Goal: Task Accomplishment & Management: Manage account settings

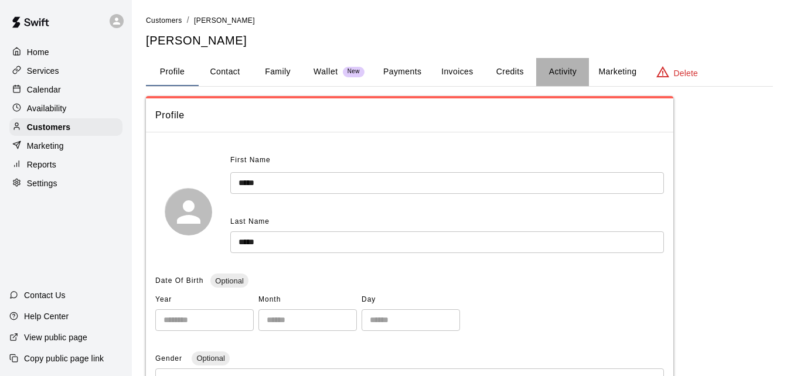
click at [564, 73] on button "Activity" at bounding box center [562, 72] width 53 height 28
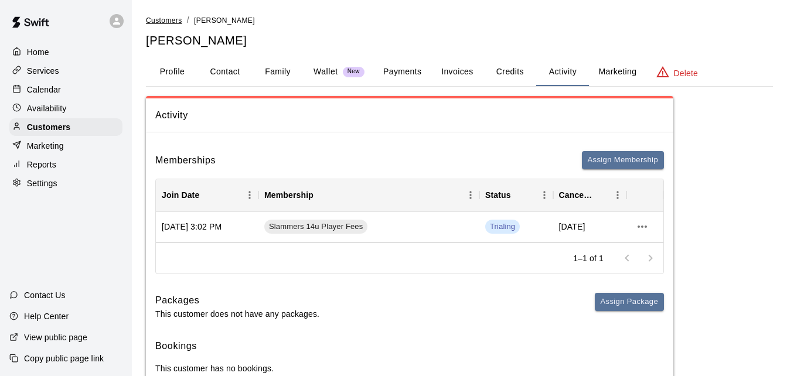
click at [161, 23] on span "Customers" at bounding box center [164, 20] width 36 height 8
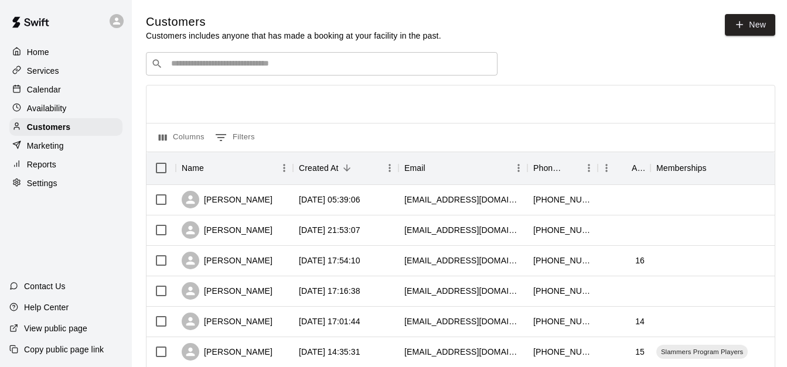
click at [289, 66] on input "Search customers by name or email" at bounding box center [330, 64] width 325 height 12
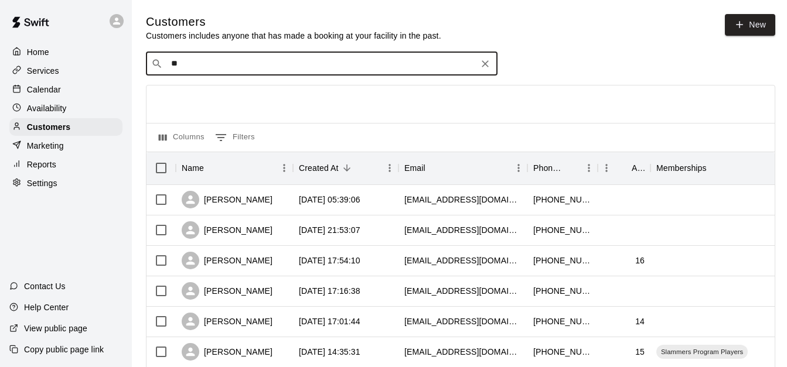
type input "*"
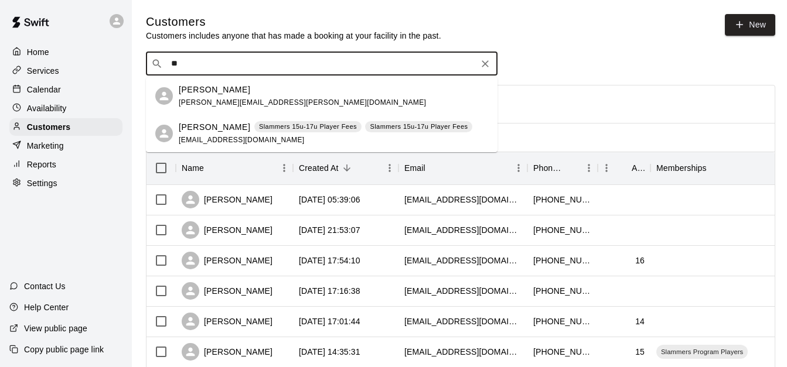
type input "*"
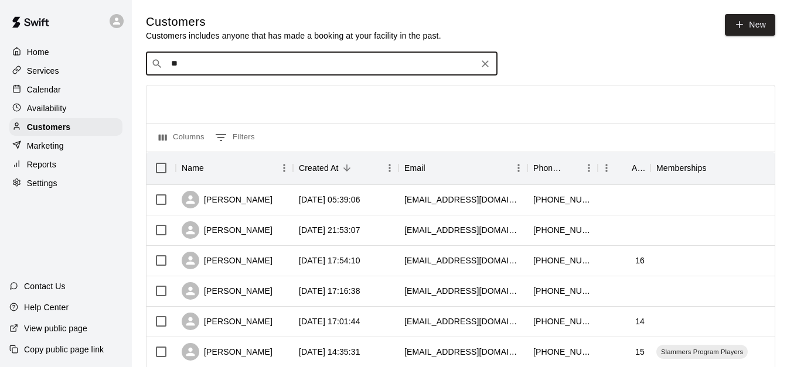
type input "***"
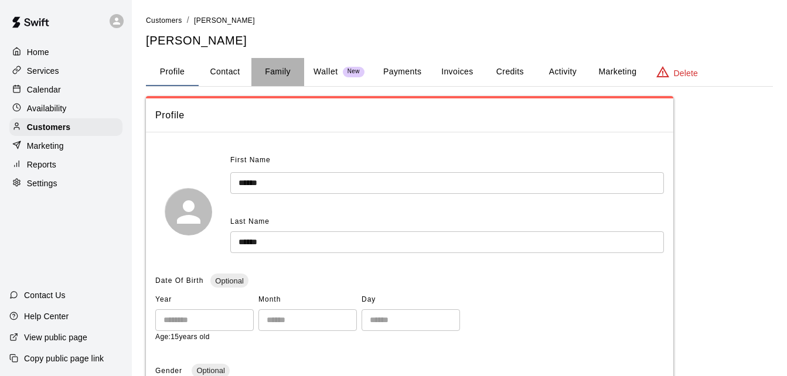
click at [270, 76] on button "Family" at bounding box center [277, 72] width 53 height 28
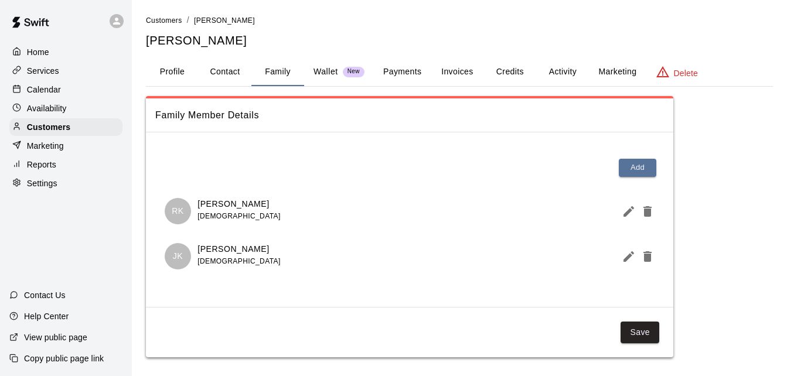
click at [412, 69] on button "Payments" at bounding box center [402, 72] width 57 height 28
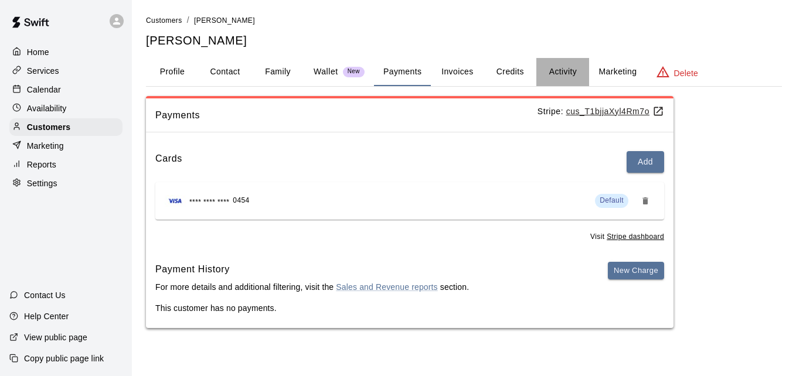
click at [560, 64] on button "Activity" at bounding box center [562, 72] width 53 height 28
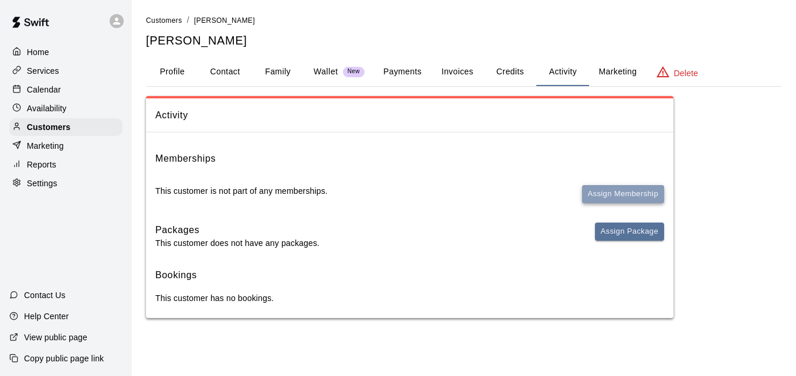
click at [606, 199] on button "Assign Membership" at bounding box center [623, 194] width 82 height 18
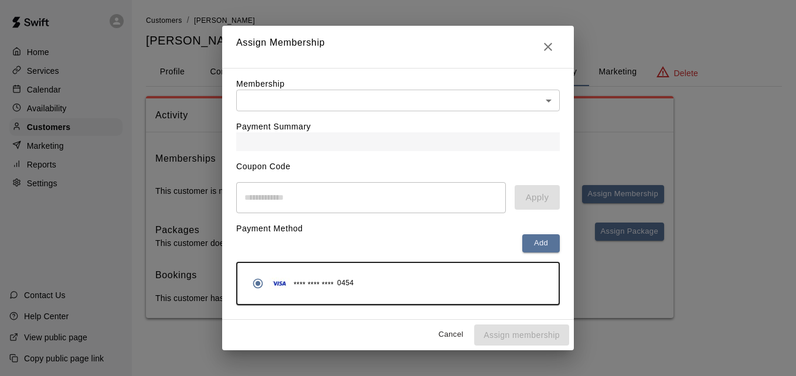
click at [498, 93] on body "Home Services Calendar Availability Customers Marketing Reports Settings Contac…" at bounding box center [398, 171] width 796 height 342
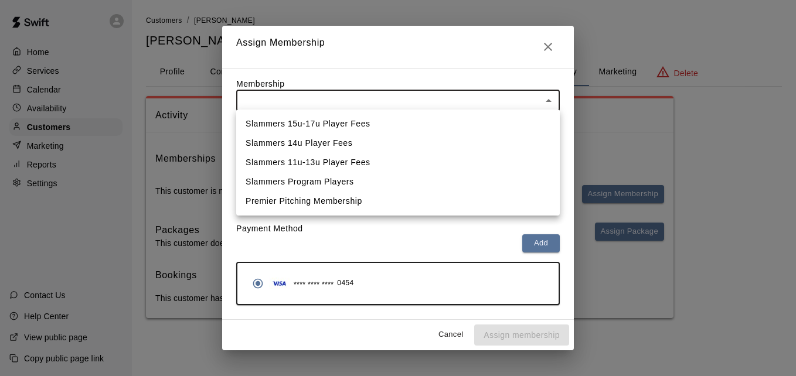
click at [459, 122] on li "Slammers 15u-17u Player Fees" at bounding box center [397, 123] width 323 height 19
type input "**********"
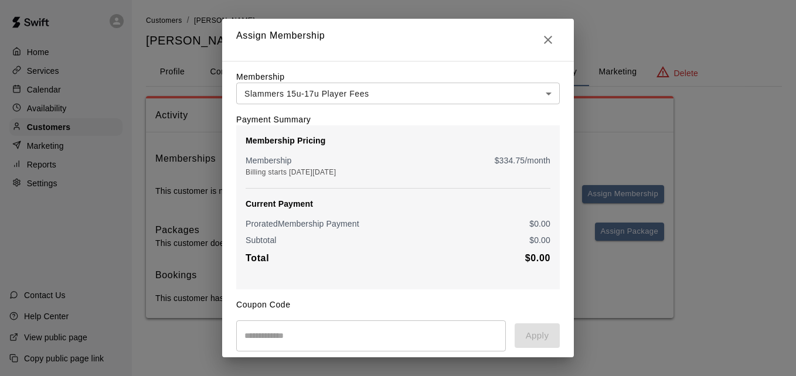
scroll to position [138, 0]
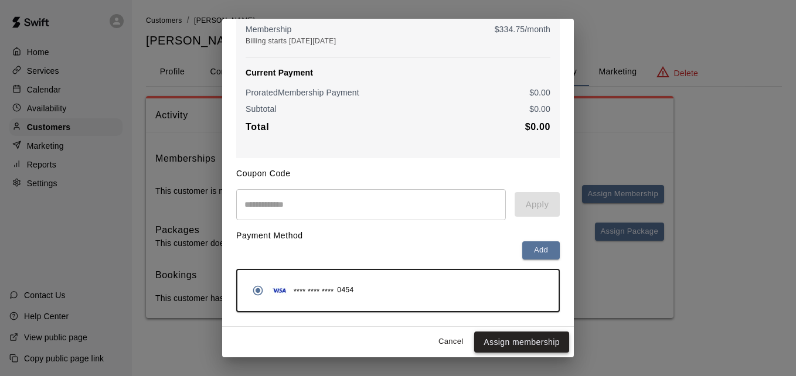
click at [517, 344] on button "Assign membership" at bounding box center [521, 343] width 95 height 22
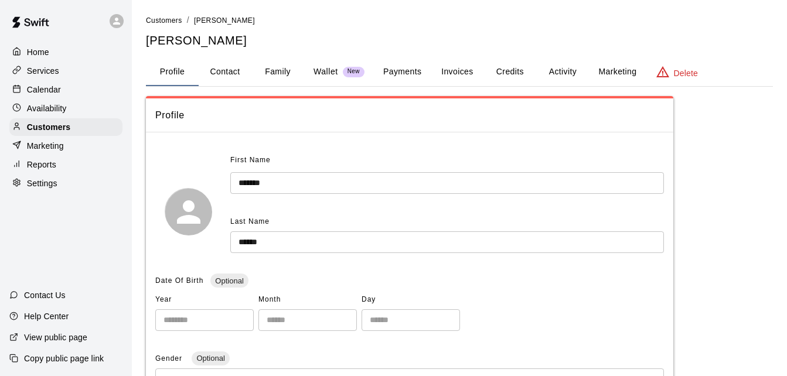
click at [162, 15] on link "Customers" at bounding box center [164, 19] width 36 height 9
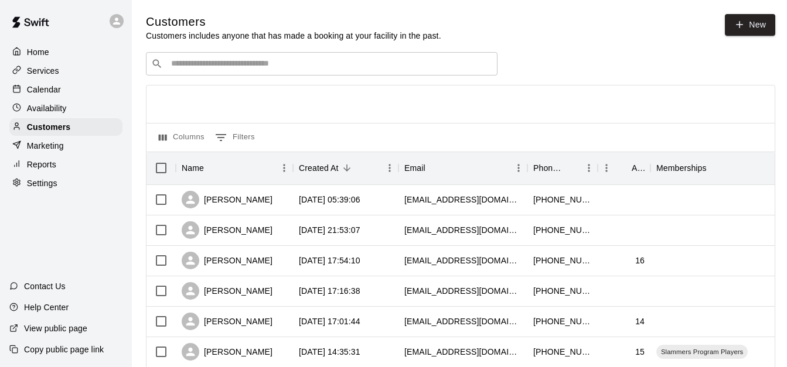
click at [301, 67] on input "Search customers by name or email" at bounding box center [330, 64] width 325 height 12
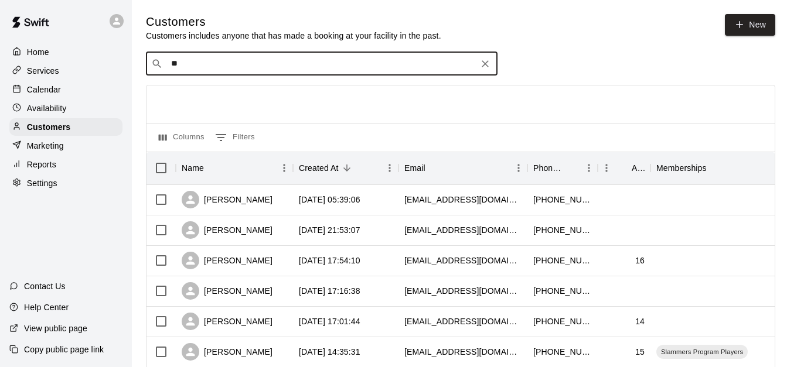
type input "*"
type input "******"
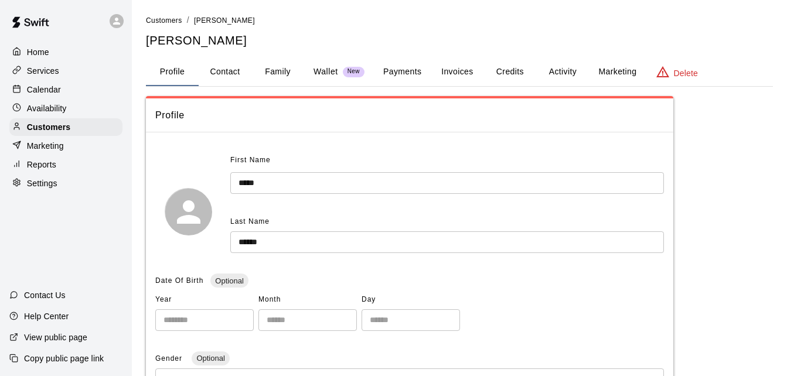
click at [276, 77] on button "Family" at bounding box center [277, 72] width 53 height 28
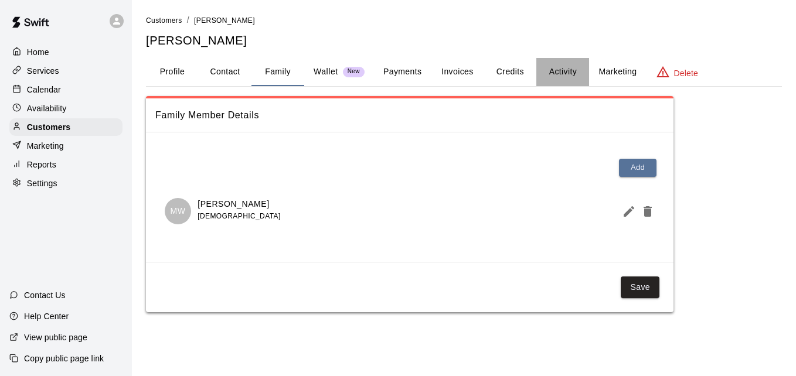
click at [552, 71] on button "Activity" at bounding box center [562, 72] width 53 height 28
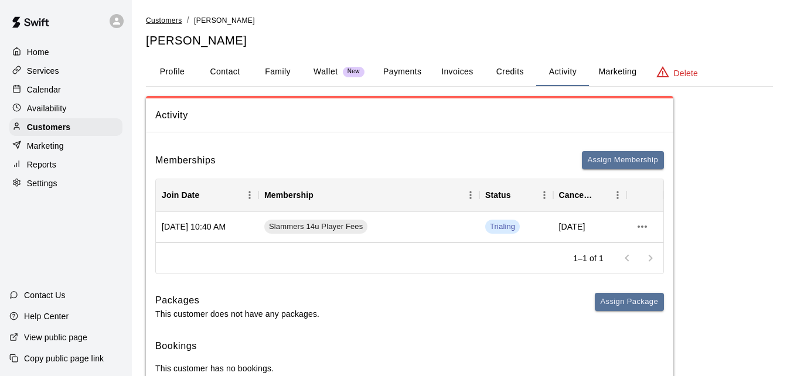
click at [173, 21] on span "Customers" at bounding box center [164, 20] width 36 height 8
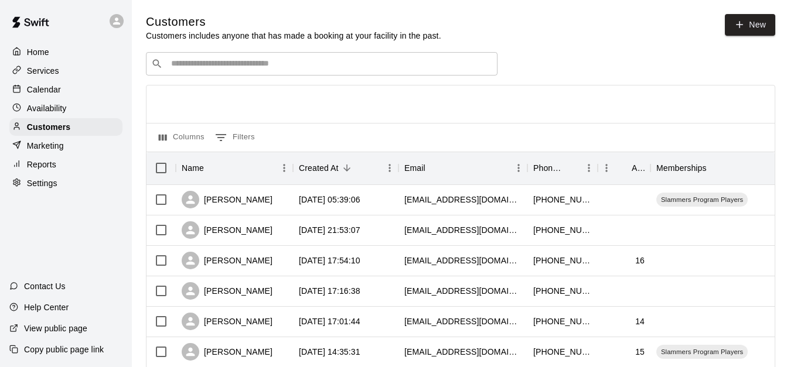
click at [265, 73] on div "​ ​" at bounding box center [322, 63] width 352 height 23
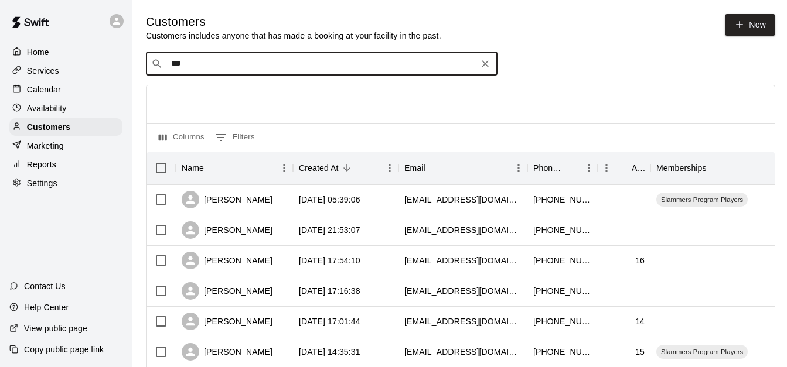
type input "****"
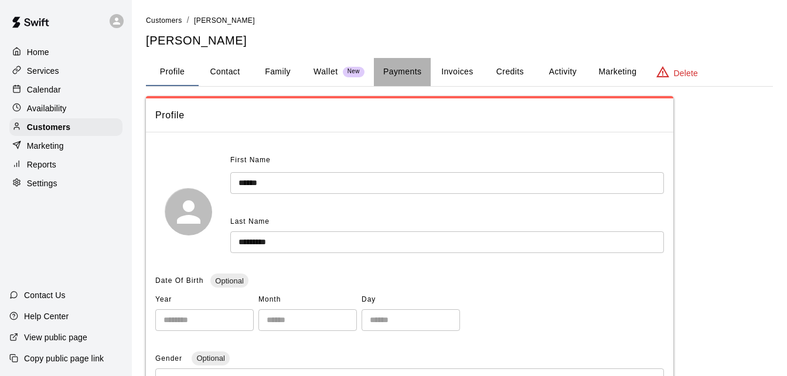
click at [400, 74] on button "Payments" at bounding box center [402, 72] width 57 height 28
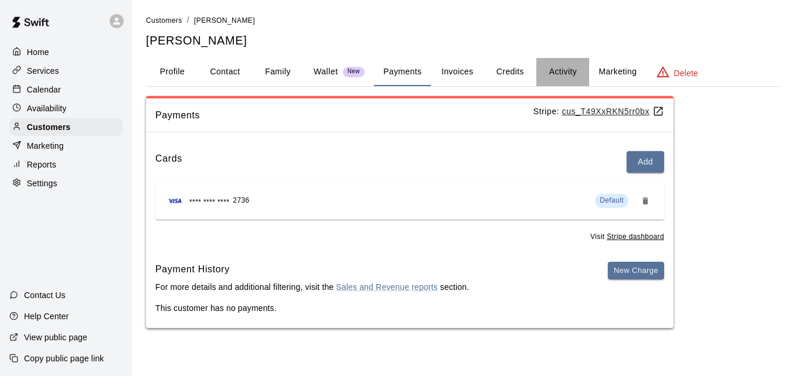
click at [554, 68] on button "Activity" at bounding box center [562, 72] width 53 height 28
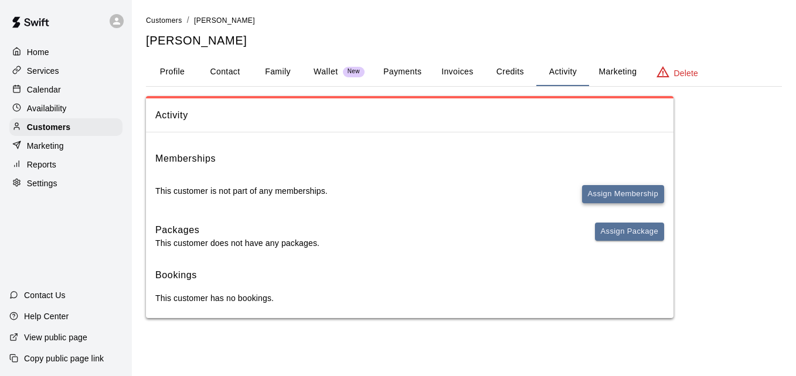
click at [595, 188] on button "Assign Membership" at bounding box center [623, 194] width 82 height 18
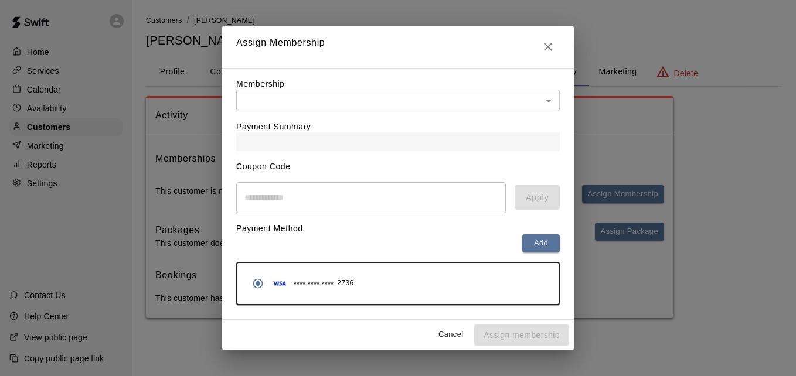
click at [445, 100] on body "Home Services Calendar Availability Customers Marketing Reports Settings Contac…" at bounding box center [398, 171] width 796 height 342
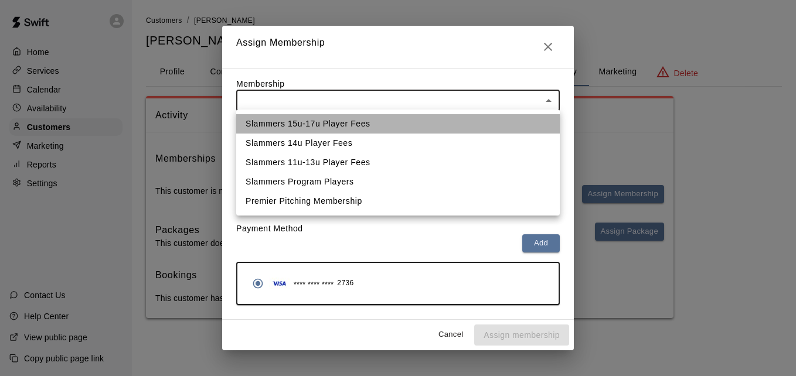
click at [429, 120] on li "Slammers 15u-17u Player Fees" at bounding box center [397, 123] width 323 height 19
type input "**********"
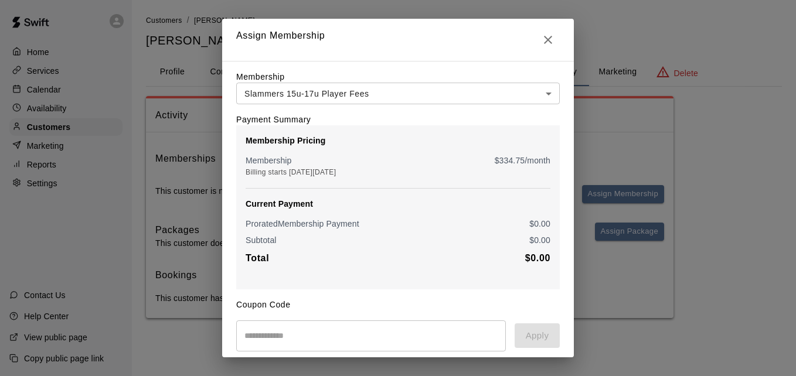
scroll to position [138, 0]
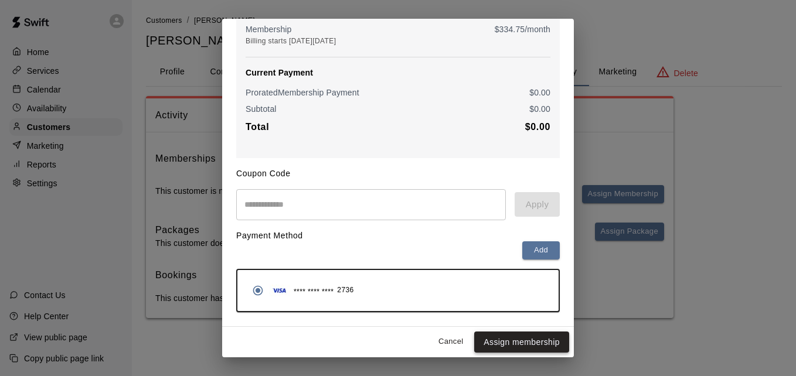
click at [514, 339] on button "Assign membership" at bounding box center [521, 343] width 95 height 22
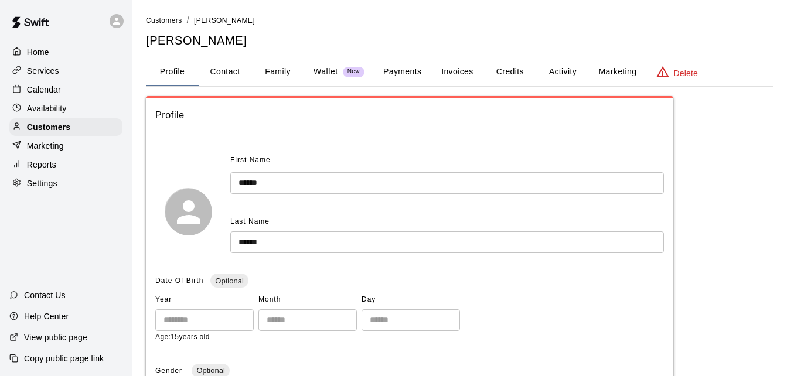
click at [407, 73] on button "Payments" at bounding box center [402, 72] width 57 height 28
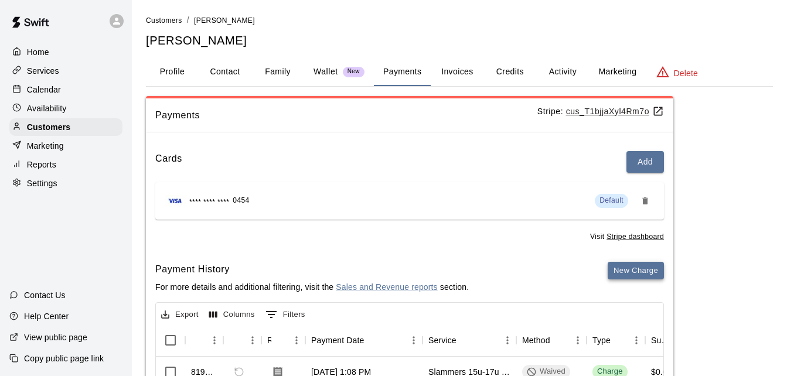
click at [623, 270] on button "New Charge" at bounding box center [636, 271] width 56 height 18
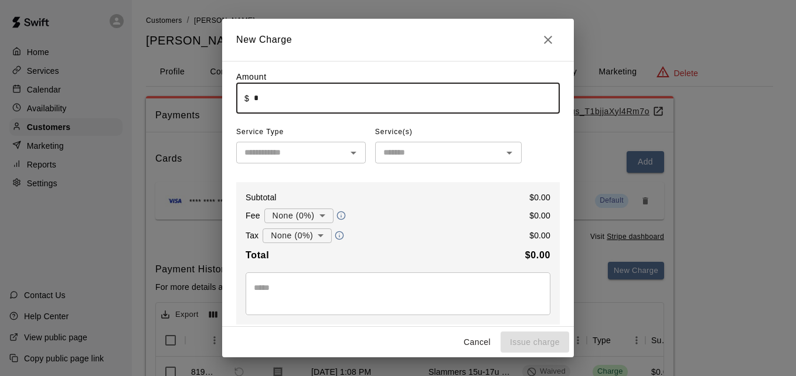
click at [374, 91] on input "*" at bounding box center [407, 98] width 306 height 31
type input "******"
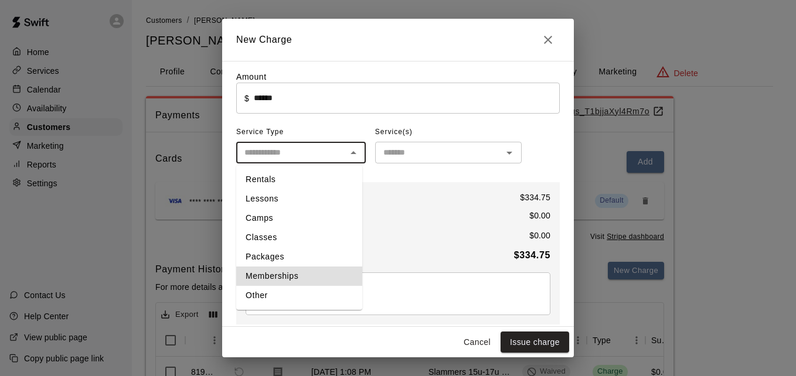
type input "**********"
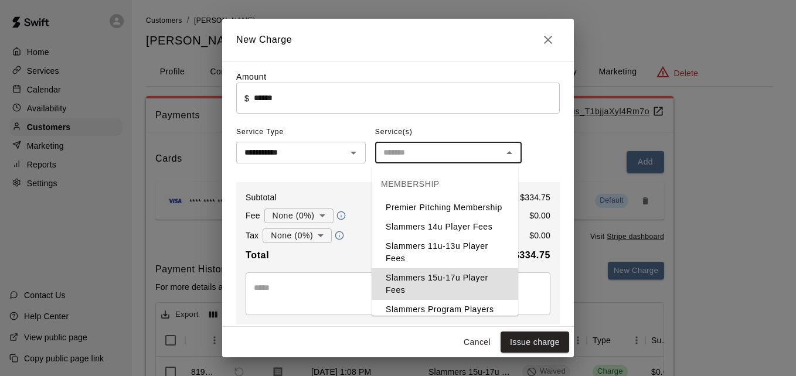
type input "**********"
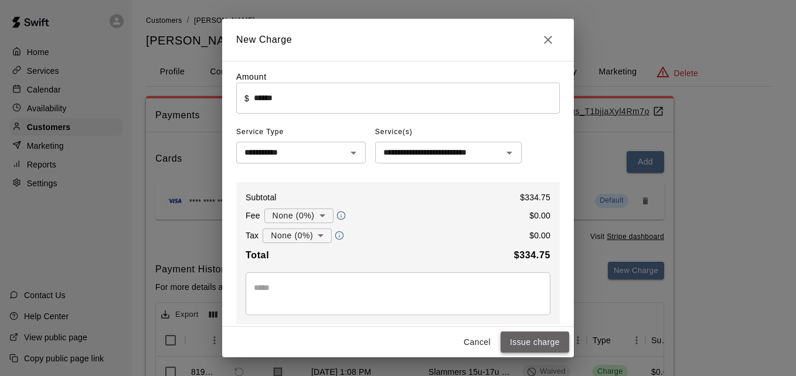
click at [527, 338] on button "Issue charge" at bounding box center [534, 343] width 69 height 22
type input "*"
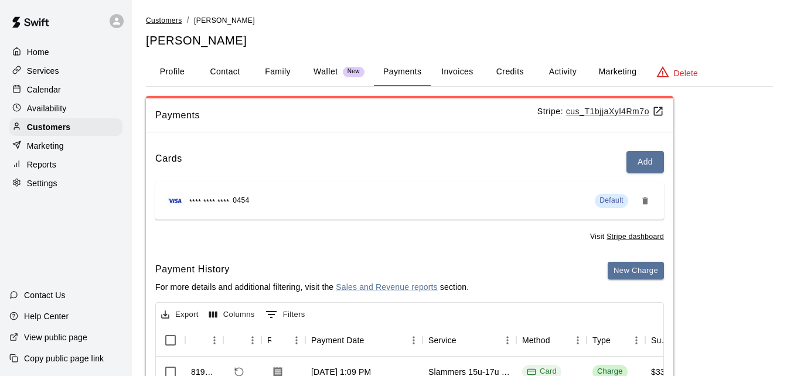
click at [169, 19] on span "Customers" at bounding box center [164, 20] width 36 height 8
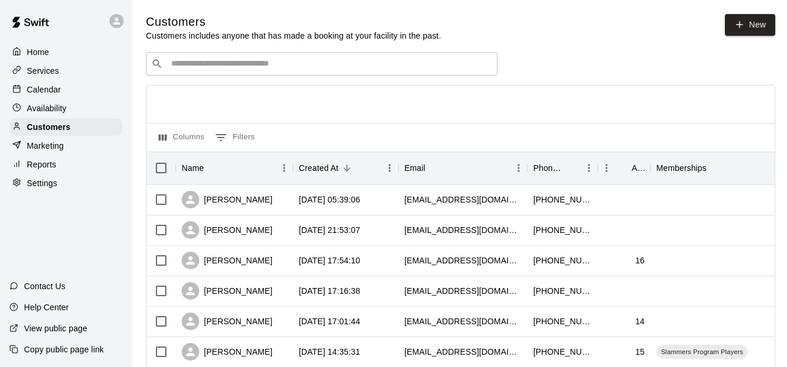
click at [233, 64] on input "Search customers by name or email" at bounding box center [330, 64] width 325 height 12
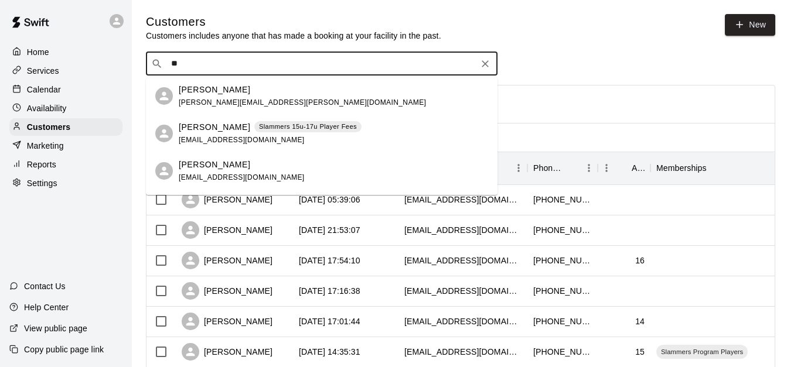
type input "*"
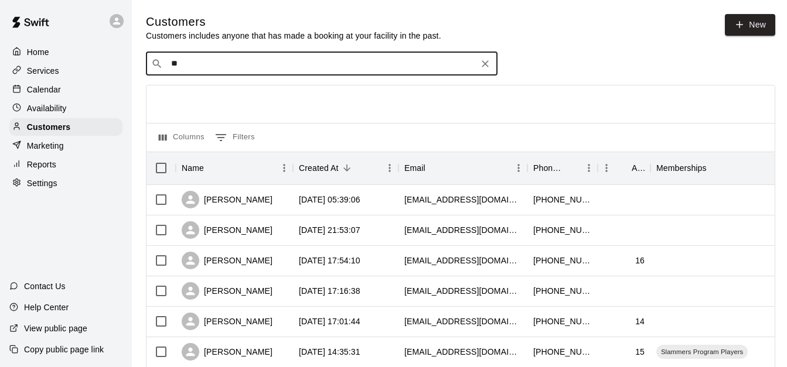
type input "*"
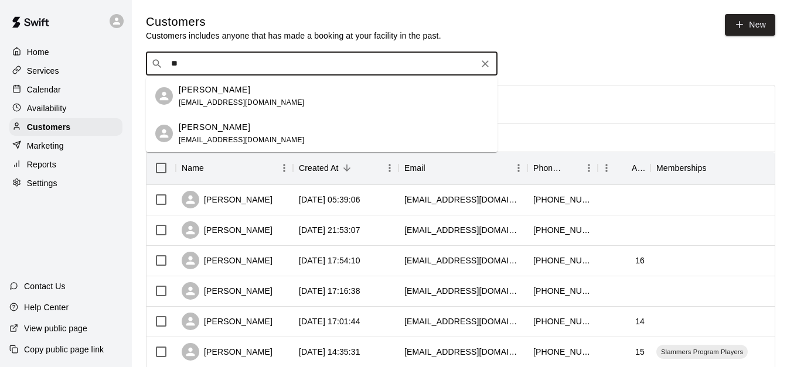
type input "*"
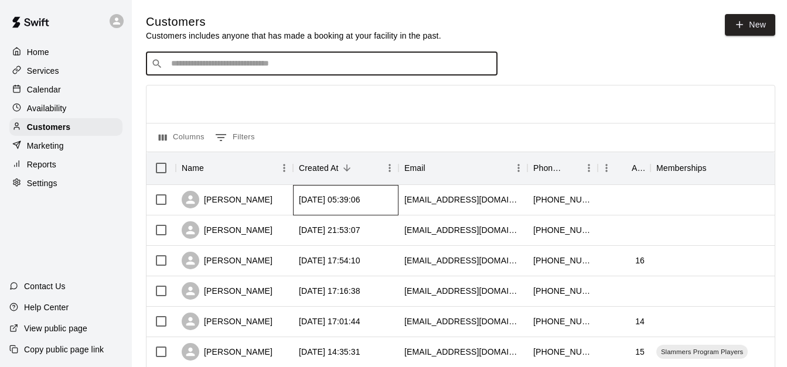
click at [397, 200] on div "[DATE] 05:39:06" at bounding box center [345, 200] width 105 height 30
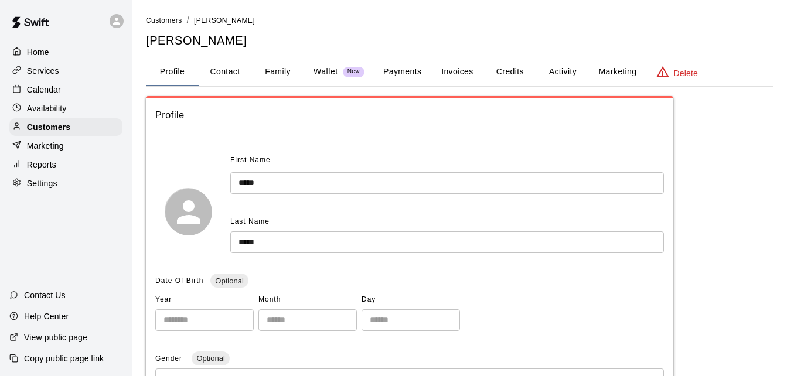
click at [284, 72] on button "Family" at bounding box center [277, 72] width 53 height 28
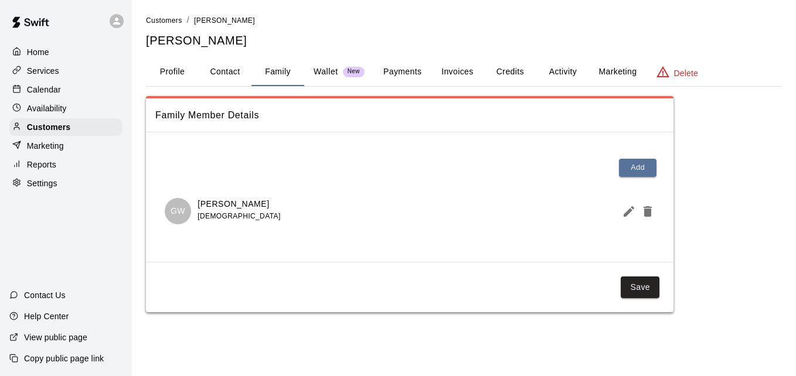
click at [397, 67] on button "Payments" at bounding box center [402, 72] width 57 height 28
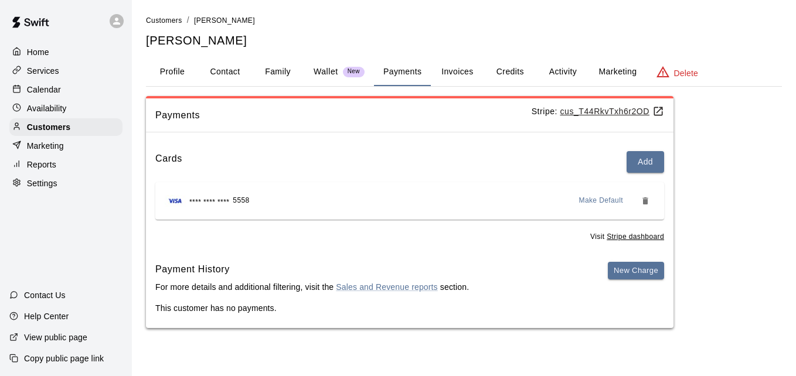
click at [565, 74] on button "Activity" at bounding box center [562, 72] width 53 height 28
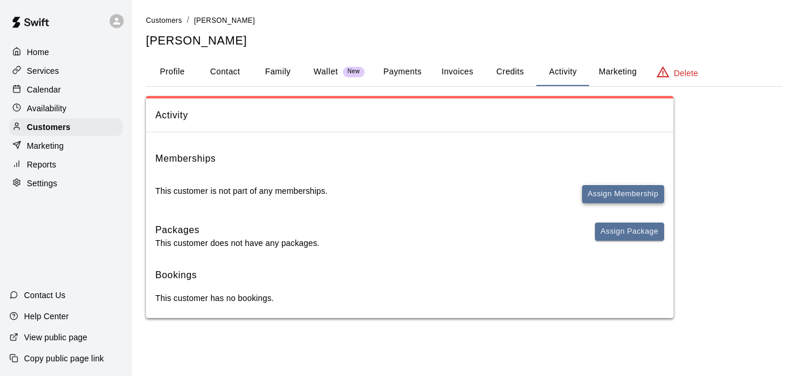
click at [601, 191] on button "Assign Membership" at bounding box center [623, 194] width 82 height 18
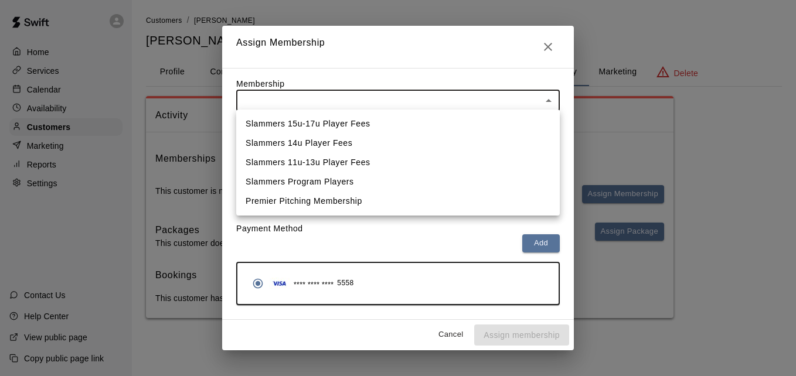
click at [486, 95] on body "Home Services Calendar Availability Customers Marketing Reports Settings Contac…" at bounding box center [398, 171] width 796 height 342
click at [445, 177] on li "Slammers Program Players" at bounding box center [397, 181] width 323 height 19
type input "**********"
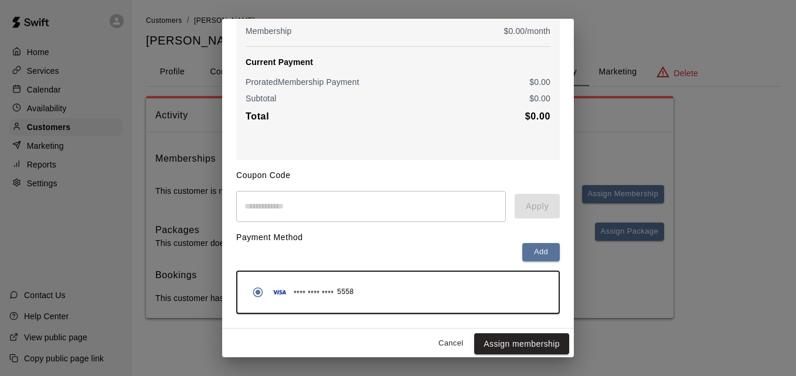
scroll to position [138, 0]
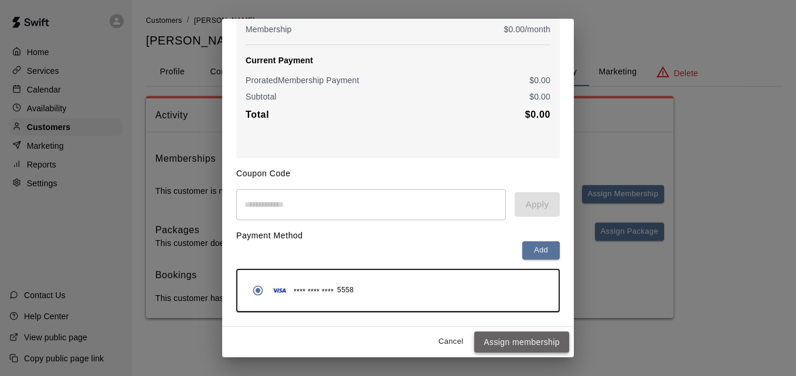
click at [486, 342] on button "Assign membership" at bounding box center [521, 343] width 95 height 22
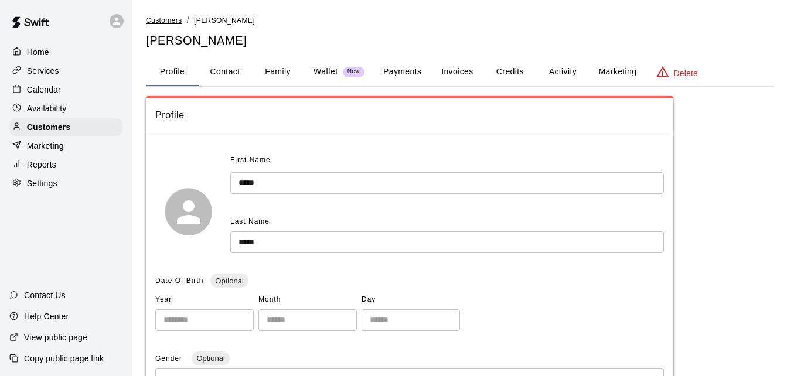
click at [168, 23] on span "Customers" at bounding box center [164, 20] width 36 height 8
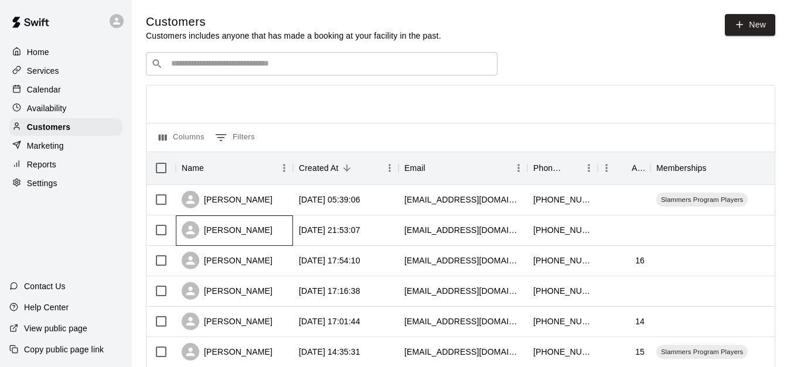
click at [271, 228] on div "[PERSON_NAME]" at bounding box center [234, 231] width 117 height 30
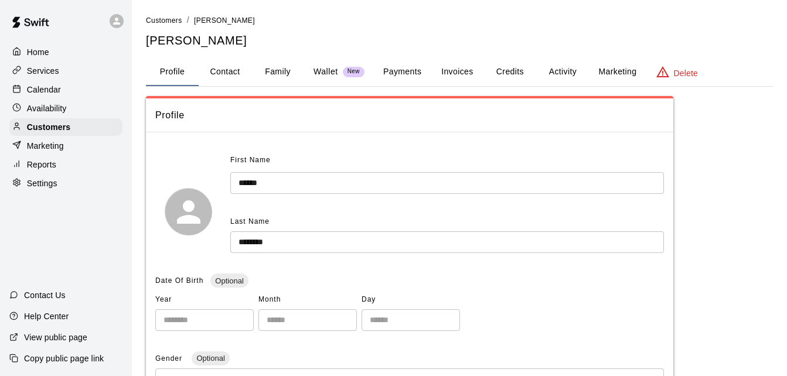
click at [285, 69] on button "Family" at bounding box center [277, 72] width 53 height 28
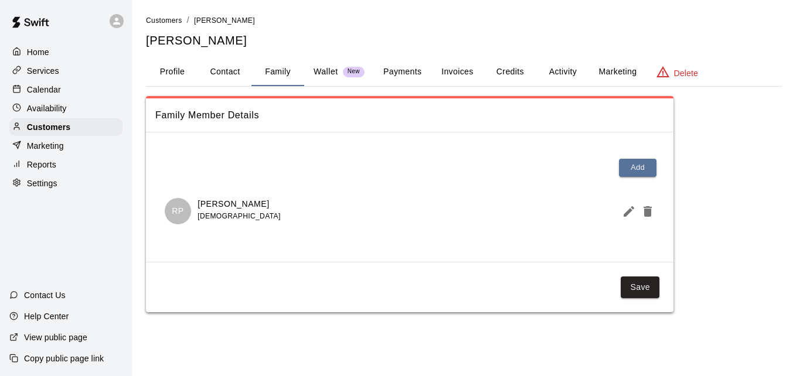
click at [416, 67] on button "Payments" at bounding box center [402, 72] width 57 height 28
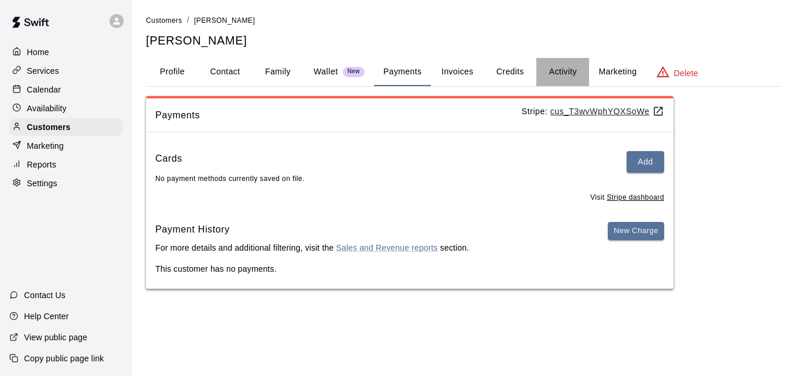
click at [562, 69] on button "Activity" at bounding box center [562, 72] width 53 height 28
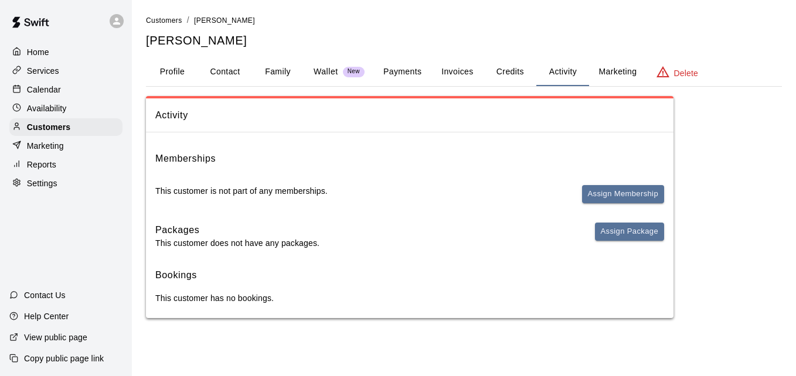
click at [398, 69] on button "Payments" at bounding box center [402, 72] width 57 height 28
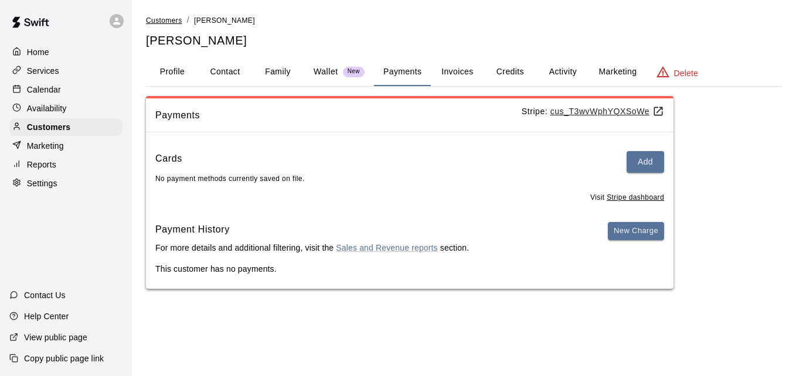
click at [159, 17] on span "Customers" at bounding box center [164, 20] width 36 height 8
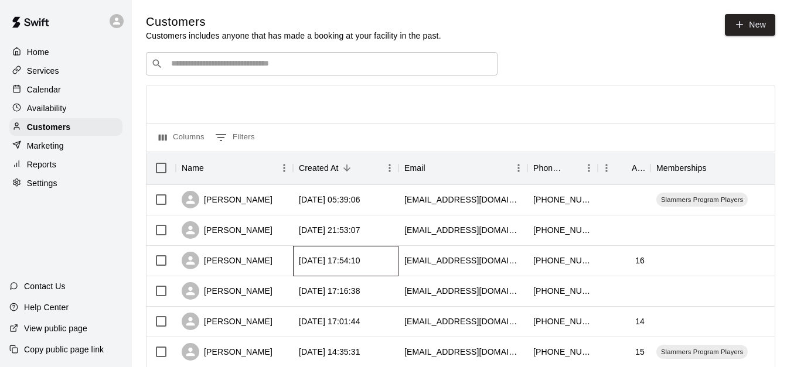
click at [328, 257] on div "[DATE] 17:54:10" at bounding box center [330, 261] width 62 height 12
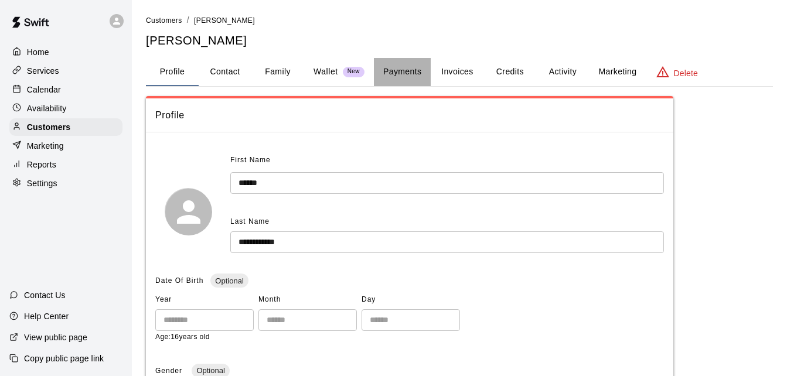
click at [394, 73] on button "Payments" at bounding box center [402, 72] width 57 height 28
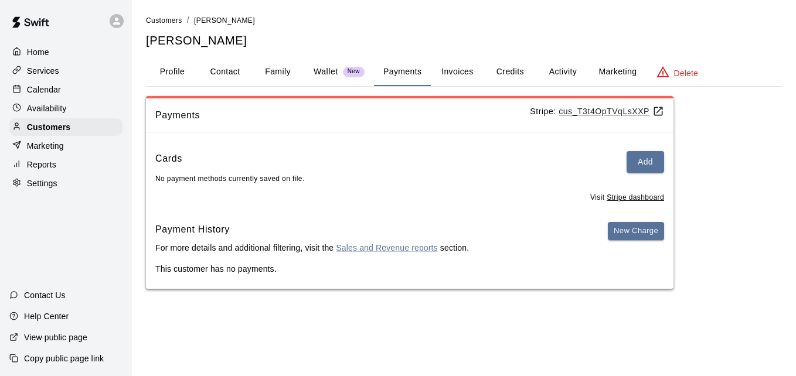
click at [564, 65] on button "Activity" at bounding box center [562, 72] width 53 height 28
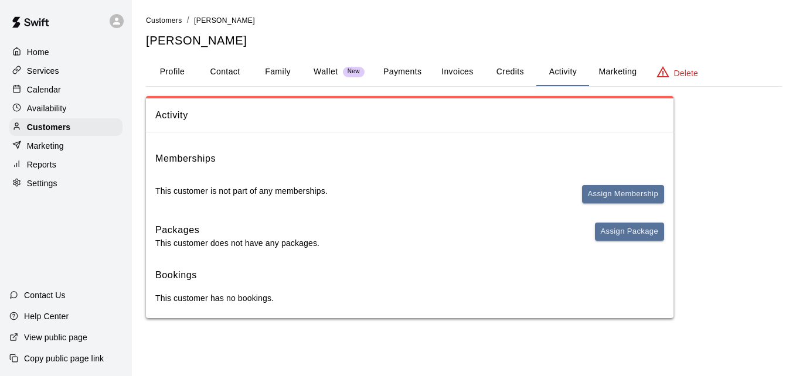
click at [280, 67] on button "Family" at bounding box center [277, 72] width 53 height 28
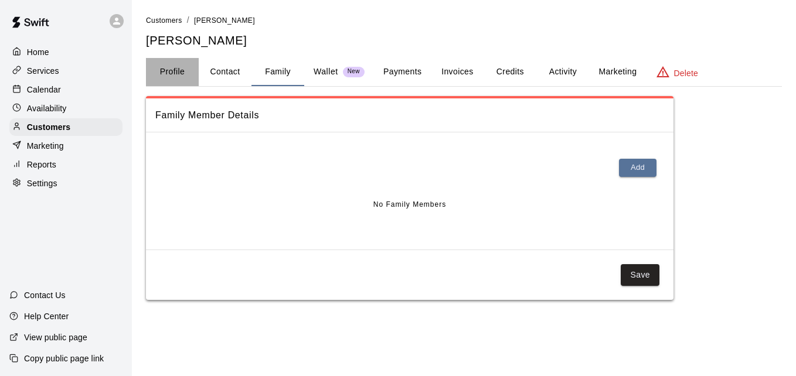
click at [177, 68] on button "Profile" at bounding box center [172, 72] width 53 height 28
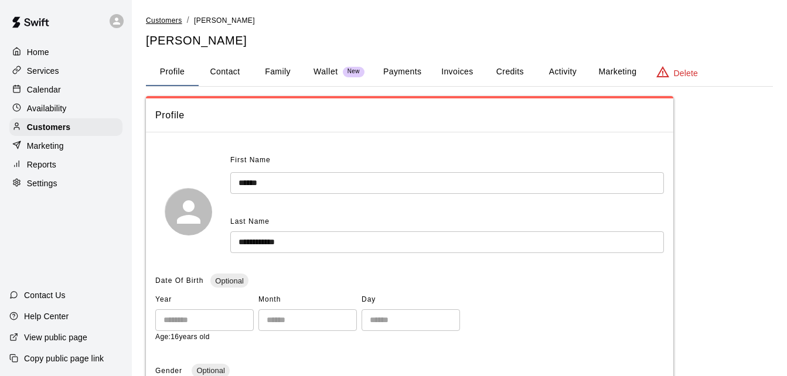
click at [170, 19] on span "Customers" at bounding box center [164, 20] width 36 height 8
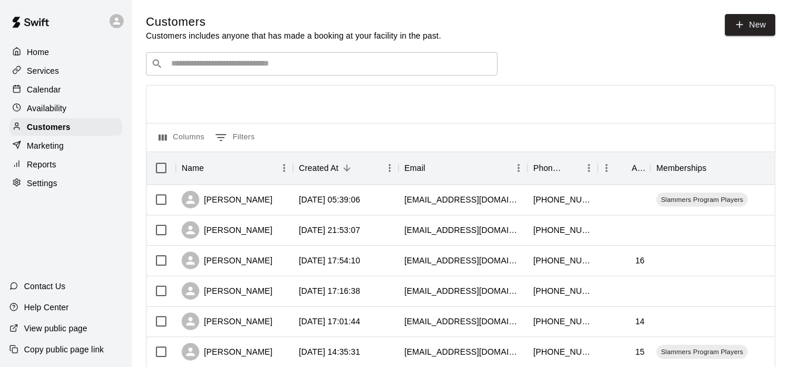
click at [210, 69] on input "Search customers by name or email" at bounding box center [330, 64] width 325 height 12
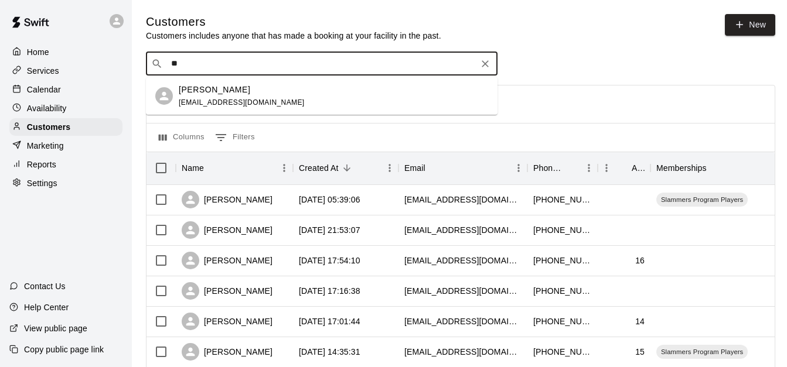
type input "*"
type input "****"
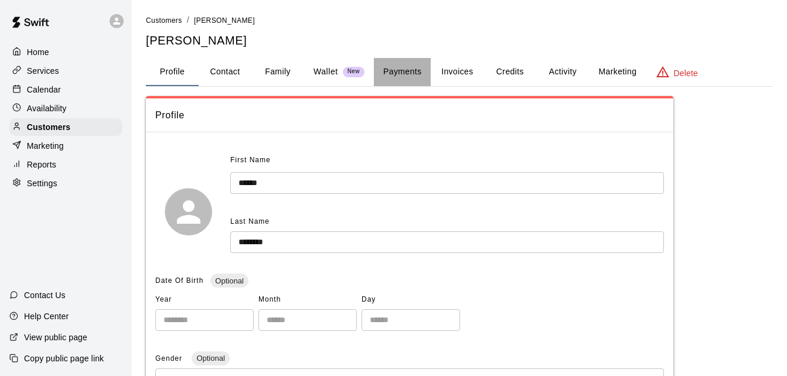
click at [412, 71] on button "Payments" at bounding box center [402, 72] width 57 height 28
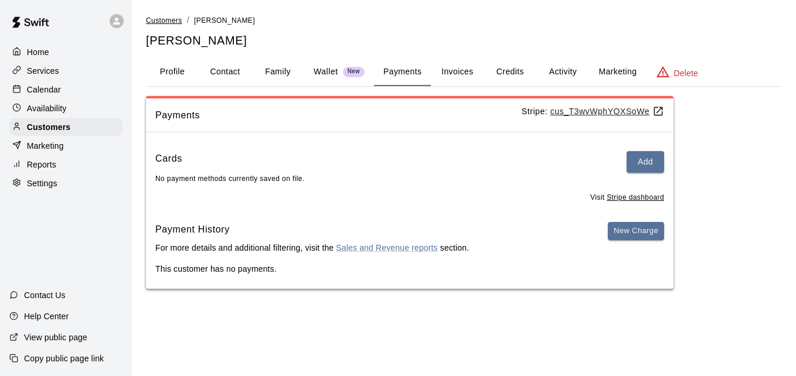
click at [162, 19] on span "Customers" at bounding box center [164, 20] width 36 height 8
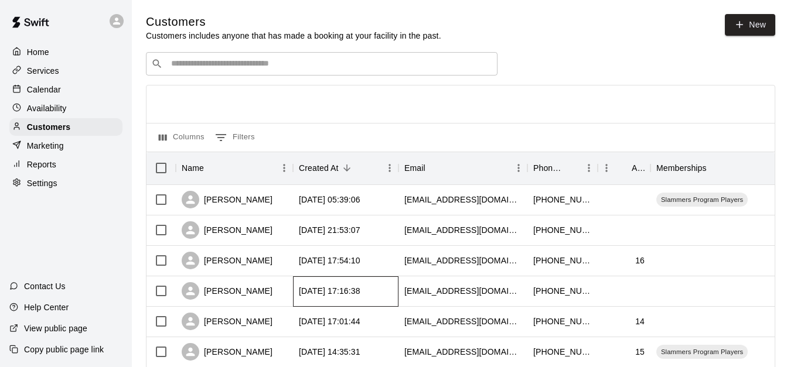
click at [396, 287] on div "[DATE] 17:16:38" at bounding box center [345, 292] width 105 height 30
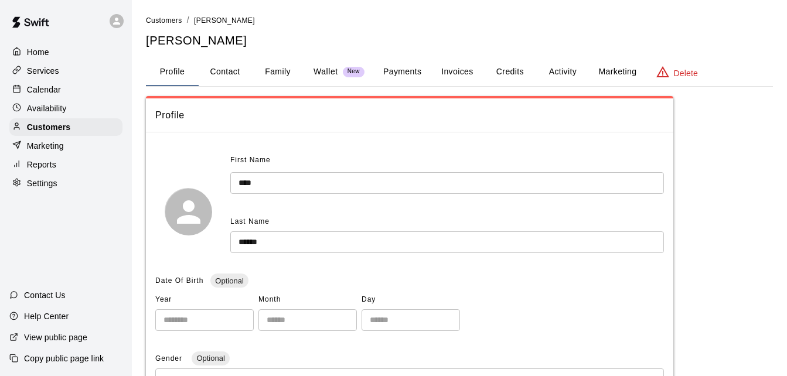
click at [273, 69] on button "Family" at bounding box center [277, 72] width 53 height 28
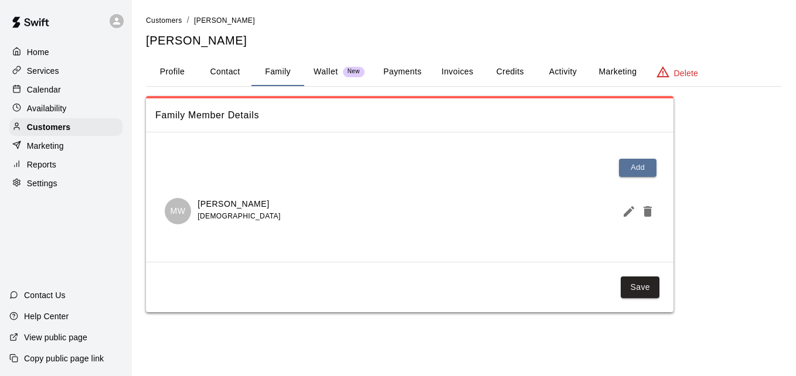
click at [393, 69] on button "Payments" at bounding box center [402, 72] width 57 height 28
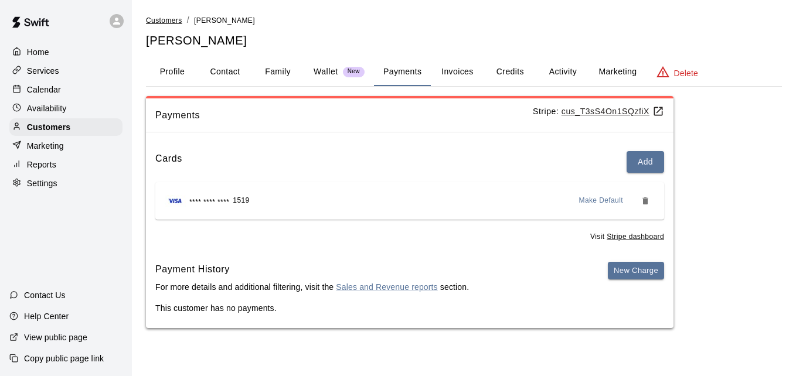
click at [162, 21] on span "Customers" at bounding box center [164, 20] width 36 height 8
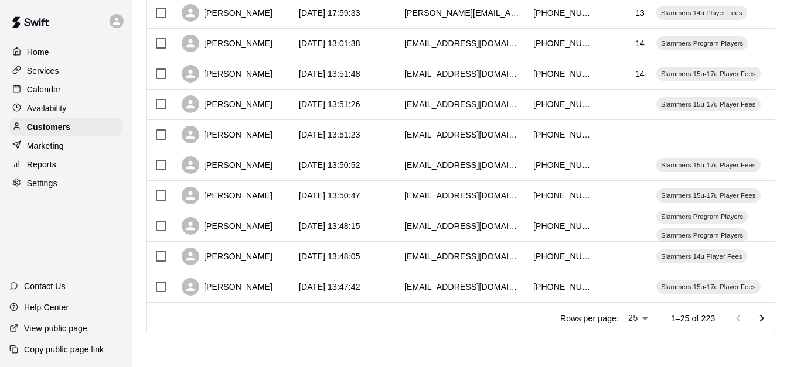
scroll to position [654, 0]
click at [377, 124] on div "[DATE] 13:51:23" at bounding box center [345, 135] width 105 height 30
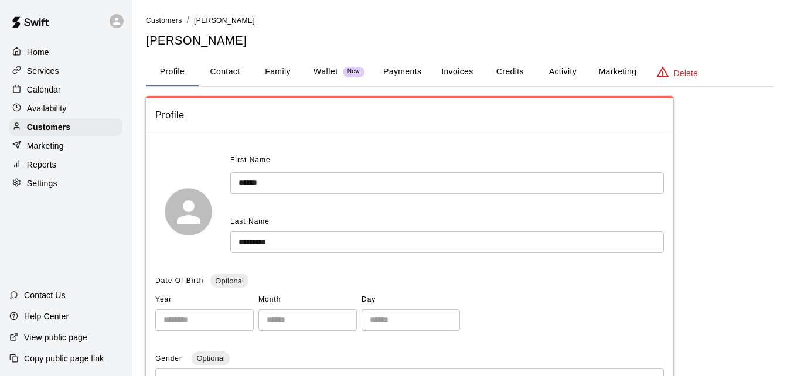
click at [401, 73] on button "Payments" at bounding box center [402, 72] width 57 height 28
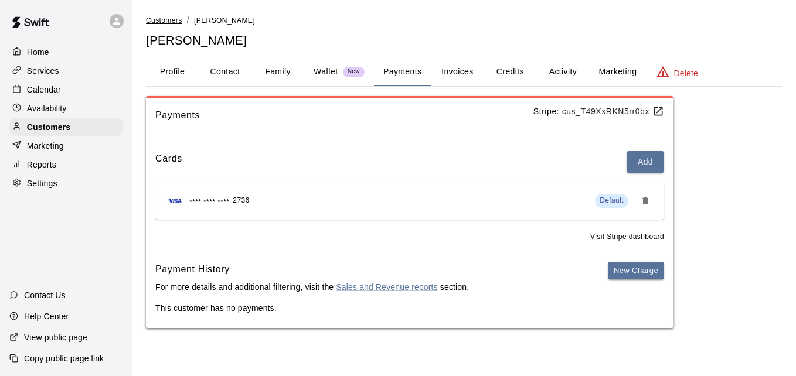
click at [165, 18] on span "Customers" at bounding box center [164, 20] width 36 height 8
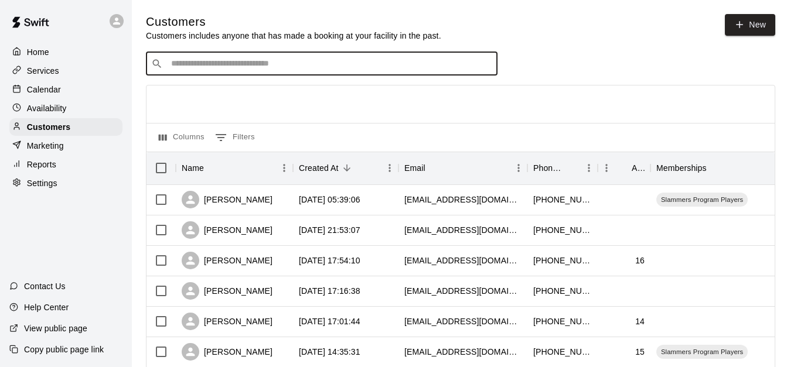
click at [213, 62] on input "Search customers by name or email" at bounding box center [330, 64] width 325 height 12
type input "*"
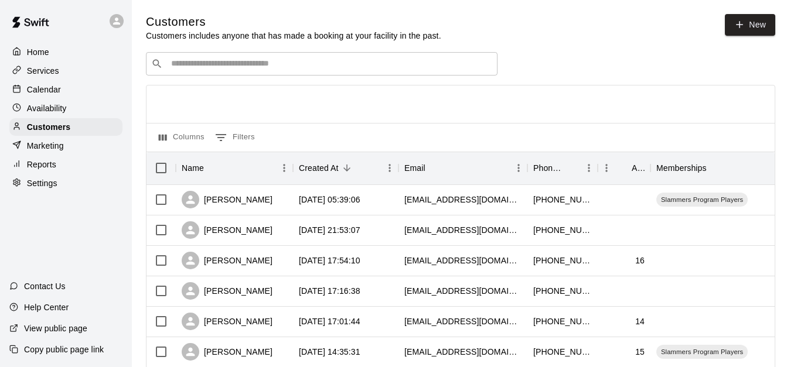
click at [366, 113] on div at bounding box center [460, 104] width 628 height 37
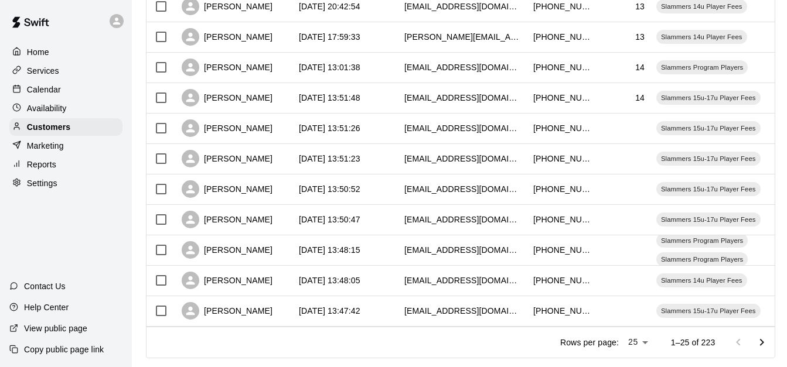
scroll to position [654, 0]
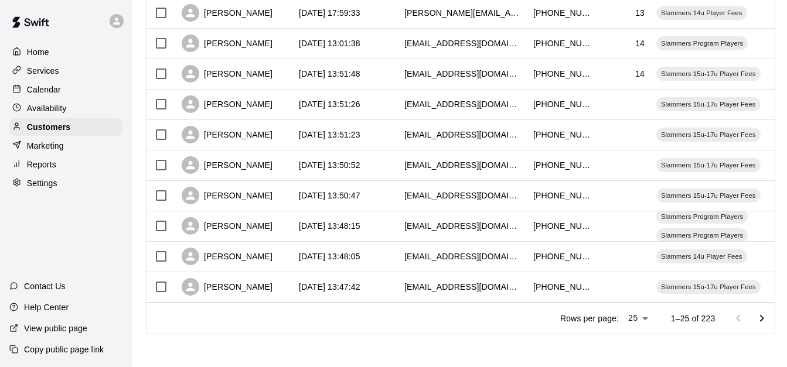
click at [769, 315] on icon "Go to next page" at bounding box center [762, 319] width 14 height 14
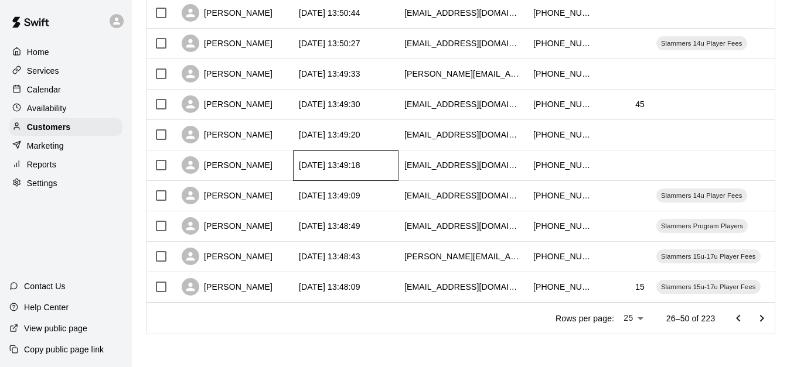
click at [360, 159] on div "2025-08-29 13:49:18" at bounding box center [330, 165] width 62 height 12
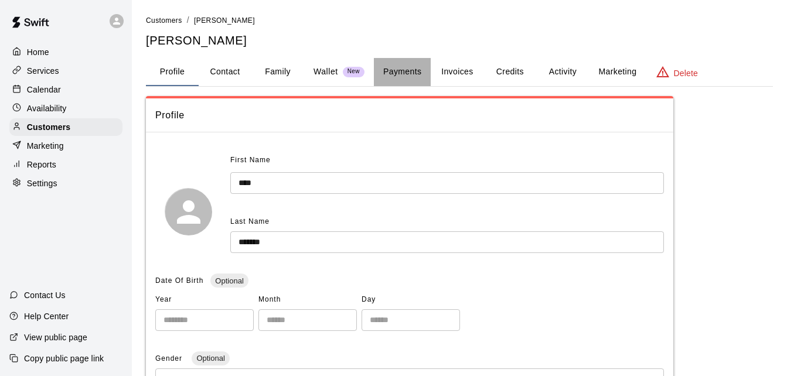
click at [400, 77] on button "Payments" at bounding box center [402, 72] width 57 height 28
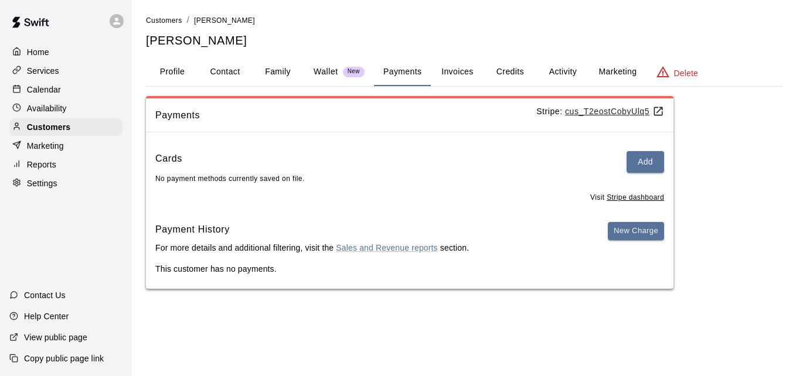
click at [278, 71] on button "Family" at bounding box center [277, 72] width 53 height 28
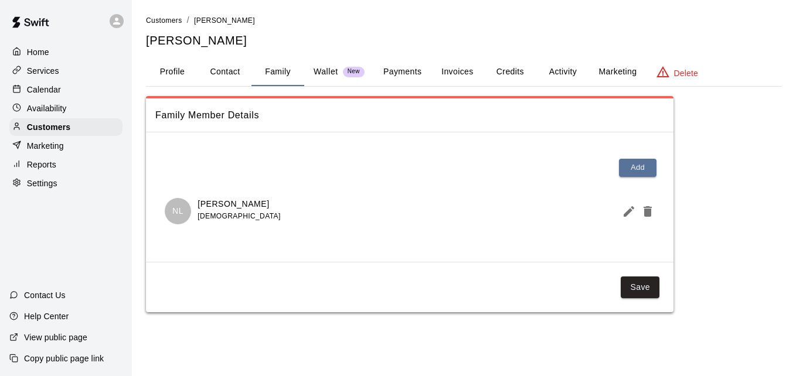
click at [564, 73] on button "Activity" at bounding box center [562, 72] width 53 height 28
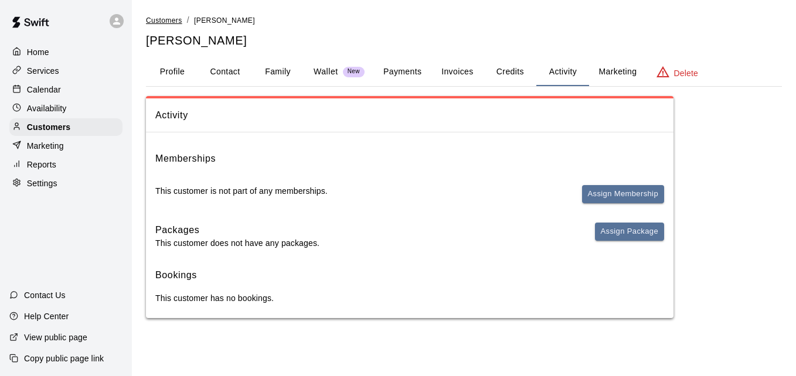
click at [172, 24] on span "Customers" at bounding box center [164, 20] width 36 height 8
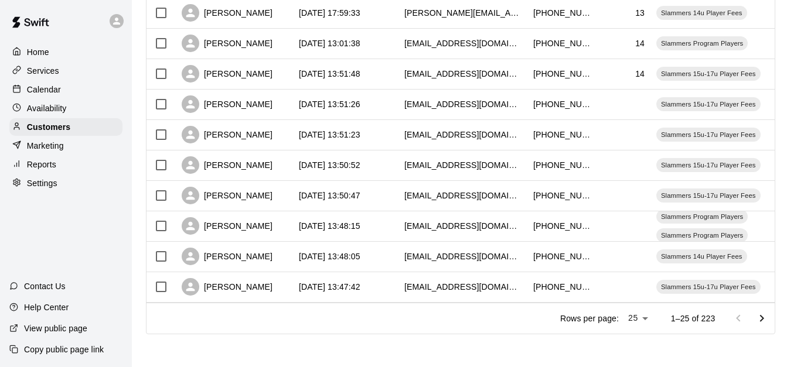
scroll to position [654, 0]
click at [765, 316] on icon "Go to next page" at bounding box center [762, 319] width 14 height 14
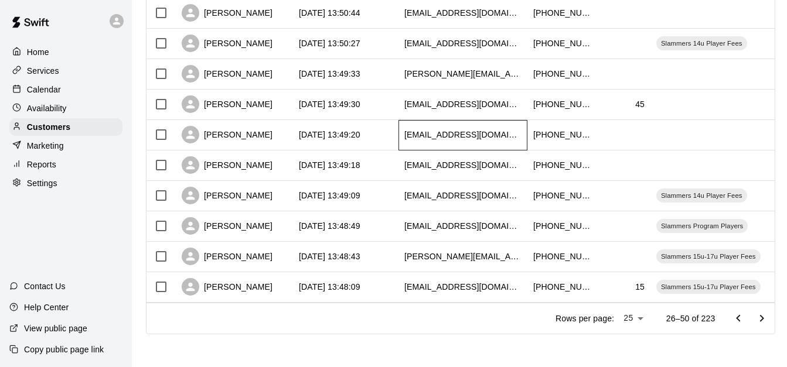
click at [474, 129] on div "tomleko@yahoo.com" at bounding box center [462, 135] width 117 height 12
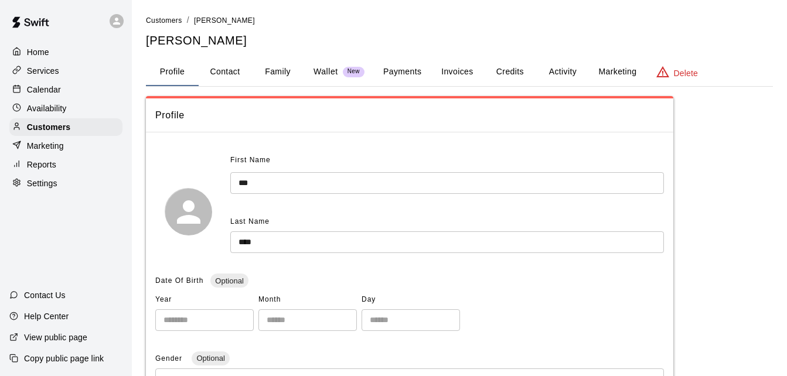
click at [284, 72] on button "Family" at bounding box center [277, 72] width 53 height 28
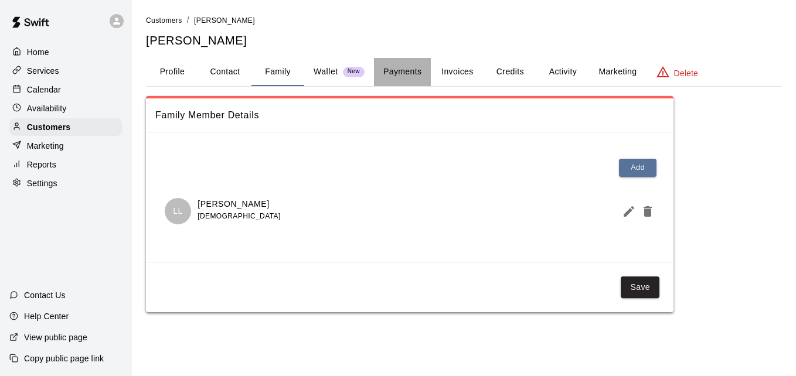
click at [405, 67] on button "Payments" at bounding box center [402, 72] width 57 height 28
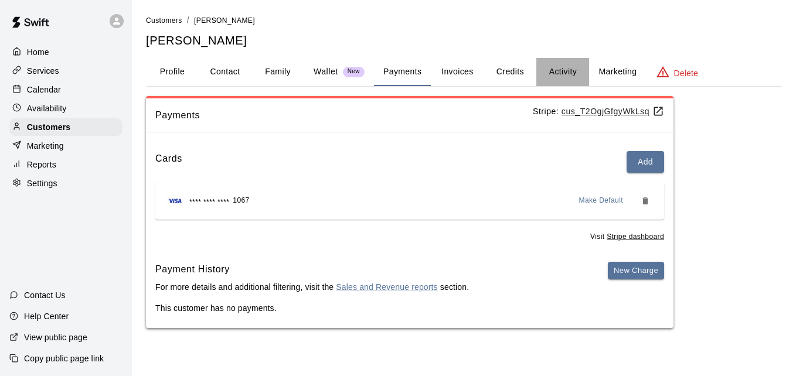
click at [560, 75] on button "Activity" at bounding box center [562, 72] width 53 height 28
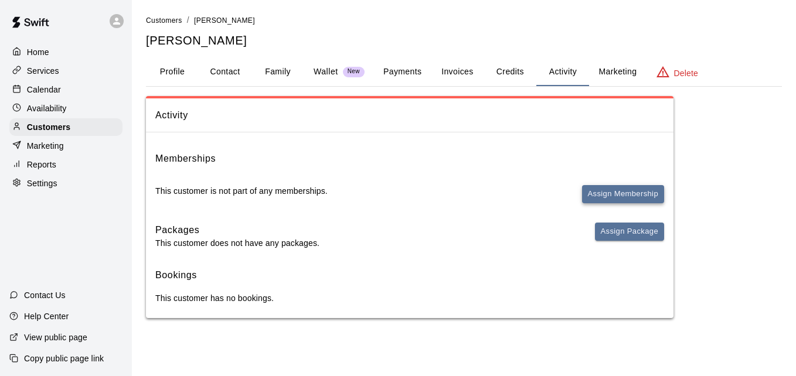
click at [605, 190] on button "Assign Membership" at bounding box center [623, 194] width 82 height 18
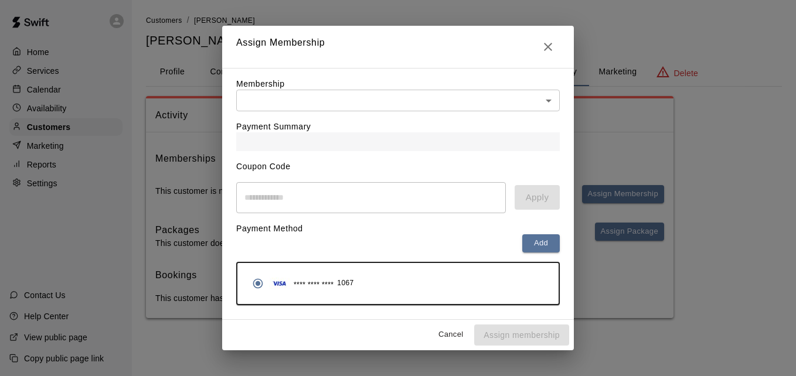
click at [453, 101] on body "Home Services Calendar Availability Customers Marketing Reports Settings Contac…" at bounding box center [398, 171] width 796 height 342
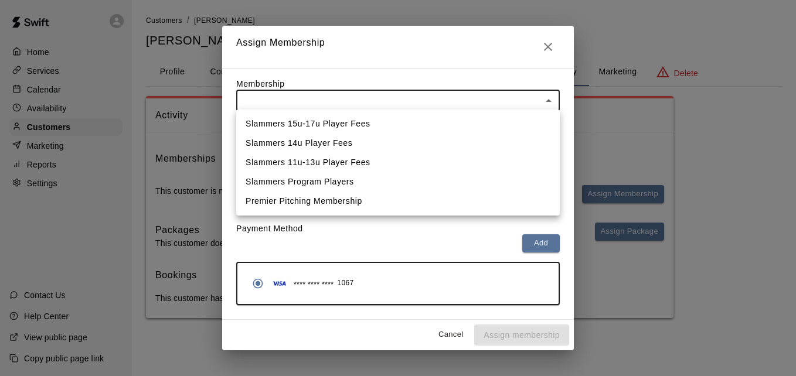
click at [435, 138] on li "Slammers 14u Player Fees" at bounding box center [397, 143] width 323 height 19
type input "**********"
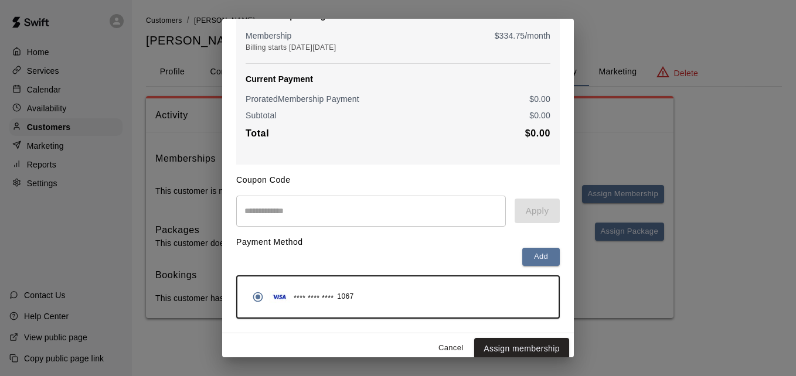
scroll to position [138, 0]
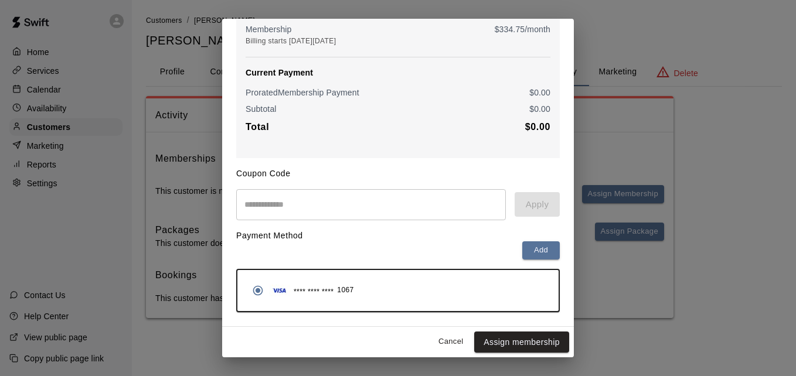
click at [508, 343] on button "Assign membership" at bounding box center [521, 343] width 95 height 22
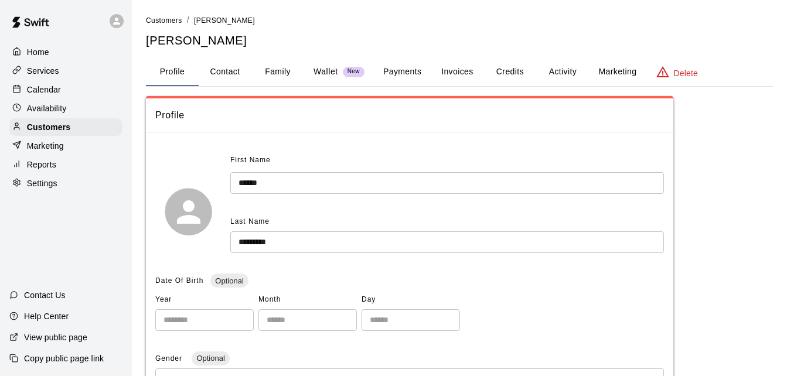
click at [394, 66] on button "Payments" at bounding box center [402, 72] width 57 height 28
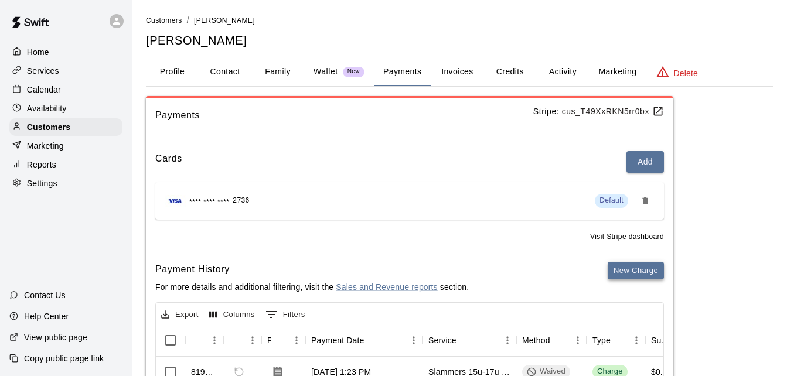
click at [619, 274] on button "New Charge" at bounding box center [636, 271] width 56 height 18
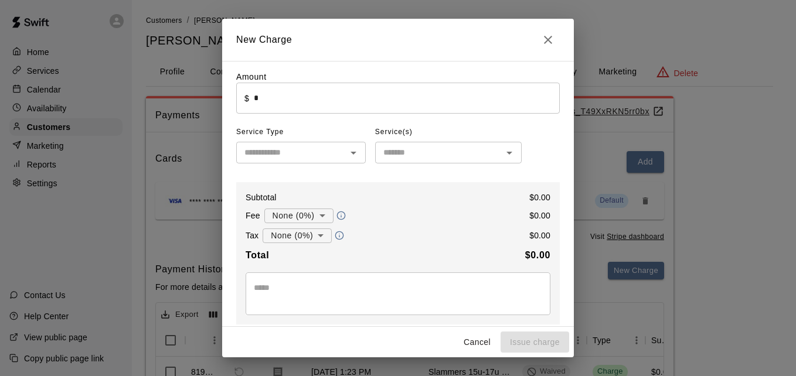
click at [425, 103] on input "*" at bounding box center [407, 98] width 306 height 31
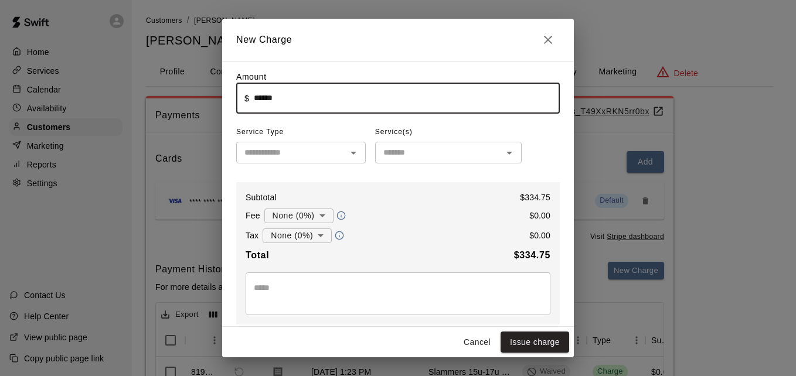
type input "******"
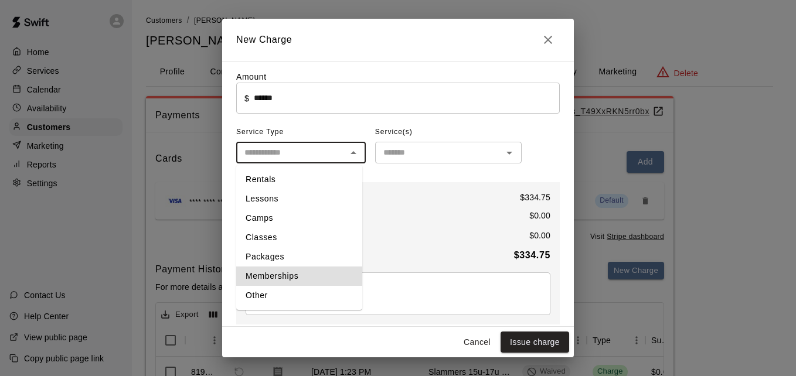
type input "**********"
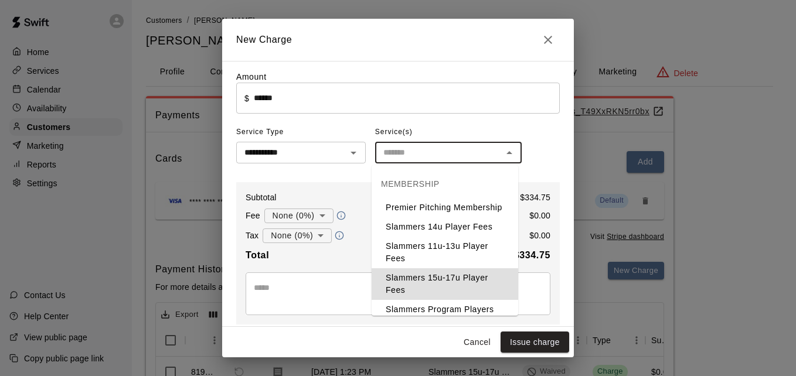
type input "**********"
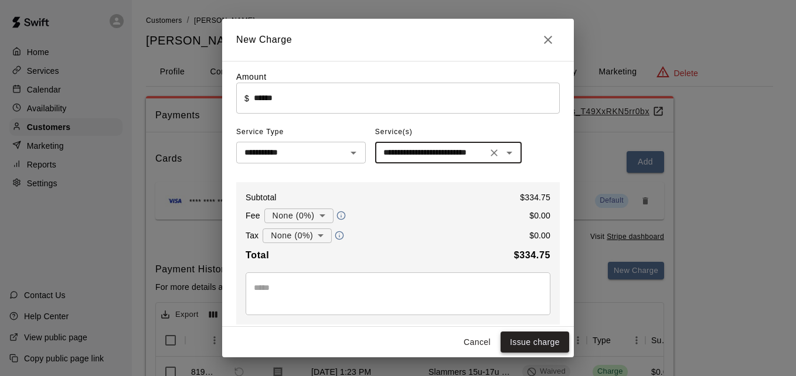
click at [544, 342] on button "Issue charge" at bounding box center [534, 343] width 69 height 22
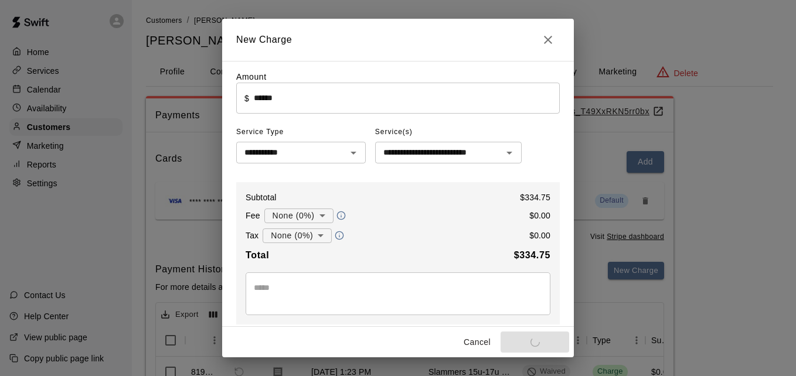
type input "*"
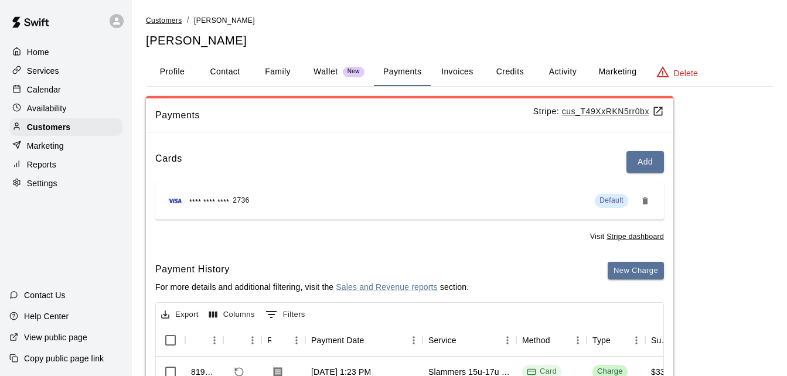
click at [171, 21] on span "Customers" at bounding box center [164, 20] width 36 height 8
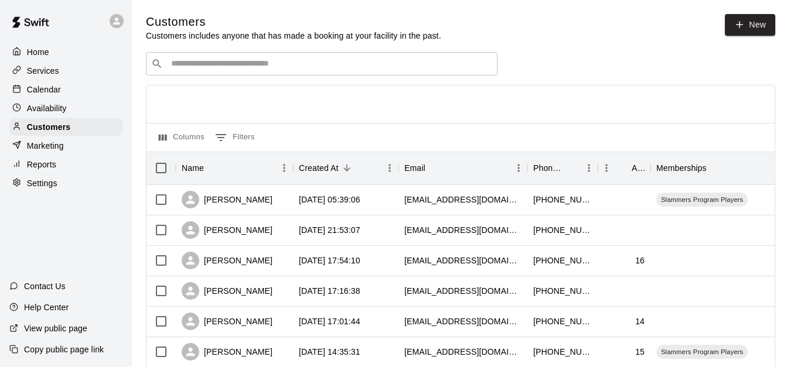
click at [228, 70] on input "Search customers by name or email" at bounding box center [330, 64] width 325 height 12
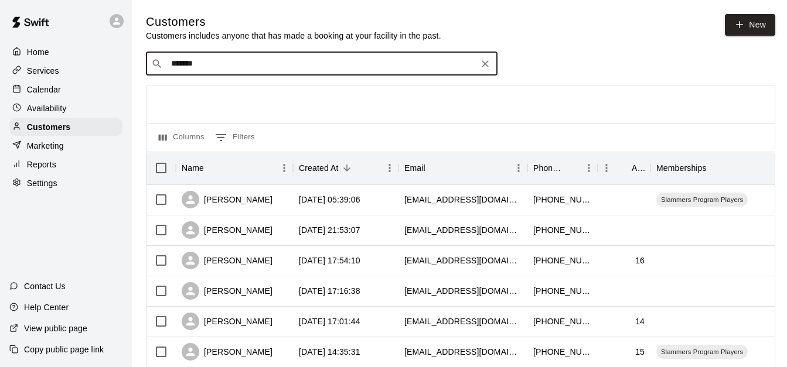
type input "********"
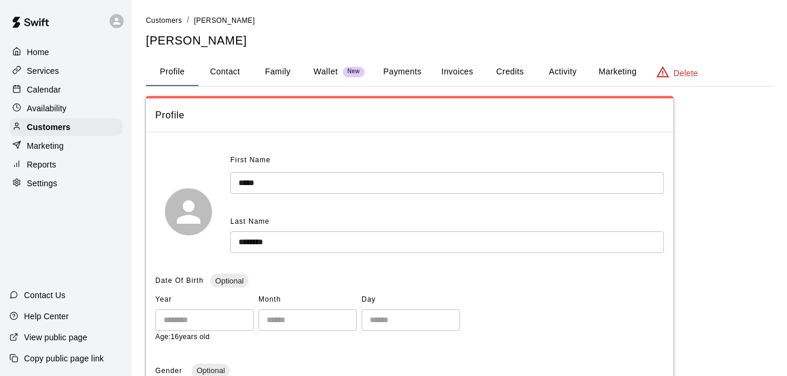
click at [405, 72] on button "Payments" at bounding box center [402, 72] width 57 height 28
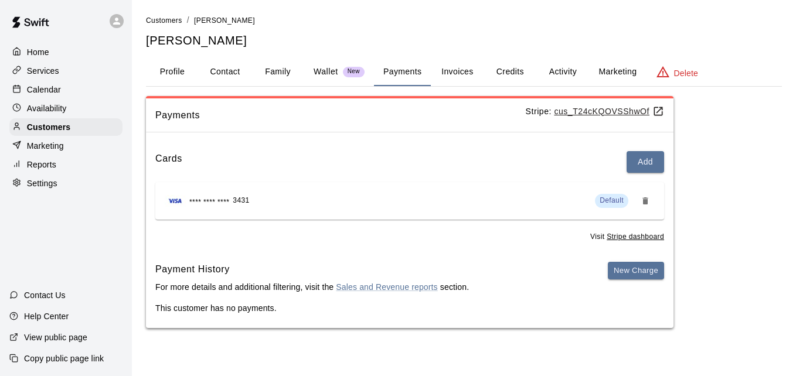
click at [561, 70] on button "Activity" at bounding box center [562, 72] width 53 height 28
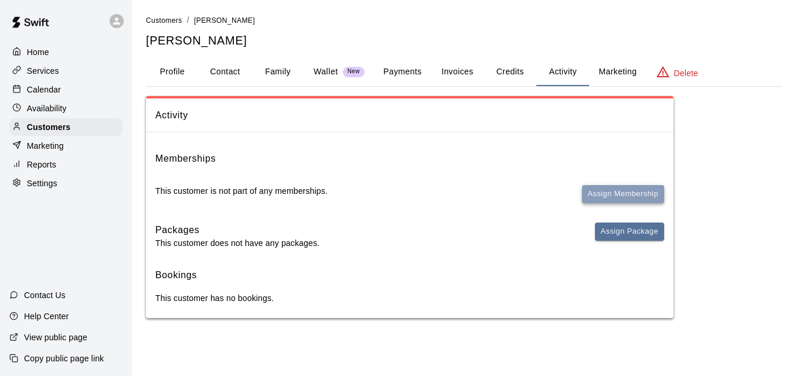
click at [612, 189] on button "Assign Membership" at bounding box center [623, 194] width 82 height 18
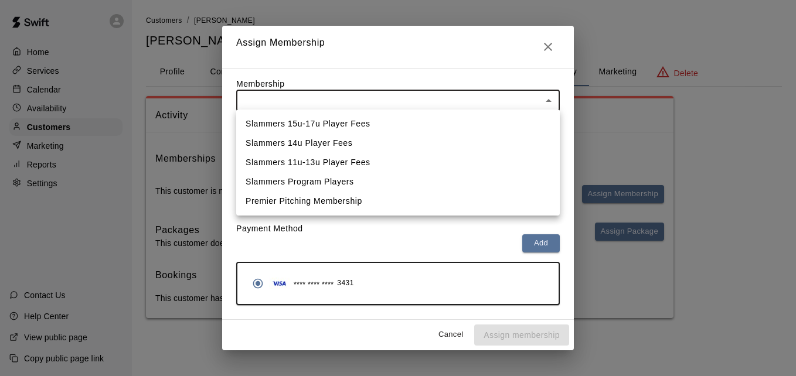
click at [453, 103] on body "Home Services Calendar Availability Customers Marketing Reports Settings Contac…" at bounding box center [398, 171] width 796 height 342
click at [443, 124] on li "Slammers 15u-17u Player Fees" at bounding box center [397, 123] width 323 height 19
type input "**********"
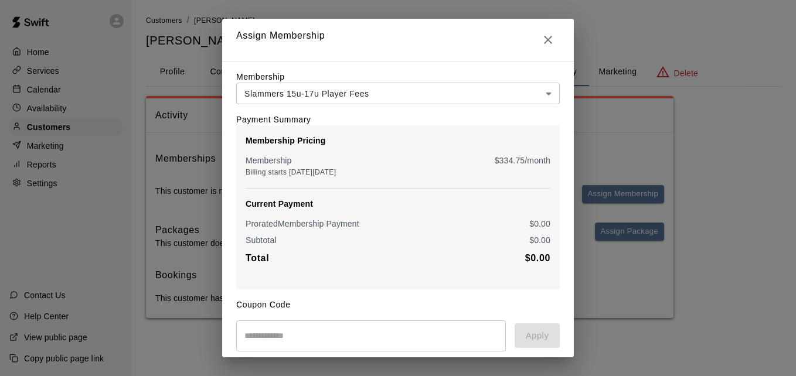
scroll to position [138, 0]
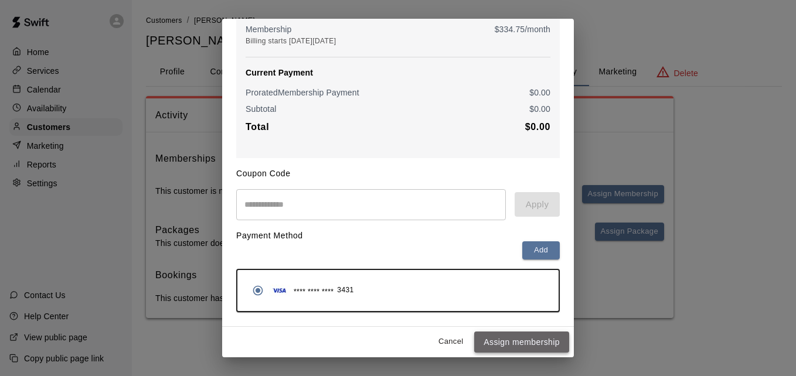
click at [513, 342] on button "Assign membership" at bounding box center [521, 343] width 95 height 22
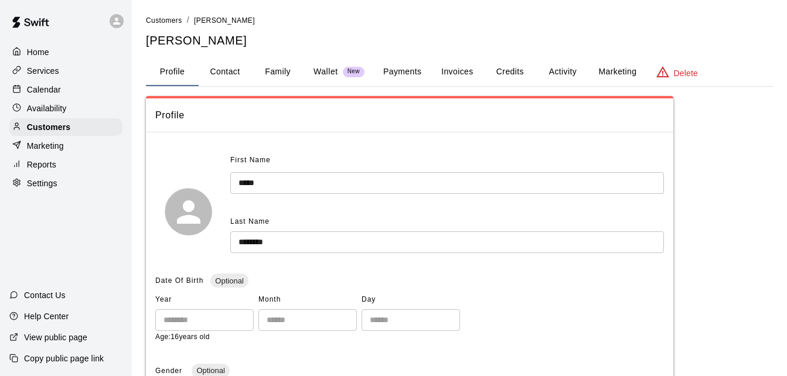
click at [412, 70] on button "Payments" at bounding box center [402, 72] width 57 height 28
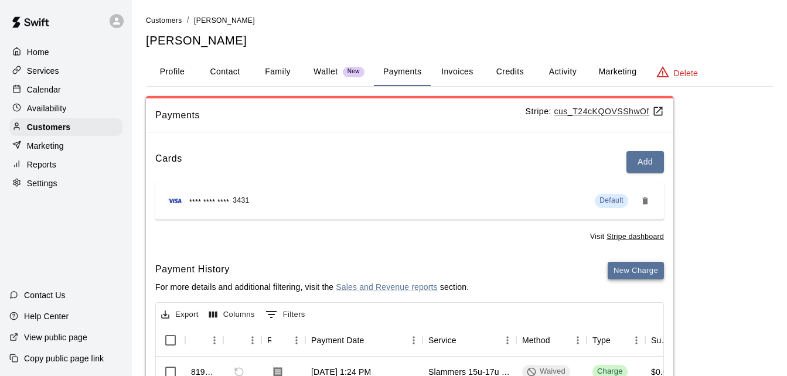
click at [625, 264] on button "New Charge" at bounding box center [636, 271] width 56 height 18
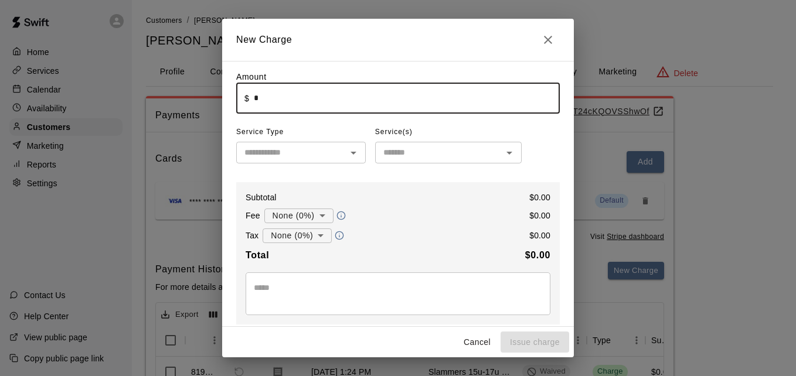
click at [401, 100] on input "*" at bounding box center [407, 98] width 306 height 31
type input "******"
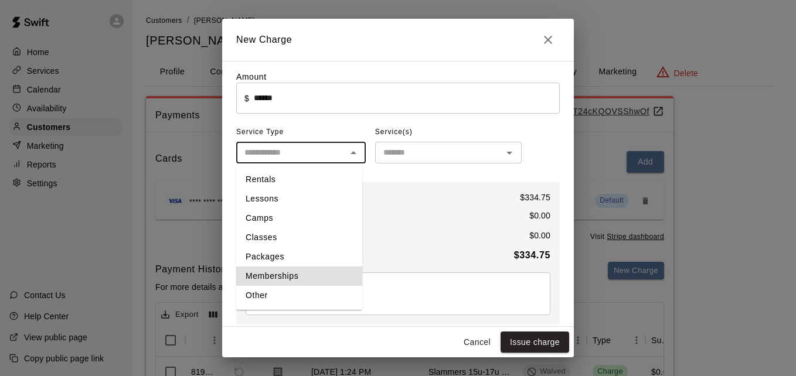
type input "**********"
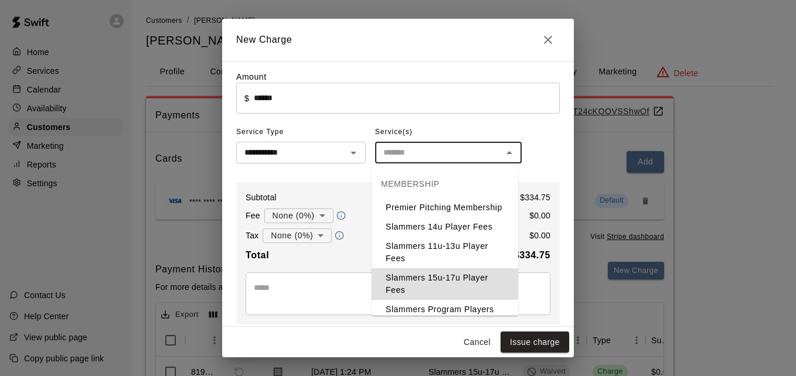
type input "**********"
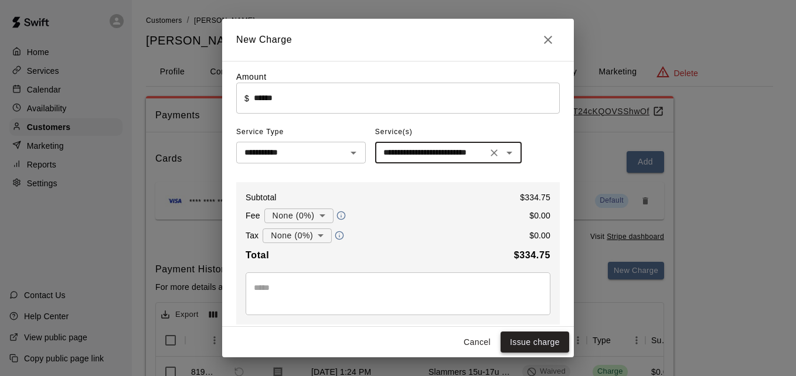
click at [544, 340] on button "Issue charge" at bounding box center [534, 343] width 69 height 22
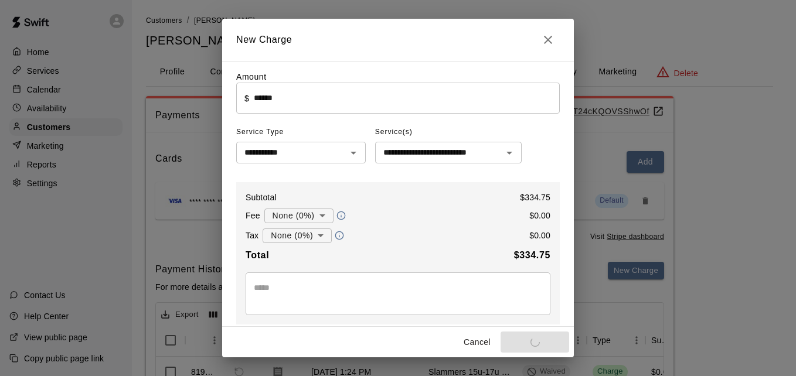
type input "*"
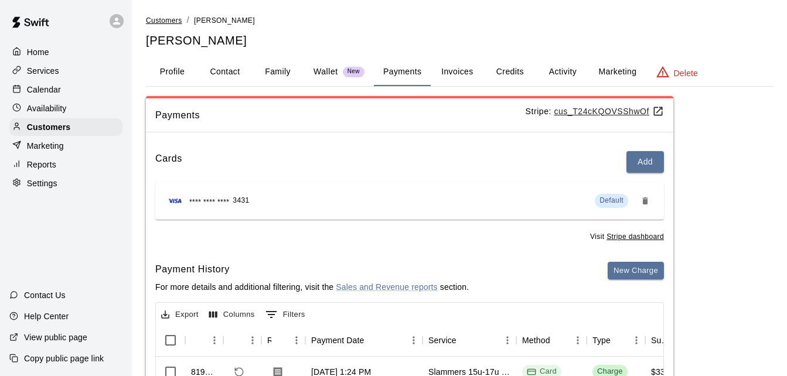
click at [160, 18] on span "Customers" at bounding box center [164, 20] width 36 height 8
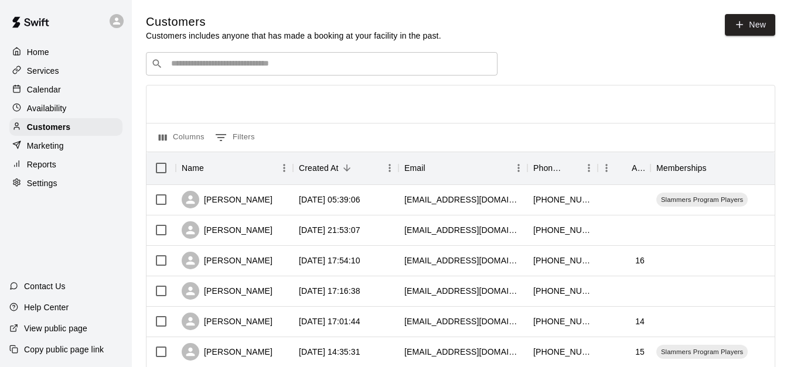
click at [206, 73] on div "​ ​" at bounding box center [322, 63] width 352 height 23
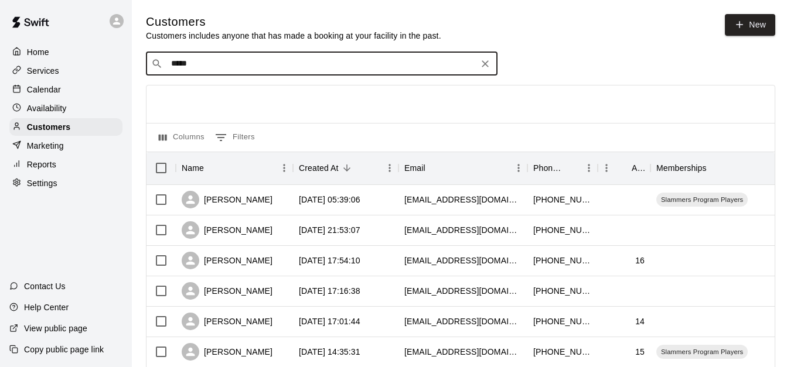
click at [193, 67] on input "*****" at bounding box center [321, 64] width 307 height 12
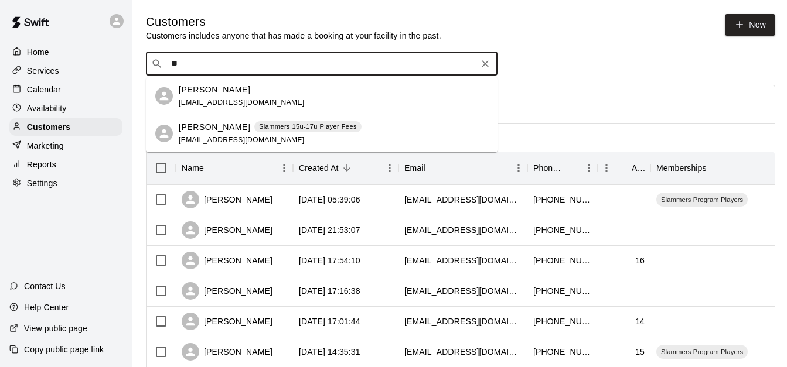
type input "*"
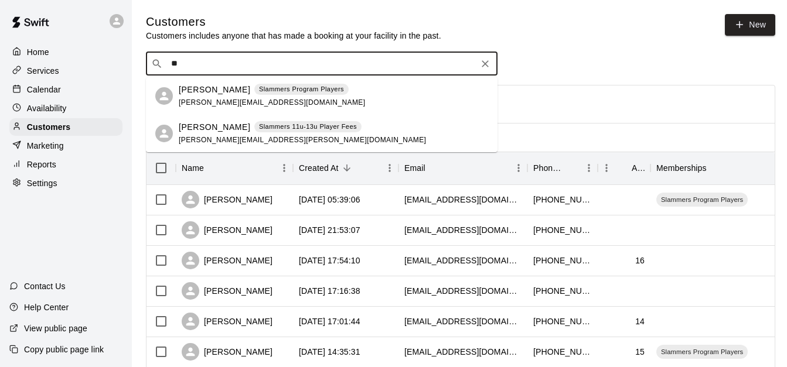
type input "*"
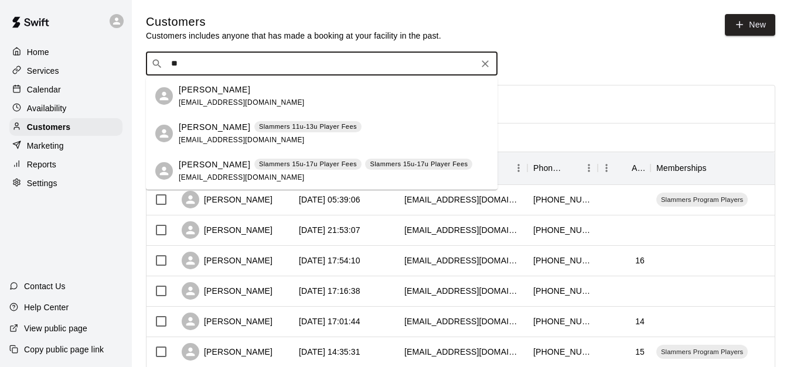
type input "*"
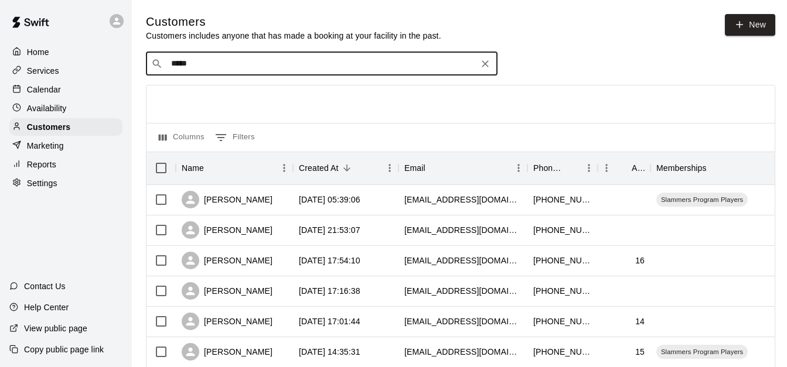
type input "******"
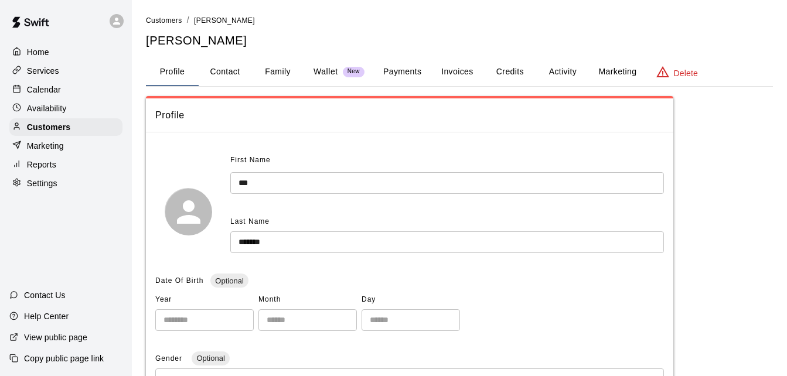
click at [557, 73] on button "Activity" at bounding box center [562, 72] width 53 height 28
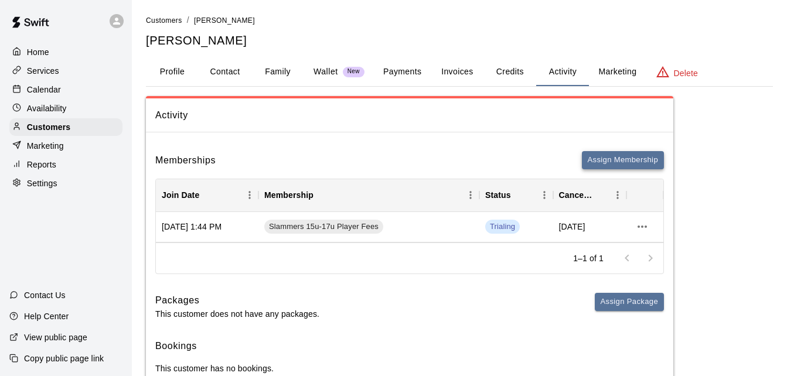
click at [624, 158] on button "Assign Membership" at bounding box center [623, 160] width 82 height 18
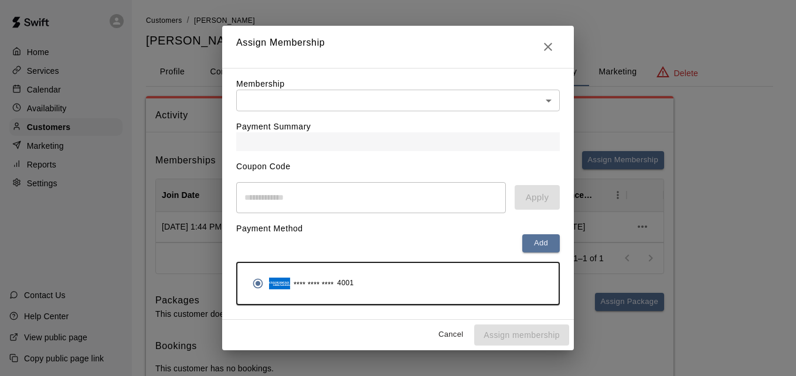
click at [499, 101] on body "Home Services Calendar Availability Customers Marketing Reports Settings Contac…" at bounding box center [398, 206] width 796 height 412
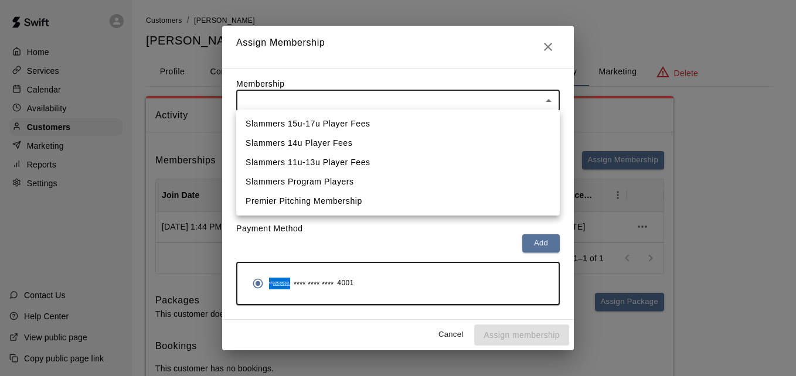
click at [472, 141] on li "Slammers 14u Player Fees" at bounding box center [397, 143] width 323 height 19
type input "**********"
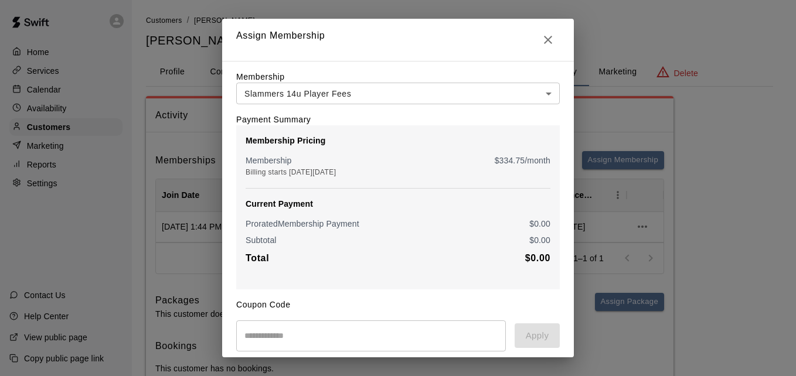
scroll to position [138, 0]
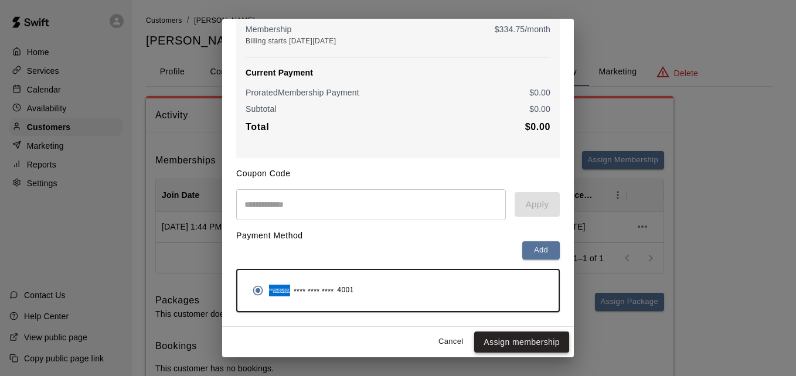
click at [520, 341] on button "Assign membership" at bounding box center [521, 343] width 95 height 22
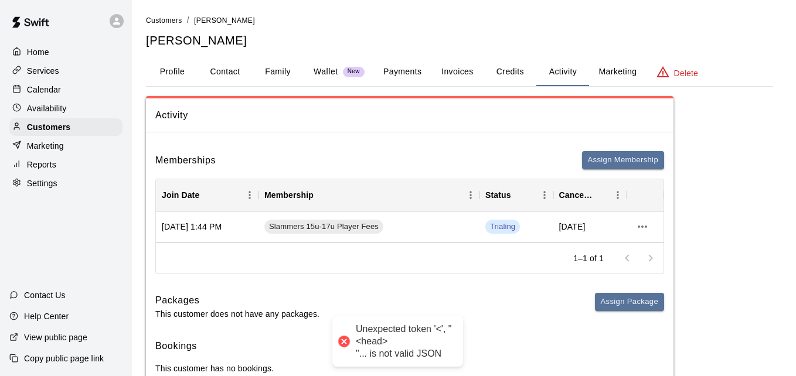
scroll to position [0, 0]
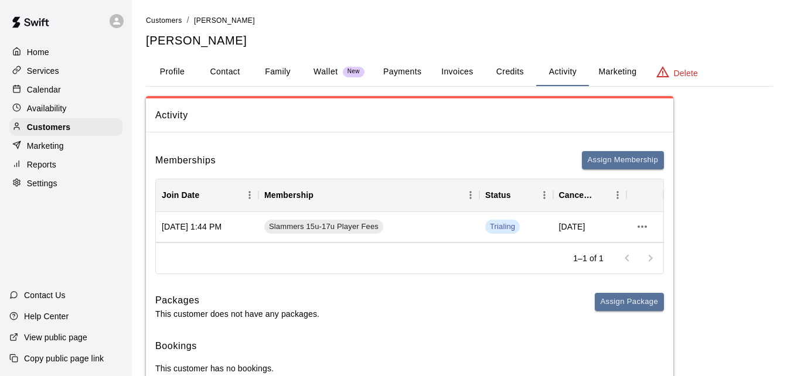
click at [398, 65] on button "Payments" at bounding box center [402, 72] width 57 height 28
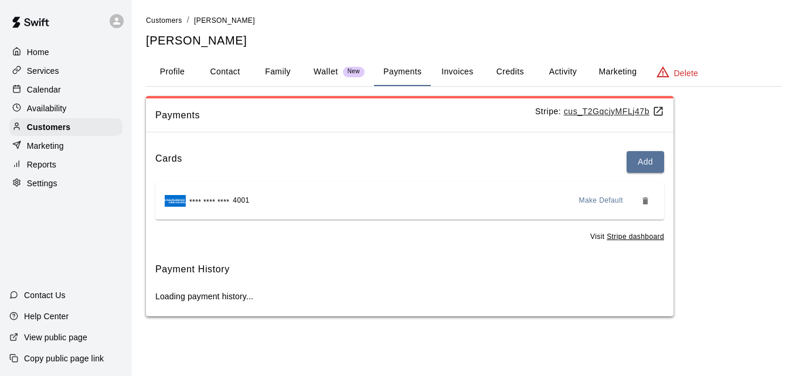
click at [562, 75] on button "Activity" at bounding box center [562, 72] width 53 height 28
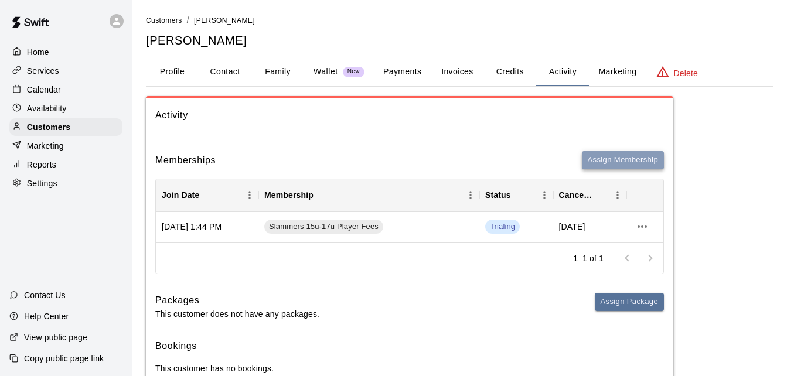
click at [617, 156] on button "Assign Membership" at bounding box center [623, 160] width 82 height 18
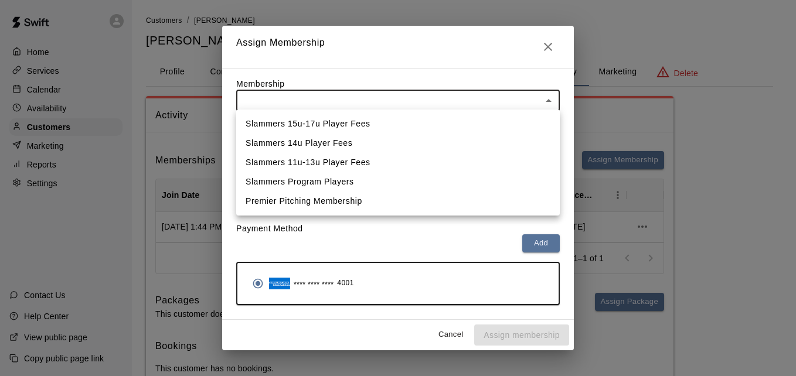
click at [507, 98] on body "Home Services Calendar Availability Customers Marketing Reports Settings Contac…" at bounding box center [398, 206] width 796 height 412
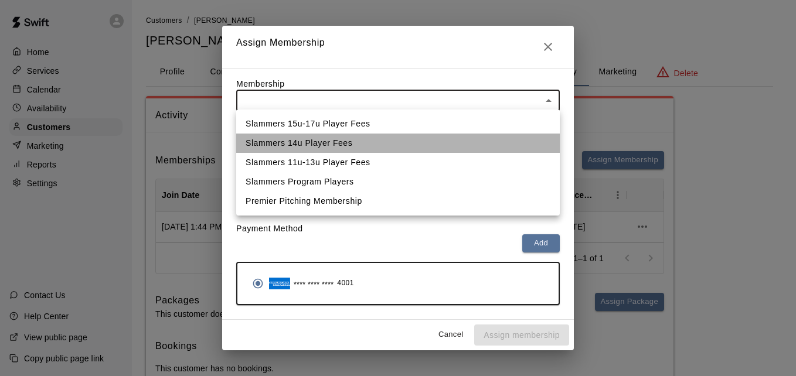
click at [475, 148] on li "Slammers 14u Player Fees" at bounding box center [397, 143] width 323 height 19
type input "**********"
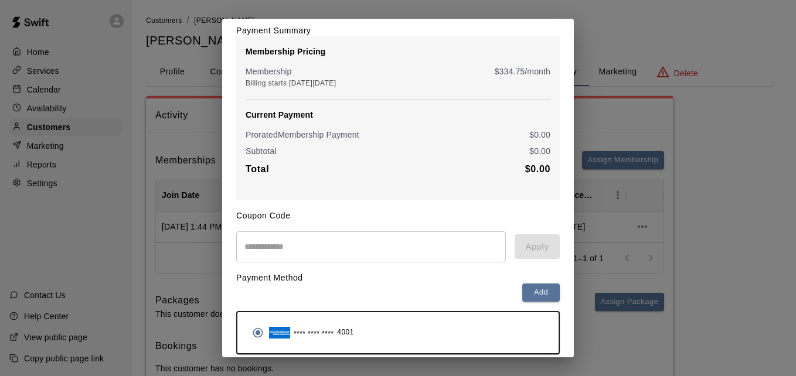
scroll to position [138, 0]
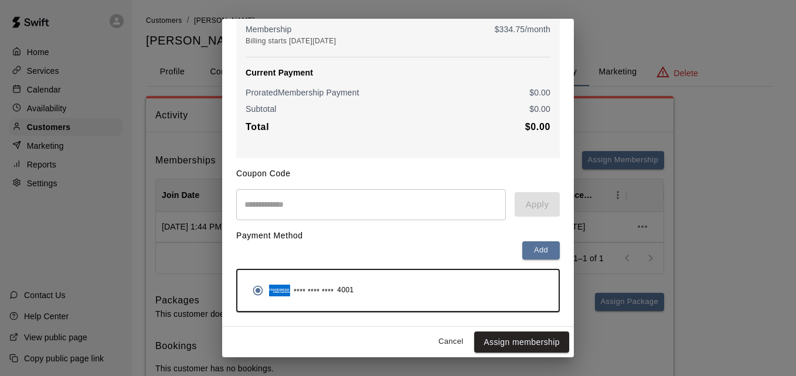
click at [524, 341] on button "Assign membership" at bounding box center [521, 343] width 95 height 22
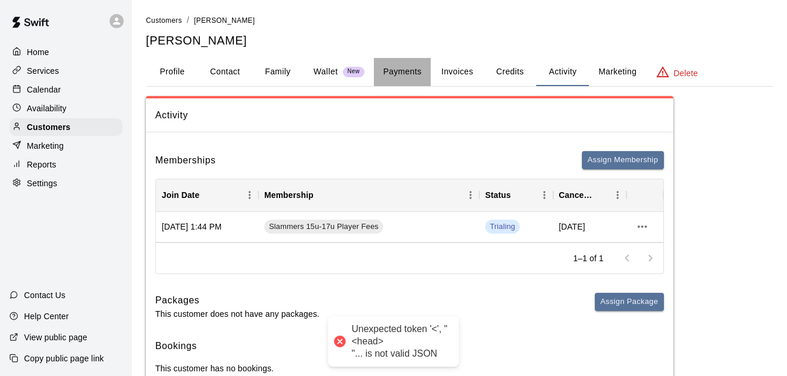
click at [395, 66] on button "Payments" at bounding box center [402, 72] width 57 height 28
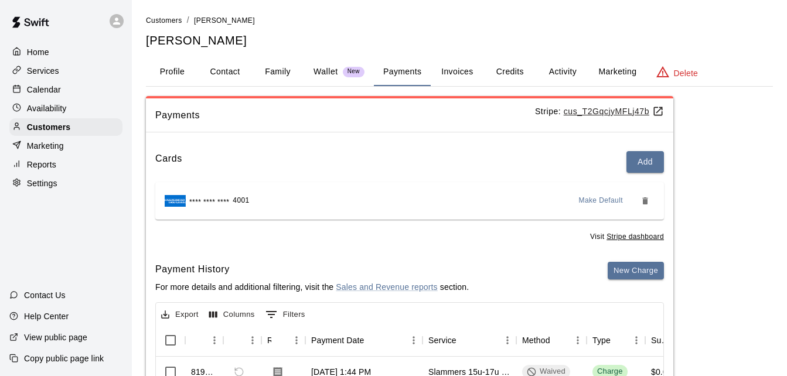
click at [272, 66] on button "Family" at bounding box center [277, 72] width 53 height 28
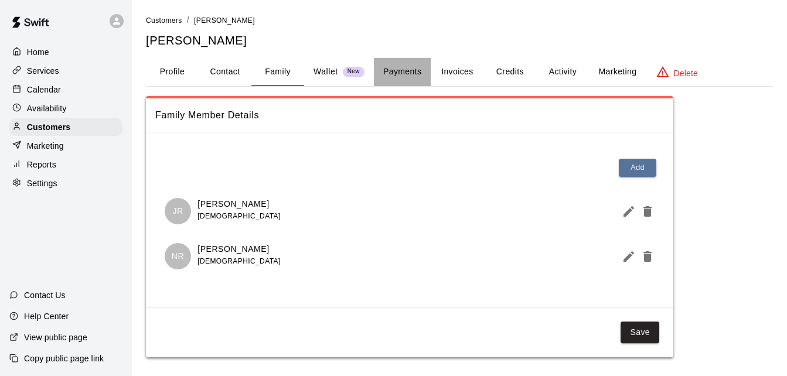
click at [401, 70] on button "Payments" at bounding box center [402, 72] width 57 height 28
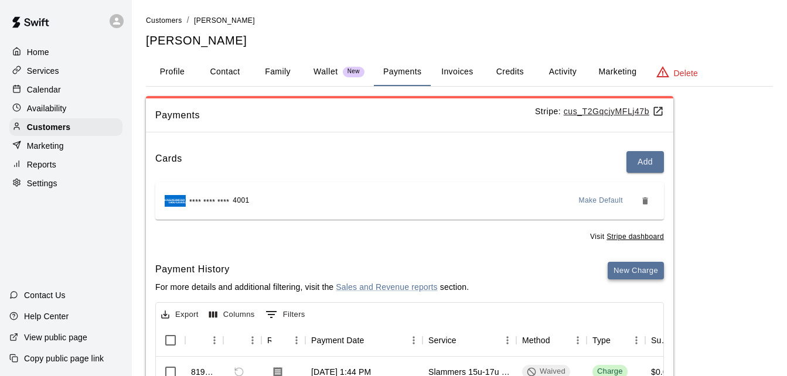
click at [629, 267] on button "New Charge" at bounding box center [636, 271] width 56 height 18
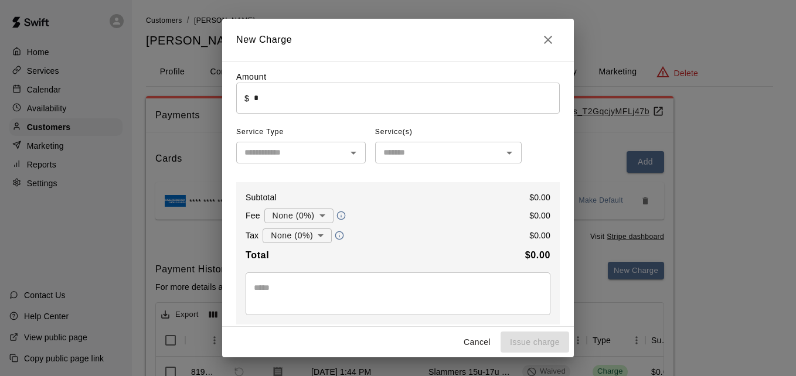
click at [415, 107] on input "*" at bounding box center [407, 98] width 306 height 31
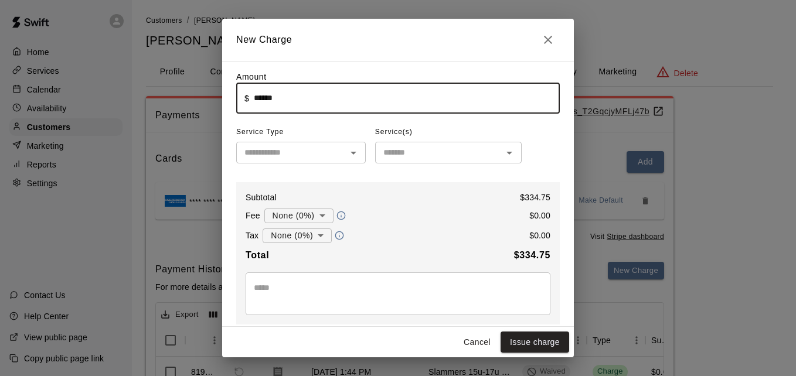
type input "******"
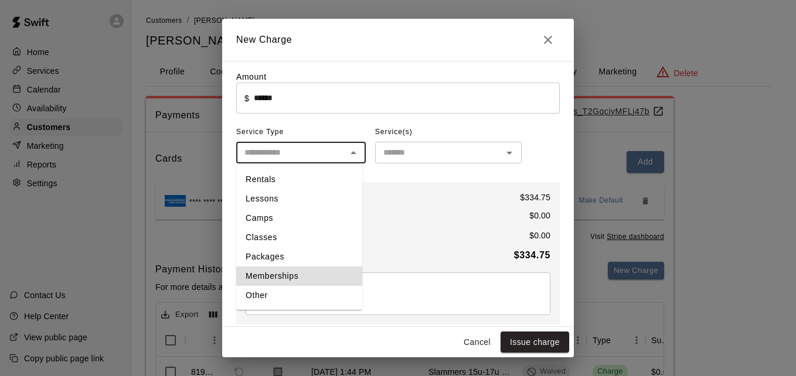
type input "**********"
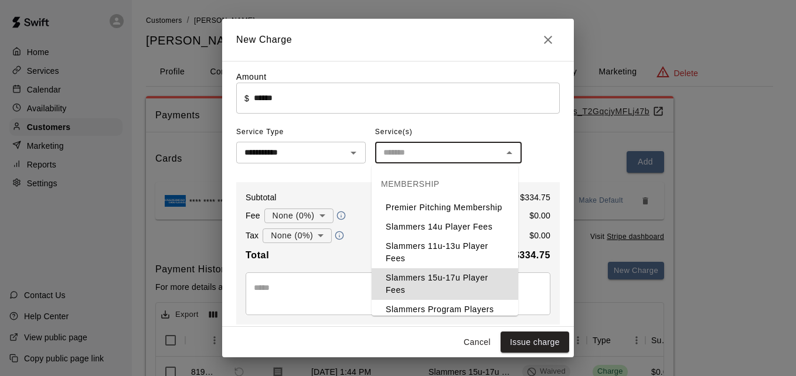
type input "**********"
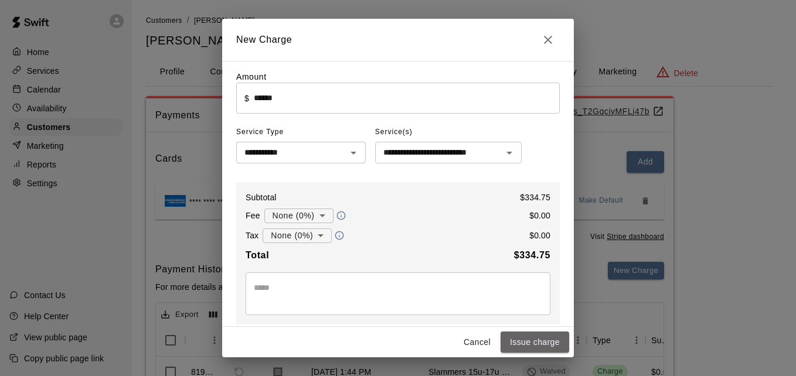
click at [546, 345] on button "Issue charge" at bounding box center [534, 343] width 69 height 22
type input "*"
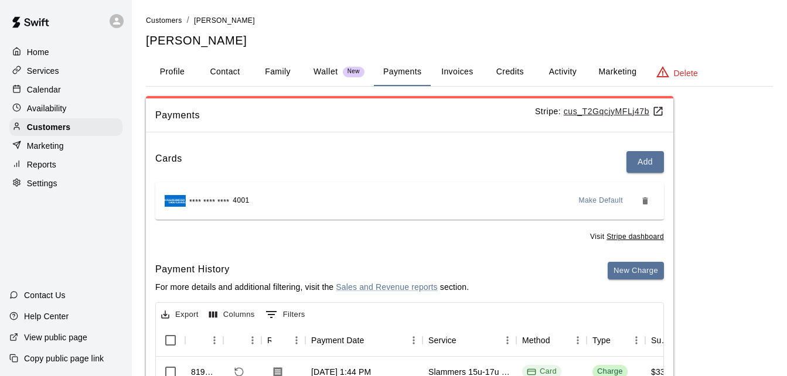
click at [553, 68] on button "Activity" at bounding box center [562, 72] width 53 height 28
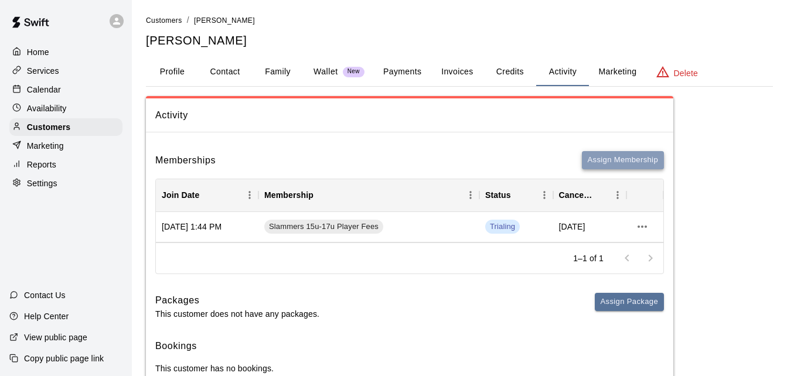
click at [625, 158] on button "Assign Membership" at bounding box center [623, 160] width 82 height 18
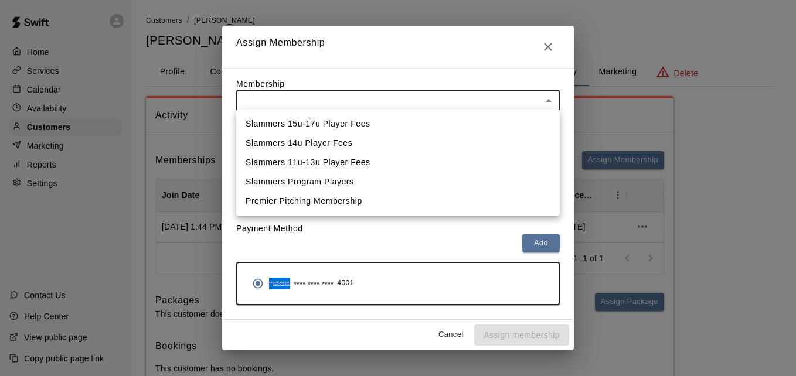
click at [441, 96] on body "Home Services Calendar Availability Customers Marketing Reports Settings Contac…" at bounding box center [398, 206] width 796 height 412
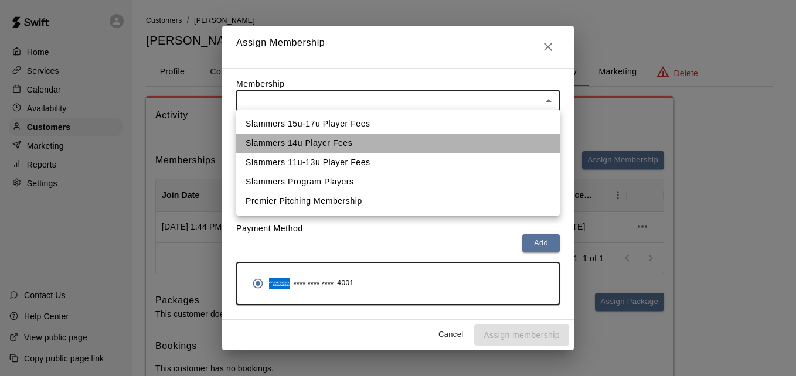
click at [421, 144] on li "Slammers 14u Player Fees" at bounding box center [397, 143] width 323 height 19
type input "**********"
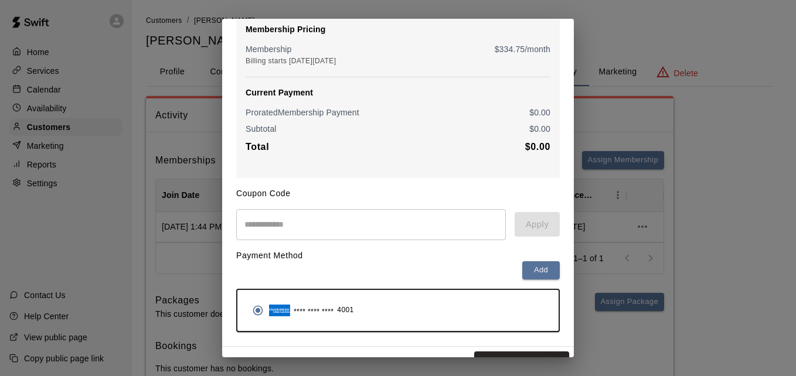
scroll to position [138, 0]
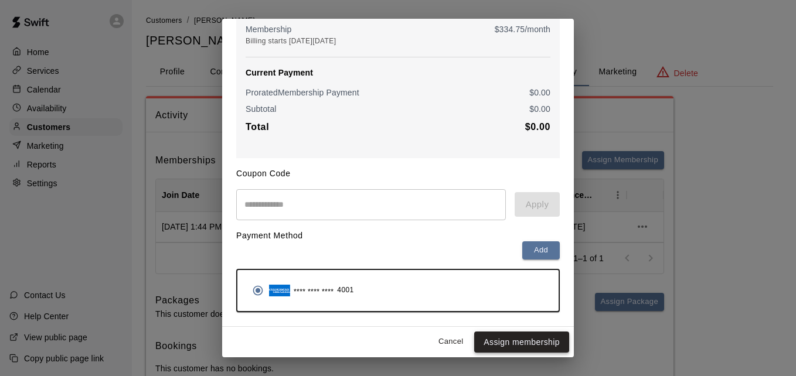
click at [519, 344] on button "Assign membership" at bounding box center [521, 343] width 95 height 22
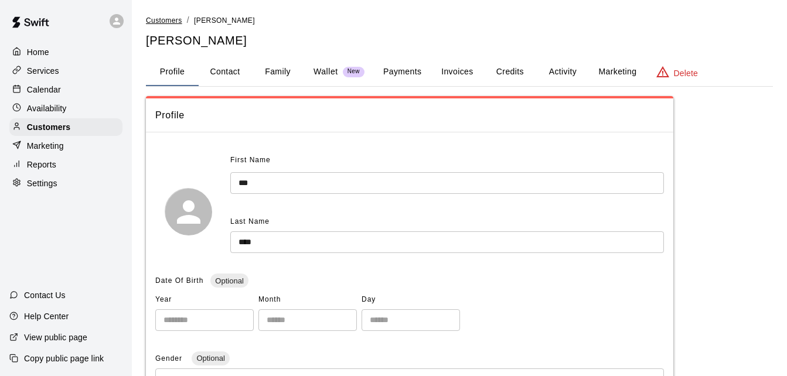
click at [173, 21] on span "Customers" at bounding box center [164, 20] width 36 height 8
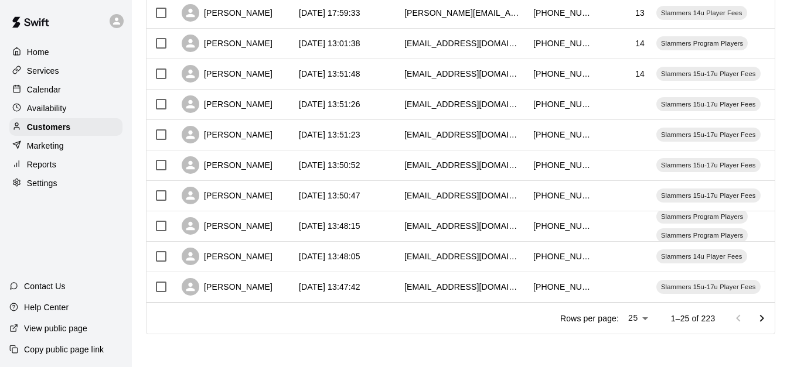
scroll to position [654, 0]
click at [769, 315] on icon "Go to next page" at bounding box center [762, 319] width 14 height 14
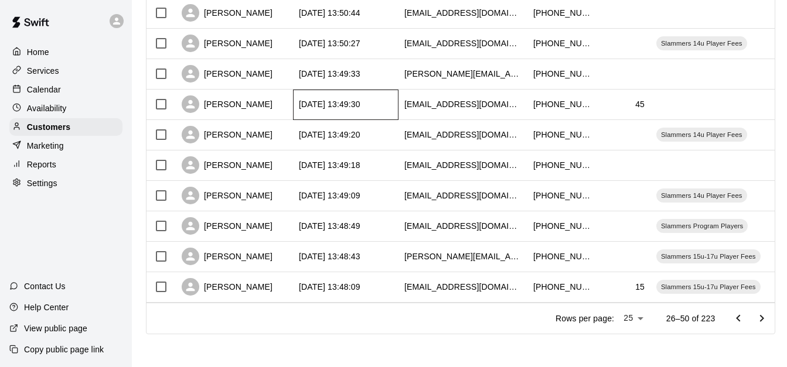
click at [381, 90] on div "[DATE] 13:49:30" at bounding box center [345, 105] width 105 height 30
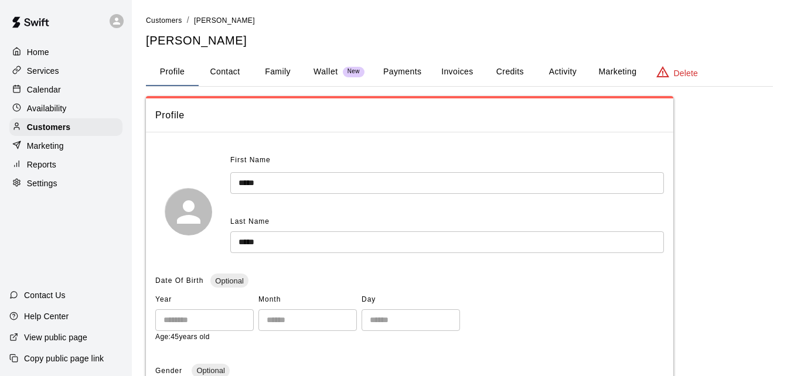
click at [288, 68] on button "Family" at bounding box center [277, 72] width 53 height 28
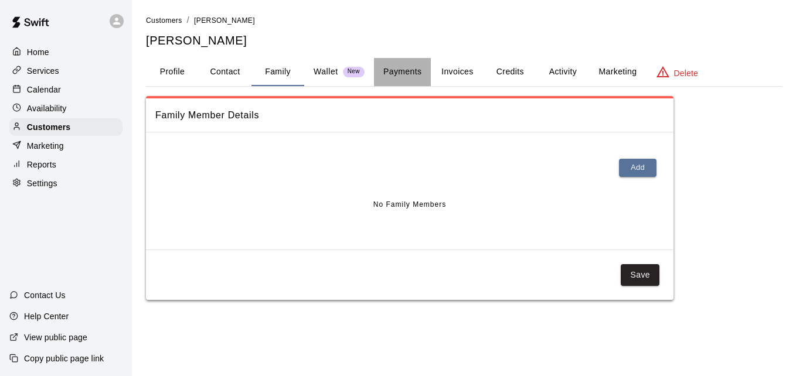
click at [404, 72] on button "Payments" at bounding box center [402, 72] width 57 height 28
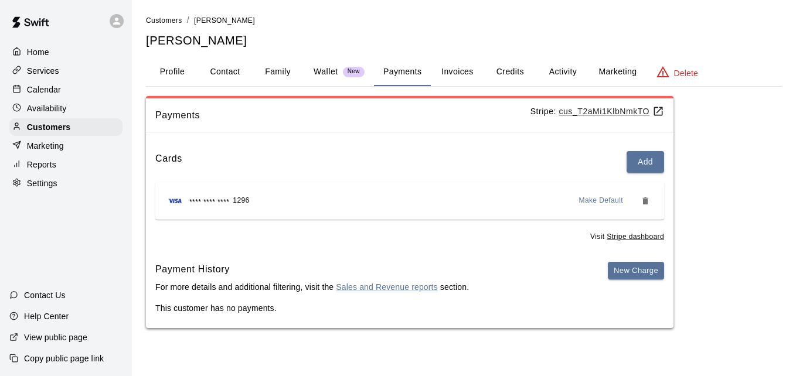
click at [561, 72] on button "Activity" at bounding box center [562, 72] width 53 height 28
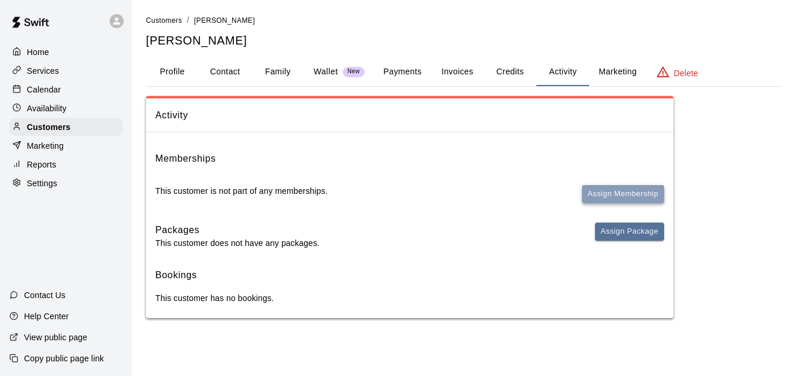
click at [607, 189] on button "Assign Membership" at bounding box center [623, 194] width 82 height 18
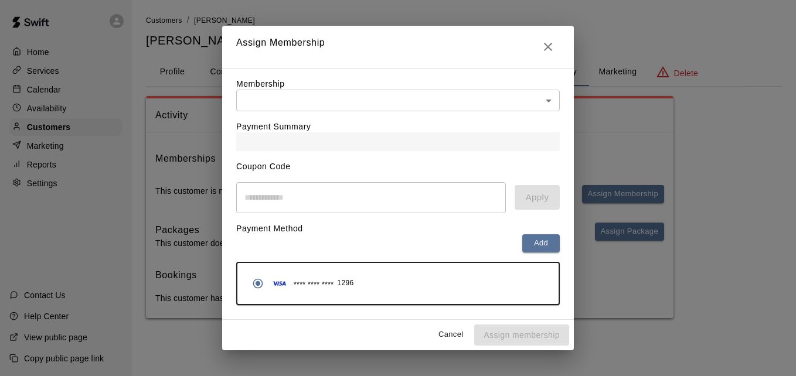
click at [488, 104] on body "Home Services Calendar Availability Customers Marketing Reports Settings Contac…" at bounding box center [398, 171] width 796 height 342
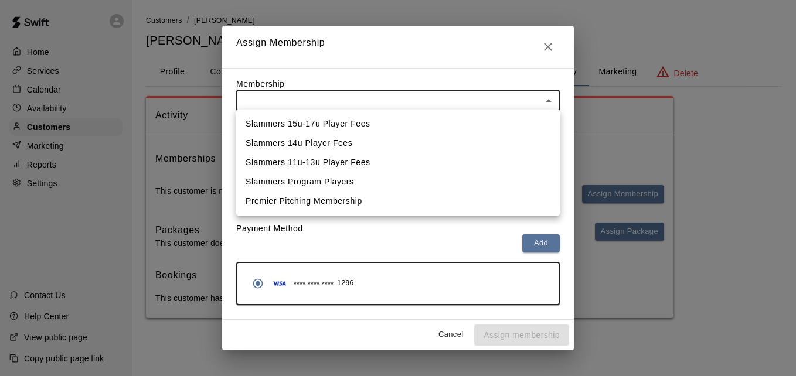
click at [478, 129] on li "Slammers 15u-17u Player Fees" at bounding box center [397, 123] width 323 height 19
type input "**********"
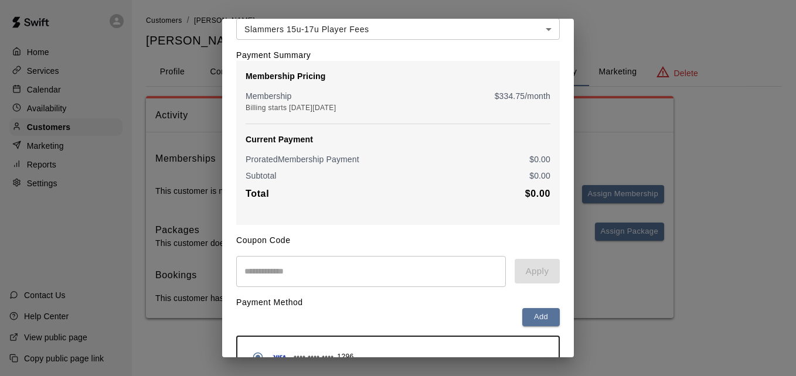
scroll to position [138, 0]
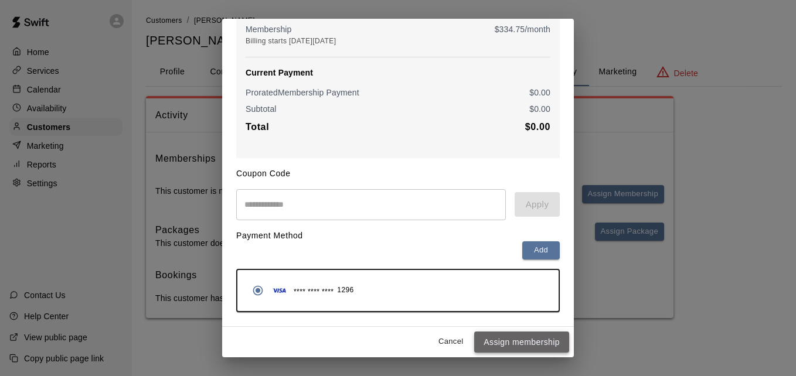
click at [516, 347] on button "Assign membership" at bounding box center [521, 343] width 95 height 22
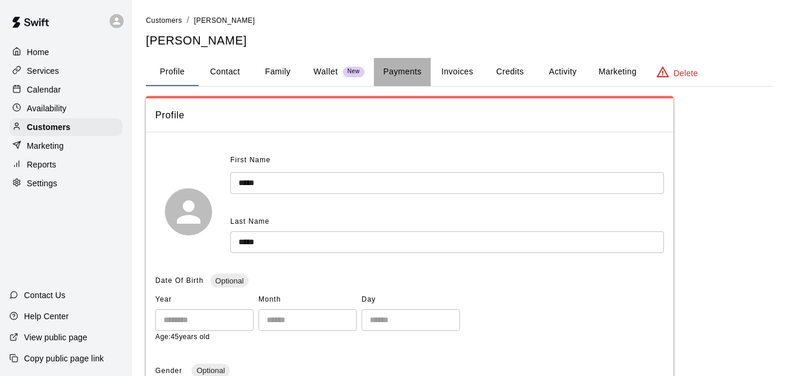
click at [397, 72] on button "Payments" at bounding box center [402, 72] width 57 height 28
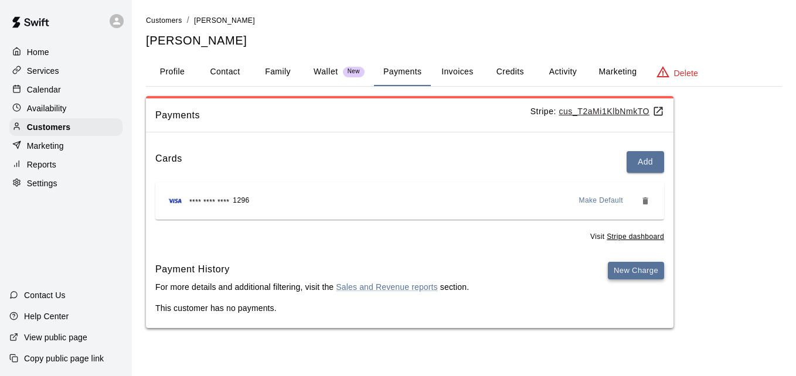
click at [625, 267] on button "New Charge" at bounding box center [636, 271] width 56 height 18
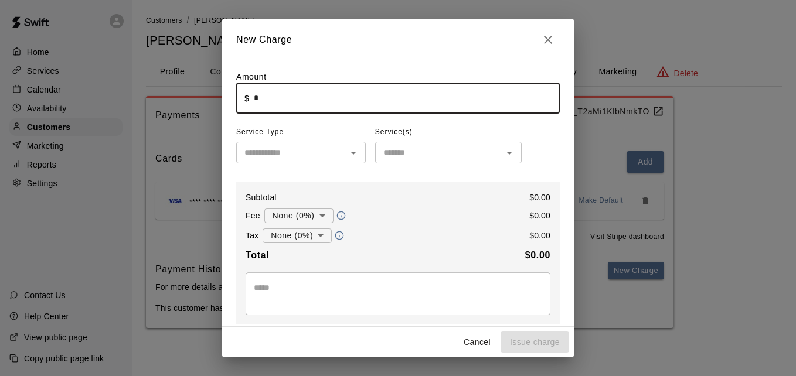
click at [343, 97] on input "*" at bounding box center [407, 98] width 306 height 31
type input "******"
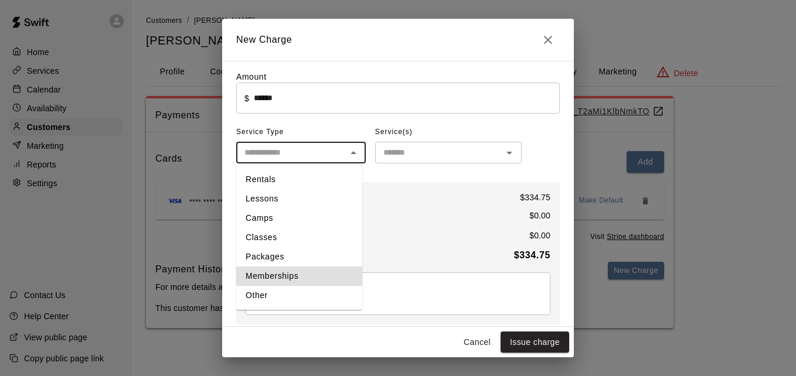
type input "**********"
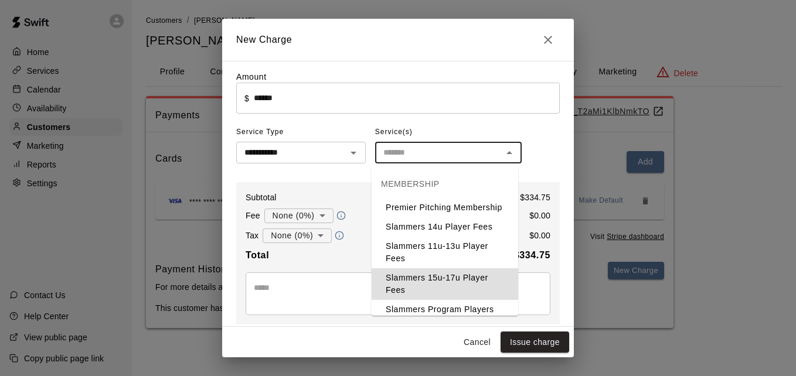
type input "**********"
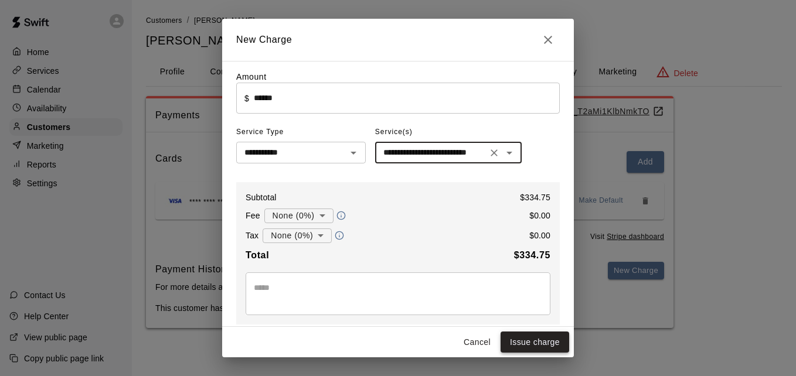
click at [550, 343] on button "Issue charge" at bounding box center [534, 343] width 69 height 22
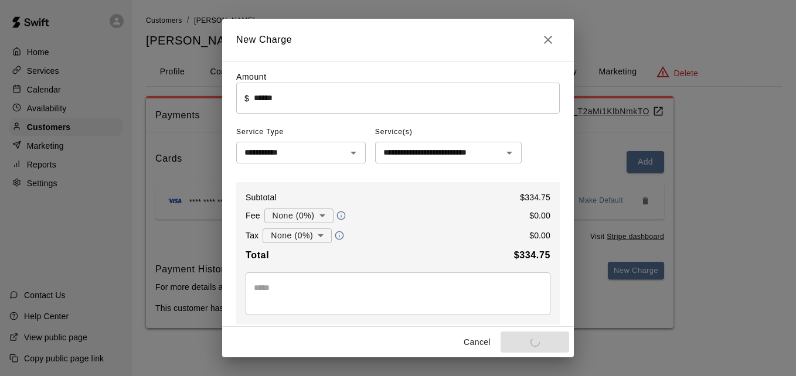
type input "*"
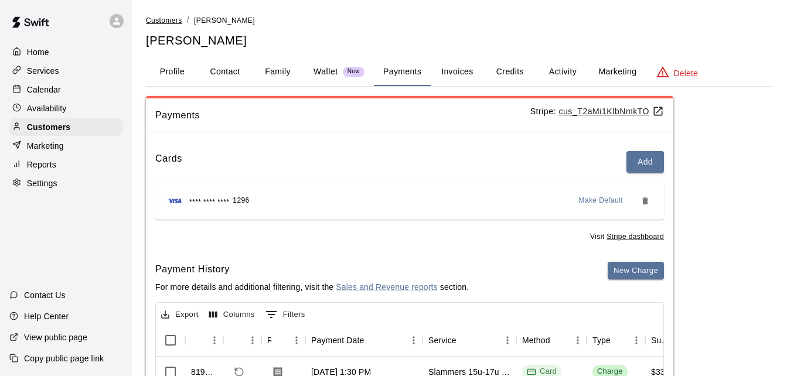
click at [159, 18] on span "Customers" at bounding box center [164, 20] width 36 height 8
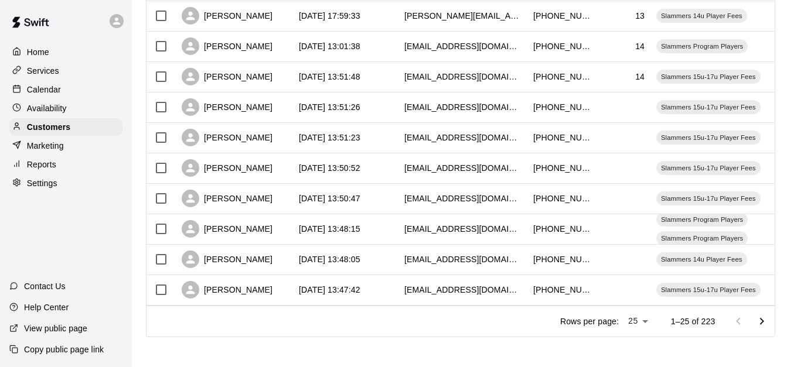
scroll to position [654, 0]
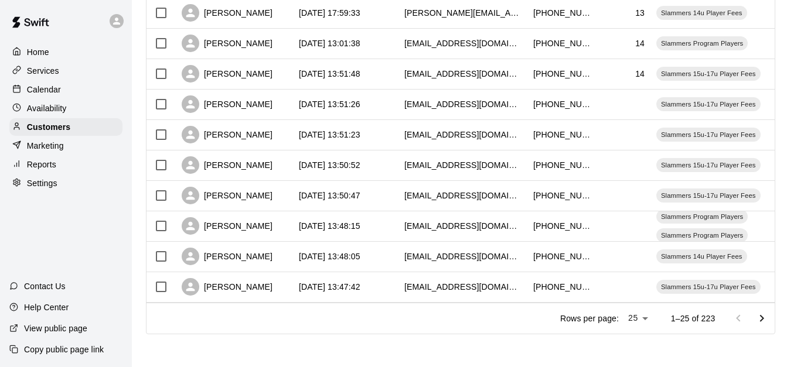
click at [769, 314] on icon "Go to next page" at bounding box center [762, 319] width 14 height 14
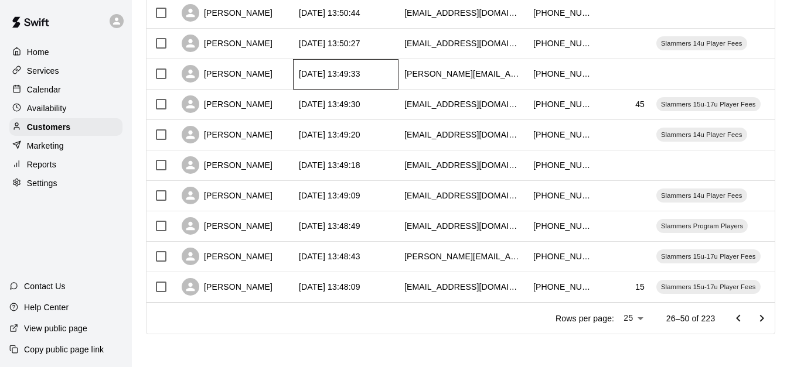
click at [398, 61] on div "[DATE] 13:49:33" at bounding box center [345, 74] width 105 height 30
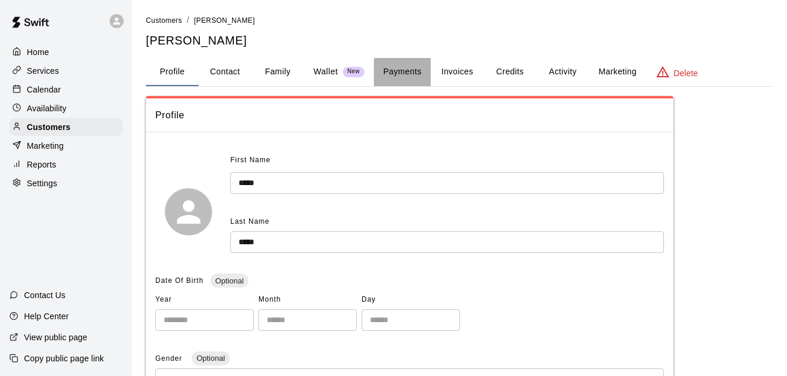
click at [391, 66] on button "Payments" at bounding box center [402, 72] width 57 height 28
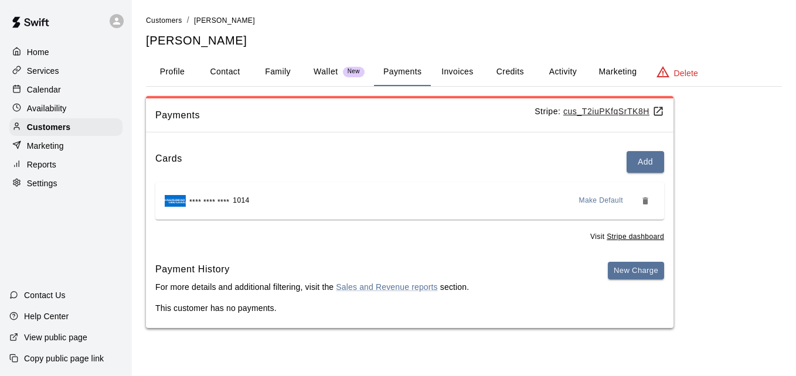
click at [554, 67] on button "Activity" at bounding box center [562, 72] width 53 height 28
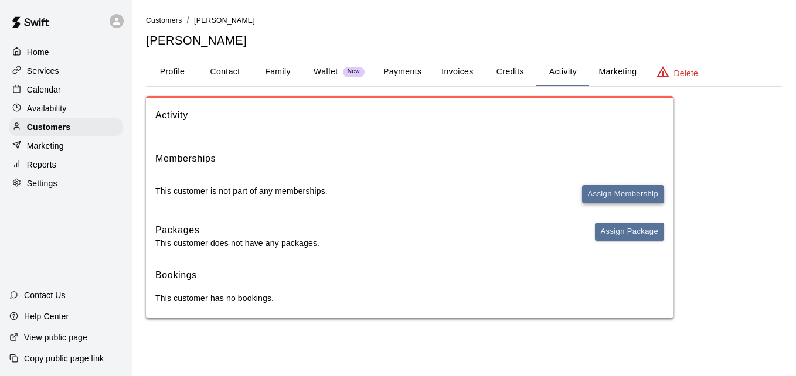
click at [610, 201] on button "Assign Membership" at bounding box center [623, 194] width 82 height 18
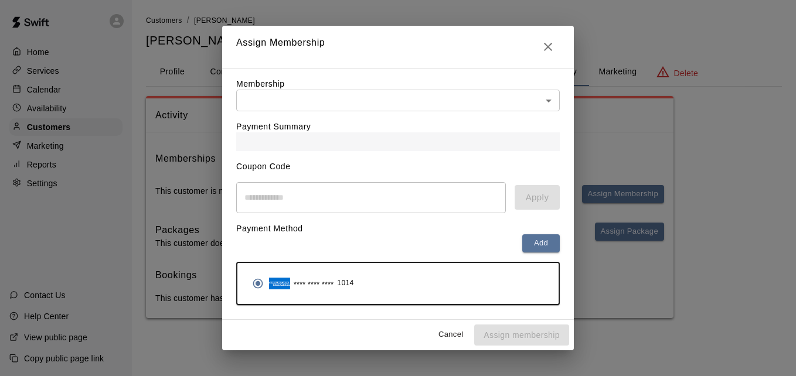
click at [494, 98] on body "Home Services Calendar Availability Customers Marketing Reports Settings Contac…" at bounding box center [398, 171] width 796 height 342
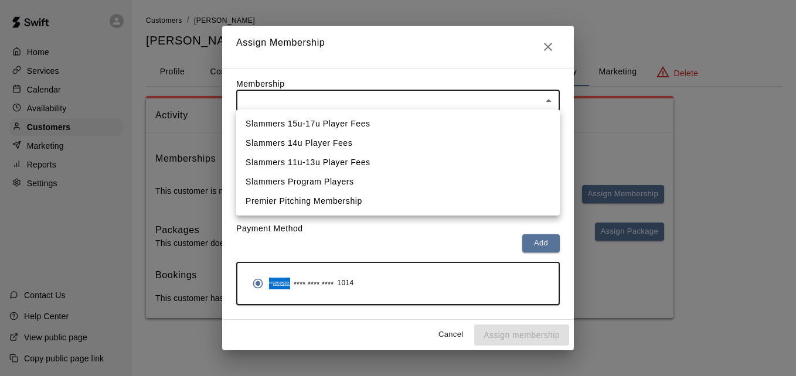
click at [465, 156] on li "Slammers 11u-13u Player Fees" at bounding box center [397, 162] width 323 height 19
type input "**********"
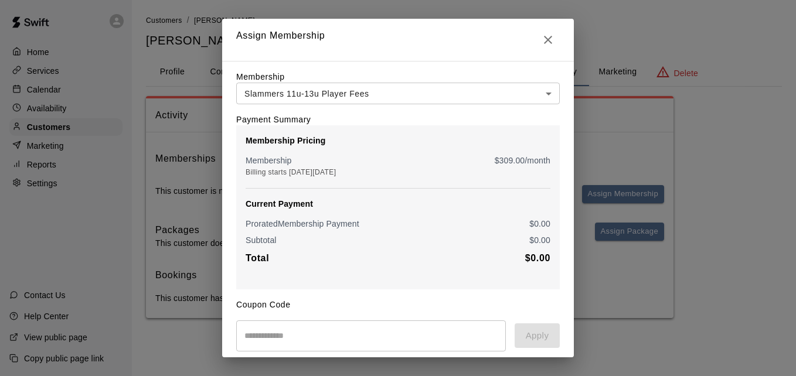
scroll to position [138, 0]
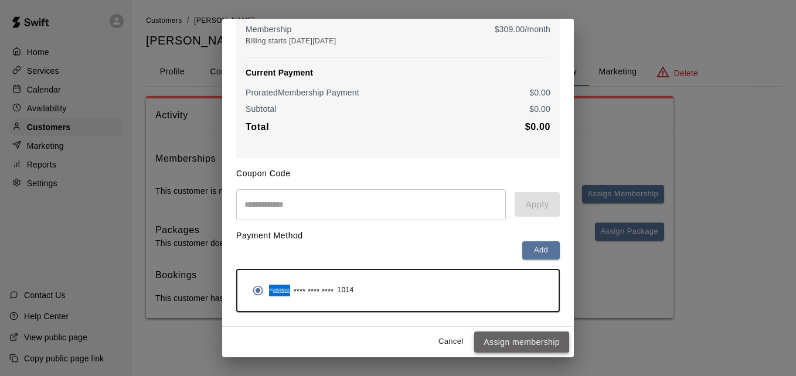
click at [532, 341] on button "Assign membership" at bounding box center [521, 343] width 95 height 22
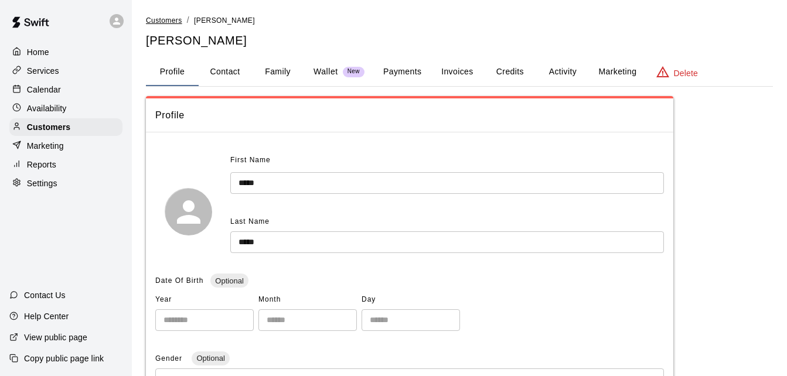
click at [166, 21] on span "Customers" at bounding box center [164, 20] width 36 height 8
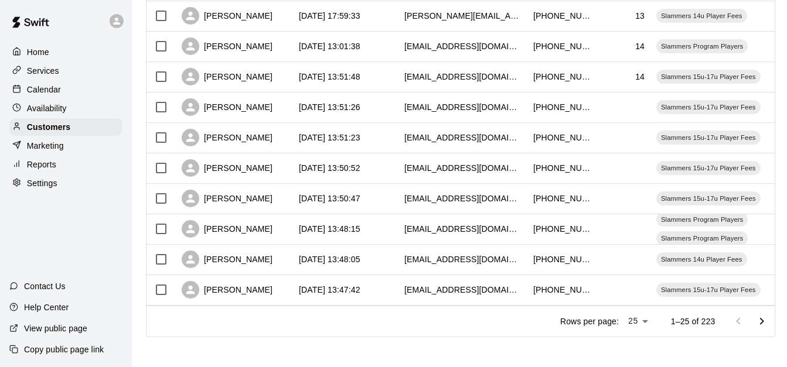
scroll to position [654, 0]
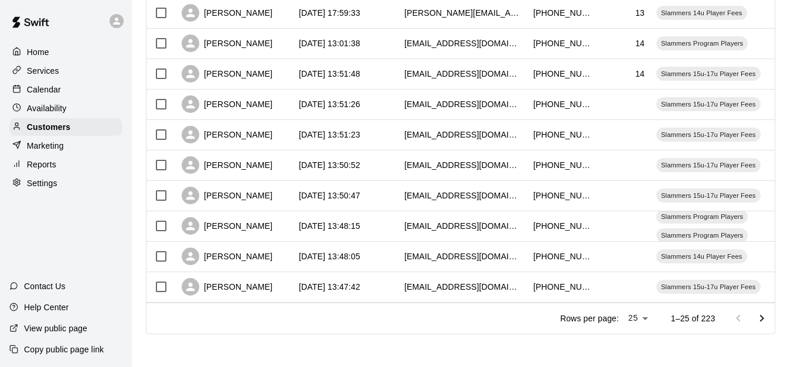
click at [766, 315] on icon "Go to next page" at bounding box center [762, 319] width 14 height 14
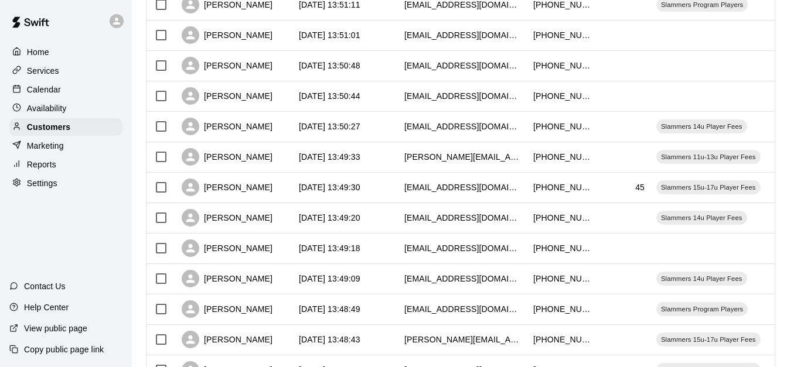
scroll to position [537, 0]
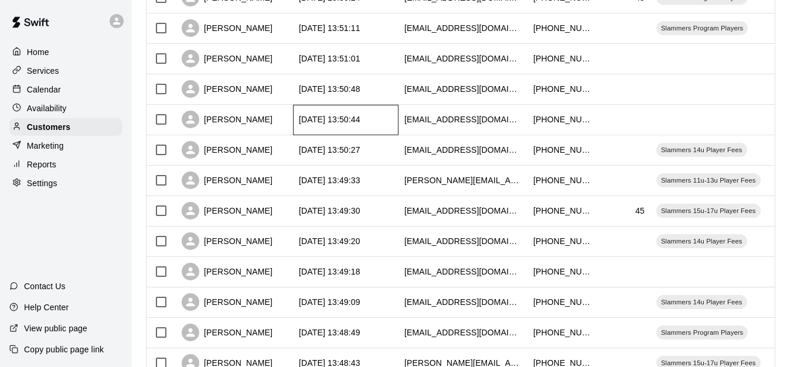
click at [386, 122] on div "[DATE] 13:50:44" at bounding box center [345, 120] width 105 height 30
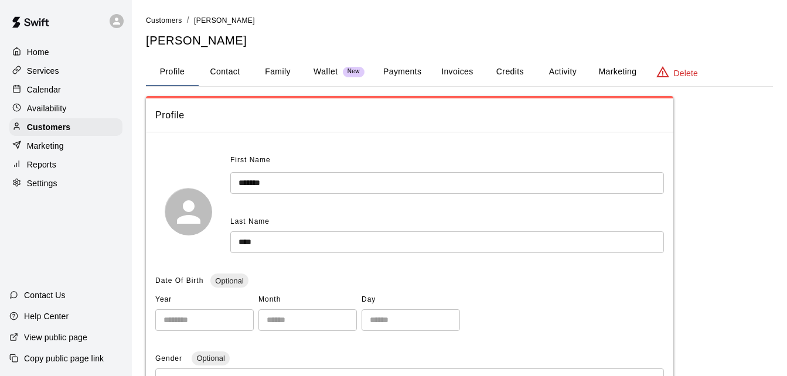
click at [265, 71] on button "Family" at bounding box center [277, 72] width 53 height 28
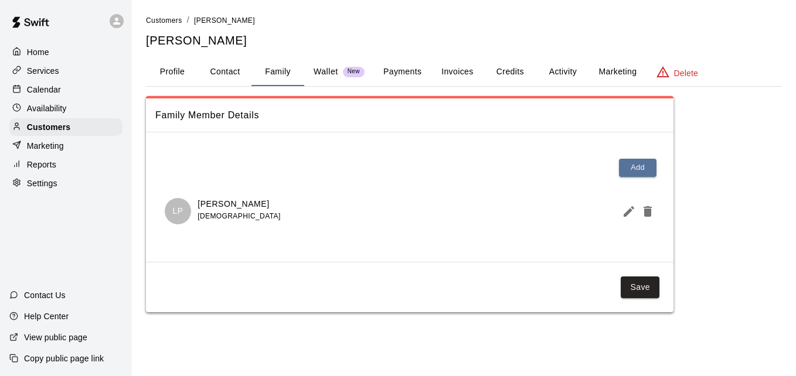
click at [404, 64] on button "Payments" at bounding box center [402, 72] width 57 height 28
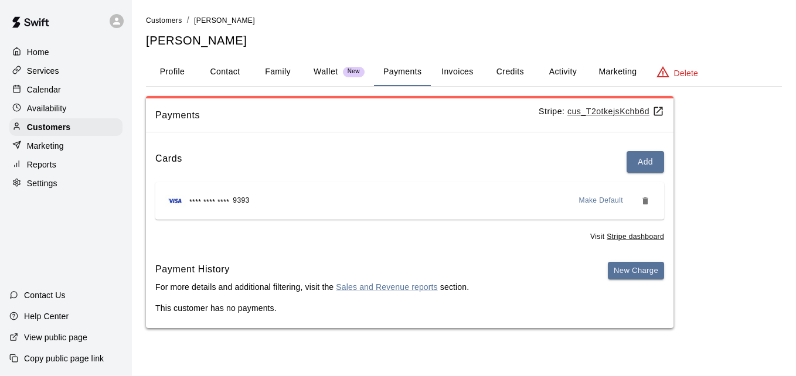
click at [554, 71] on button "Activity" at bounding box center [562, 72] width 53 height 28
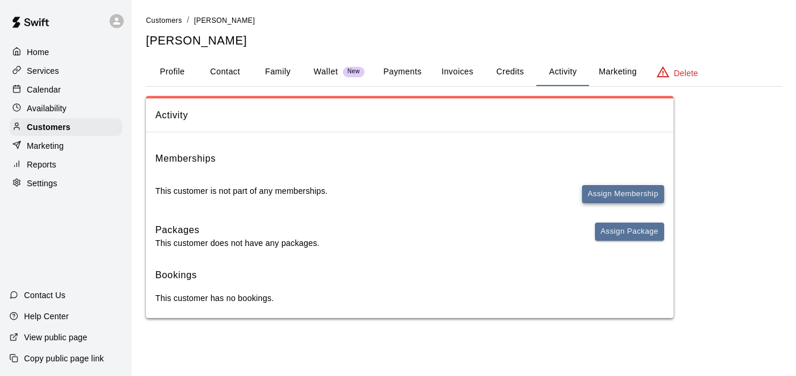
click at [614, 190] on button "Assign Membership" at bounding box center [623, 194] width 82 height 18
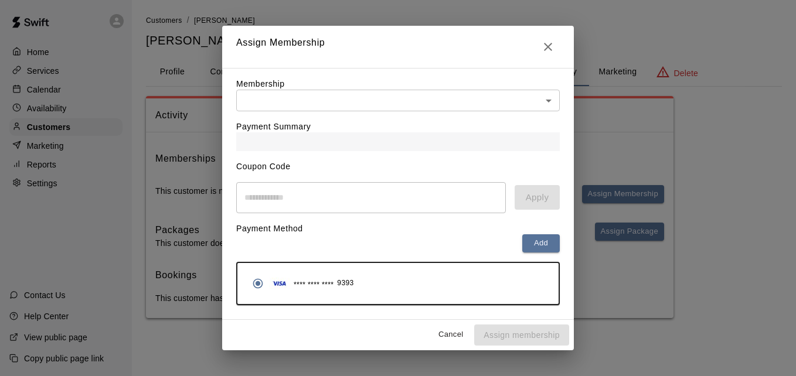
click at [507, 96] on body "Home Services Calendar Availability Customers Marketing Reports Settings Contac…" at bounding box center [398, 171] width 796 height 342
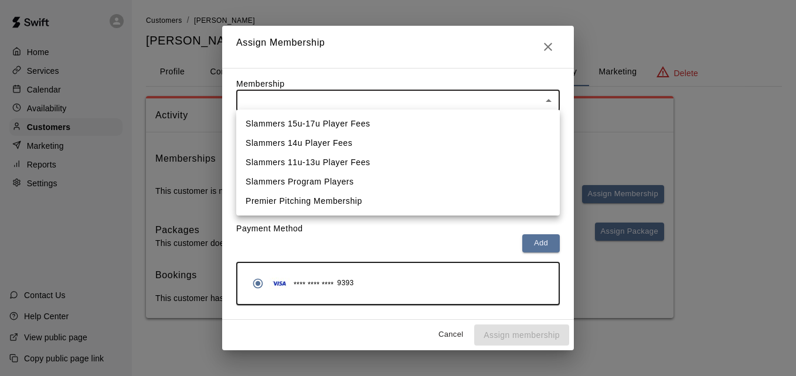
click at [473, 157] on li "Slammers 11u-13u Player Fees" at bounding box center [397, 162] width 323 height 19
type input "**********"
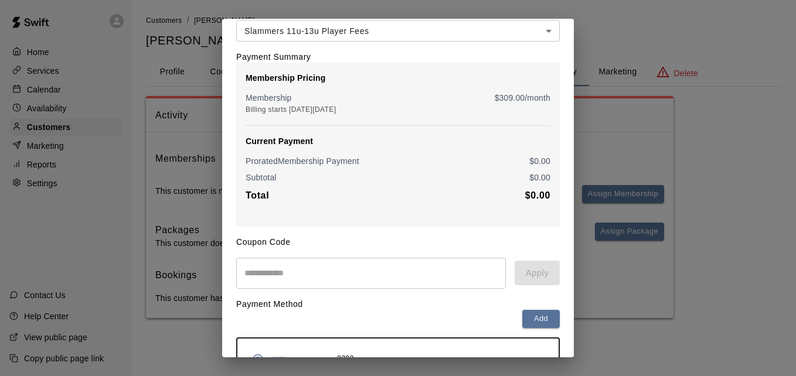
scroll to position [138, 0]
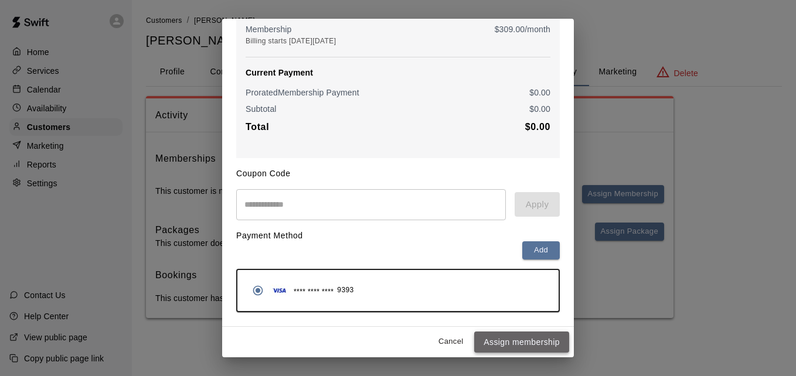
click at [522, 336] on button "Assign membership" at bounding box center [521, 343] width 95 height 22
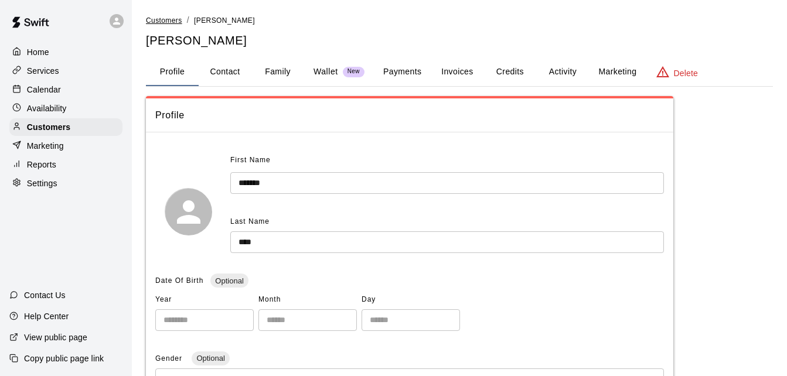
drag, startPoint x: 0, startPoint y: 0, endPoint x: 157, endPoint y: 19, distance: 158.2
click at [157, 19] on span "Customers" at bounding box center [164, 20] width 36 height 8
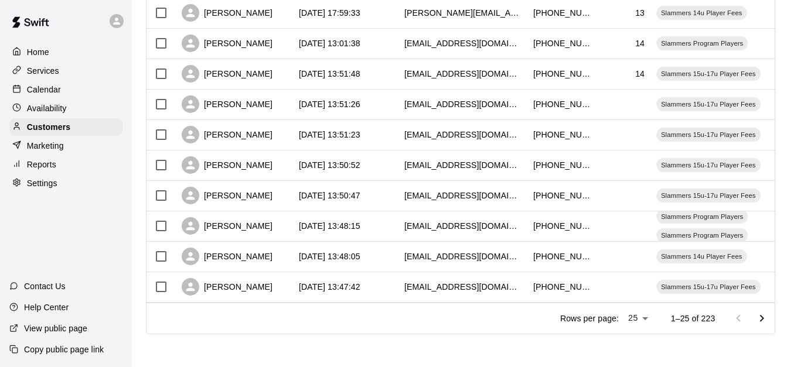
scroll to position [654, 0]
click at [768, 322] on icon "Go to next page" at bounding box center [762, 319] width 14 height 14
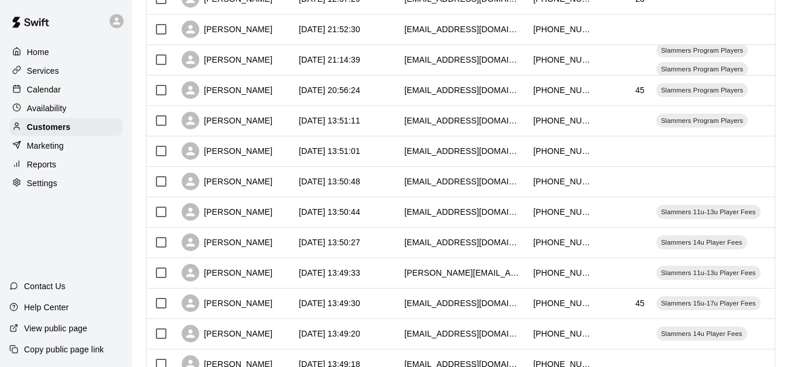
scroll to position [444, 0]
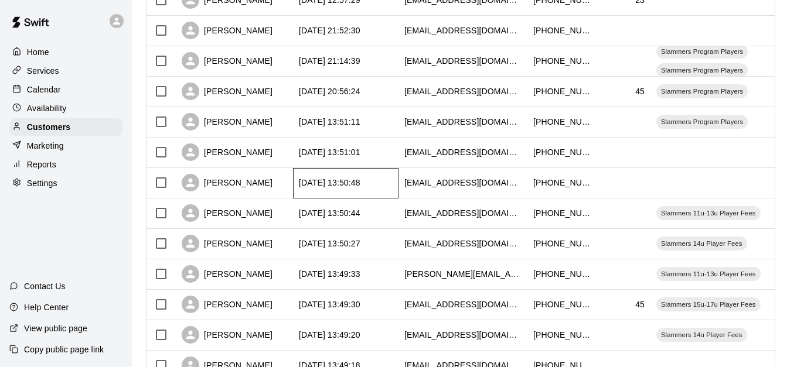
click at [360, 180] on div "[DATE] 13:50:48" at bounding box center [330, 183] width 62 height 12
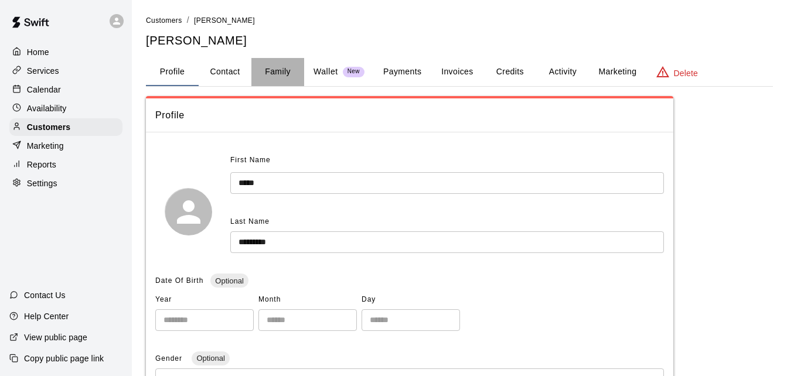
click at [282, 70] on button "Family" at bounding box center [277, 72] width 53 height 28
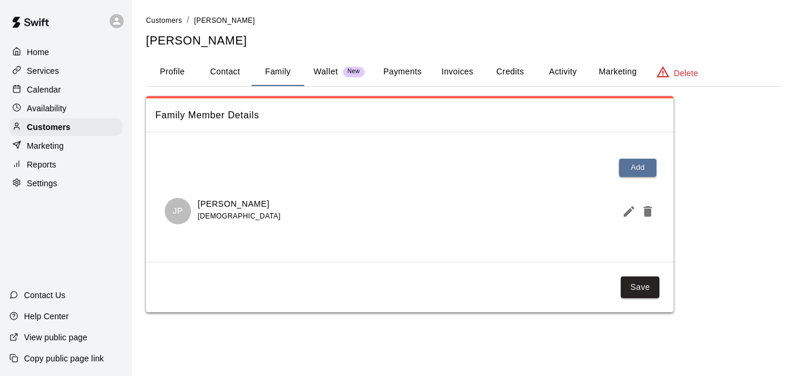
click at [401, 69] on button "Payments" at bounding box center [402, 72] width 57 height 28
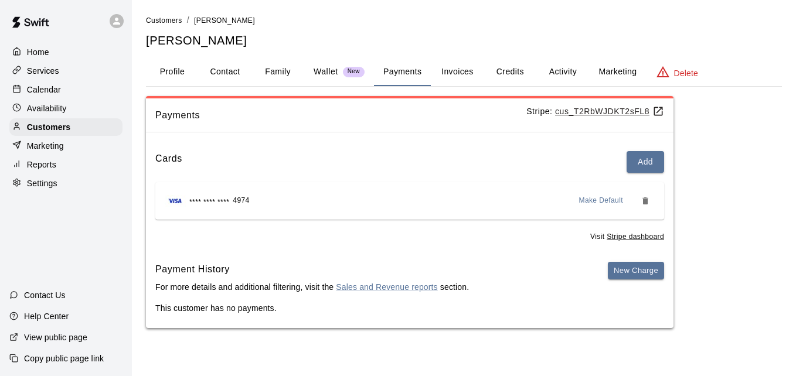
click at [568, 67] on button "Activity" at bounding box center [562, 72] width 53 height 28
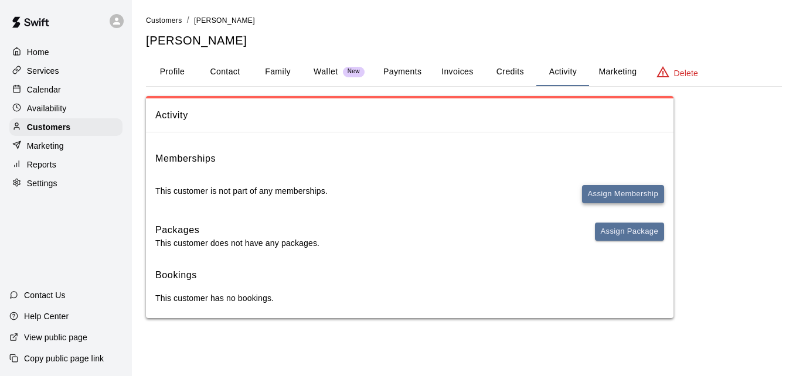
click at [605, 194] on button "Assign Membership" at bounding box center [623, 194] width 82 height 18
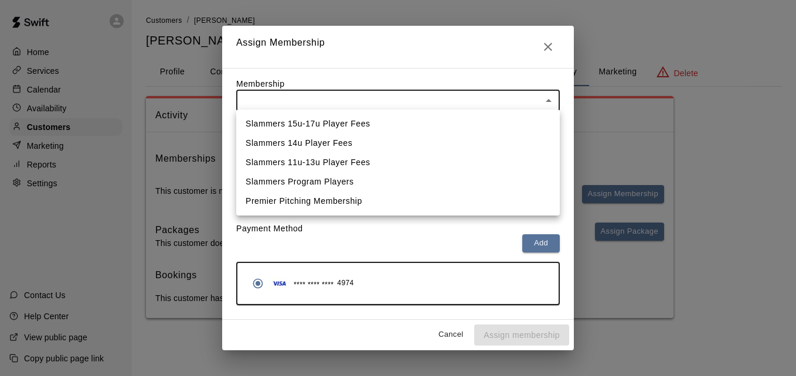
click at [447, 101] on body "Home Services Calendar Availability Customers Marketing Reports Settings Contac…" at bounding box center [398, 171] width 796 height 342
click at [432, 125] on li "Slammers 15u-17u Player Fees" at bounding box center [397, 123] width 323 height 19
type input "**********"
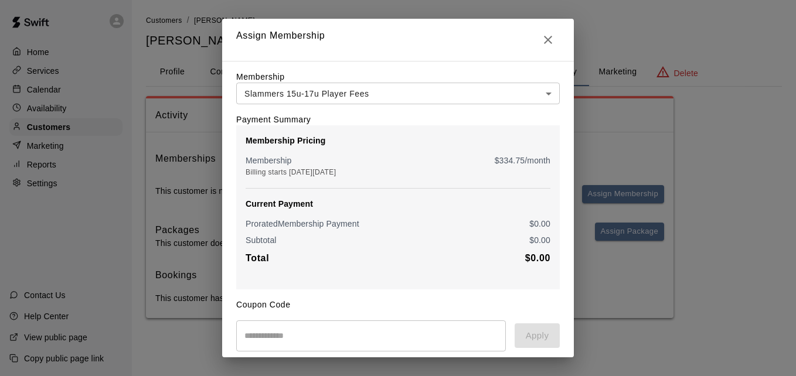
scroll to position [138, 0]
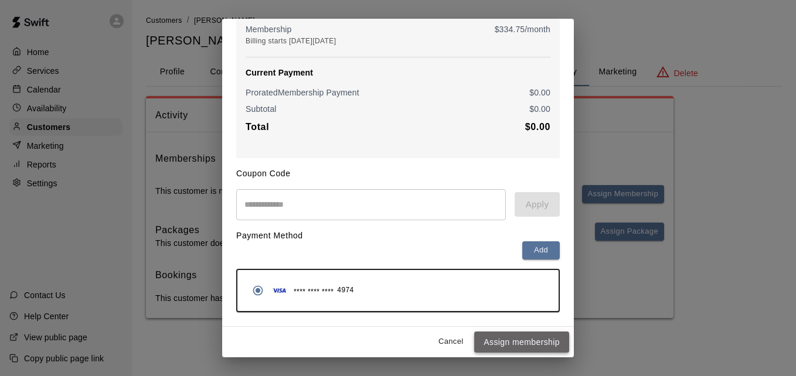
click at [515, 339] on button "Assign membership" at bounding box center [521, 343] width 95 height 22
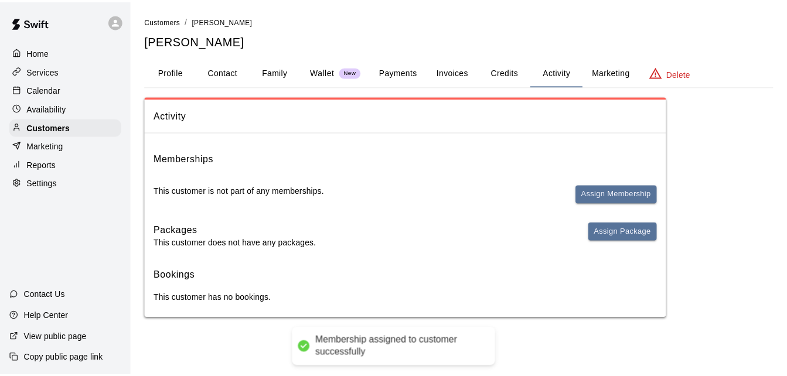
scroll to position [0, 0]
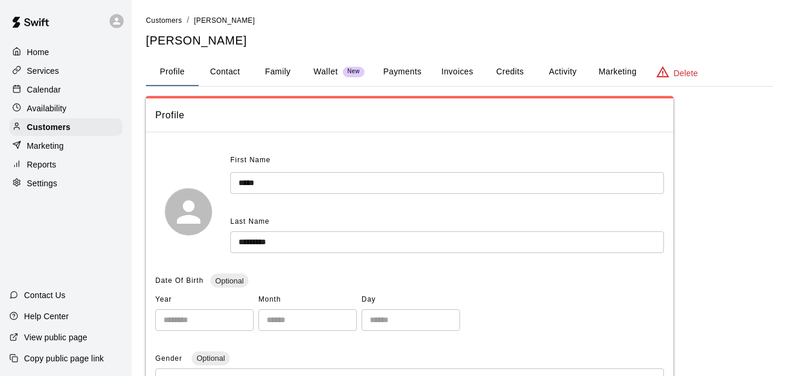
click at [392, 70] on button "Payments" at bounding box center [402, 72] width 57 height 28
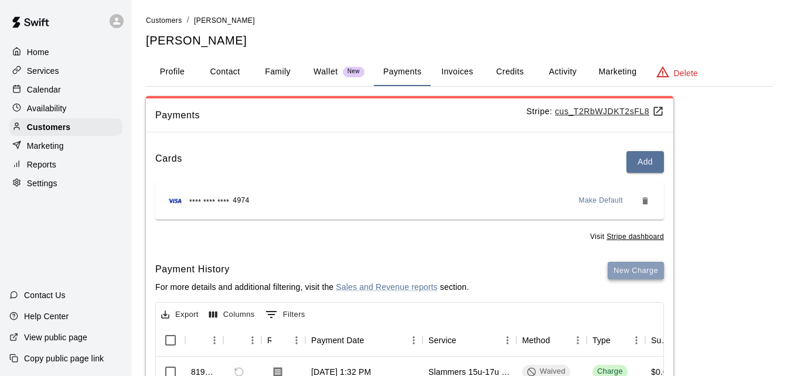
click at [630, 274] on button "New Charge" at bounding box center [636, 271] width 56 height 18
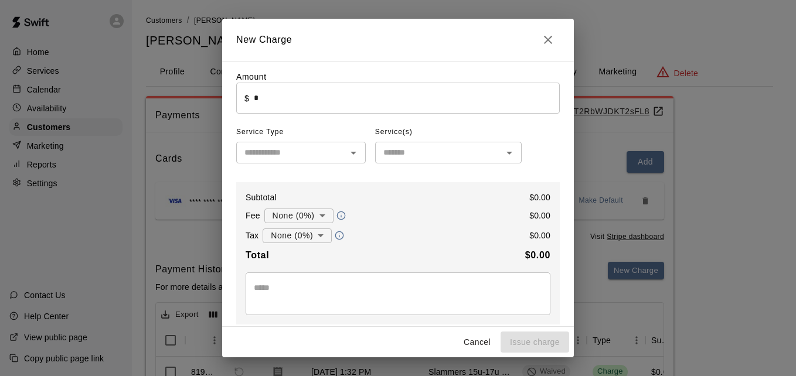
click at [335, 88] on input "*" at bounding box center [407, 98] width 306 height 31
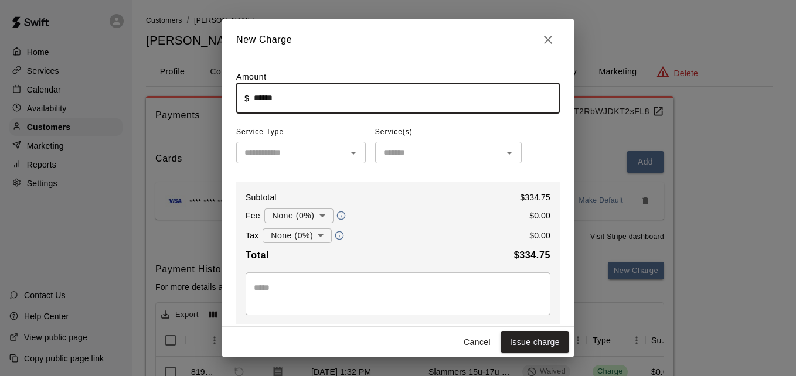
type input "******"
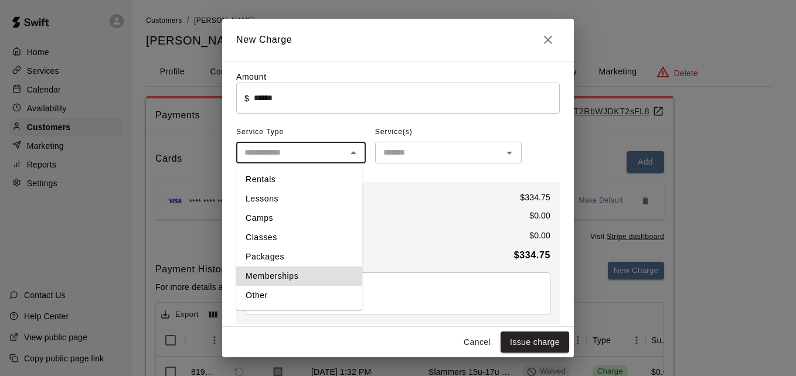
type input "**********"
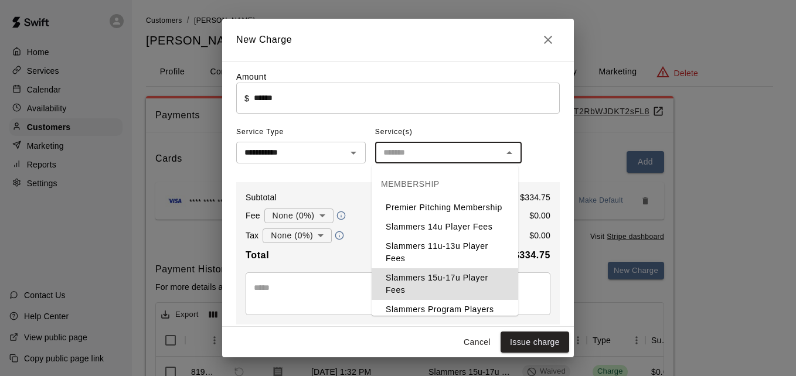
type input "**********"
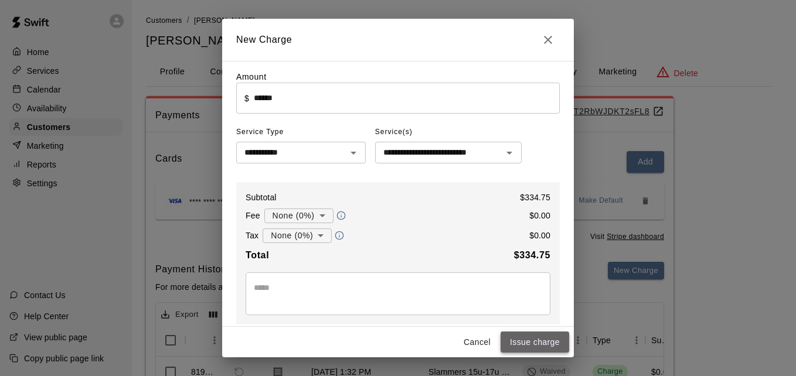
click at [529, 343] on button "Issue charge" at bounding box center [534, 343] width 69 height 22
type input "*"
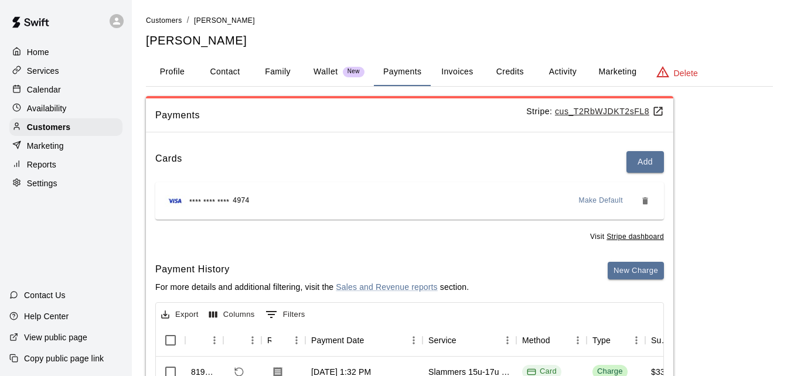
click at [168, 16] on link "Customers" at bounding box center [164, 19] width 36 height 9
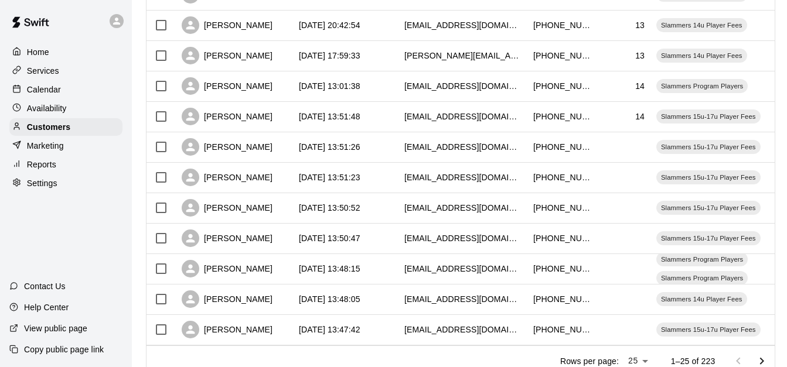
scroll to position [654, 0]
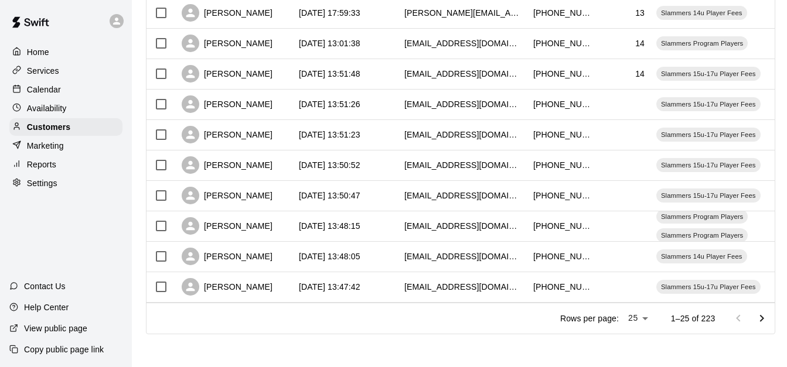
click at [769, 315] on icon "Go to next page" at bounding box center [762, 319] width 14 height 14
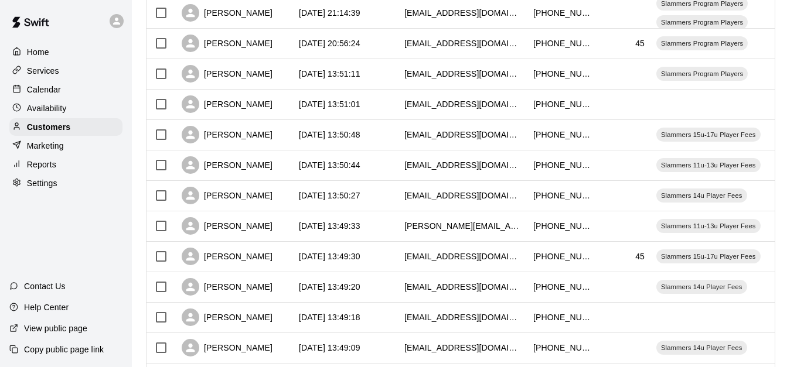
scroll to position [490, 0]
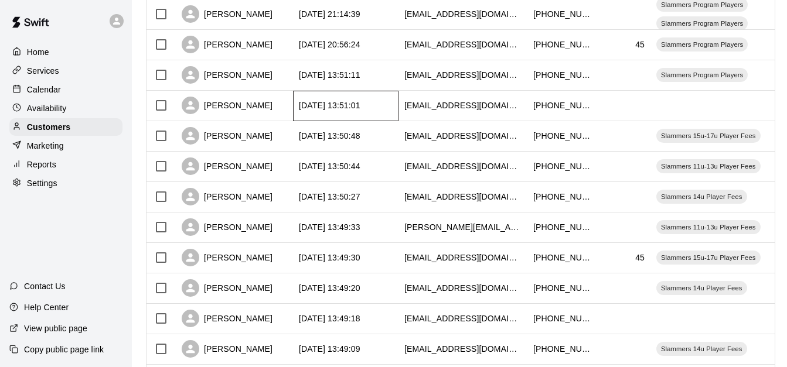
click at [394, 110] on div "[DATE] 13:51:01" at bounding box center [345, 106] width 105 height 30
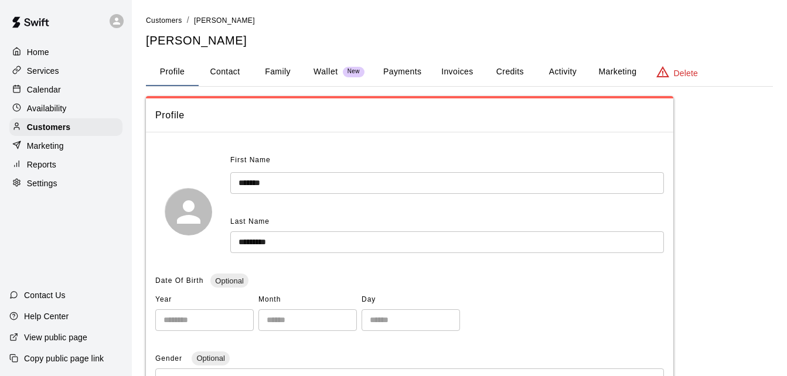
click at [267, 72] on button "Family" at bounding box center [277, 72] width 53 height 28
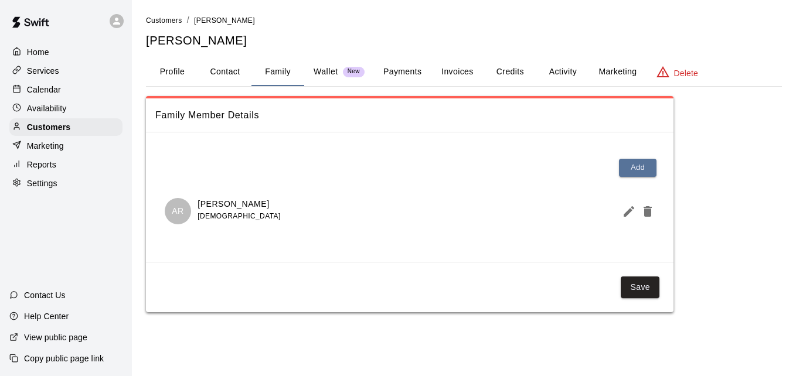
click at [408, 76] on button "Payments" at bounding box center [402, 72] width 57 height 28
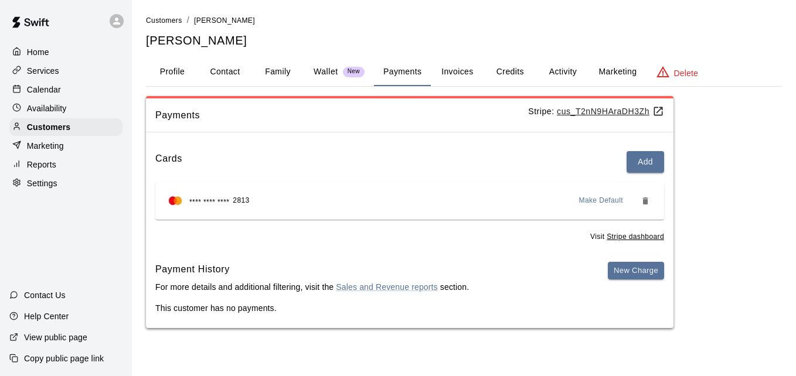
click at [572, 70] on button "Activity" at bounding box center [562, 72] width 53 height 28
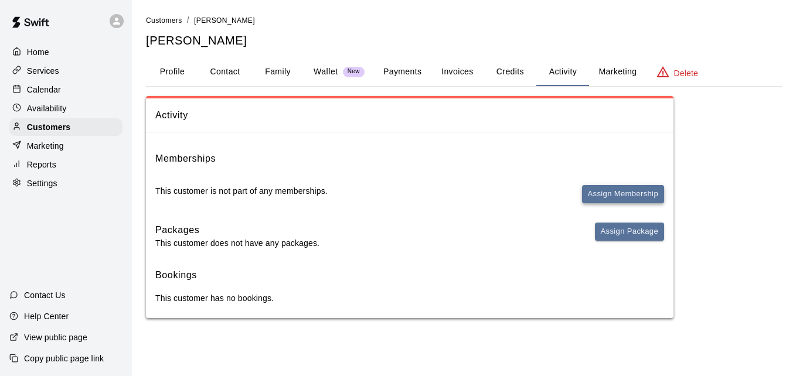
click at [608, 189] on button "Assign Membership" at bounding box center [623, 194] width 82 height 18
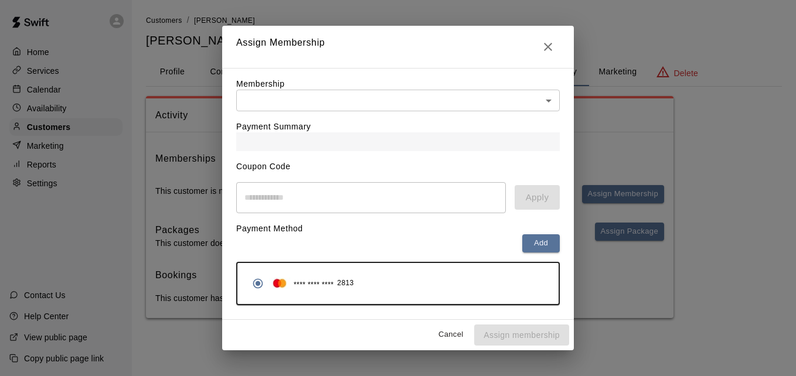
click at [451, 104] on body "Home Services Calendar Availability Customers Marketing Reports Settings Contac…" at bounding box center [398, 171] width 796 height 342
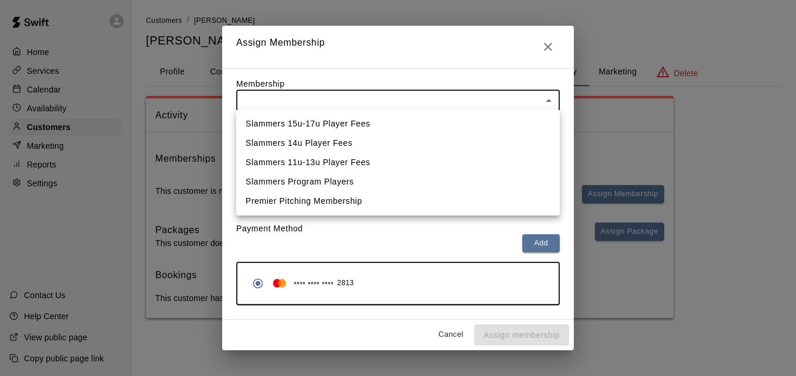
click at [444, 117] on li "Slammers 15u-17u Player Fees" at bounding box center [397, 123] width 323 height 19
type input "**********"
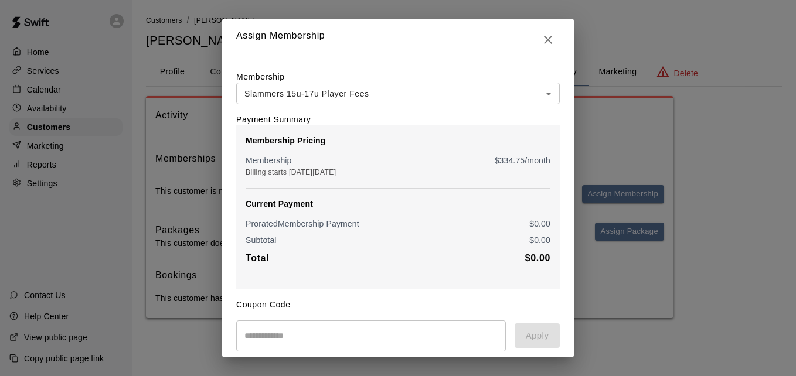
scroll to position [138, 0]
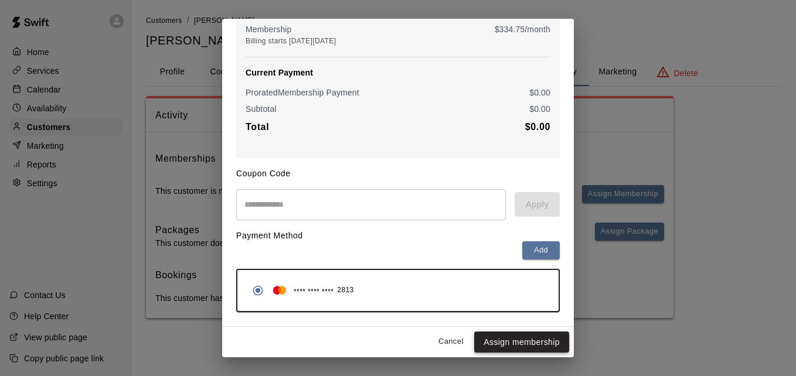
click at [513, 342] on button "Assign membership" at bounding box center [521, 343] width 95 height 22
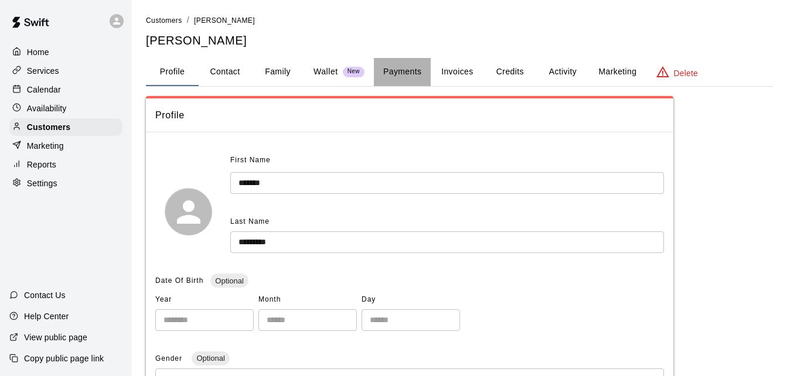
click at [388, 69] on button "Payments" at bounding box center [402, 72] width 57 height 28
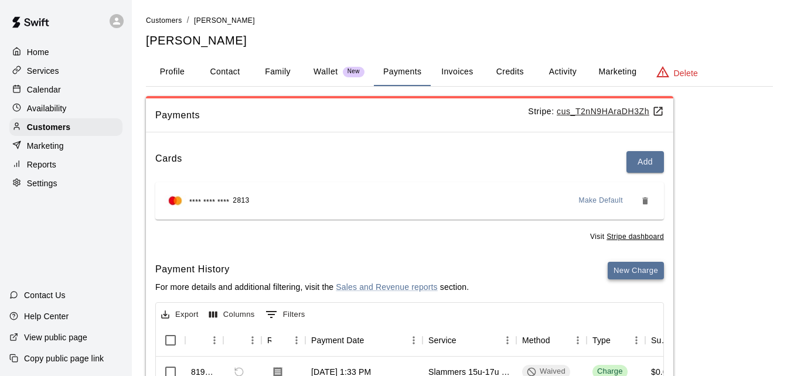
click at [615, 266] on button "New Charge" at bounding box center [636, 271] width 56 height 18
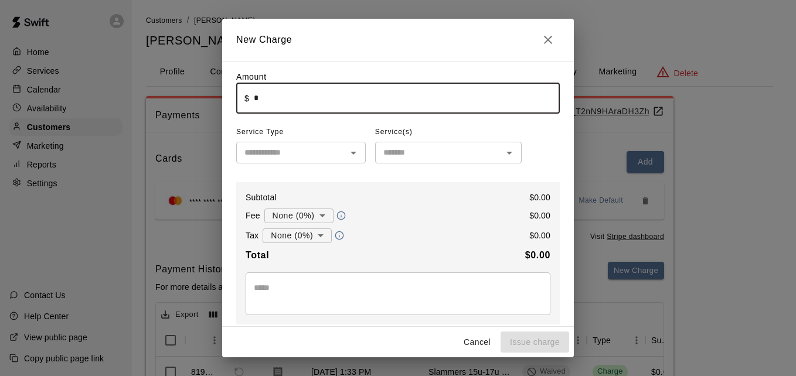
click at [297, 93] on input "*" at bounding box center [407, 98] width 306 height 31
type input "******"
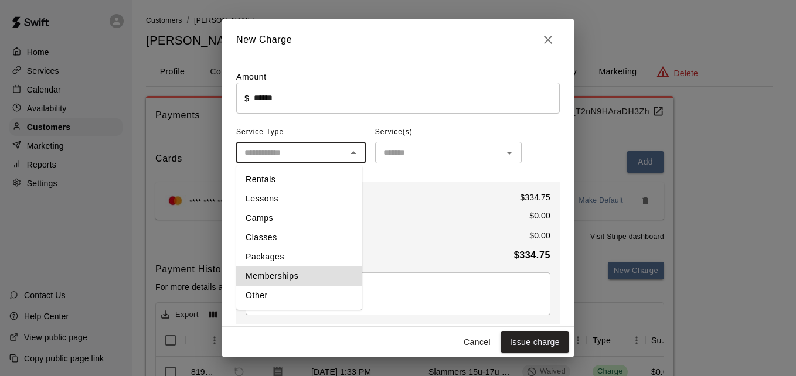
type input "**********"
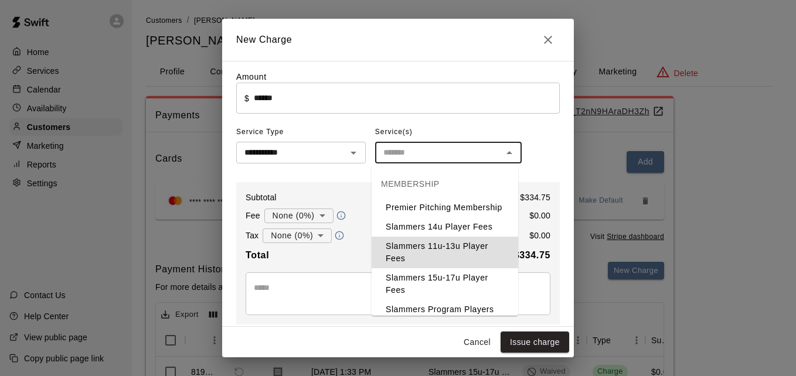
type input "**********"
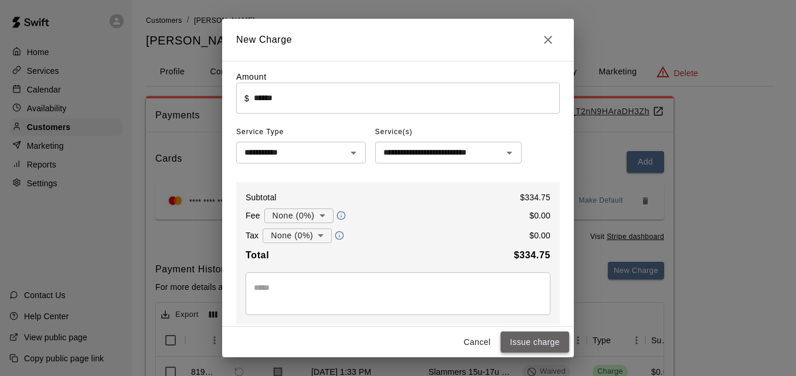
click at [539, 342] on button "Issue charge" at bounding box center [534, 343] width 69 height 22
type input "*"
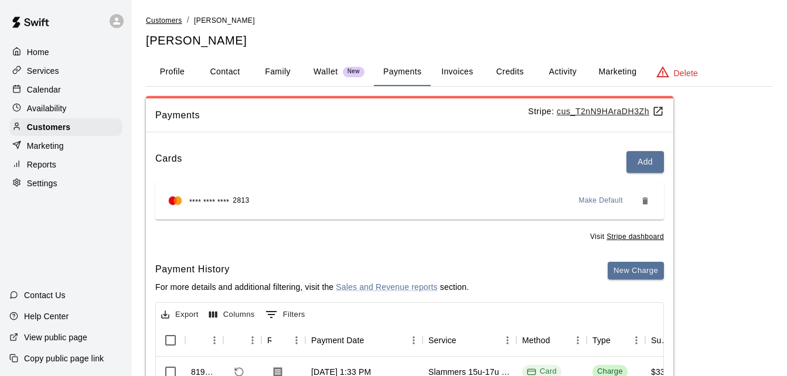
click at [159, 16] on span "Customers" at bounding box center [164, 20] width 36 height 8
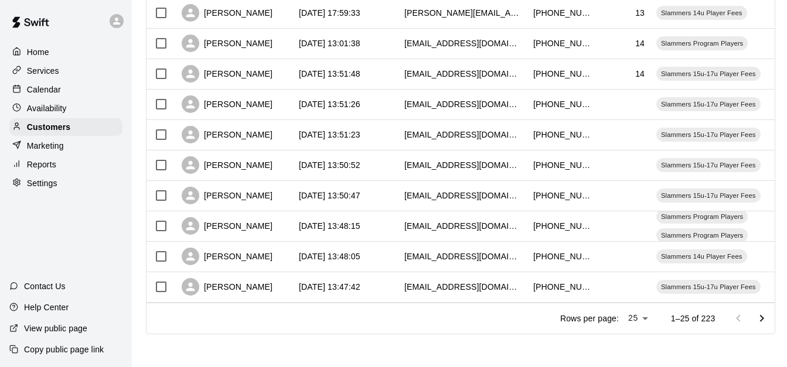
scroll to position [654, 0]
click at [766, 315] on icon "Go to next page" at bounding box center [762, 319] width 14 height 14
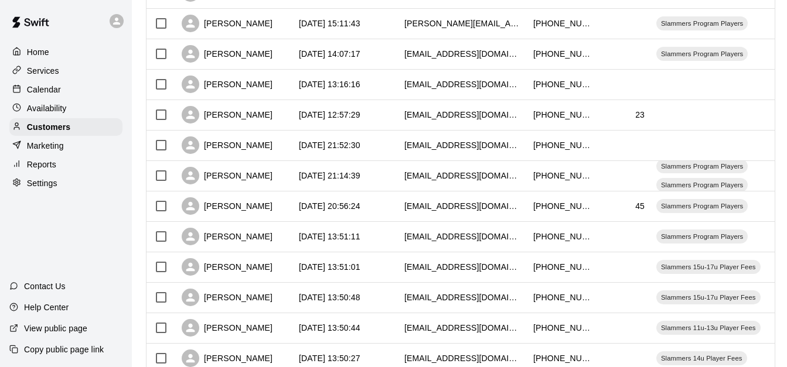
scroll to position [326, 0]
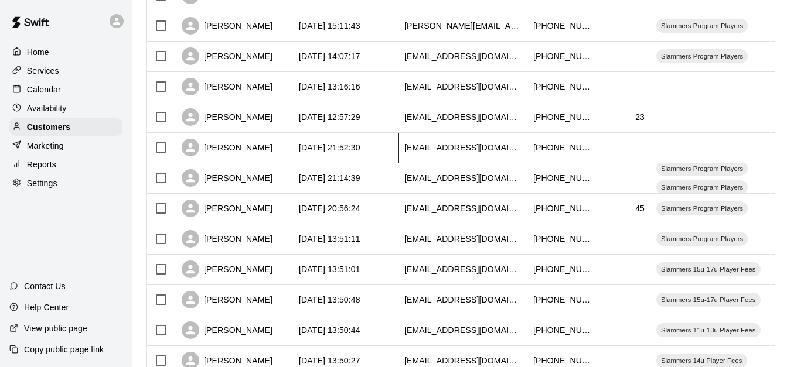
click at [398, 148] on div "[EMAIL_ADDRESS][DOMAIN_NAME]" at bounding box center [462, 148] width 129 height 30
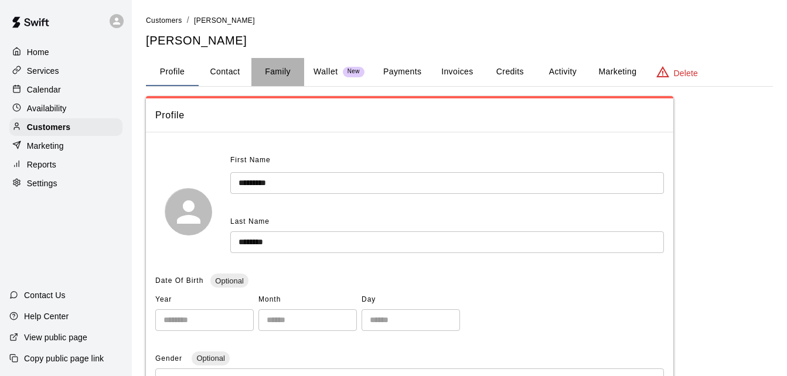
click at [284, 70] on button "Family" at bounding box center [277, 72] width 53 height 28
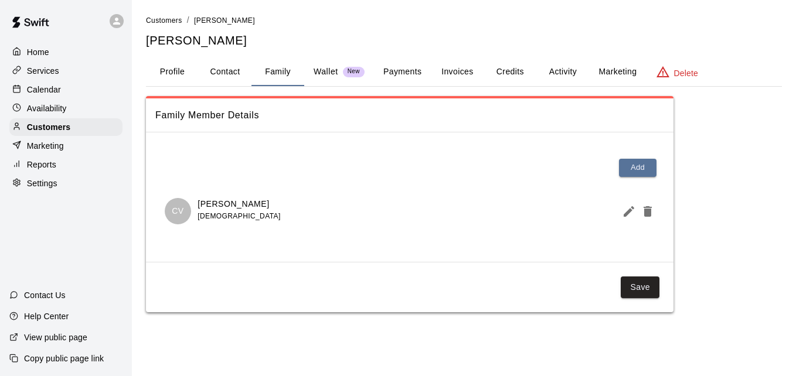
click at [394, 66] on button "Payments" at bounding box center [402, 72] width 57 height 28
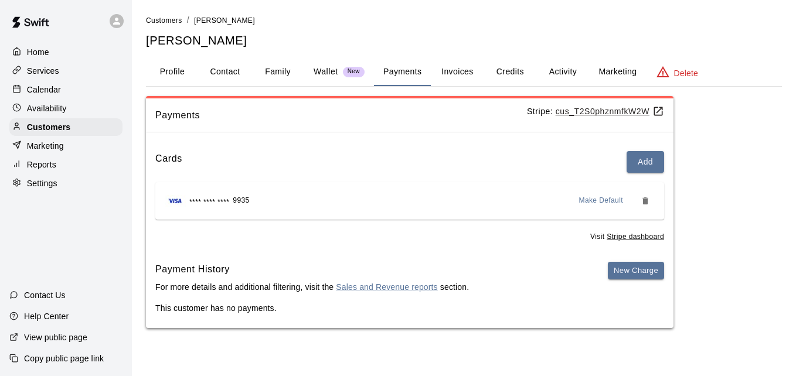
click at [569, 68] on button "Activity" at bounding box center [562, 72] width 53 height 28
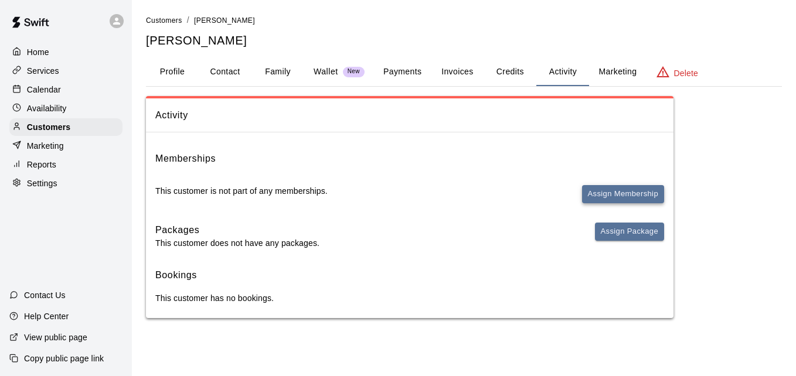
click at [619, 196] on button "Assign Membership" at bounding box center [623, 194] width 82 height 18
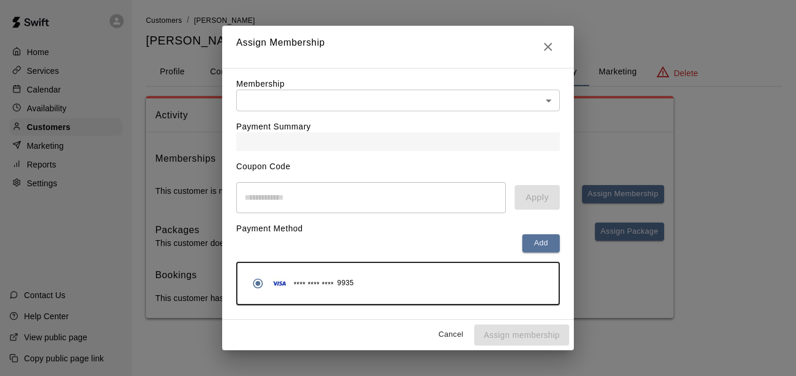
click at [481, 100] on body "Home Services Calendar Availability Customers Marketing Reports Settings Contac…" at bounding box center [398, 171] width 796 height 342
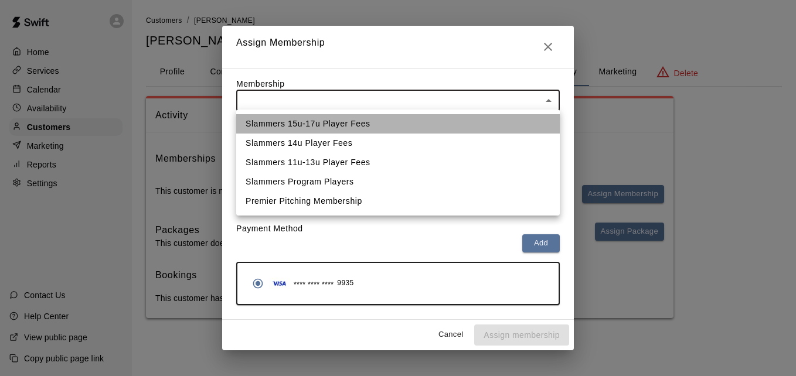
click at [470, 121] on li "Slammers 15u-17u Player Fees" at bounding box center [397, 123] width 323 height 19
type input "**********"
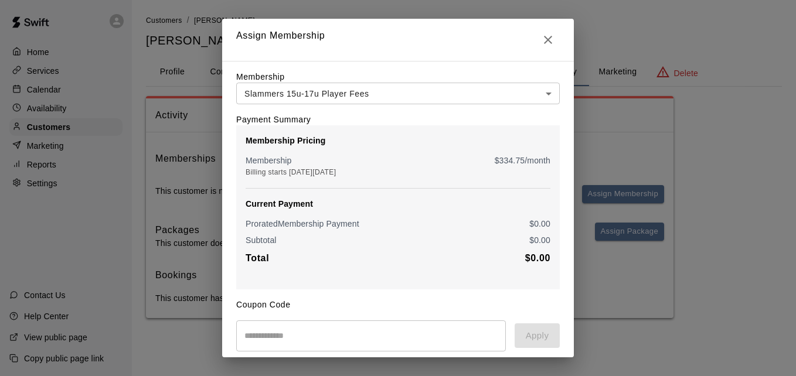
scroll to position [138, 0]
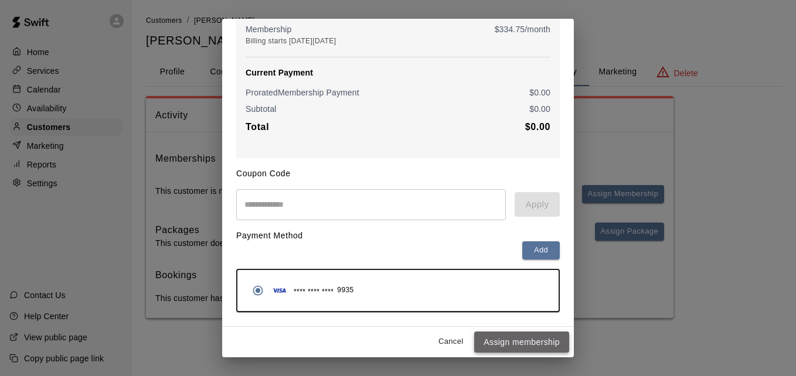
click at [511, 337] on button "Assign membership" at bounding box center [521, 343] width 95 height 22
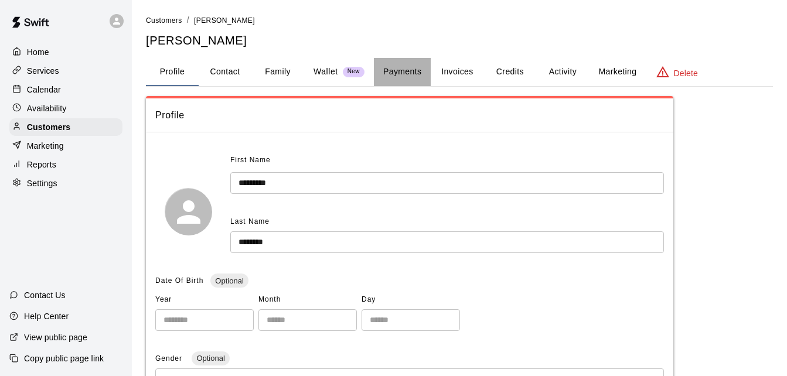
click at [389, 79] on button "Payments" at bounding box center [402, 72] width 57 height 28
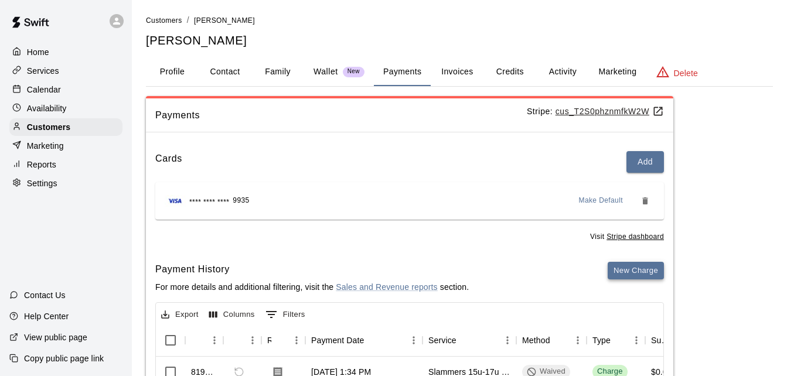
click at [630, 267] on button "New Charge" at bounding box center [636, 271] width 56 height 18
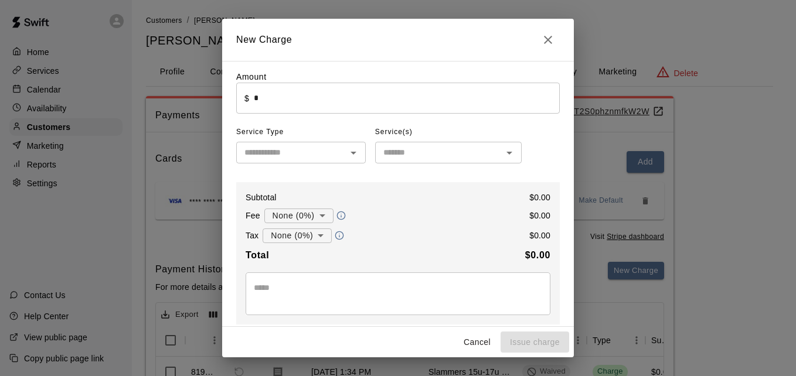
click at [267, 98] on input "*" at bounding box center [407, 98] width 306 height 31
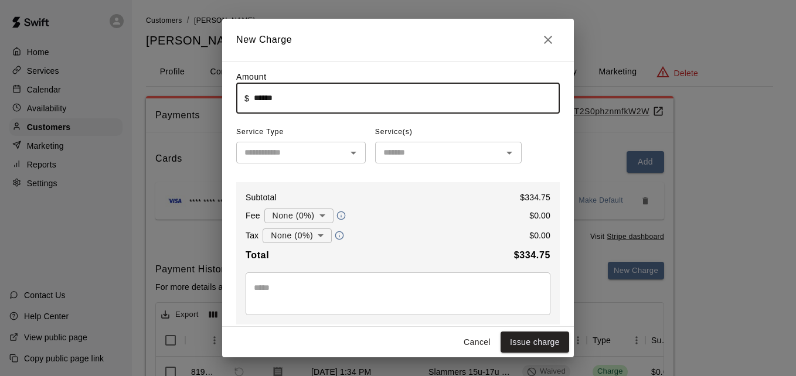
type input "******"
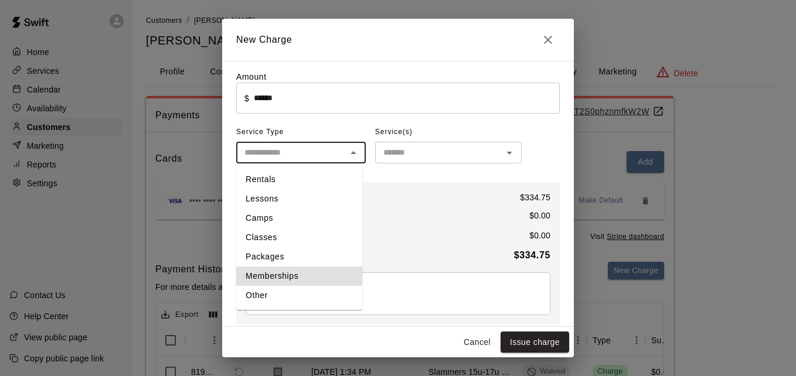
type input "**********"
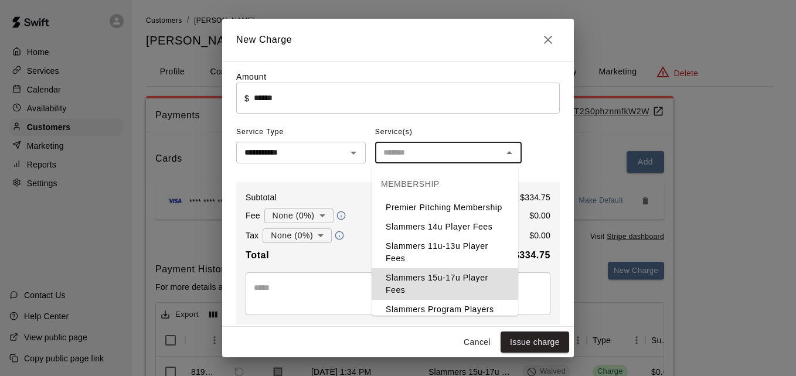
type input "**********"
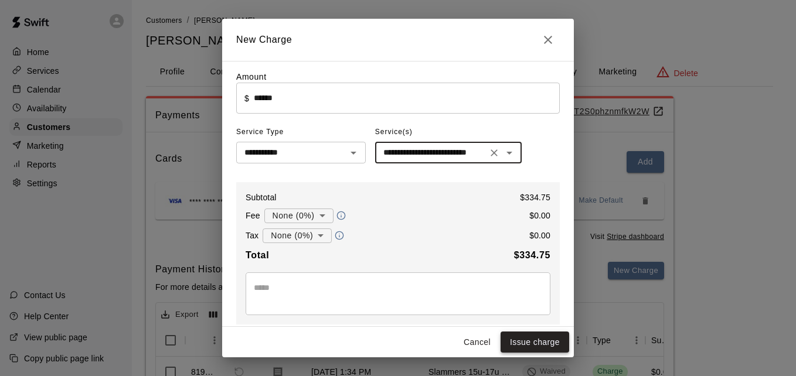
click at [529, 346] on button "Issue charge" at bounding box center [534, 343] width 69 height 22
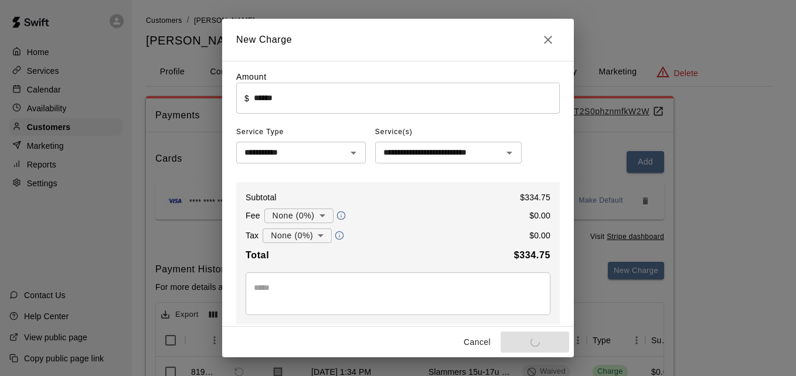
type input "*"
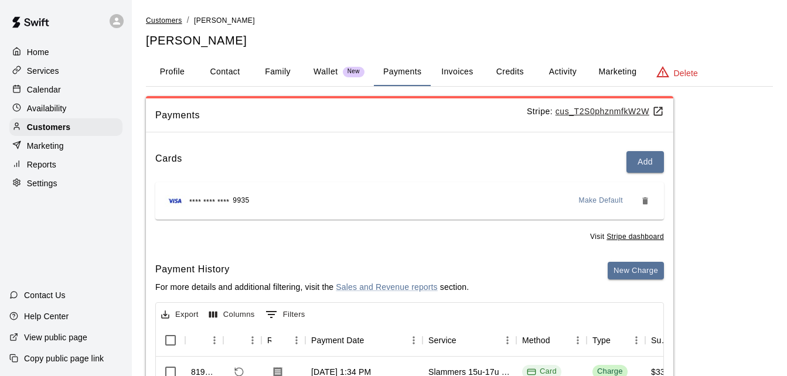
click at [167, 24] on link "Customers" at bounding box center [164, 19] width 36 height 9
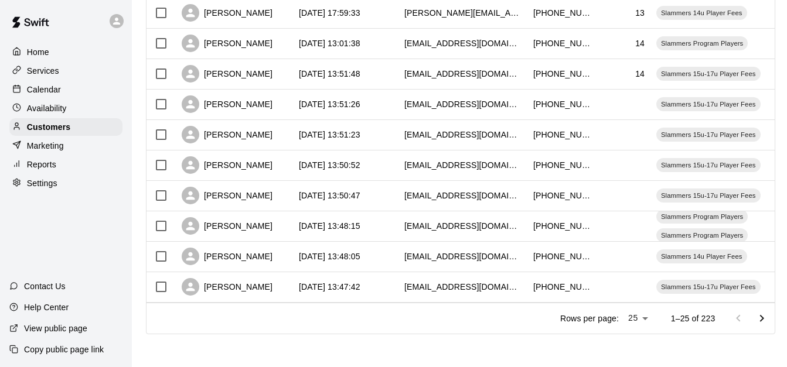
scroll to position [654, 0]
click at [767, 318] on icon "Go to next page" at bounding box center [762, 319] width 14 height 14
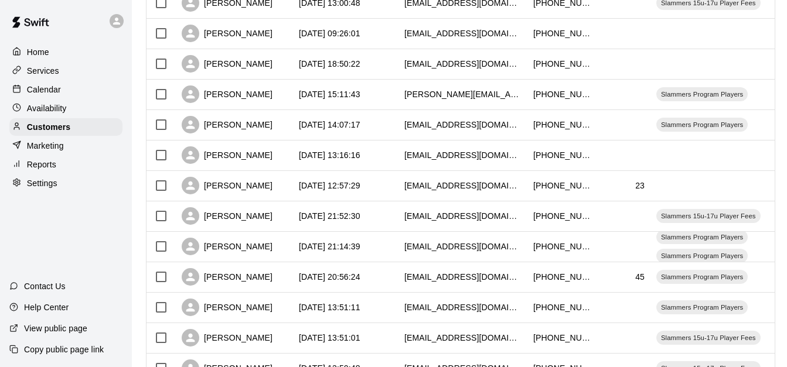
scroll to position [256, 0]
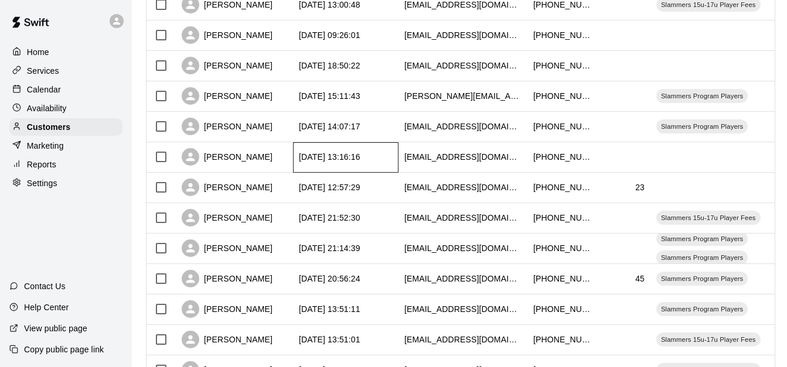
click at [390, 156] on div "[DATE] 13:16:16" at bounding box center [345, 157] width 105 height 30
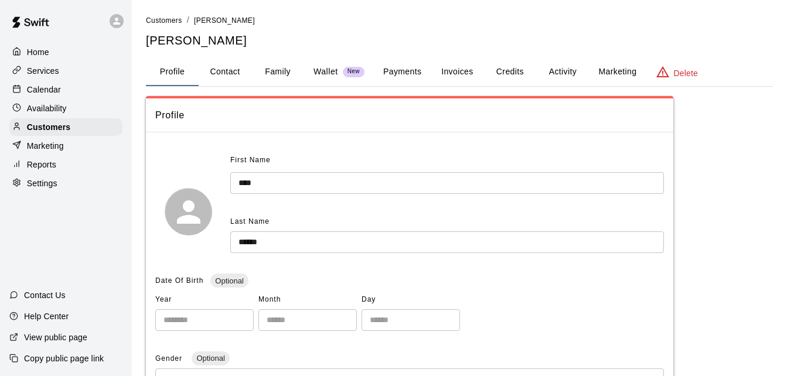
click at [285, 62] on button "Family" at bounding box center [277, 72] width 53 height 28
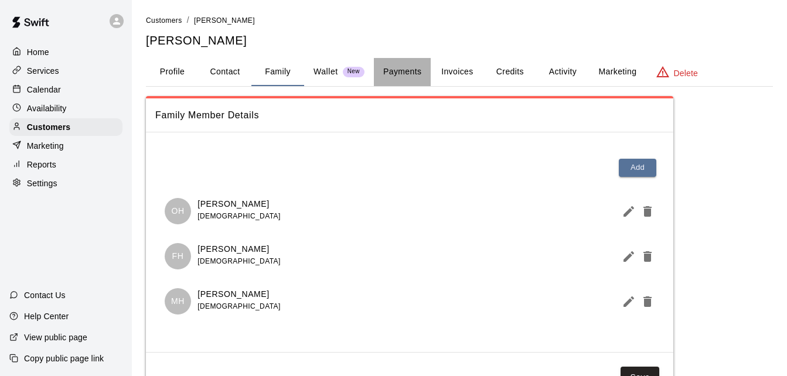
click at [408, 66] on button "Payments" at bounding box center [402, 72] width 57 height 28
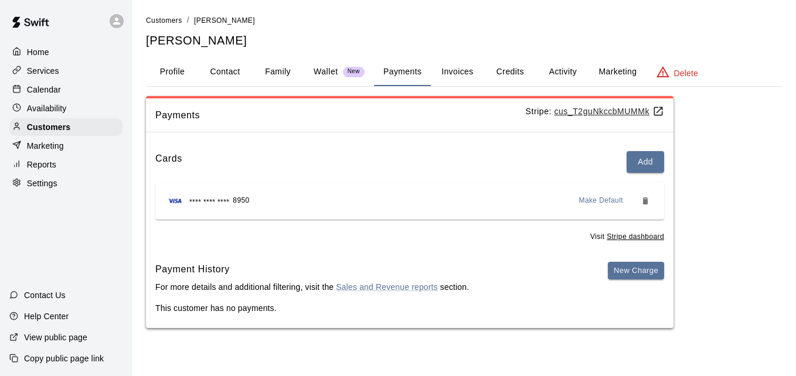
click at [556, 69] on button "Activity" at bounding box center [562, 72] width 53 height 28
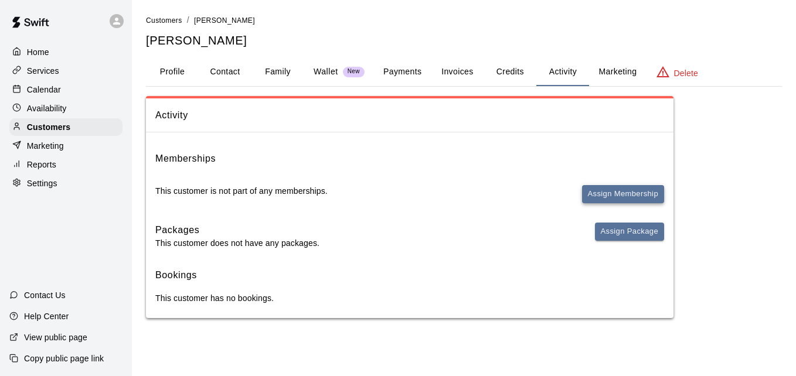
click at [587, 193] on button "Assign Membership" at bounding box center [623, 194] width 82 height 18
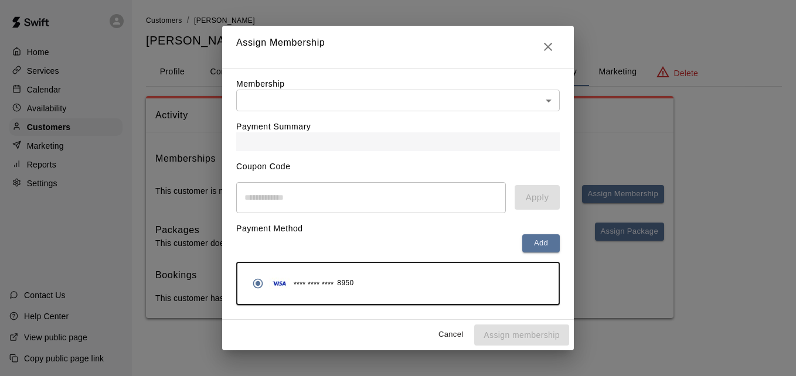
click at [417, 101] on body "Home Services Calendar Availability Customers Marketing Reports Settings Contac…" at bounding box center [398, 171] width 796 height 342
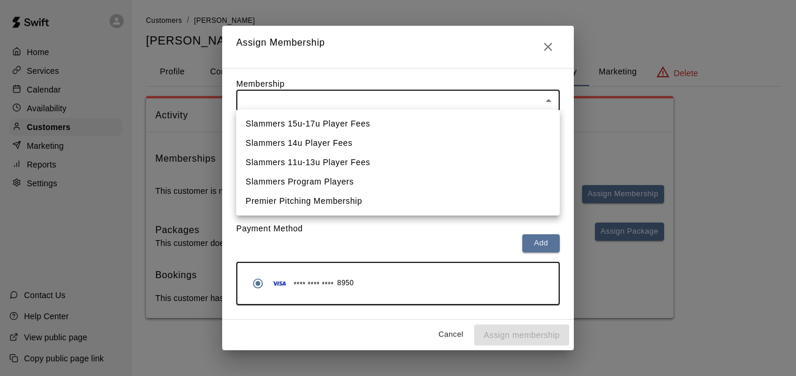
click at [390, 157] on li "Slammers 11u-13u Player Fees" at bounding box center [397, 162] width 323 height 19
type input "**********"
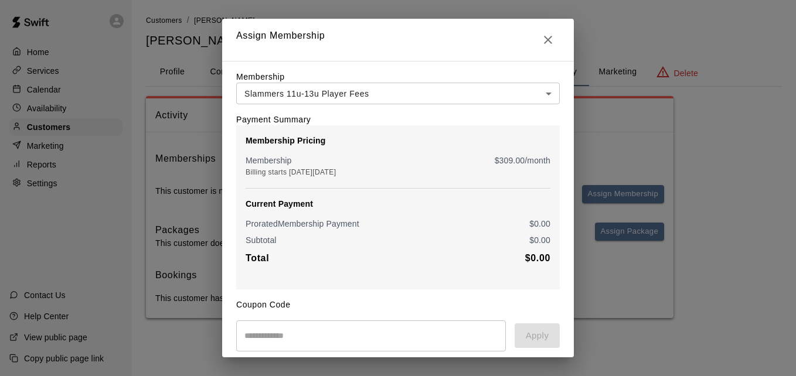
scroll to position [138, 0]
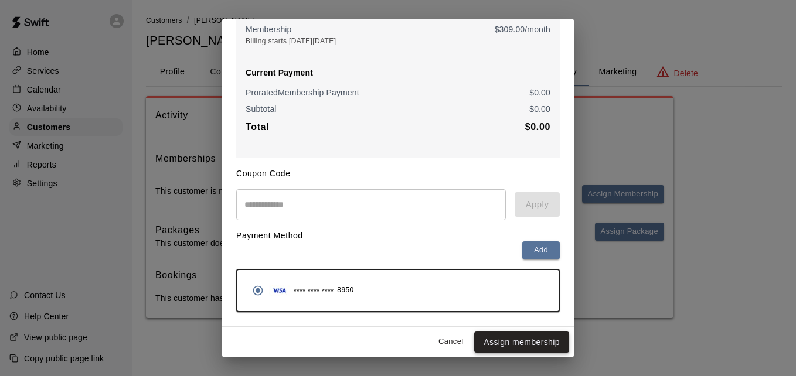
click at [511, 338] on button "Assign membership" at bounding box center [521, 343] width 95 height 22
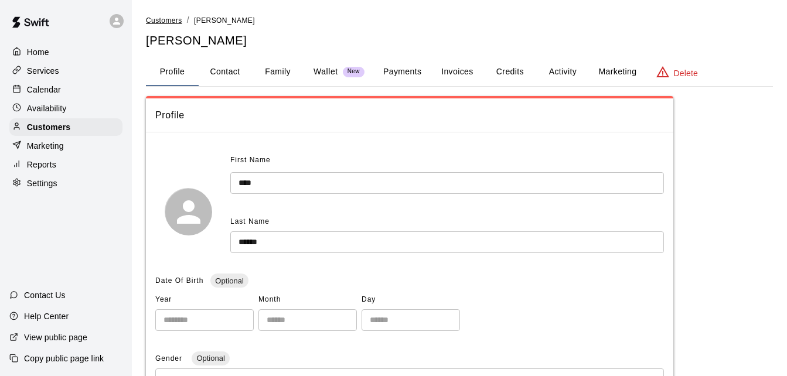
click at [162, 16] on span "Customers" at bounding box center [164, 20] width 36 height 8
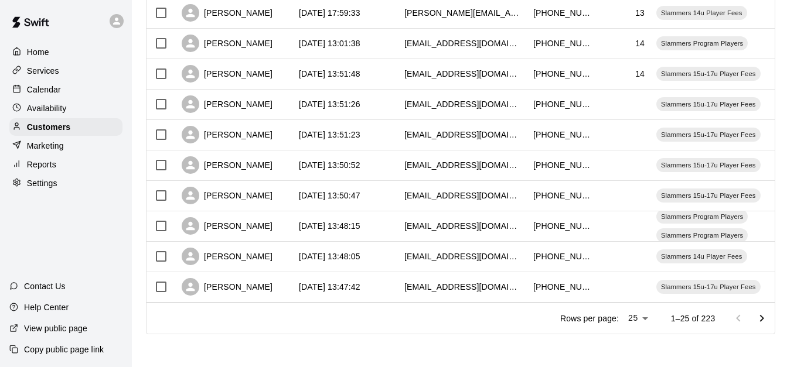
scroll to position [654, 0]
click at [766, 316] on icon "Go to next page" at bounding box center [762, 319] width 14 height 14
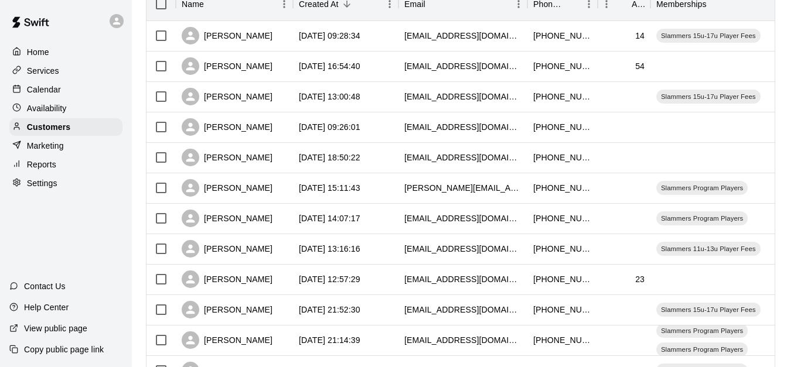
scroll to position [162, 0]
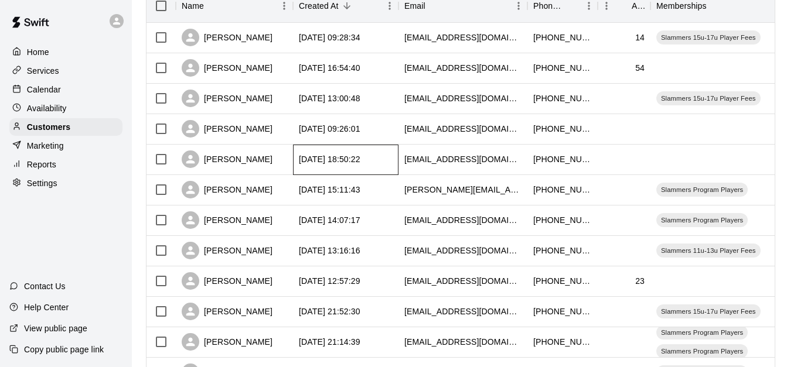
click at [393, 162] on div "[DATE] 18:50:22" at bounding box center [345, 160] width 105 height 30
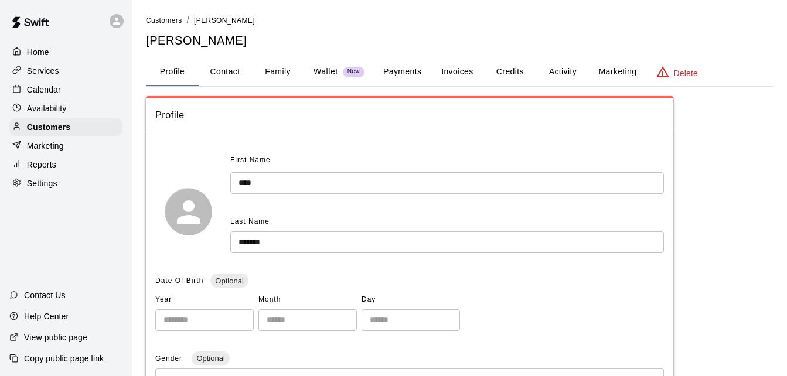
click at [283, 68] on button "Family" at bounding box center [277, 72] width 53 height 28
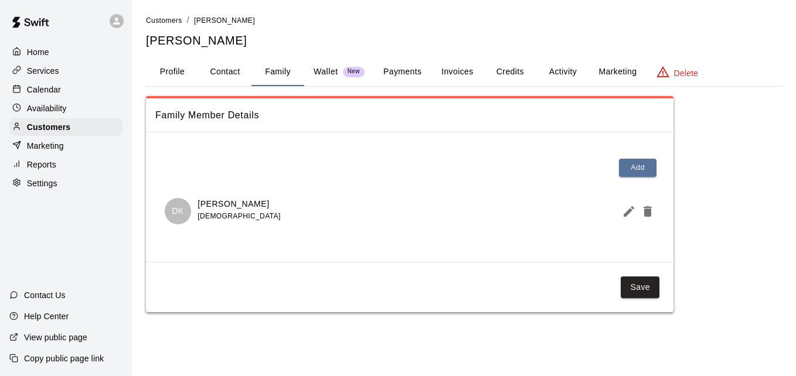
click at [410, 70] on button "Payments" at bounding box center [402, 72] width 57 height 28
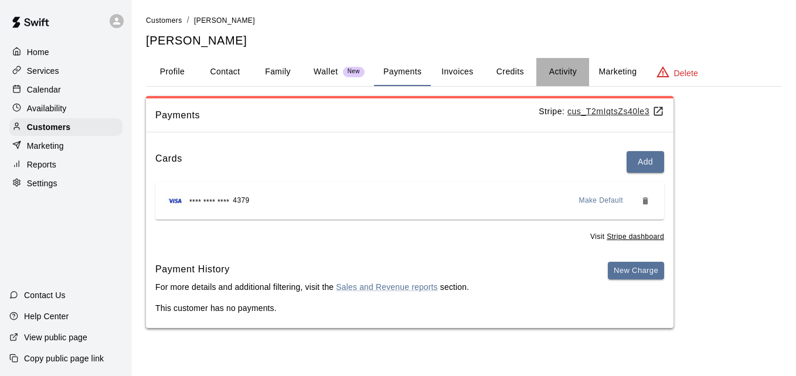
click at [566, 69] on button "Activity" at bounding box center [562, 72] width 53 height 28
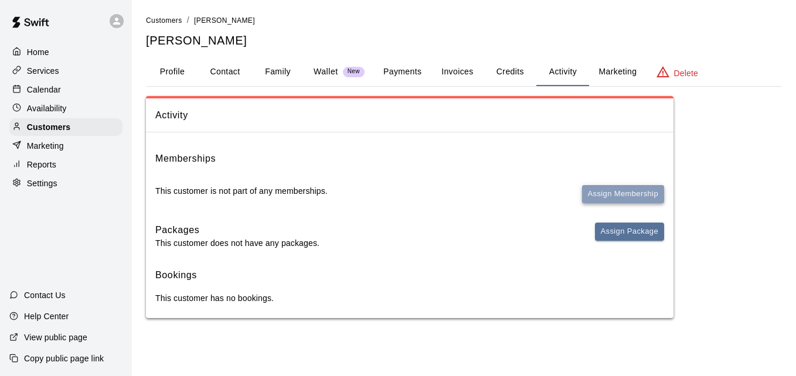
click at [609, 189] on button "Assign Membership" at bounding box center [623, 194] width 82 height 18
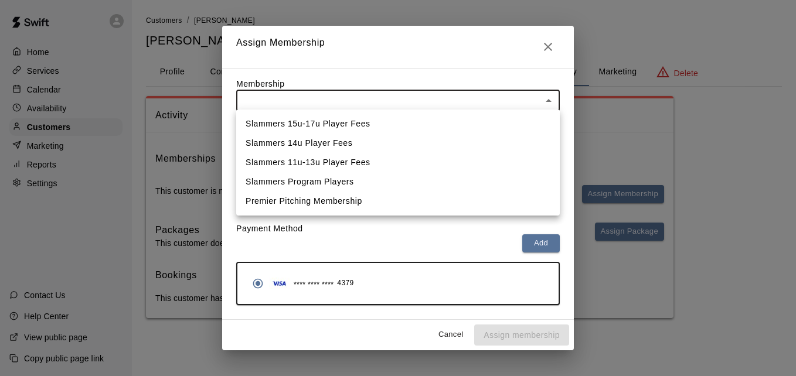
click at [506, 107] on body "Home Services Calendar Availability Customers Marketing Reports Settings Contac…" at bounding box center [398, 171] width 796 height 342
click at [490, 129] on li "Slammers 15u-17u Player Fees" at bounding box center [397, 123] width 323 height 19
type input "**********"
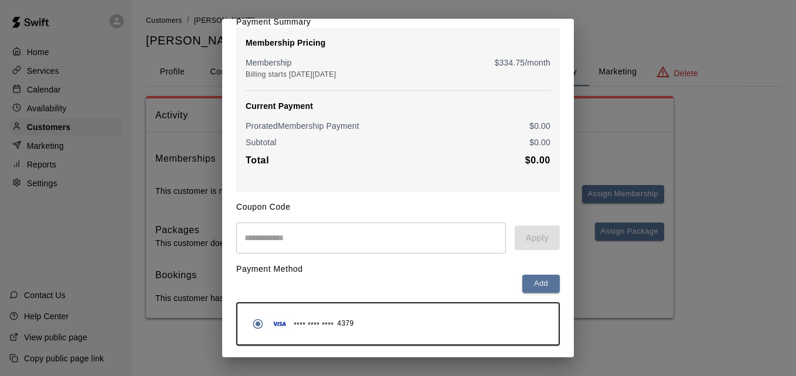
scroll to position [138, 0]
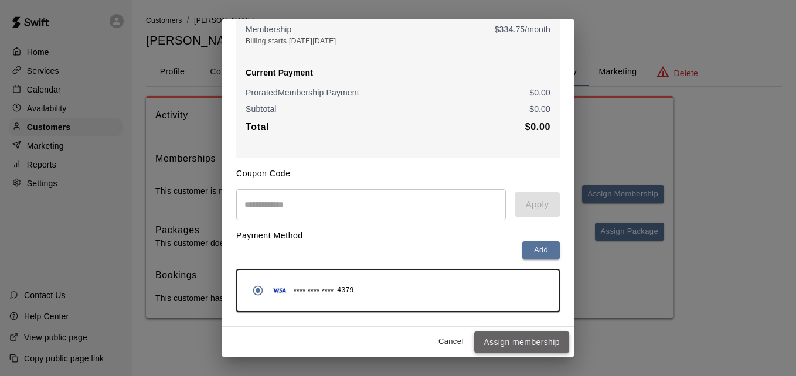
click at [527, 342] on button "Assign membership" at bounding box center [521, 343] width 95 height 22
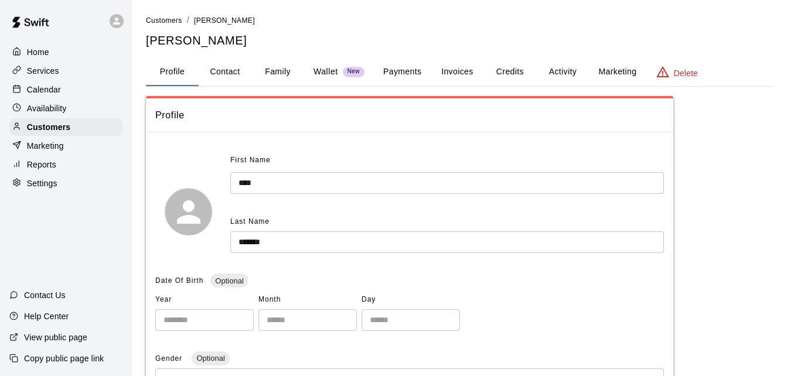
click at [397, 73] on button "Payments" at bounding box center [402, 72] width 57 height 28
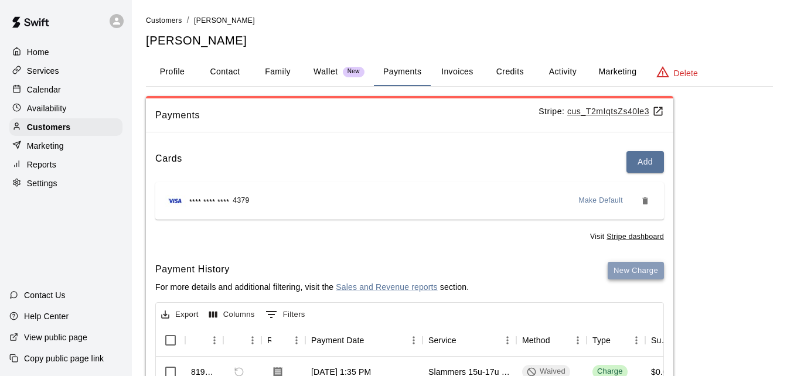
click at [622, 266] on button "New Charge" at bounding box center [636, 271] width 56 height 18
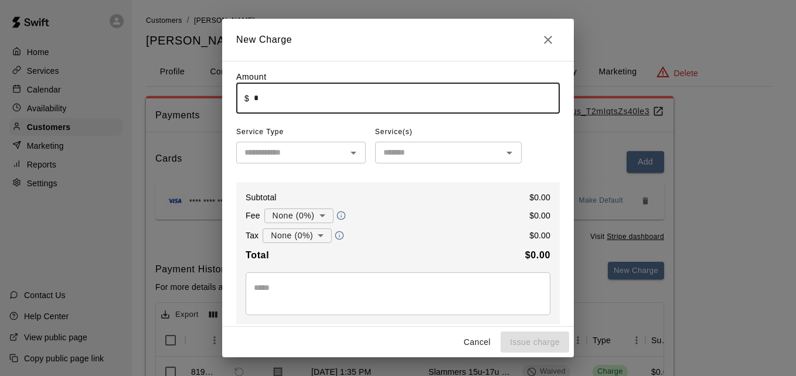
click at [349, 106] on input "*" at bounding box center [407, 98] width 306 height 31
type input "******"
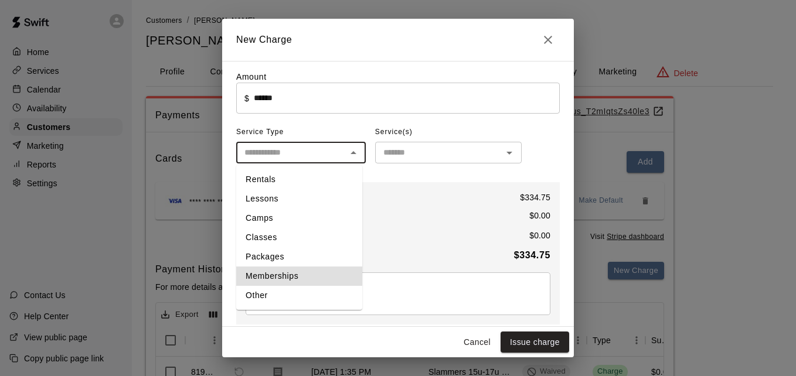
type input "**********"
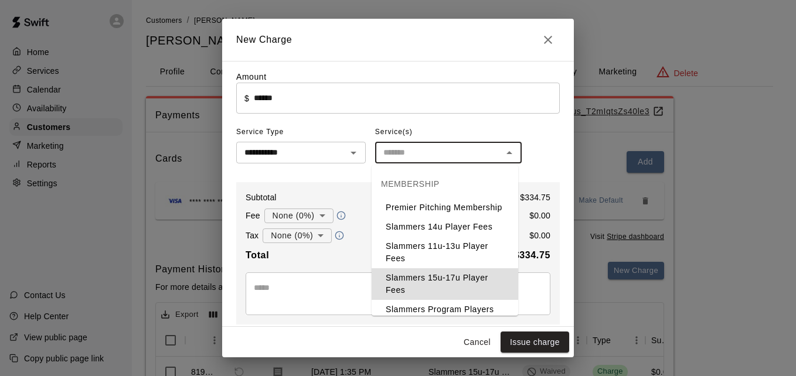
type input "**********"
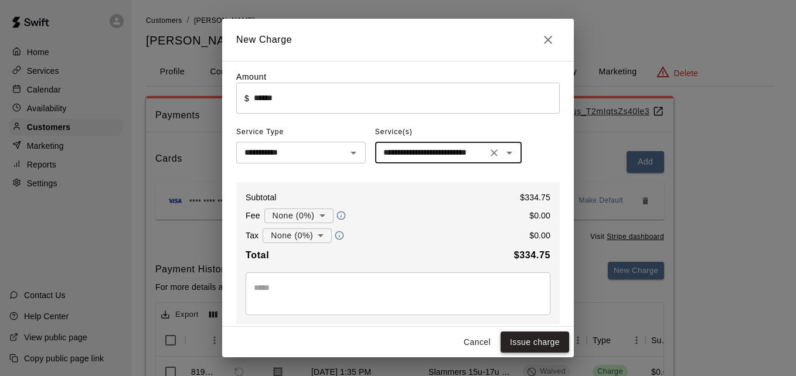
click at [532, 335] on button "Issue charge" at bounding box center [534, 343] width 69 height 22
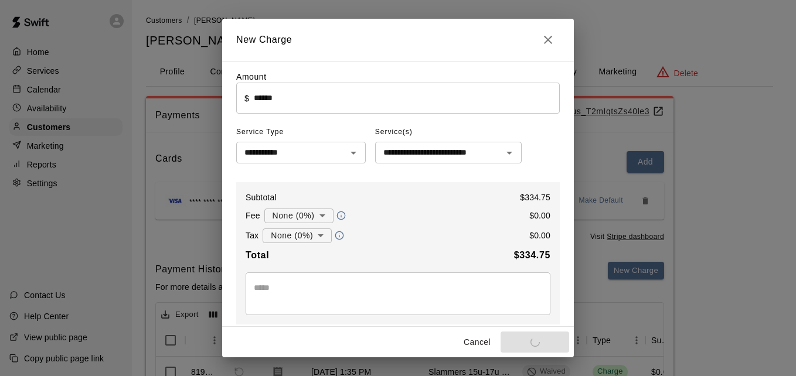
type input "*"
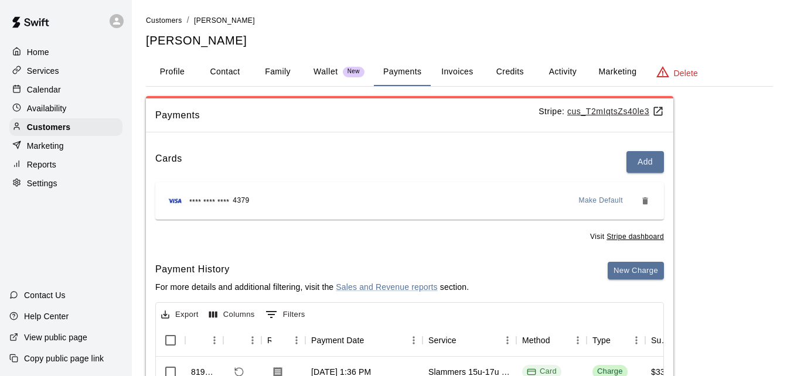
click at [277, 70] on button "Family" at bounding box center [277, 72] width 53 height 28
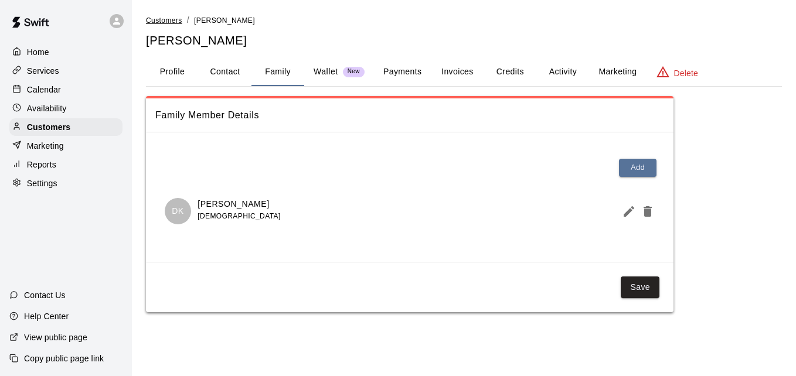
click at [170, 21] on span "Customers" at bounding box center [164, 20] width 36 height 8
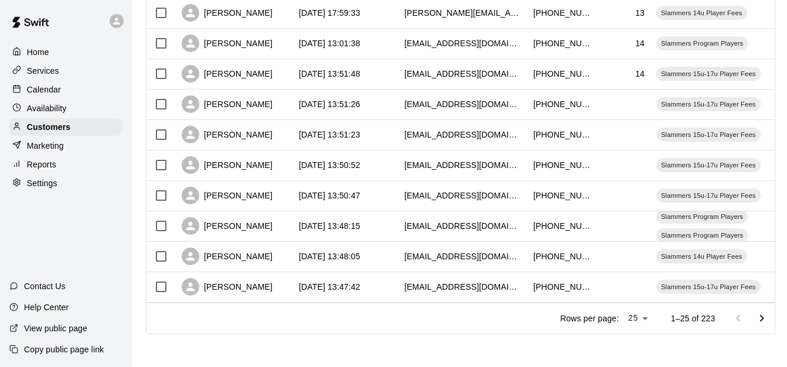
scroll to position [654, 0]
click at [767, 318] on icon "Go to next page" at bounding box center [762, 319] width 14 height 14
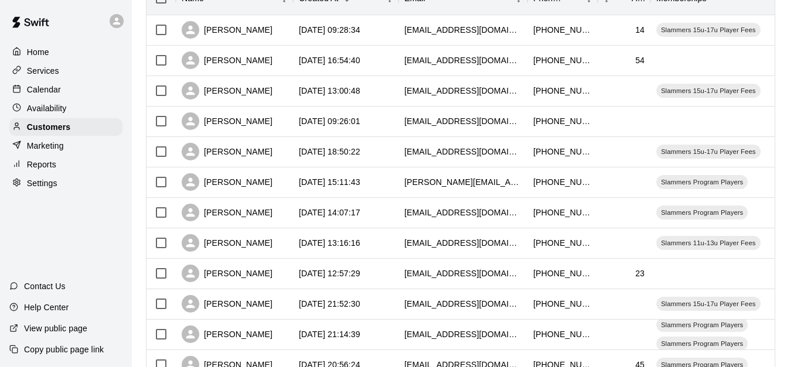
scroll to position [162, 0]
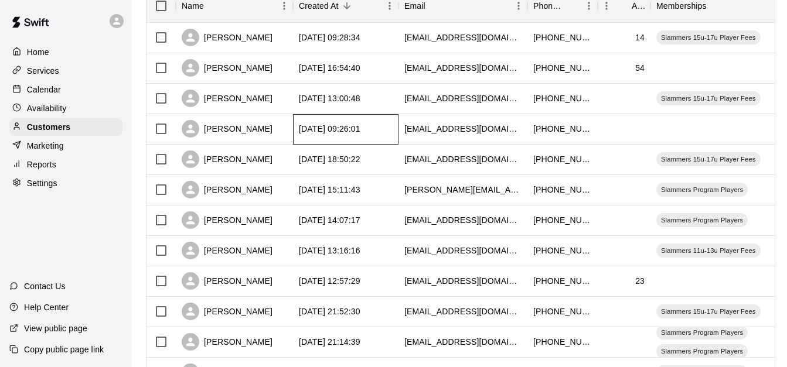
click at [395, 130] on div "[DATE] 09:26:01" at bounding box center [345, 129] width 105 height 30
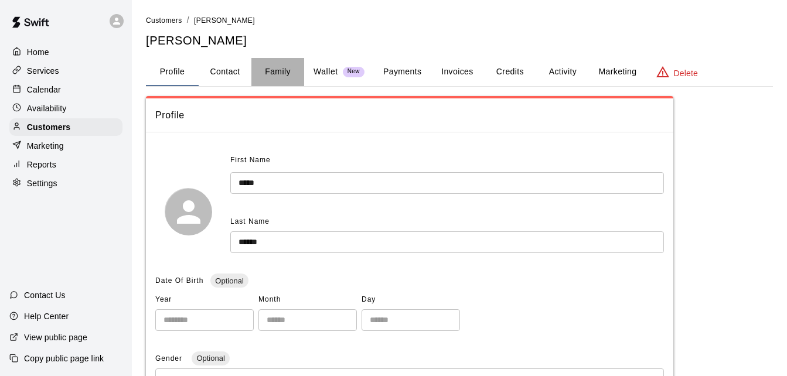
click at [278, 66] on button "Family" at bounding box center [277, 72] width 53 height 28
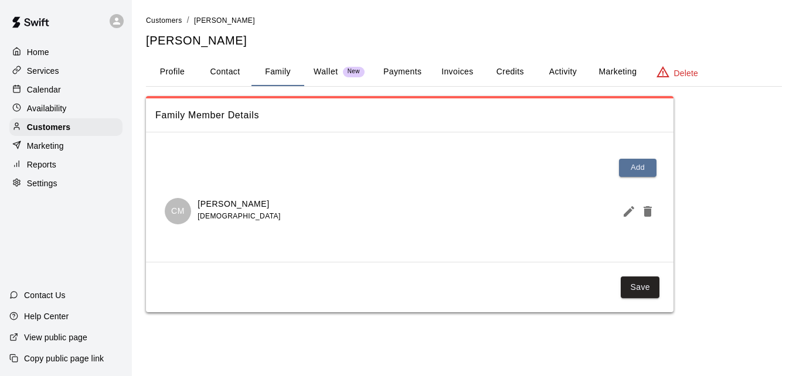
click at [407, 71] on button "Payments" at bounding box center [402, 72] width 57 height 28
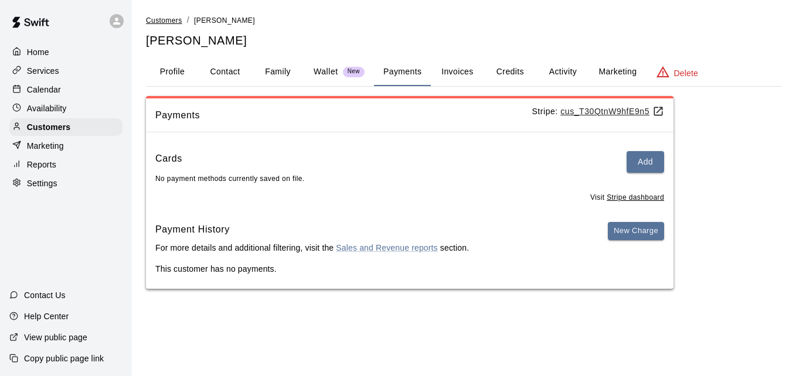
click at [175, 18] on span "Customers" at bounding box center [164, 20] width 36 height 8
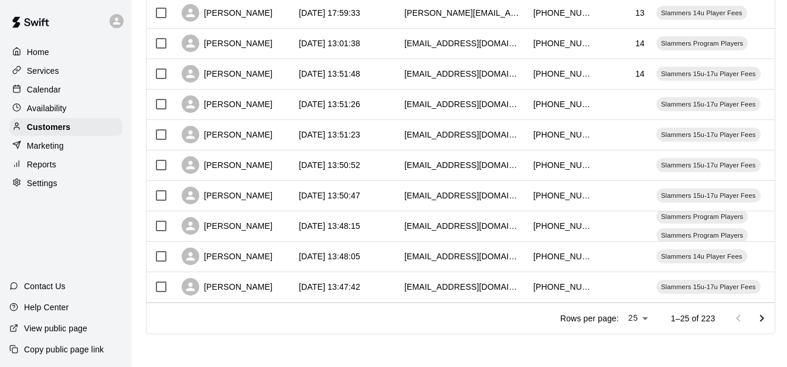
scroll to position [654, 0]
click at [766, 318] on icon "Go to next page" at bounding box center [762, 319] width 14 height 14
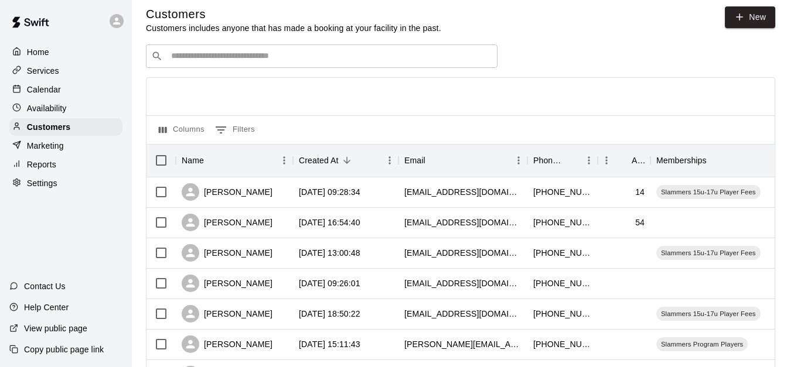
scroll to position [0, 0]
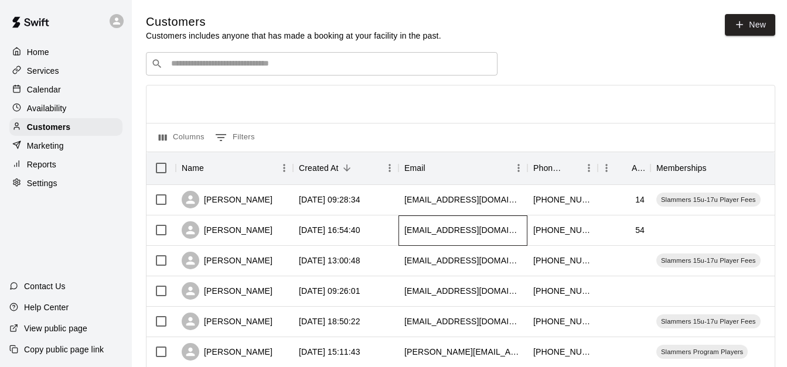
click at [403, 237] on div "nicolerivera1477@gmail.com" at bounding box center [462, 231] width 129 height 30
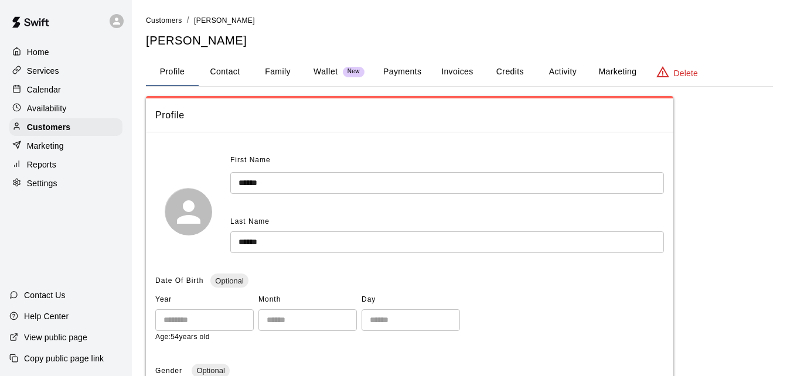
click at [268, 65] on button "Family" at bounding box center [277, 72] width 53 height 28
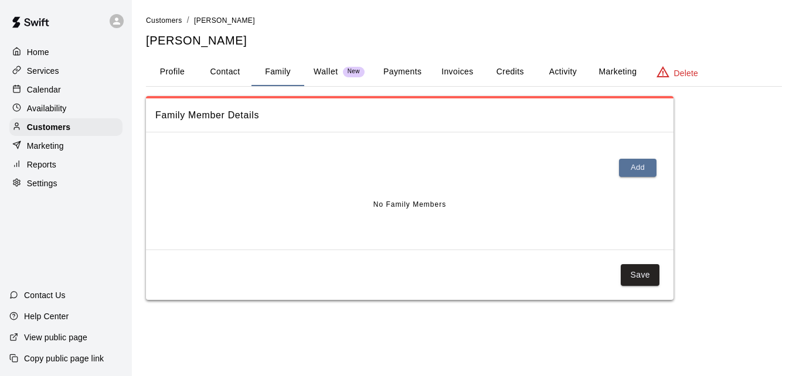
click at [393, 73] on button "Payments" at bounding box center [402, 72] width 57 height 28
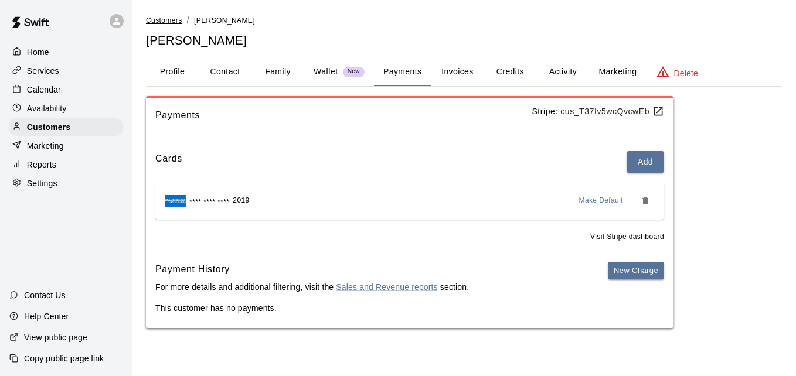
click at [167, 18] on span "Customers" at bounding box center [164, 20] width 36 height 8
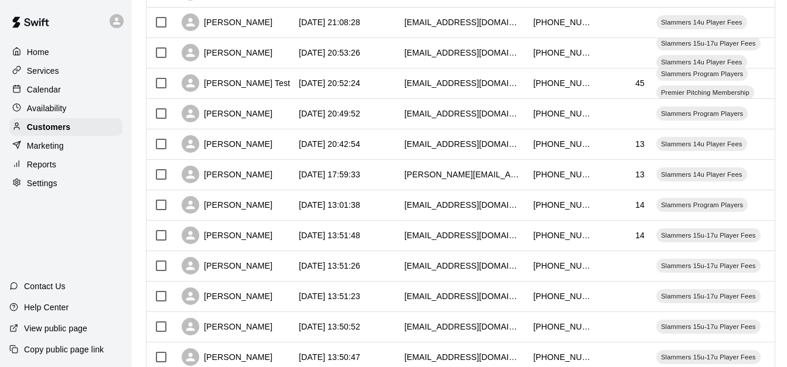
scroll to position [654, 0]
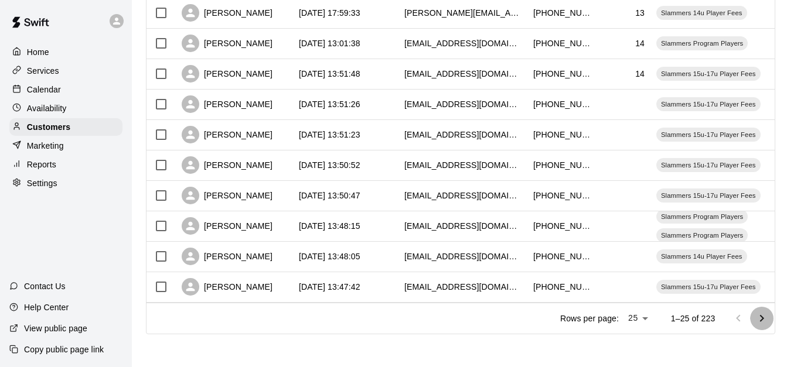
click at [769, 323] on icon "Go to next page" at bounding box center [762, 319] width 14 height 14
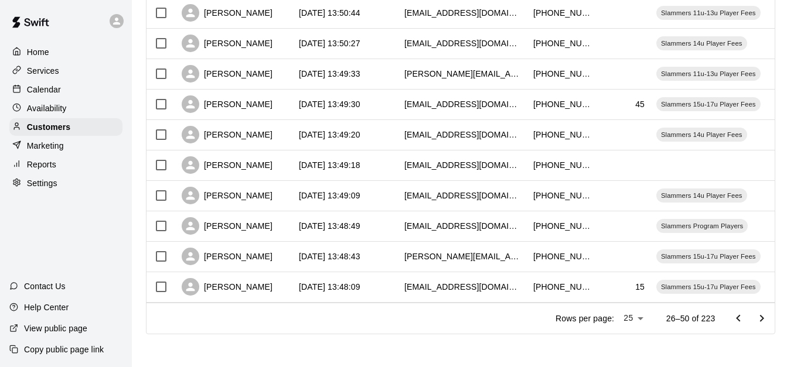
click at [769, 323] on icon "Go to next page" at bounding box center [762, 319] width 14 height 14
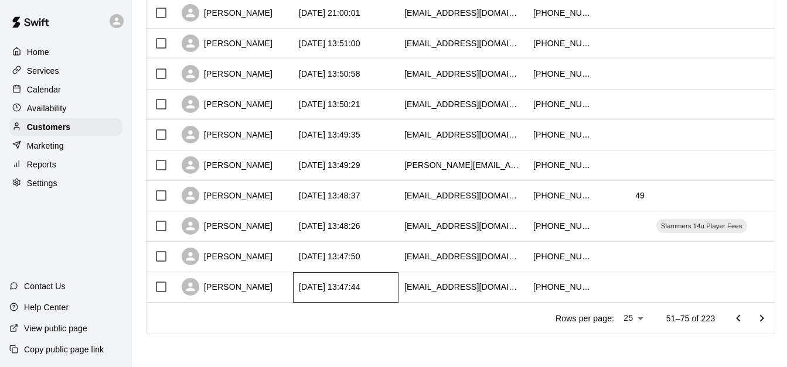
click at [379, 277] on div "[DATE] 13:47:44" at bounding box center [345, 287] width 105 height 30
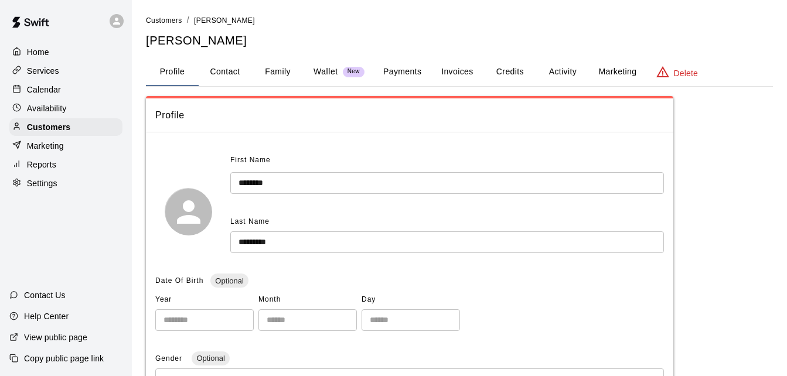
click at [399, 76] on button "Payments" at bounding box center [402, 72] width 57 height 28
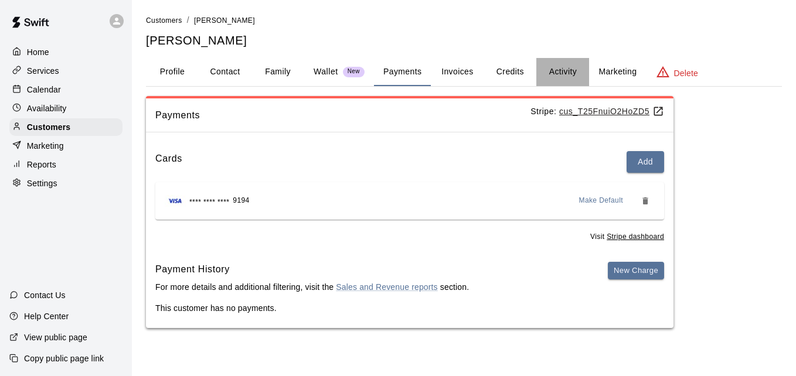
click at [566, 70] on button "Activity" at bounding box center [562, 72] width 53 height 28
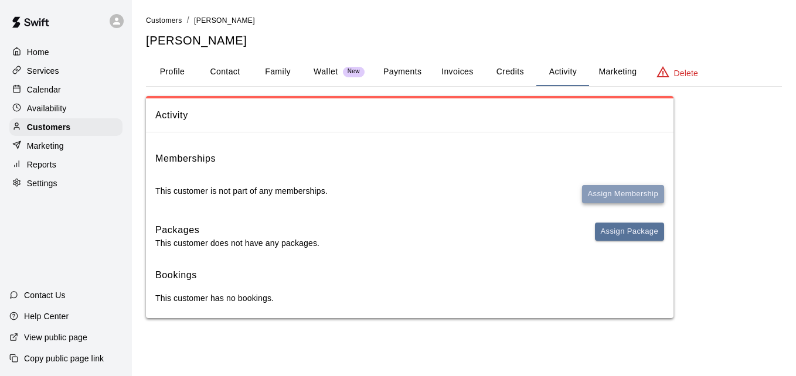
click at [613, 190] on button "Assign Membership" at bounding box center [623, 194] width 82 height 18
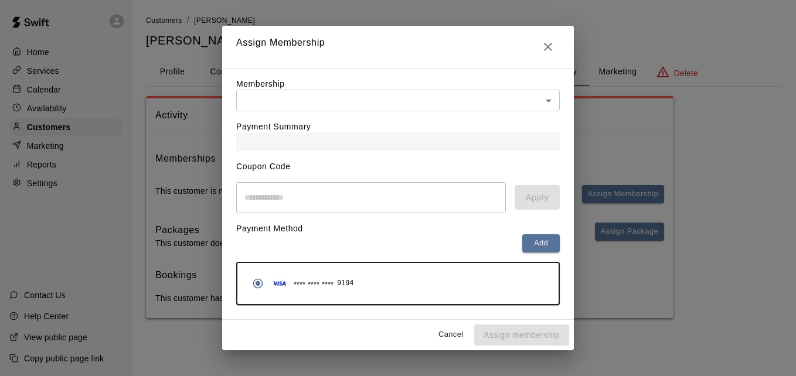
click at [506, 101] on body "Home Services Calendar Availability Customers Marketing Reports Settings Contac…" at bounding box center [398, 171] width 796 height 342
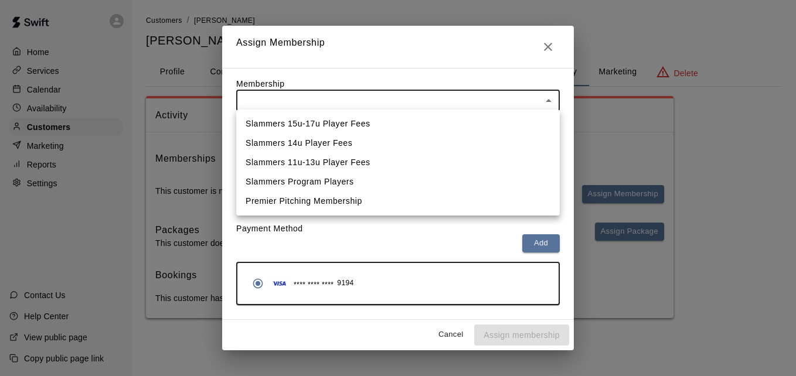
click at [485, 137] on li "Slammers 14u Player Fees" at bounding box center [397, 143] width 323 height 19
type input "**********"
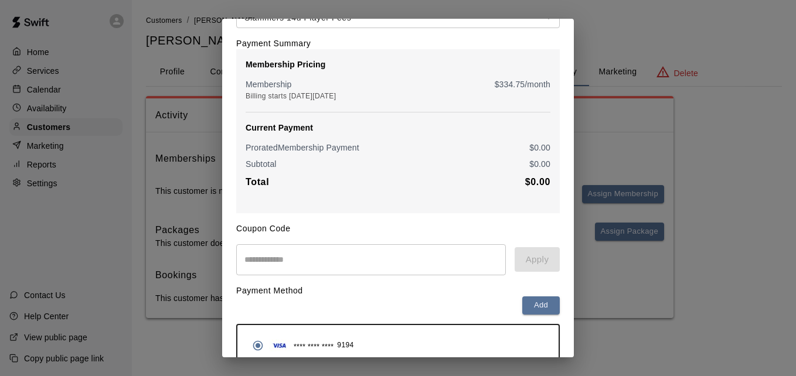
scroll to position [138, 0]
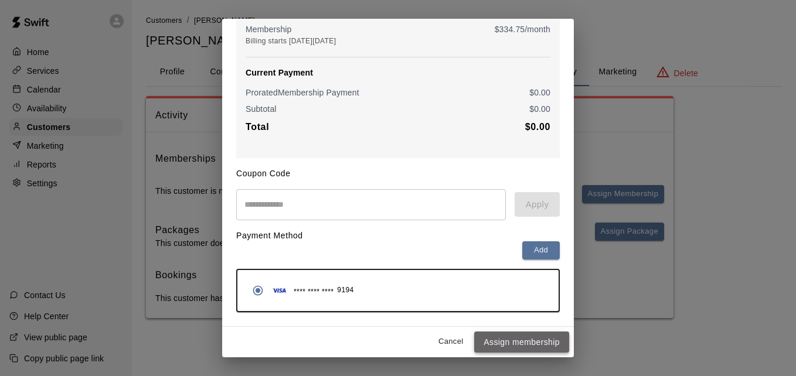
click at [537, 337] on button "Assign membership" at bounding box center [521, 343] width 95 height 22
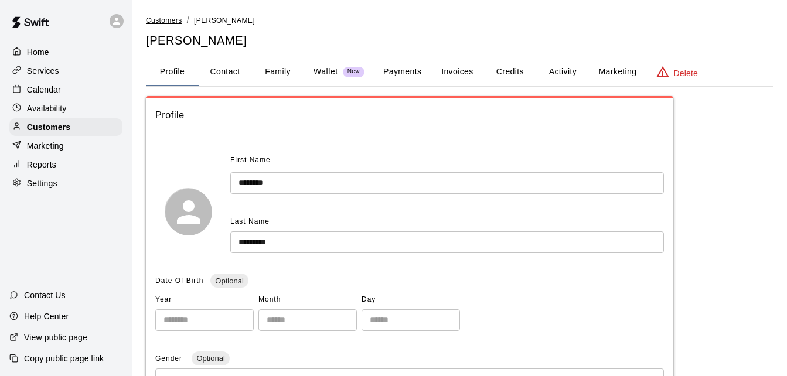
click at [163, 17] on span "Customers" at bounding box center [164, 20] width 36 height 8
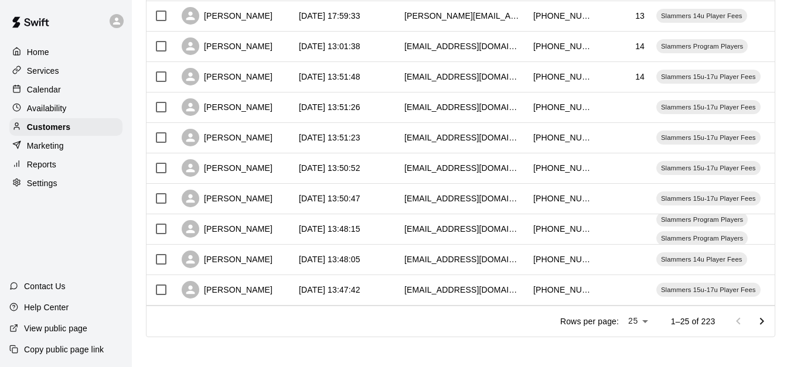
scroll to position [654, 0]
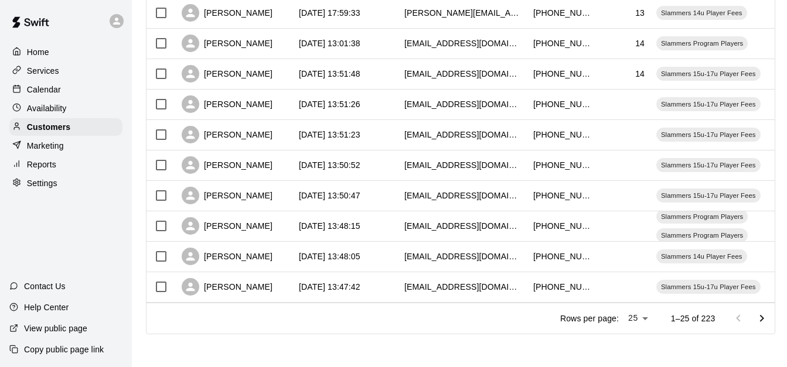
click at [769, 315] on icon "Go to next page" at bounding box center [762, 319] width 14 height 14
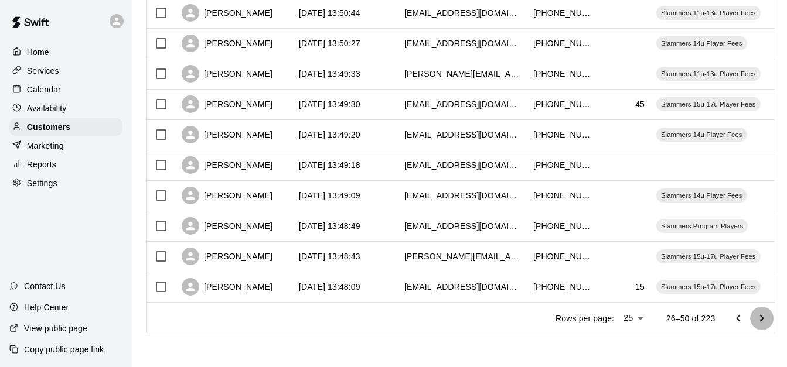
click at [769, 315] on icon "Go to next page" at bounding box center [762, 319] width 14 height 14
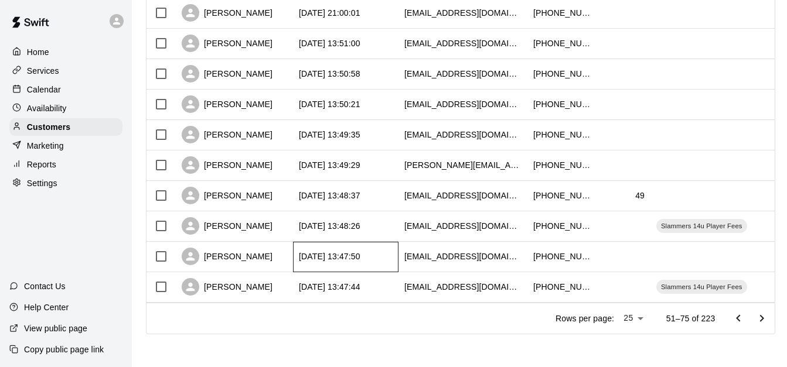
click at [391, 248] on div "[DATE] 13:47:50" at bounding box center [345, 257] width 105 height 30
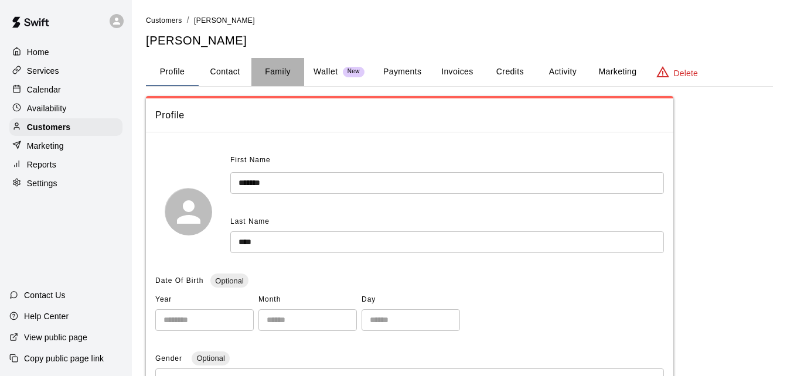
click at [280, 73] on button "Family" at bounding box center [277, 72] width 53 height 28
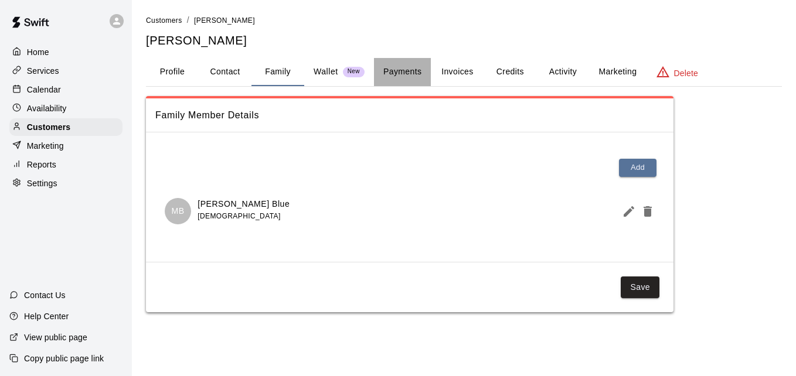
click at [412, 71] on button "Payments" at bounding box center [402, 72] width 57 height 28
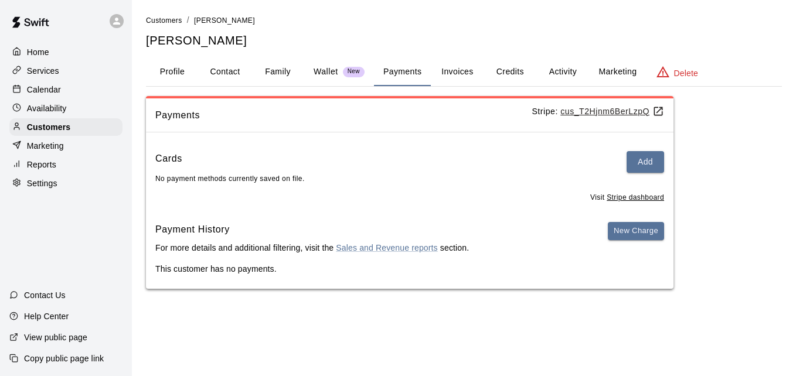
click at [569, 65] on button "Activity" at bounding box center [562, 72] width 53 height 28
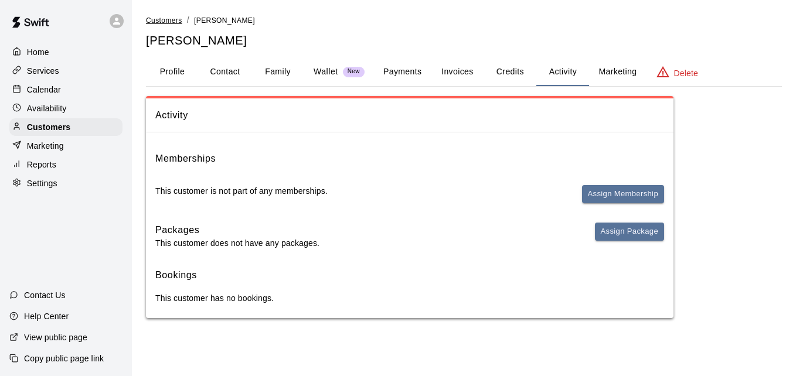
click at [167, 20] on span "Customers" at bounding box center [164, 20] width 36 height 8
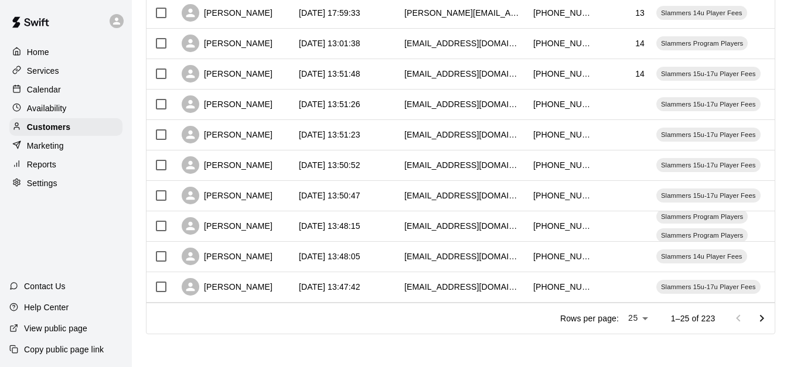
scroll to position [654, 0]
click at [769, 321] on icon "Go to next page" at bounding box center [762, 319] width 14 height 14
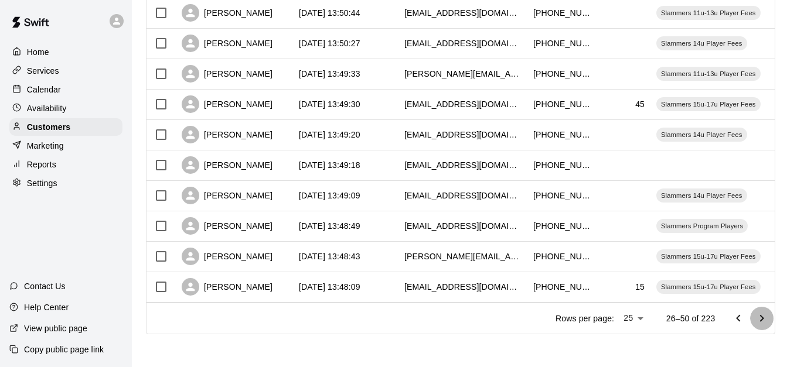
click at [769, 321] on icon "Go to next page" at bounding box center [762, 319] width 14 height 14
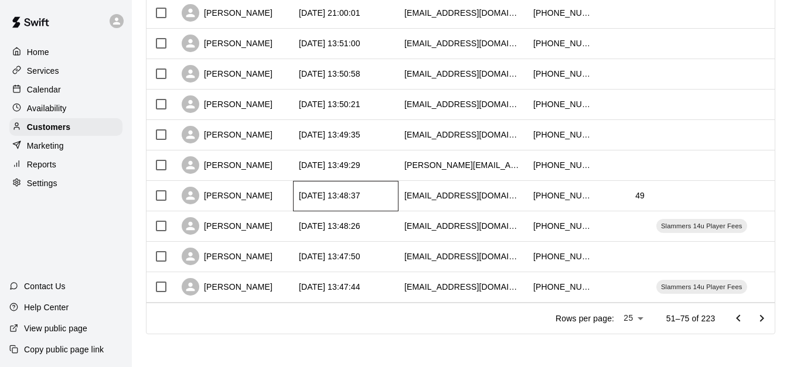
click at [386, 181] on div "[DATE] 13:48:37" at bounding box center [345, 196] width 105 height 30
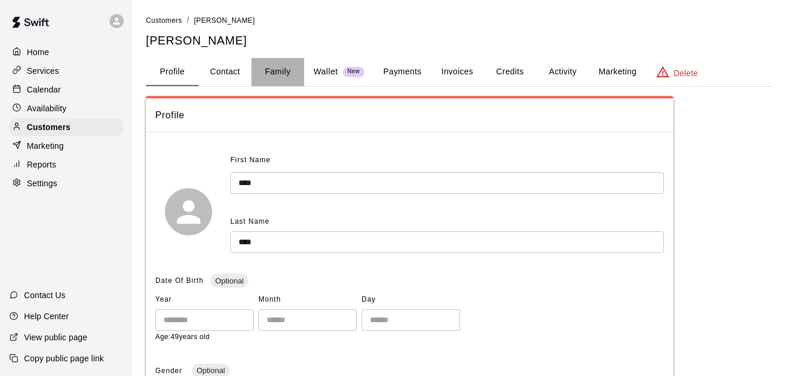
click at [286, 70] on button "Family" at bounding box center [277, 72] width 53 height 28
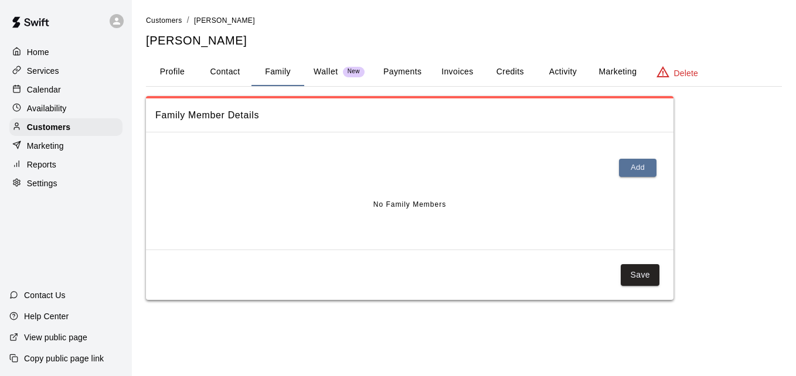
click at [407, 62] on button "Payments" at bounding box center [402, 72] width 57 height 28
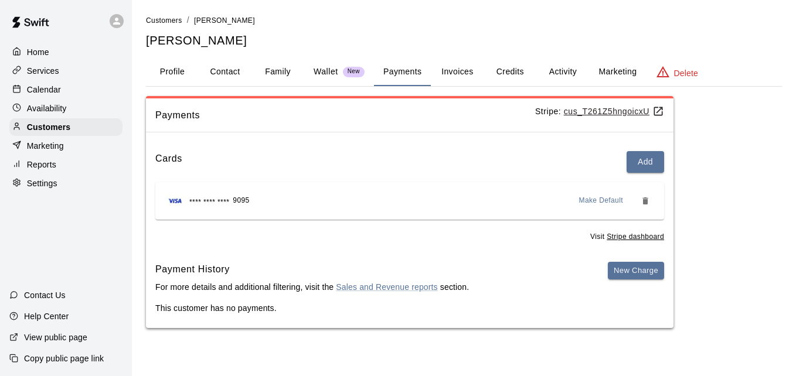
click at [570, 70] on button "Activity" at bounding box center [562, 72] width 53 height 28
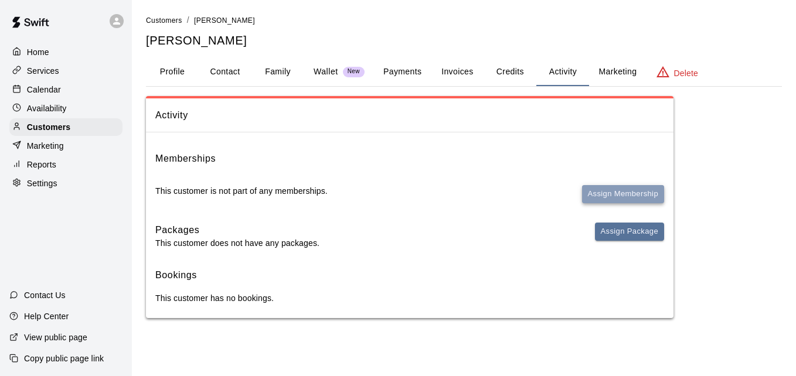
click at [603, 190] on button "Assign Membership" at bounding box center [623, 194] width 82 height 18
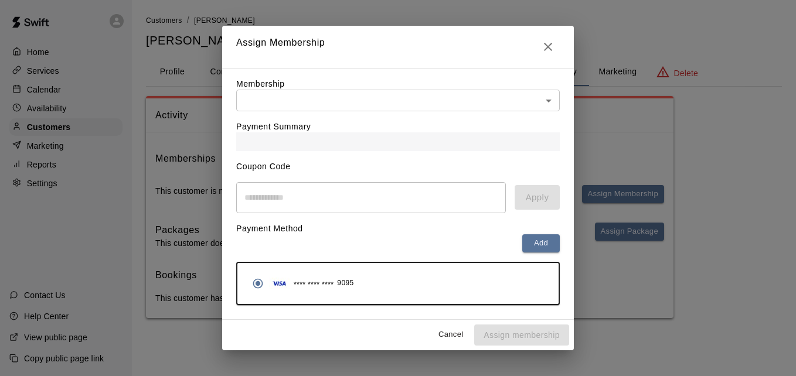
click at [425, 104] on body "Home Services Calendar Availability Customers Marketing Reports Settings Contac…" at bounding box center [398, 171] width 796 height 342
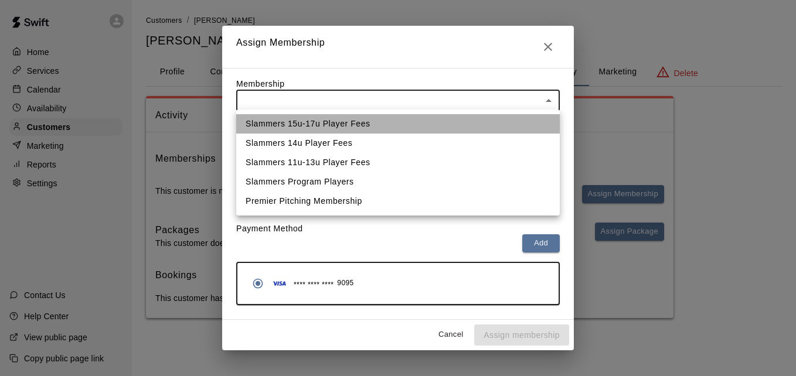
click at [417, 117] on li "Slammers 15u-17u Player Fees" at bounding box center [397, 123] width 323 height 19
type input "**********"
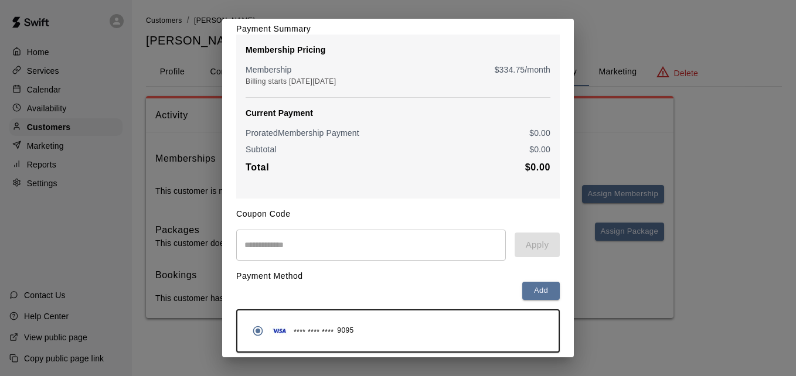
scroll to position [138, 0]
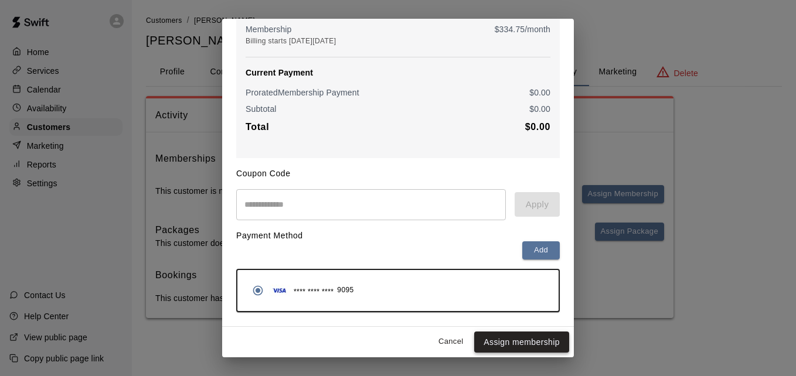
click at [513, 340] on button "Assign membership" at bounding box center [521, 343] width 95 height 22
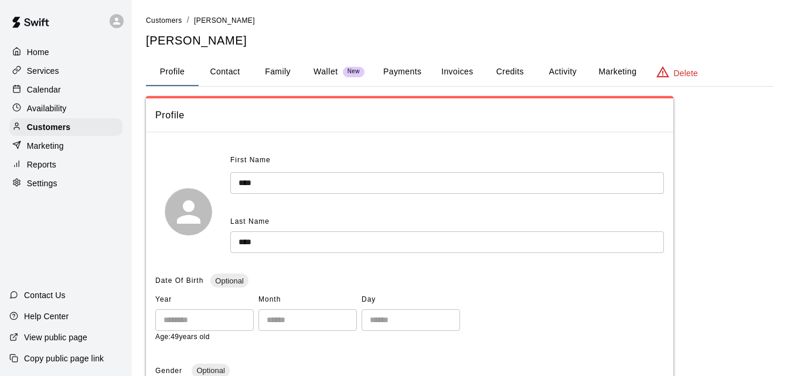
click at [404, 77] on button "Payments" at bounding box center [402, 72] width 57 height 28
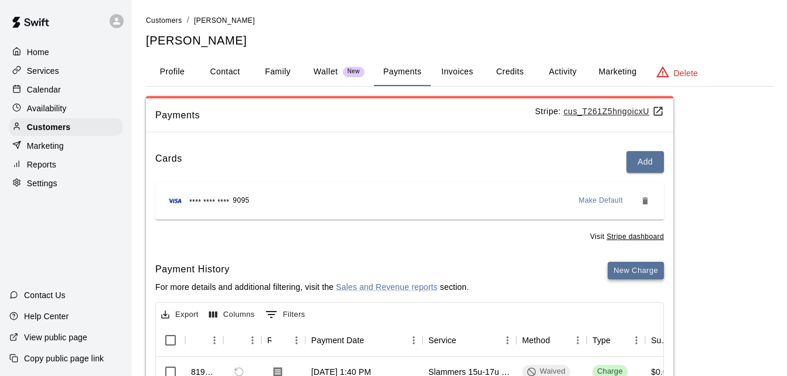
click at [624, 265] on button "New Charge" at bounding box center [636, 271] width 56 height 18
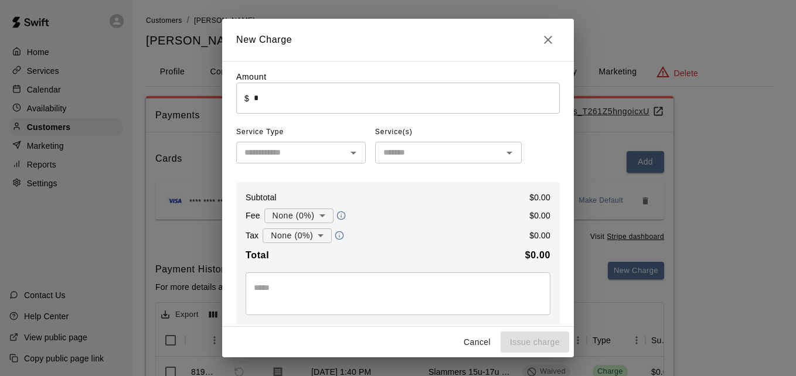
click at [349, 94] on input "*" at bounding box center [407, 98] width 306 height 31
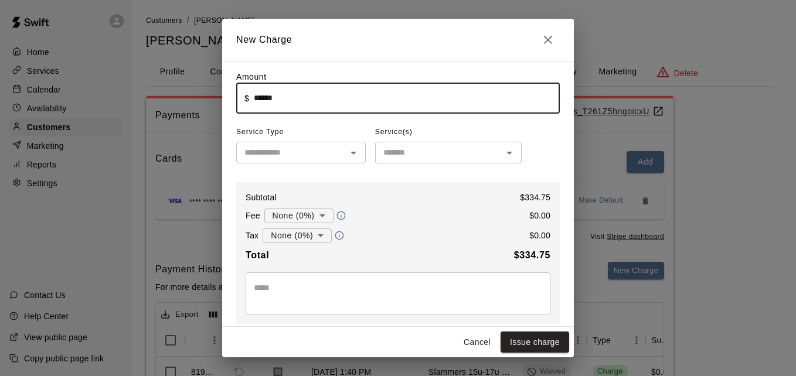
type input "******"
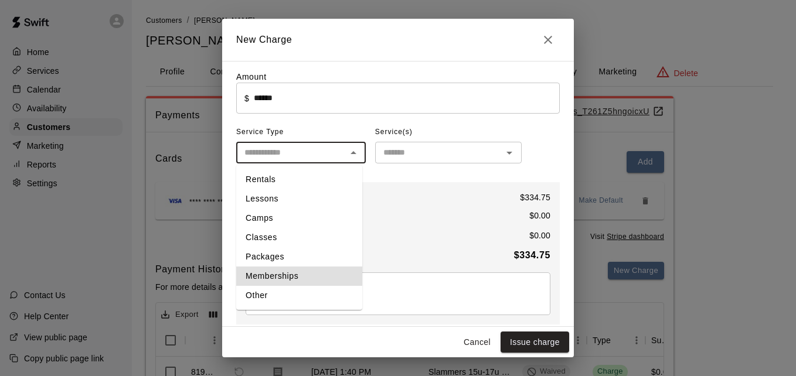
type input "**********"
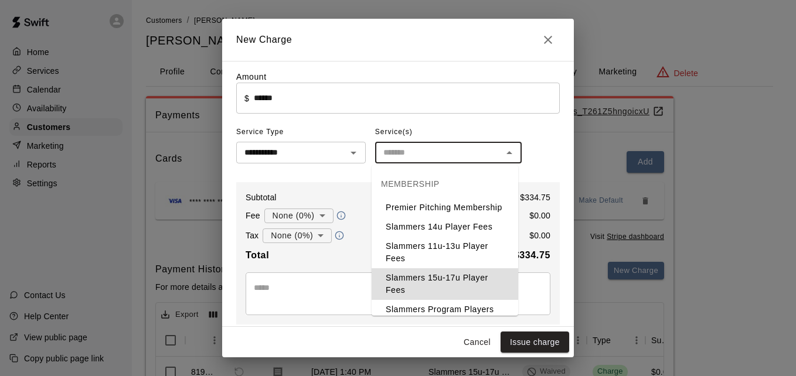
type input "**********"
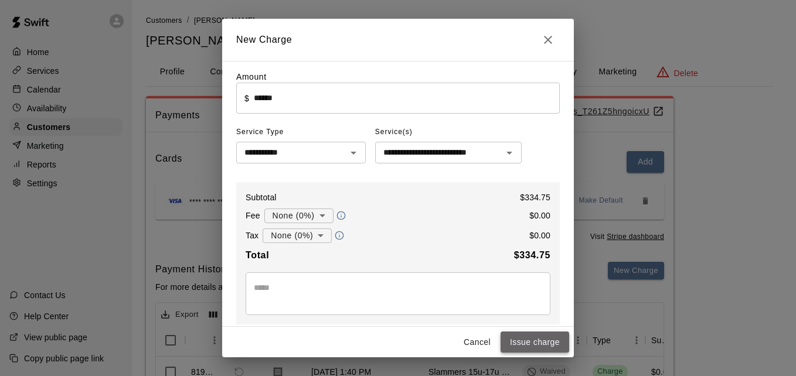
click at [545, 339] on button "Issue charge" at bounding box center [534, 343] width 69 height 22
type input "*"
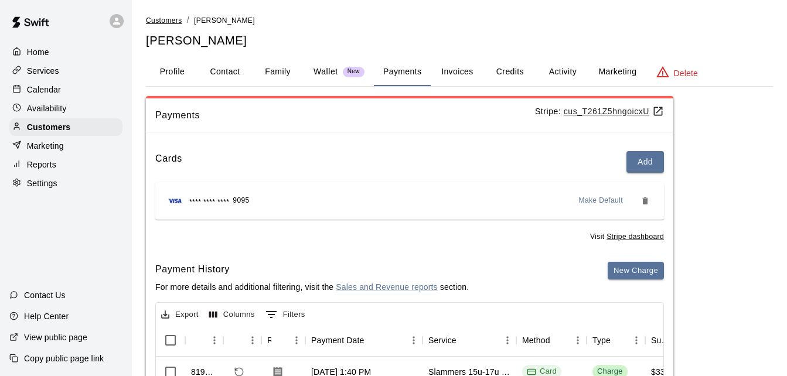
click at [170, 18] on span "Customers" at bounding box center [164, 20] width 36 height 8
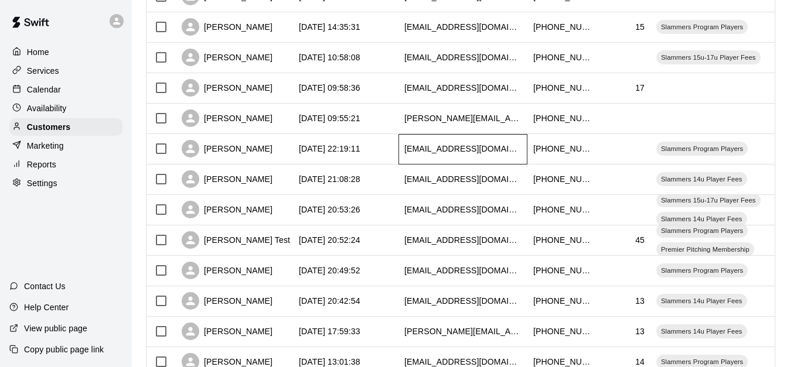
click at [496, 221] on div "Donna Oberg 2025-09-16 05:39:06 gww.highschool@gmail.com +17735201024 Slammers …" at bounding box center [486, 241] width 680 height 762
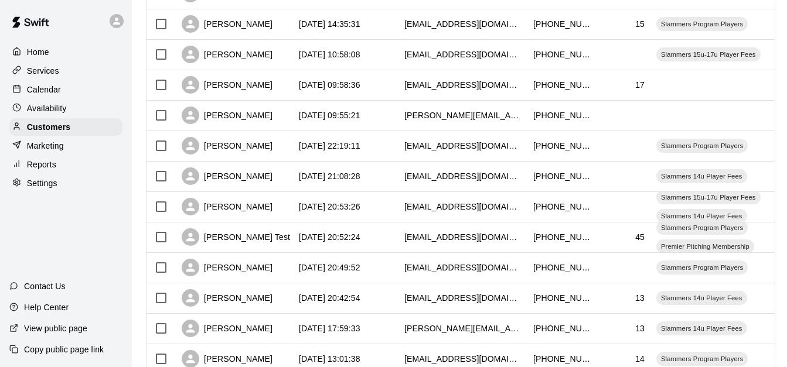
scroll to position [654, 0]
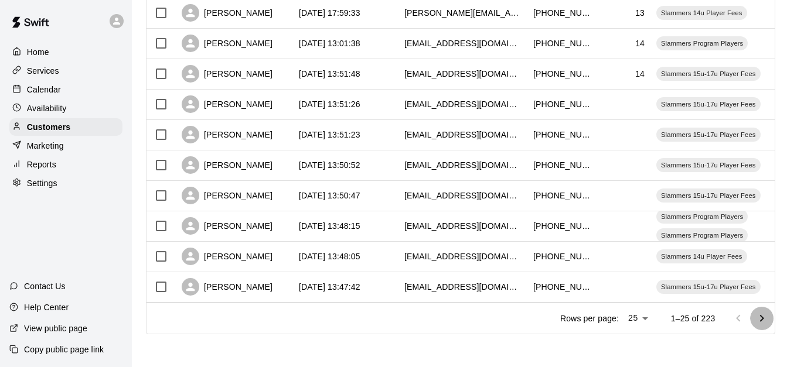
click at [765, 313] on icon "Go to next page" at bounding box center [762, 319] width 14 height 14
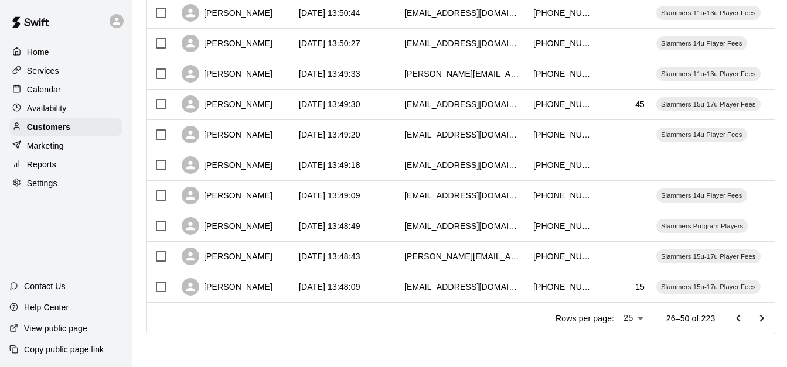
click at [765, 313] on icon "Go to next page" at bounding box center [762, 319] width 14 height 14
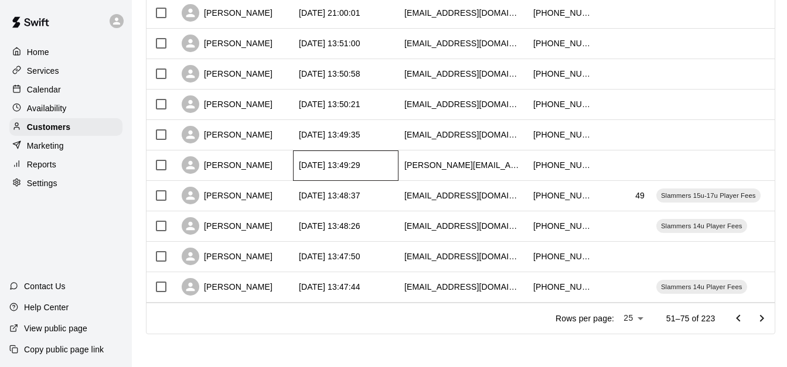
click at [396, 151] on div "[DATE] 13:49:29" at bounding box center [345, 166] width 105 height 30
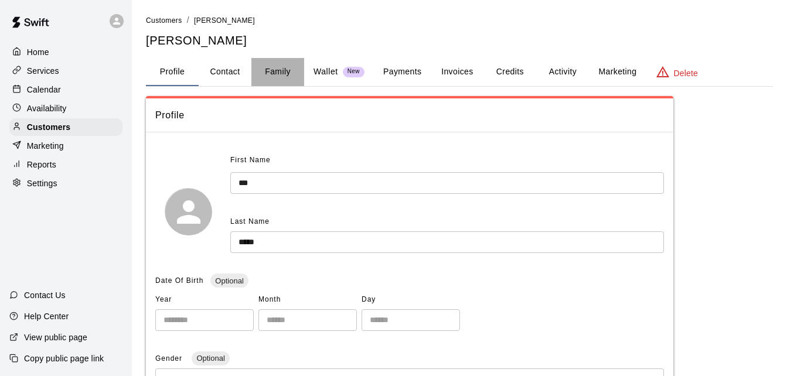
click at [272, 66] on button "Family" at bounding box center [277, 72] width 53 height 28
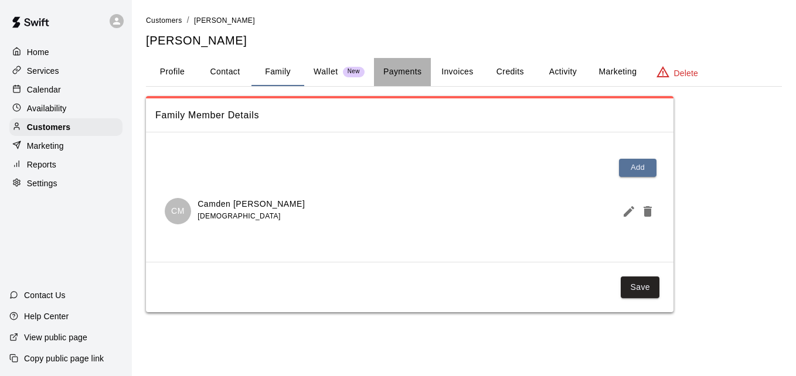
click at [418, 75] on button "Payments" at bounding box center [402, 72] width 57 height 28
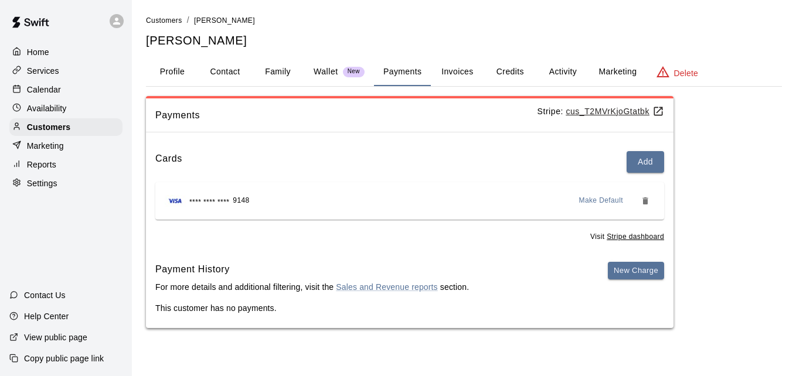
click at [564, 69] on button "Activity" at bounding box center [562, 72] width 53 height 28
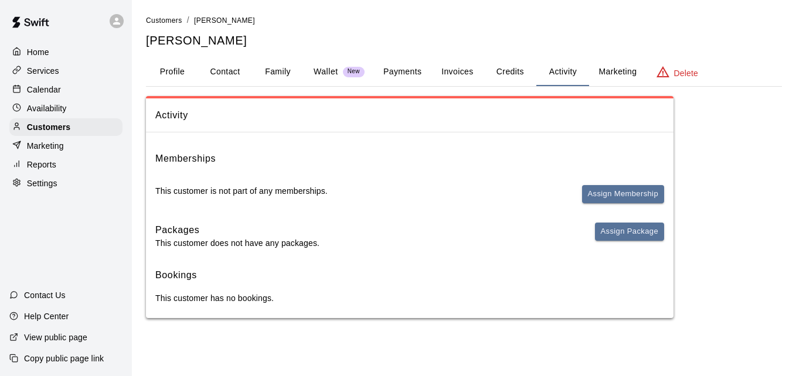
click at [410, 71] on button "Payments" at bounding box center [402, 72] width 57 height 28
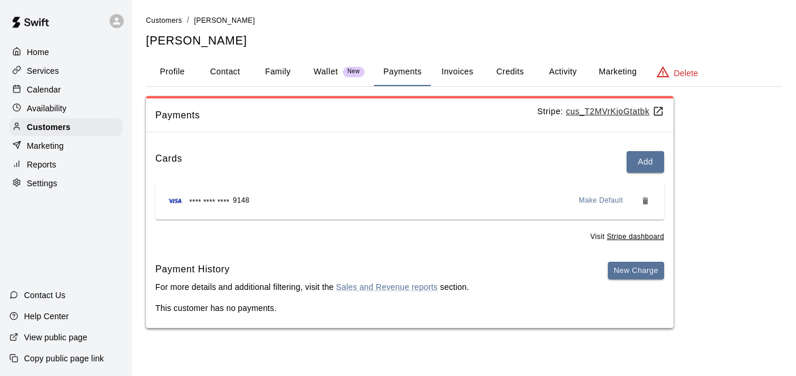
click at [554, 71] on button "Activity" at bounding box center [562, 72] width 53 height 28
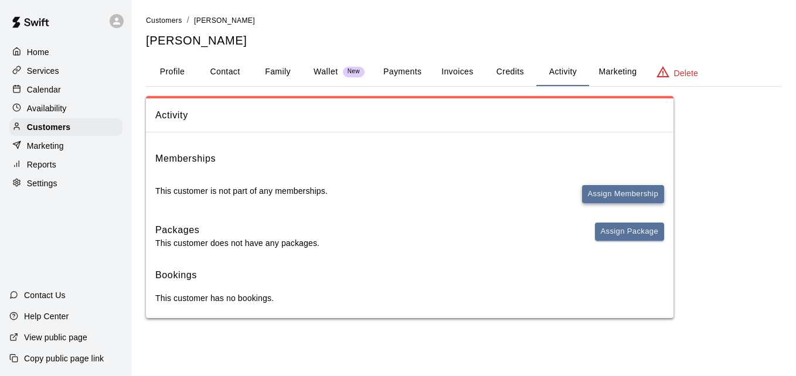
click at [610, 192] on button "Assign Membership" at bounding box center [623, 194] width 82 height 18
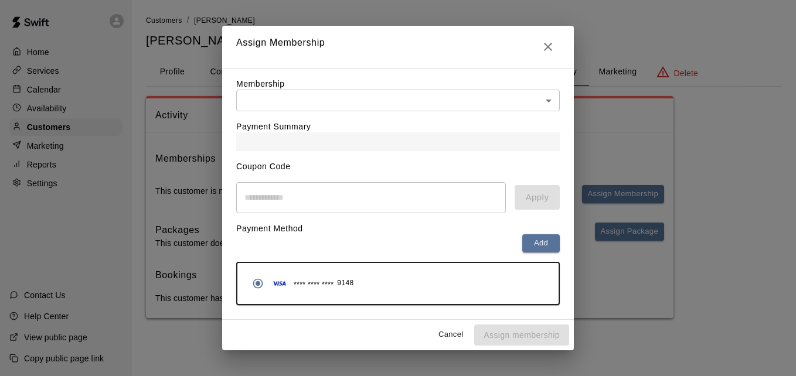
click at [496, 103] on body "Home Services Calendar Availability Customers Marketing Reports Settings Contac…" at bounding box center [398, 171] width 796 height 342
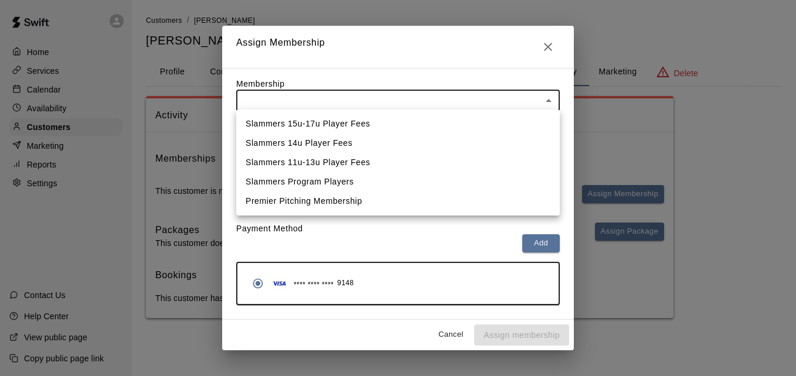
click at [475, 154] on li "Slammers 11u-13u Player Fees" at bounding box center [397, 162] width 323 height 19
type input "**********"
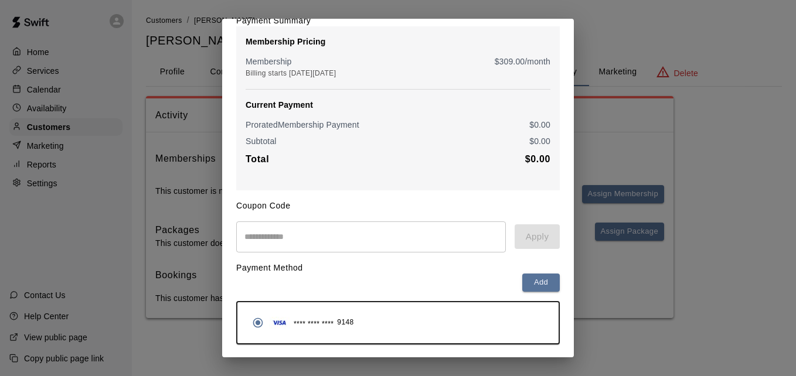
scroll to position [138, 0]
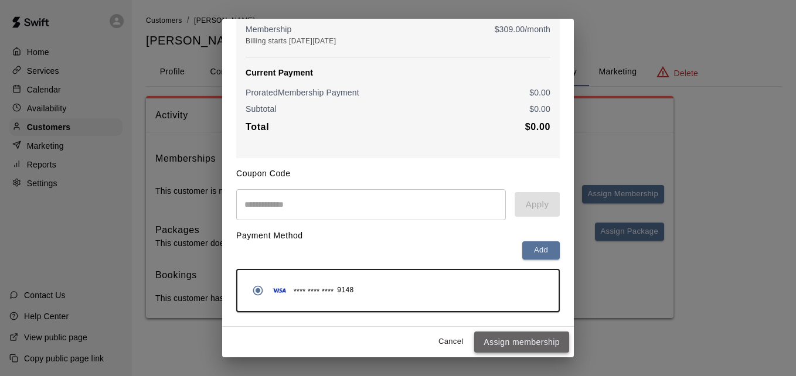
click at [536, 339] on button "Assign membership" at bounding box center [521, 343] width 95 height 22
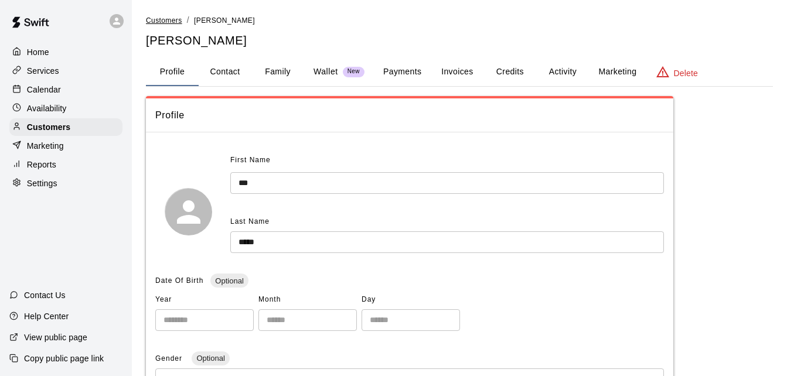
click at [163, 23] on span "Customers" at bounding box center [164, 20] width 36 height 8
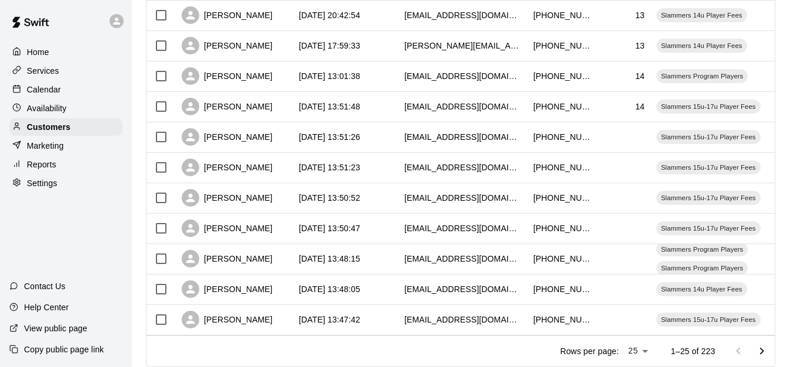
scroll to position [654, 0]
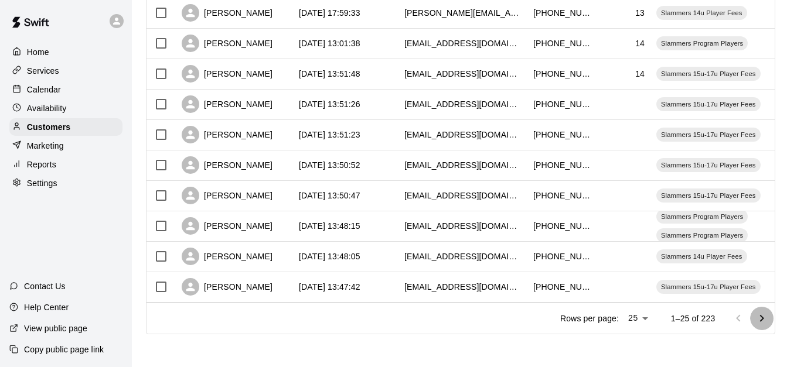
click at [765, 314] on icon "Go to next page" at bounding box center [762, 319] width 14 height 14
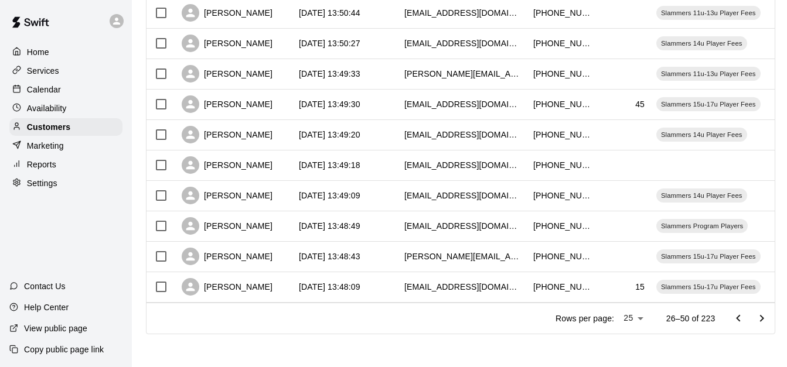
click at [765, 314] on icon "Go to next page" at bounding box center [762, 319] width 14 height 14
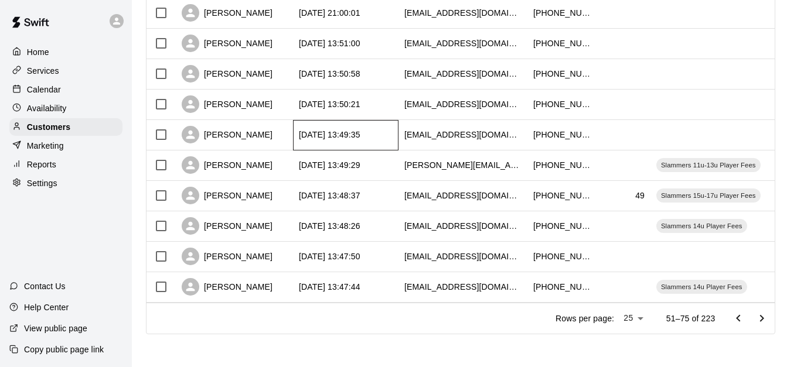
click at [387, 120] on div "[DATE] 13:49:35" at bounding box center [345, 135] width 105 height 30
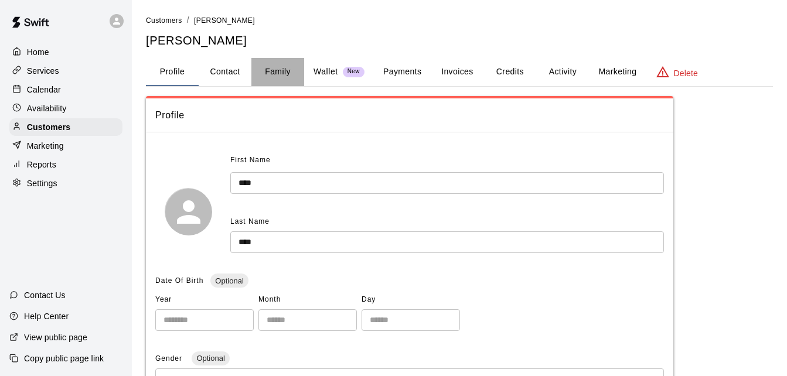
click at [278, 66] on button "Family" at bounding box center [277, 72] width 53 height 28
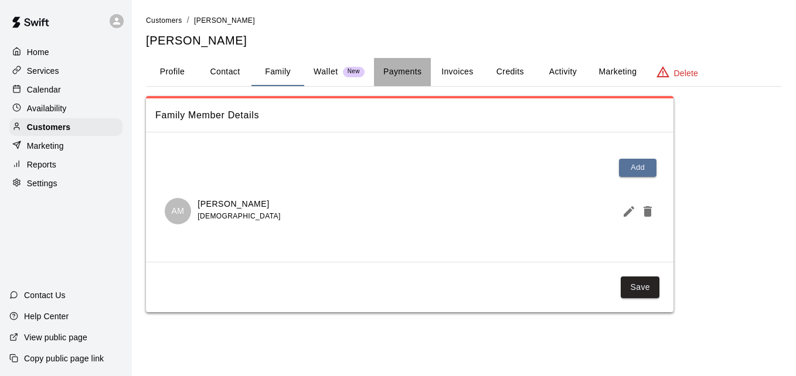
click at [403, 71] on button "Payments" at bounding box center [402, 72] width 57 height 28
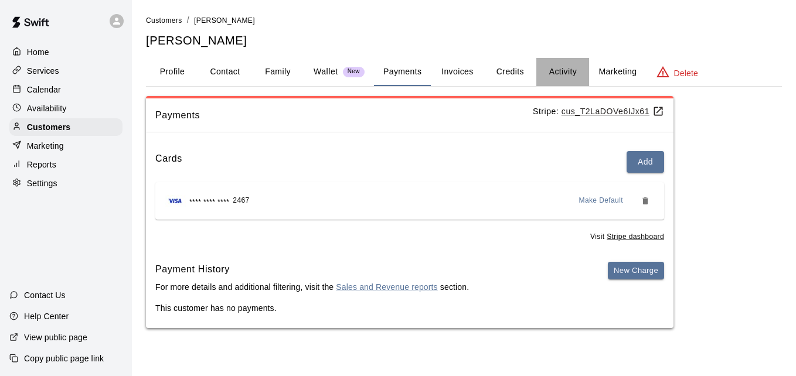
click at [564, 75] on button "Activity" at bounding box center [562, 72] width 53 height 28
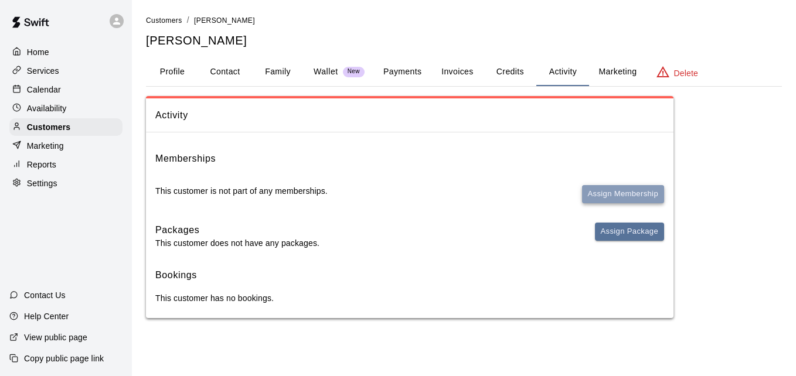
click at [607, 193] on button "Assign Membership" at bounding box center [623, 194] width 82 height 18
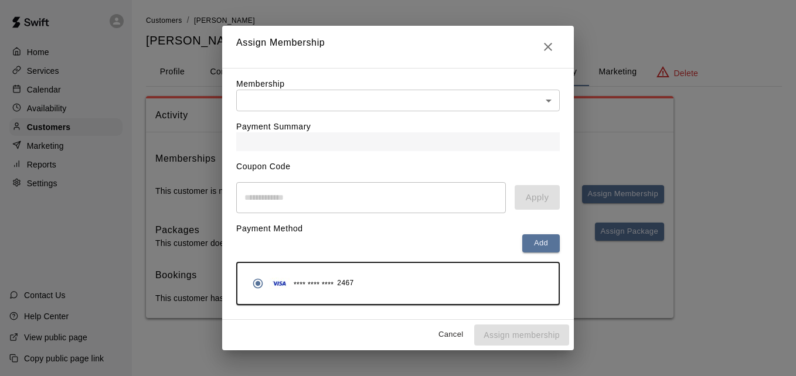
click at [486, 91] on body "Home Services Calendar Availability Customers Marketing Reports Settings Contac…" at bounding box center [398, 171] width 796 height 342
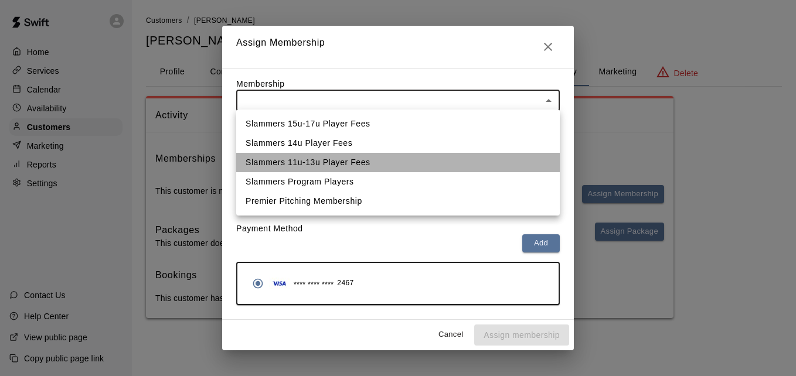
click at [455, 156] on li "Slammers 11u-13u Player Fees" at bounding box center [397, 162] width 323 height 19
type input "**********"
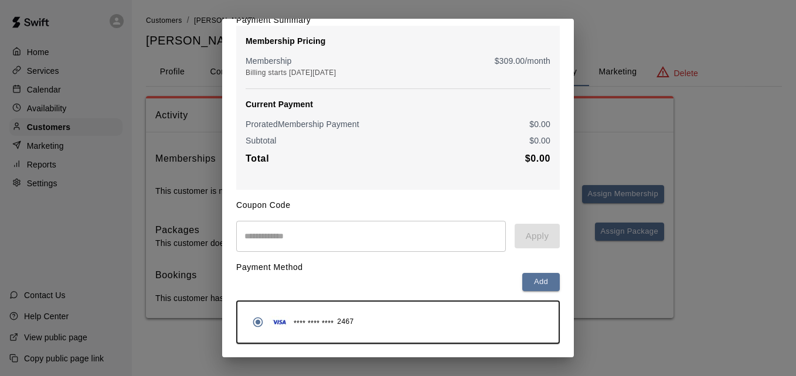
scroll to position [138, 0]
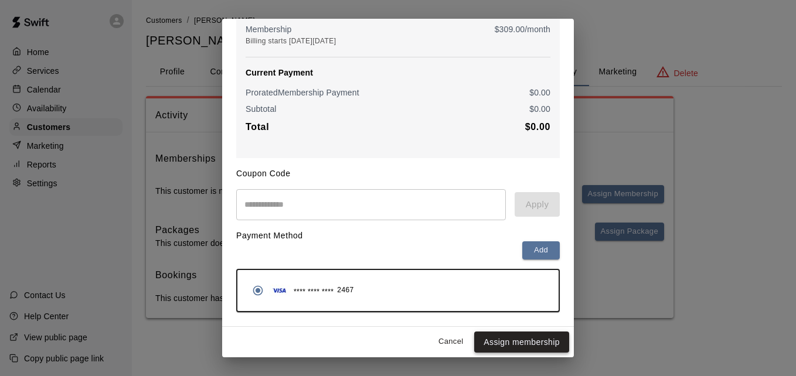
click at [525, 346] on button "Assign membership" at bounding box center [521, 343] width 95 height 22
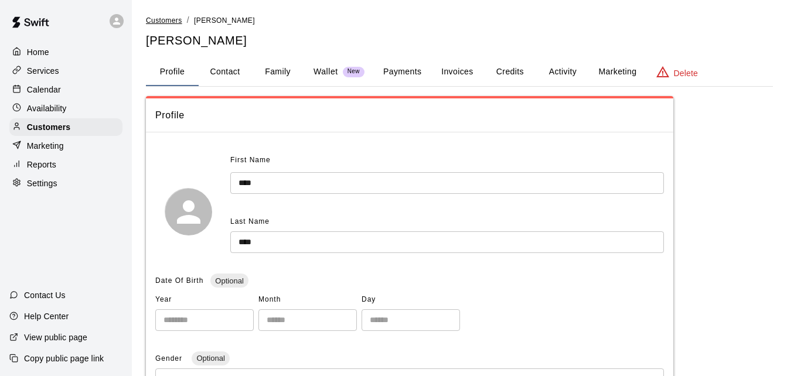
drag, startPoint x: 0, startPoint y: 0, endPoint x: 170, endPoint y: 19, distance: 171.5
click at [170, 19] on span "Customers" at bounding box center [164, 20] width 36 height 8
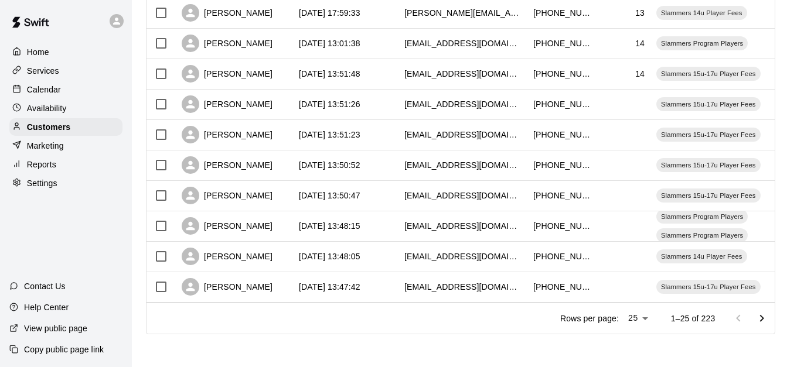
scroll to position [654, 0]
click at [769, 320] on icon "Go to next page" at bounding box center [762, 319] width 14 height 14
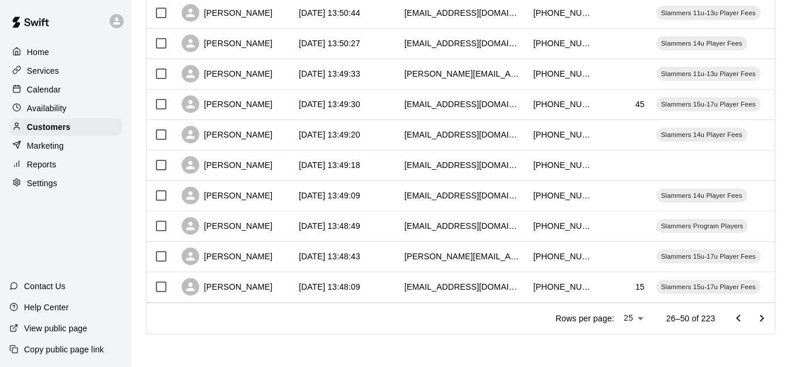
click at [769, 320] on icon "Go to next page" at bounding box center [762, 319] width 14 height 14
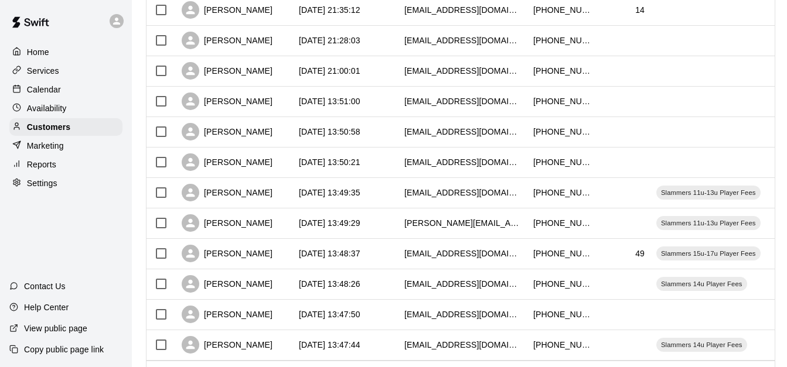
scroll to position [584, 0]
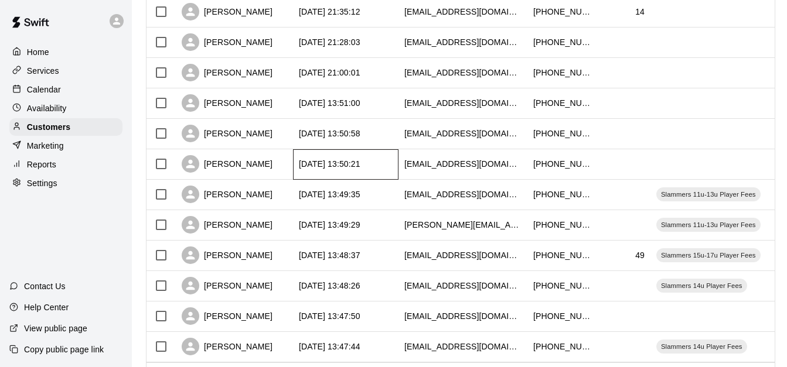
click at [387, 162] on div "[DATE] 13:50:21" at bounding box center [345, 164] width 105 height 30
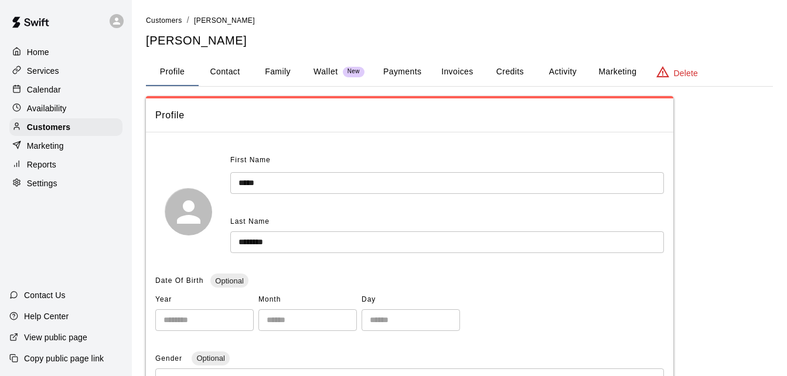
click at [391, 73] on button "Payments" at bounding box center [402, 72] width 57 height 28
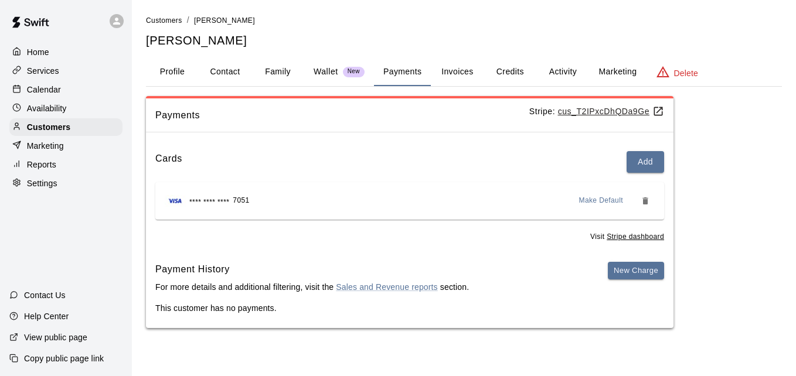
click at [563, 70] on button "Activity" at bounding box center [562, 72] width 53 height 28
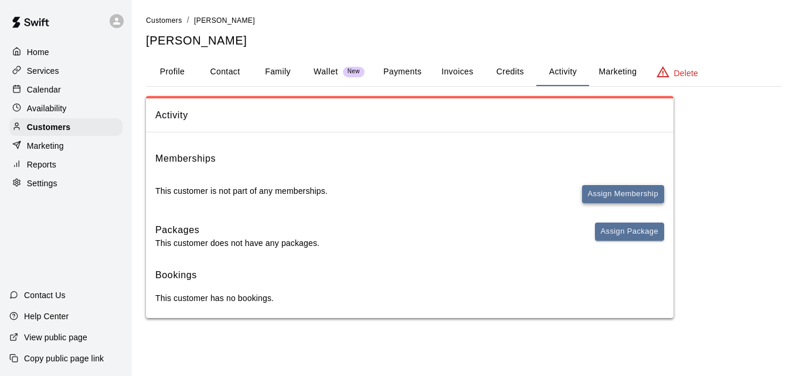
click at [623, 194] on button "Assign Membership" at bounding box center [623, 194] width 82 height 18
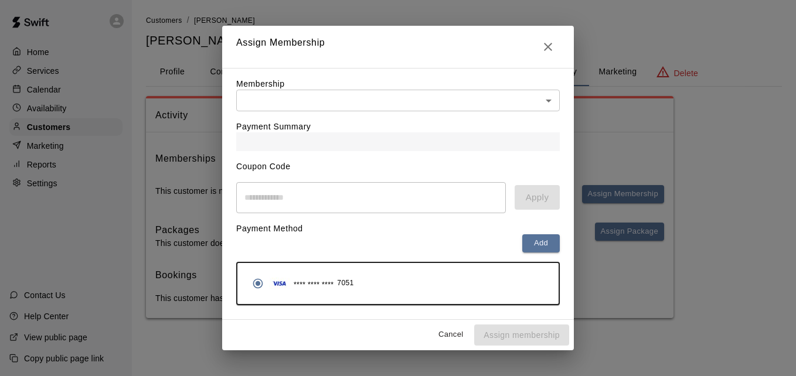
click at [452, 94] on body "Home Services Calendar Availability Customers Marketing Reports Settings Contac…" at bounding box center [398, 171] width 796 height 342
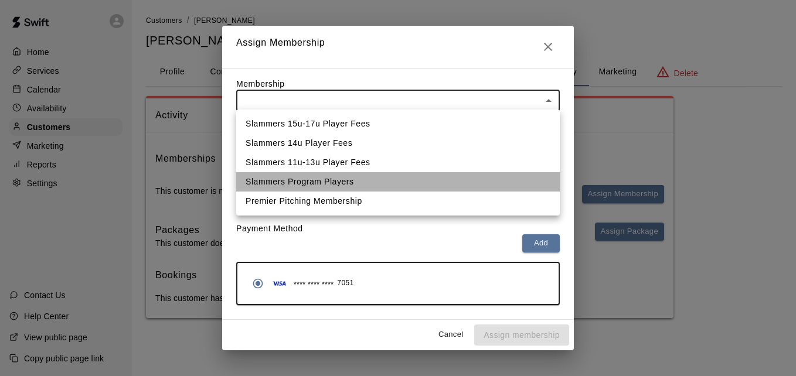
click at [425, 176] on li "Slammers Program Players" at bounding box center [397, 181] width 323 height 19
type input "**********"
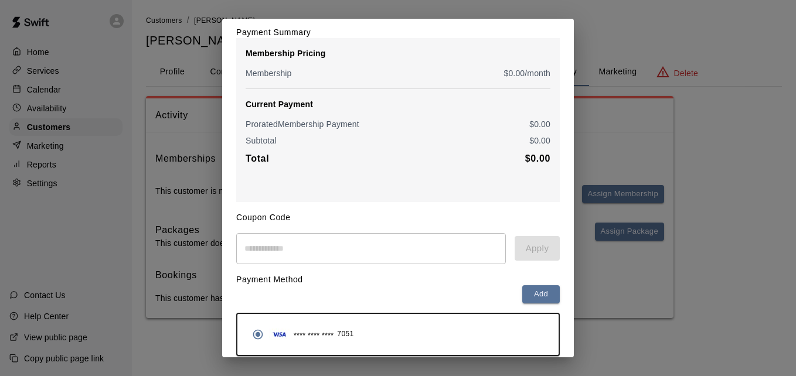
scroll to position [138, 0]
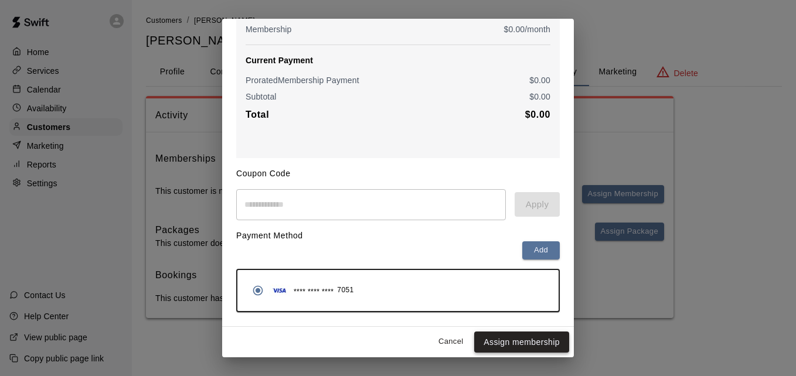
click at [520, 337] on button "Assign membership" at bounding box center [521, 343] width 95 height 22
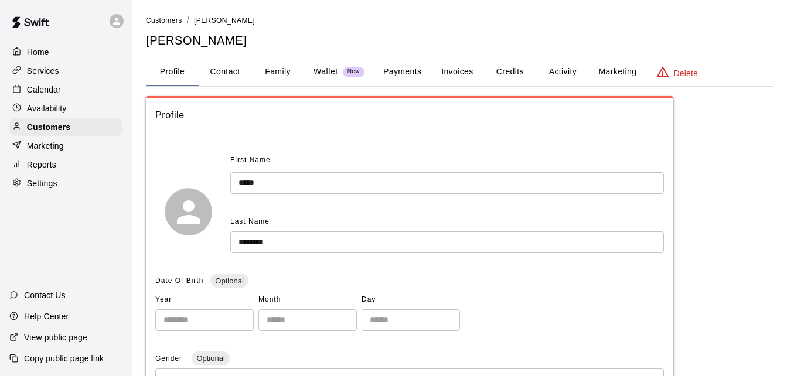
click at [163, 16] on link "Customers" at bounding box center [164, 19] width 36 height 9
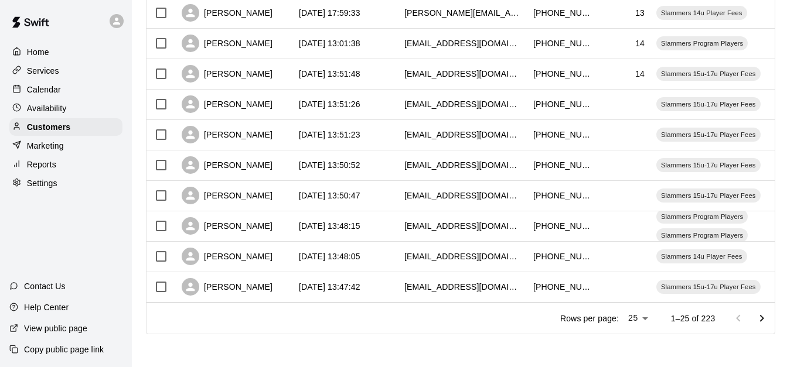
scroll to position [654, 0]
click at [769, 315] on icon "Go to next page" at bounding box center [762, 319] width 14 height 14
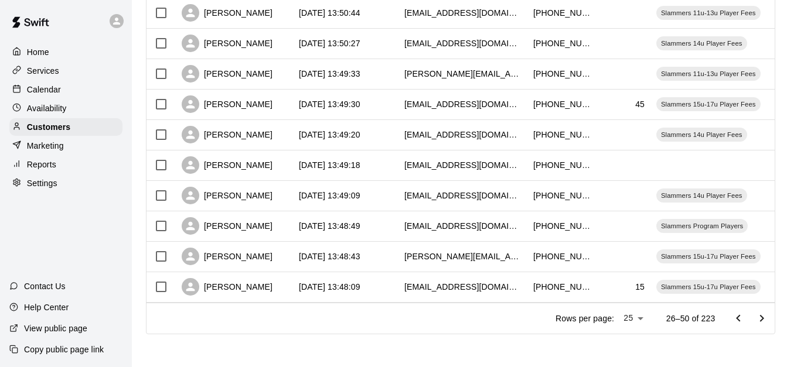
click at [769, 315] on icon "Go to next page" at bounding box center [762, 319] width 14 height 14
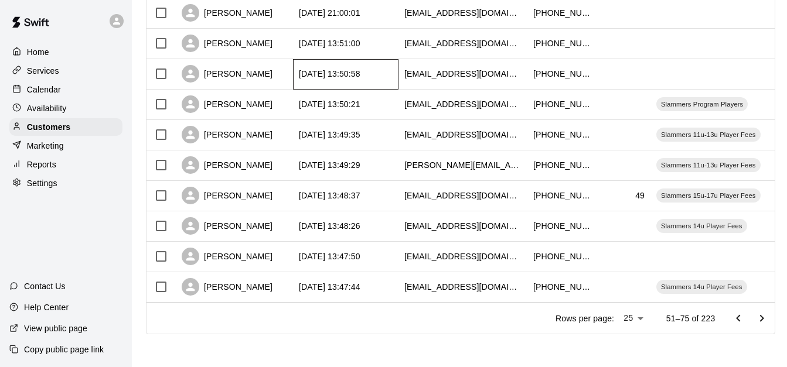
click at [387, 69] on div "[DATE] 13:50:58" at bounding box center [345, 74] width 105 height 30
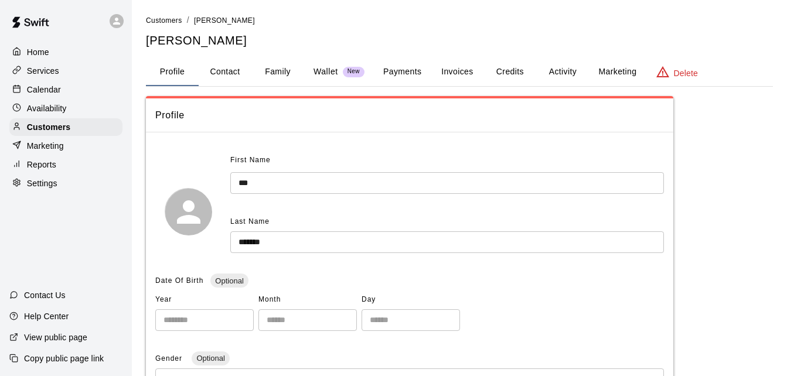
click at [285, 67] on button "Family" at bounding box center [277, 72] width 53 height 28
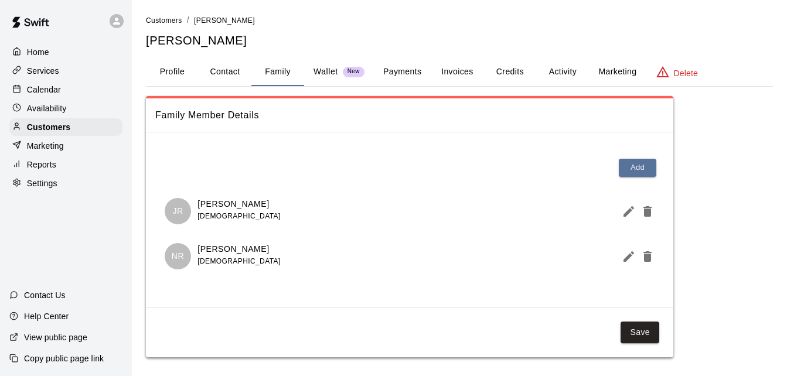
click at [388, 66] on button "Payments" at bounding box center [402, 72] width 57 height 28
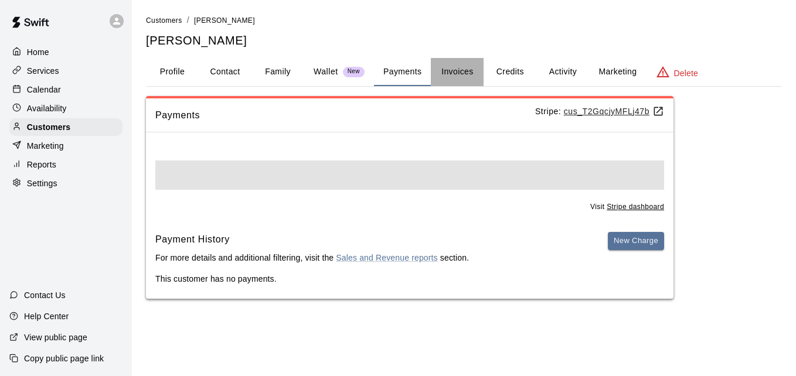
click at [451, 77] on button "Invoices" at bounding box center [457, 72] width 53 height 28
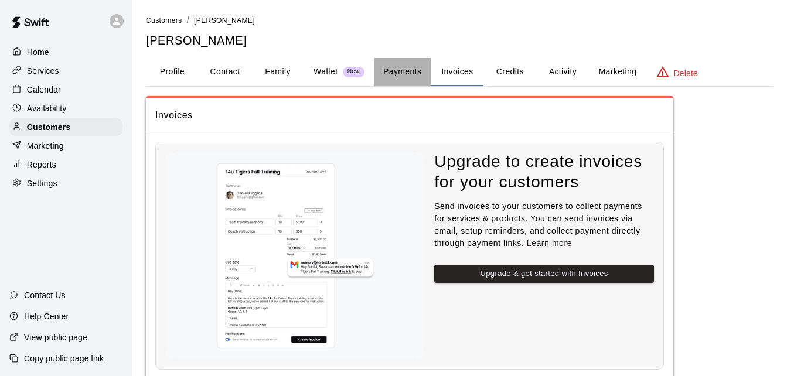
click at [398, 72] on button "Payments" at bounding box center [402, 72] width 57 height 28
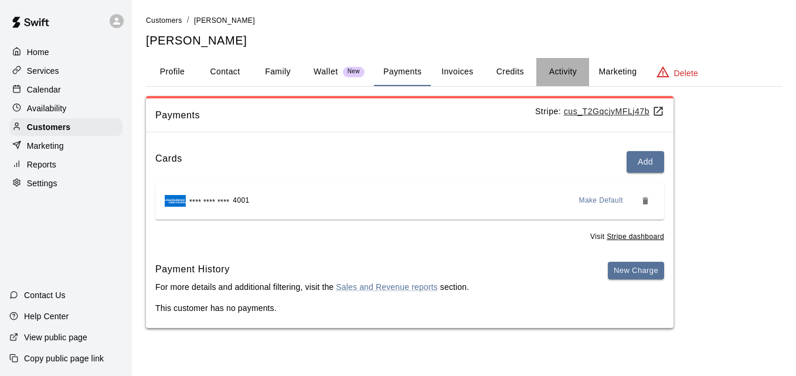
click at [574, 71] on button "Activity" at bounding box center [562, 72] width 53 height 28
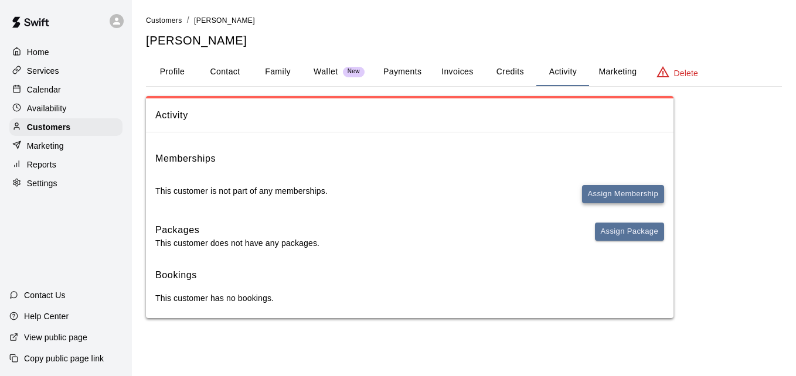
click at [630, 198] on button "Assign Membership" at bounding box center [623, 194] width 82 height 18
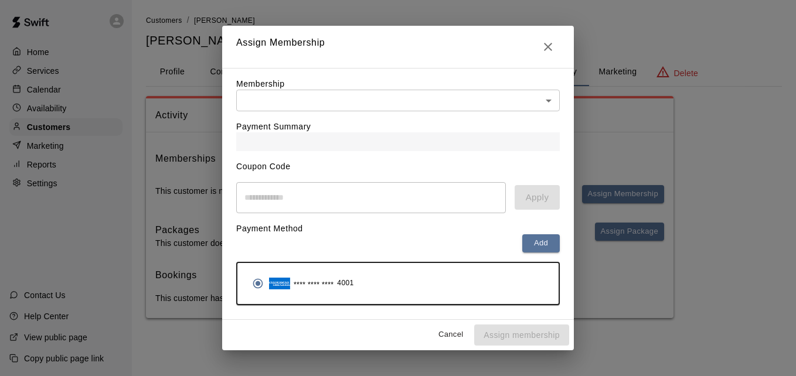
click at [479, 93] on body "Home Services Calendar Availability Customers Marketing Reports Settings Contac…" at bounding box center [398, 171] width 796 height 342
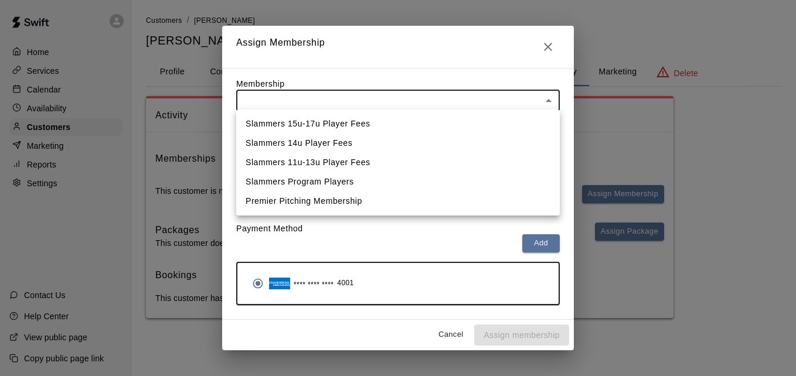
click at [458, 118] on li "Slammers 15u-17u Player Fees" at bounding box center [397, 123] width 323 height 19
type input "**********"
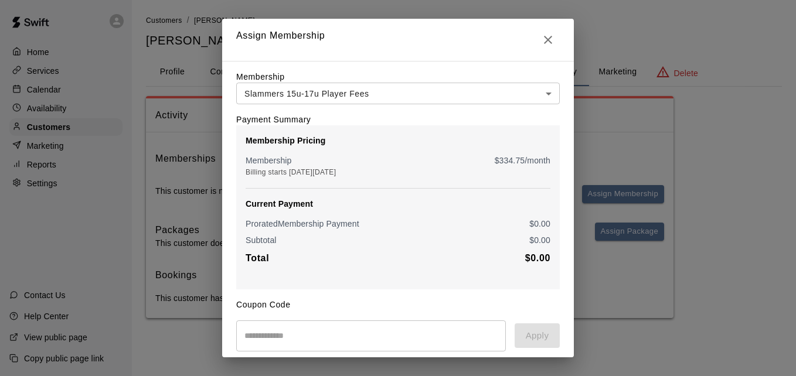
scroll to position [138, 0]
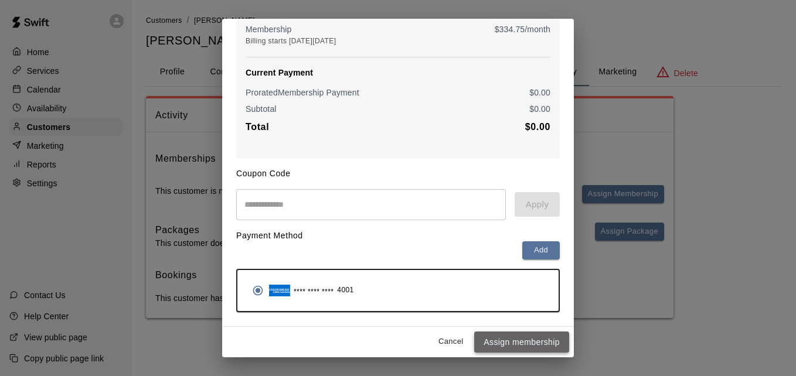
click at [521, 336] on button "Assign membership" at bounding box center [521, 343] width 95 height 22
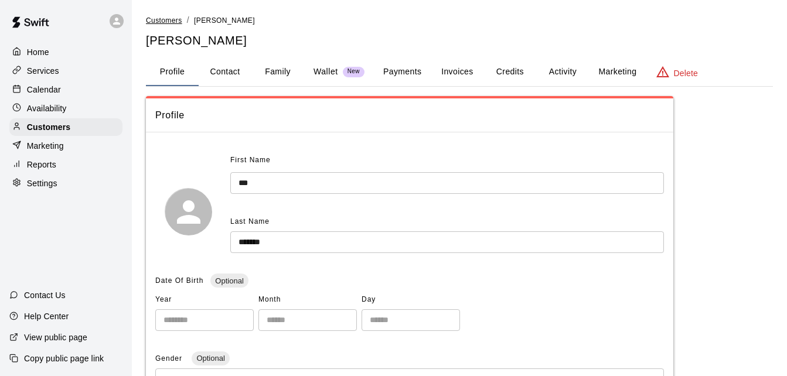
click at [167, 21] on span "Customers" at bounding box center [164, 20] width 36 height 8
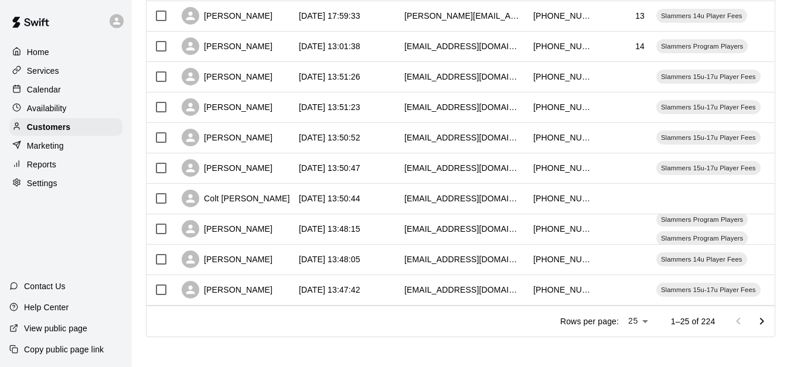
scroll to position [654, 0]
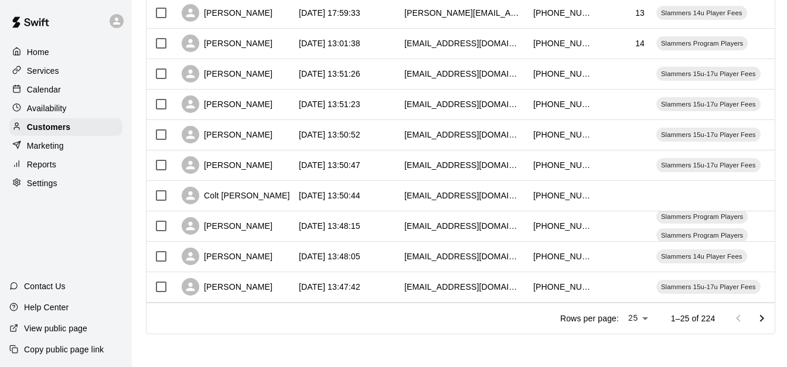
click at [768, 315] on icon "Go to next page" at bounding box center [762, 319] width 14 height 14
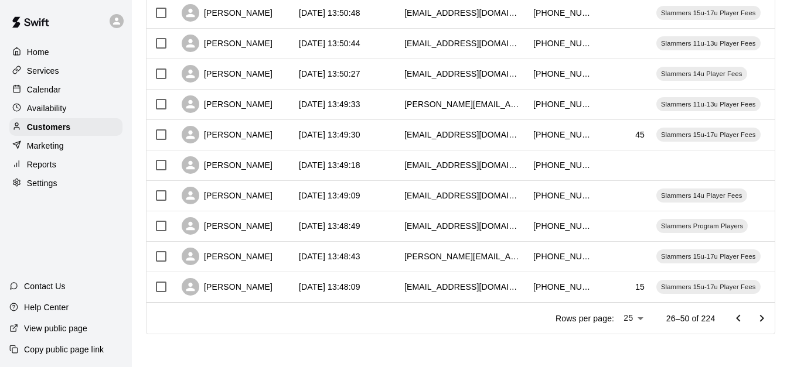
click at [768, 315] on icon "Go to next page" at bounding box center [762, 319] width 14 height 14
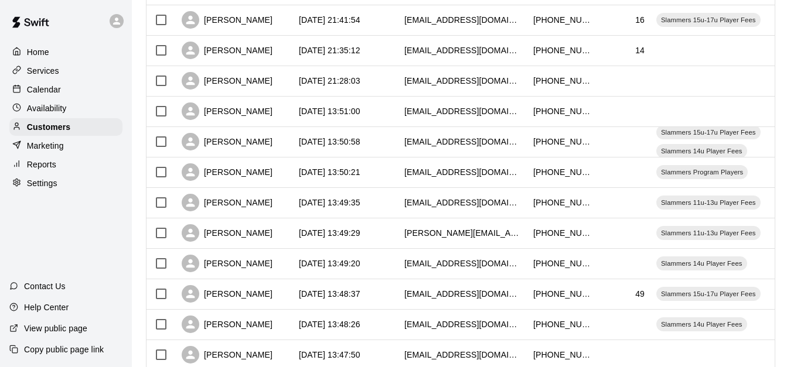
scroll to position [537, 0]
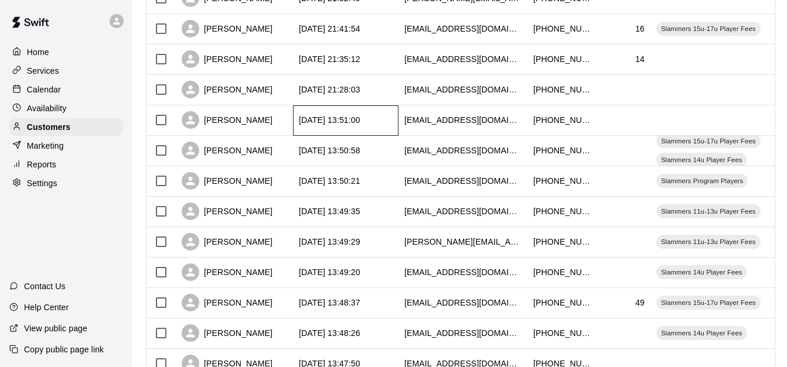
click at [388, 118] on div "[DATE] 13:51:00" at bounding box center [345, 120] width 105 height 30
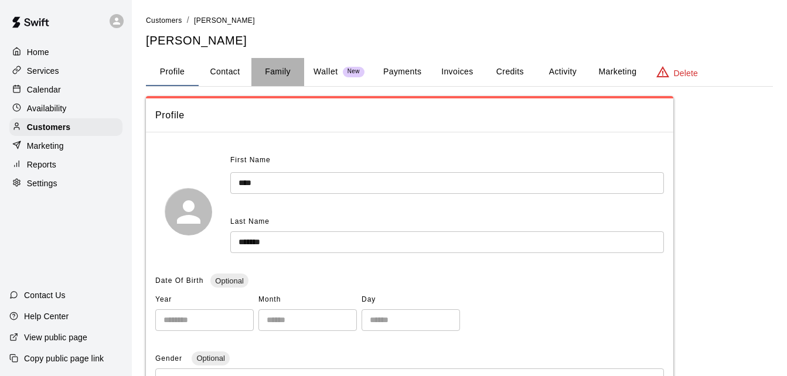
click at [278, 73] on button "Family" at bounding box center [277, 72] width 53 height 28
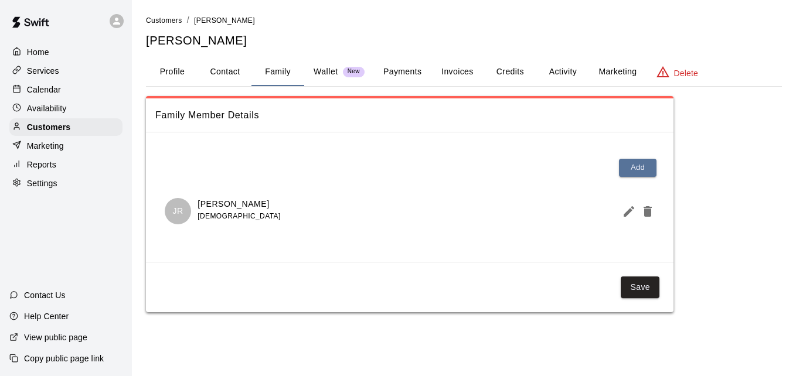
click at [390, 74] on button "Payments" at bounding box center [402, 72] width 57 height 28
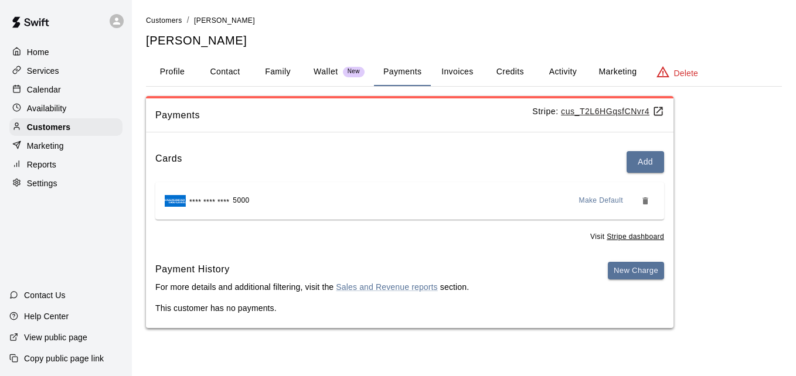
click at [561, 69] on button "Activity" at bounding box center [562, 72] width 53 height 28
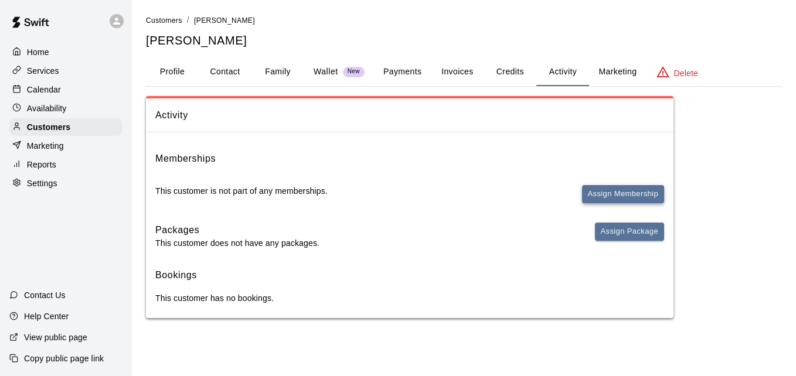
click at [598, 191] on button "Assign Membership" at bounding box center [623, 194] width 82 height 18
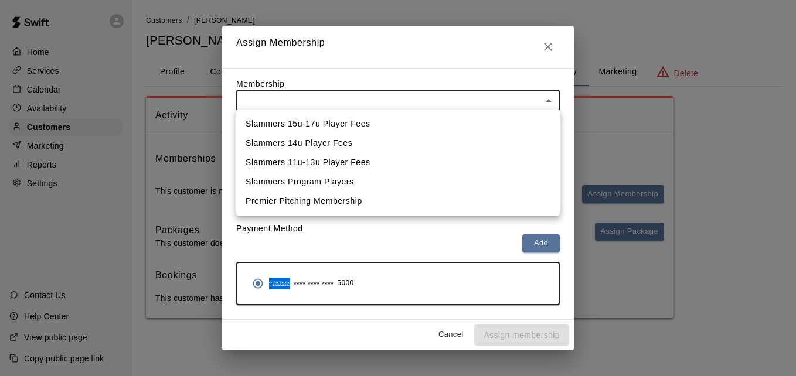
click at [430, 101] on body "Home Services Calendar Availability Customers Marketing Reports Settings Contac…" at bounding box center [398, 171] width 796 height 342
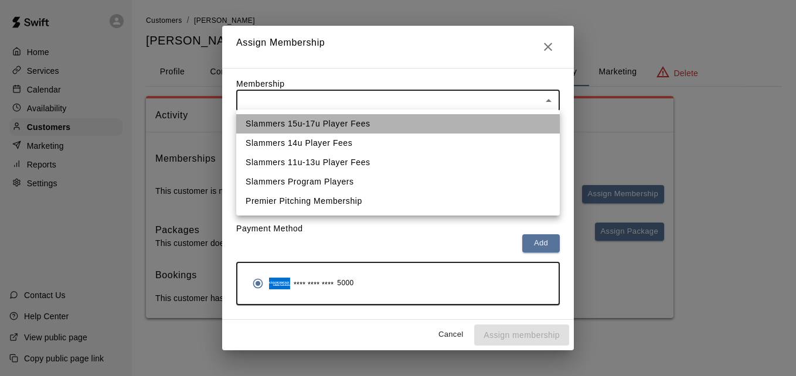
click at [414, 131] on li "Slammers 15u-17u Player Fees" at bounding box center [397, 123] width 323 height 19
type input "**********"
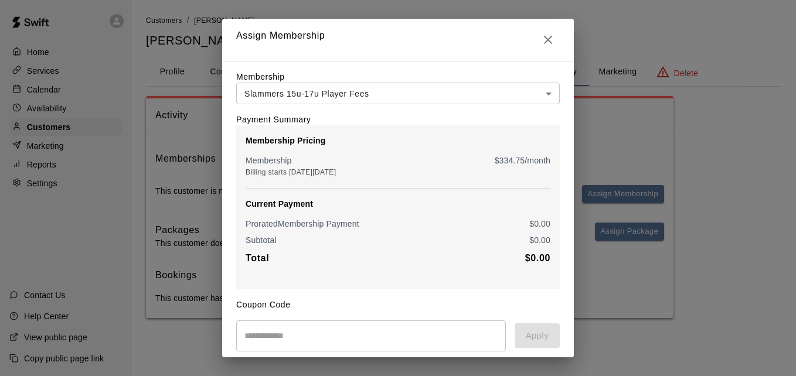
scroll to position [138, 0]
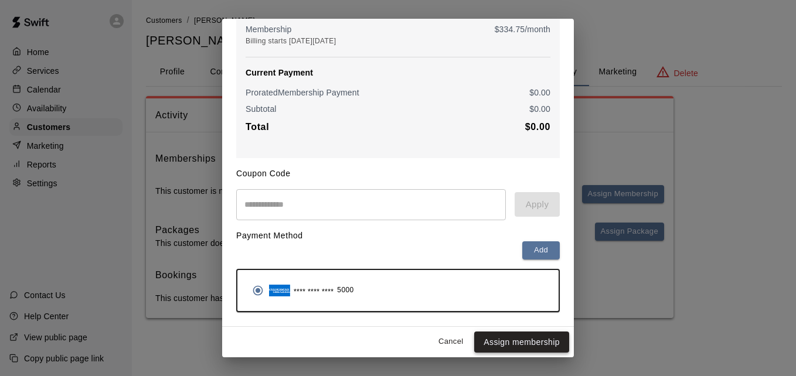
click at [517, 343] on button "Assign membership" at bounding box center [521, 343] width 95 height 22
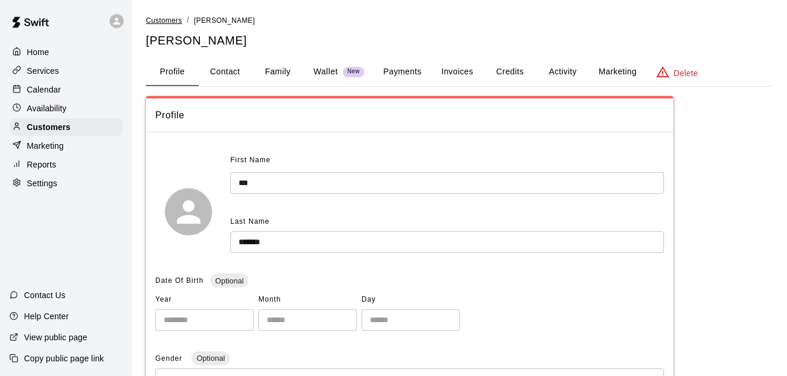
click at [163, 18] on span "Customers" at bounding box center [164, 20] width 36 height 8
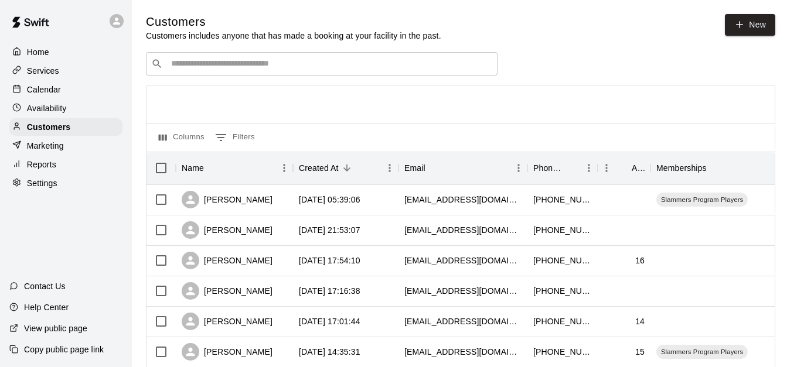
click at [200, 63] on input "Search customers by name or email" at bounding box center [330, 64] width 325 height 12
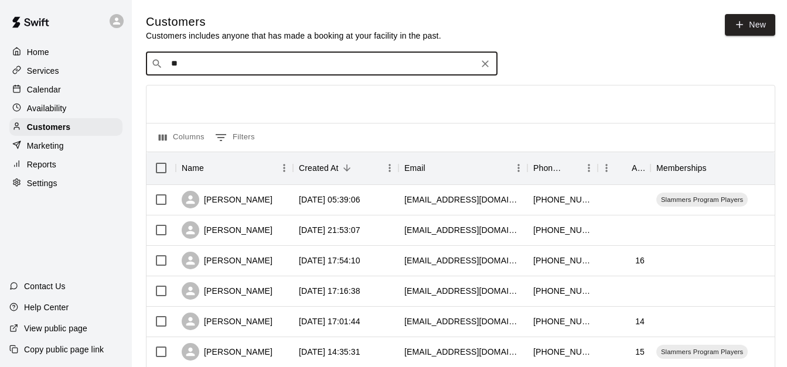
type input "***"
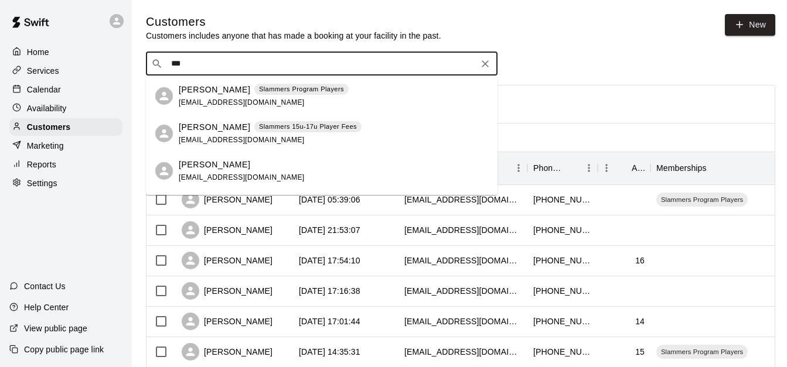
click at [212, 138] on span "[EMAIL_ADDRESS][DOMAIN_NAME]" at bounding box center [242, 140] width 126 height 8
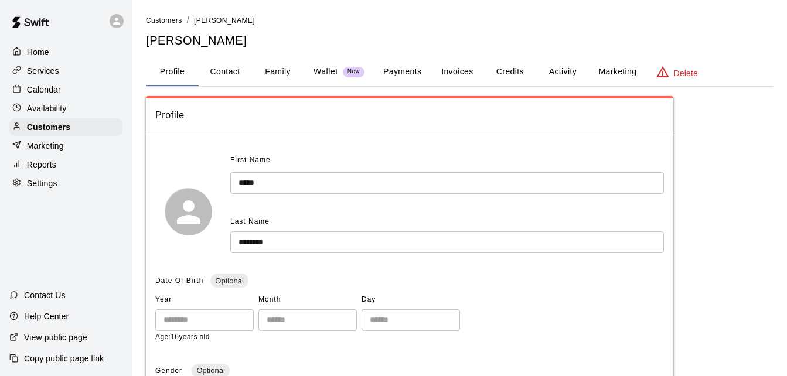
click at [280, 70] on button "Family" at bounding box center [277, 72] width 53 height 28
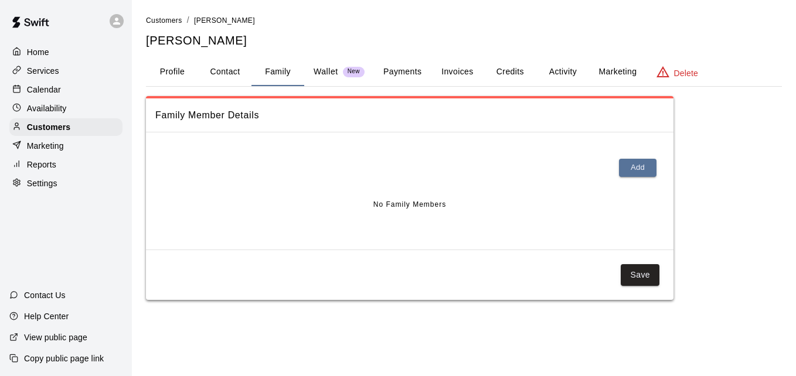
click at [394, 68] on button "Payments" at bounding box center [402, 72] width 57 height 28
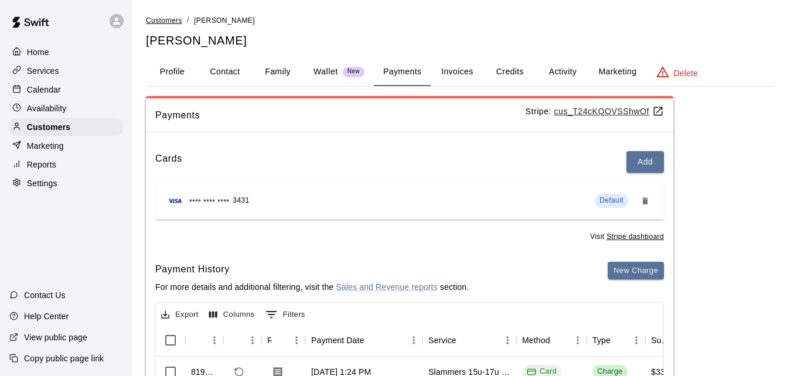
click at [161, 17] on span "Customers" at bounding box center [164, 20] width 36 height 8
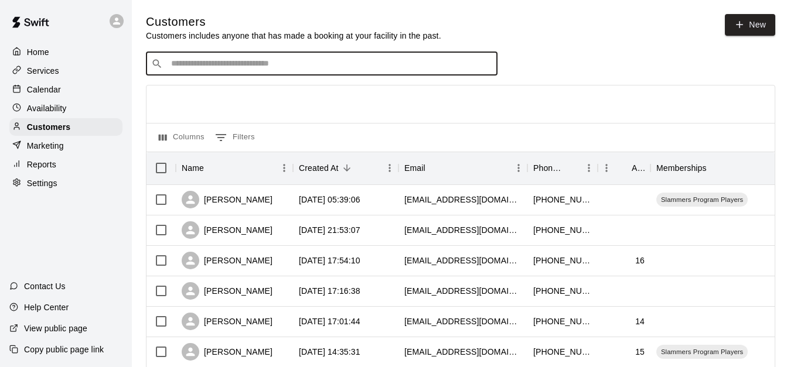
click at [260, 65] on input "Search customers by name or email" at bounding box center [330, 64] width 325 height 12
type input "******"
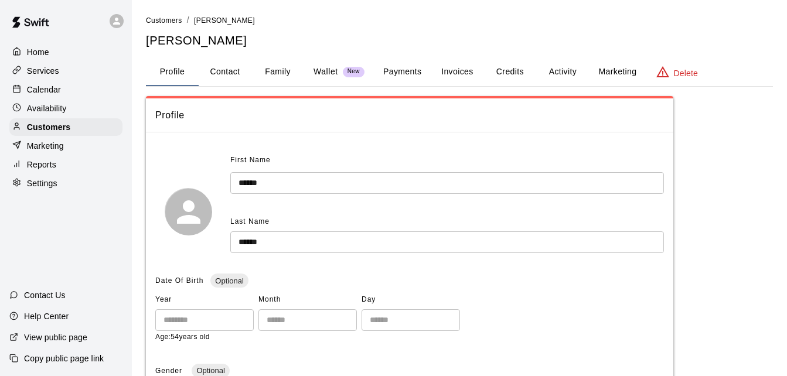
click at [397, 67] on button "Payments" at bounding box center [402, 72] width 57 height 28
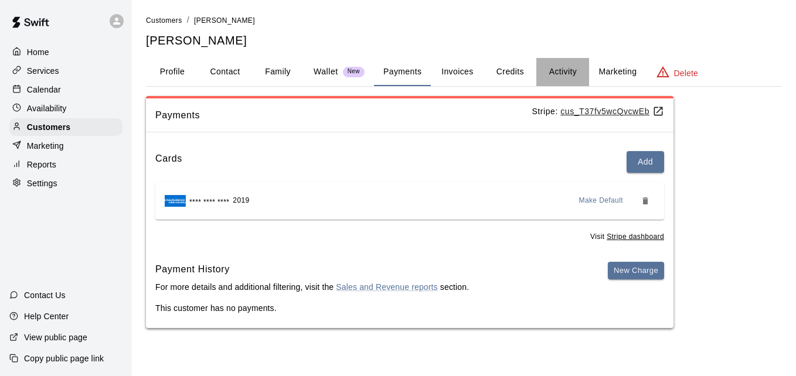
click at [561, 71] on button "Activity" at bounding box center [562, 72] width 53 height 28
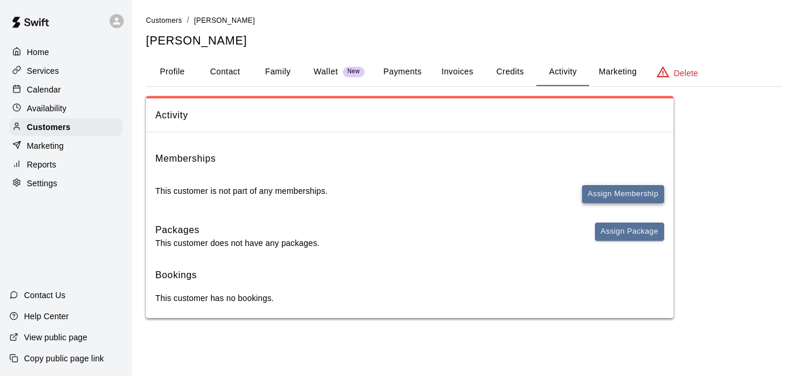
click at [609, 191] on button "Assign Membership" at bounding box center [623, 194] width 82 height 18
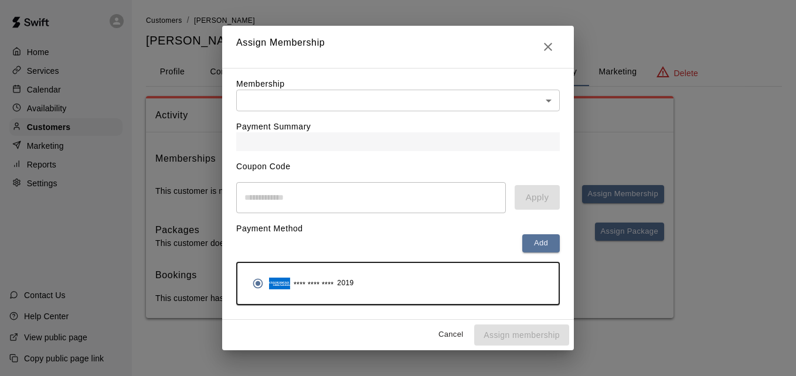
click at [469, 100] on body "Home Services Calendar Availability Customers Marketing Reports Settings Contac…" at bounding box center [398, 171] width 796 height 342
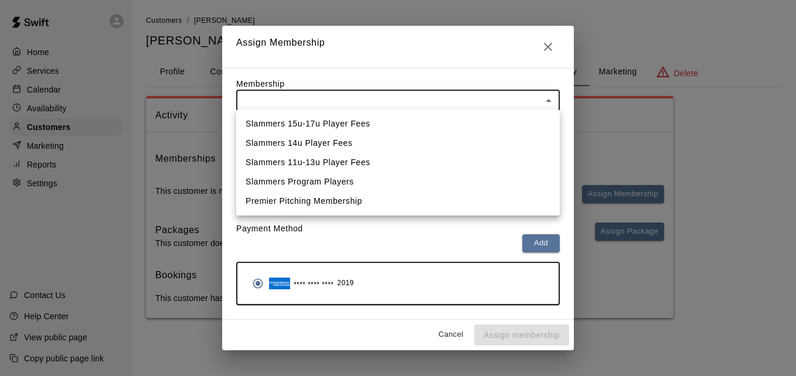
click at [452, 129] on li "Slammers 15u-17u Player Fees" at bounding box center [397, 123] width 323 height 19
type input "**********"
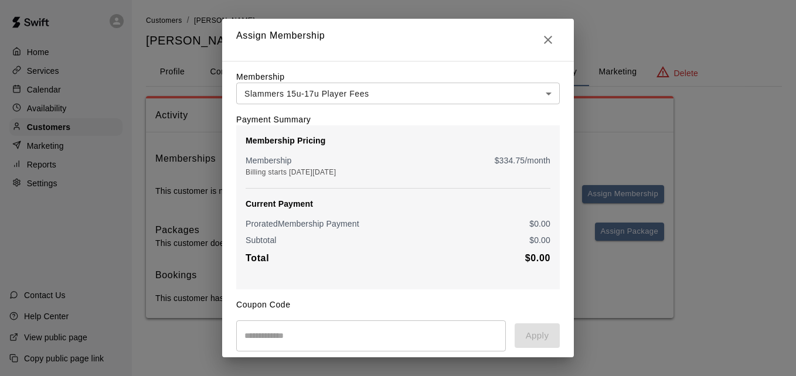
scroll to position [138, 0]
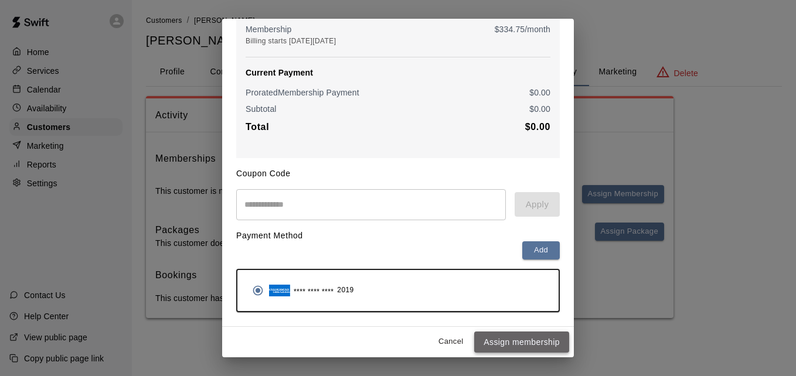
click at [516, 346] on button "Assign membership" at bounding box center [521, 343] width 95 height 22
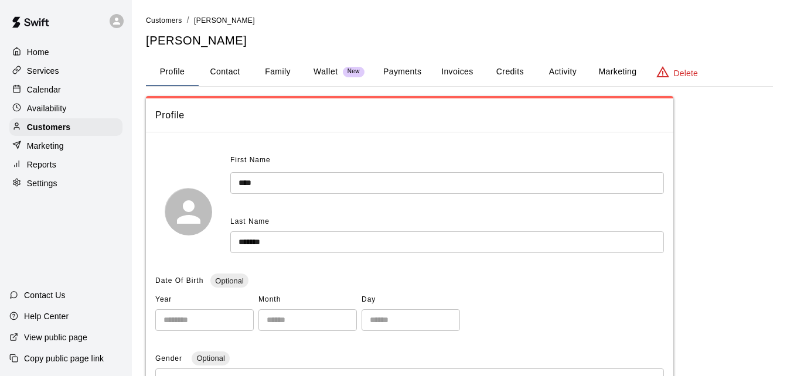
click at [402, 74] on button "Payments" at bounding box center [402, 72] width 57 height 28
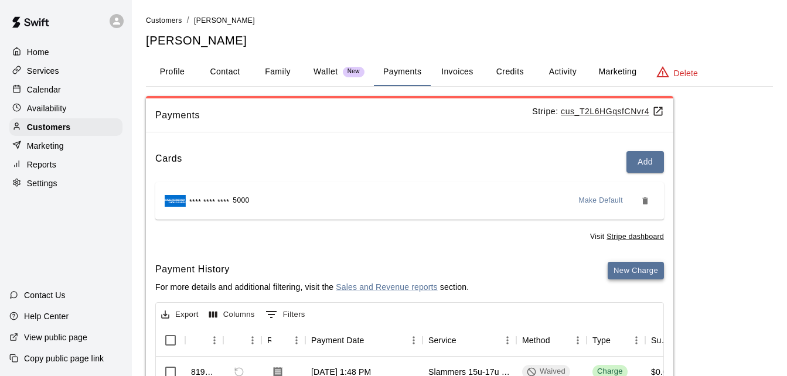
click at [630, 268] on button "New Charge" at bounding box center [636, 271] width 56 height 18
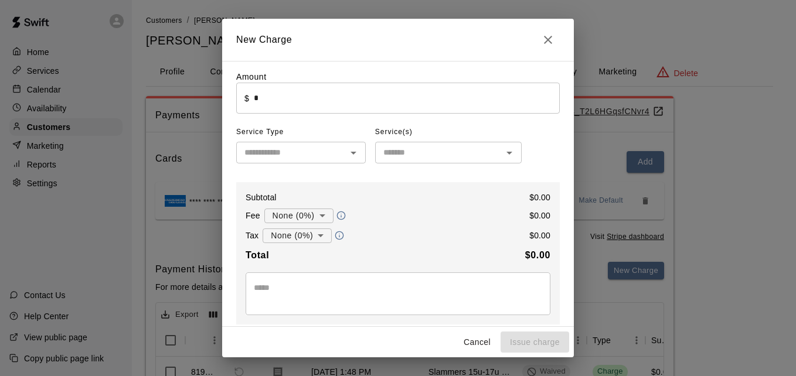
click at [435, 91] on input "*" at bounding box center [407, 98] width 306 height 31
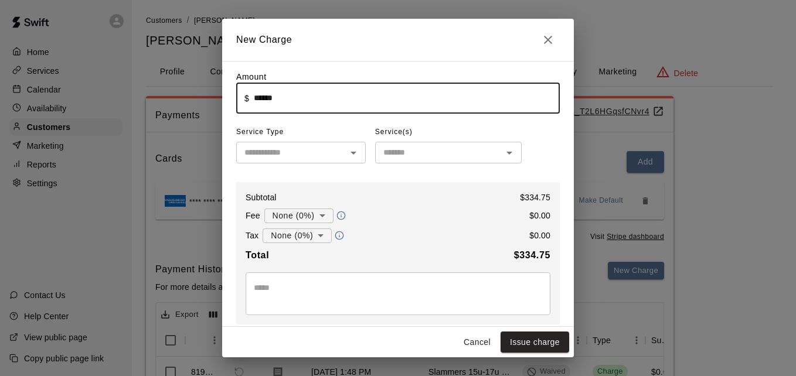
type input "******"
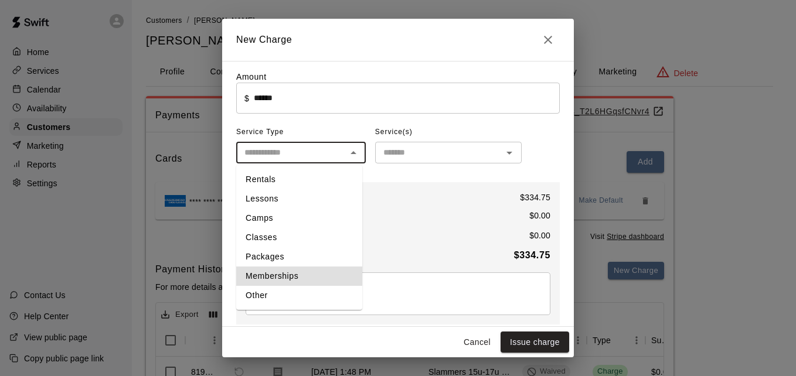
type input "**********"
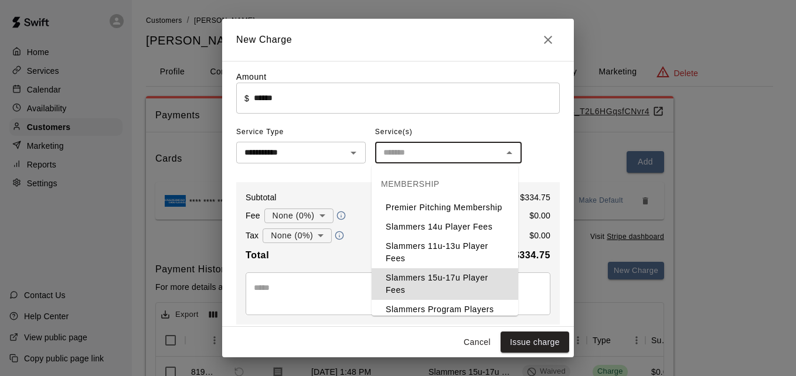
type input "**********"
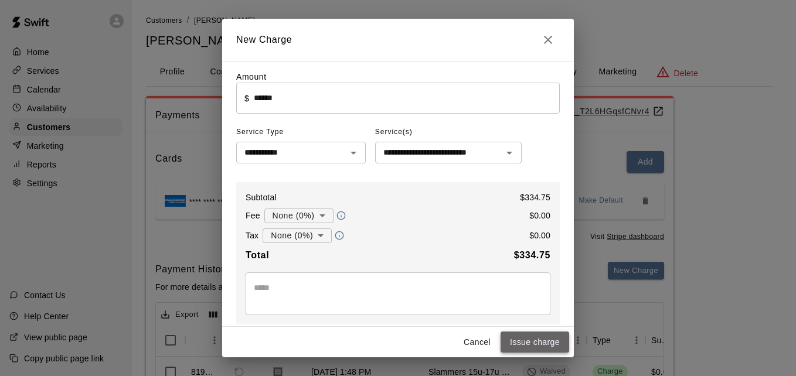
click at [545, 339] on button "Issue charge" at bounding box center [534, 343] width 69 height 22
type input "*"
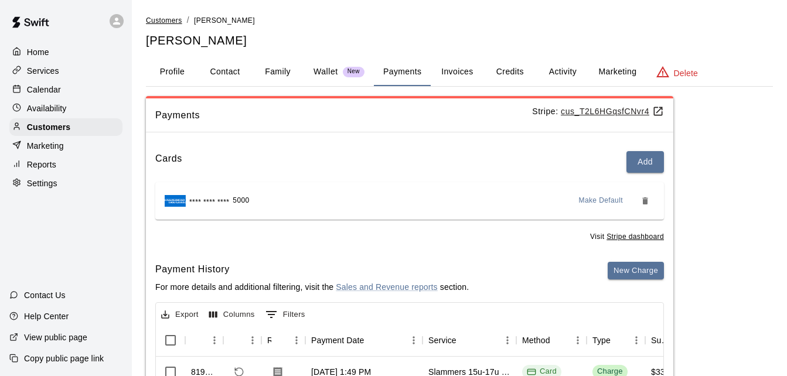
click at [170, 22] on span "Customers" at bounding box center [164, 20] width 36 height 8
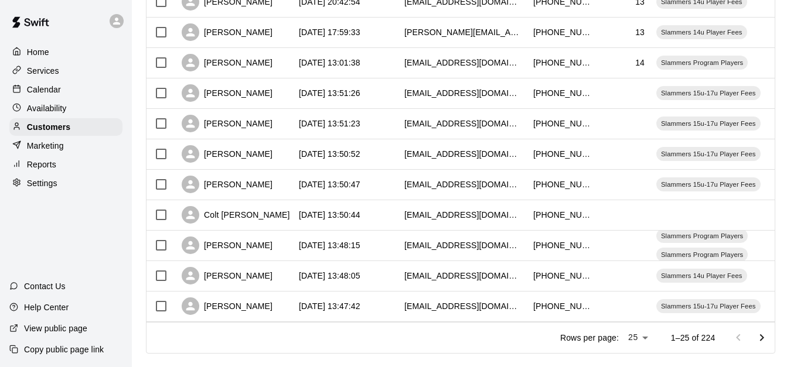
scroll to position [654, 0]
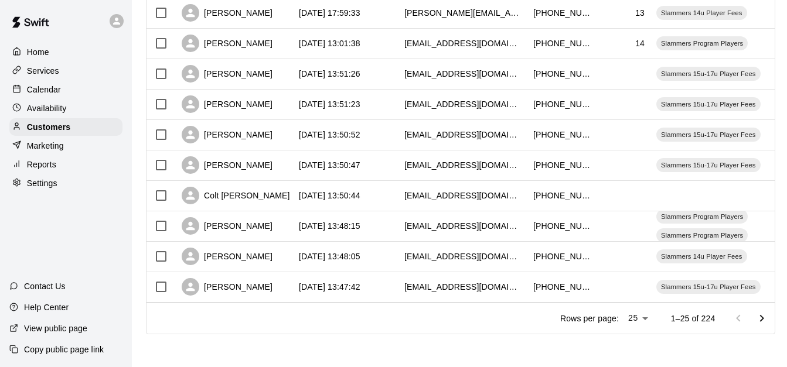
click at [768, 323] on icon "Go to next page" at bounding box center [762, 319] width 14 height 14
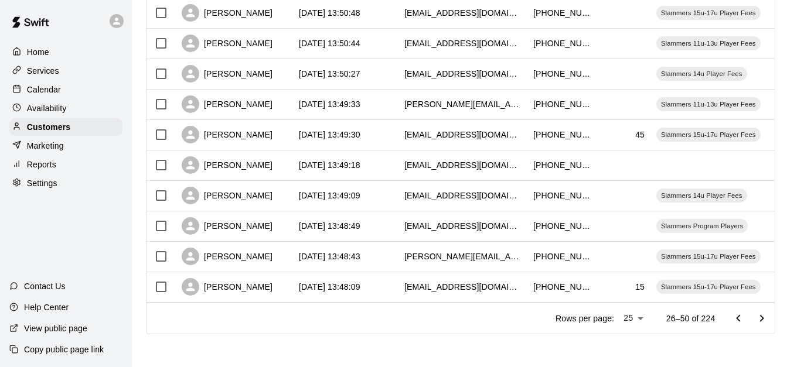
click at [768, 323] on icon "Go to next page" at bounding box center [762, 319] width 14 height 14
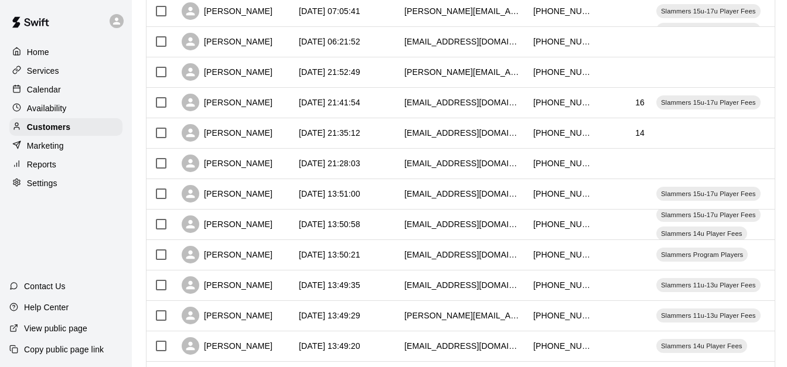
scroll to position [461, 0]
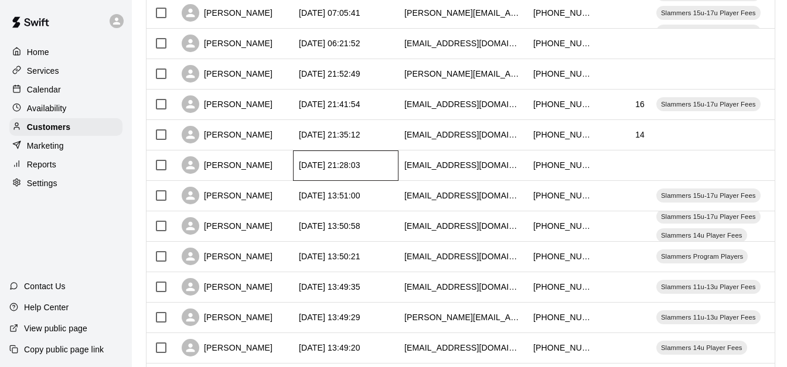
click at [395, 168] on div "2025-09-10 21:28:03" at bounding box center [345, 166] width 105 height 30
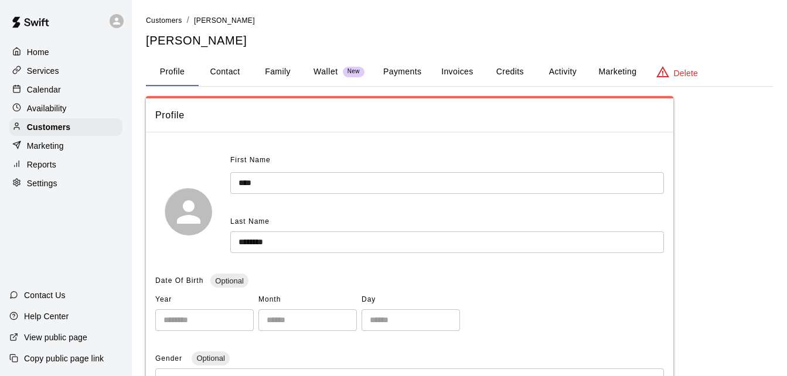
click at [272, 71] on button "Family" at bounding box center [277, 72] width 53 height 28
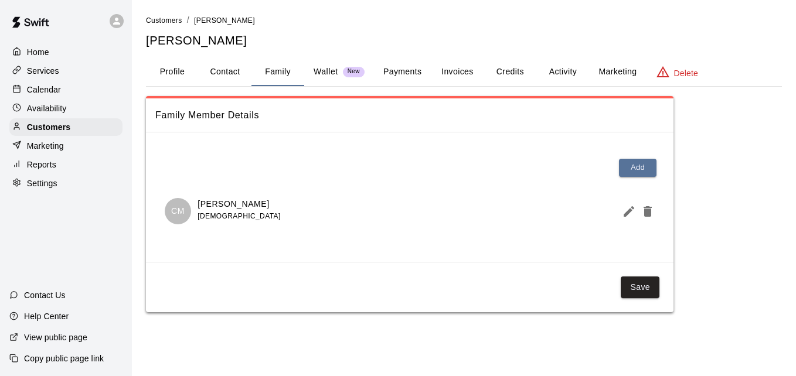
click at [395, 70] on button "Payments" at bounding box center [402, 72] width 57 height 28
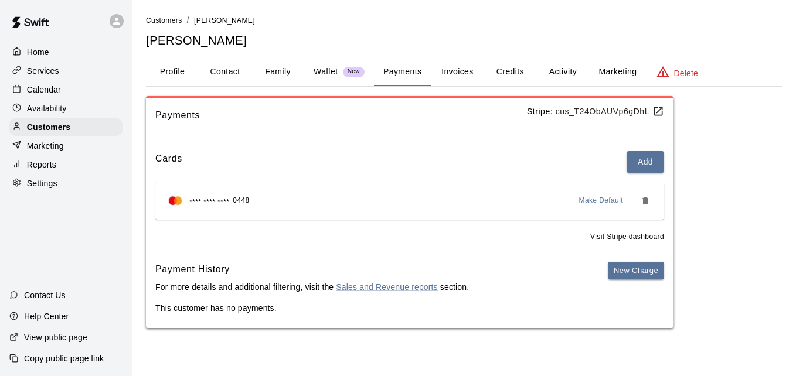
click at [552, 66] on button "Activity" at bounding box center [562, 72] width 53 height 28
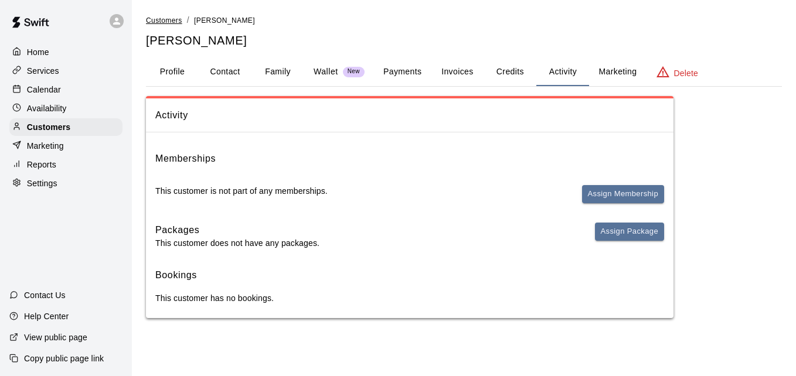
click at [170, 20] on span "Customers" at bounding box center [164, 20] width 36 height 8
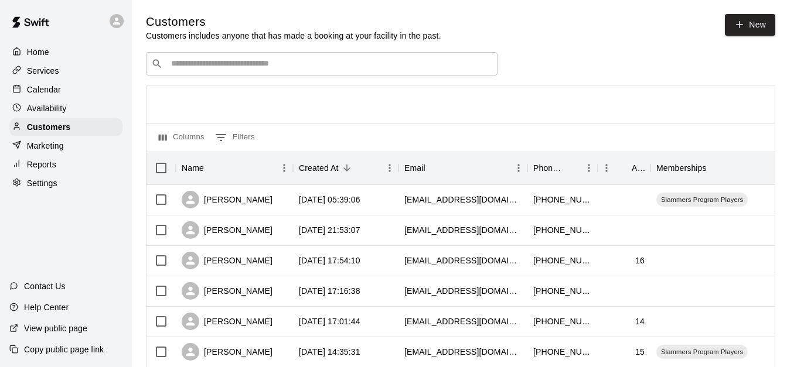
click at [591, 109] on div at bounding box center [460, 104] width 628 height 37
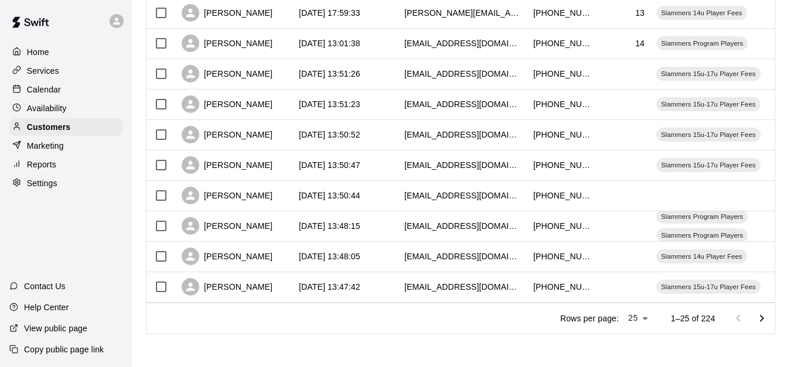
scroll to position [654, 0]
click at [764, 316] on icon "Go to next page" at bounding box center [762, 319] width 14 height 14
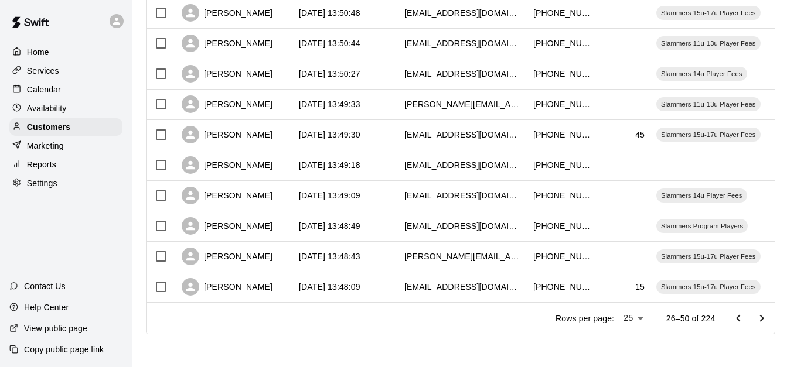
click at [764, 316] on icon "Go to next page" at bounding box center [762, 319] width 14 height 14
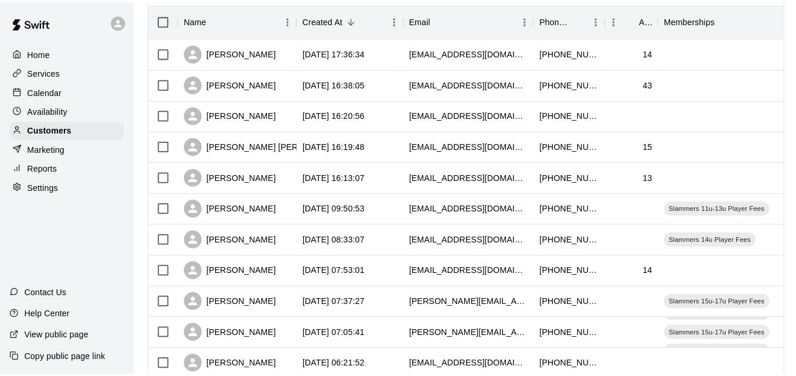
scroll to position [0, 0]
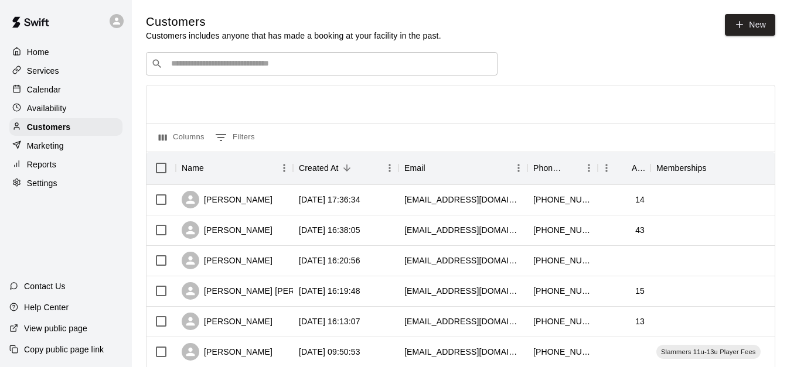
click at [223, 64] on input "Search customers by name or email" at bounding box center [330, 64] width 325 height 12
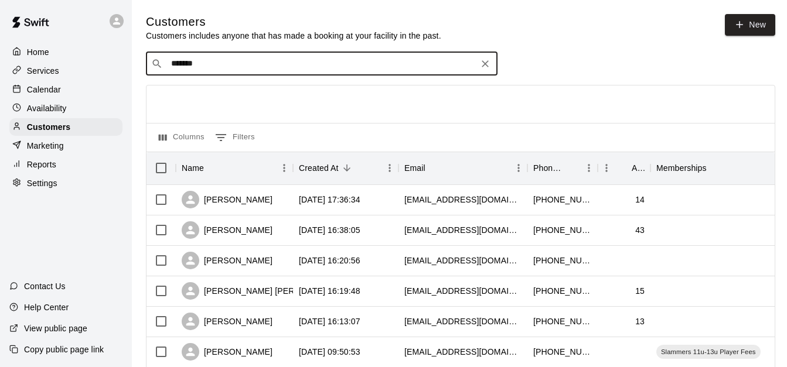
type input "********"
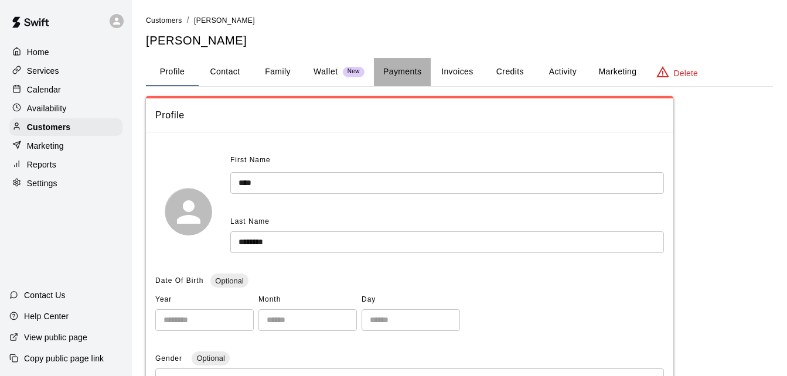
click at [407, 73] on button "Payments" at bounding box center [402, 72] width 57 height 28
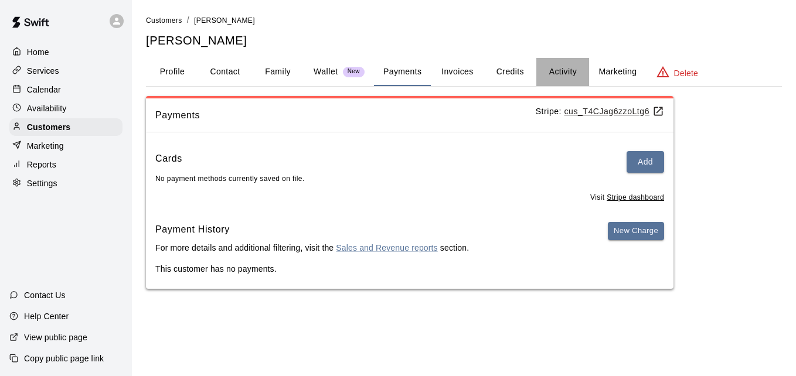
click at [572, 71] on button "Activity" at bounding box center [562, 72] width 53 height 28
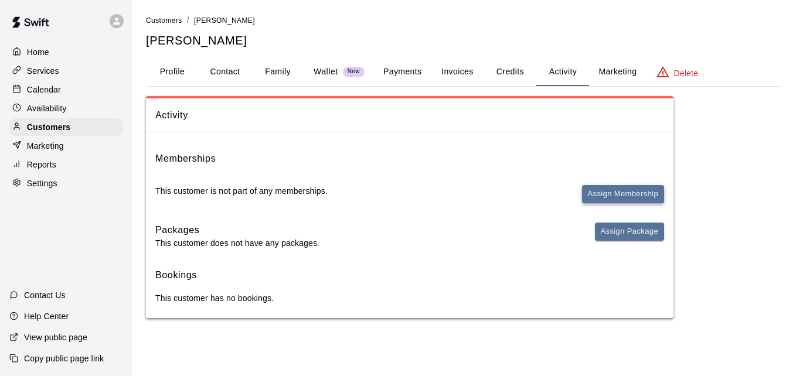
click at [612, 192] on button "Assign Membership" at bounding box center [623, 194] width 82 height 18
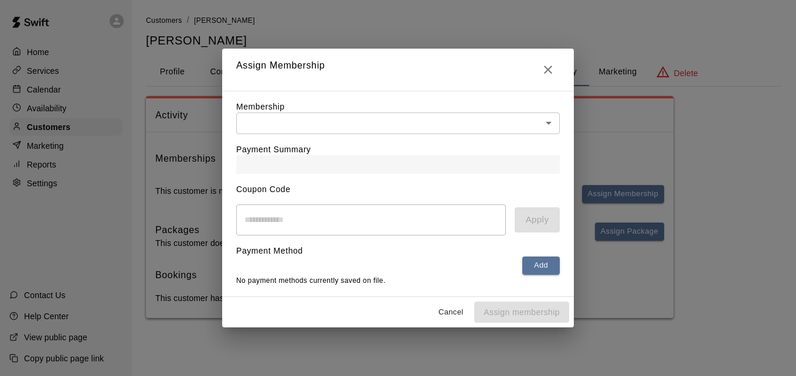
click at [428, 120] on body "Home Services Calendar Availability Customers Marketing Reports Settings Contac…" at bounding box center [398, 171] width 796 height 342
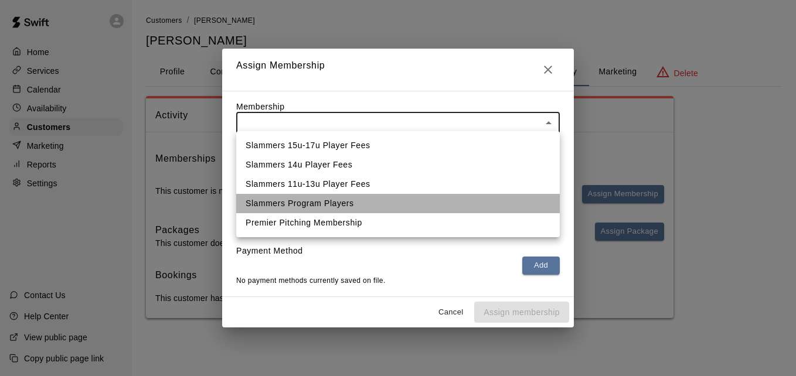
click at [411, 205] on li "Slammers Program Players" at bounding box center [397, 203] width 323 height 19
type input "**********"
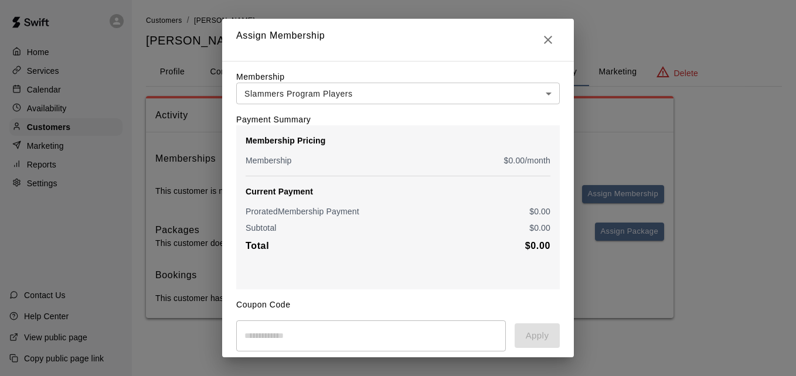
scroll to position [95, 0]
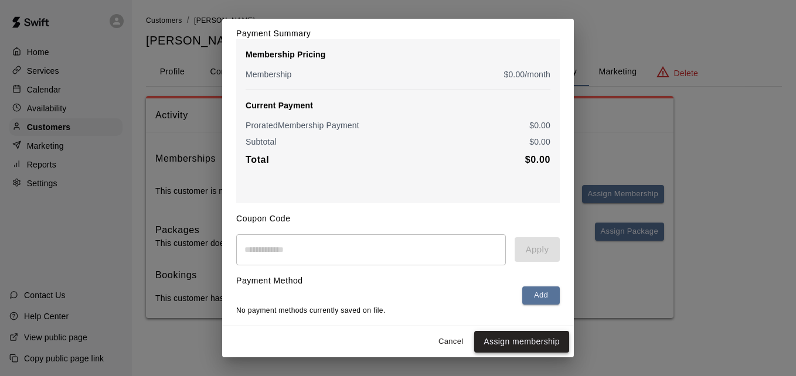
click at [509, 342] on button "Assign membership" at bounding box center [521, 342] width 95 height 22
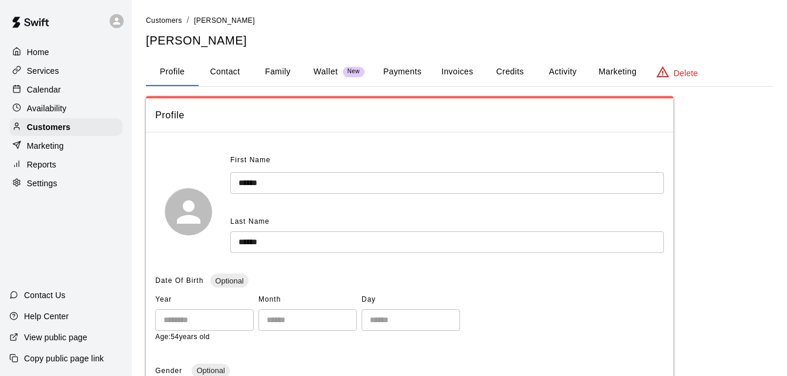
click at [387, 73] on button "Payments" at bounding box center [402, 72] width 57 height 28
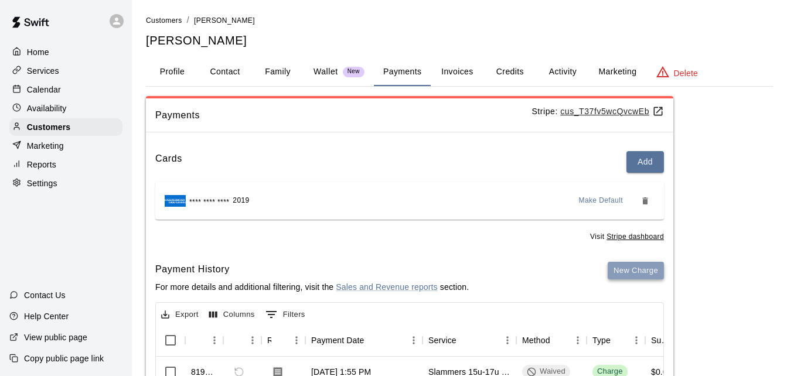
click at [627, 274] on button "New Charge" at bounding box center [636, 271] width 56 height 18
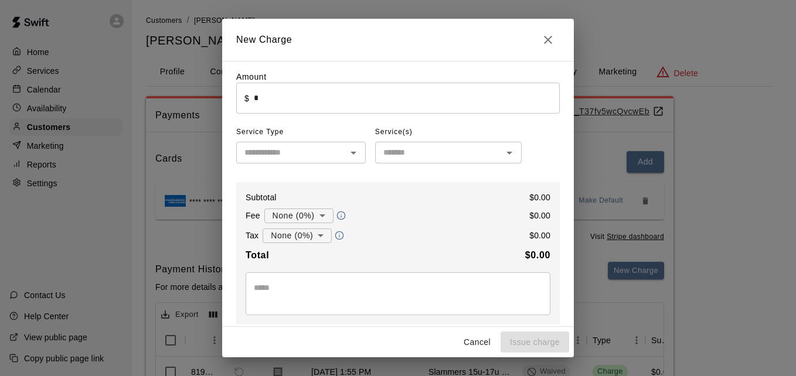
click at [353, 102] on input "*" at bounding box center [407, 98] width 306 height 31
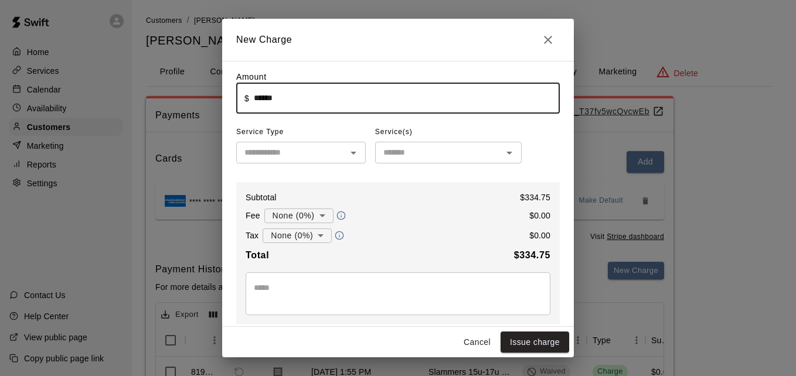
type input "******"
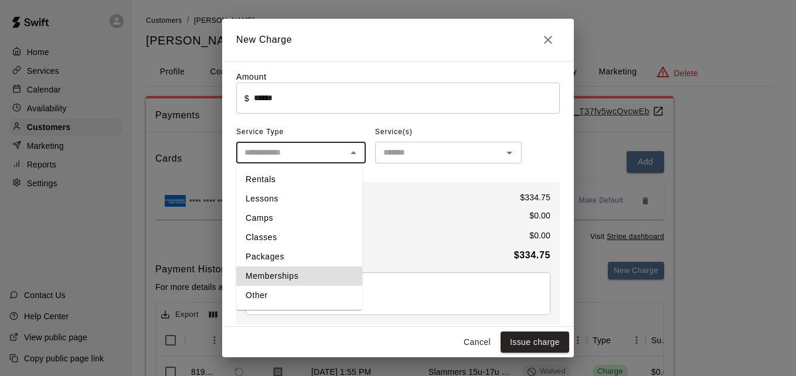
type input "**********"
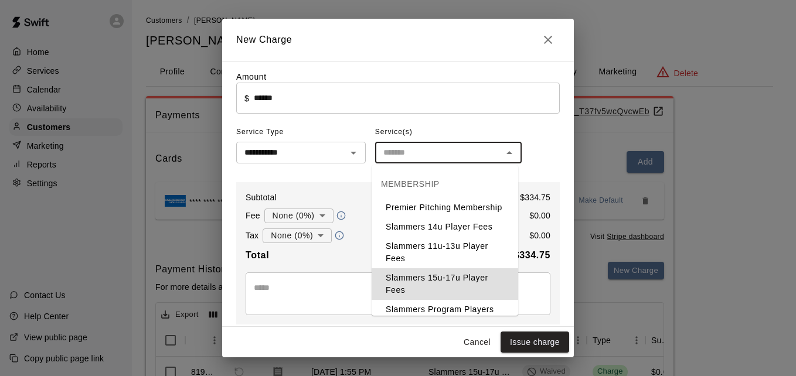
type input "**********"
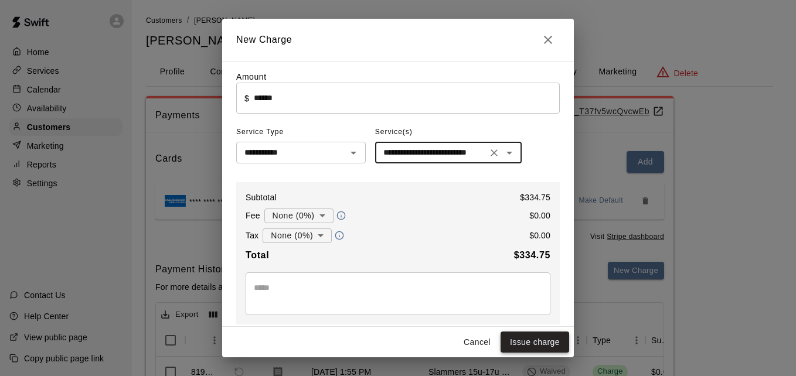
click at [554, 344] on button "Issue charge" at bounding box center [534, 343] width 69 height 22
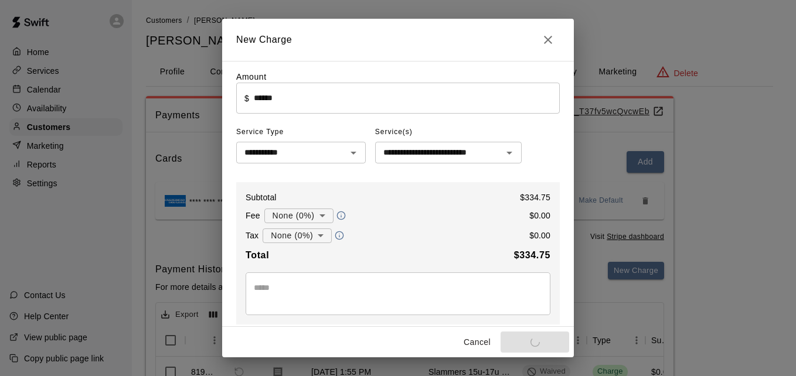
type input "*"
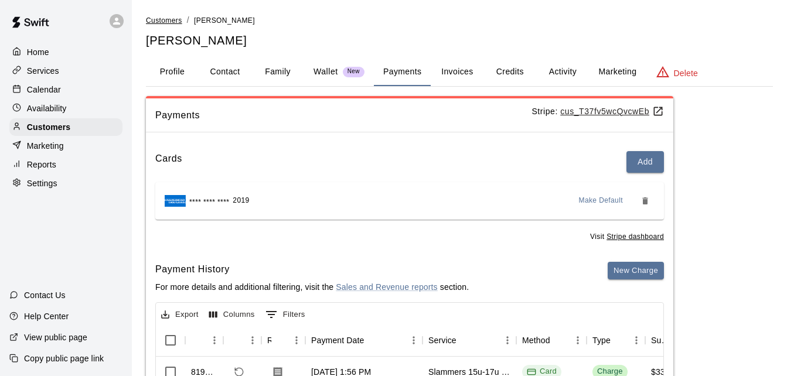
click at [163, 19] on span "Customers" at bounding box center [164, 20] width 36 height 8
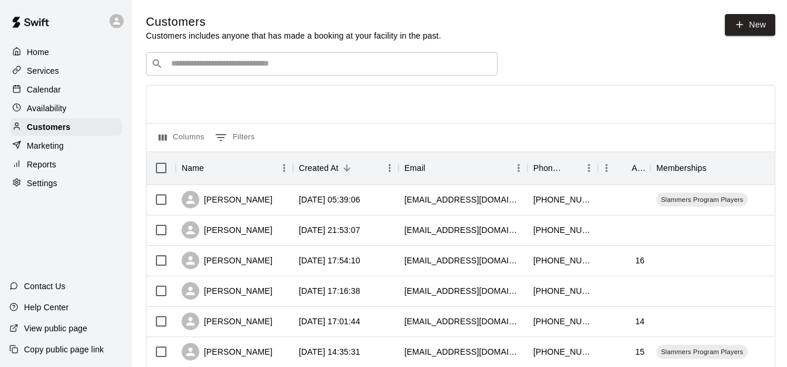
click at [635, 136] on div "Columns 0 Filters" at bounding box center [460, 137] width 628 height 29
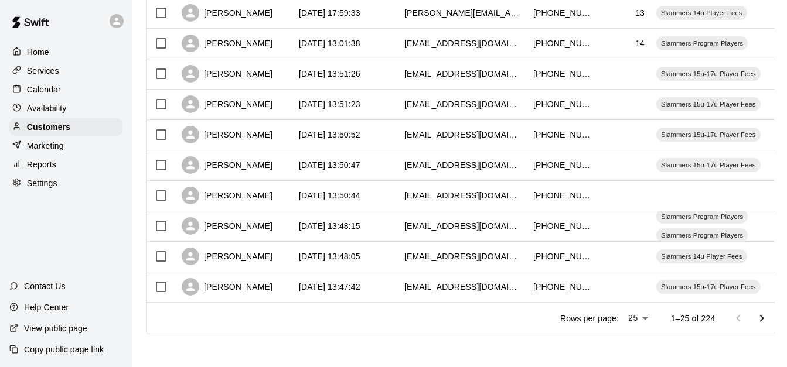
scroll to position [654, 0]
click at [763, 316] on icon "Go to next page" at bounding box center [762, 319] width 14 height 14
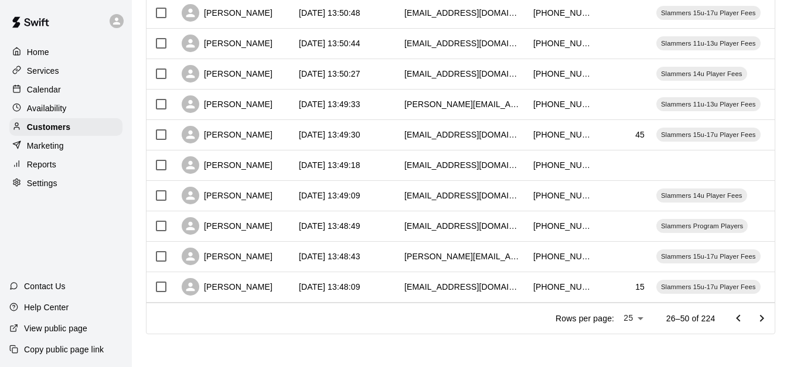
click at [763, 316] on icon "Go to next page" at bounding box center [762, 319] width 14 height 14
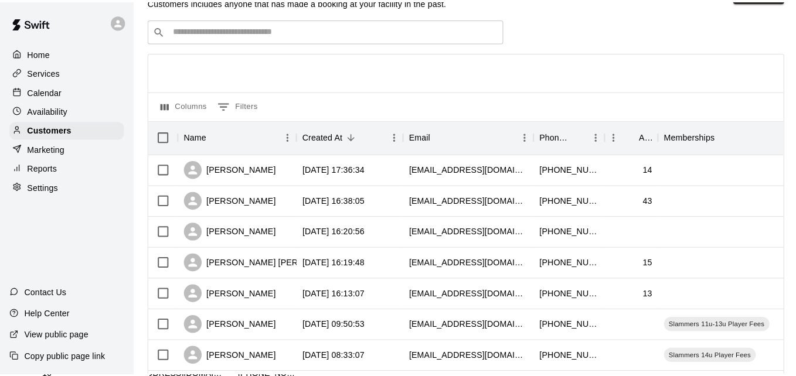
scroll to position [0, 0]
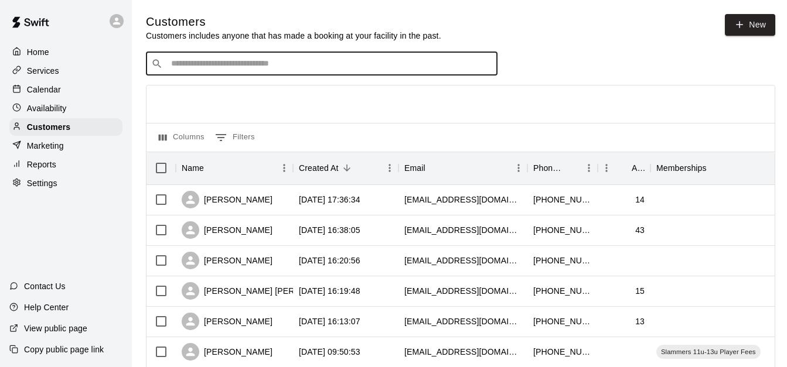
click at [281, 63] on input "Search customers by name or email" at bounding box center [330, 64] width 325 height 12
type input "***"
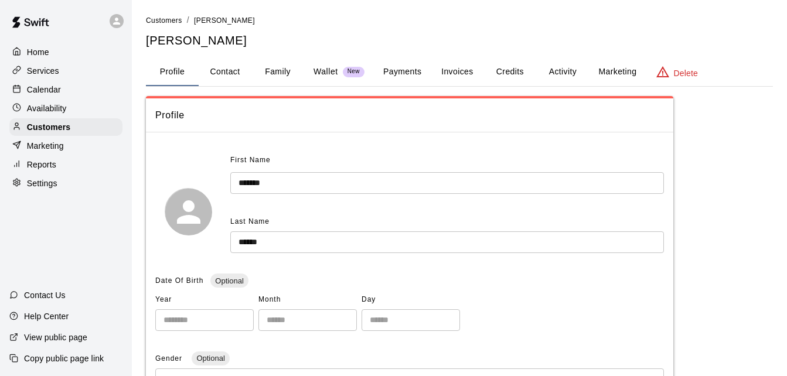
click at [276, 70] on button "Family" at bounding box center [277, 72] width 53 height 28
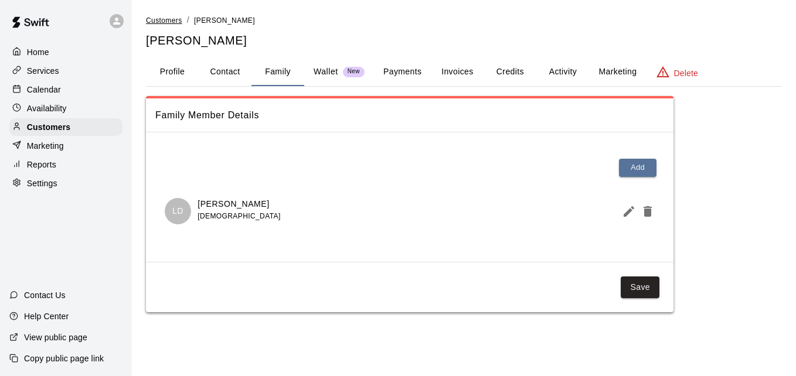
click at [169, 18] on span "Customers" at bounding box center [164, 20] width 36 height 8
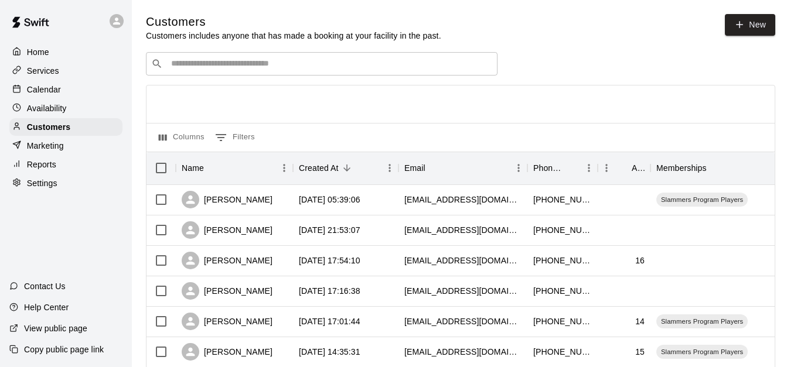
click at [217, 74] on div "​ ​" at bounding box center [322, 63] width 352 height 23
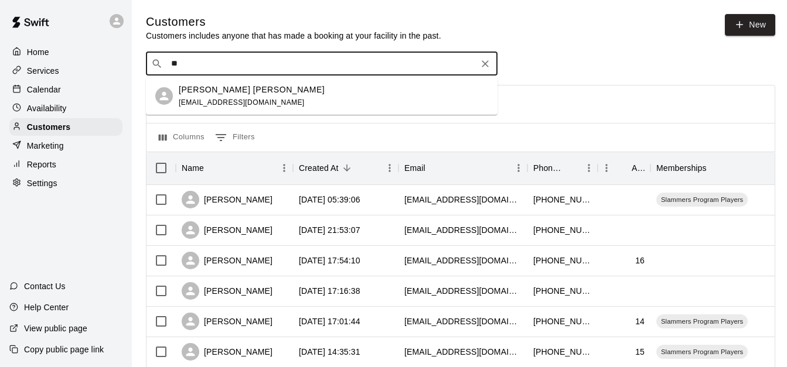
type input "*"
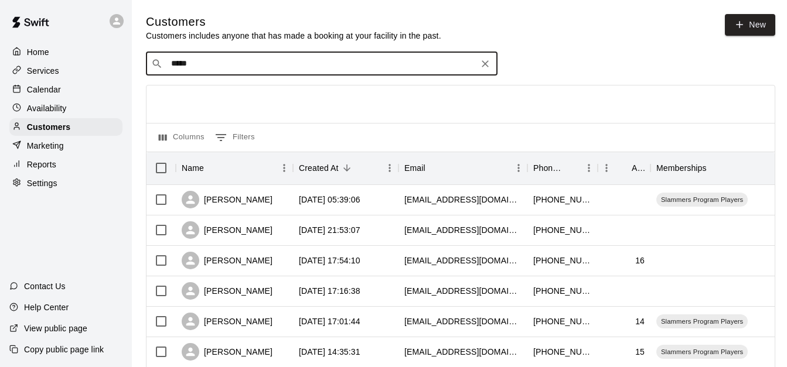
type input "******"
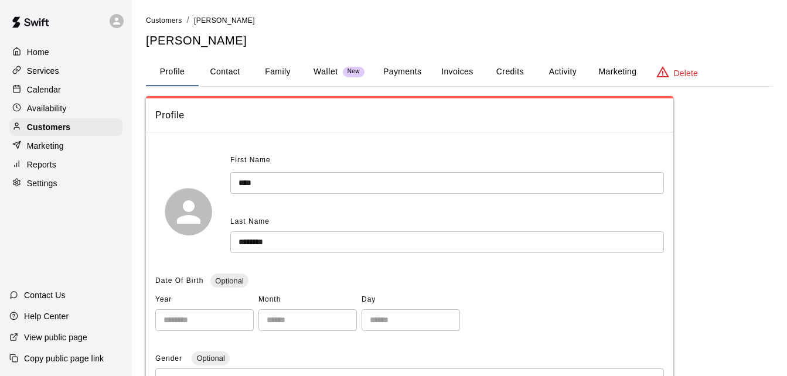
click at [566, 72] on button "Activity" at bounding box center [562, 72] width 53 height 28
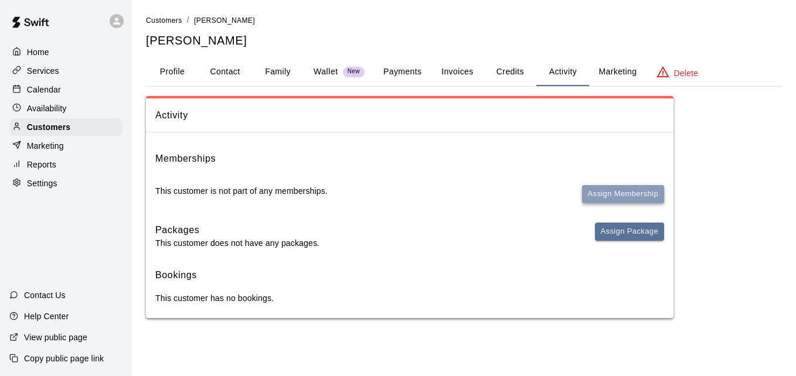
click at [618, 195] on button "Assign Membership" at bounding box center [623, 194] width 82 height 18
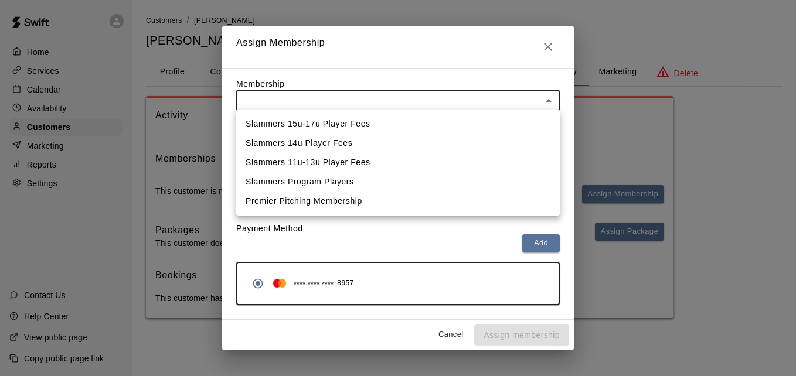
click at [477, 99] on body "Home Services Calendar Availability Customers Marketing Reports Settings Contac…" at bounding box center [398, 171] width 796 height 342
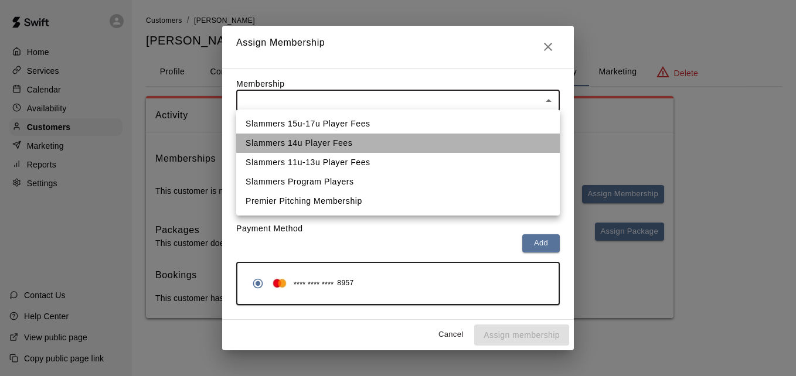
click at [459, 138] on li "Slammers 14u Player Fees" at bounding box center [397, 143] width 323 height 19
type input "**********"
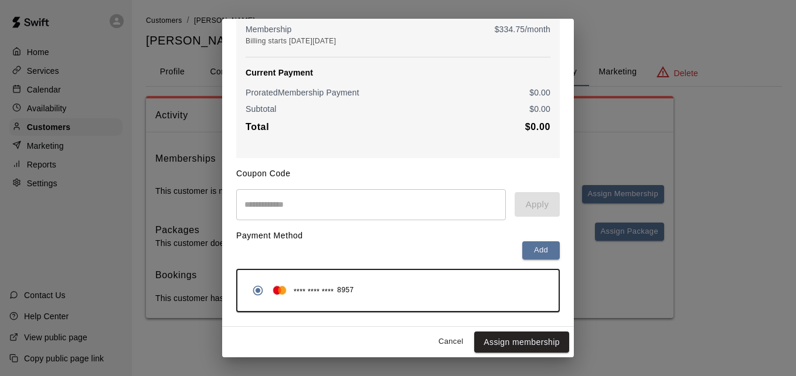
scroll to position [138, 0]
click at [518, 340] on button "Assign membership" at bounding box center [521, 343] width 95 height 22
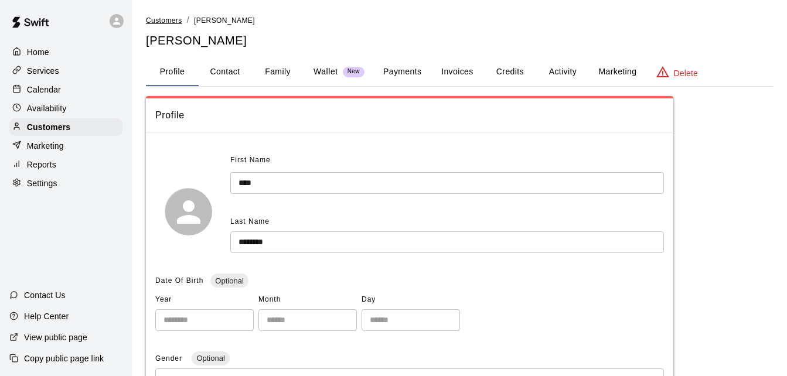
click at [164, 20] on span "Customers" at bounding box center [164, 20] width 36 height 8
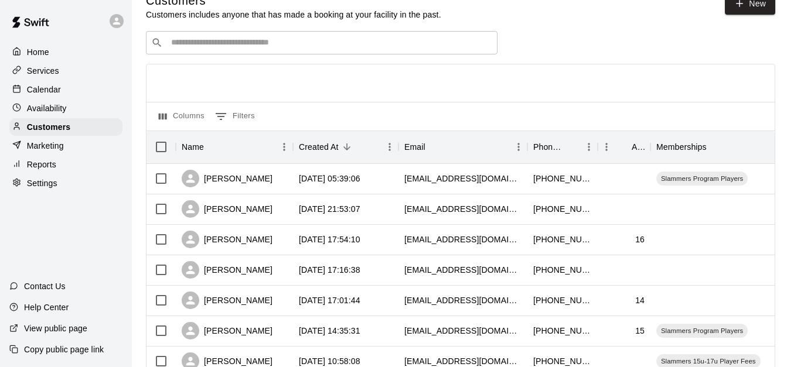
scroll to position [23, 0]
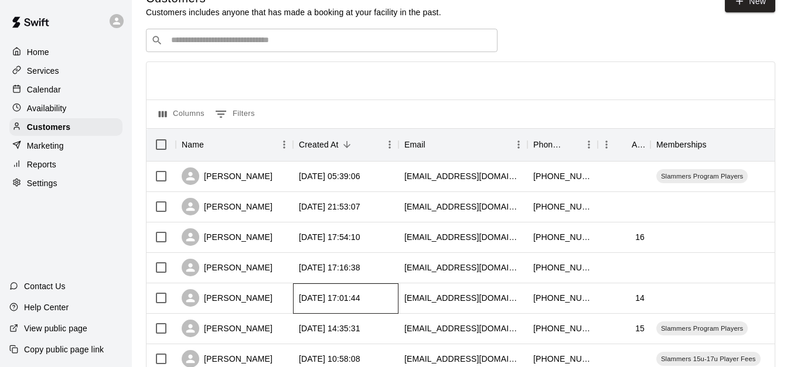
click at [387, 294] on div "[DATE] 17:01:44" at bounding box center [345, 299] width 105 height 30
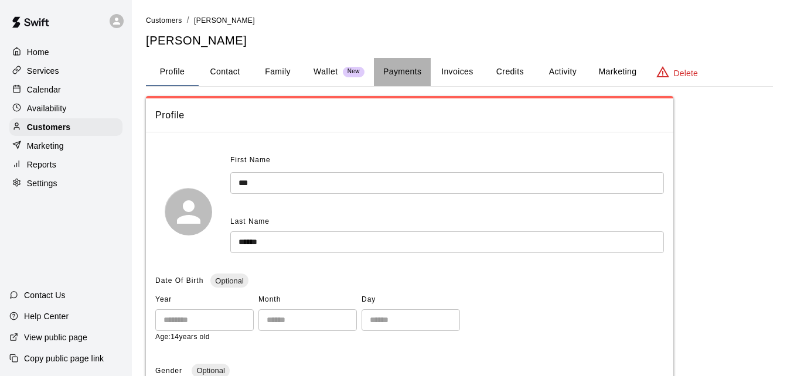
click at [398, 69] on button "Payments" at bounding box center [402, 72] width 57 height 28
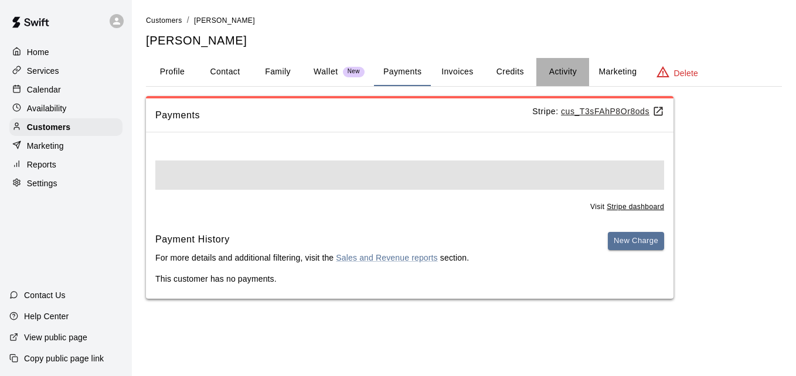
click at [568, 73] on button "Activity" at bounding box center [562, 72] width 53 height 28
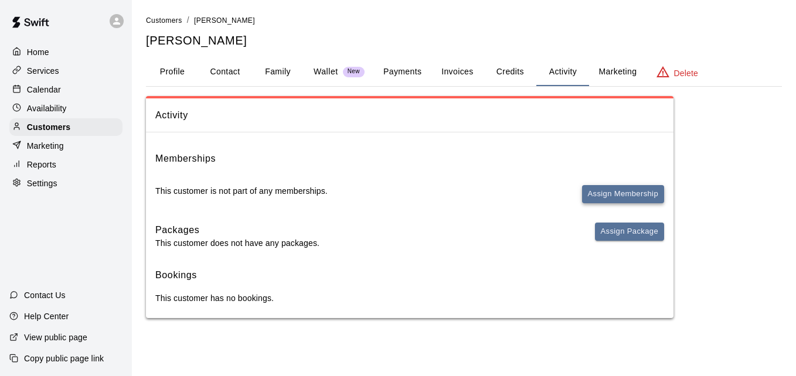
click at [620, 195] on button "Assign Membership" at bounding box center [623, 194] width 82 height 18
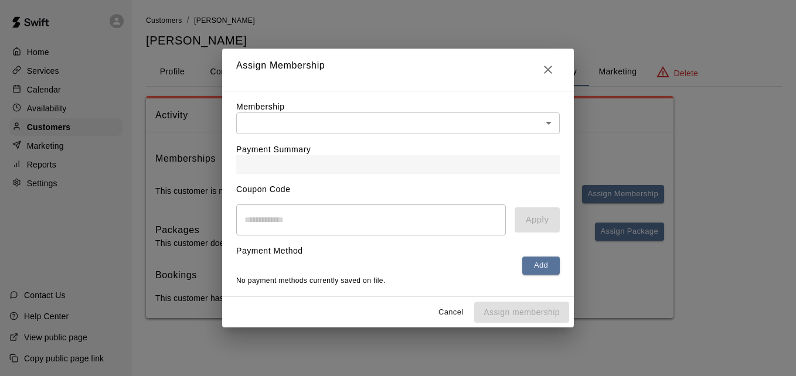
click at [534, 121] on body "Home Services Calendar Availability Customers Marketing Reports Settings Contac…" at bounding box center [398, 171] width 796 height 342
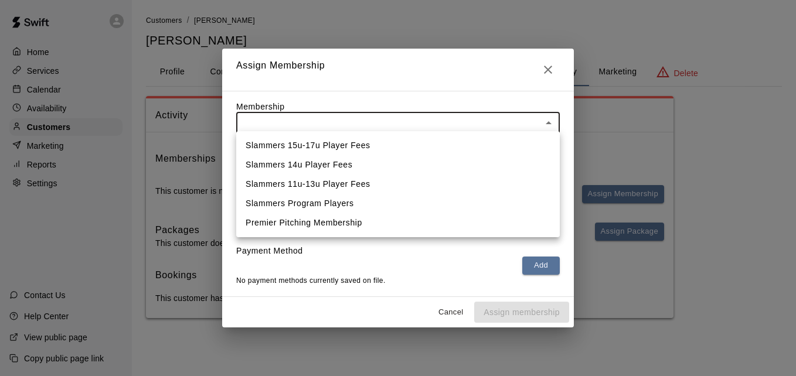
click at [476, 141] on li "Slammers 15u-17u Player Fees" at bounding box center [397, 145] width 323 height 19
type input "**********"
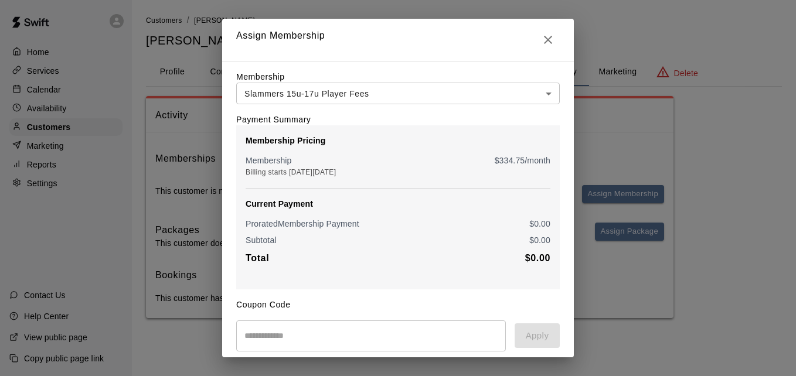
scroll to position [95, 0]
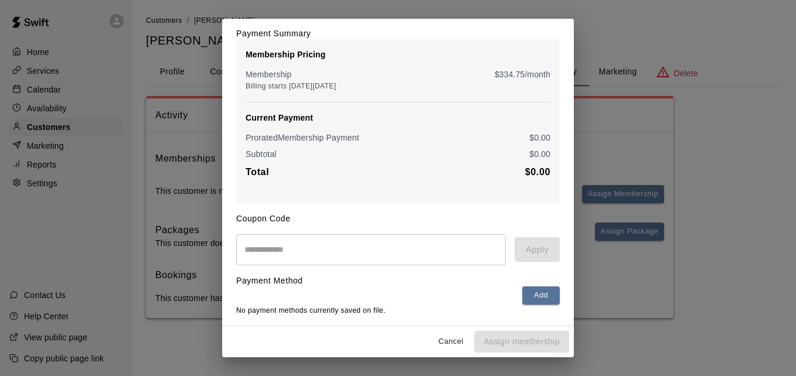
click at [679, 122] on div "**********" at bounding box center [398, 188] width 796 height 376
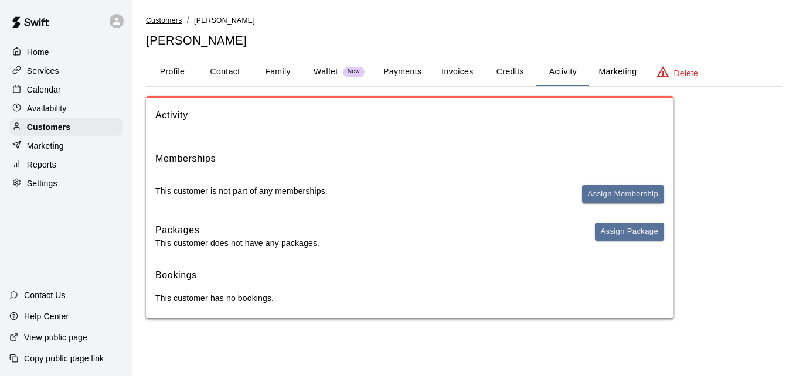
click at [161, 19] on span "Customers" at bounding box center [164, 20] width 36 height 8
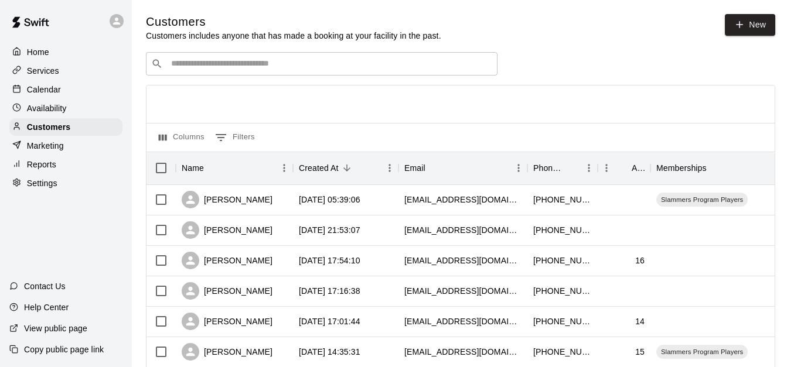
click at [203, 69] on input "Search customers by name or email" at bounding box center [330, 64] width 325 height 12
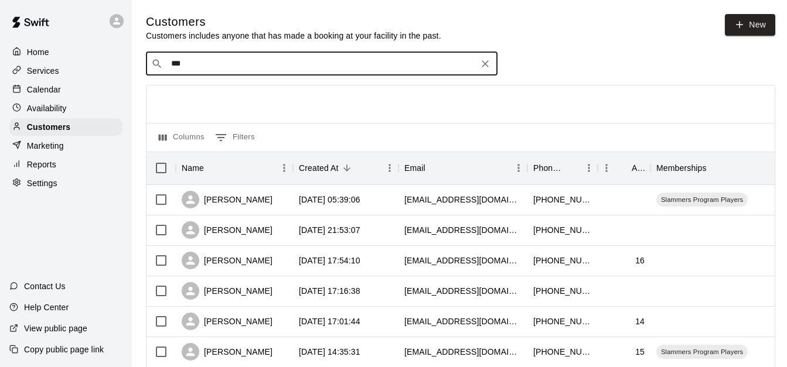
type input "****"
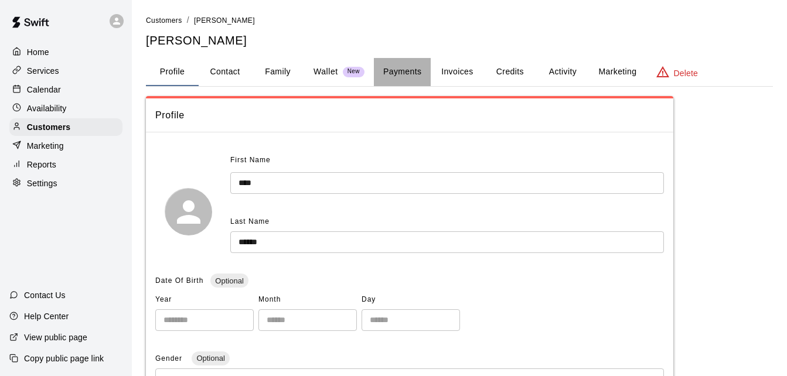
click at [400, 72] on button "Payments" at bounding box center [402, 72] width 57 height 28
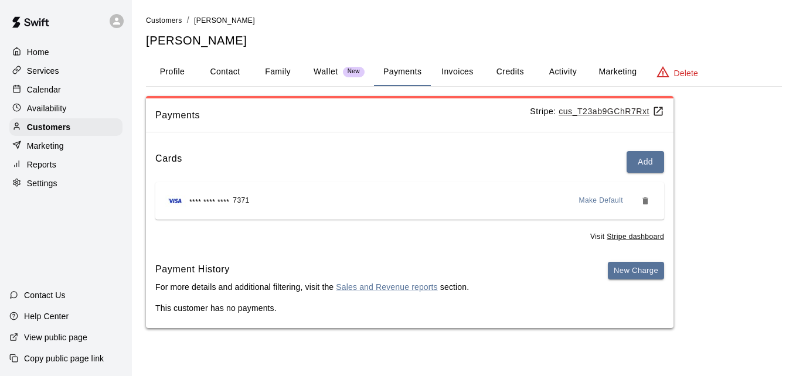
click at [551, 70] on button "Activity" at bounding box center [562, 72] width 53 height 28
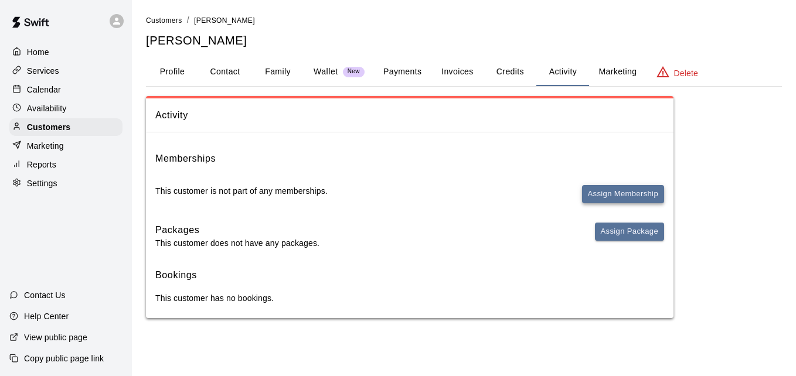
click at [618, 197] on button "Assign Membership" at bounding box center [623, 194] width 82 height 18
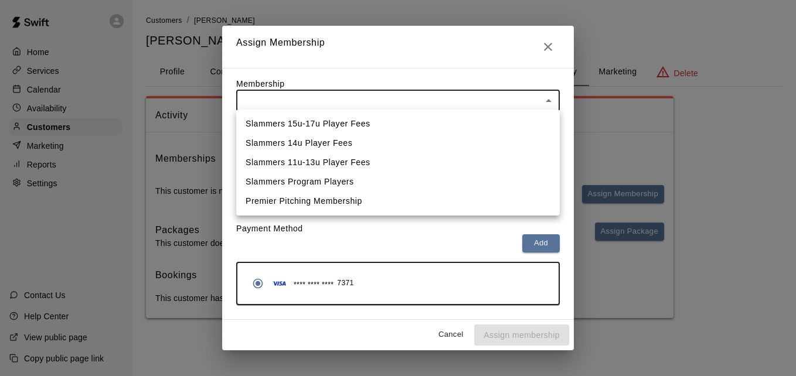
click at [463, 100] on body "Home Services Calendar Availability Customers Marketing Reports Settings Contac…" at bounding box center [398, 171] width 796 height 342
click at [445, 128] on li "Slammers 15u-17u Player Fees" at bounding box center [397, 123] width 323 height 19
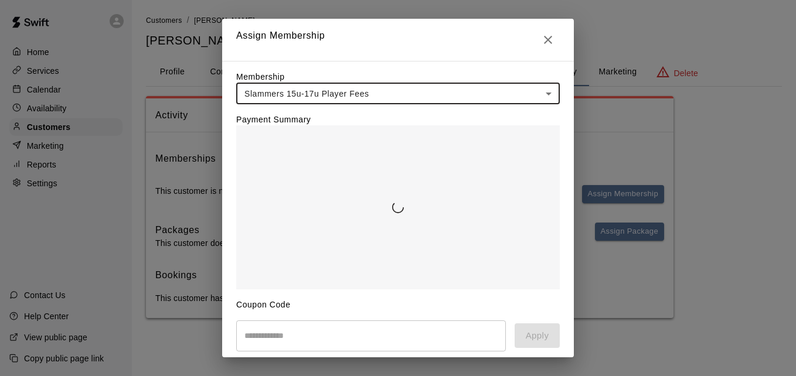
type input "**********"
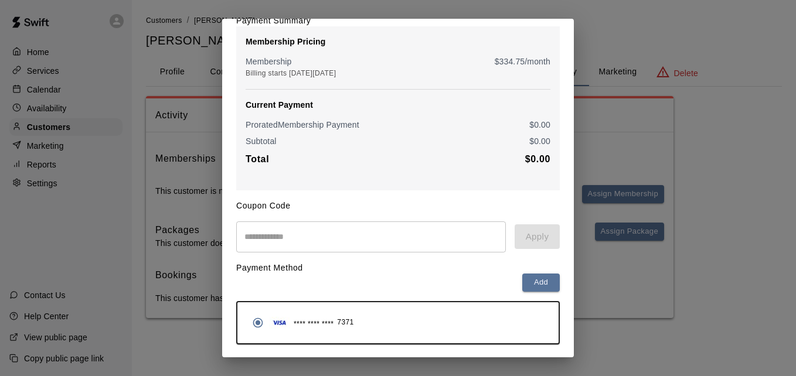
scroll to position [138, 0]
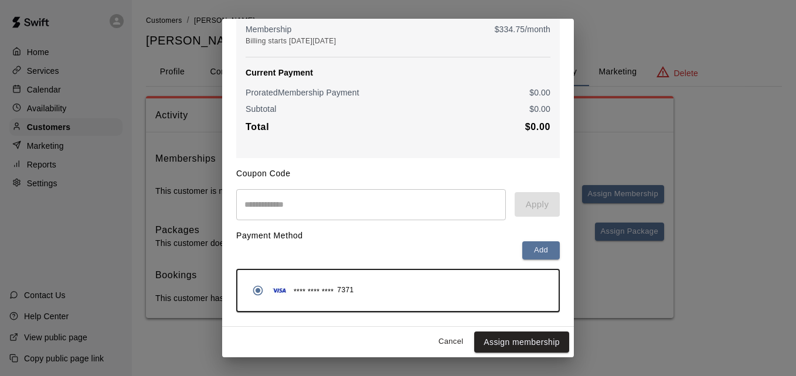
click at [517, 340] on button "Assign membership" at bounding box center [521, 343] width 95 height 22
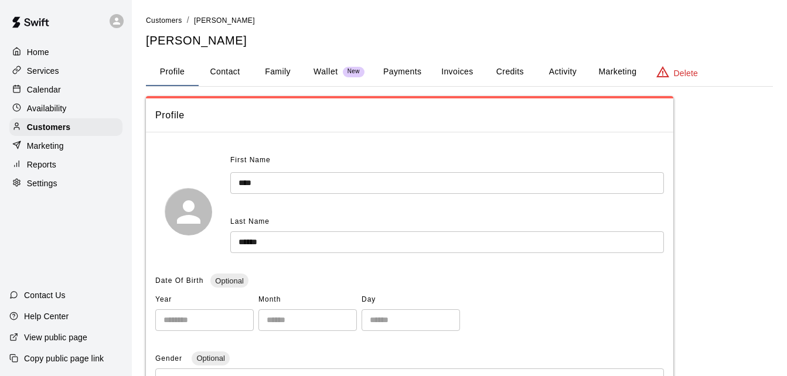
click at [397, 75] on button "Payments" at bounding box center [402, 72] width 57 height 28
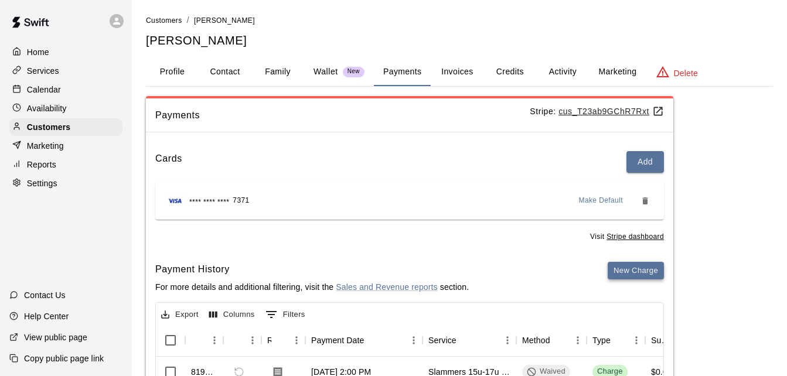
click at [641, 271] on button "New Charge" at bounding box center [636, 271] width 56 height 18
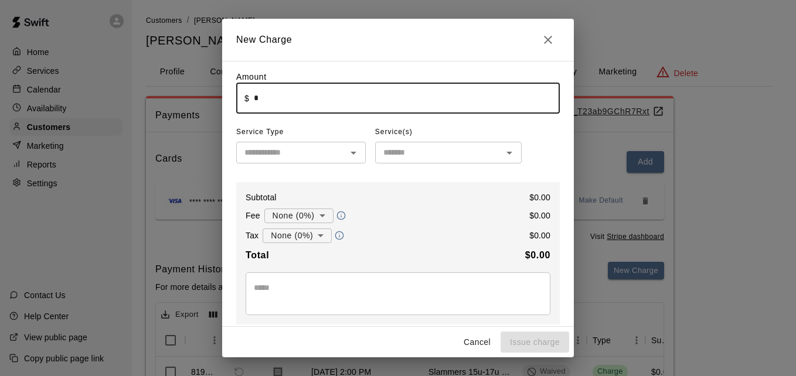
click at [363, 107] on input "*" at bounding box center [407, 98] width 306 height 31
type input "******"
click at [330, 150] on input "text" at bounding box center [291, 152] width 103 height 15
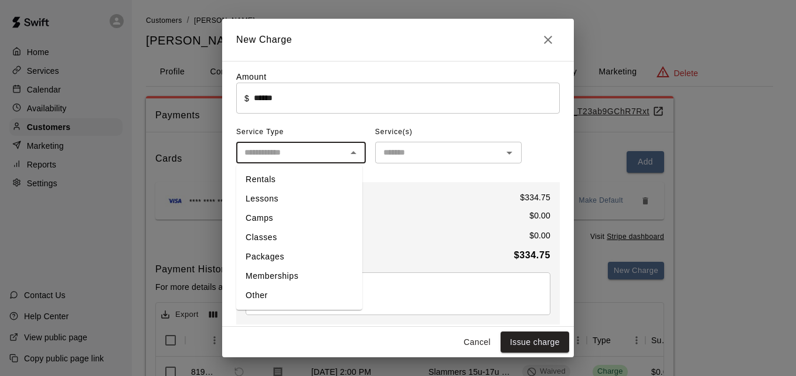
click at [299, 270] on li "Memberships" at bounding box center [299, 276] width 126 height 19
type input "**********"
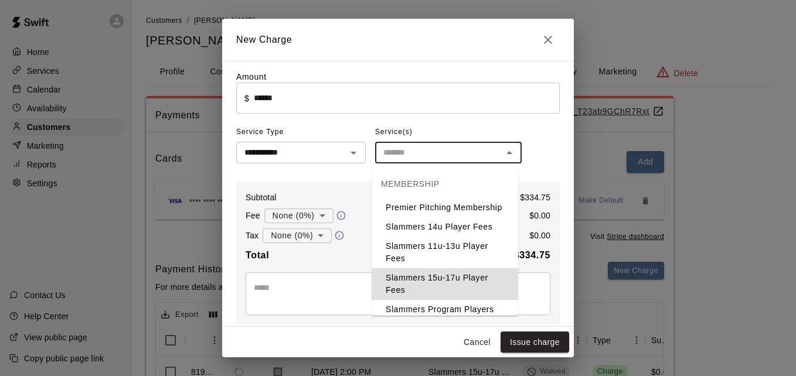
type input "**********"
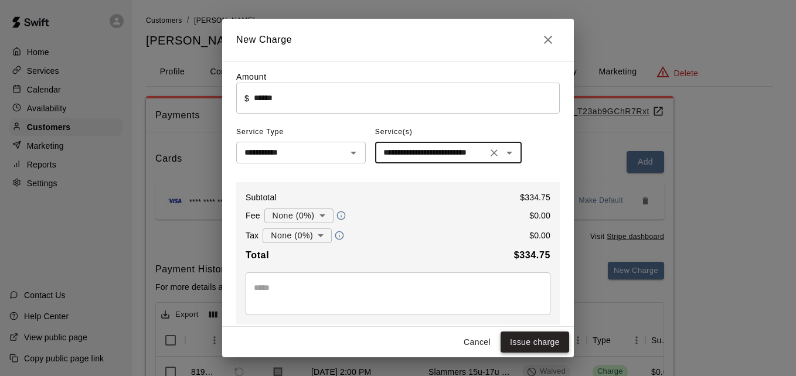
click at [554, 339] on button "Issue charge" at bounding box center [534, 343] width 69 height 22
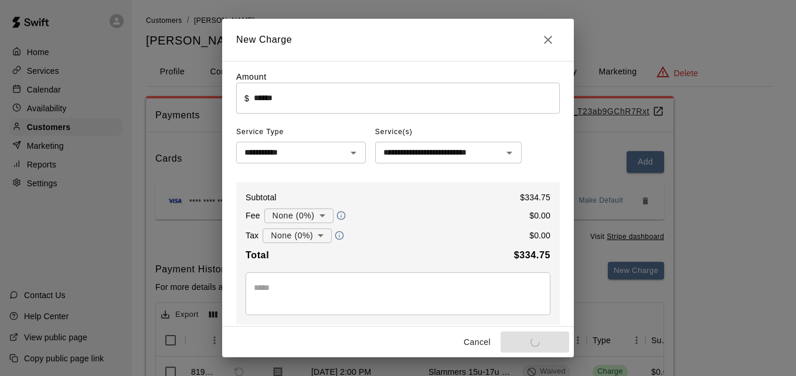
type input "*"
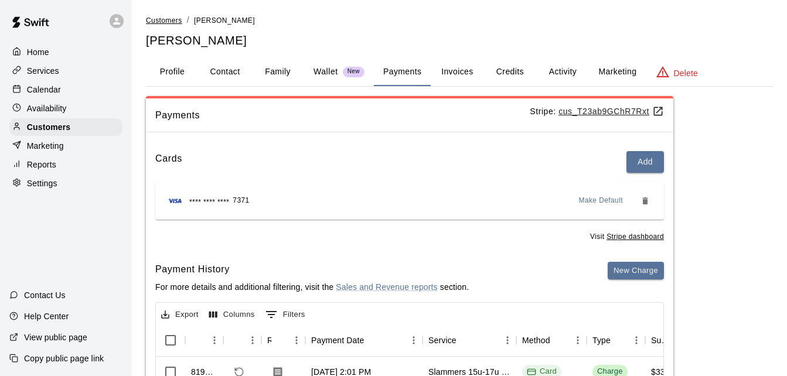
click at [165, 20] on span "Customers" at bounding box center [164, 20] width 36 height 8
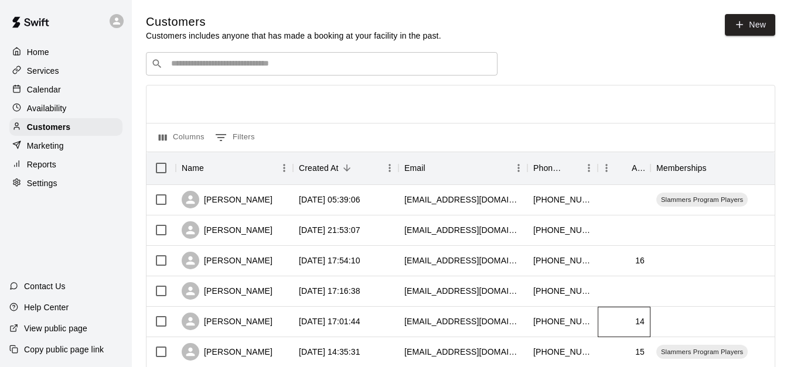
click at [627, 329] on div "14" at bounding box center [624, 322] width 53 height 30
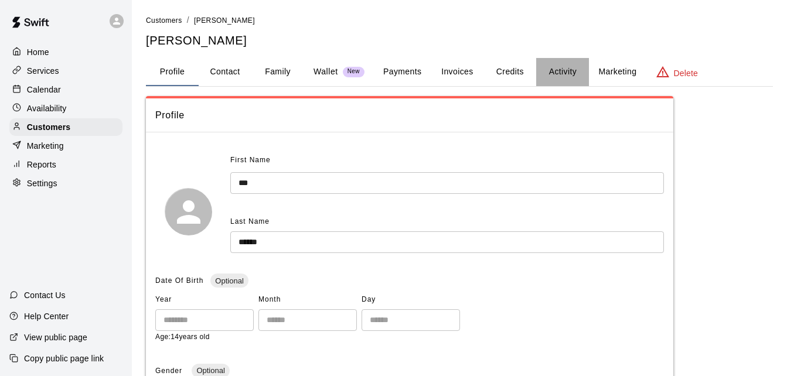
click at [570, 76] on button "Activity" at bounding box center [562, 72] width 53 height 28
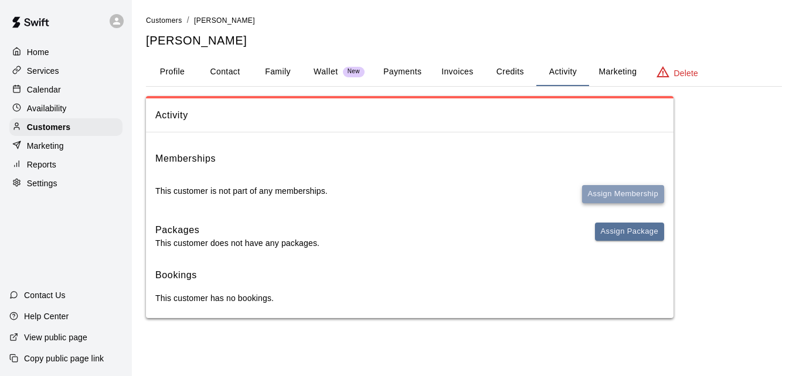
click at [622, 199] on button "Assign Membership" at bounding box center [623, 194] width 82 height 18
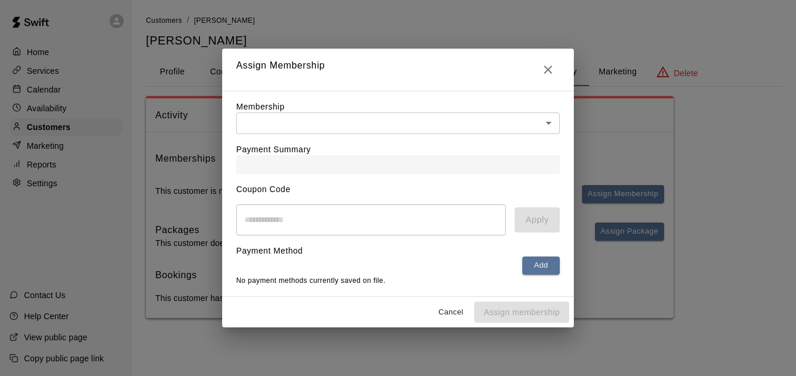
click at [529, 114] on body "Home Services Calendar Availability Customers Marketing Reports Settings Contac…" at bounding box center [398, 171] width 796 height 342
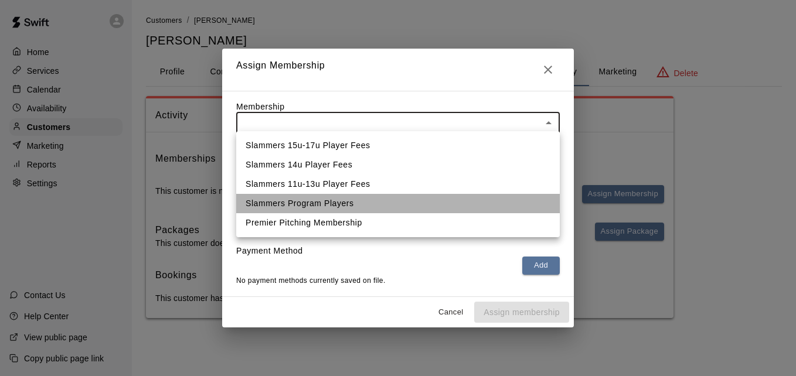
click at [488, 201] on li "Slammers Program Players" at bounding box center [397, 203] width 323 height 19
type input "**********"
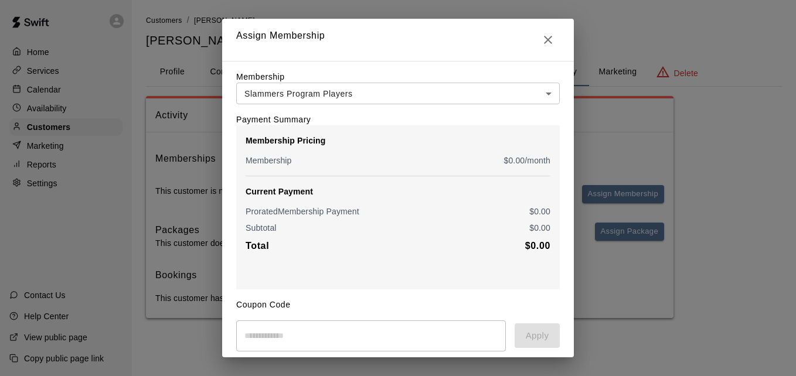
scroll to position [95, 0]
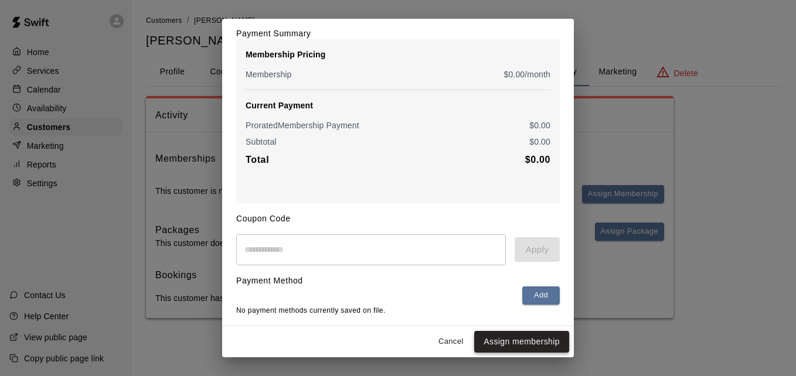
click at [524, 342] on button "Assign membership" at bounding box center [521, 342] width 95 height 22
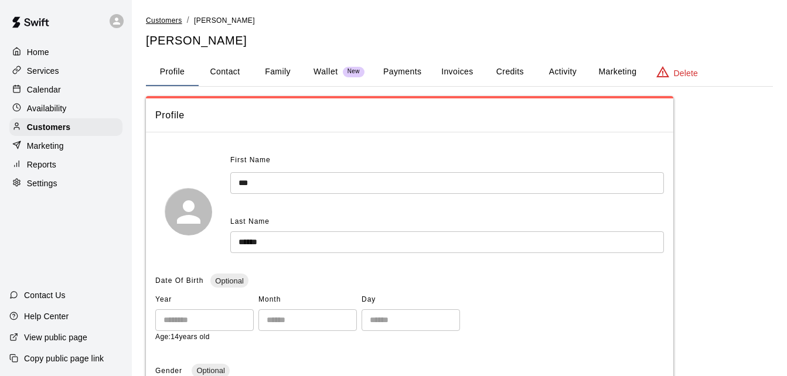
click at [171, 24] on span "Customers" at bounding box center [164, 20] width 36 height 8
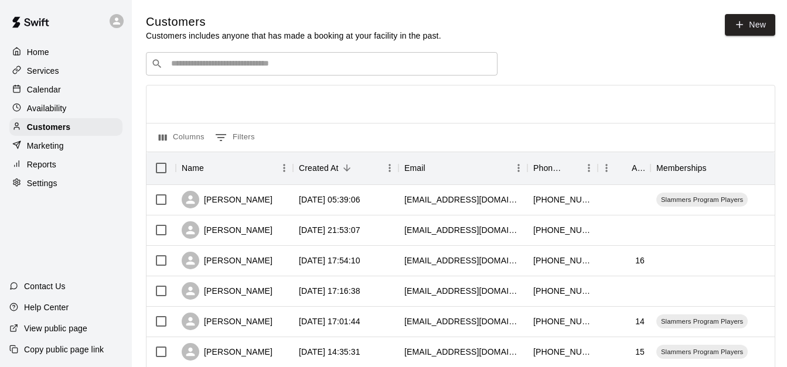
click at [600, 121] on div at bounding box center [460, 104] width 628 height 37
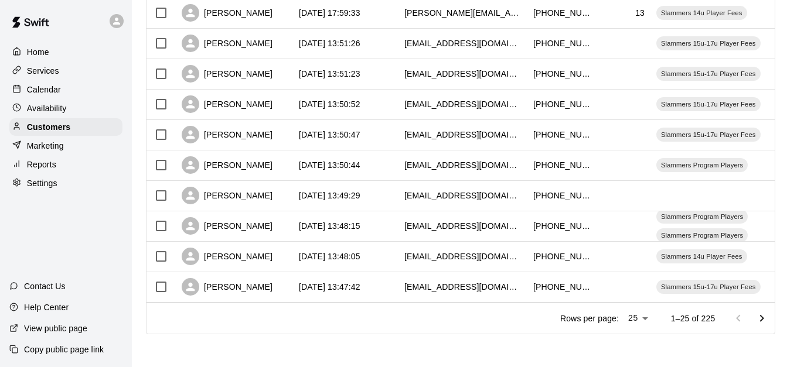
scroll to position [654, 0]
click at [766, 320] on icon "Go to next page" at bounding box center [762, 319] width 14 height 14
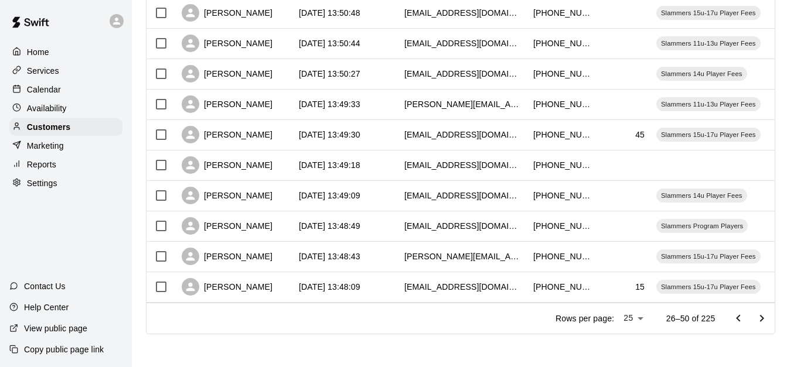
click at [766, 320] on icon "Go to next page" at bounding box center [762, 319] width 14 height 14
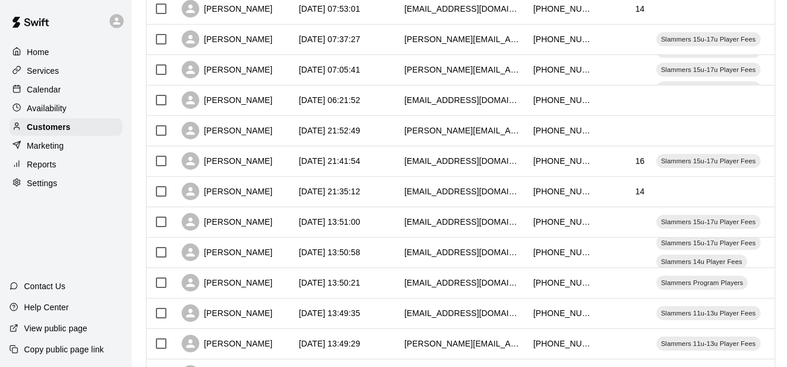
scroll to position [420, 0]
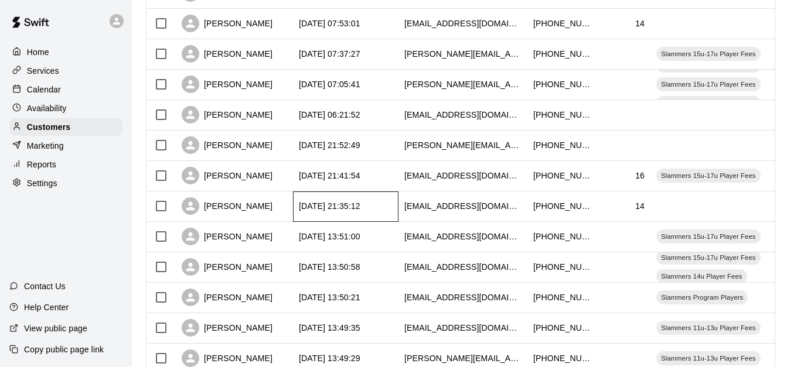
click at [387, 203] on div "[DATE] 21:35:12" at bounding box center [345, 207] width 105 height 30
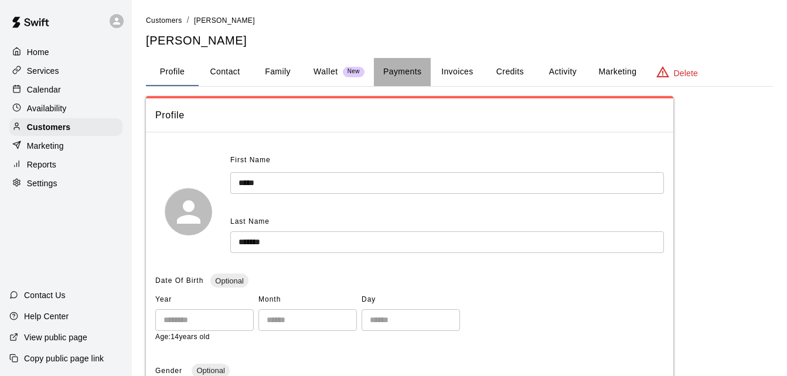
click at [404, 63] on button "Payments" at bounding box center [402, 72] width 57 height 28
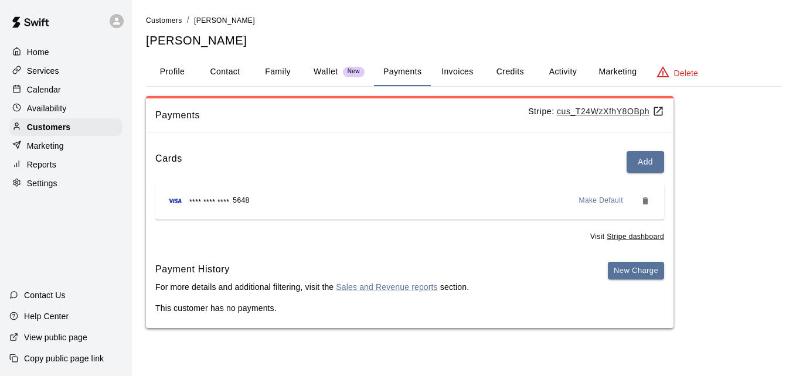
click at [562, 66] on button "Activity" at bounding box center [562, 72] width 53 height 28
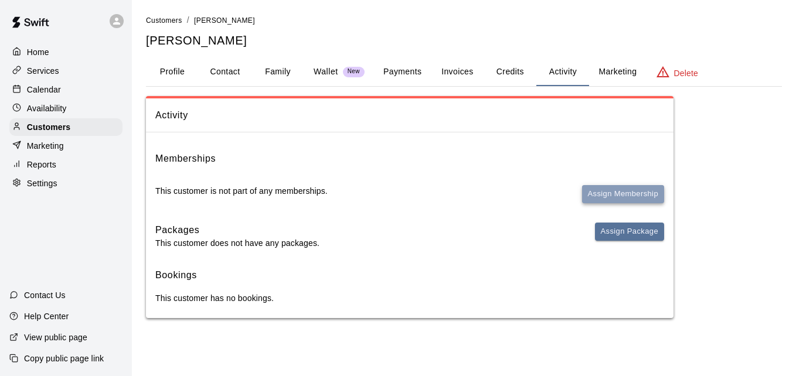
click at [615, 189] on button "Assign Membership" at bounding box center [623, 194] width 82 height 18
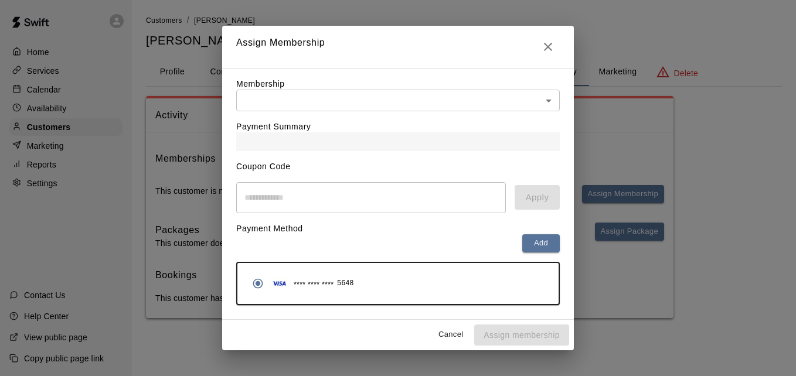
click at [509, 98] on body "Home Services Calendar Availability Customers Marketing Reports Settings Contac…" at bounding box center [398, 171] width 796 height 342
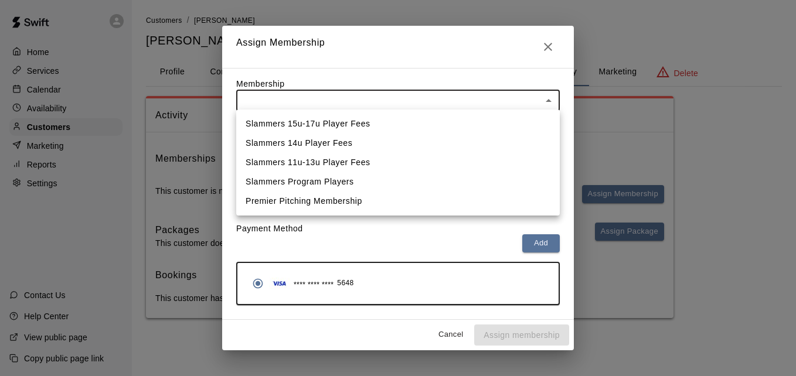
click at [485, 121] on li "Slammers 15u-17u Player Fees" at bounding box center [397, 123] width 323 height 19
type input "**********"
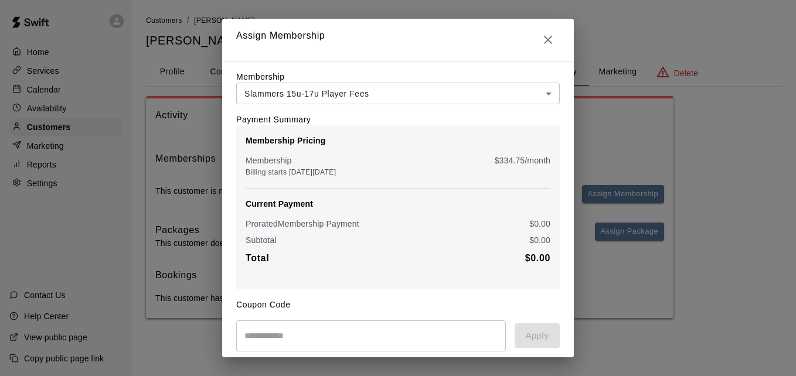
scroll to position [138, 0]
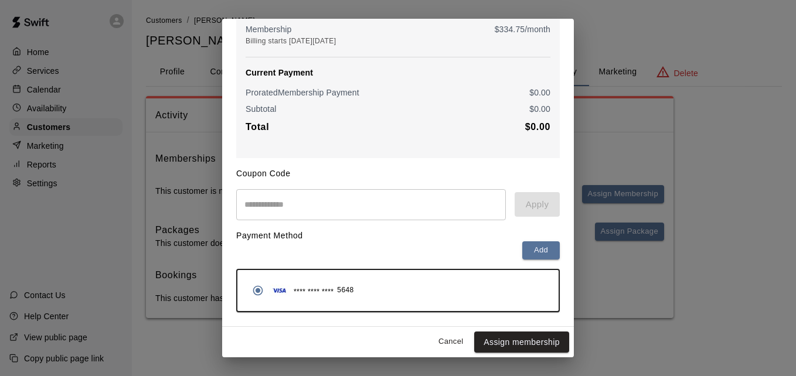
click at [520, 342] on button "Assign membership" at bounding box center [521, 343] width 95 height 22
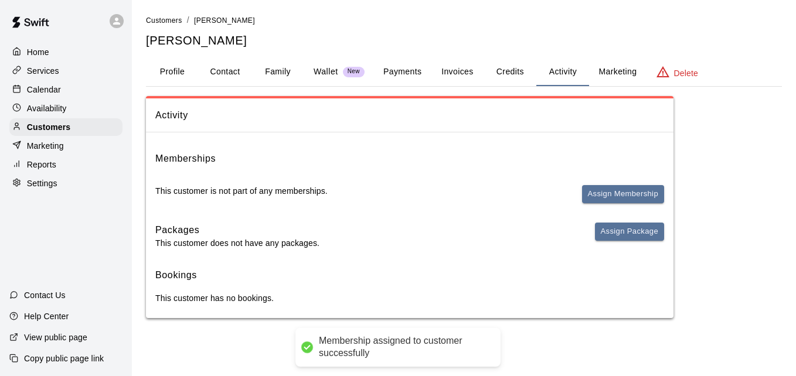
scroll to position [0, 0]
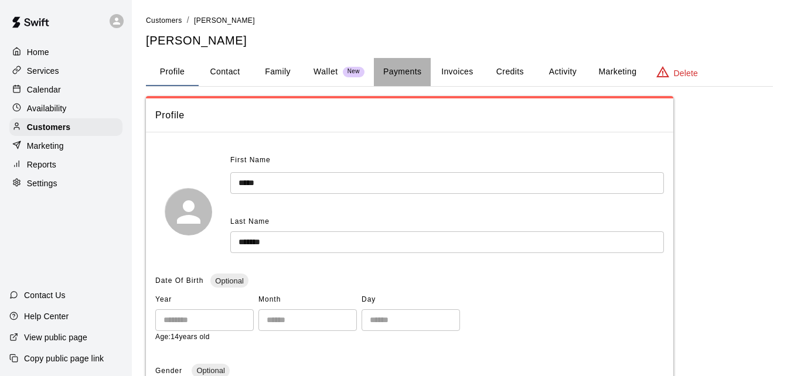
click at [388, 65] on button "Payments" at bounding box center [402, 72] width 57 height 28
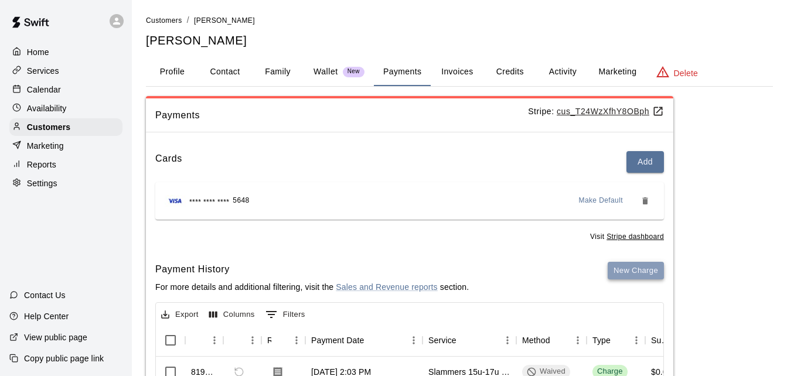
click at [640, 265] on button "New Charge" at bounding box center [636, 271] width 56 height 18
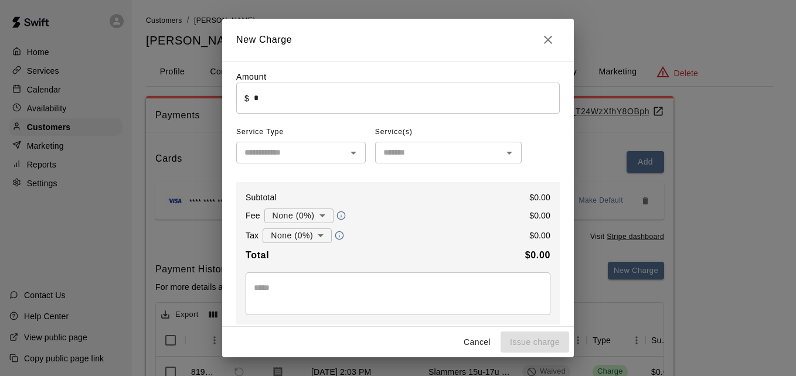
click at [442, 97] on input "*" at bounding box center [407, 98] width 306 height 31
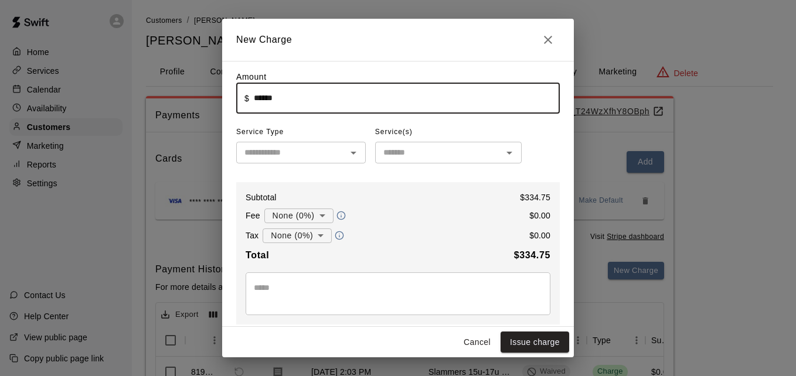
type input "******"
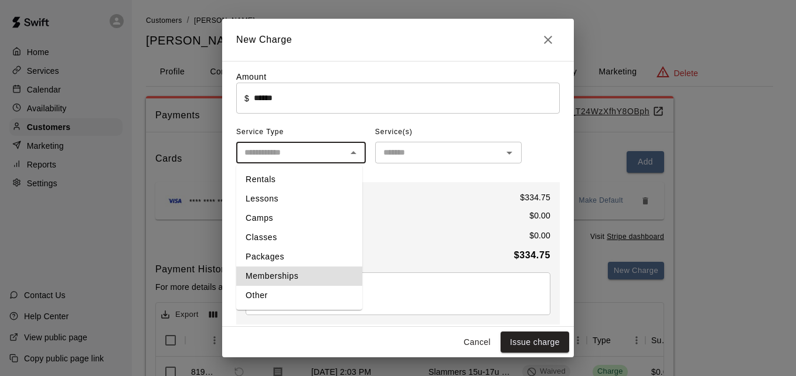
type input "**********"
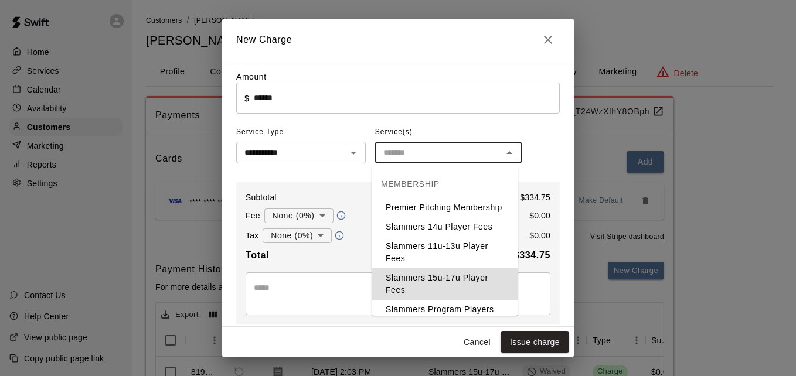
type input "**********"
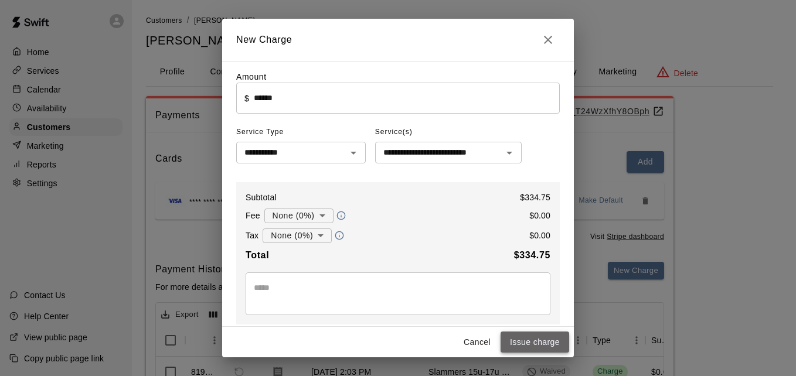
click at [552, 345] on button "Issue charge" at bounding box center [534, 343] width 69 height 22
type input "*"
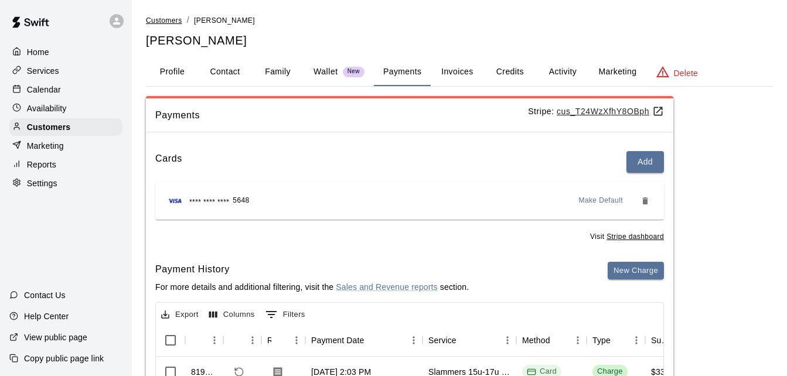
click at [172, 17] on span "Customers" at bounding box center [164, 20] width 36 height 8
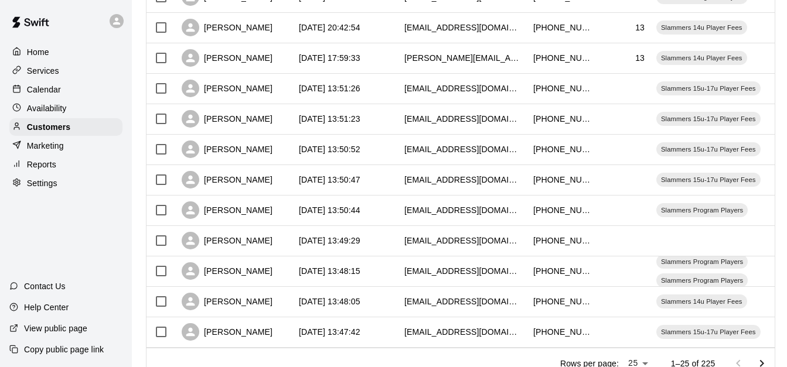
scroll to position [654, 0]
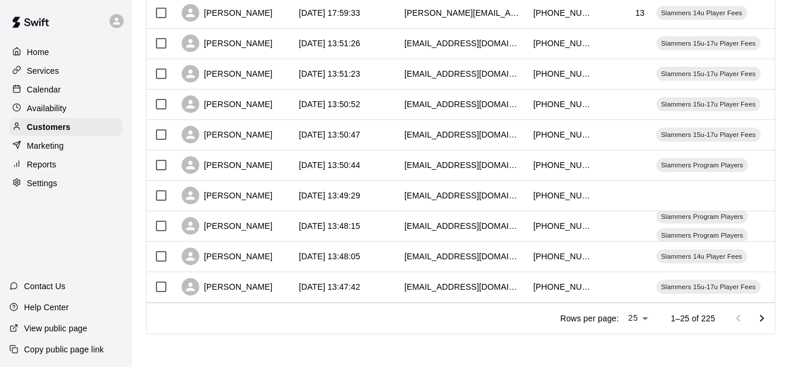
click at [765, 316] on icon "Go to next page" at bounding box center [762, 319] width 14 height 14
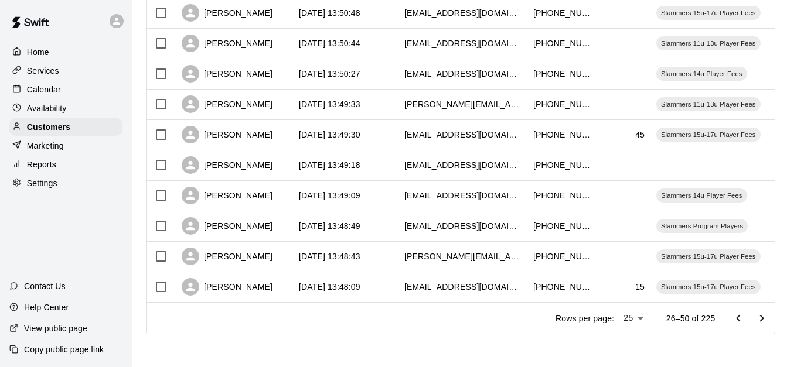
click at [765, 316] on icon "Go to next page" at bounding box center [762, 319] width 14 height 14
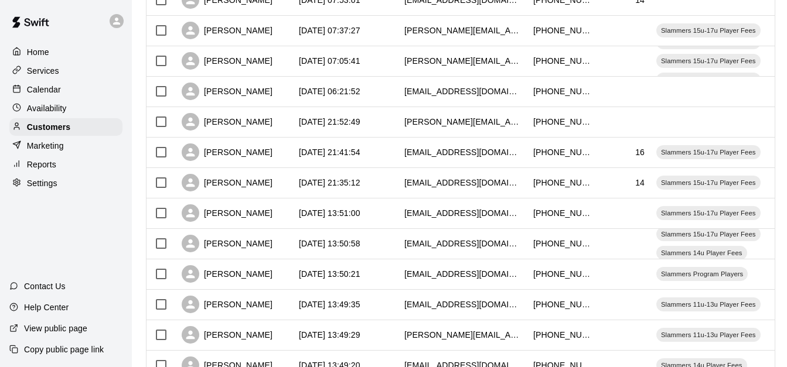
scroll to position [420, 0]
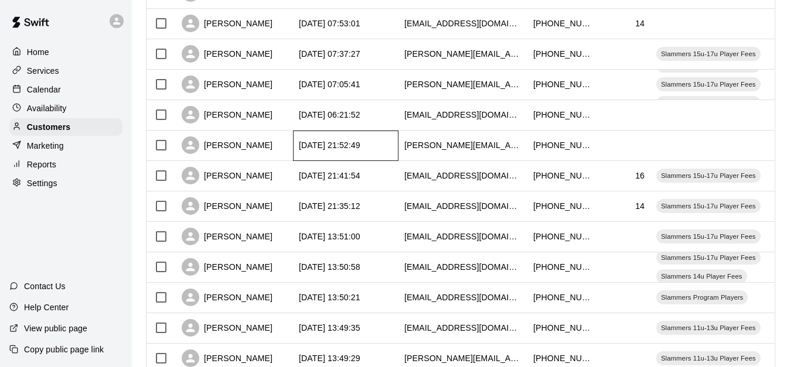
click at [384, 142] on div "[DATE] 21:52:49" at bounding box center [345, 146] width 105 height 30
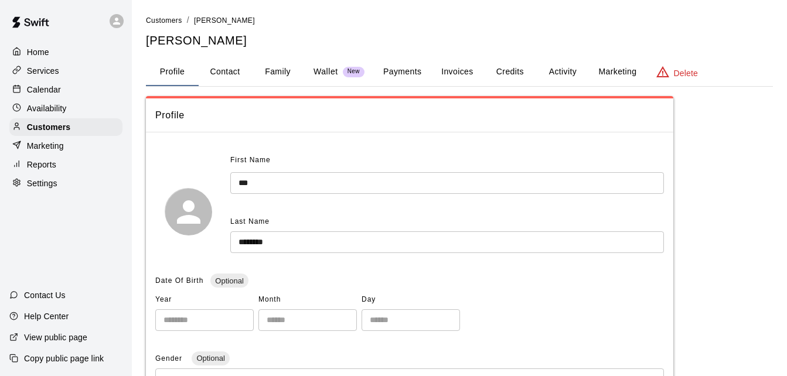
click at [403, 71] on button "Payments" at bounding box center [402, 72] width 57 height 28
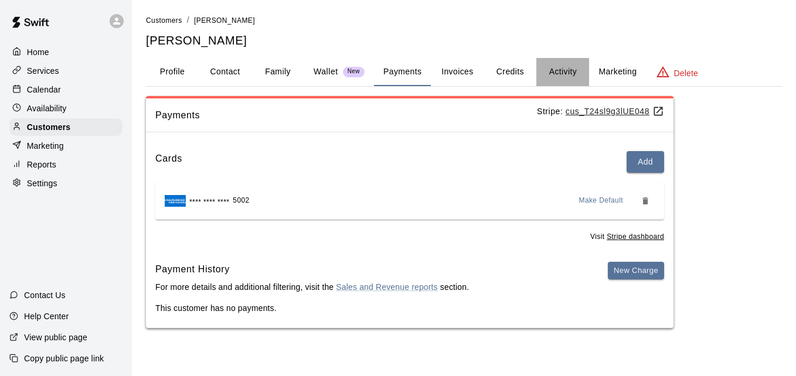
click at [547, 77] on button "Activity" at bounding box center [562, 72] width 53 height 28
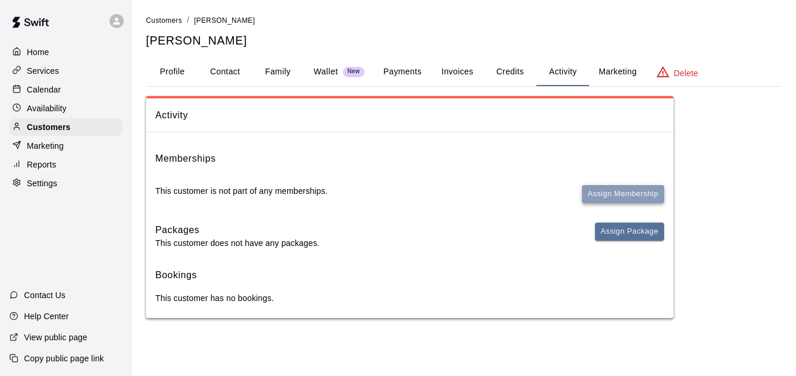
click at [618, 200] on button "Assign Membership" at bounding box center [623, 194] width 82 height 18
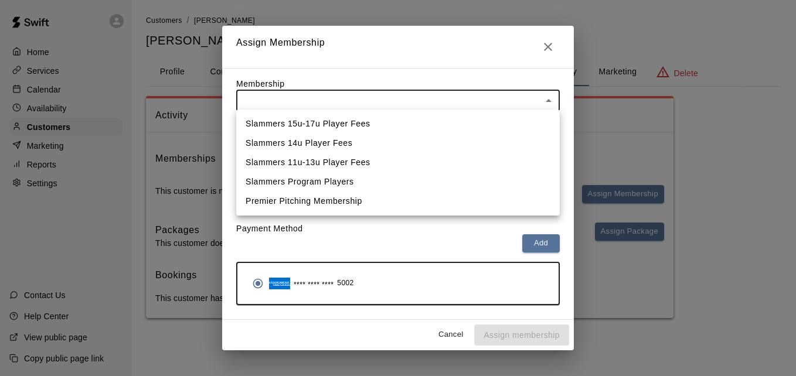
click at [453, 101] on body "Home Services Calendar Availability Customers Marketing Reports Settings Contac…" at bounding box center [398, 171] width 796 height 342
click at [436, 123] on li "Slammers 15u-17u Player Fees" at bounding box center [397, 123] width 323 height 19
type input "**********"
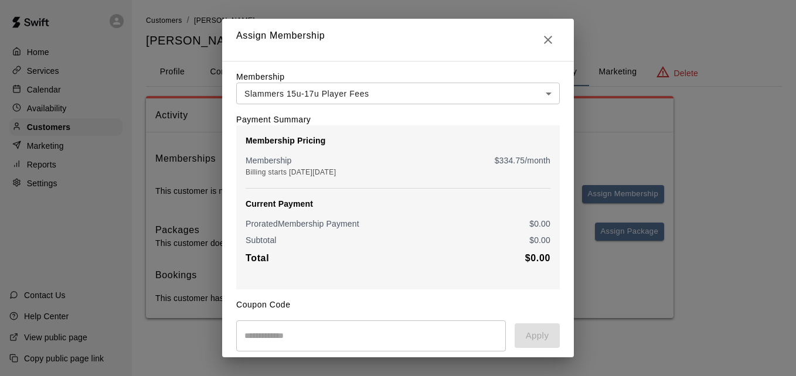
scroll to position [138, 0]
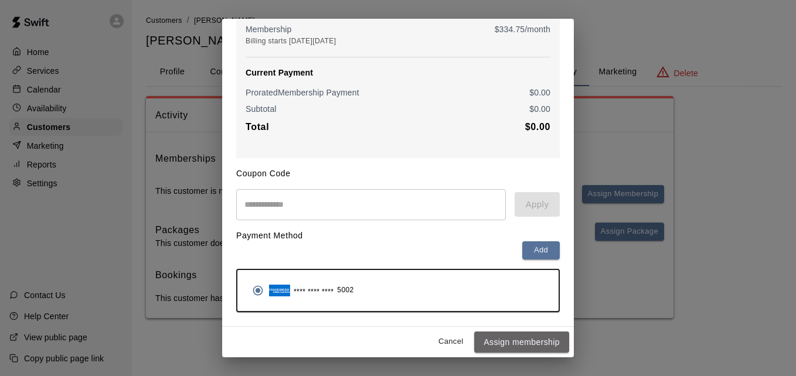
click at [510, 341] on button "Assign membership" at bounding box center [521, 343] width 95 height 22
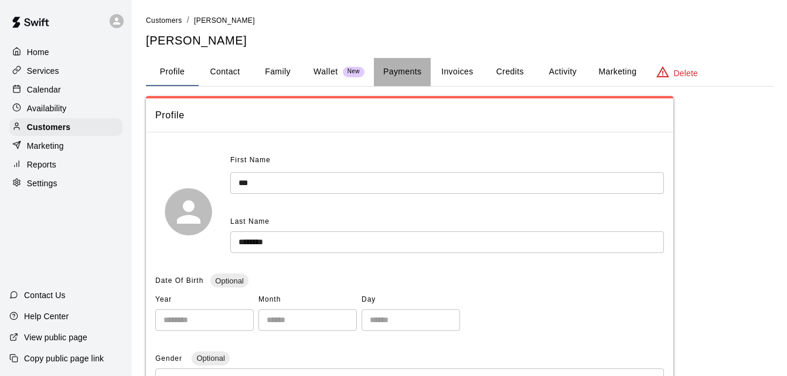
click at [390, 74] on button "Payments" at bounding box center [402, 72] width 57 height 28
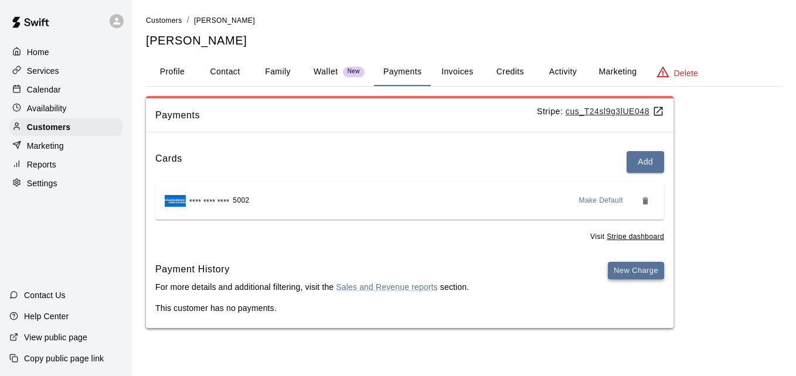
click at [631, 265] on button "New Charge" at bounding box center [636, 271] width 56 height 18
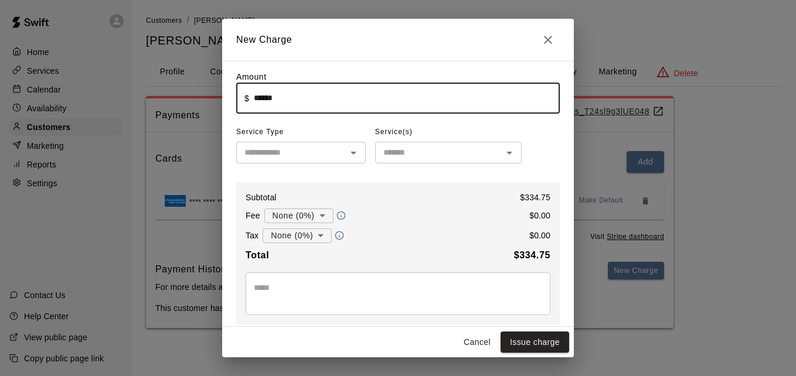
type input "******"
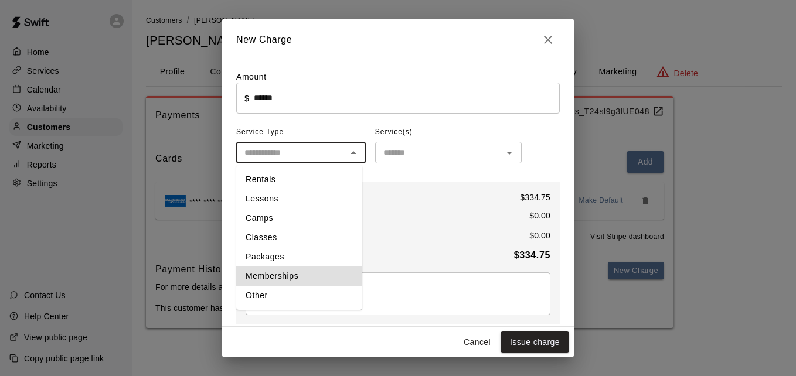
type input "**********"
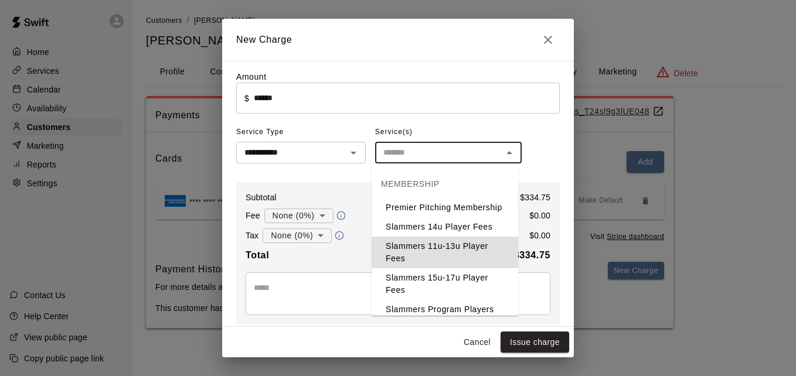
type input "**********"
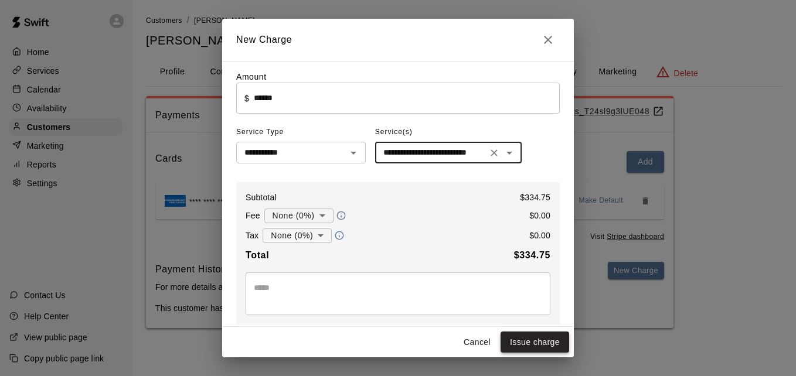
click at [527, 337] on button "Issue charge" at bounding box center [534, 343] width 69 height 22
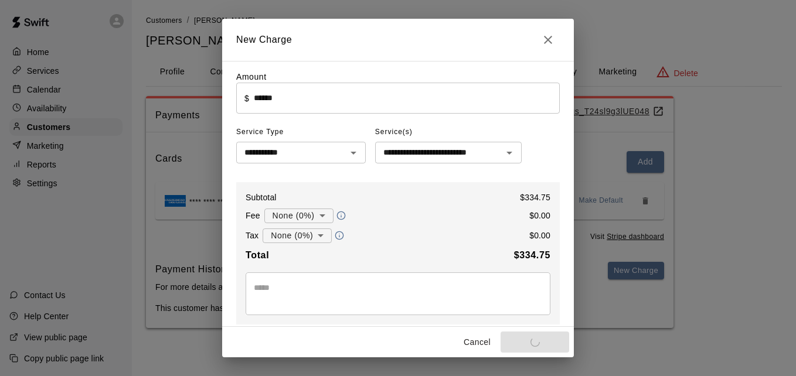
type input "*"
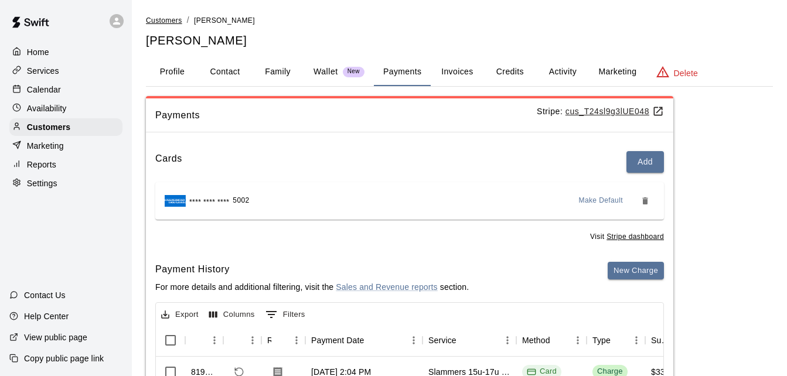
click at [177, 20] on span "Customers" at bounding box center [164, 20] width 36 height 8
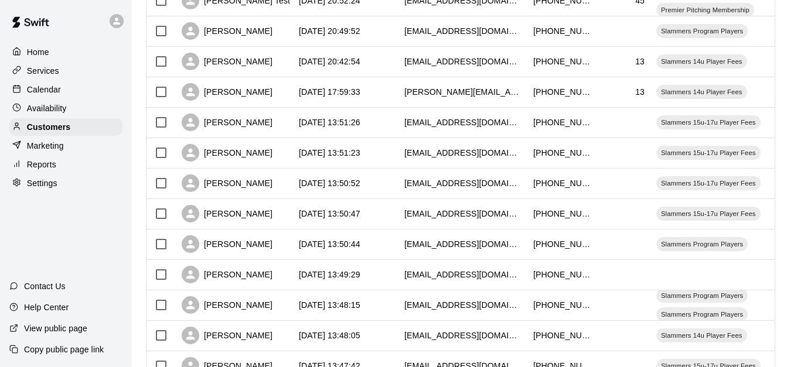
scroll to position [654, 0]
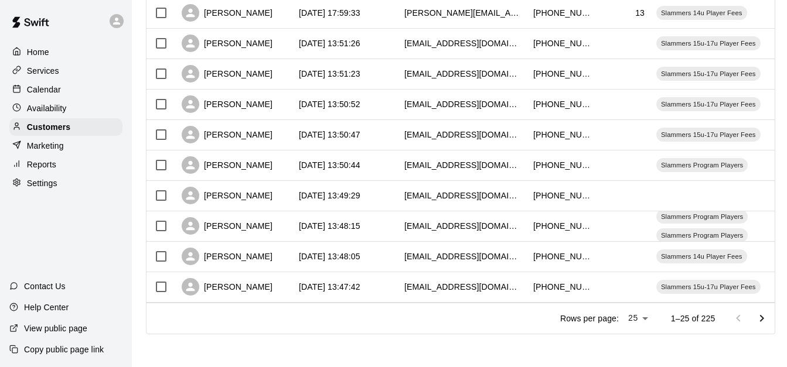
click at [769, 314] on icon "Go to next page" at bounding box center [762, 319] width 14 height 14
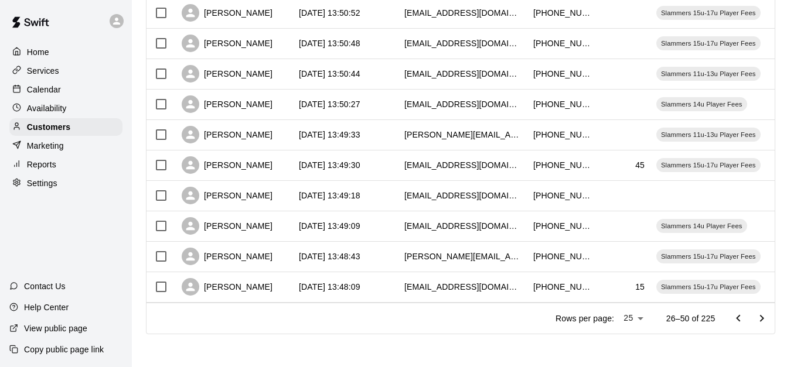
click at [769, 314] on icon "Go to next page" at bounding box center [762, 319] width 14 height 14
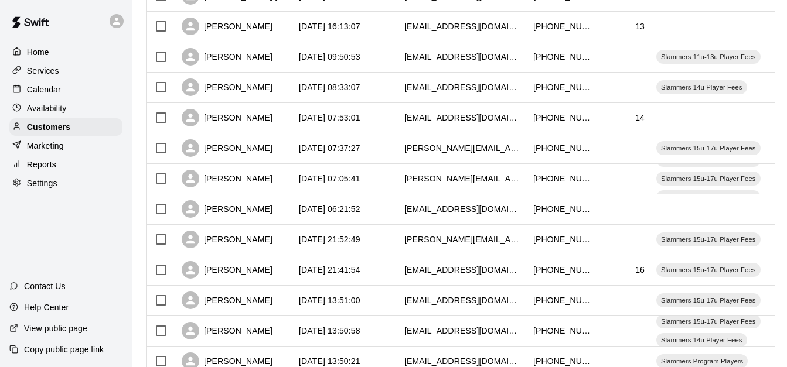
scroll to position [303, 0]
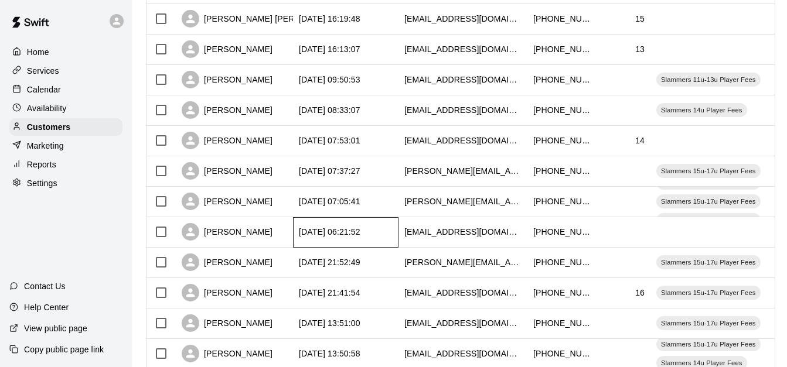
click at [390, 231] on div "[DATE] 06:21:52" at bounding box center [345, 232] width 105 height 30
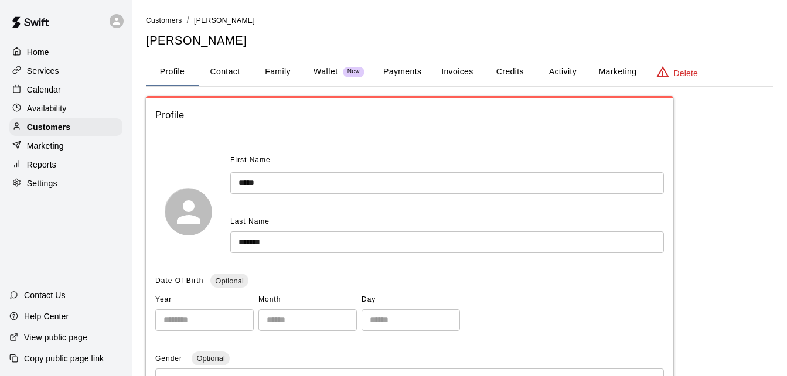
click at [398, 74] on button "Payments" at bounding box center [402, 72] width 57 height 28
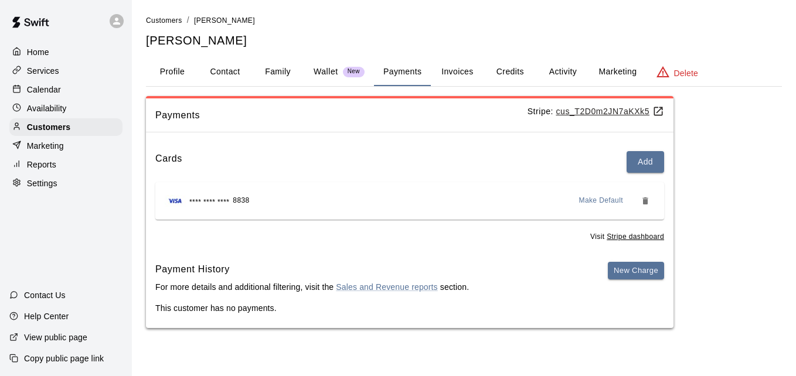
click at [565, 74] on button "Activity" at bounding box center [562, 72] width 53 height 28
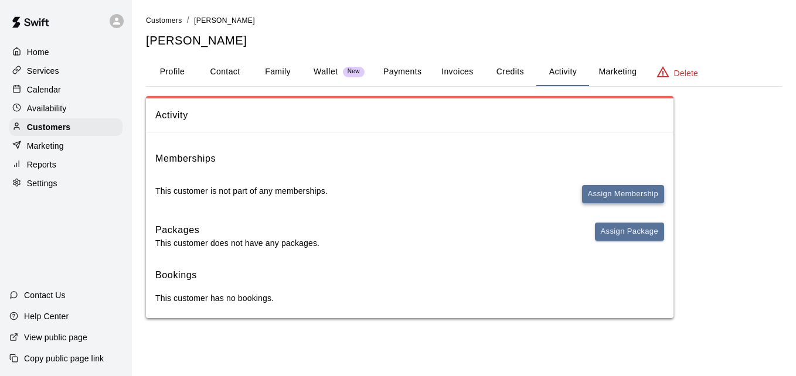
click at [603, 194] on button "Assign Membership" at bounding box center [623, 194] width 82 height 18
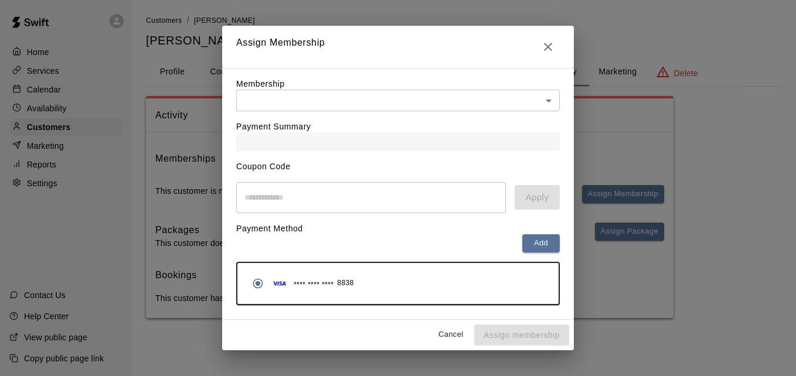
click at [512, 104] on body "Home Services Calendar Availability Customers Marketing Reports Settings Contac…" at bounding box center [398, 171] width 796 height 342
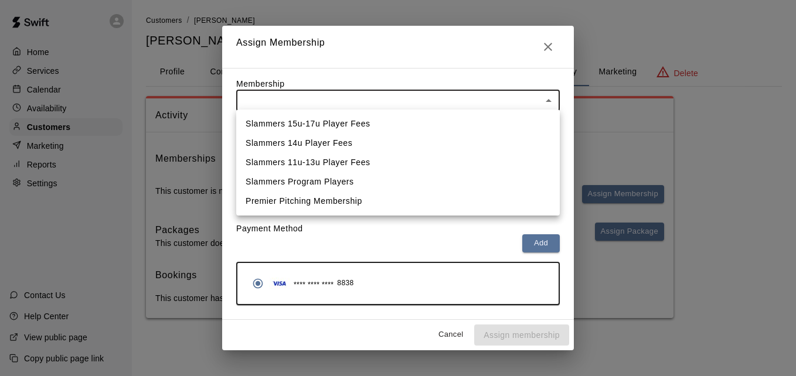
click at [493, 136] on li "Slammers 14u Player Fees" at bounding box center [397, 143] width 323 height 19
type input "**********"
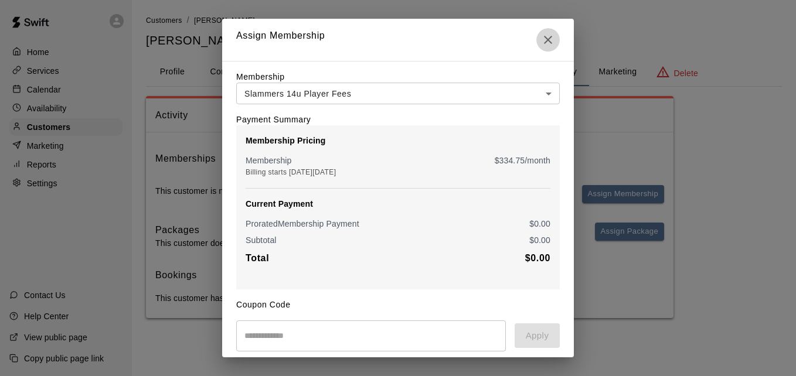
click at [541, 42] on icon "Close" at bounding box center [548, 40] width 14 height 14
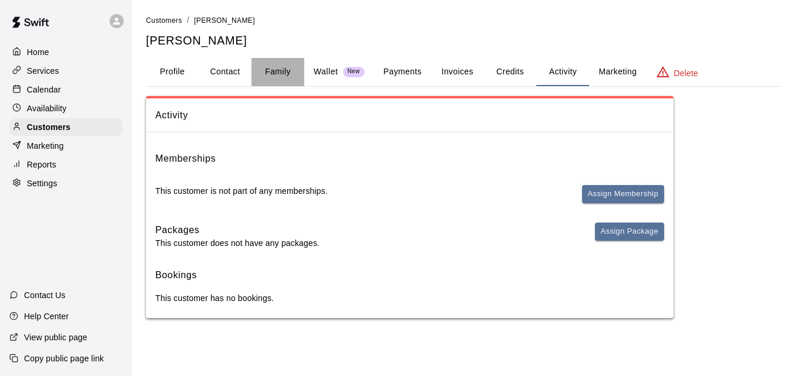
click at [278, 69] on button "Family" at bounding box center [277, 72] width 53 height 28
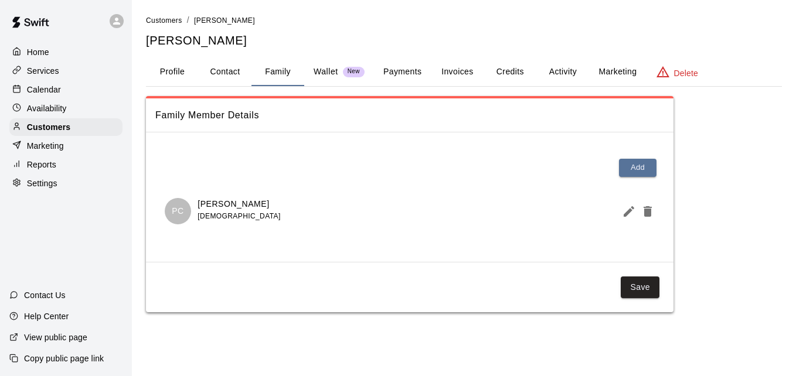
click at [555, 73] on button "Activity" at bounding box center [562, 72] width 53 height 28
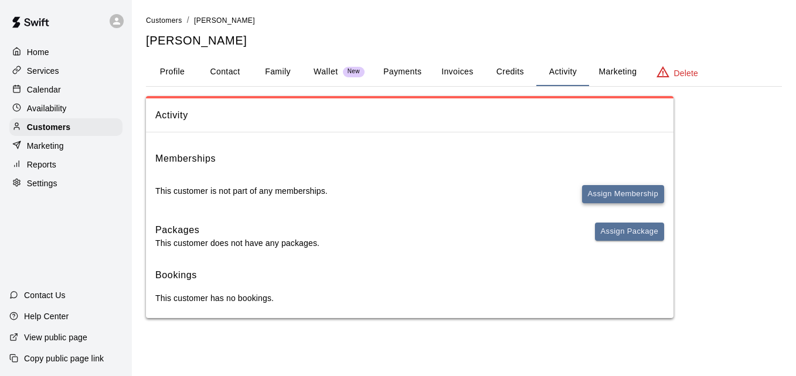
click at [618, 189] on button "Assign Membership" at bounding box center [623, 194] width 82 height 18
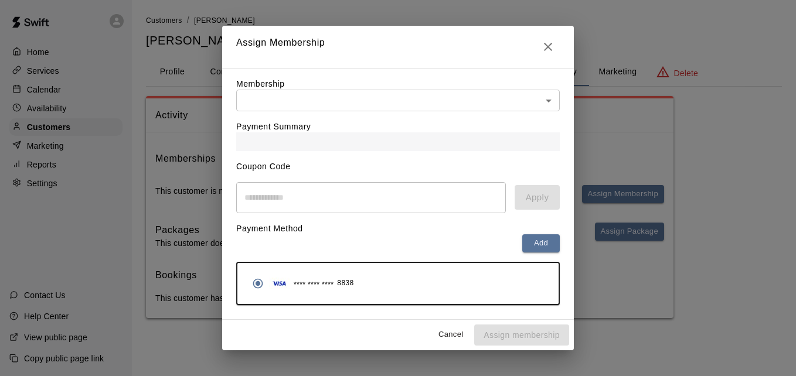
click at [540, 108] on body "Home Services Calendar Availability Customers Marketing Reports Settings Contac…" at bounding box center [398, 171] width 796 height 342
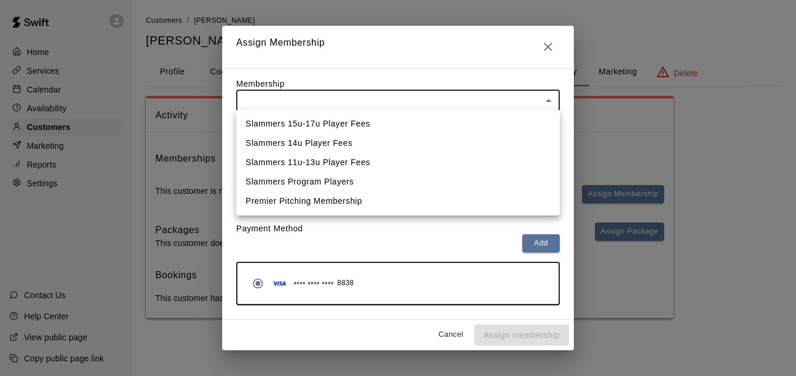
click at [517, 143] on li "Slammers 14u Player Fees" at bounding box center [397, 143] width 323 height 19
type input "**********"
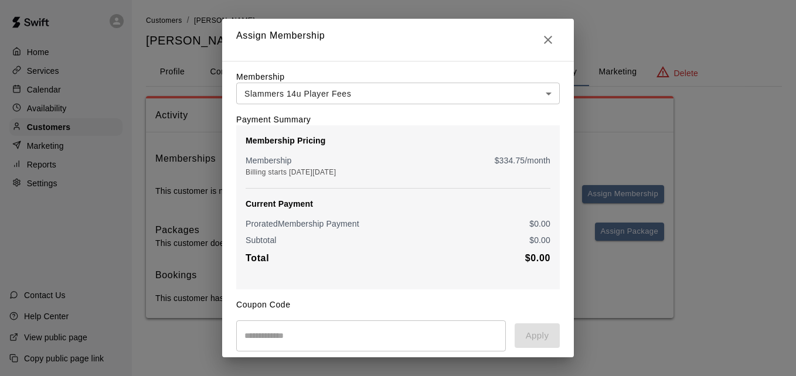
scroll to position [138, 0]
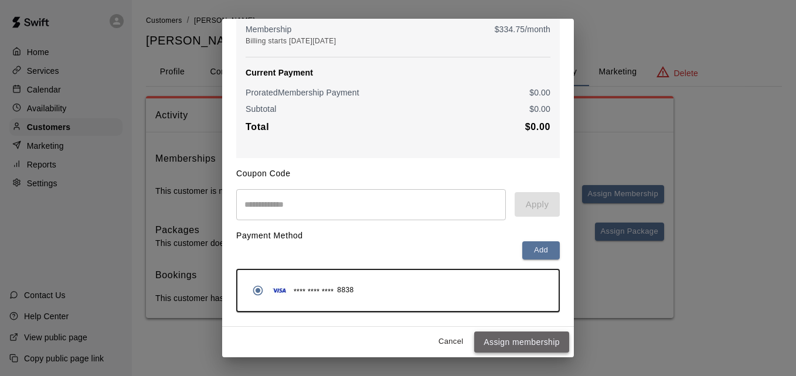
click at [523, 336] on button "Assign membership" at bounding box center [521, 343] width 95 height 22
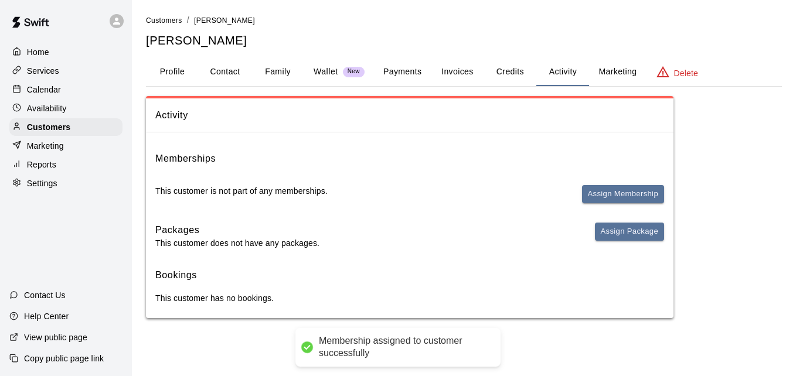
scroll to position [0, 0]
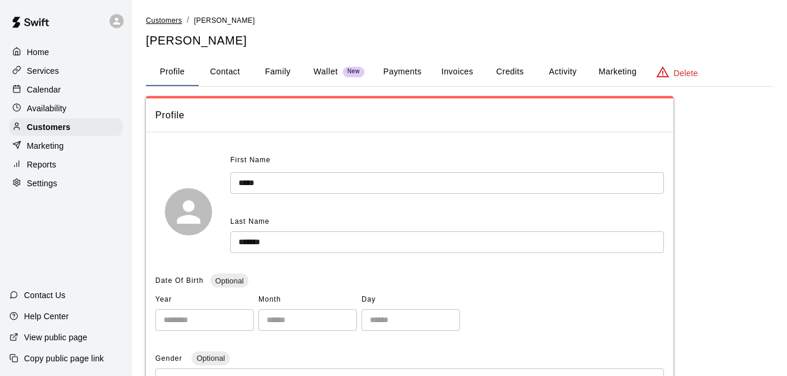
click at [156, 21] on span "Customers" at bounding box center [164, 20] width 36 height 8
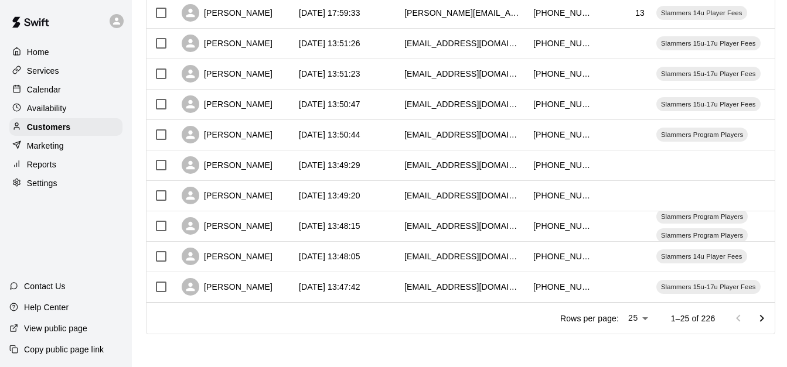
scroll to position [654, 0]
click at [769, 316] on icon "Go to next page" at bounding box center [762, 319] width 14 height 14
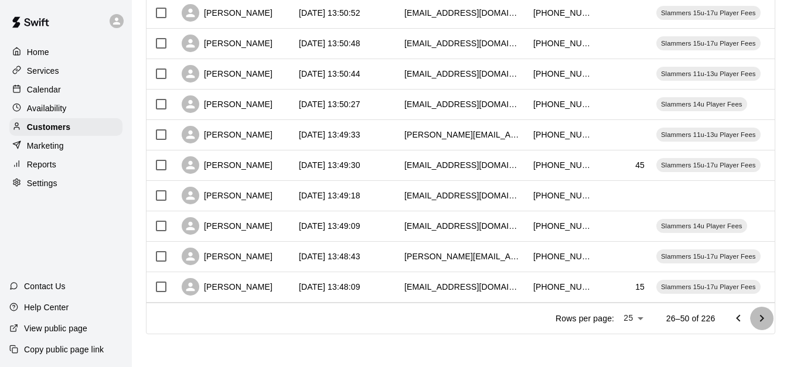
click at [769, 316] on icon "Go to next page" at bounding box center [762, 319] width 14 height 14
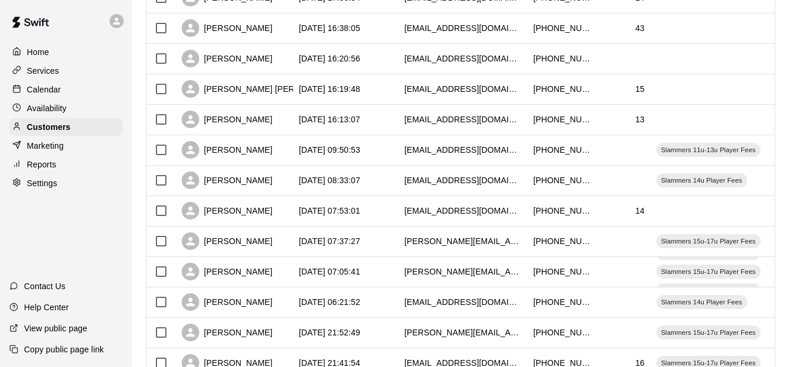
scroll to position [209, 0]
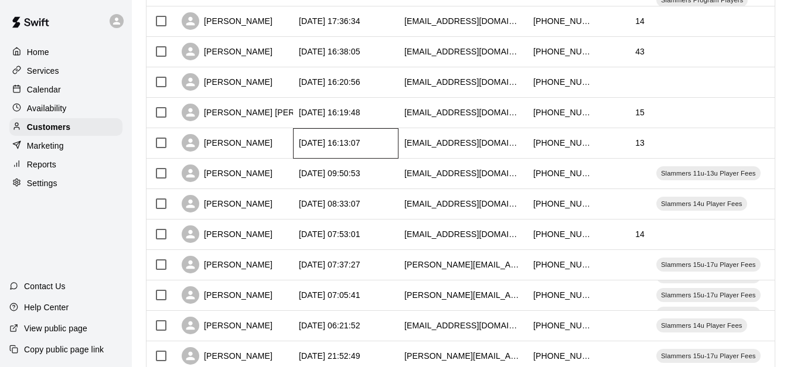
click at [397, 143] on div "[DATE] 16:13:07" at bounding box center [345, 143] width 105 height 30
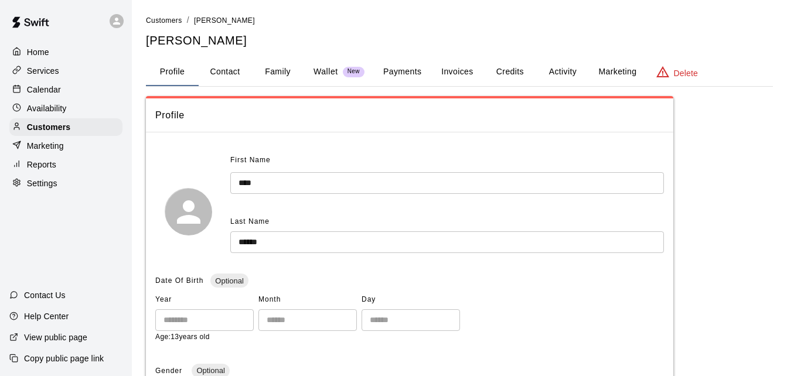
click at [389, 69] on button "Payments" at bounding box center [402, 72] width 57 height 28
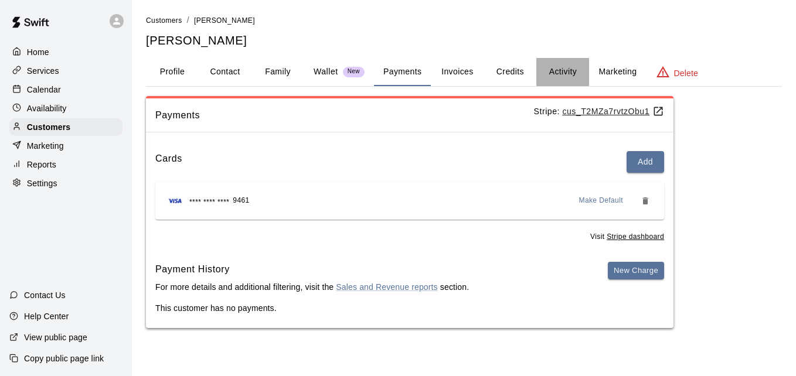
click at [559, 67] on button "Activity" at bounding box center [562, 72] width 53 height 28
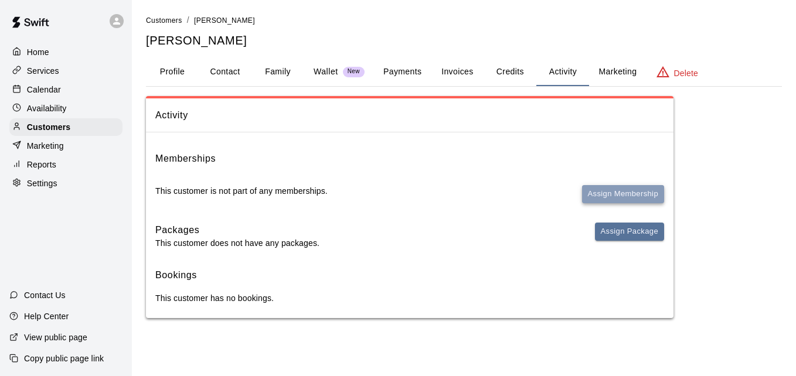
click at [632, 193] on button "Assign Membership" at bounding box center [623, 194] width 82 height 18
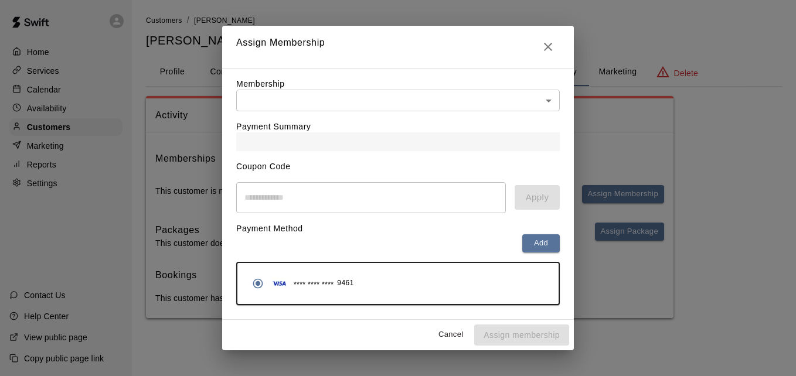
click at [491, 95] on body "Home Services Calendar Availability Customers Marketing Reports Settings Contac…" at bounding box center [398, 171] width 796 height 342
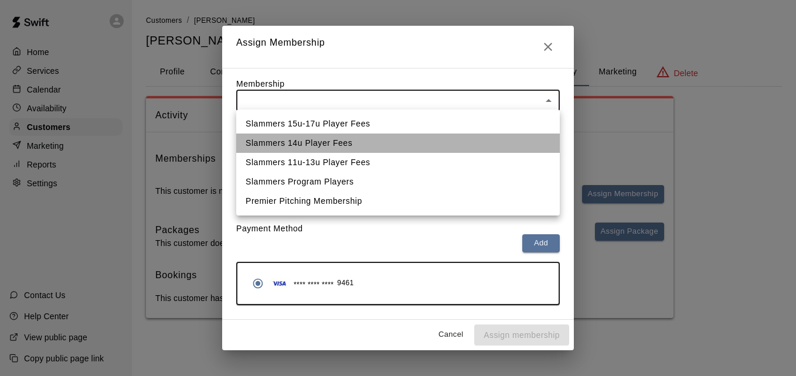
click at [477, 144] on li "Slammers 14u Player Fees" at bounding box center [397, 143] width 323 height 19
type input "**********"
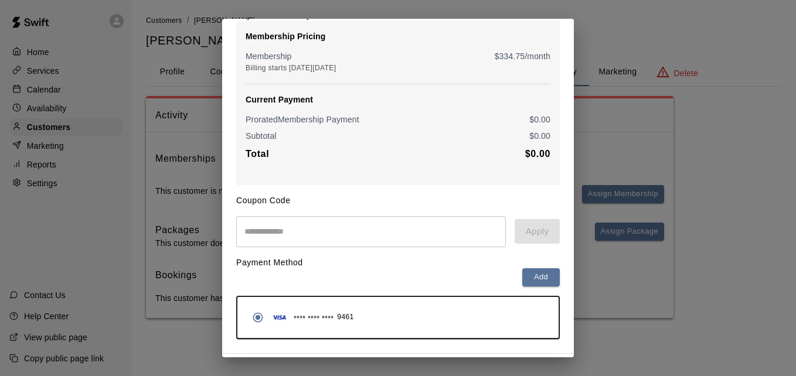
scroll to position [138, 0]
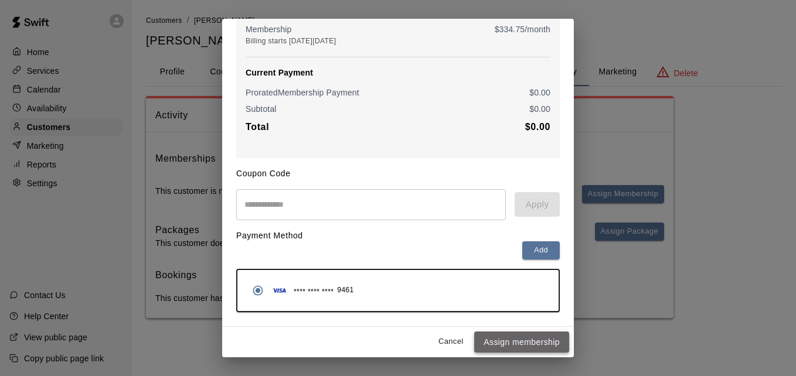
click at [517, 340] on button "Assign membership" at bounding box center [521, 343] width 95 height 22
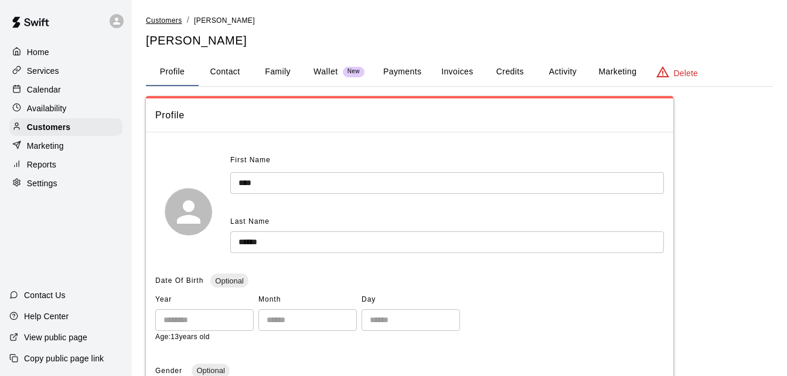
click at [176, 19] on span "Customers" at bounding box center [164, 20] width 36 height 8
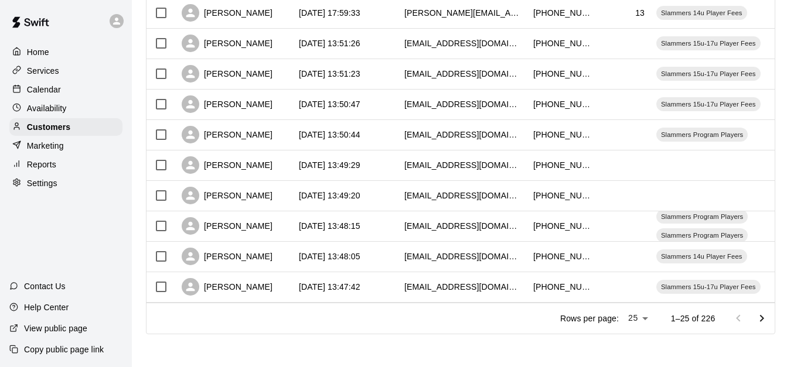
scroll to position [654, 0]
click at [768, 322] on icon "Go to next page" at bounding box center [762, 319] width 14 height 14
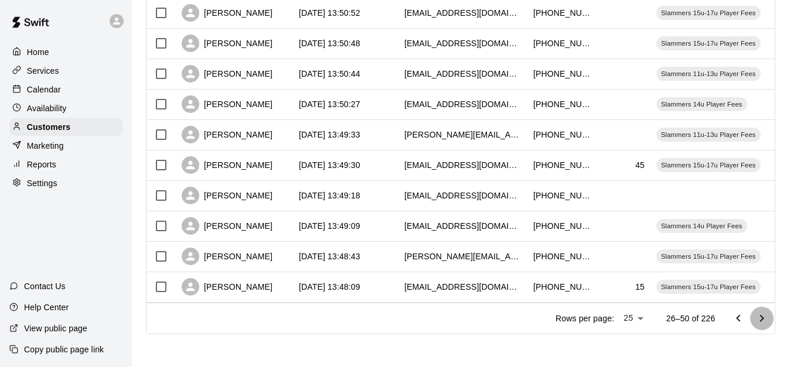
click at [768, 322] on icon "Go to next page" at bounding box center [762, 319] width 14 height 14
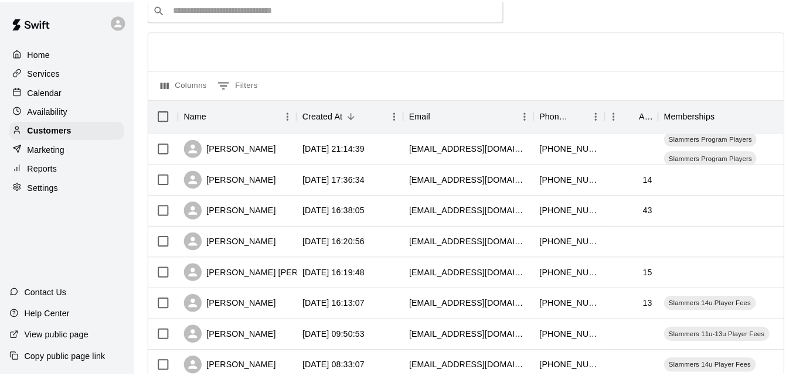
scroll to position [0, 0]
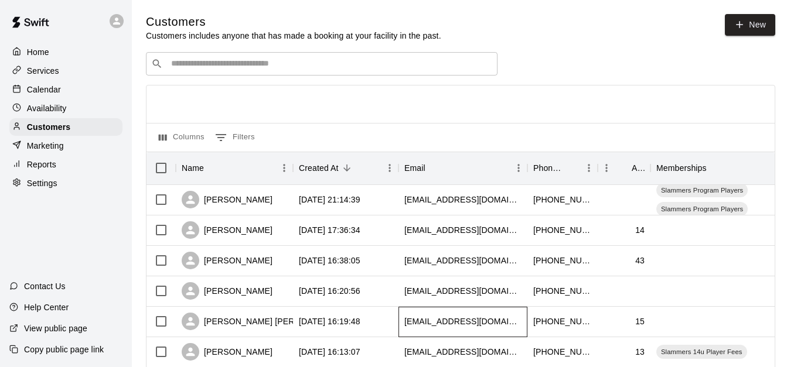
click at [398, 325] on div "[EMAIL_ADDRESS][DOMAIN_NAME]" at bounding box center [462, 322] width 129 height 30
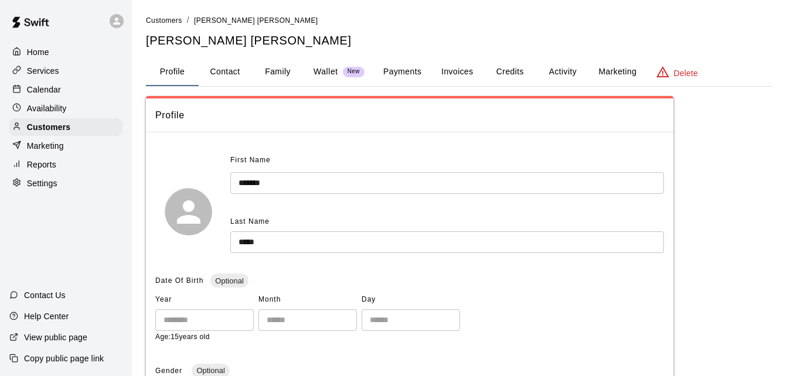
click at [271, 63] on button "Family" at bounding box center [277, 72] width 53 height 28
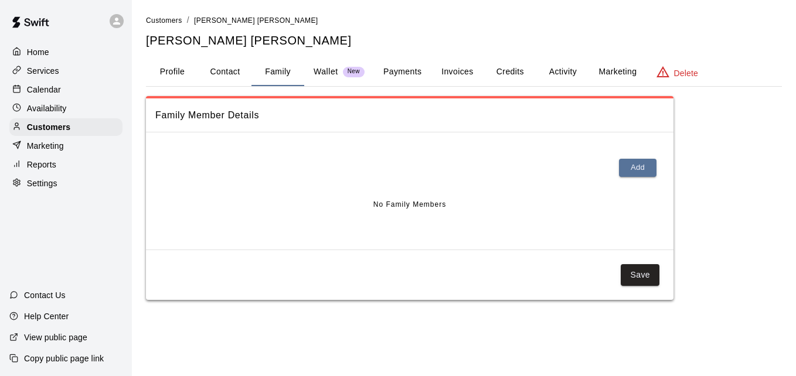
click at [403, 70] on button "Payments" at bounding box center [402, 72] width 57 height 28
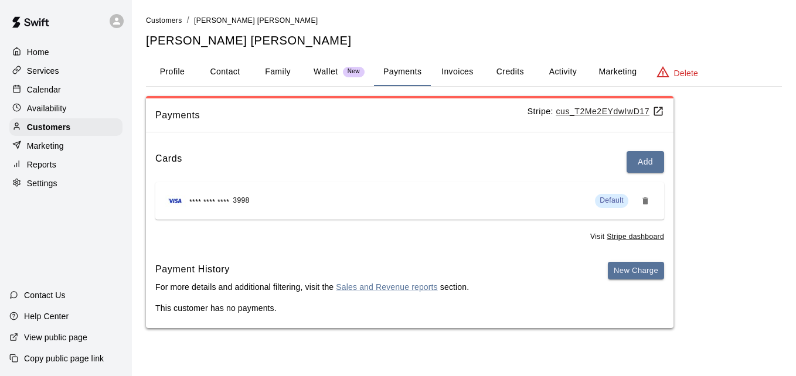
click at [572, 69] on button "Activity" at bounding box center [562, 72] width 53 height 28
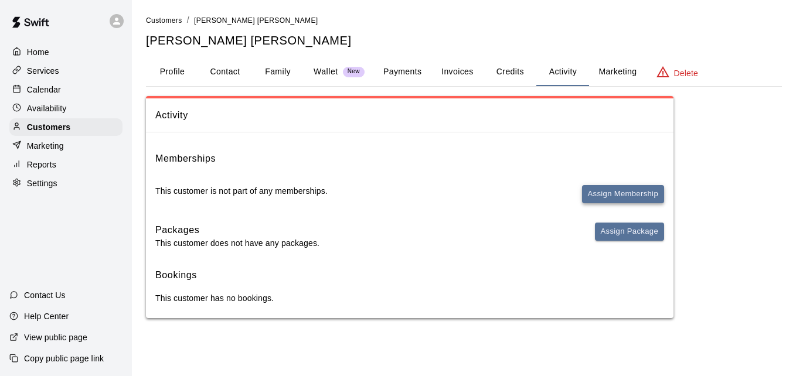
click at [625, 201] on button "Assign Membership" at bounding box center [623, 194] width 82 height 18
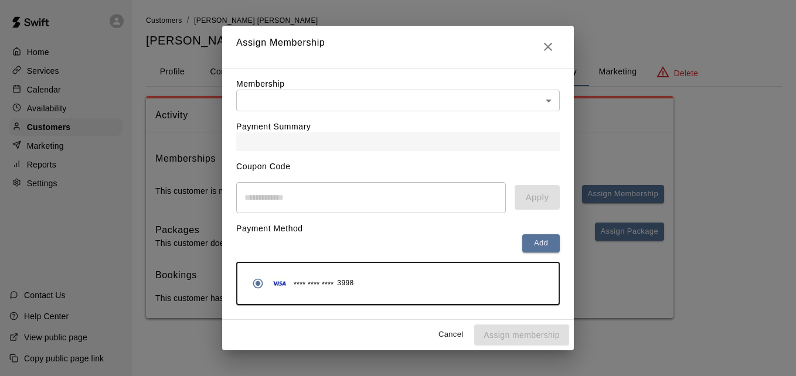
click at [500, 101] on body "Home Services Calendar Availability Customers Marketing Reports Settings Contac…" at bounding box center [398, 171] width 796 height 342
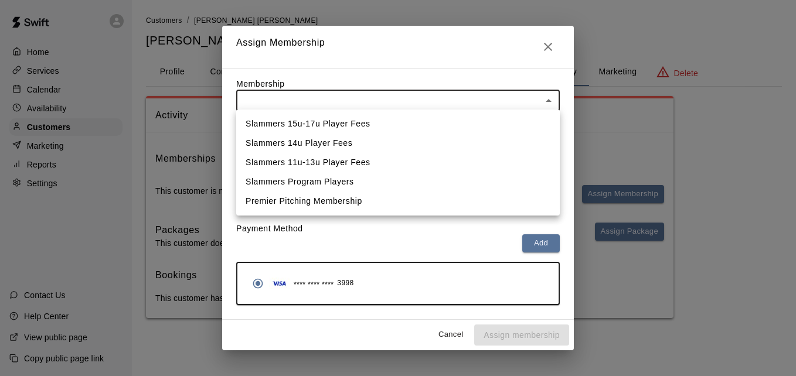
click at [488, 118] on li "Slammers 15u-17u Player Fees" at bounding box center [397, 123] width 323 height 19
type input "**********"
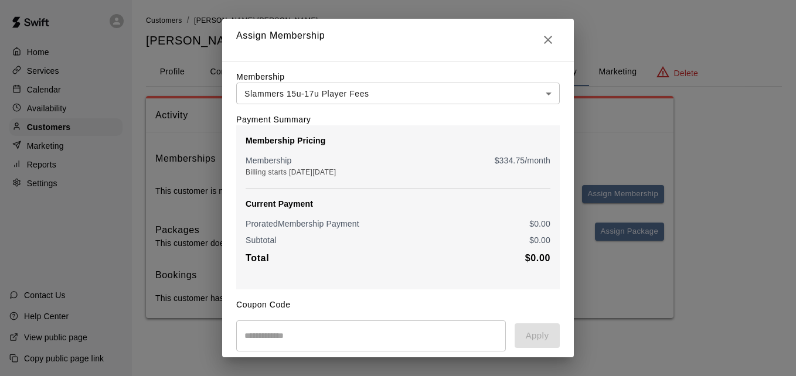
scroll to position [138, 0]
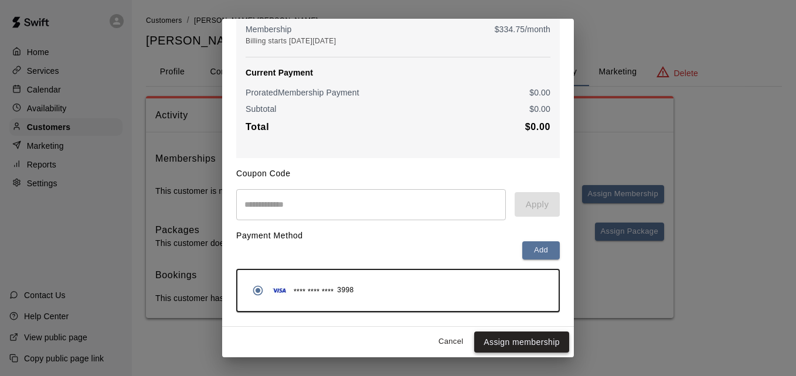
click at [521, 335] on button "Assign membership" at bounding box center [521, 343] width 95 height 22
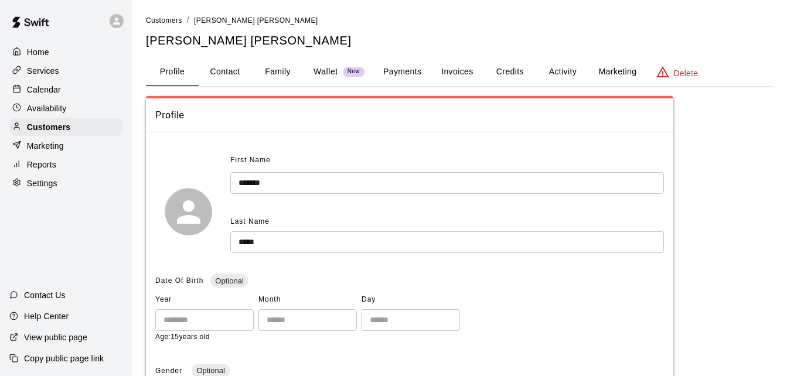
click at [400, 76] on button "Payments" at bounding box center [402, 72] width 57 height 28
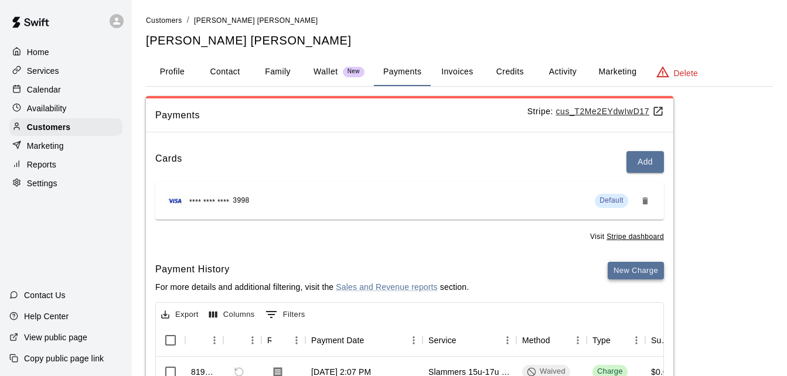
click at [636, 272] on button "New Charge" at bounding box center [636, 271] width 56 height 18
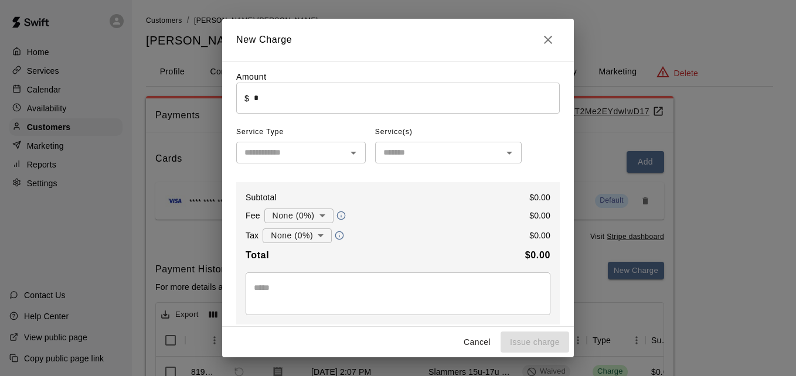
click at [401, 97] on input "*" at bounding box center [407, 98] width 306 height 31
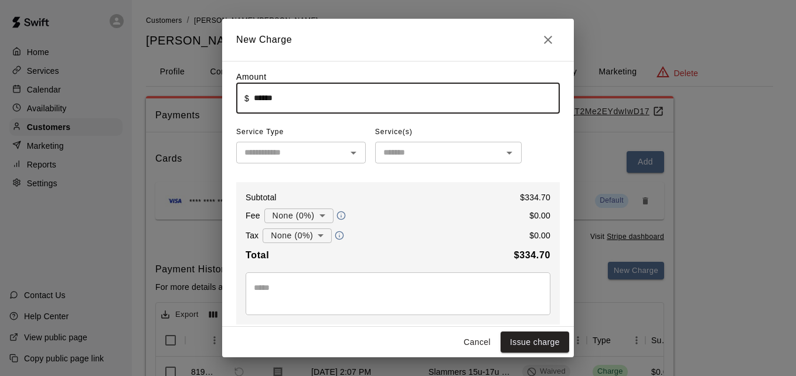
type input "******"
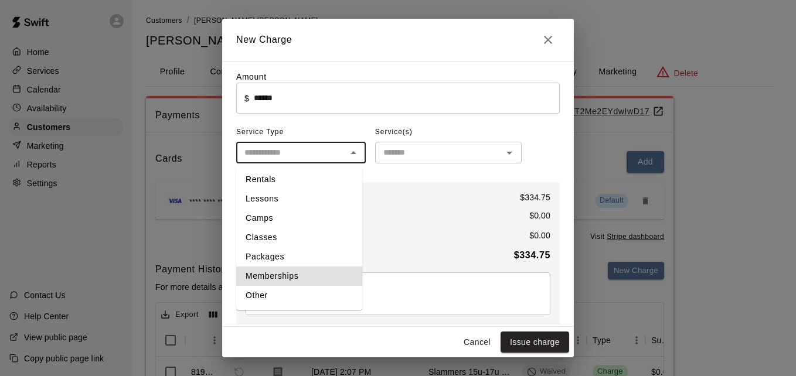
type input "**********"
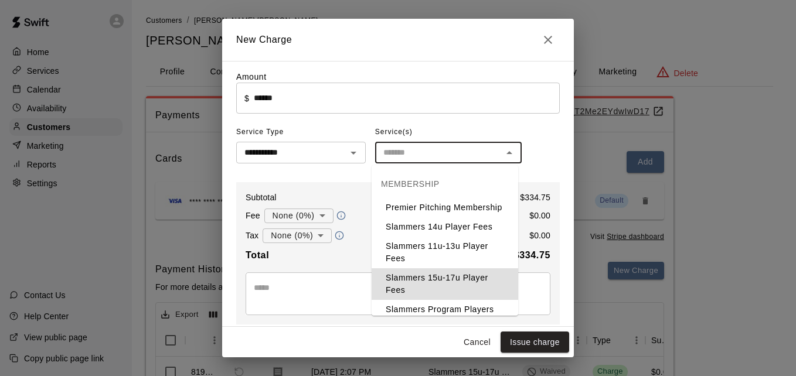
type input "**********"
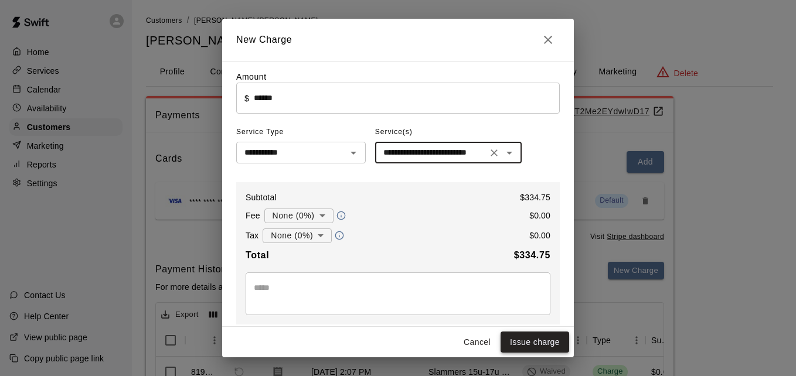
click at [530, 345] on button "Issue charge" at bounding box center [534, 343] width 69 height 22
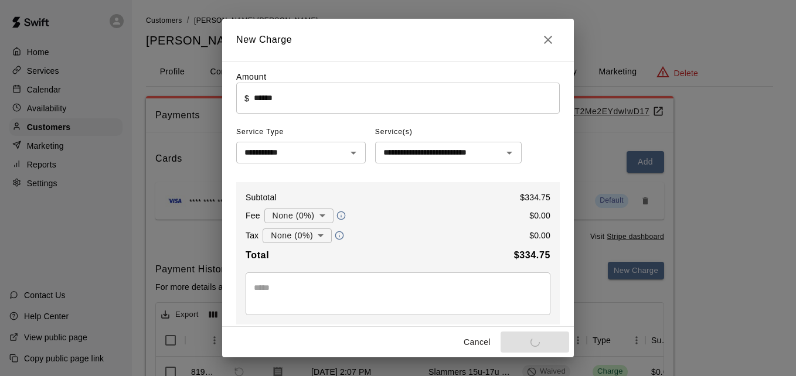
type input "*"
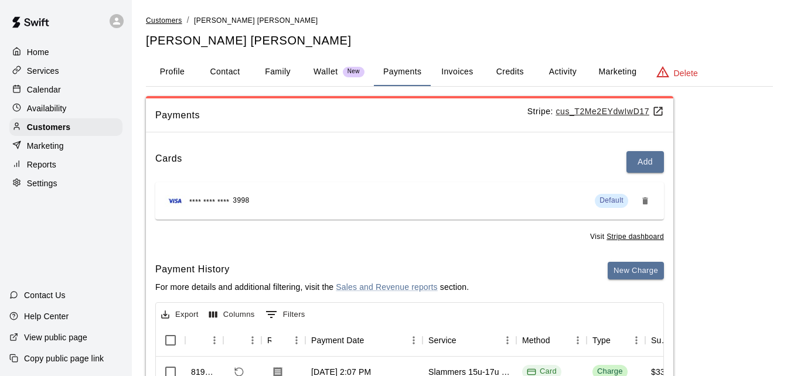
click at [166, 21] on span "Customers" at bounding box center [164, 20] width 36 height 8
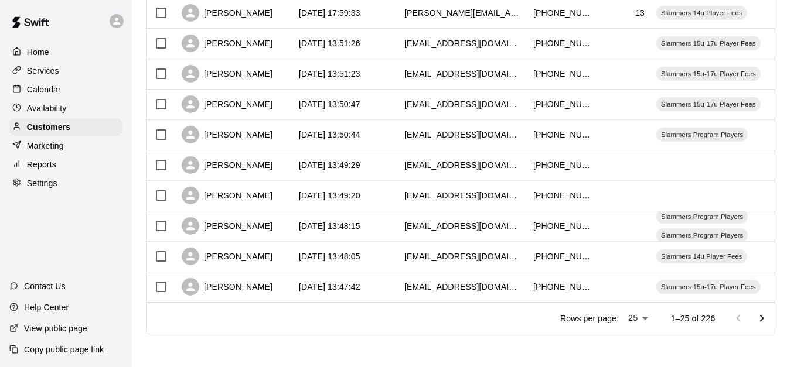
scroll to position [654, 0]
click at [769, 320] on icon "Go to next page" at bounding box center [762, 319] width 14 height 14
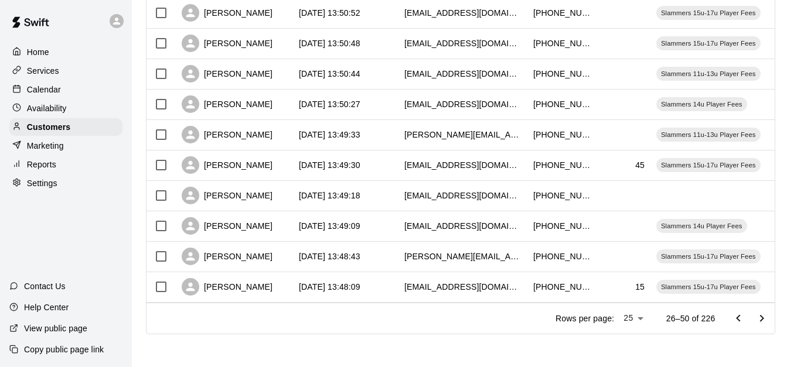
click at [769, 320] on icon "Go to next page" at bounding box center [762, 319] width 14 height 14
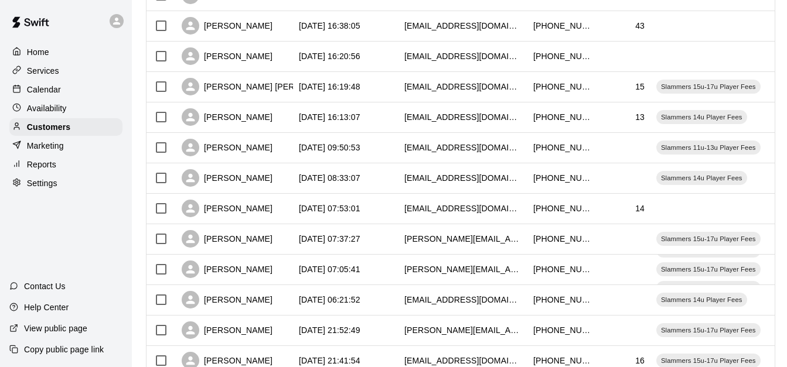
scroll to position [233, 0]
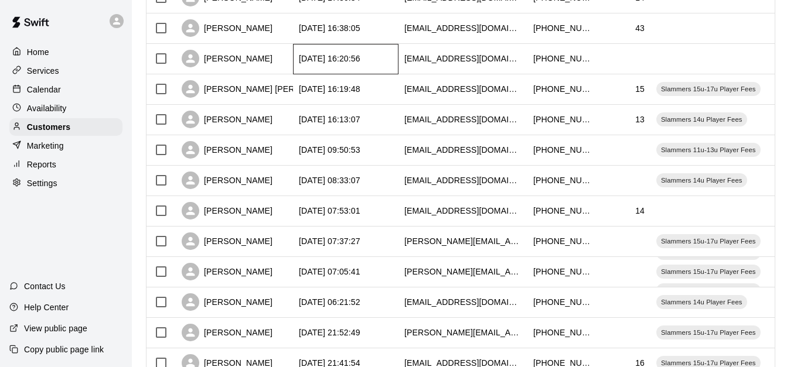
click at [386, 60] on div "[DATE] 16:20:56" at bounding box center [345, 59] width 105 height 30
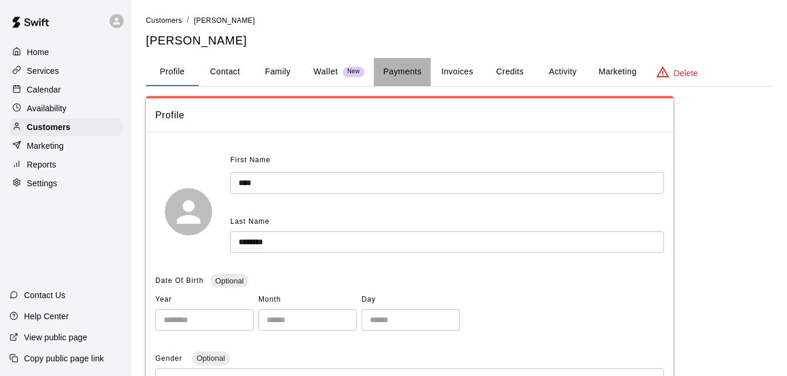
click at [386, 60] on button "Payments" at bounding box center [402, 72] width 57 height 28
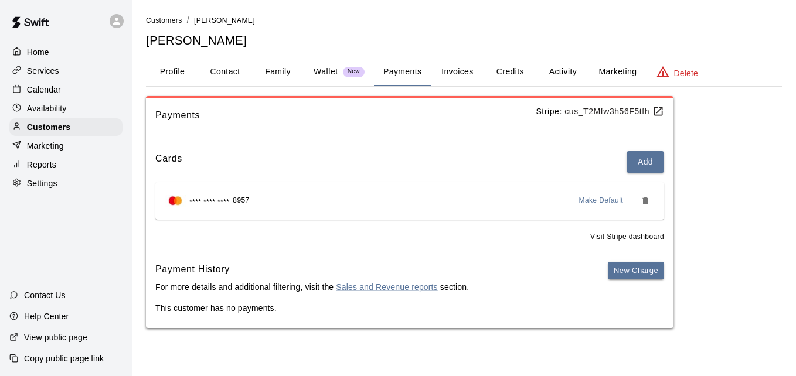
click at [270, 69] on button "Family" at bounding box center [277, 72] width 53 height 28
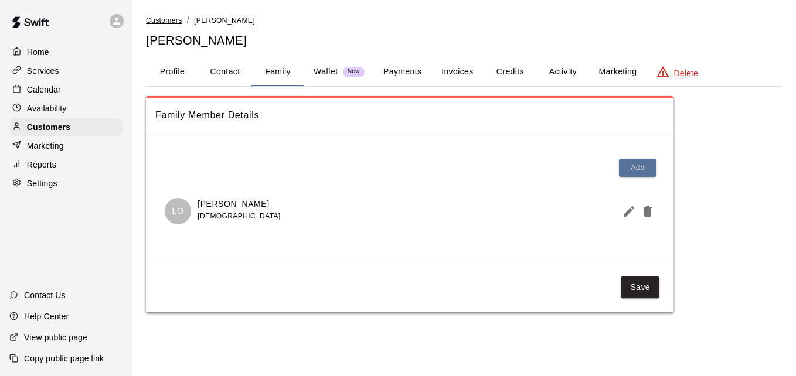
click at [173, 20] on span "Customers" at bounding box center [164, 20] width 36 height 8
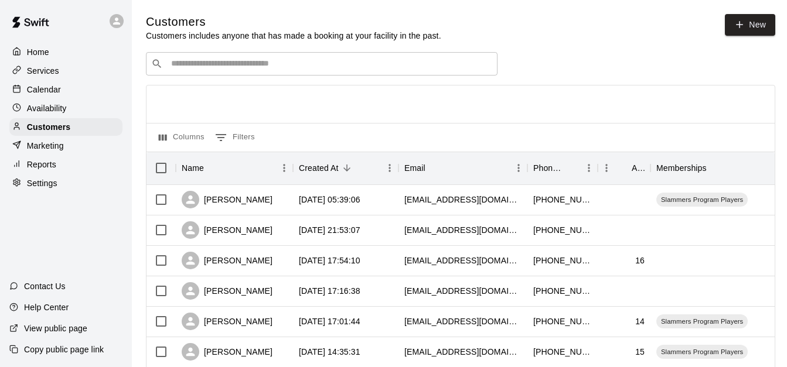
click at [194, 61] on input "Search customers by name or email" at bounding box center [330, 64] width 325 height 12
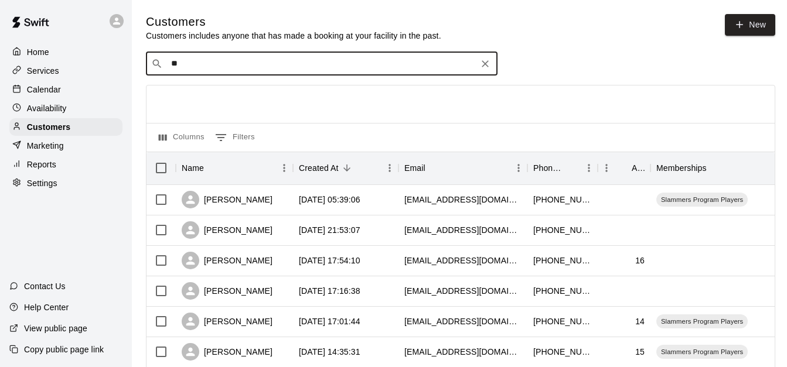
type input "*"
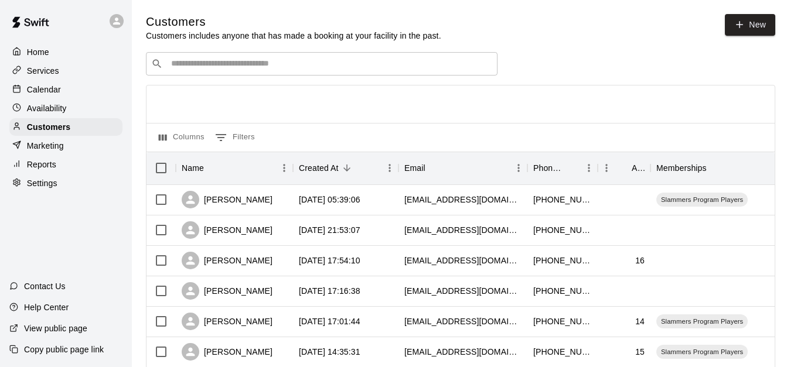
click at [411, 138] on div "Columns 0 Filters" at bounding box center [460, 137] width 628 height 29
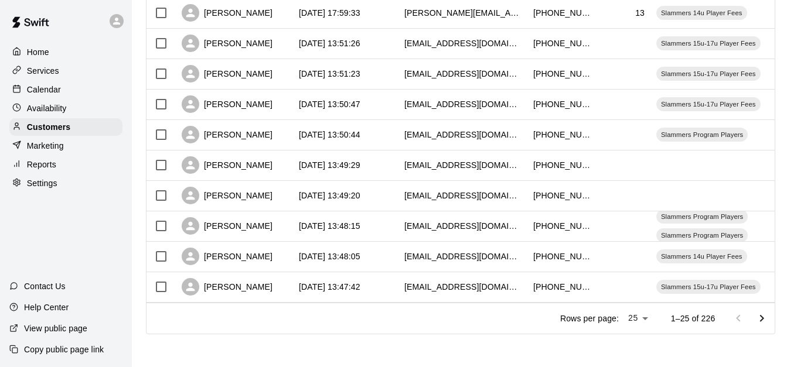
scroll to position [654, 0]
click at [769, 318] on icon "Go to next page" at bounding box center [762, 319] width 14 height 14
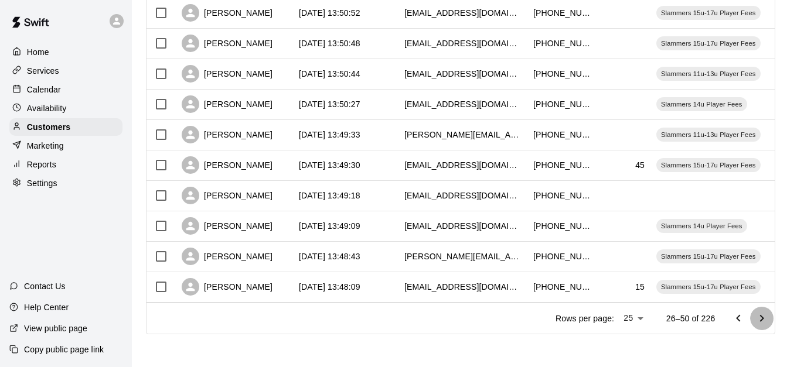
click at [769, 318] on icon "Go to next page" at bounding box center [762, 319] width 14 height 14
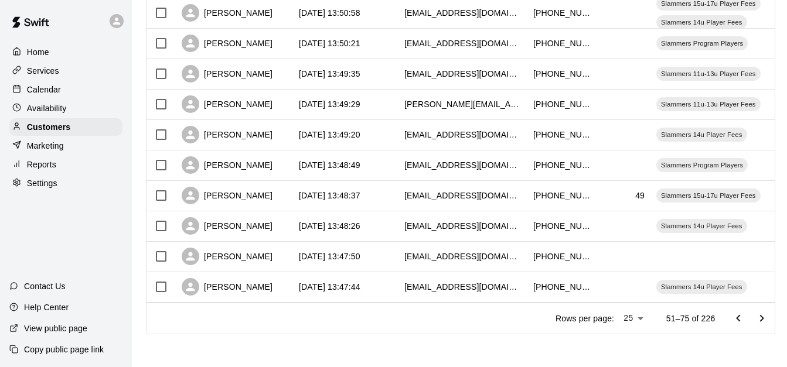
click at [769, 318] on icon "Go to next page" at bounding box center [762, 319] width 14 height 14
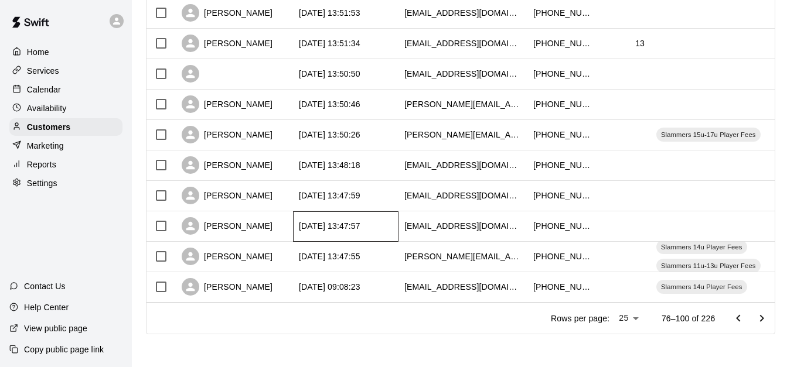
click at [392, 220] on div "[DATE] 13:47:57" at bounding box center [345, 227] width 105 height 30
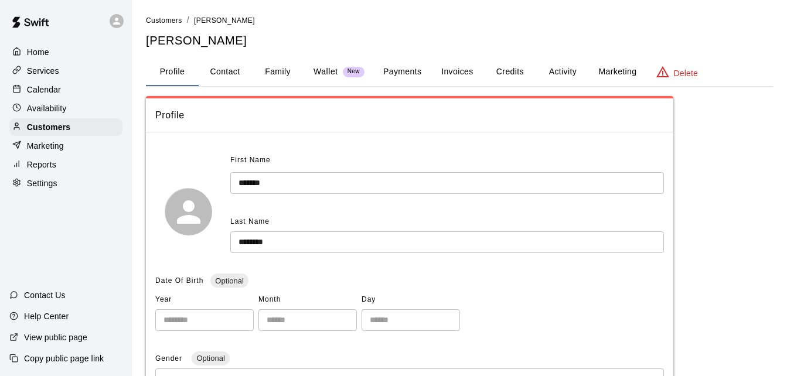
click at [410, 71] on button "Payments" at bounding box center [402, 72] width 57 height 28
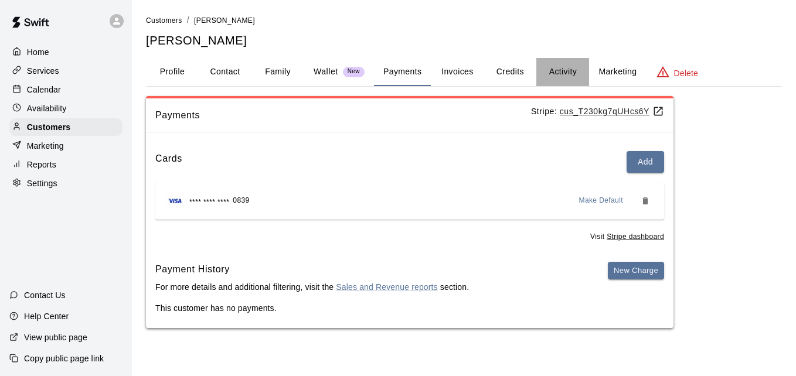
click at [565, 71] on button "Activity" at bounding box center [562, 72] width 53 height 28
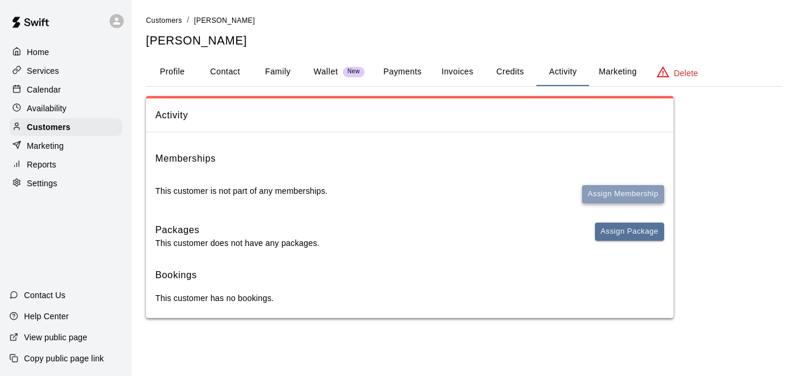
click at [616, 187] on button "Assign Membership" at bounding box center [623, 194] width 82 height 18
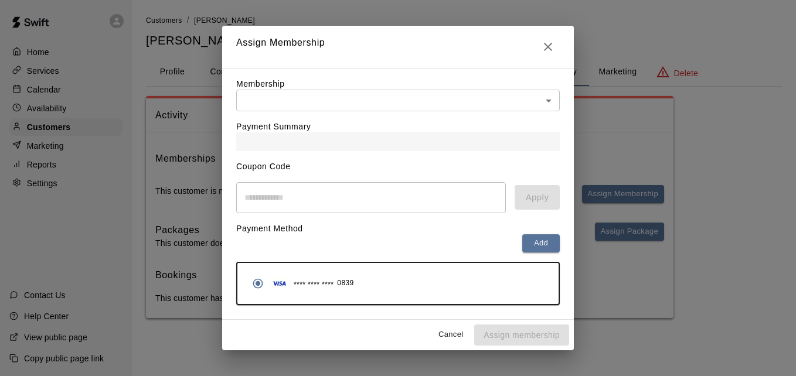
click at [496, 102] on body "Home Services Calendar Availability Customers Marketing Reports Settings Contac…" at bounding box center [398, 171] width 796 height 342
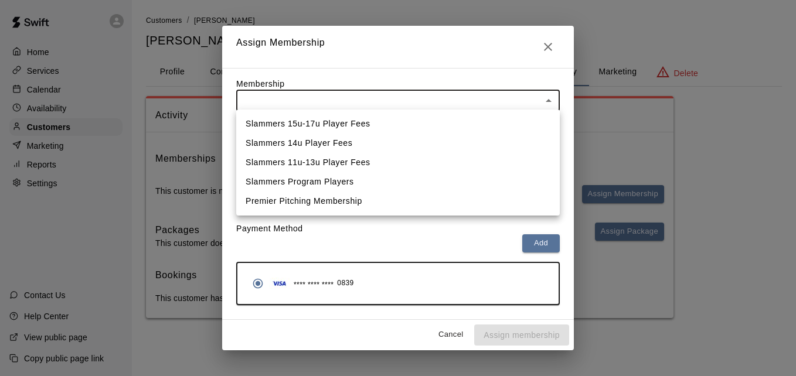
click at [473, 136] on li "Slammers 14u Player Fees" at bounding box center [397, 143] width 323 height 19
type input "**********"
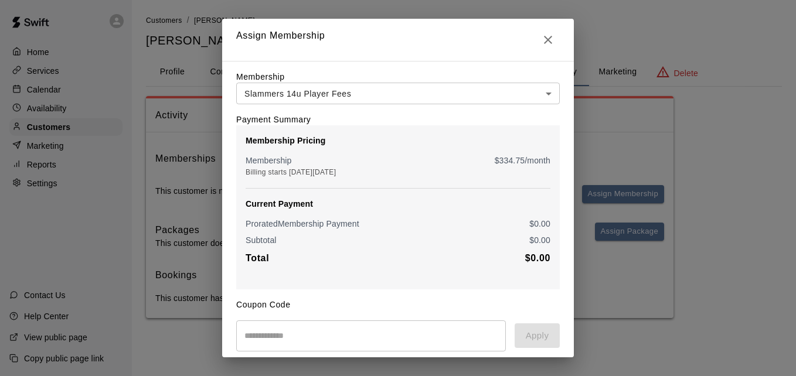
scroll to position [138, 0]
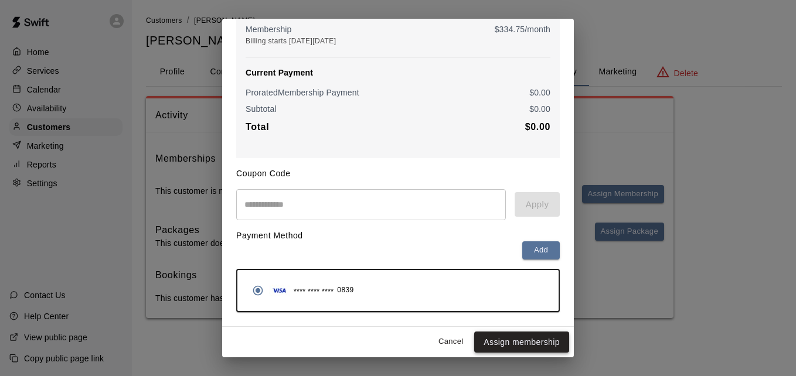
click at [514, 341] on button "Assign membership" at bounding box center [521, 343] width 95 height 22
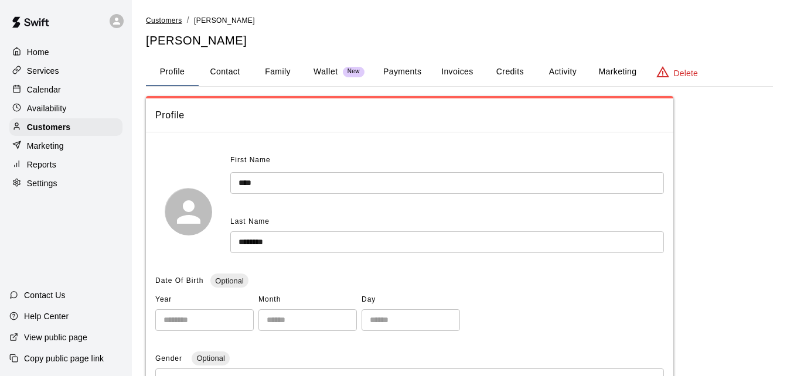
click at [164, 22] on span "Customers" at bounding box center [164, 20] width 36 height 8
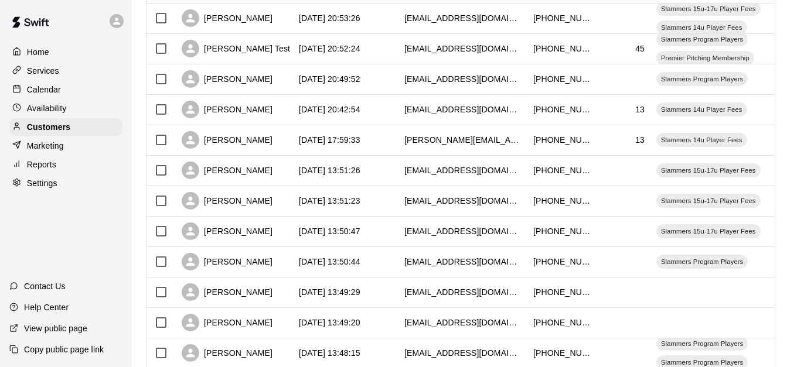
scroll to position [654, 0]
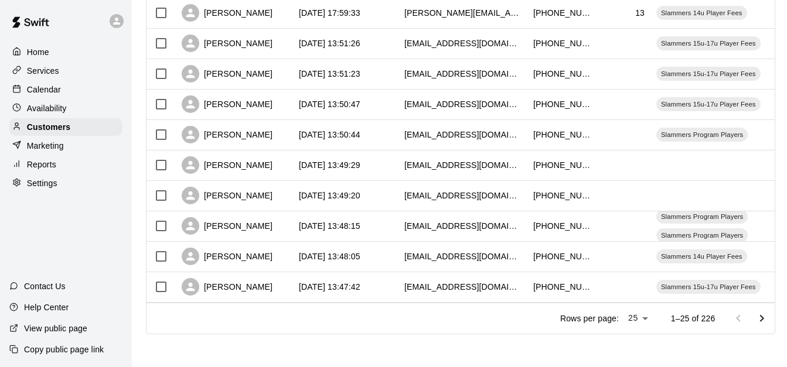
click at [769, 318] on icon "Go to next page" at bounding box center [762, 319] width 14 height 14
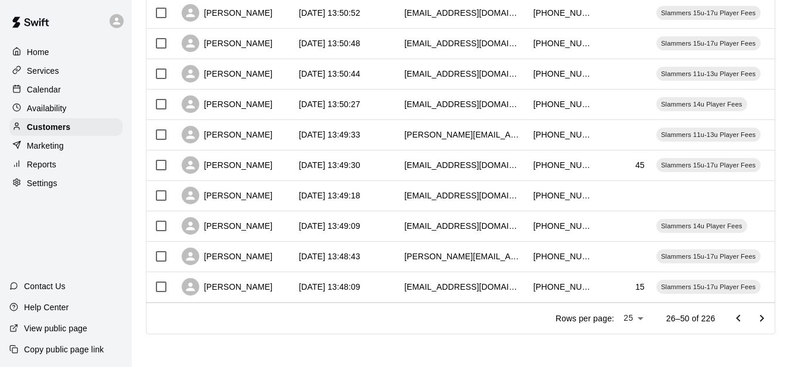
click at [769, 318] on icon "Go to next page" at bounding box center [762, 319] width 14 height 14
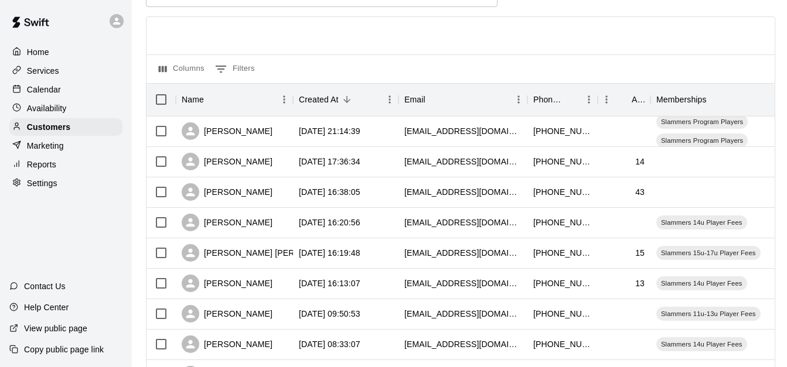
scroll to position [45, 0]
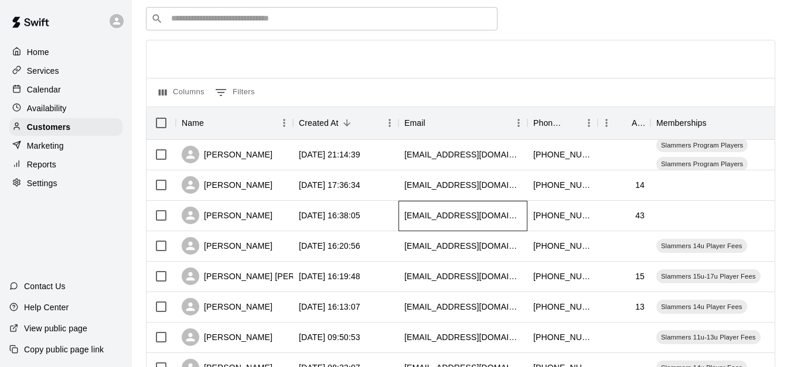
click at [496, 216] on div "[EMAIL_ADDRESS][DOMAIN_NAME]" at bounding box center [462, 216] width 129 height 30
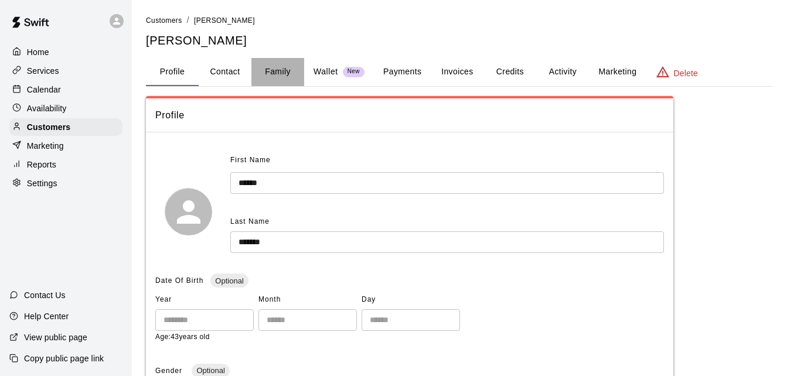
click at [262, 63] on button "Family" at bounding box center [277, 72] width 53 height 28
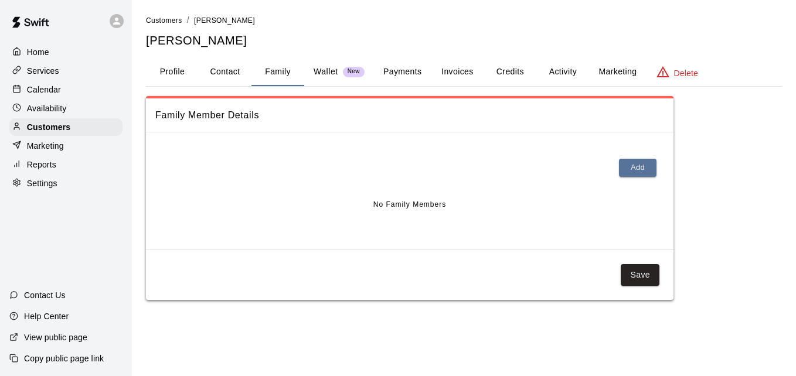
click at [413, 74] on button "Payments" at bounding box center [402, 72] width 57 height 28
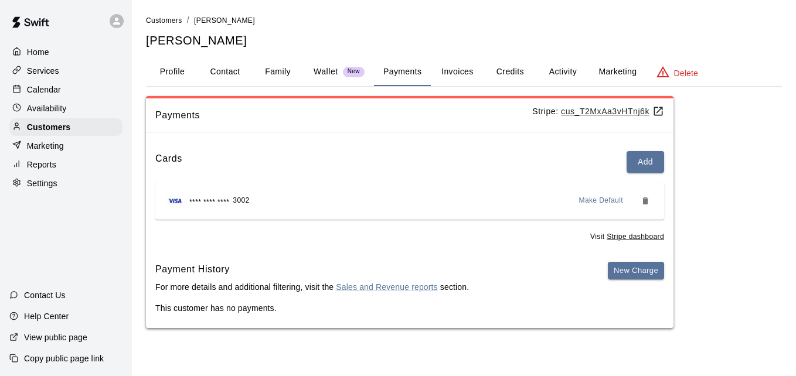
click at [571, 73] on button "Activity" at bounding box center [562, 72] width 53 height 28
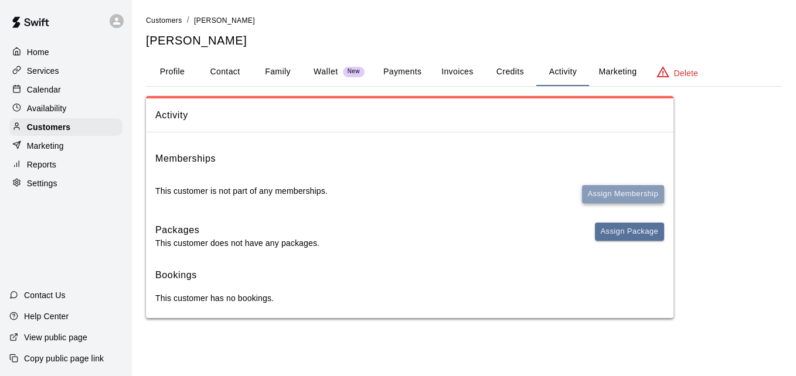
click at [610, 195] on button "Assign Membership" at bounding box center [623, 194] width 82 height 18
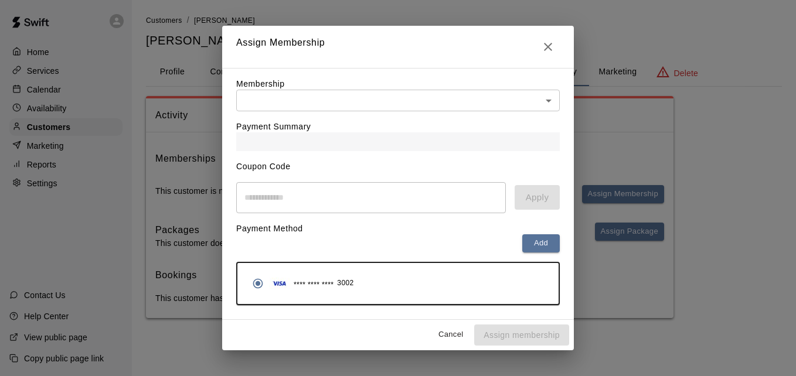
click at [420, 97] on body "Home Services Calendar Availability Customers Marketing Reports Settings Contac…" at bounding box center [398, 171] width 796 height 342
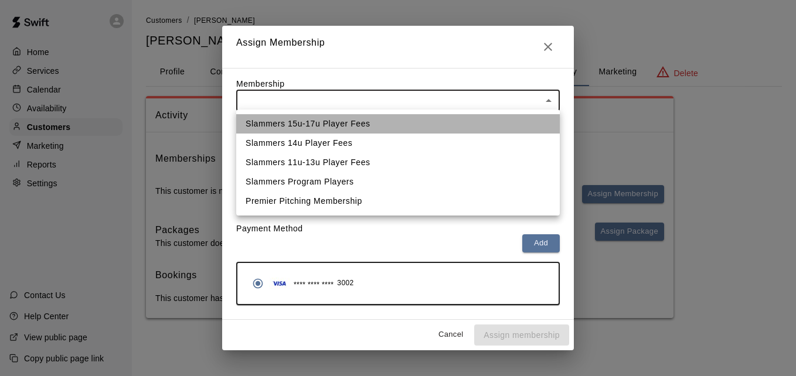
click at [407, 127] on li "Slammers 15u-17u Player Fees" at bounding box center [397, 123] width 323 height 19
type input "**********"
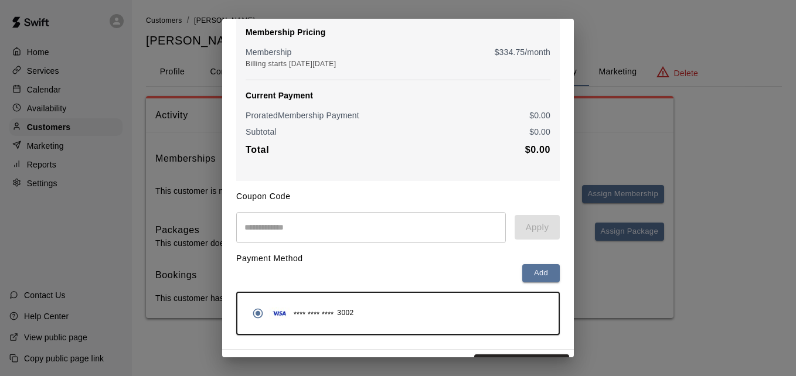
scroll to position [138, 0]
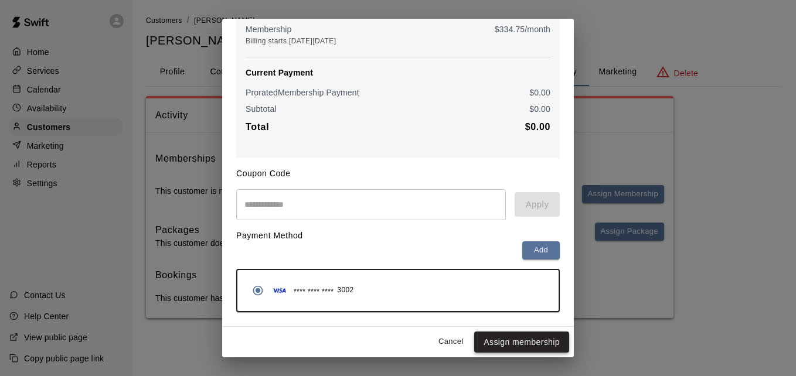
click at [520, 337] on button "Assign membership" at bounding box center [521, 343] width 95 height 22
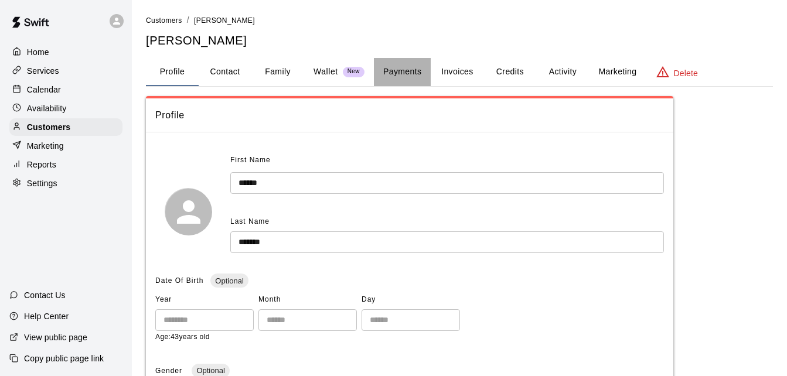
click at [397, 66] on button "Payments" at bounding box center [402, 72] width 57 height 28
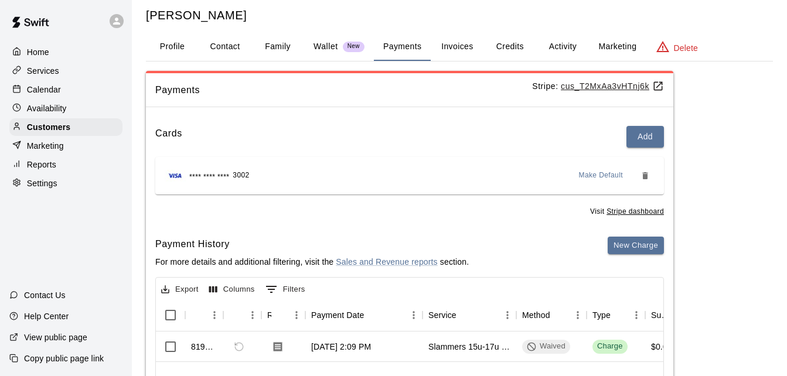
scroll to position [47, 0]
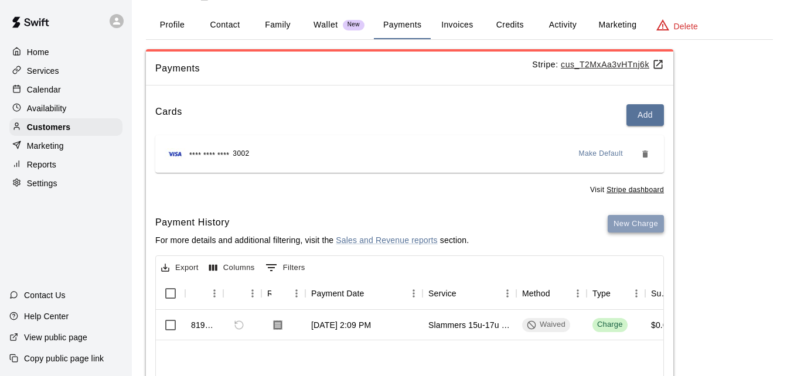
click at [649, 219] on button "New Charge" at bounding box center [636, 224] width 56 height 18
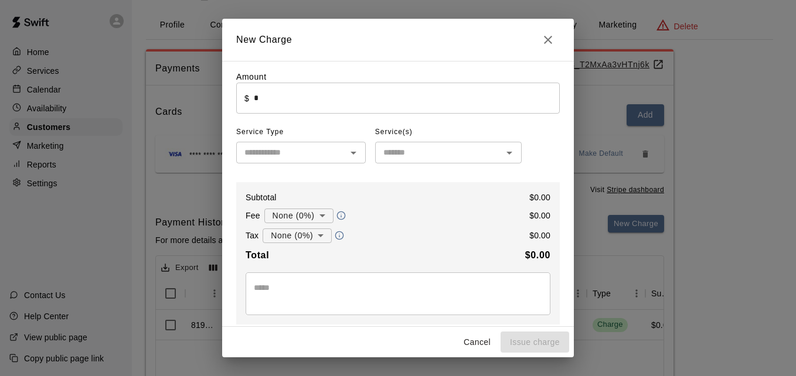
click at [390, 100] on input "*" at bounding box center [407, 98] width 306 height 31
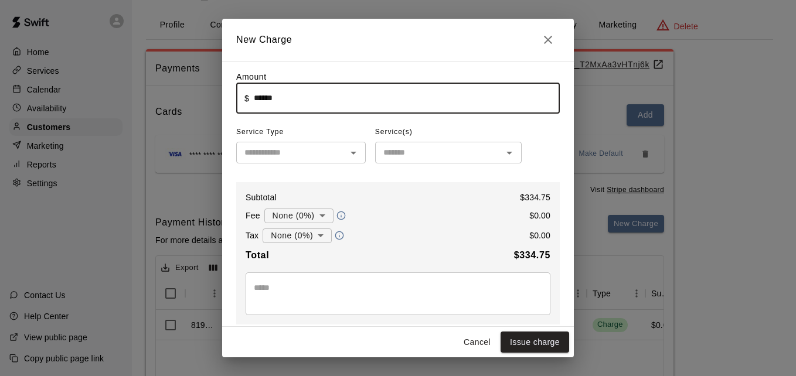
type input "******"
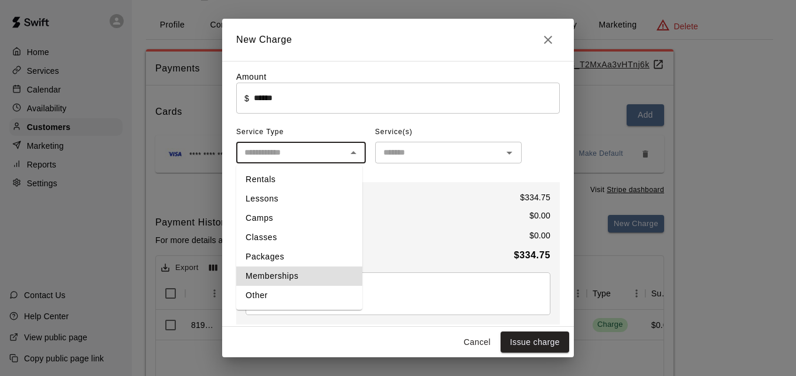
type input "**********"
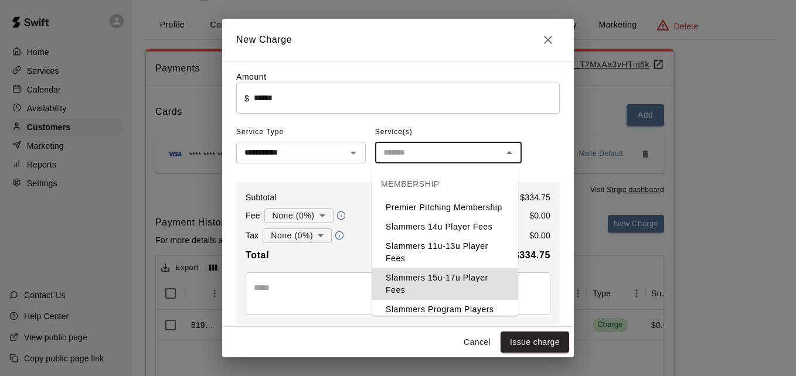
type input "**********"
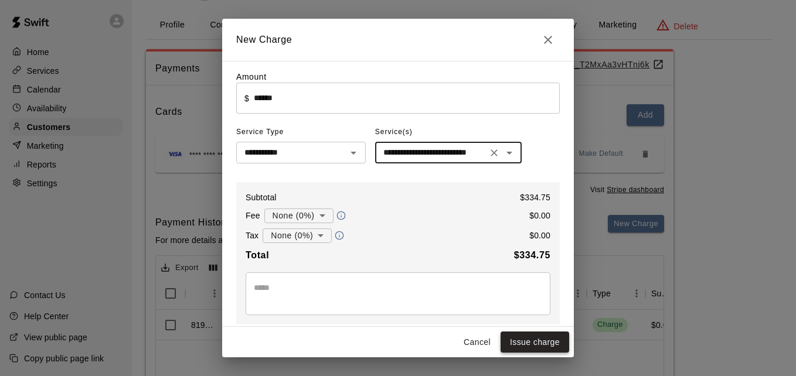
click at [554, 344] on button "Issue charge" at bounding box center [534, 343] width 69 height 22
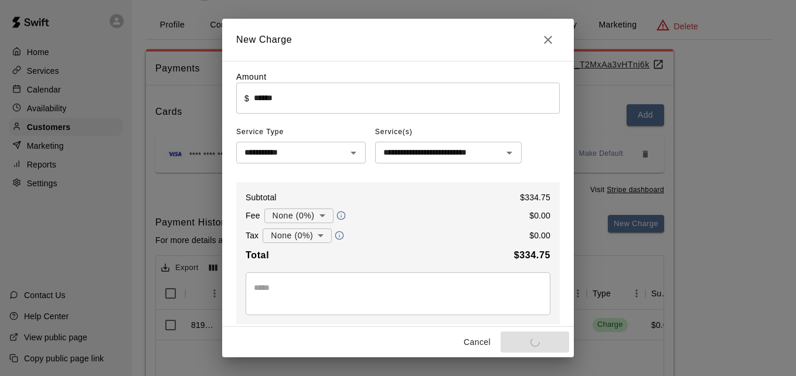
type input "*"
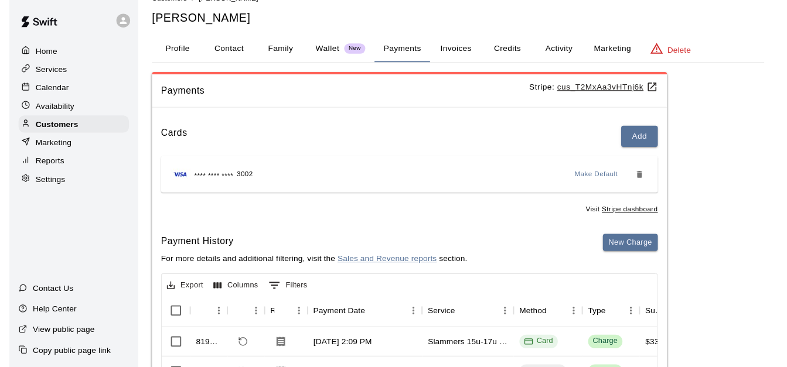
scroll to position [0, 0]
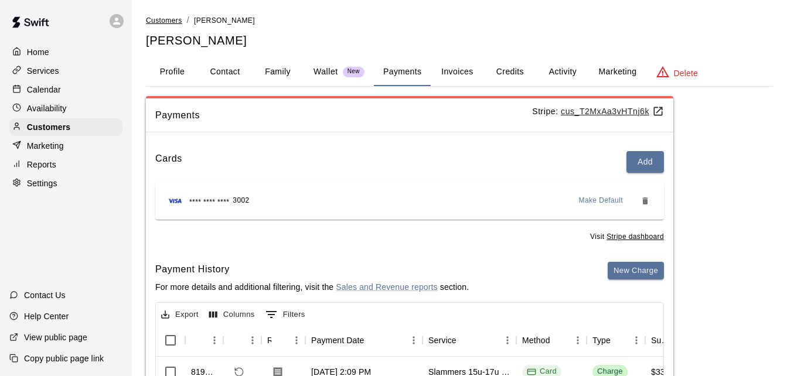
click at [176, 16] on span "Customers" at bounding box center [164, 20] width 36 height 8
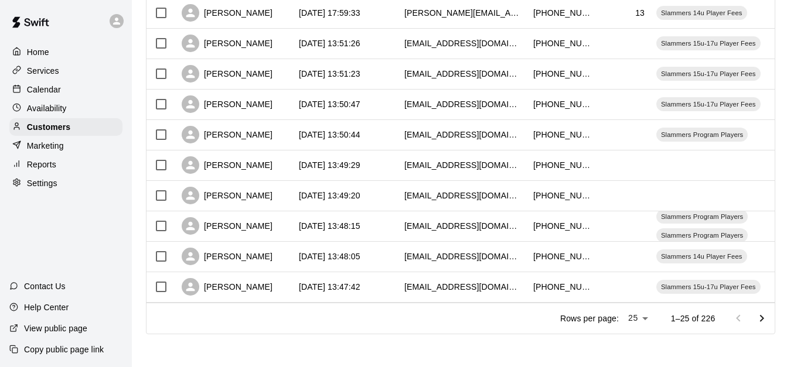
scroll to position [654, 0]
click at [769, 318] on icon "Go to next page" at bounding box center [762, 319] width 14 height 14
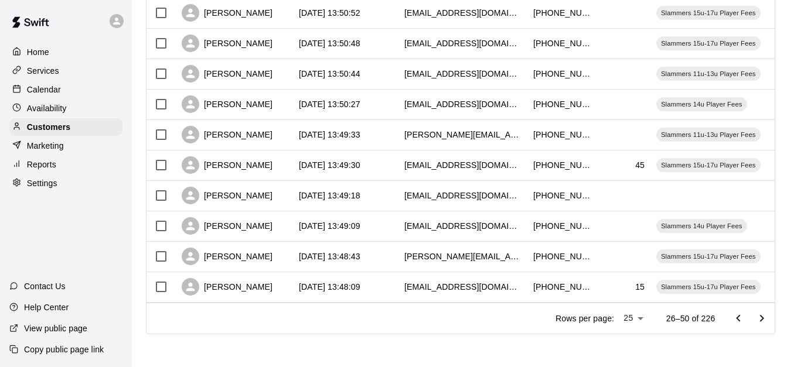
click at [769, 318] on icon "Go to next page" at bounding box center [762, 319] width 14 height 14
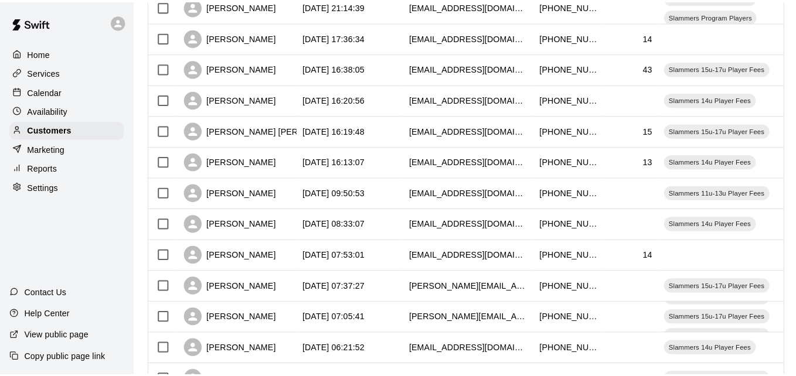
scroll to position [0, 0]
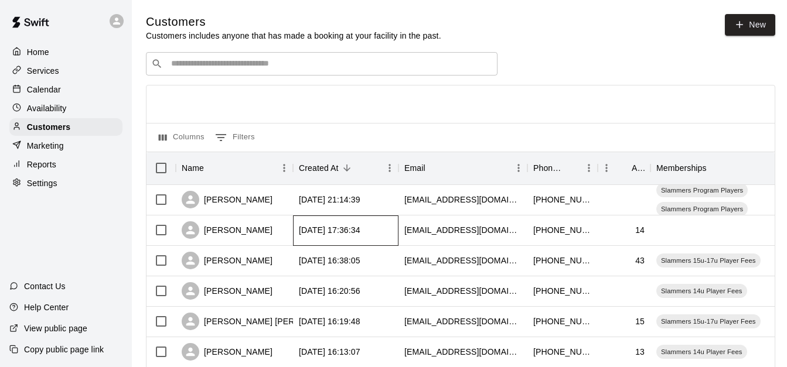
click at [386, 226] on div "[DATE] 17:36:34" at bounding box center [345, 231] width 105 height 30
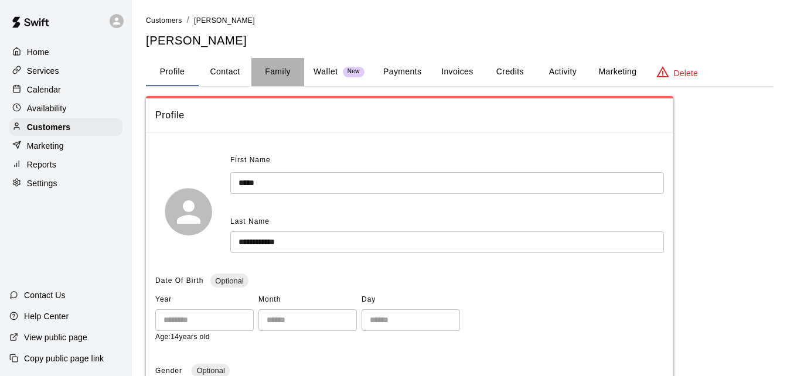
click at [285, 73] on button "Family" at bounding box center [277, 72] width 53 height 28
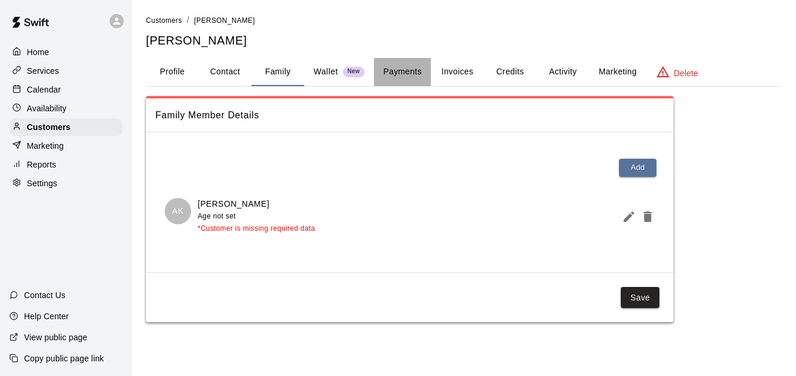
click at [394, 68] on button "Payments" at bounding box center [402, 72] width 57 height 28
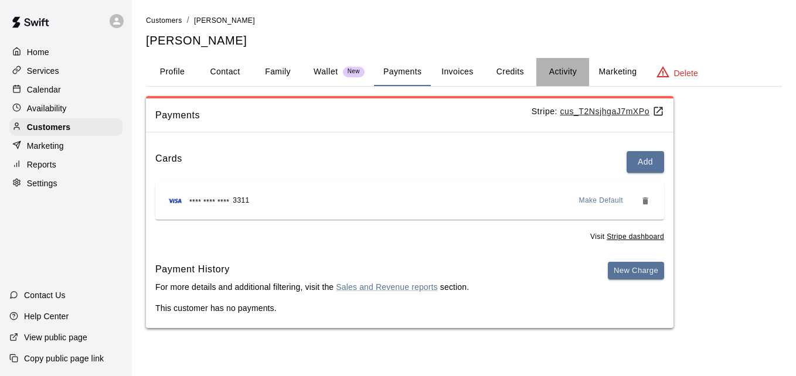
click at [554, 70] on button "Activity" at bounding box center [562, 72] width 53 height 28
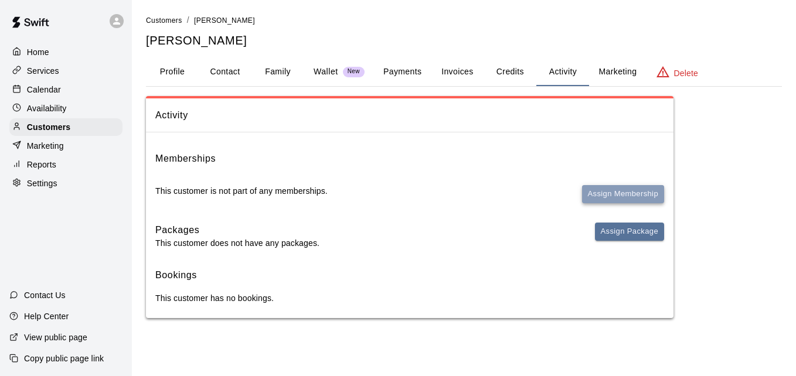
click at [630, 192] on button "Assign Membership" at bounding box center [623, 194] width 82 height 18
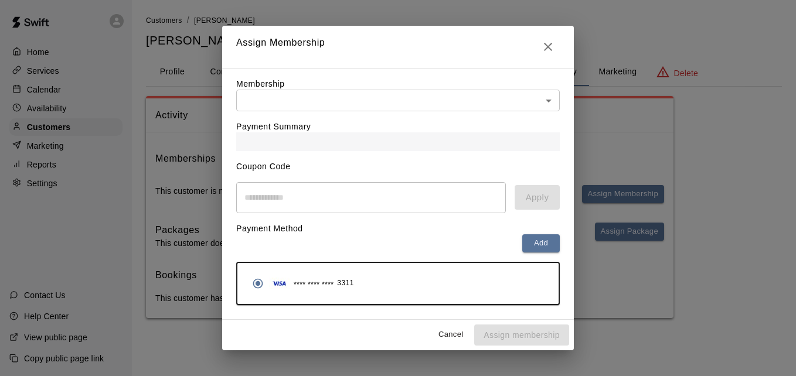
click at [480, 94] on body "Home Services Calendar Availability Customers Marketing Reports Settings Contac…" at bounding box center [398, 171] width 796 height 342
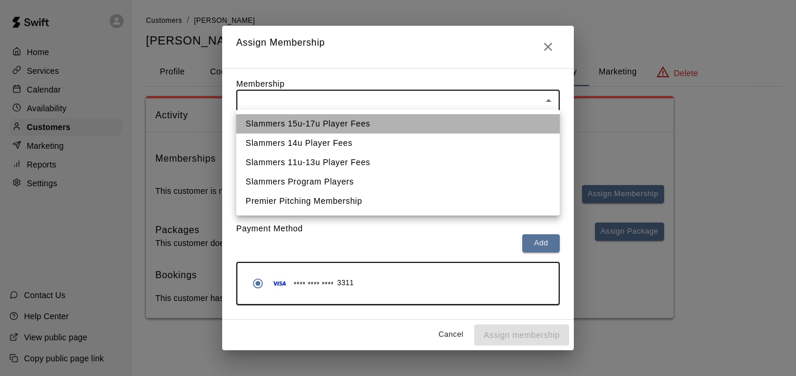
click at [458, 118] on li "Slammers 15u-17u Player Fees" at bounding box center [397, 123] width 323 height 19
type input "**********"
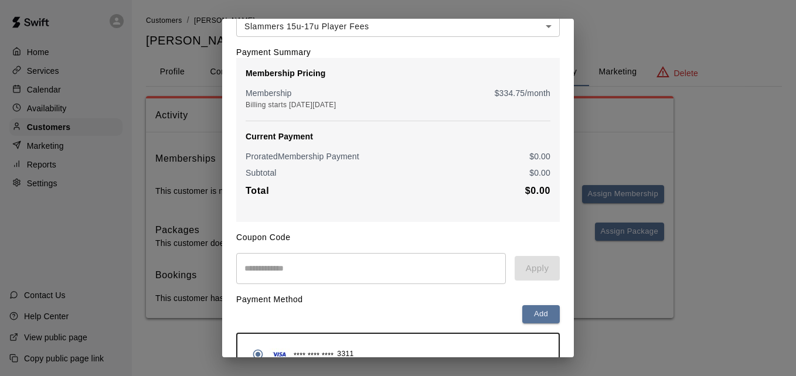
scroll to position [138, 0]
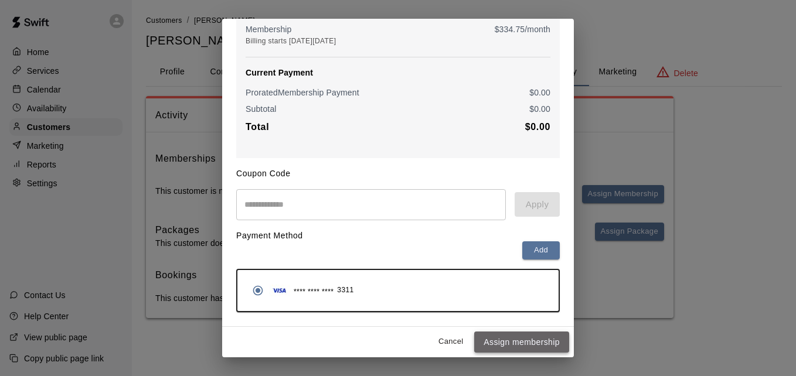
click at [516, 335] on button "Assign membership" at bounding box center [521, 343] width 95 height 22
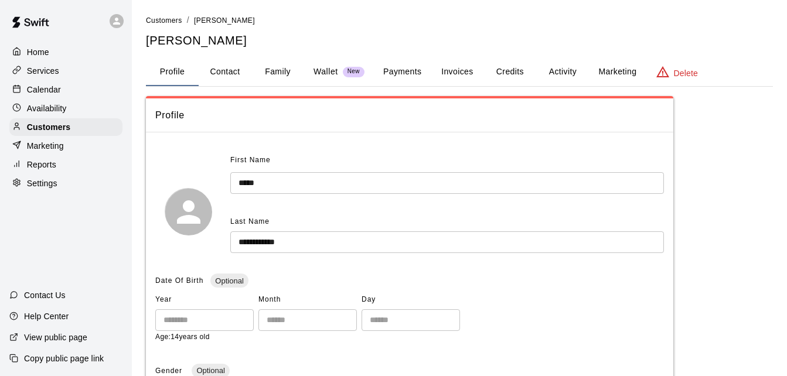
click at [400, 74] on button "Payments" at bounding box center [402, 72] width 57 height 28
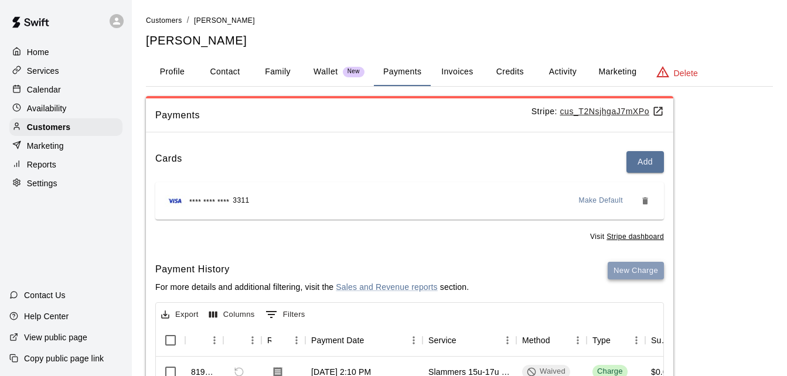
click at [625, 276] on button "New Charge" at bounding box center [636, 271] width 56 height 18
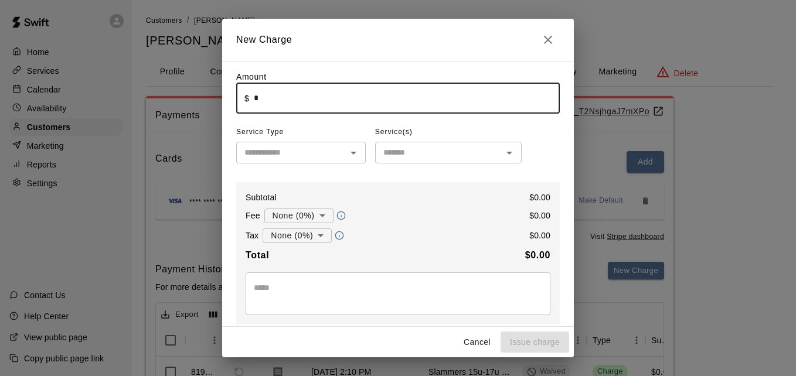
click at [330, 104] on input "*" at bounding box center [407, 98] width 306 height 31
type input "******"
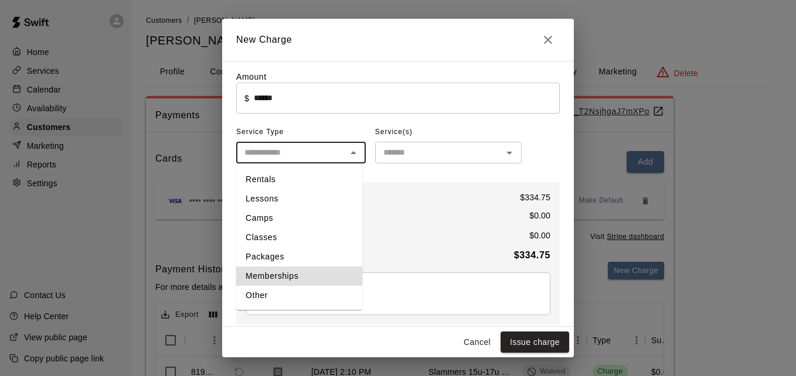
type input "**********"
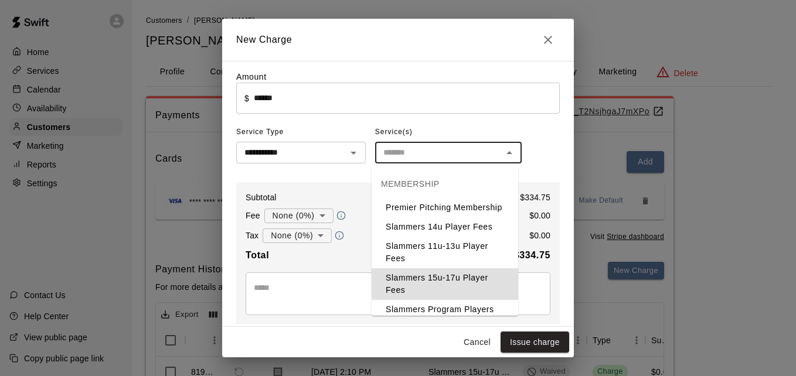
type input "**********"
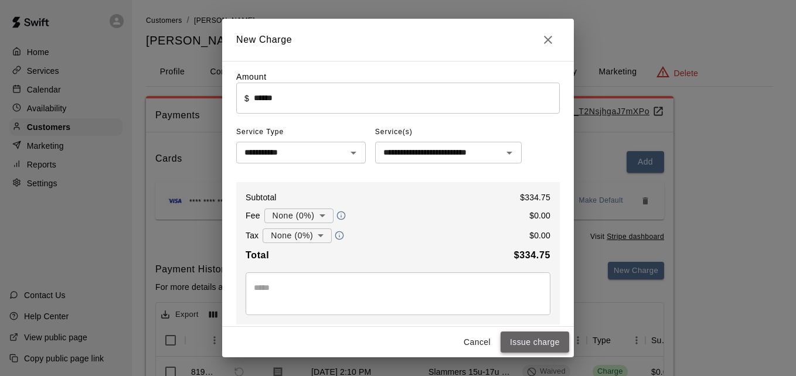
click at [523, 337] on button "Issue charge" at bounding box center [534, 343] width 69 height 22
type input "*"
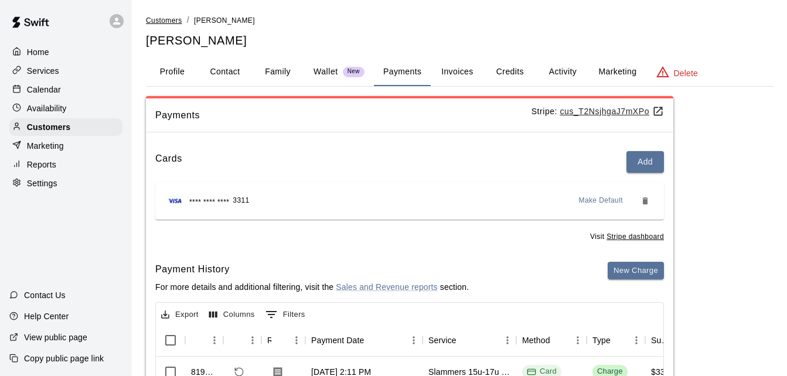
click at [175, 18] on span "Customers" at bounding box center [164, 20] width 36 height 8
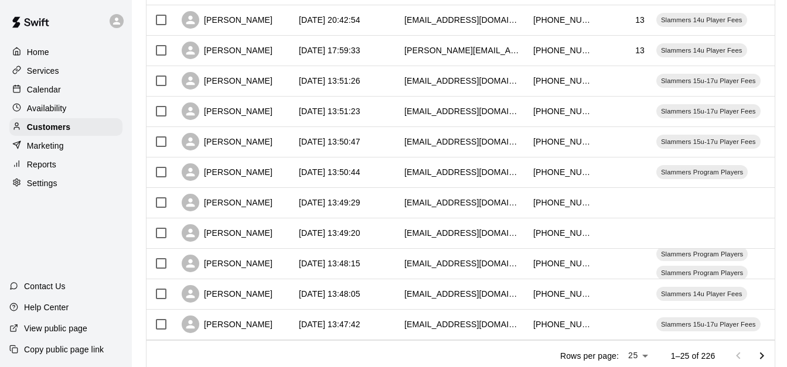
scroll to position [654, 0]
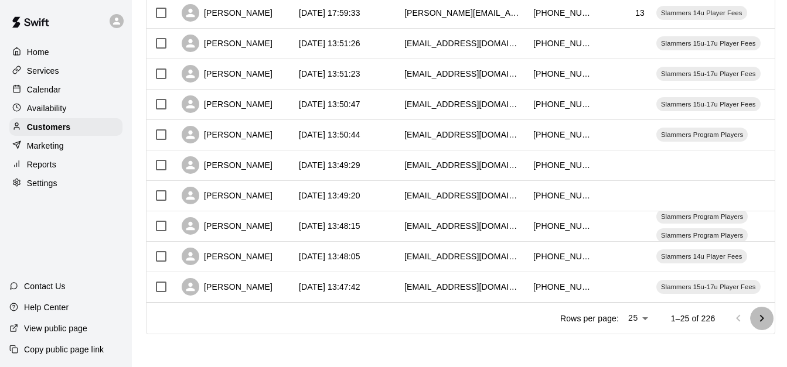
click at [767, 315] on icon "Go to next page" at bounding box center [762, 319] width 14 height 14
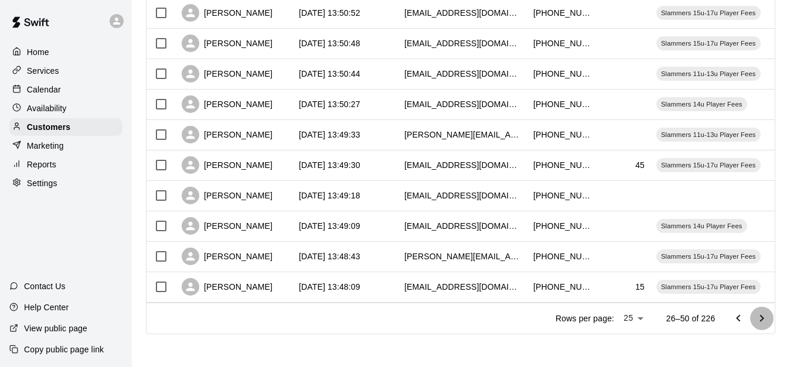
click at [767, 315] on icon "Go to next page" at bounding box center [762, 319] width 14 height 14
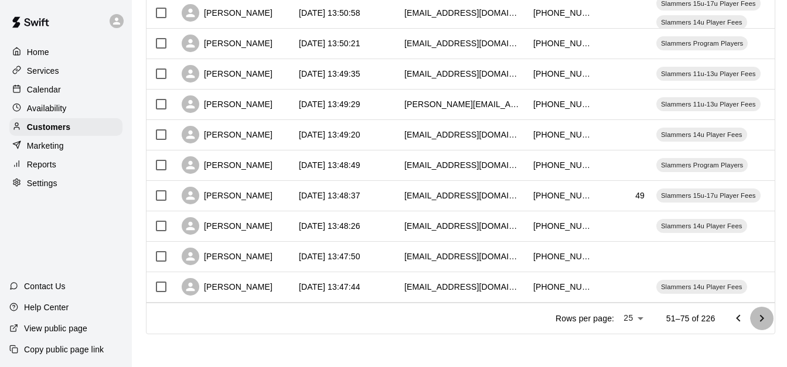
click at [767, 315] on icon "Go to next page" at bounding box center [762, 319] width 14 height 14
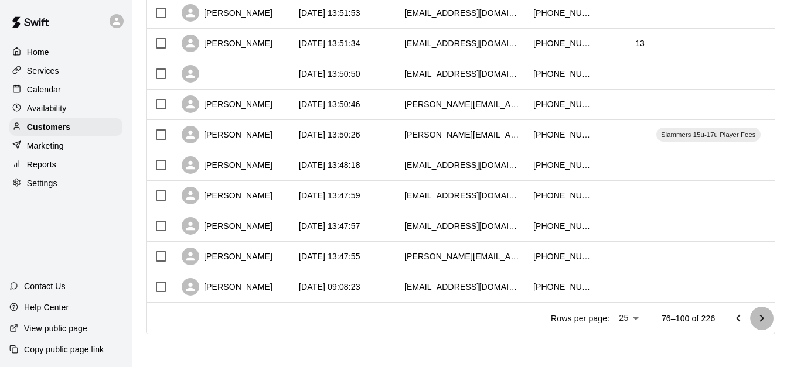
click at [766, 319] on icon "Go to next page" at bounding box center [762, 319] width 14 height 14
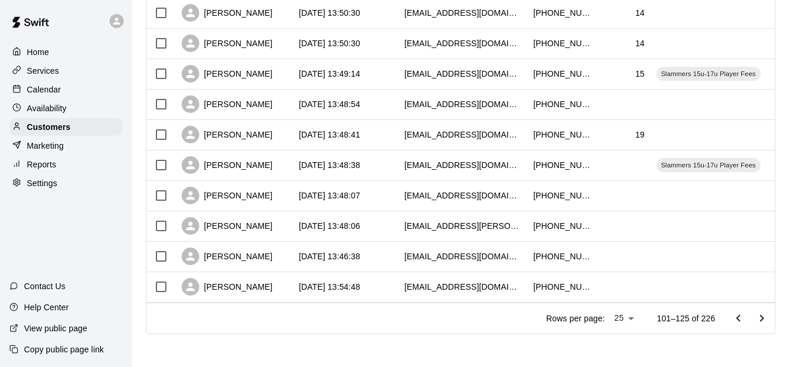
click at [766, 319] on icon "Go to next page" at bounding box center [762, 319] width 14 height 14
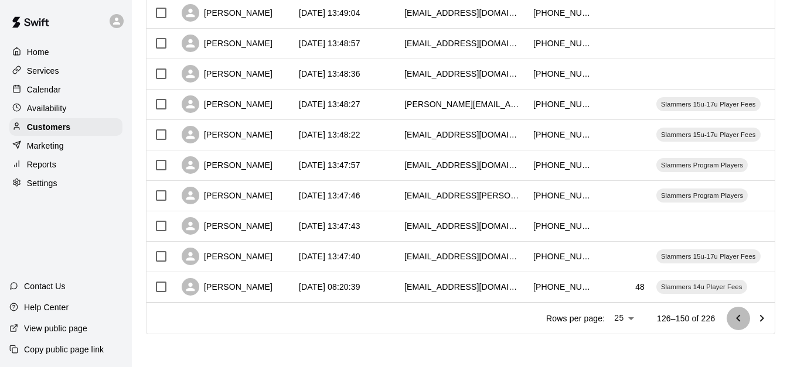
click at [745, 318] on icon "Go to previous page" at bounding box center [738, 319] width 14 height 14
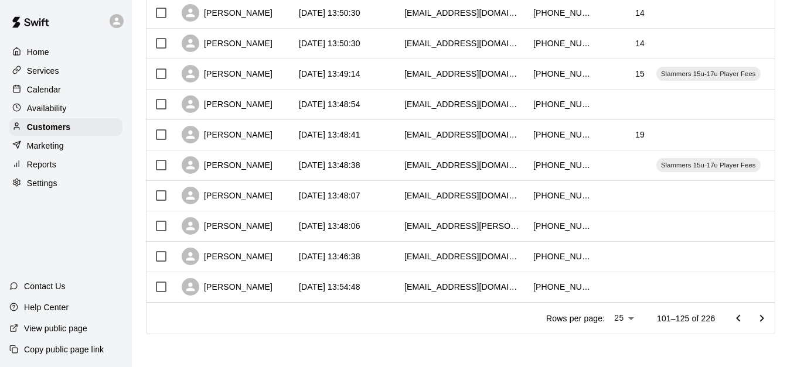
click at [745, 318] on icon "Go to previous page" at bounding box center [738, 319] width 14 height 14
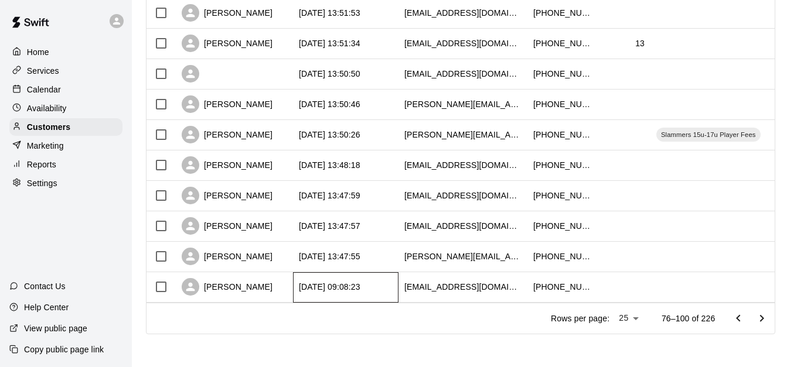
click at [389, 272] on div "[DATE] 09:08:23" at bounding box center [345, 287] width 105 height 30
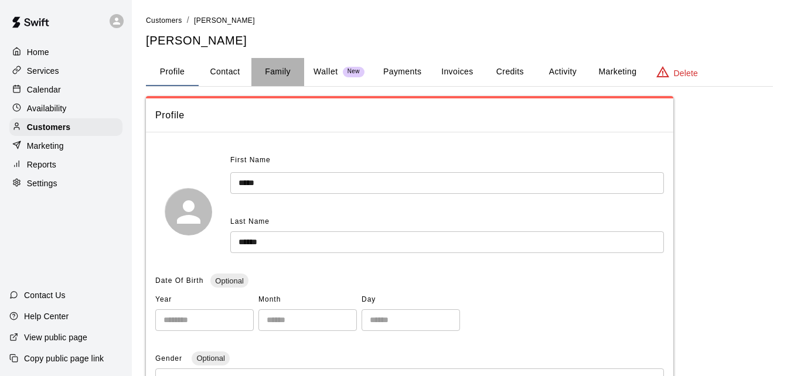
click at [284, 69] on button "Family" at bounding box center [277, 72] width 53 height 28
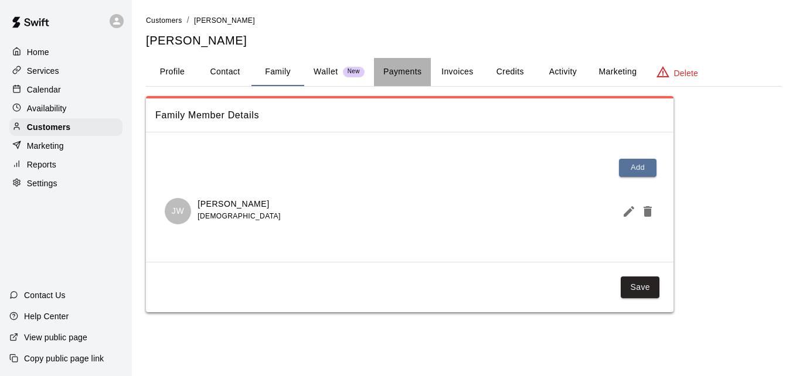
click at [407, 76] on button "Payments" at bounding box center [402, 72] width 57 height 28
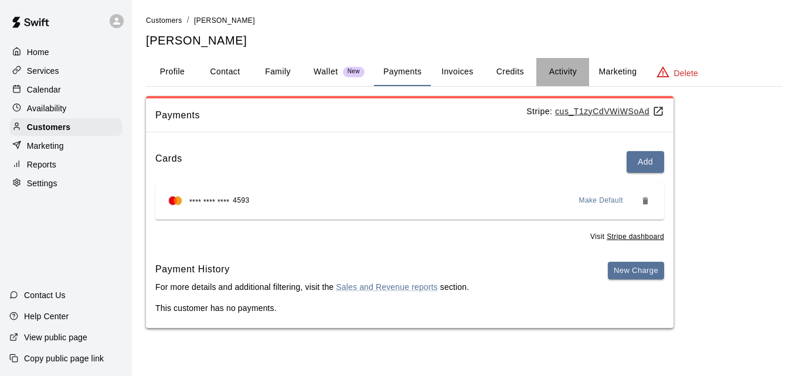
click at [564, 70] on button "Activity" at bounding box center [562, 72] width 53 height 28
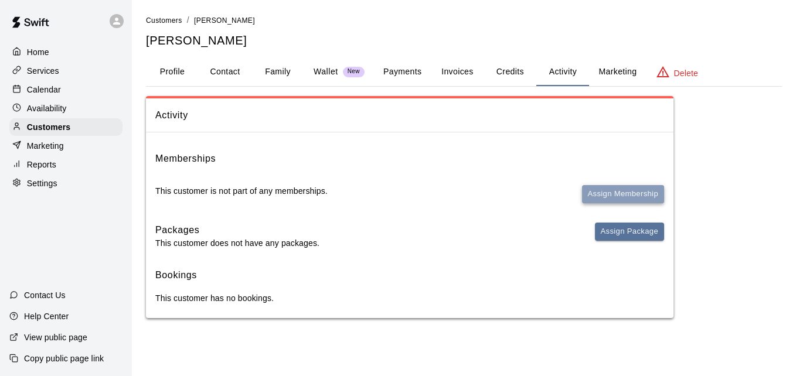
click at [604, 191] on button "Assign Membership" at bounding box center [623, 194] width 82 height 18
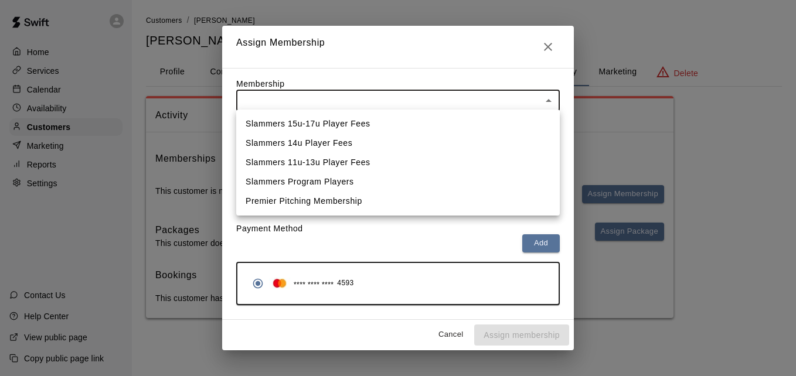
click at [494, 96] on body "Home Services Calendar Availability Customers Marketing Reports Settings Contac…" at bounding box center [398, 171] width 796 height 342
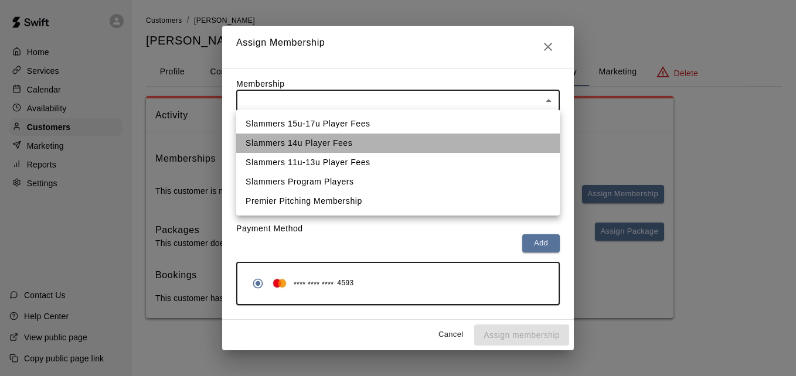
click at [477, 136] on li "Slammers 14u Player Fees" at bounding box center [397, 143] width 323 height 19
type input "**********"
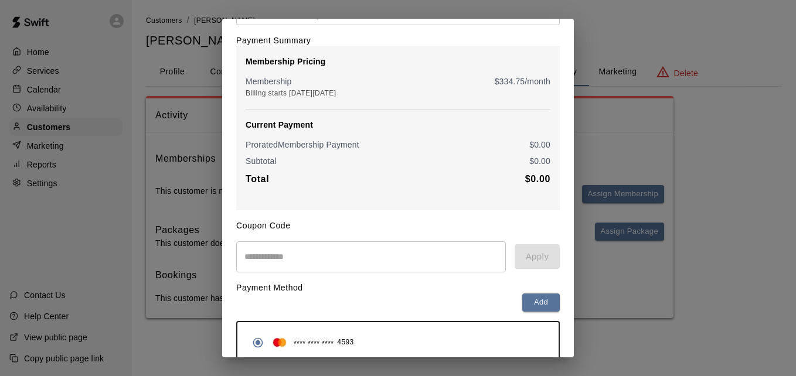
scroll to position [138, 0]
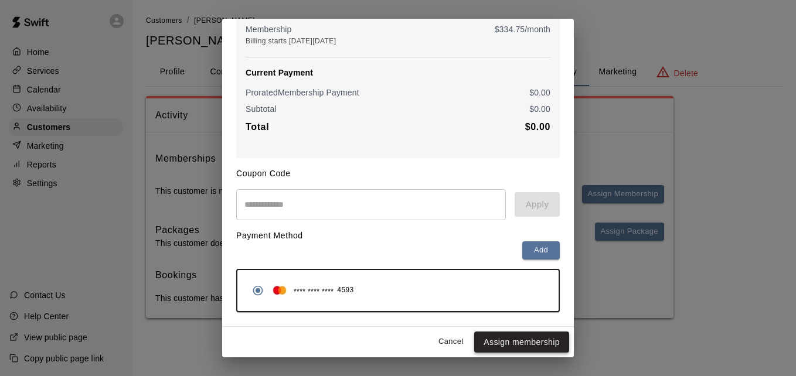
click at [513, 340] on button "Assign membership" at bounding box center [521, 343] width 95 height 22
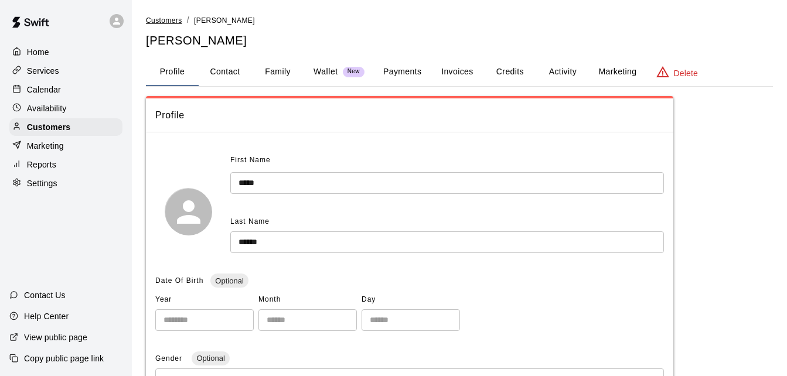
click at [177, 20] on span "Customers" at bounding box center [164, 20] width 36 height 8
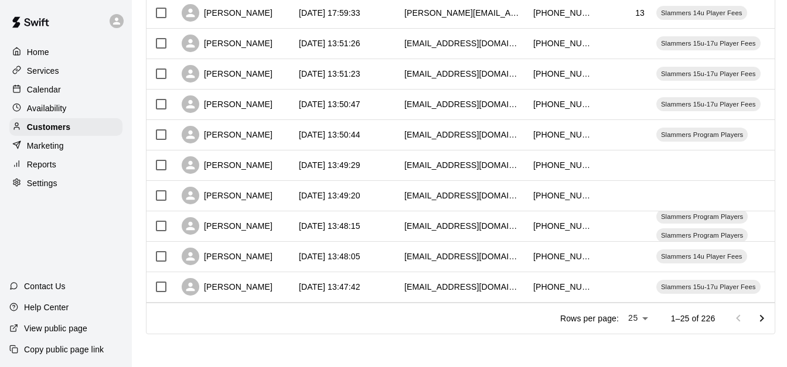
scroll to position [654, 0]
click at [769, 318] on icon "Go to next page" at bounding box center [762, 319] width 14 height 14
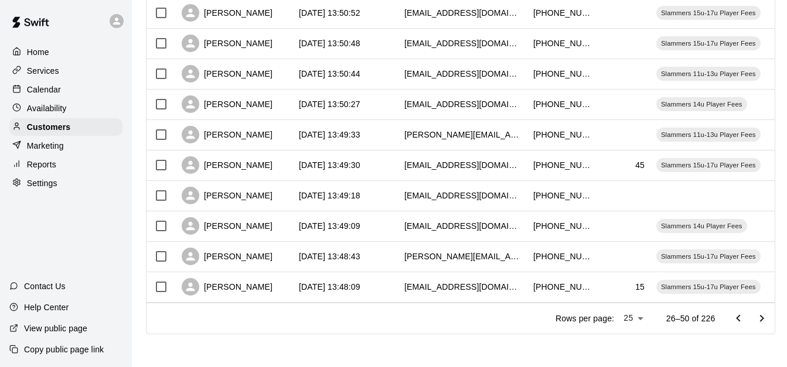
click at [769, 318] on icon "Go to next page" at bounding box center [762, 319] width 14 height 14
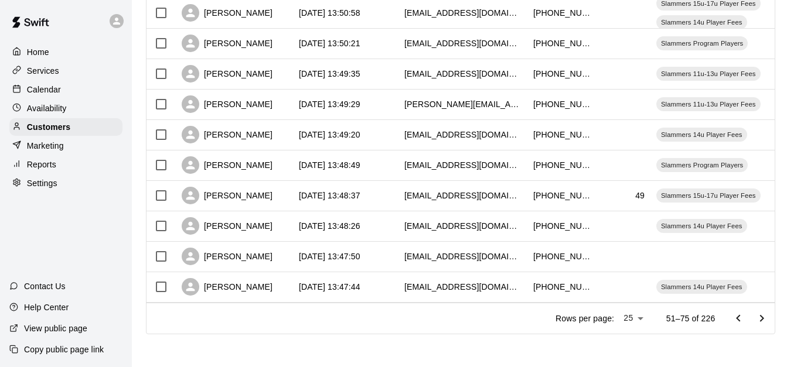
click at [769, 318] on icon "Go to next page" at bounding box center [762, 319] width 14 height 14
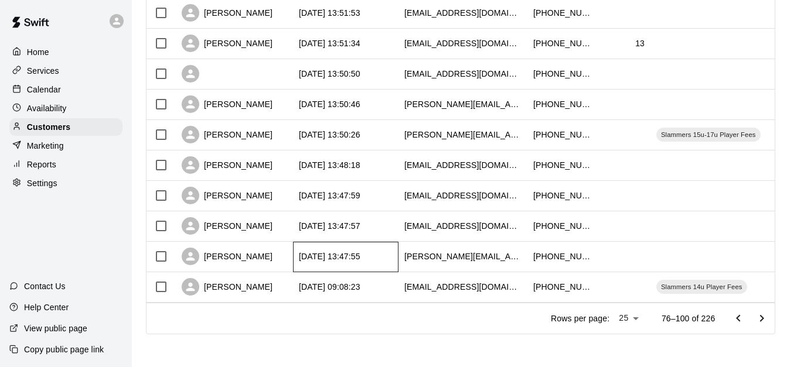
click at [381, 256] on div "[DATE] 13:47:55" at bounding box center [345, 257] width 105 height 30
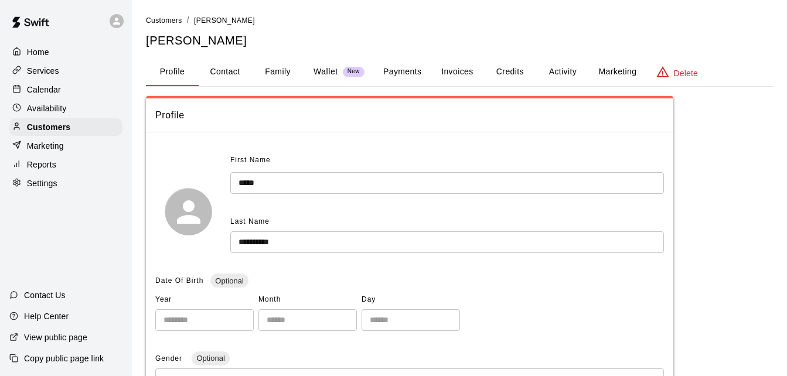
click at [288, 72] on button "Family" at bounding box center [277, 72] width 53 height 28
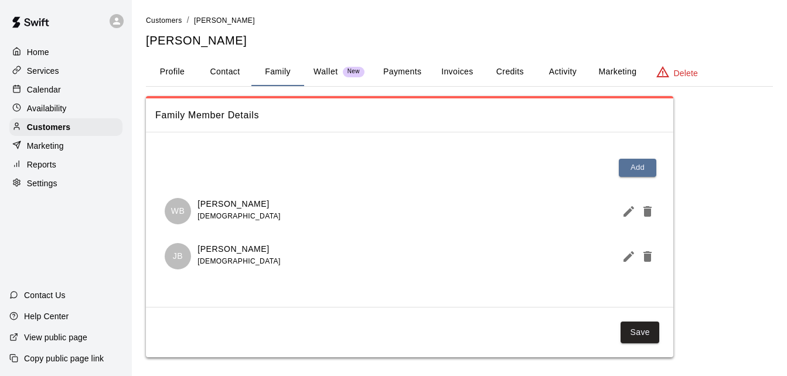
click at [411, 76] on button "Payments" at bounding box center [402, 72] width 57 height 28
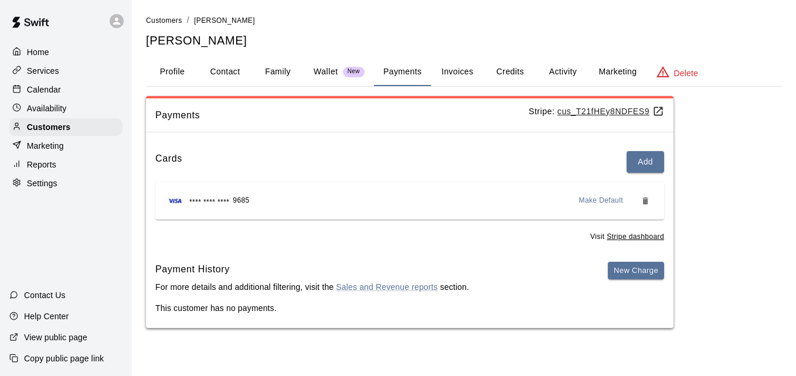
click at [564, 71] on button "Activity" at bounding box center [562, 72] width 53 height 28
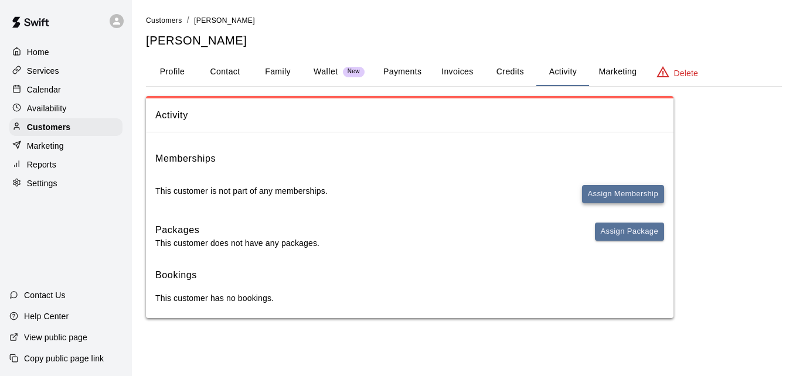
click at [614, 196] on button "Assign Membership" at bounding box center [623, 194] width 82 height 18
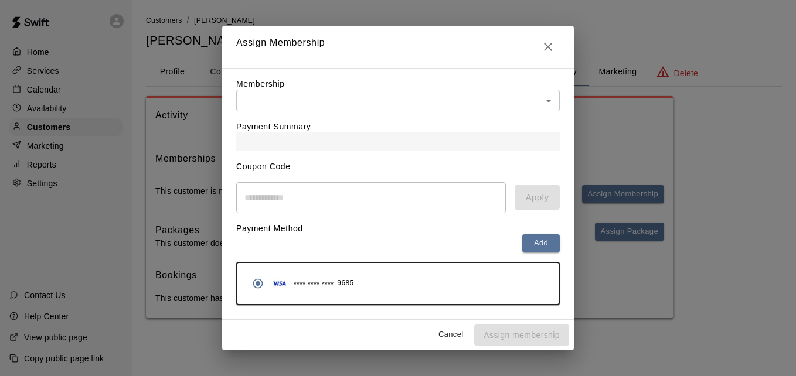
click at [417, 91] on body "Home Services Calendar Availability Customers Marketing Reports Settings Contac…" at bounding box center [398, 171] width 796 height 342
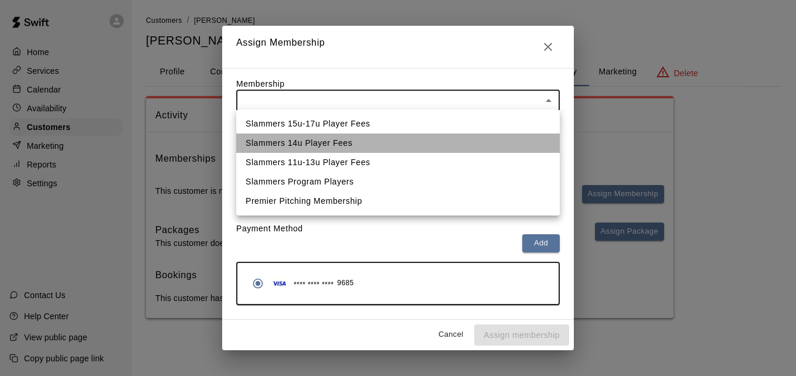
click at [389, 138] on li "Slammers 14u Player Fees" at bounding box center [397, 143] width 323 height 19
type input "**********"
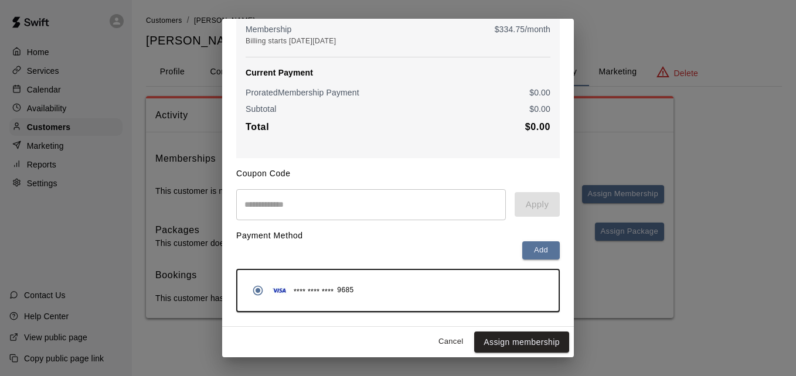
scroll to position [138, 0]
click at [533, 342] on button "Assign membership" at bounding box center [521, 343] width 95 height 22
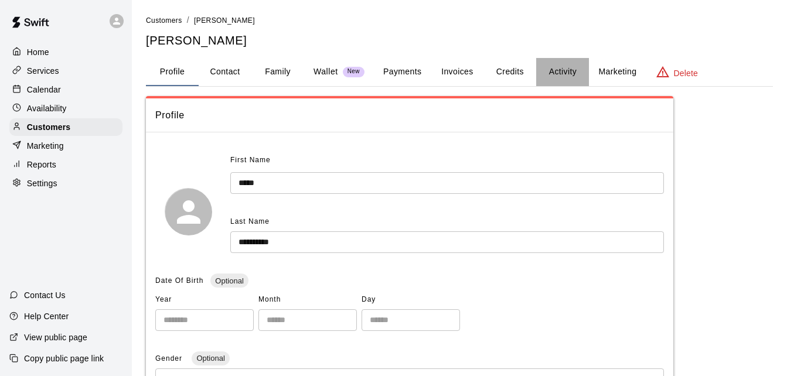
click at [568, 70] on button "Activity" at bounding box center [562, 72] width 53 height 28
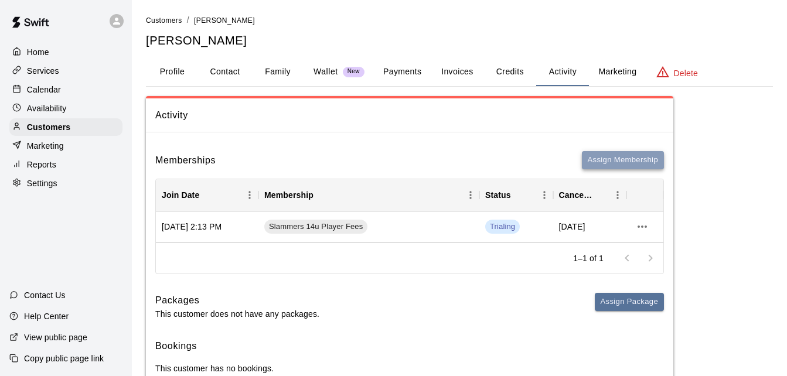
click at [611, 160] on button "Assign Membership" at bounding box center [623, 160] width 82 height 18
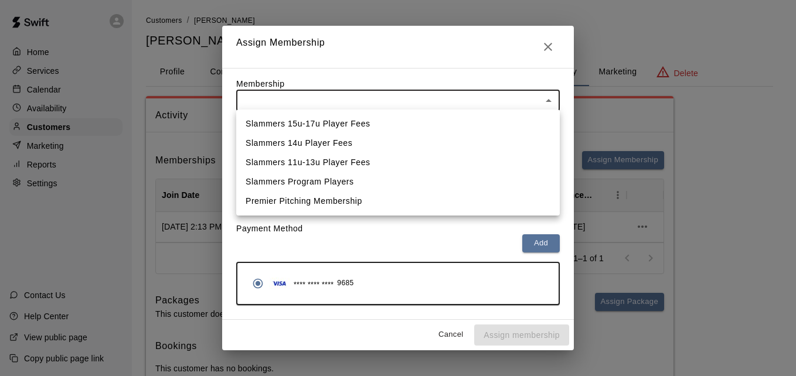
click at [469, 101] on body "Home Services Calendar Availability Customers Marketing Reports Settings Contac…" at bounding box center [398, 206] width 796 height 412
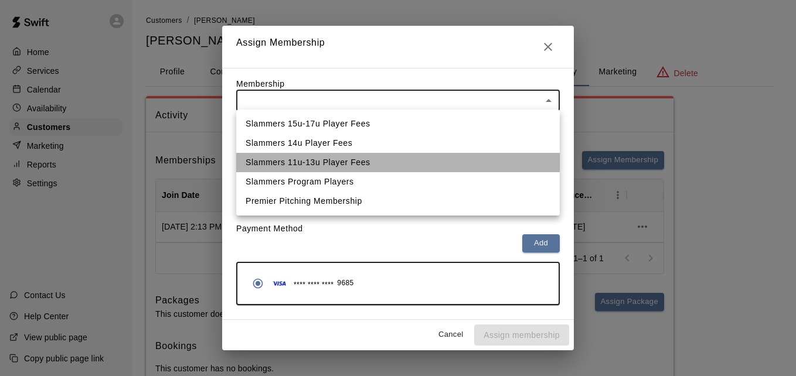
click at [460, 162] on li "Slammers 11u-13u Player Fees" at bounding box center [397, 162] width 323 height 19
type input "**********"
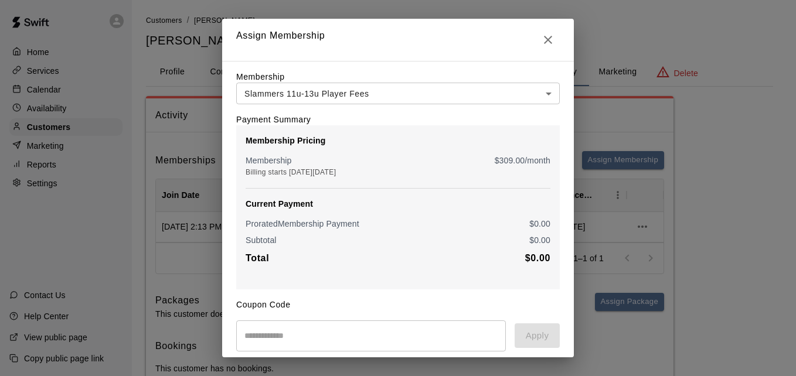
scroll to position [138, 0]
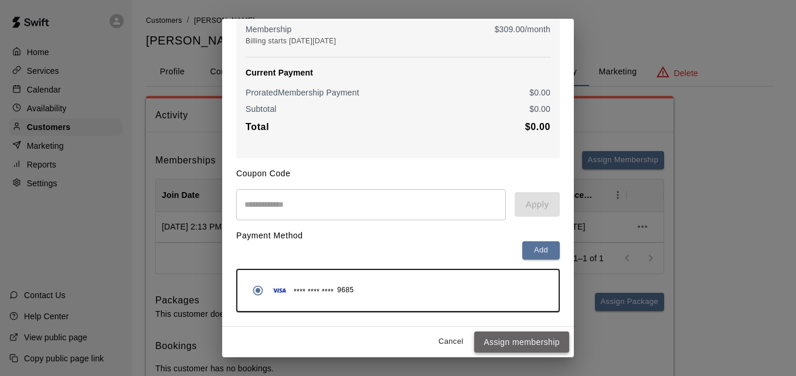
click at [509, 339] on button "Assign membership" at bounding box center [521, 343] width 95 height 22
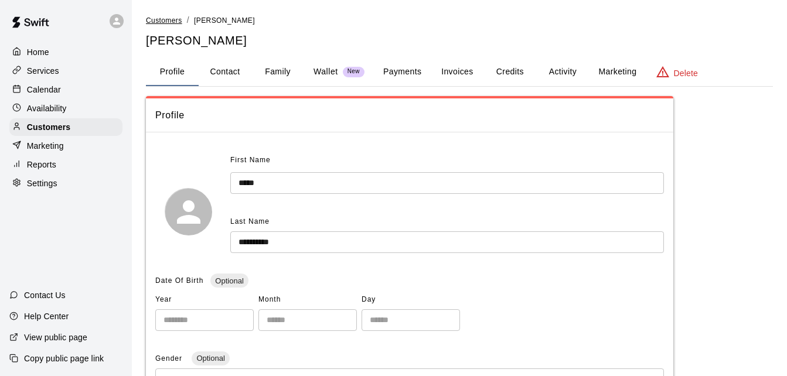
click at [172, 21] on span "Customers" at bounding box center [164, 20] width 36 height 8
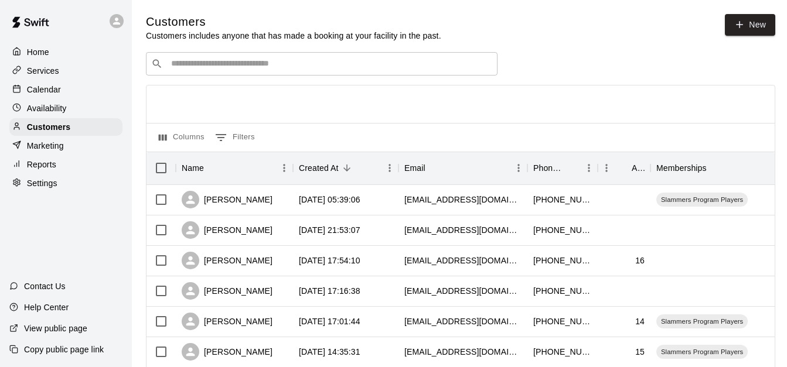
click at [288, 70] on input "Search customers by name or email" at bounding box center [330, 64] width 325 height 12
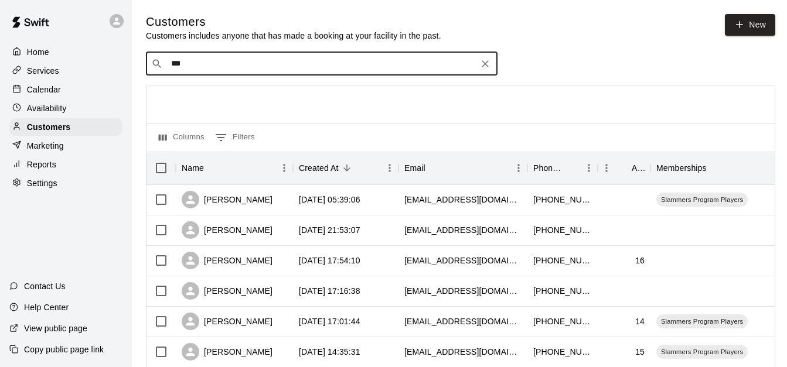
click at [207, 70] on div "​ *** ​" at bounding box center [322, 63] width 352 height 23
click at [207, 70] on input "***" at bounding box center [321, 64] width 307 height 12
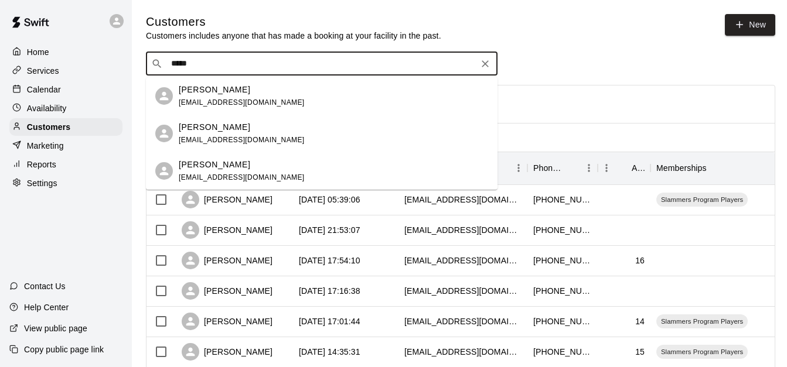
click at [234, 64] on input "*****" at bounding box center [321, 64] width 307 height 12
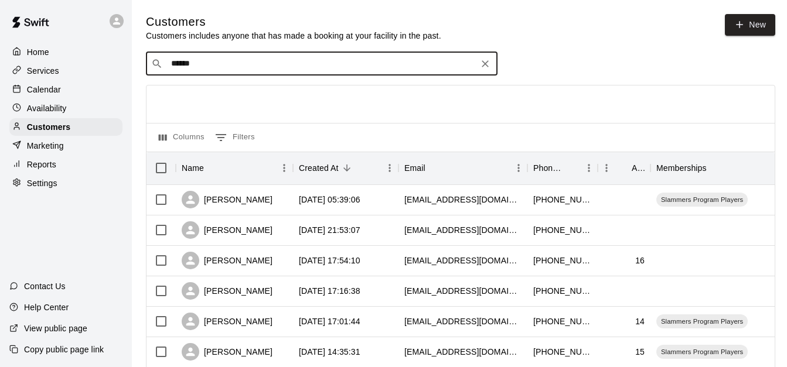
type input "*******"
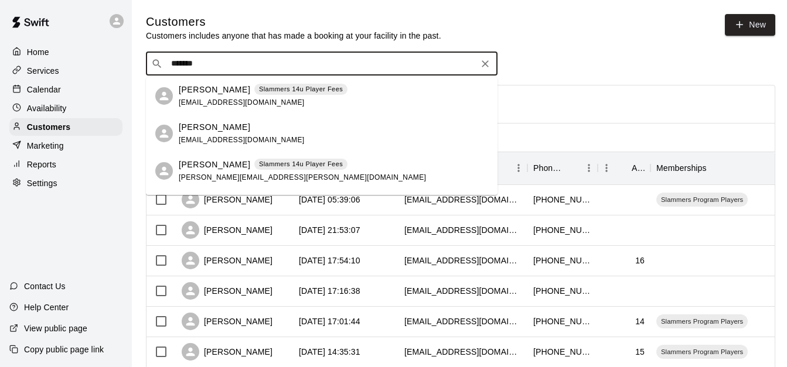
click at [220, 167] on p "Tara Deering" at bounding box center [214, 165] width 71 height 12
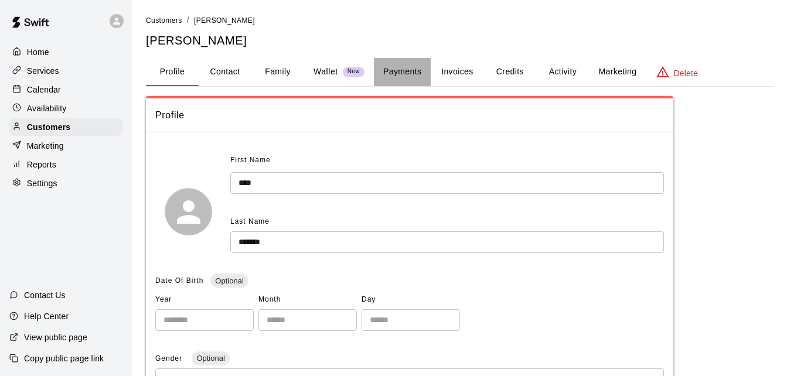
click at [415, 69] on button "Payments" at bounding box center [402, 72] width 57 height 28
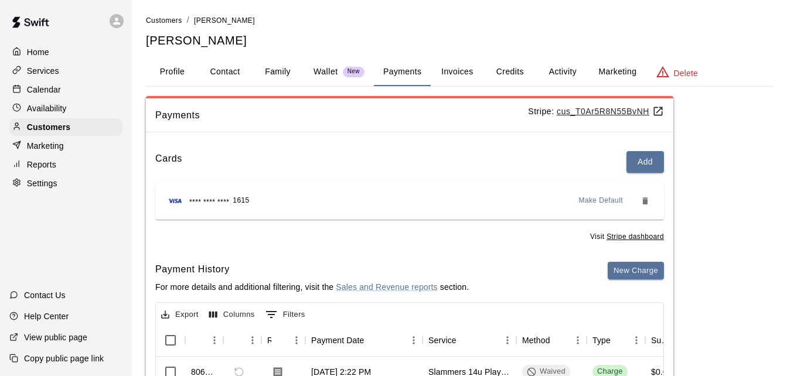
click at [270, 71] on button "Family" at bounding box center [277, 72] width 53 height 28
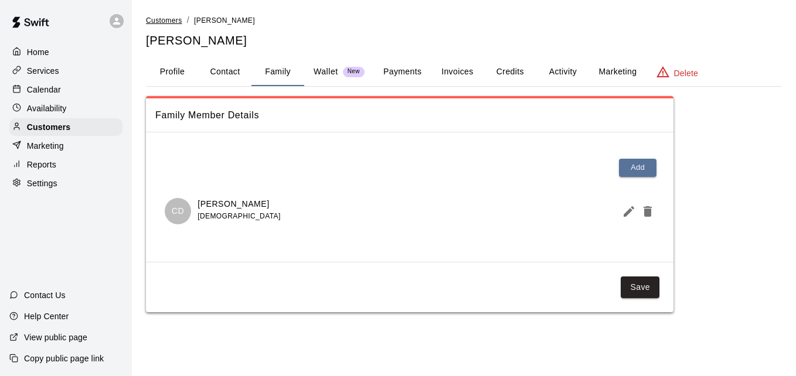
click at [157, 19] on span "Customers" at bounding box center [164, 20] width 36 height 8
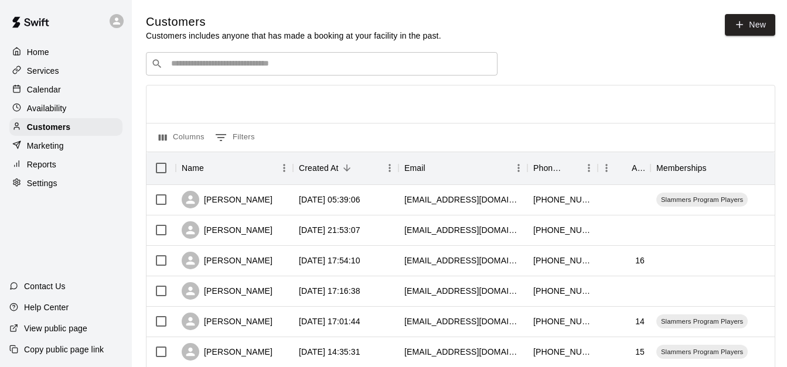
click at [200, 66] on input "Search customers by name or email" at bounding box center [330, 64] width 325 height 12
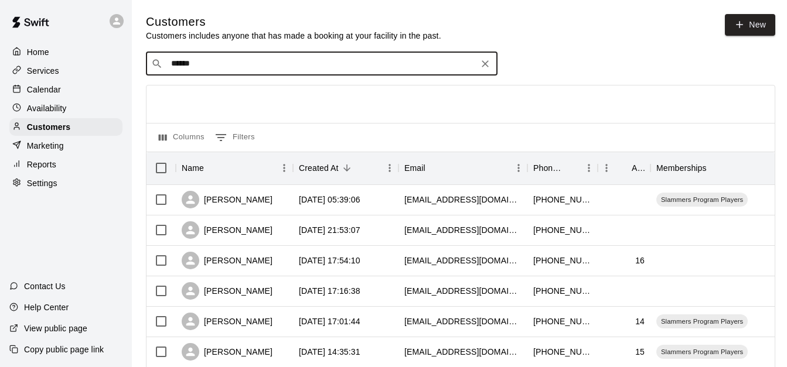
type input "*******"
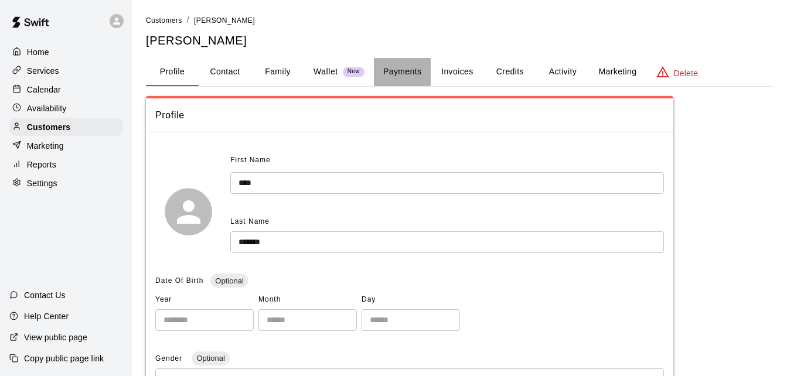
click at [411, 75] on button "Payments" at bounding box center [402, 72] width 57 height 28
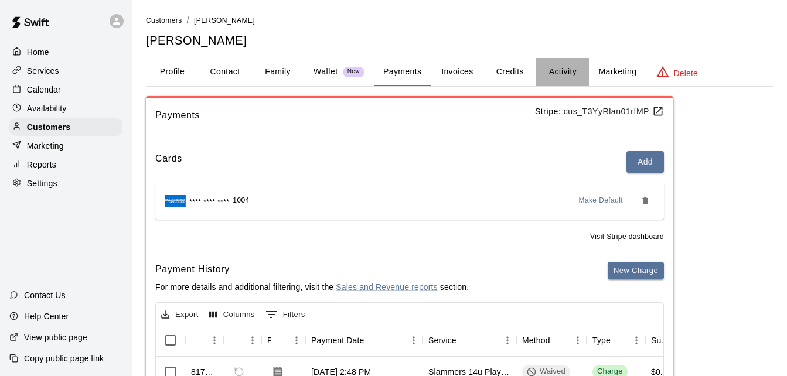
click at [564, 67] on button "Activity" at bounding box center [562, 72] width 53 height 28
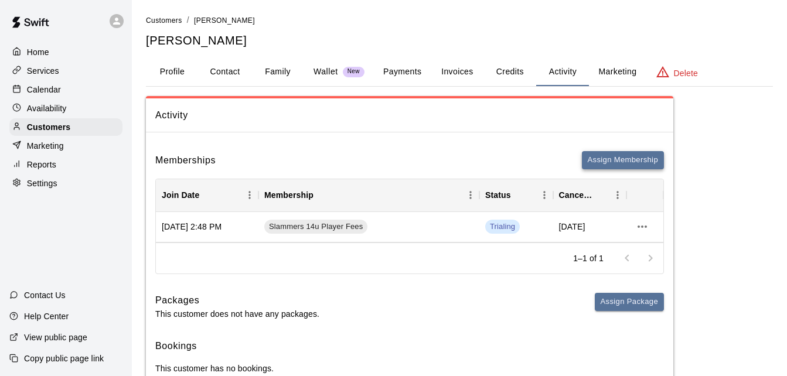
click at [622, 164] on button "Assign Membership" at bounding box center [623, 160] width 82 height 18
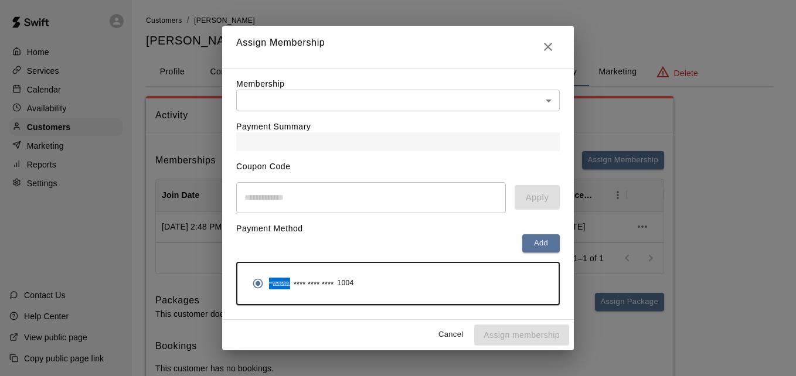
click at [417, 94] on body "Home Services Calendar Availability Customers Marketing Reports Settings Contac…" at bounding box center [398, 206] width 796 height 412
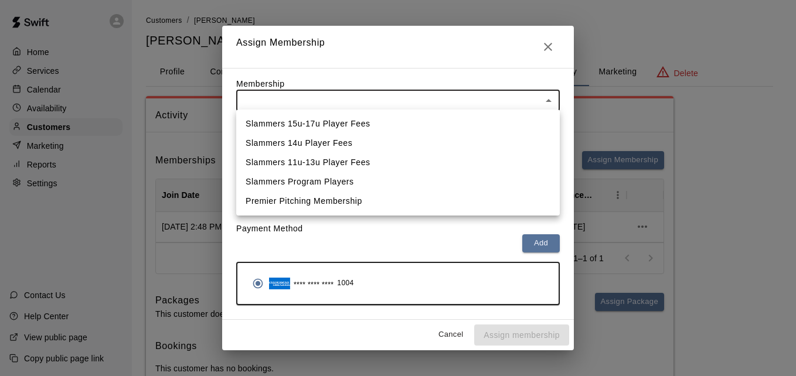
click at [544, 45] on div at bounding box center [398, 188] width 796 height 376
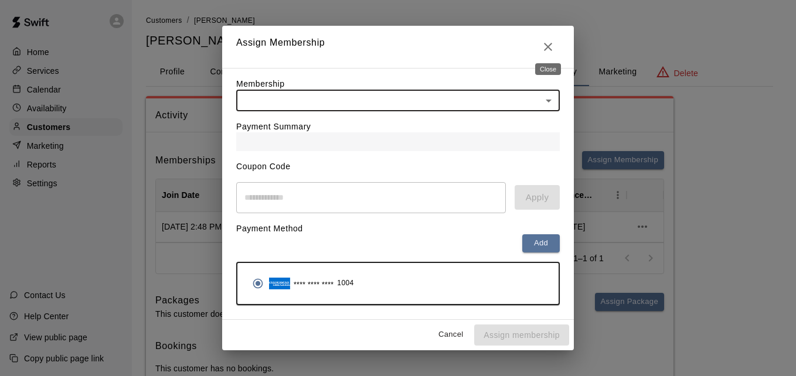
click at [544, 45] on icon "Close" at bounding box center [548, 47] width 14 height 14
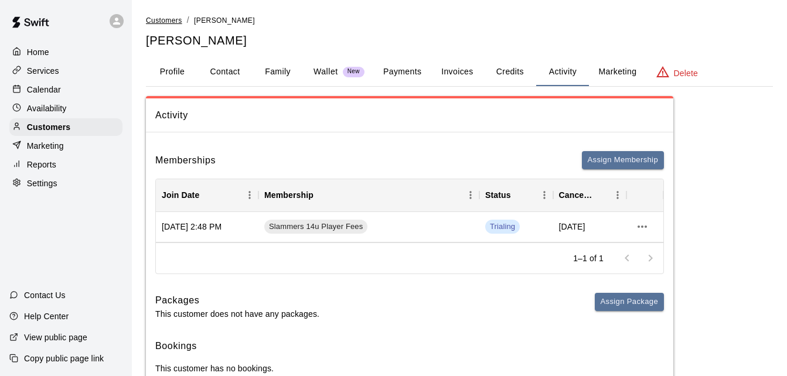
click at [168, 21] on span "Customers" at bounding box center [164, 20] width 36 height 8
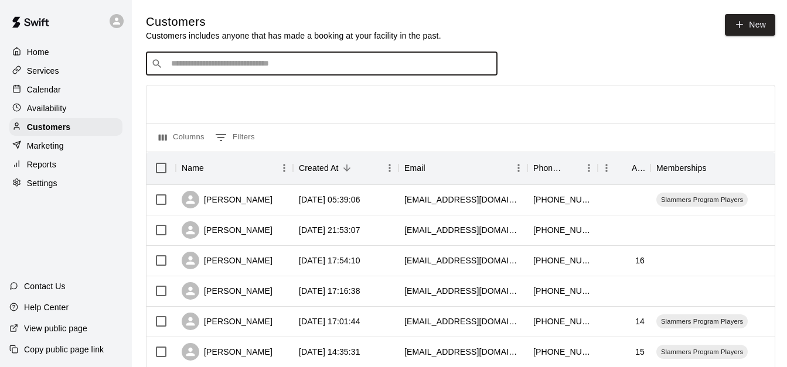
click at [206, 60] on input "Search customers by name or email" at bounding box center [330, 64] width 325 height 12
type input "*******"
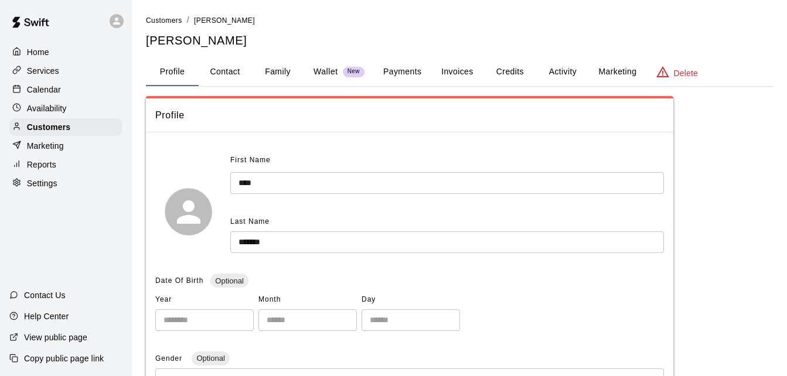
click at [273, 69] on button "Family" at bounding box center [277, 72] width 53 height 28
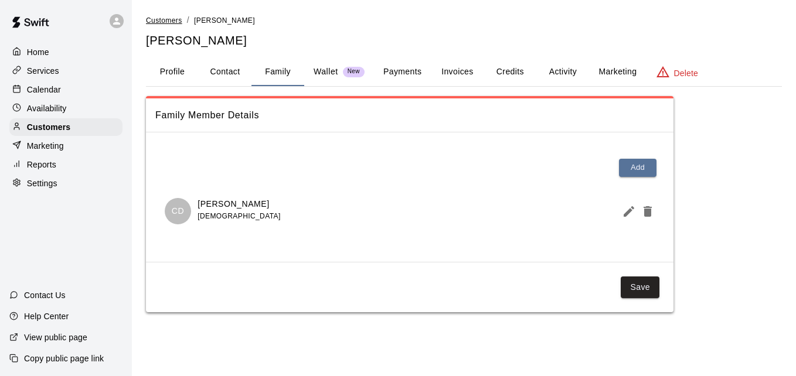
click at [161, 21] on span "Customers" at bounding box center [164, 20] width 36 height 8
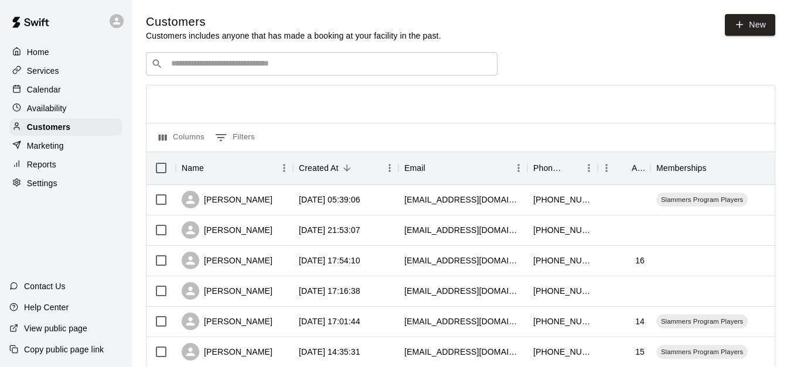
click at [202, 70] on input "Search customers by name or email" at bounding box center [330, 64] width 325 height 12
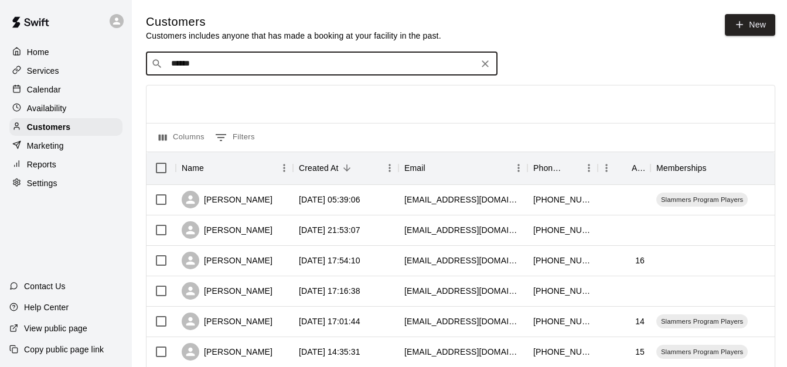
type input "*******"
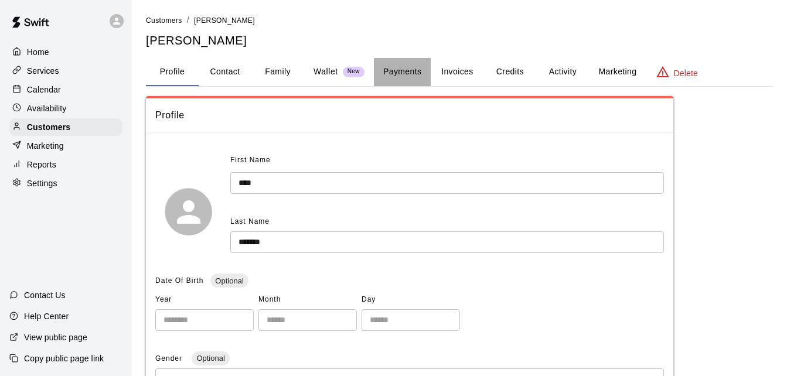
click at [414, 73] on button "Payments" at bounding box center [402, 72] width 57 height 28
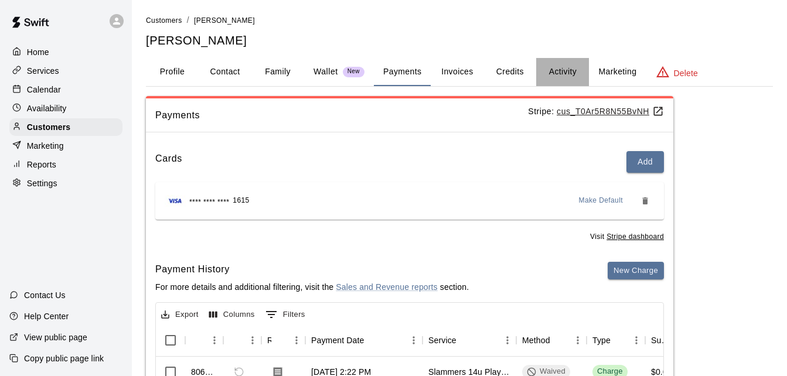
click at [564, 69] on button "Activity" at bounding box center [562, 72] width 53 height 28
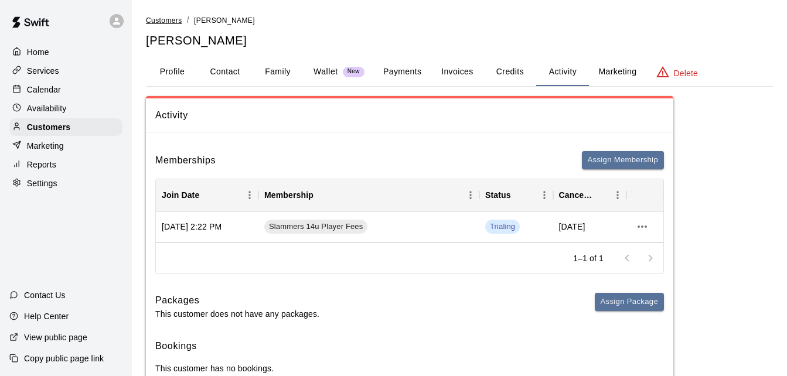
click at [158, 21] on span "Customers" at bounding box center [164, 20] width 36 height 8
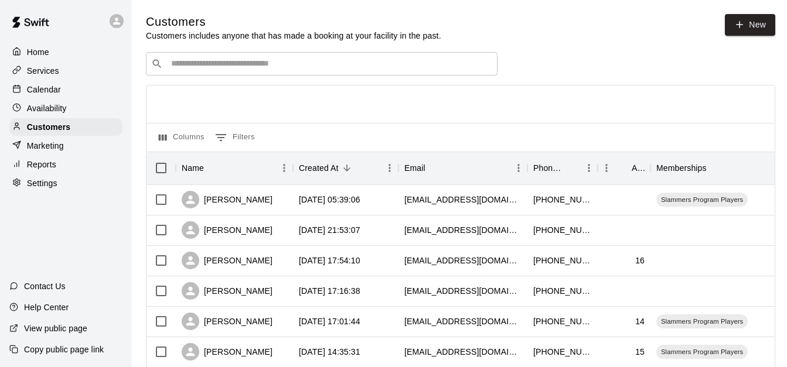
click at [236, 67] on input "Search customers by name or email" at bounding box center [330, 64] width 325 height 12
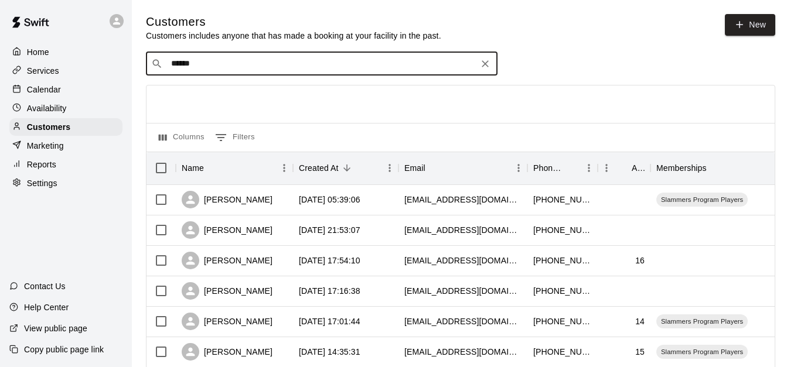
type input "*******"
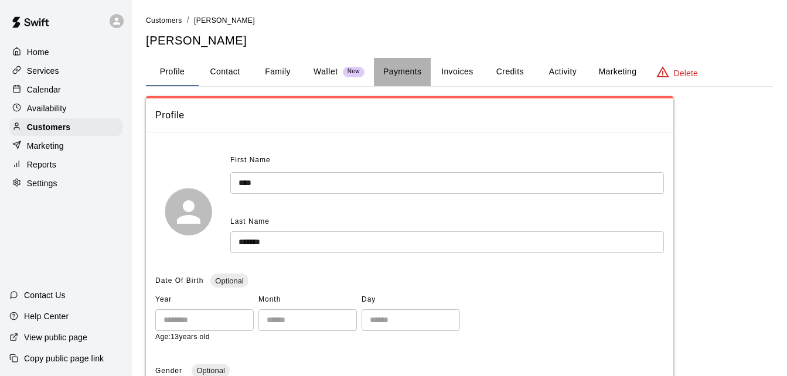
click at [394, 74] on button "Payments" at bounding box center [402, 72] width 57 height 28
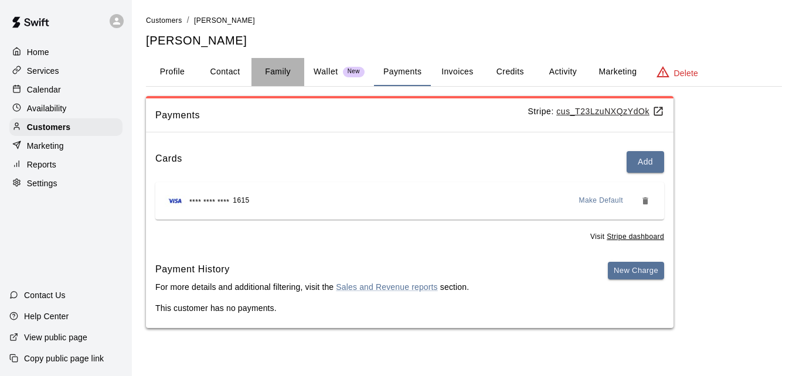
click at [285, 67] on button "Family" at bounding box center [277, 72] width 53 height 28
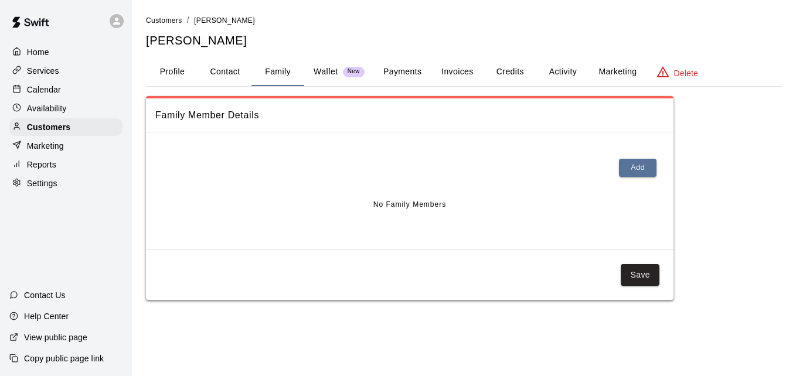
click at [404, 67] on button "Payments" at bounding box center [402, 72] width 57 height 28
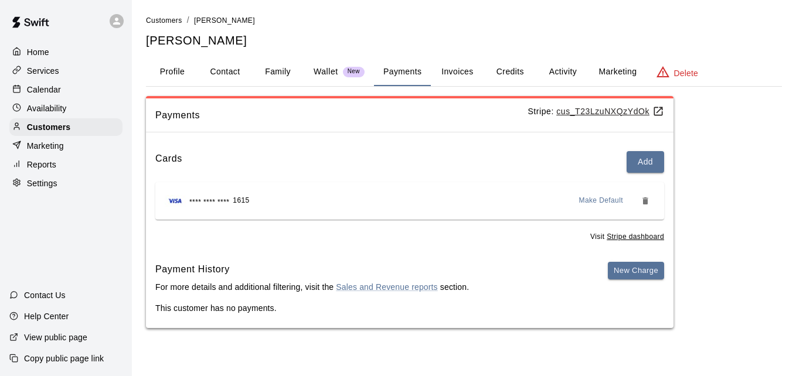
click at [568, 69] on button "Activity" at bounding box center [562, 72] width 53 height 28
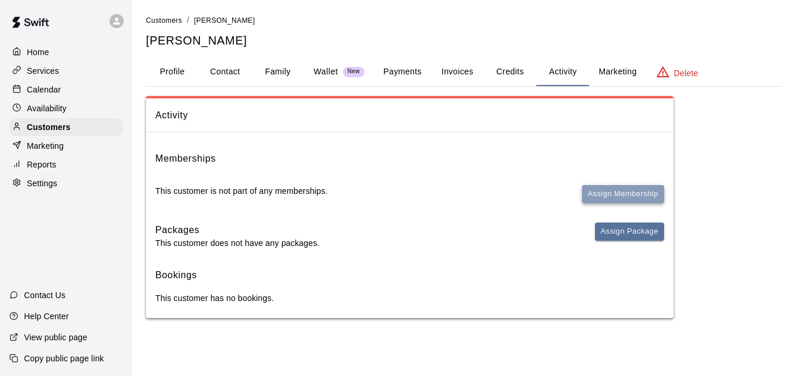
click at [622, 195] on button "Assign Membership" at bounding box center [623, 194] width 82 height 18
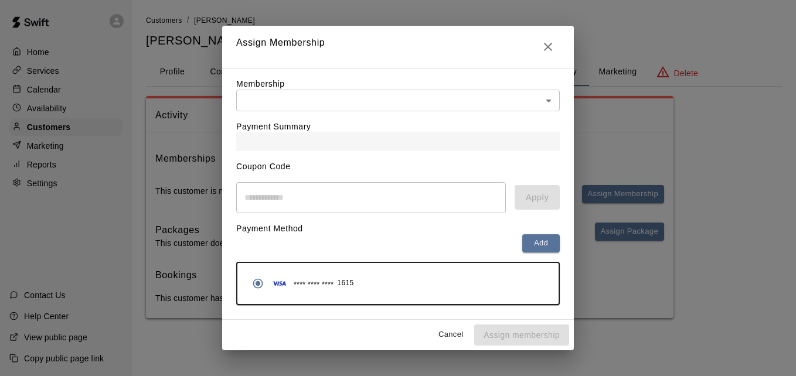
click at [462, 97] on body "Home Services Calendar Availability Customers Marketing Reports Settings Contac…" at bounding box center [398, 171] width 796 height 342
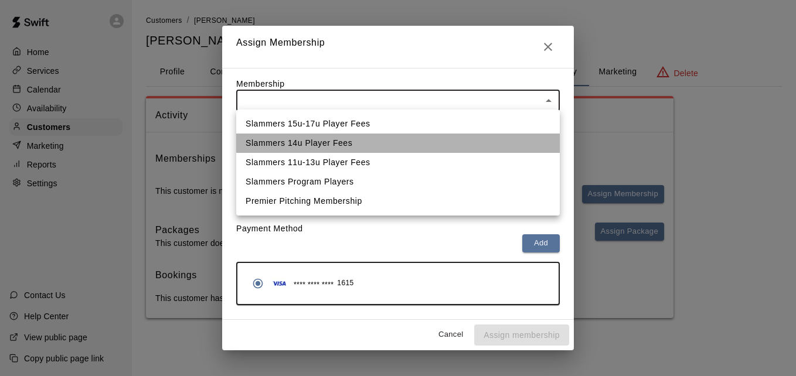
click at [435, 143] on li "Slammers 14u Player Fees" at bounding box center [397, 143] width 323 height 19
type input "**********"
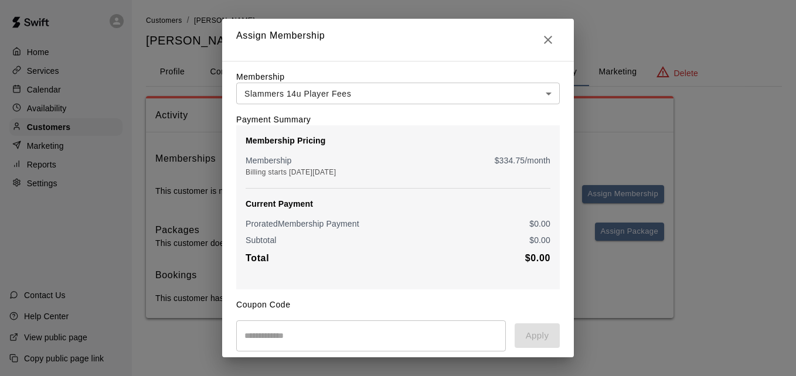
scroll to position [138, 0]
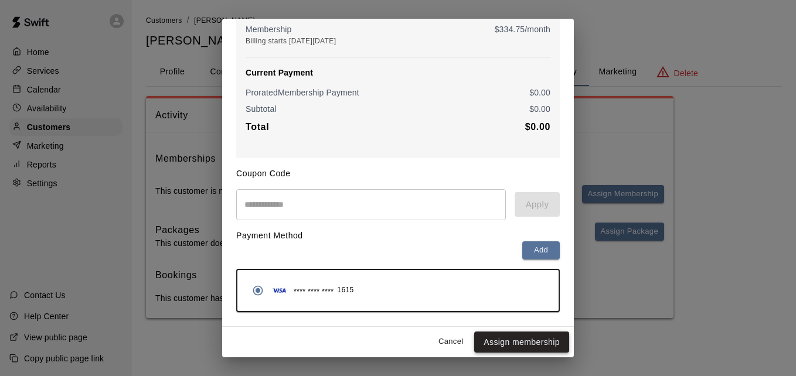
click at [527, 345] on button "Assign membership" at bounding box center [521, 343] width 95 height 22
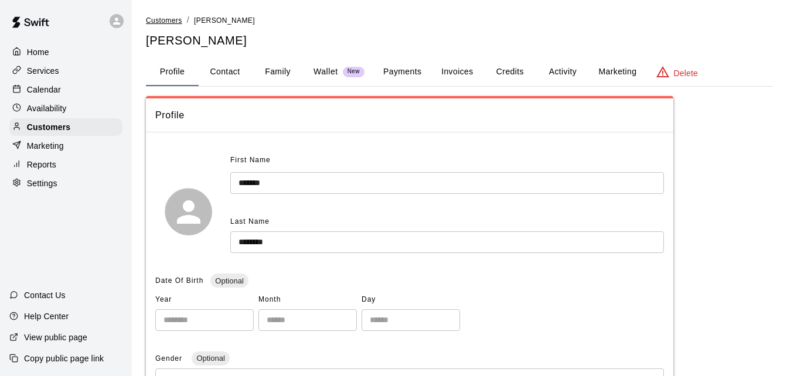
click at [163, 19] on span "Customers" at bounding box center [164, 20] width 36 height 8
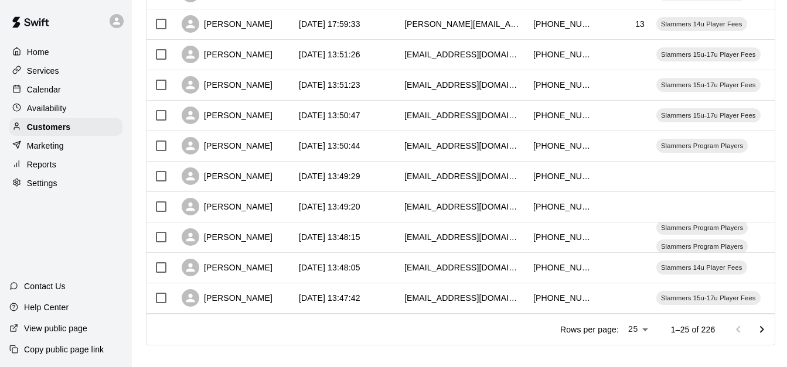
scroll to position [654, 0]
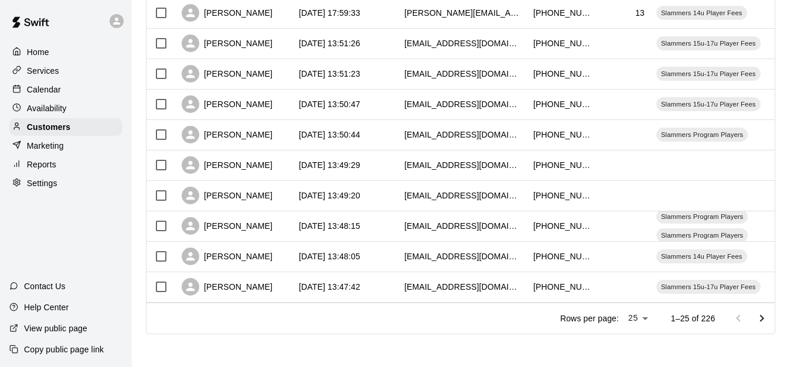
click at [769, 318] on icon "Go to next page" at bounding box center [762, 319] width 14 height 14
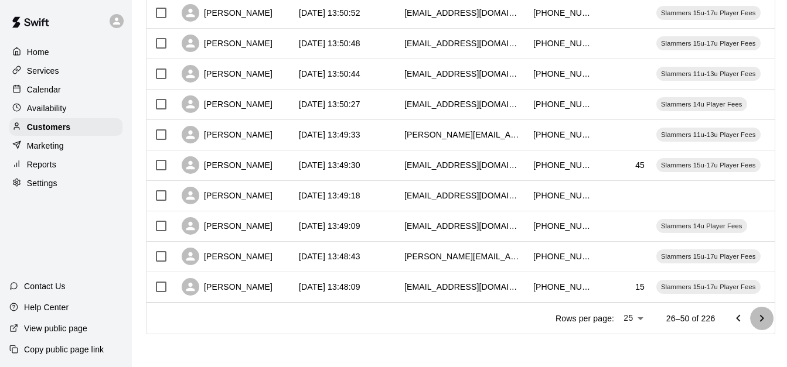
click at [769, 318] on icon "Go to next page" at bounding box center [762, 319] width 14 height 14
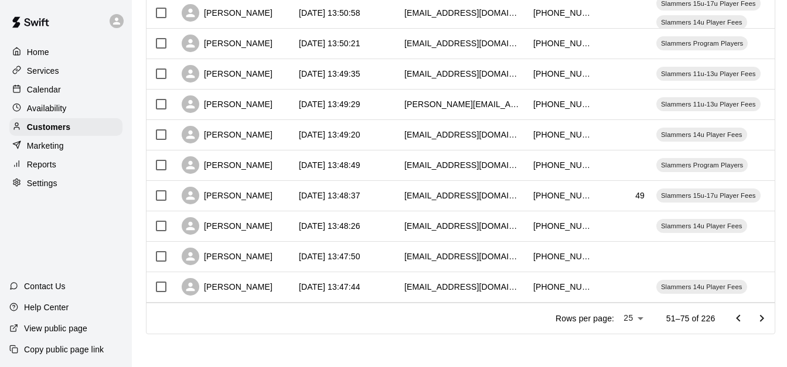
click at [769, 318] on icon "Go to next page" at bounding box center [762, 319] width 14 height 14
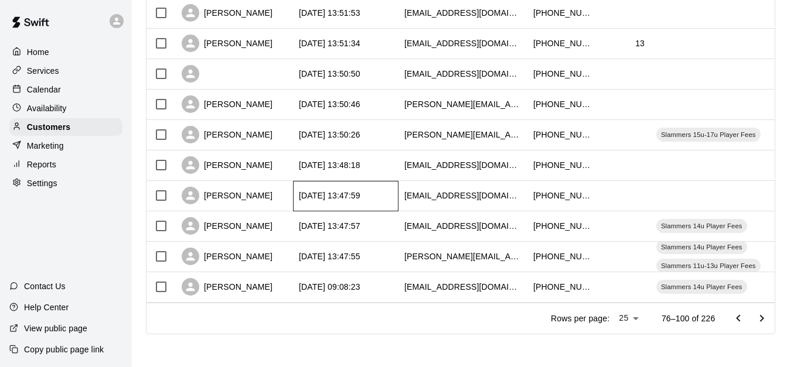
click at [360, 190] on div "[DATE] 13:47:59" at bounding box center [330, 196] width 62 height 12
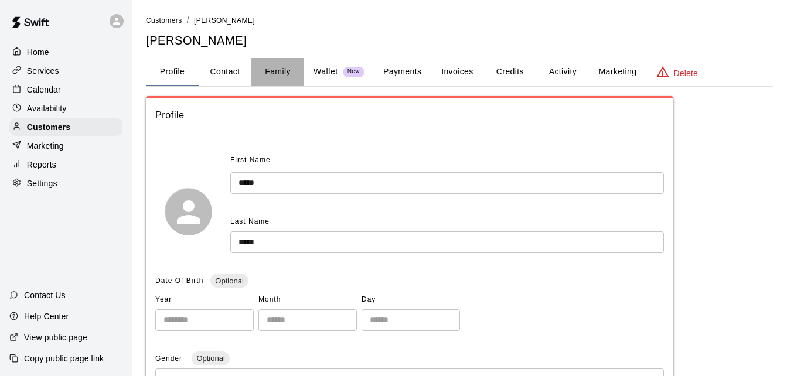
click at [271, 71] on button "Family" at bounding box center [277, 72] width 53 height 28
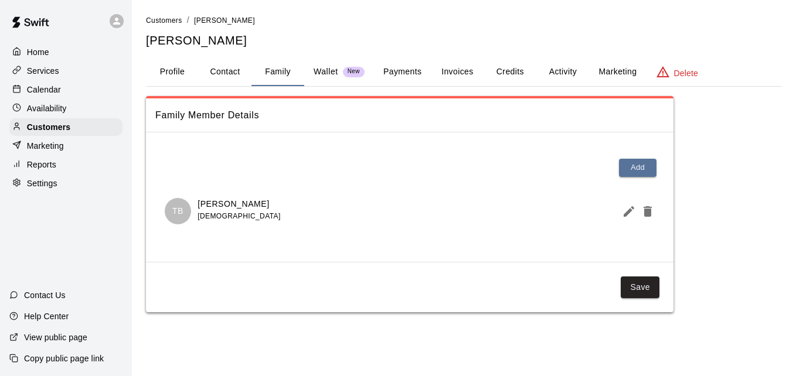
click at [393, 71] on button "Payments" at bounding box center [402, 72] width 57 height 28
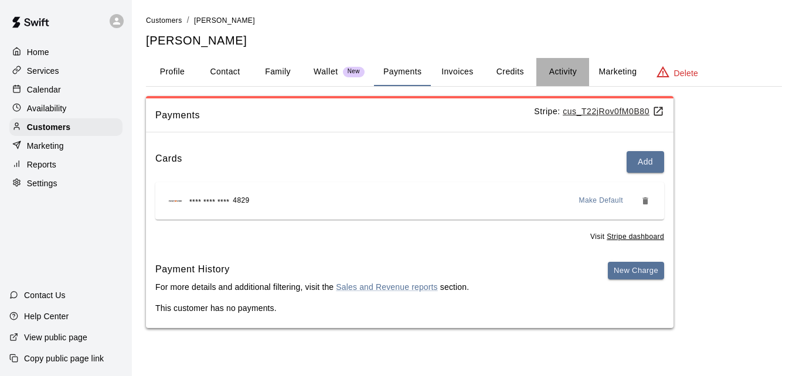
click at [569, 69] on button "Activity" at bounding box center [562, 72] width 53 height 28
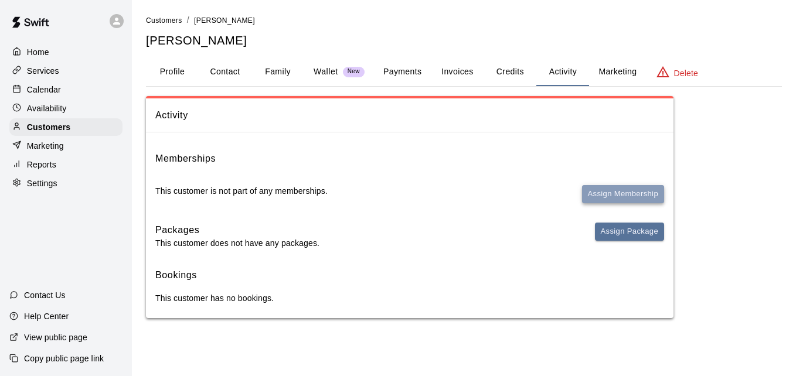
click at [605, 187] on button "Assign Membership" at bounding box center [623, 194] width 82 height 18
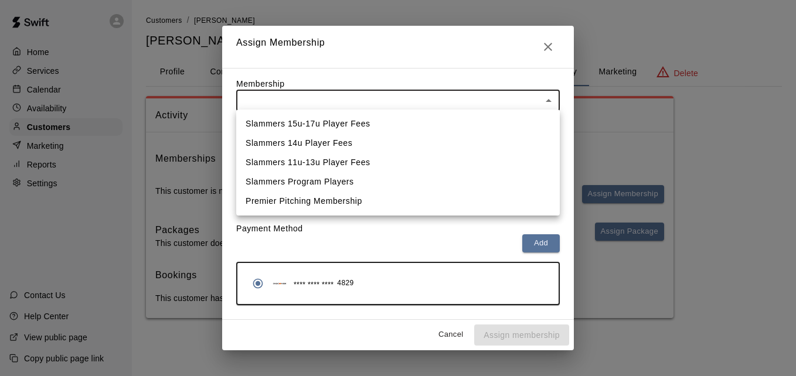
click at [515, 105] on body "Home Services Calendar Availability Customers Marketing Reports Settings Contac…" at bounding box center [398, 171] width 796 height 342
click at [494, 155] on li "Slammers 11u-13u Player Fees" at bounding box center [397, 162] width 323 height 19
type input "**********"
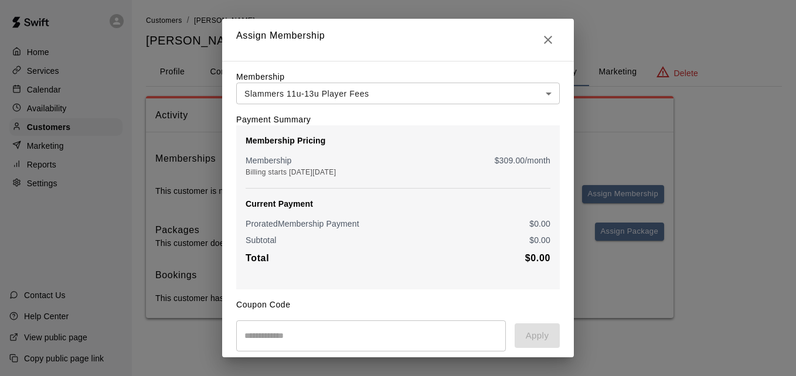
scroll to position [138, 0]
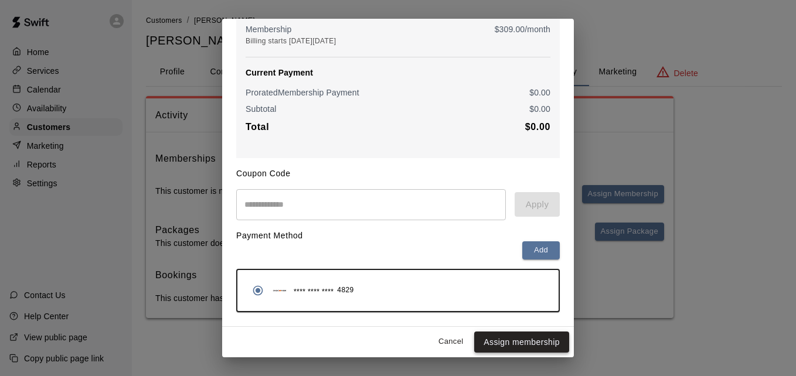
click at [528, 341] on button "Assign membership" at bounding box center [521, 343] width 95 height 22
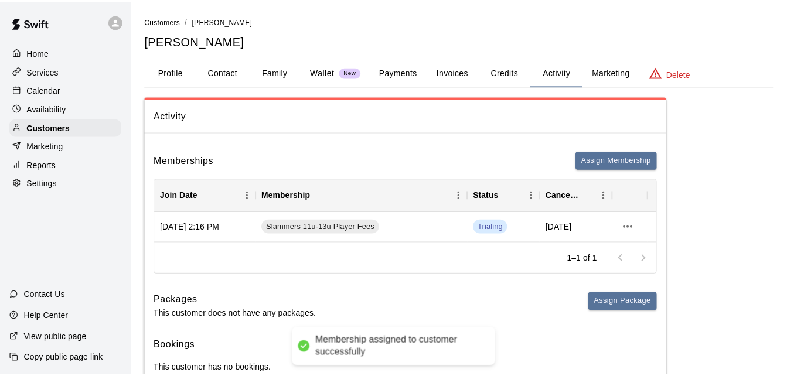
scroll to position [0, 0]
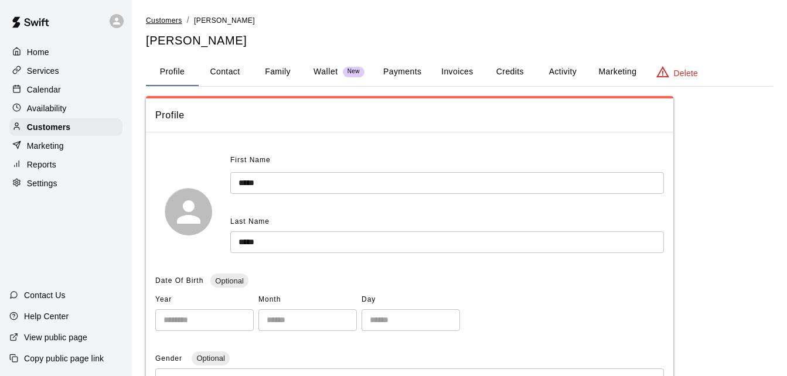
click at [158, 17] on span "Customers" at bounding box center [164, 20] width 36 height 8
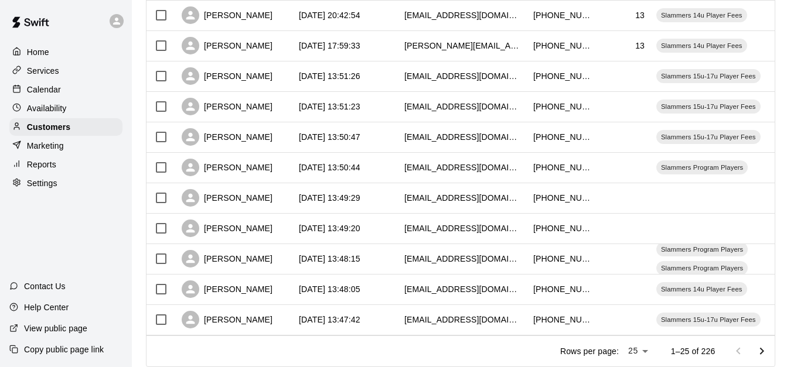
scroll to position [654, 0]
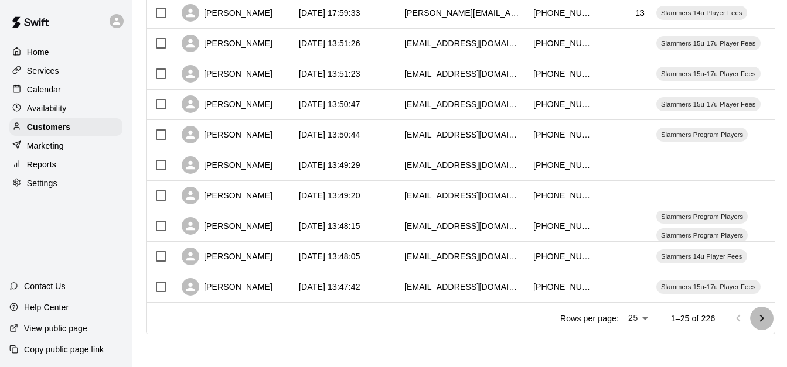
click at [764, 315] on icon "Go to next page" at bounding box center [762, 319] width 14 height 14
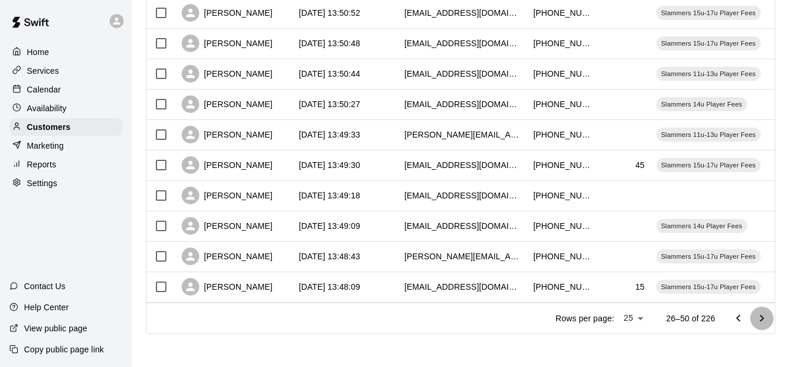
click at [764, 315] on icon "Go to next page" at bounding box center [762, 319] width 14 height 14
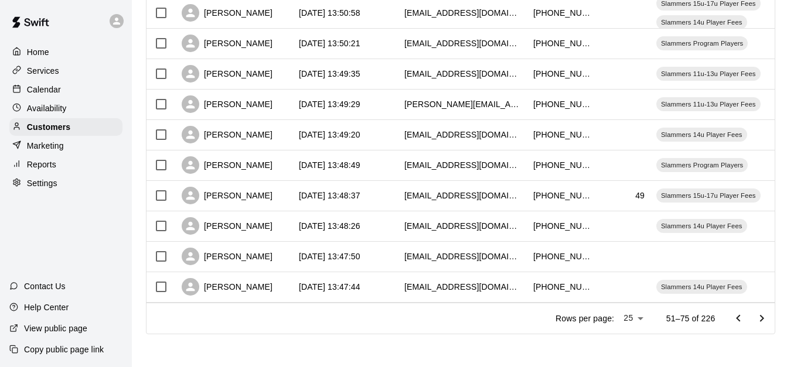
click at [764, 315] on icon "Go to next page" at bounding box center [762, 319] width 14 height 14
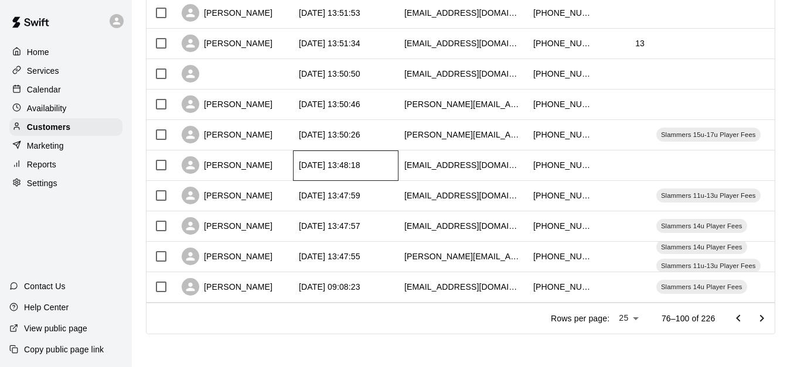
click at [382, 153] on div "[DATE] 13:48:18" at bounding box center [345, 166] width 105 height 30
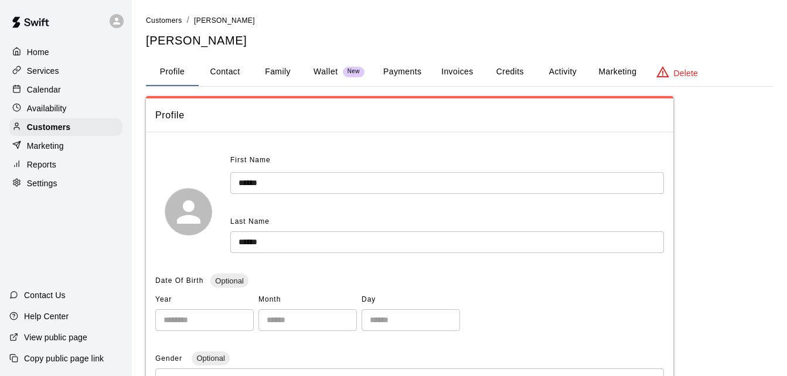
click at [408, 69] on button "Payments" at bounding box center [402, 72] width 57 height 28
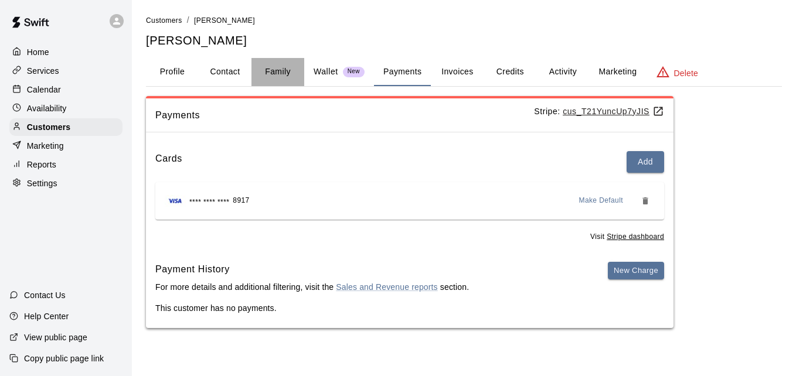
click at [281, 68] on button "Family" at bounding box center [277, 72] width 53 height 28
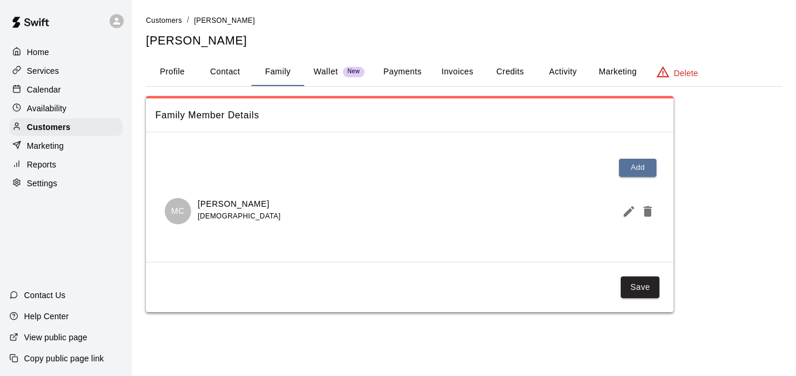
click at [399, 76] on button "Payments" at bounding box center [402, 72] width 57 height 28
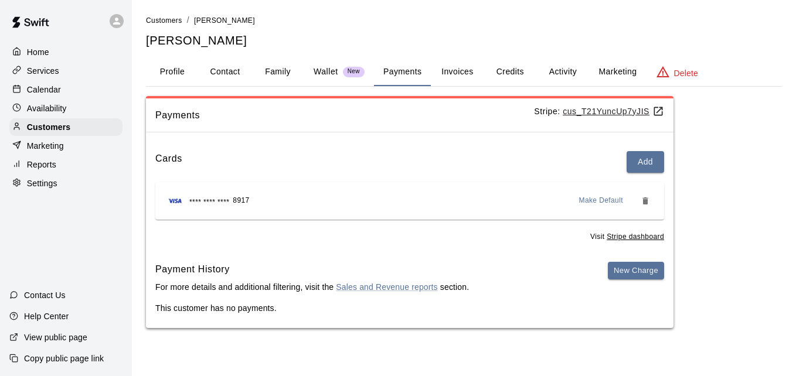
click at [568, 71] on button "Activity" at bounding box center [562, 72] width 53 height 28
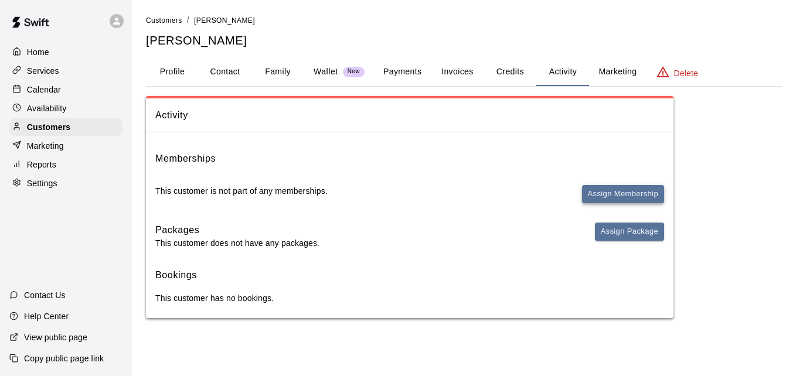
click at [619, 200] on button "Assign Membership" at bounding box center [623, 194] width 82 height 18
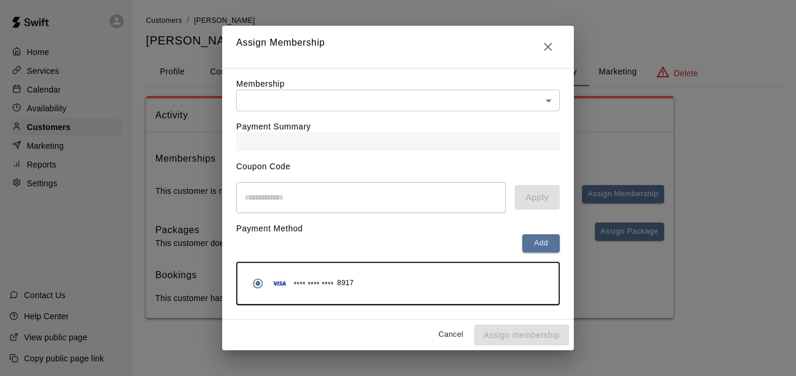
click at [501, 108] on body "Home Services Calendar Availability Customers Marketing Reports Settings Contac…" at bounding box center [398, 171] width 796 height 342
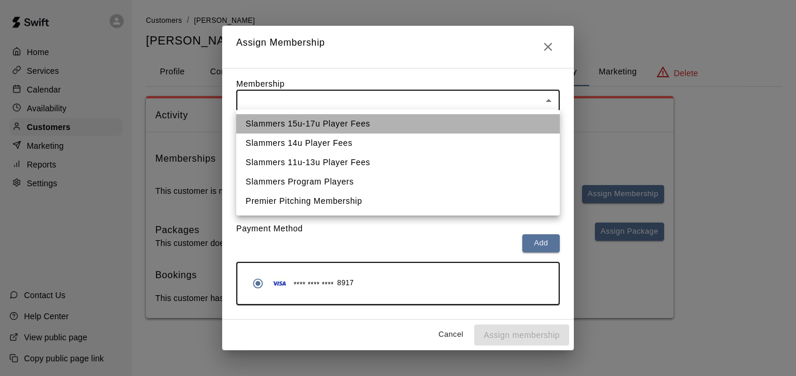
click at [482, 124] on li "Slammers 15u-17u Player Fees" at bounding box center [397, 123] width 323 height 19
type input "**********"
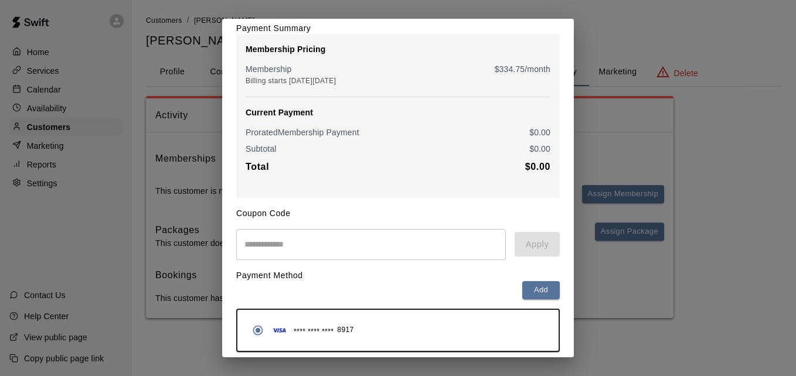
scroll to position [138, 0]
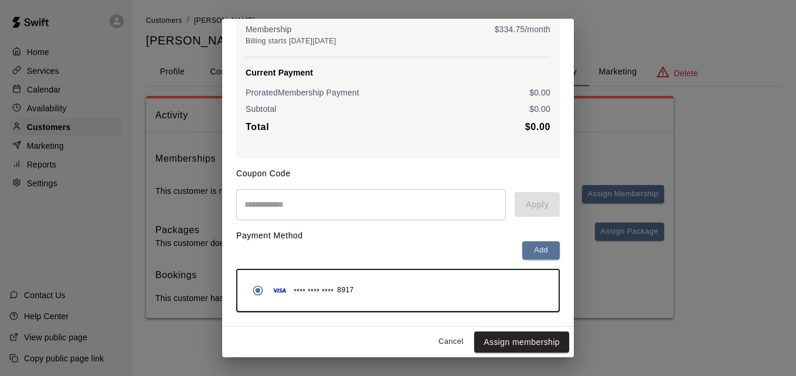
click at [519, 342] on button "Assign membership" at bounding box center [521, 343] width 95 height 22
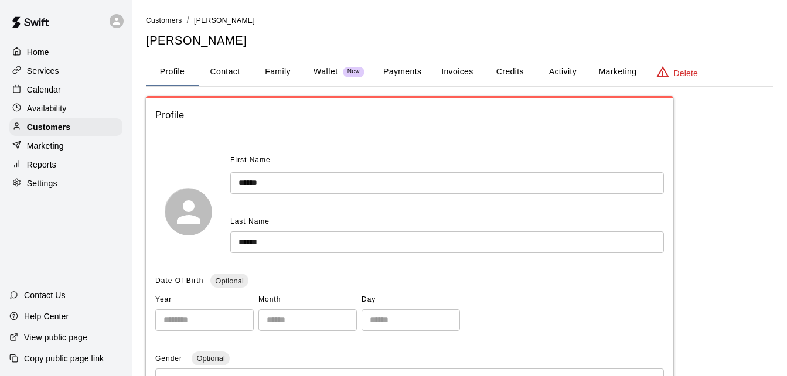
click at [395, 70] on button "Payments" at bounding box center [402, 72] width 57 height 28
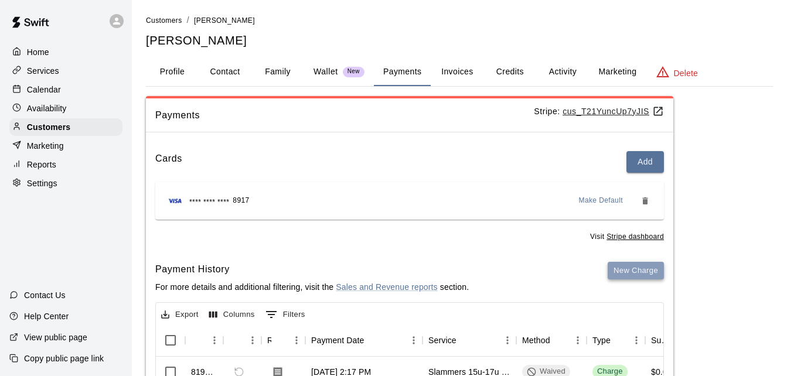
click at [625, 262] on button "New Charge" at bounding box center [636, 271] width 56 height 18
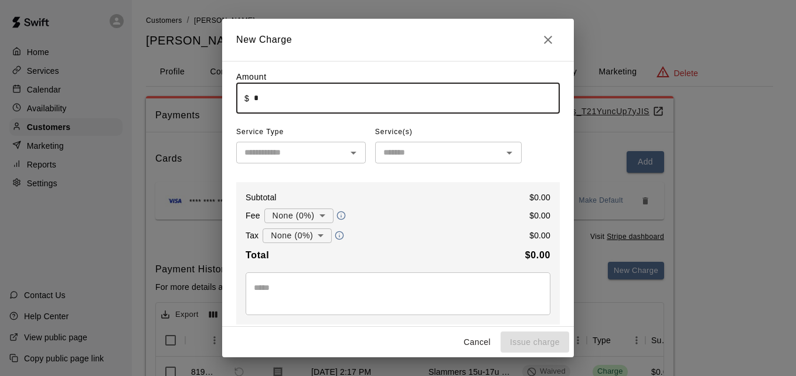
click at [350, 109] on input "*" at bounding box center [407, 98] width 306 height 31
type input "******"
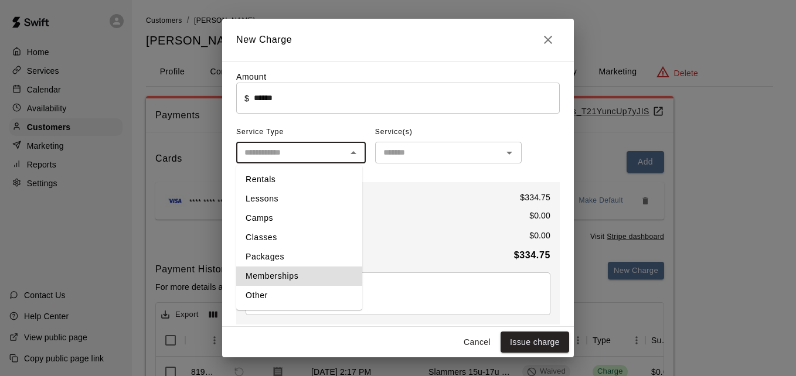
type input "**********"
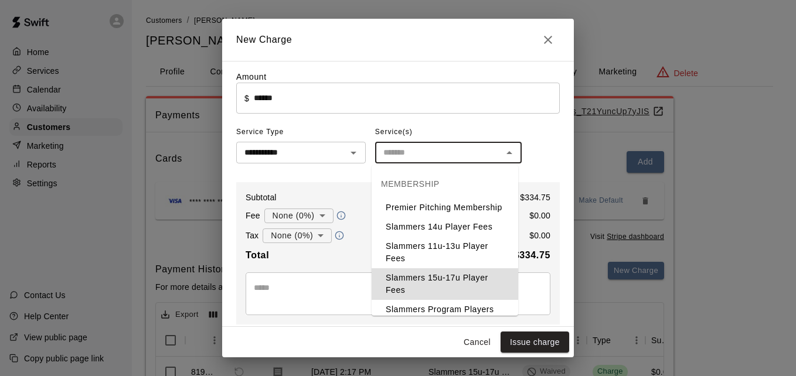
type input "**********"
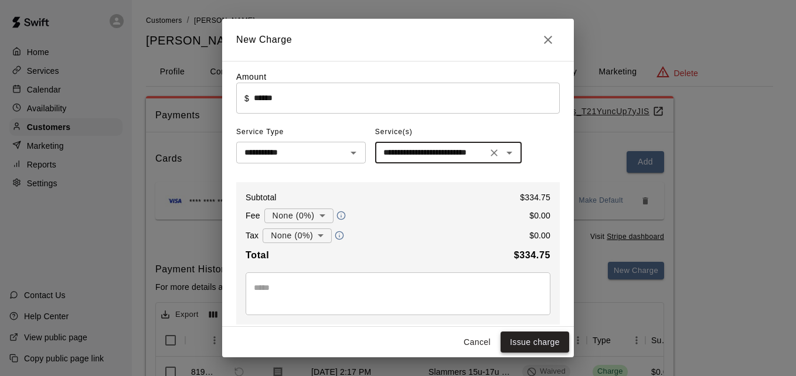
click at [536, 340] on button "Issue charge" at bounding box center [534, 343] width 69 height 22
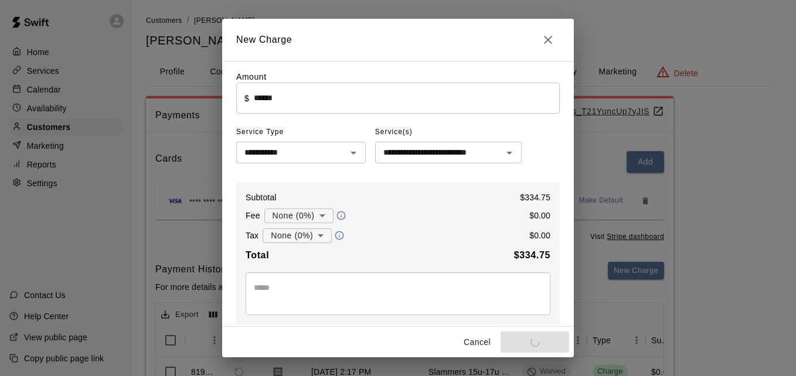
type input "*"
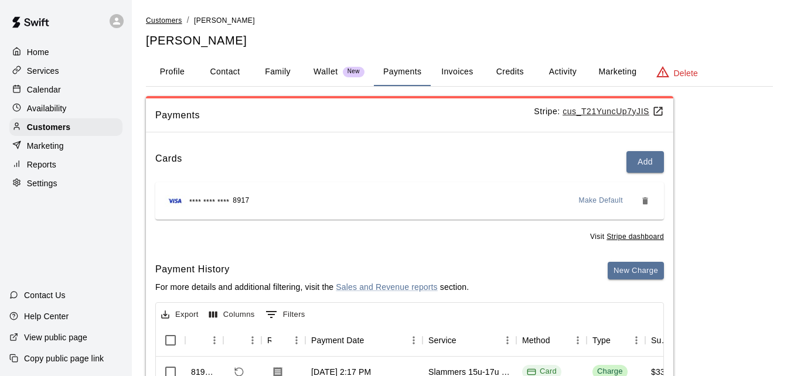
click at [165, 18] on span "Customers" at bounding box center [164, 20] width 36 height 8
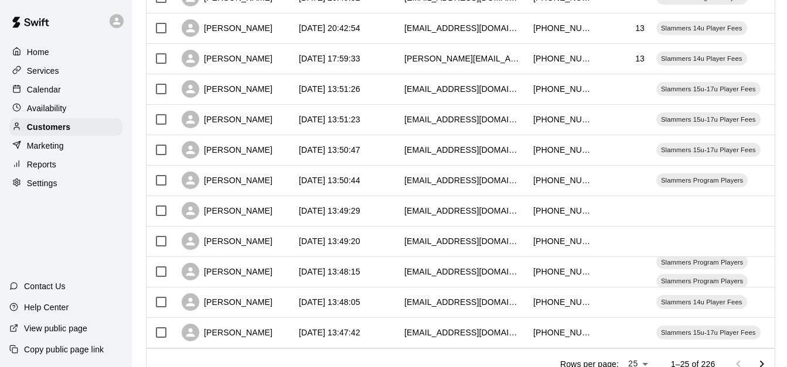
scroll to position [654, 0]
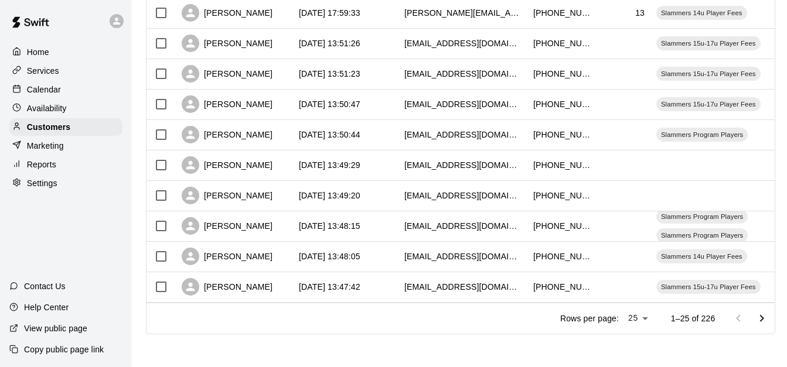
click at [769, 313] on icon "Go to next page" at bounding box center [762, 319] width 14 height 14
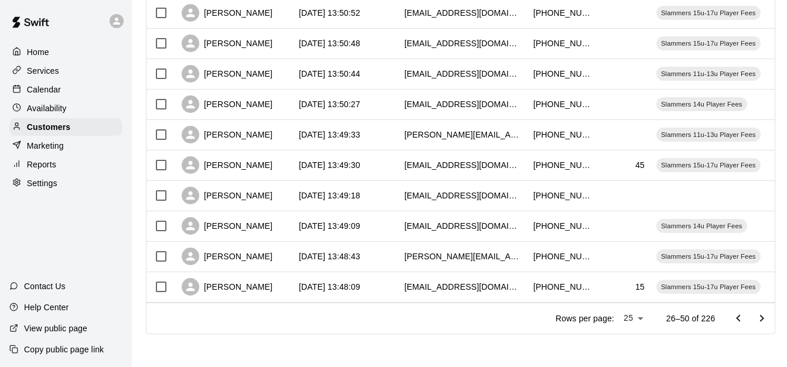
click at [769, 313] on icon "Go to next page" at bounding box center [762, 319] width 14 height 14
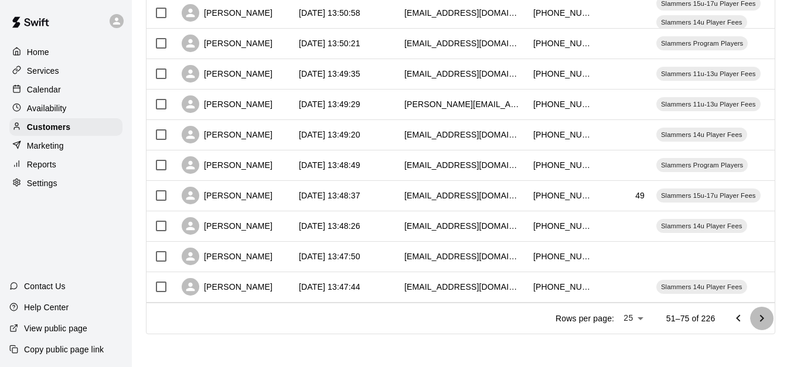
click at [769, 313] on icon "Go to next page" at bounding box center [762, 319] width 14 height 14
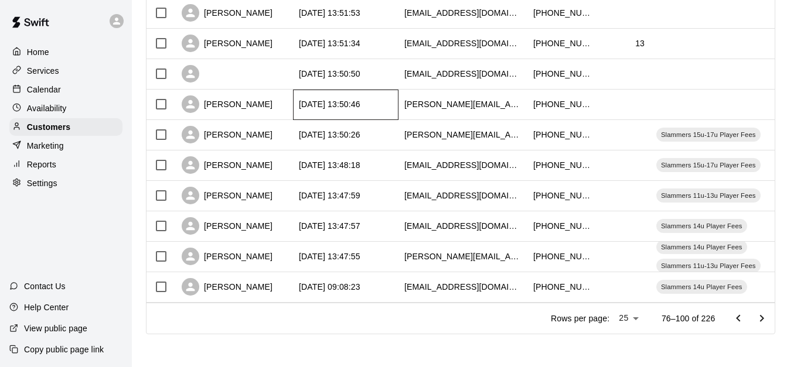
click at [385, 93] on div "[DATE] 13:50:46" at bounding box center [345, 105] width 105 height 30
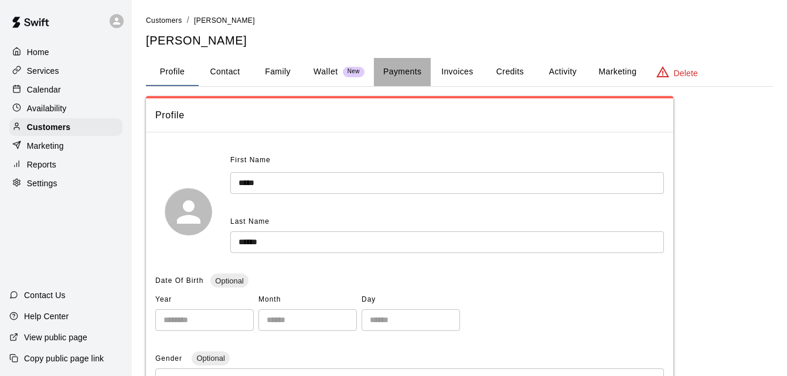
click at [401, 70] on button "Payments" at bounding box center [402, 72] width 57 height 28
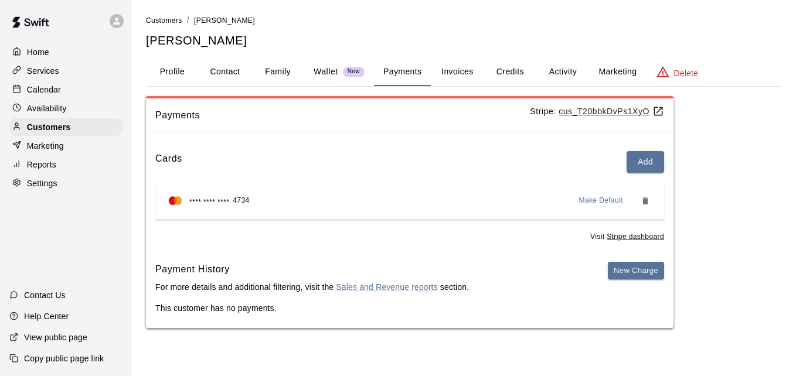
click at [278, 77] on button "Family" at bounding box center [277, 72] width 53 height 28
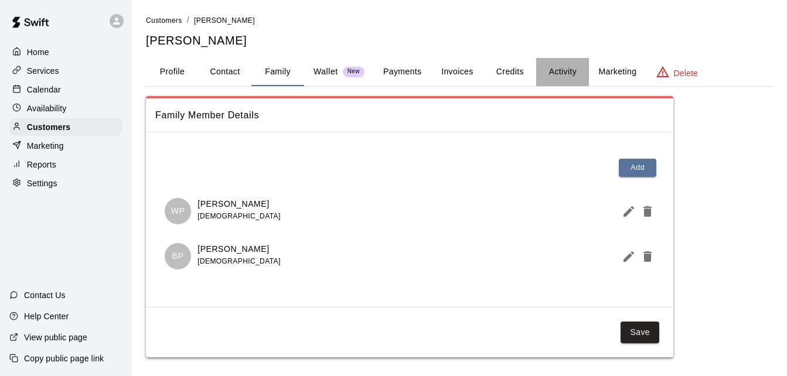
click at [574, 67] on button "Activity" at bounding box center [562, 72] width 53 height 28
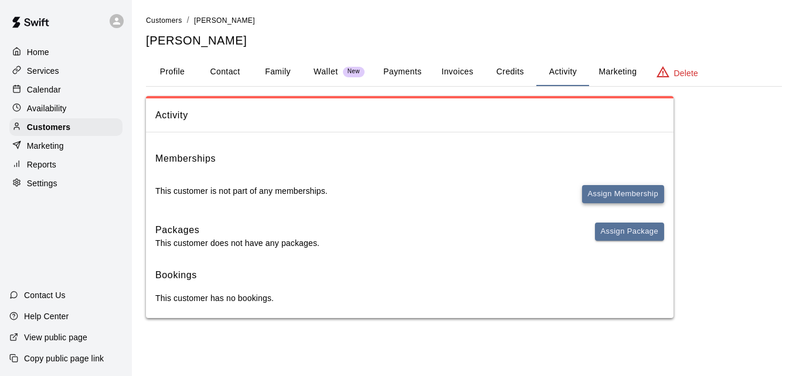
click at [598, 192] on button "Assign Membership" at bounding box center [623, 194] width 82 height 18
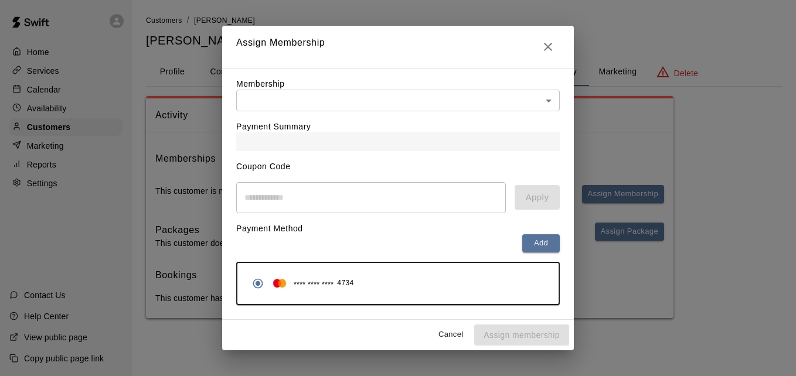
click at [508, 91] on body "Home Services Calendar Availability Customers Marketing Reports Settings Contac…" at bounding box center [398, 171] width 796 height 342
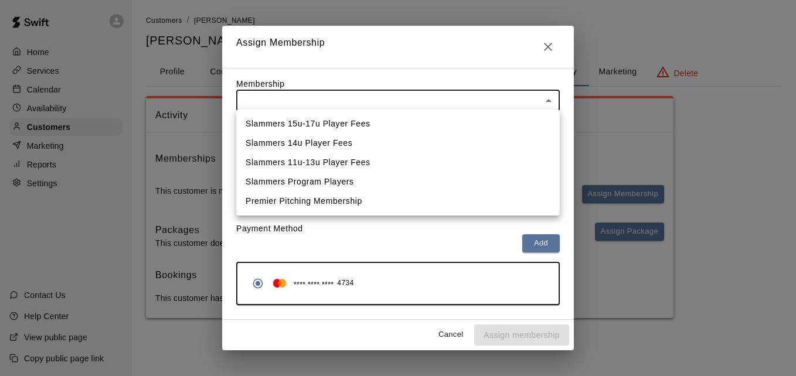
click at [480, 155] on li "Slammers 11u-13u Player Fees" at bounding box center [397, 162] width 323 height 19
type input "**********"
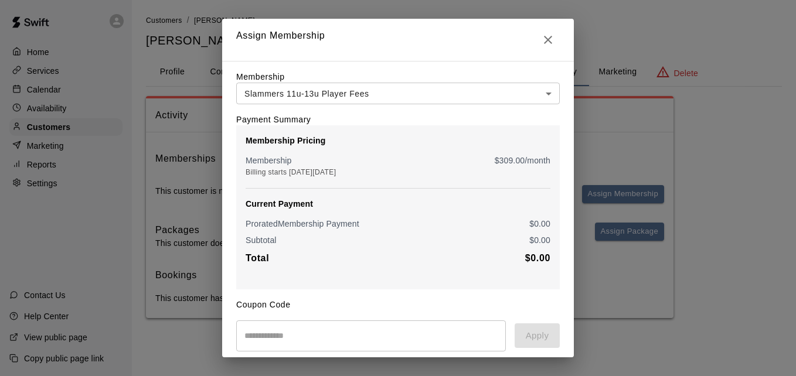
scroll to position [138, 0]
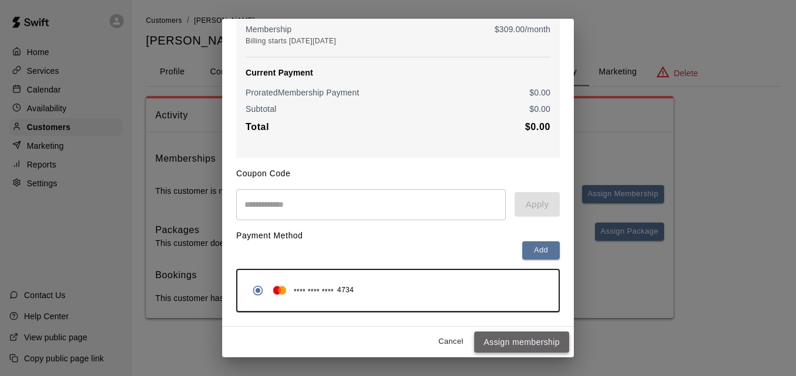
click at [524, 342] on button "Assign membership" at bounding box center [521, 343] width 95 height 22
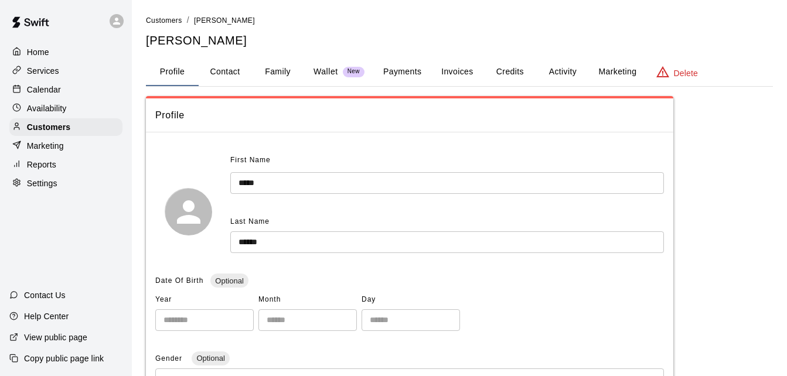
click at [560, 67] on button "Activity" at bounding box center [562, 72] width 53 height 28
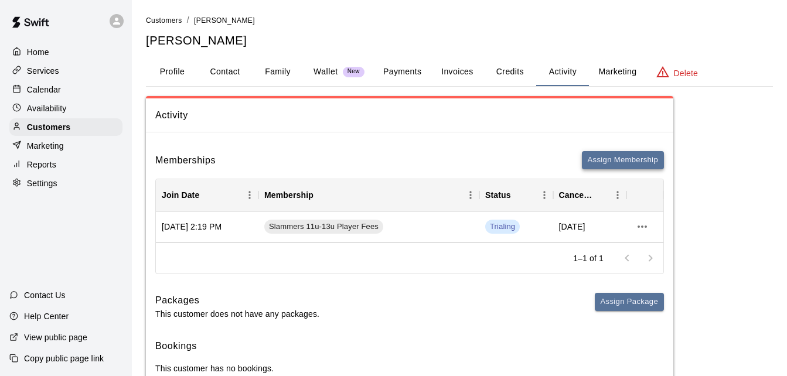
click at [595, 155] on button "Assign Membership" at bounding box center [623, 160] width 82 height 18
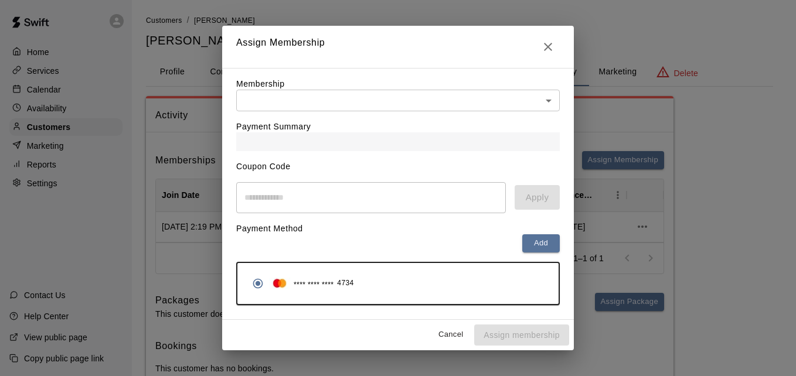
click at [485, 101] on body "Home Services Calendar Availability Customers Marketing Reports Settings Contac…" at bounding box center [398, 206] width 796 height 412
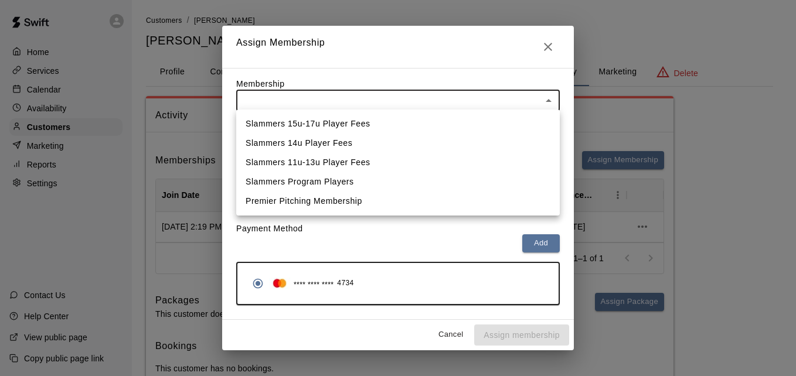
click at [479, 116] on li "Slammers 15u-17u Player Fees" at bounding box center [397, 123] width 323 height 19
type input "**********"
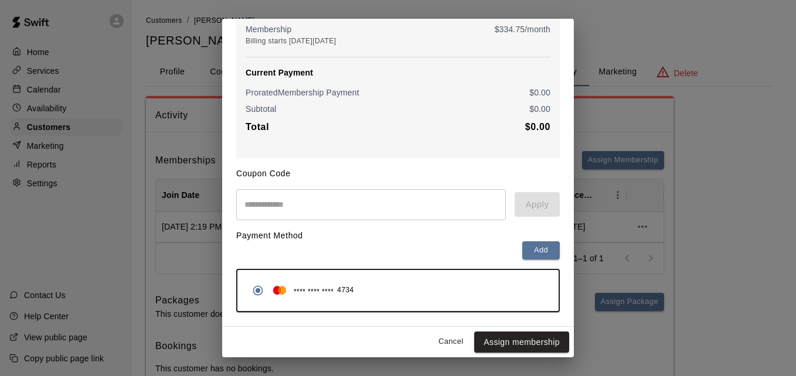
scroll to position [138, 0]
click at [535, 339] on button "Assign membership" at bounding box center [521, 343] width 95 height 22
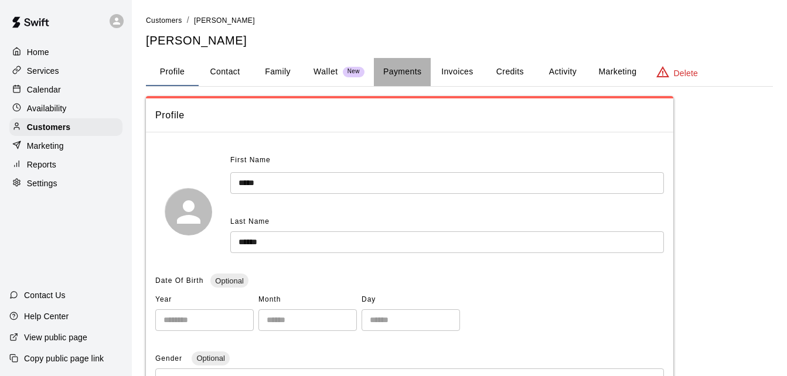
click at [408, 70] on button "Payments" at bounding box center [402, 72] width 57 height 28
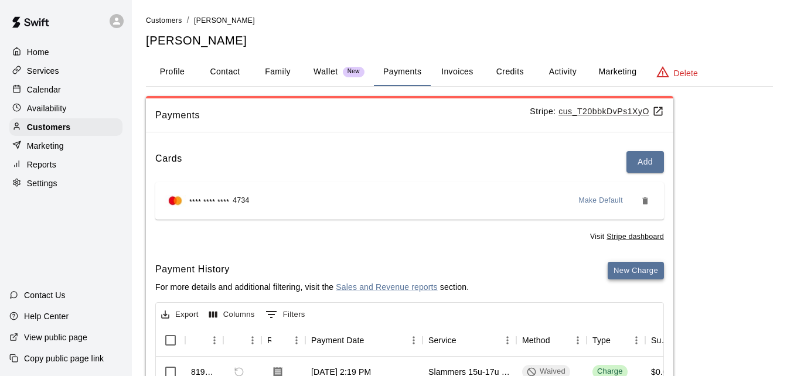
click at [639, 271] on button "New Charge" at bounding box center [636, 271] width 56 height 18
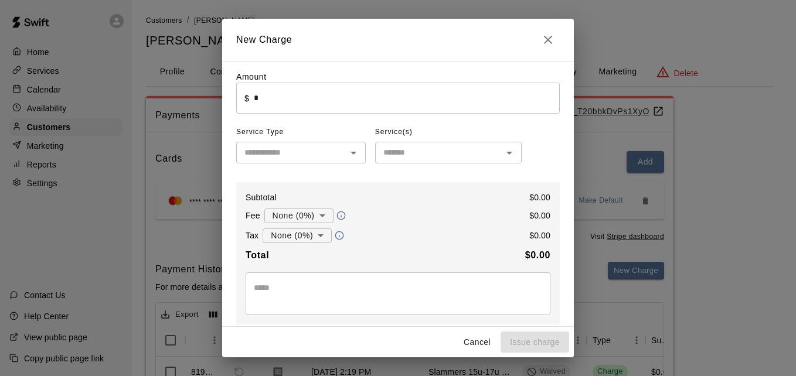
click at [394, 106] on input "*" at bounding box center [407, 98] width 306 height 31
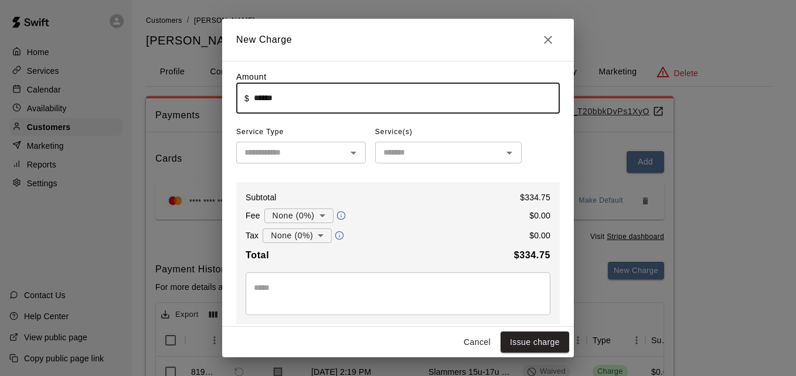
type input "******"
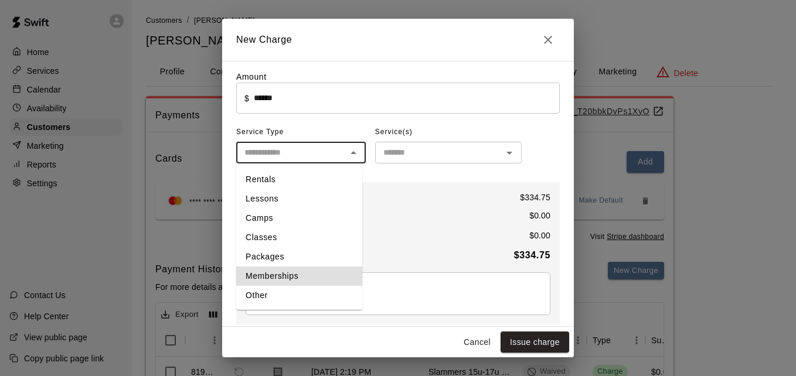
type input "**********"
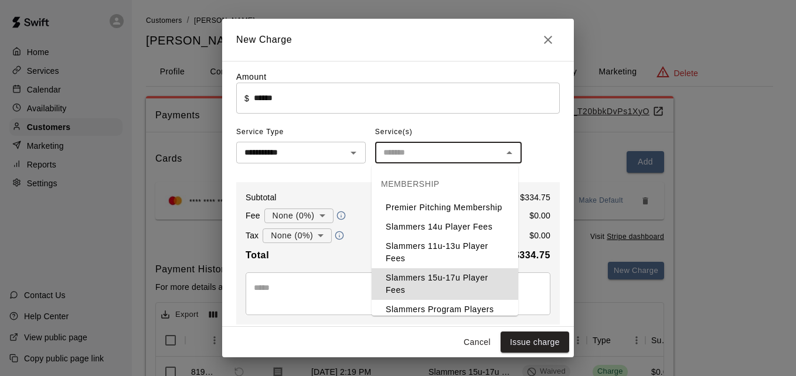
type input "**********"
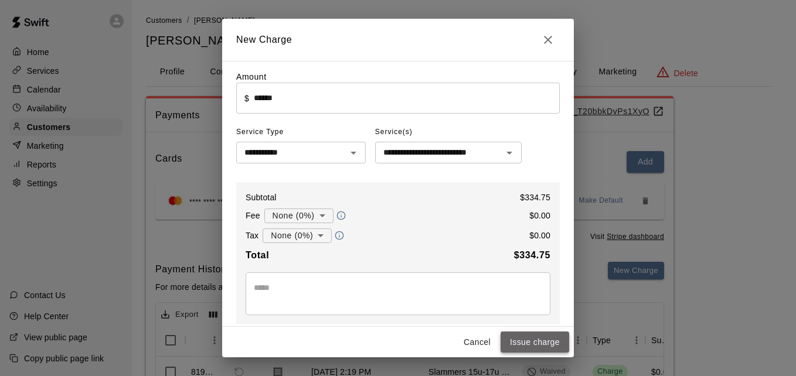
click at [550, 340] on button "Issue charge" at bounding box center [534, 343] width 69 height 22
type input "*"
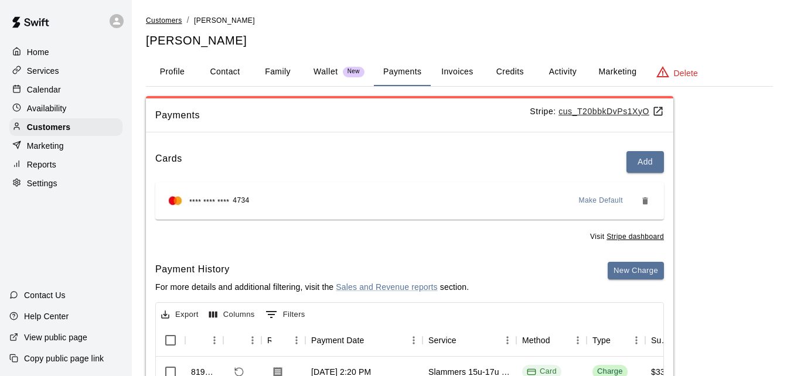
click at [170, 18] on span "Customers" at bounding box center [164, 20] width 36 height 8
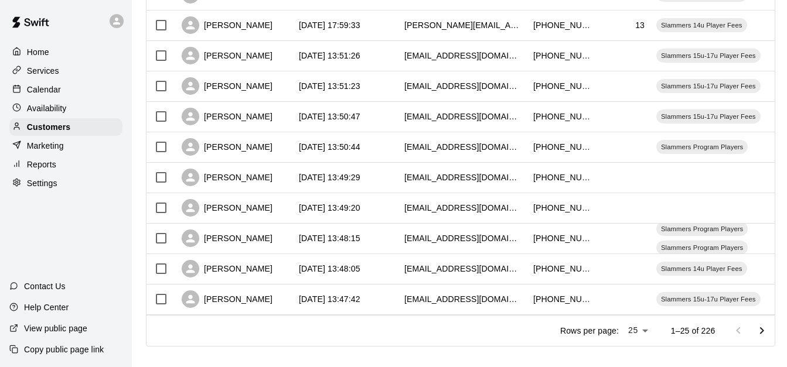
scroll to position [654, 0]
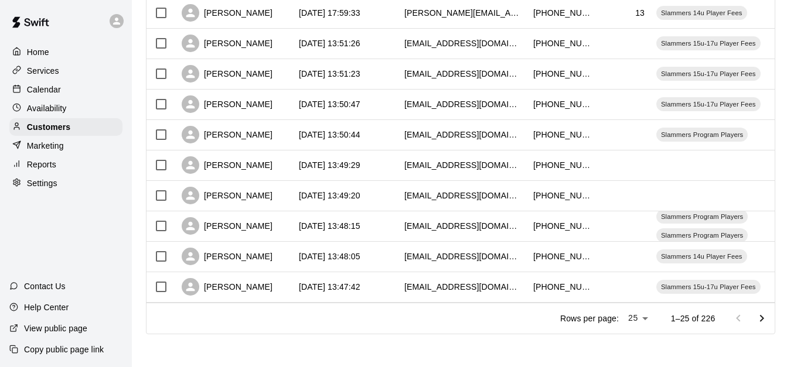
click at [769, 318] on icon "Go to next page" at bounding box center [762, 319] width 14 height 14
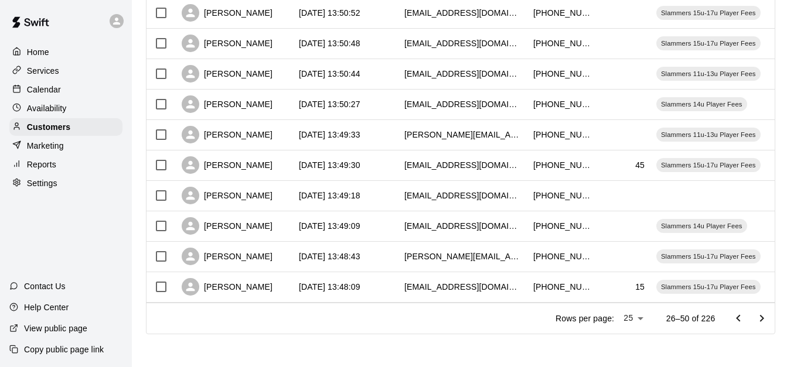
click at [769, 318] on icon "Go to next page" at bounding box center [762, 319] width 14 height 14
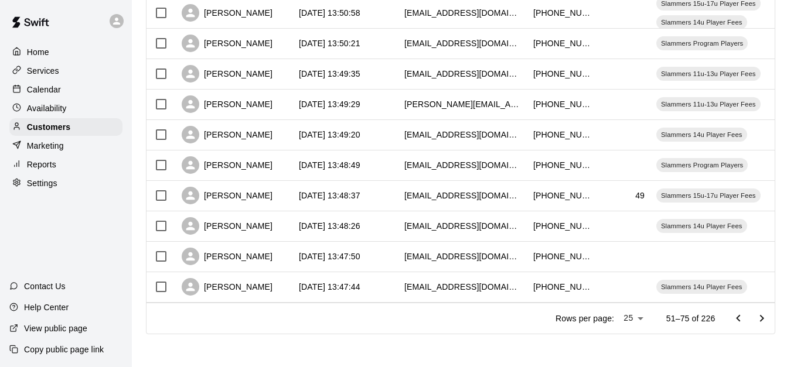
click at [769, 318] on icon "Go to next page" at bounding box center [762, 319] width 14 height 14
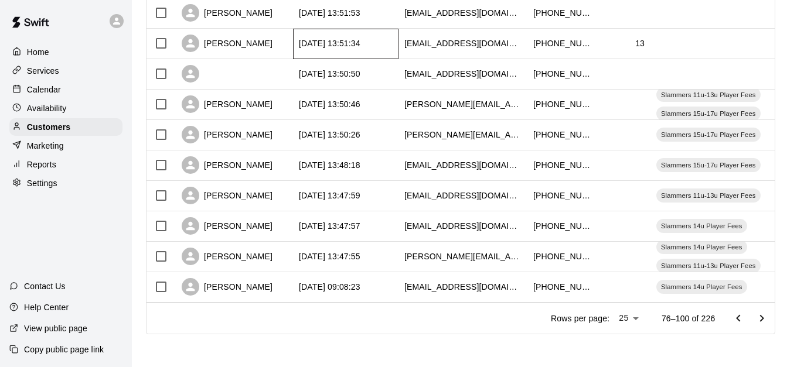
click at [388, 36] on div "[DATE] 13:51:34" at bounding box center [345, 44] width 105 height 30
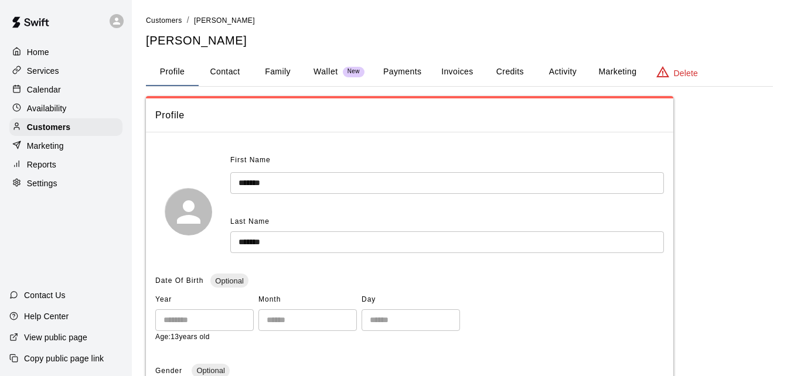
click at [395, 70] on button "Payments" at bounding box center [402, 72] width 57 height 28
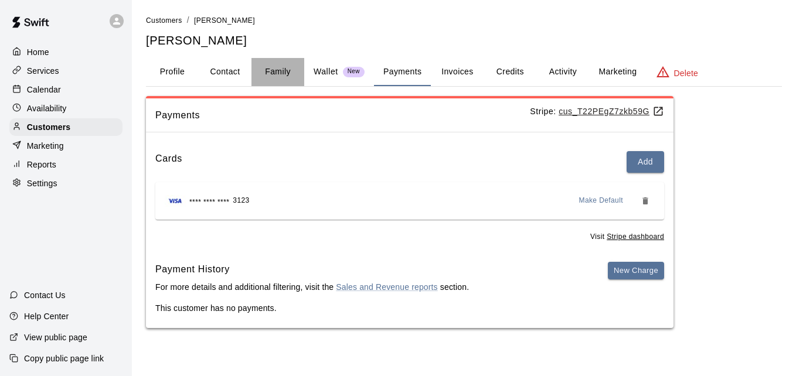
click at [269, 79] on button "Family" at bounding box center [277, 72] width 53 height 28
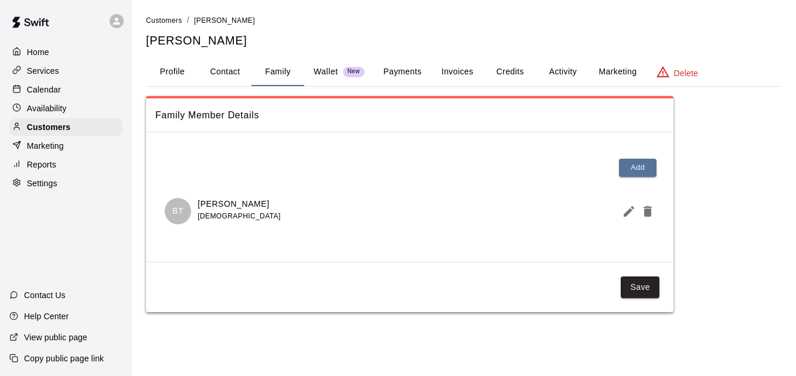
click at [569, 64] on button "Activity" at bounding box center [562, 72] width 53 height 28
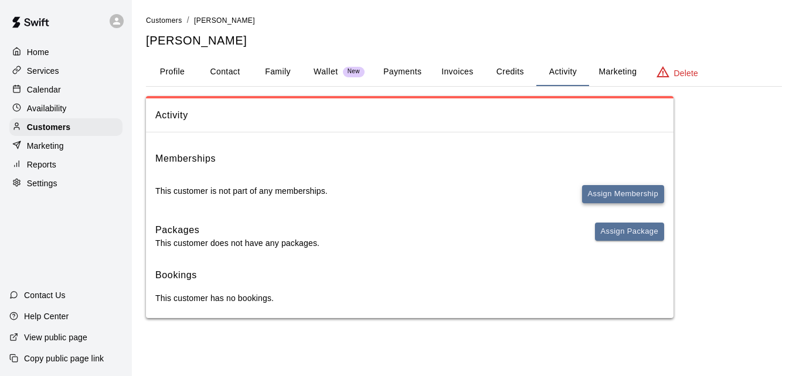
click at [612, 196] on button "Assign Membership" at bounding box center [623, 194] width 82 height 18
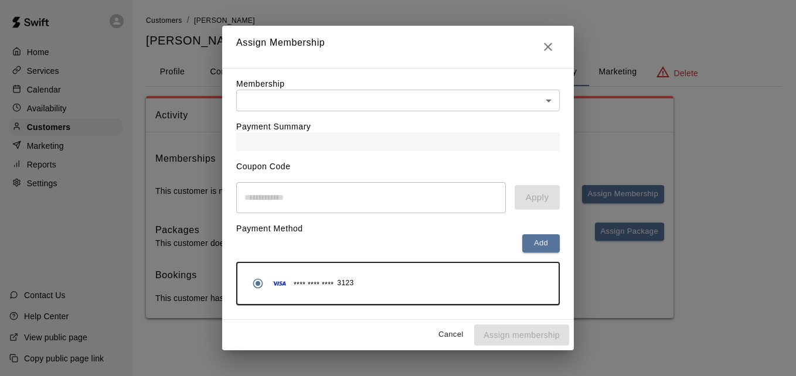
click at [429, 99] on body "Home Services Calendar Availability Customers Marketing Reports Settings Contac…" at bounding box center [398, 171] width 796 height 342
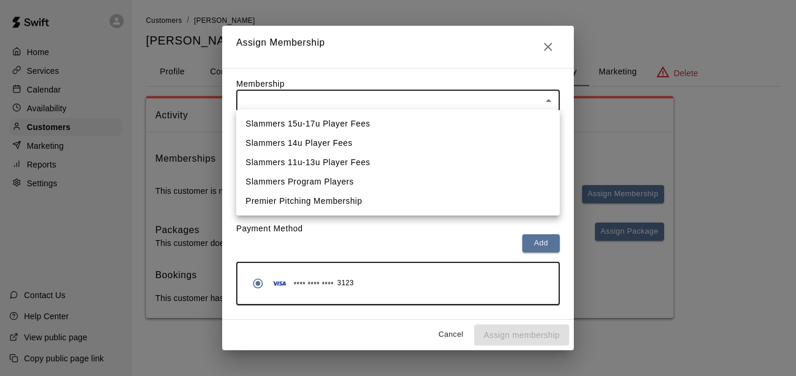
click at [424, 140] on li "Slammers 14u Player Fees" at bounding box center [397, 143] width 323 height 19
type input "**********"
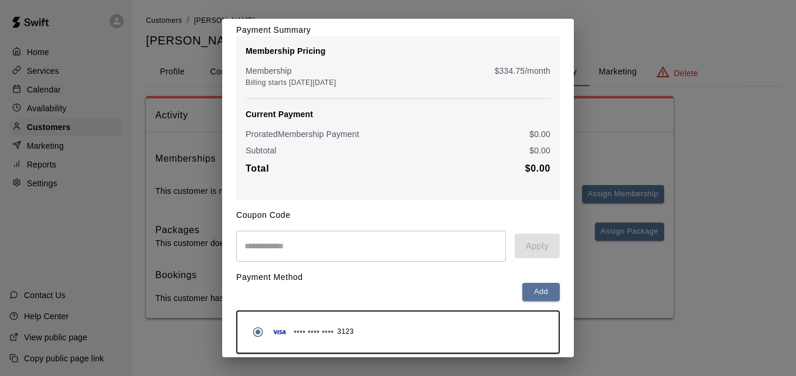
scroll to position [138, 0]
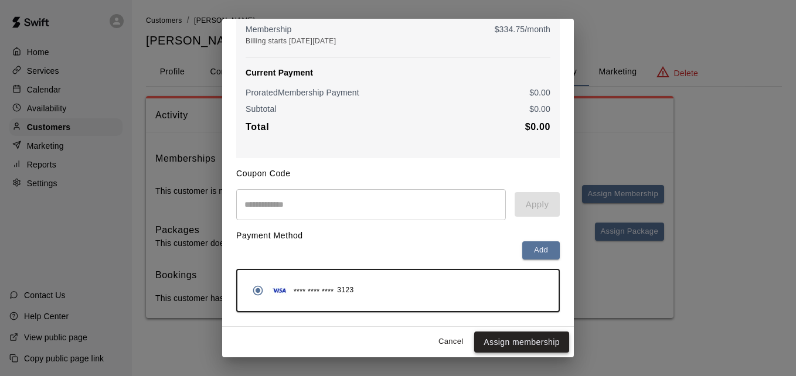
click at [527, 343] on button "Assign membership" at bounding box center [521, 343] width 95 height 22
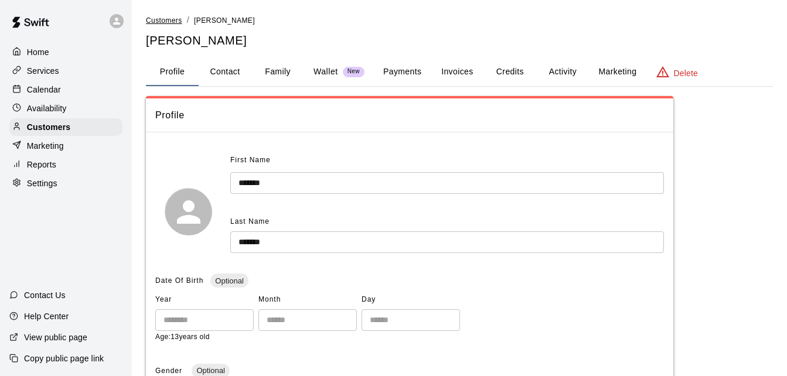
click at [169, 23] on span "Customers" at bounding box center [164, 20] width 36 height 8
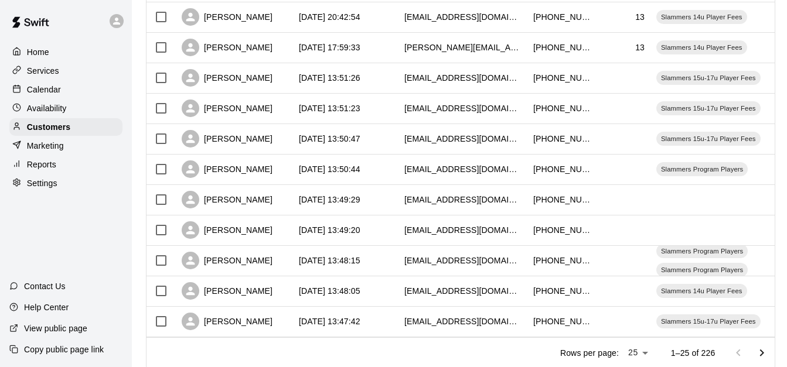
scroll to position [654, 0]
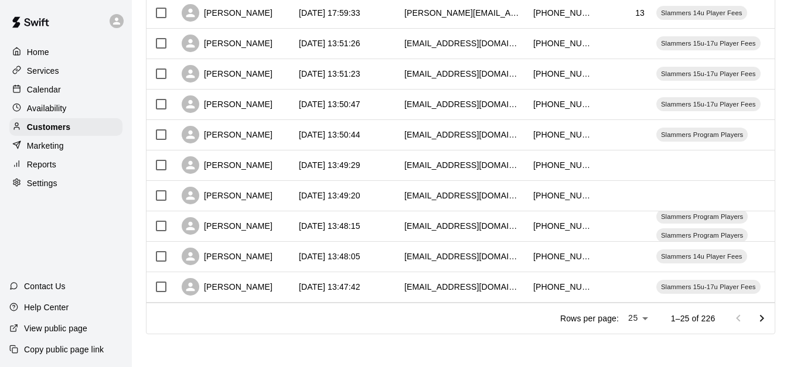
click at [769, 318] on icon "Go to next page" at bounding box center [762, 319] width 14 height 14
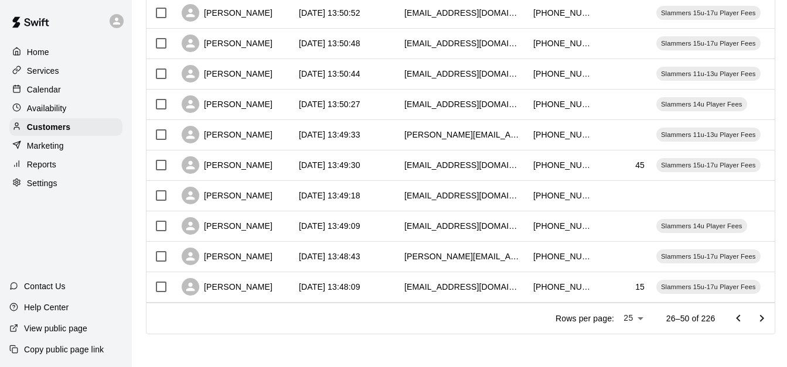
click at [769, 318] on icon "Go to next page" at bounding box center [762, 319] width 14 height 14
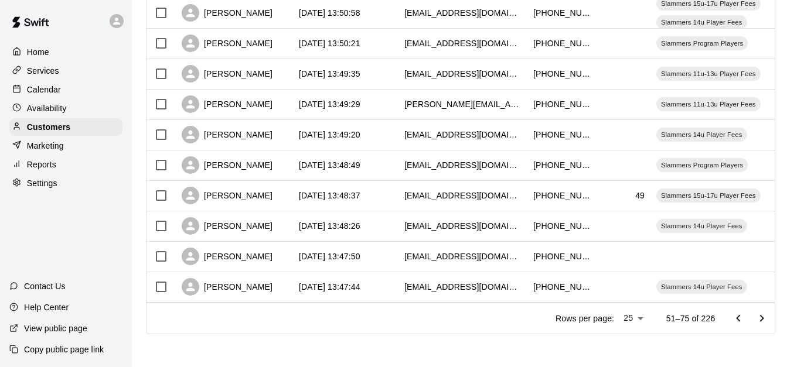
click at [769, 318] on icon "Go to next page" at bounding box center [762, 319] width 14 height 14
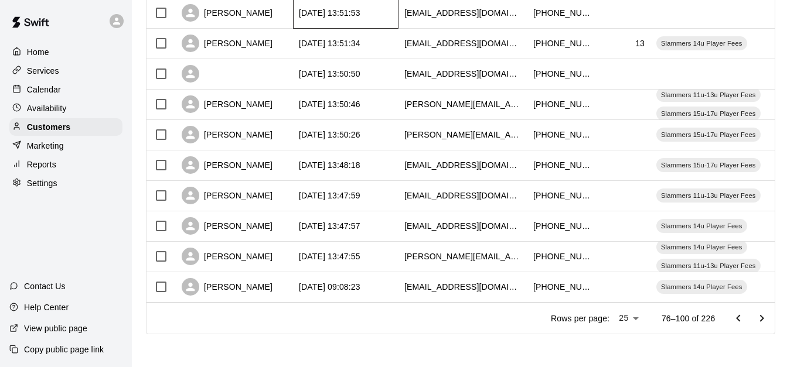
click at [380, 9] on div "[DATE] 13:51:53" at bounding box center [345, 13] width 105 height 30
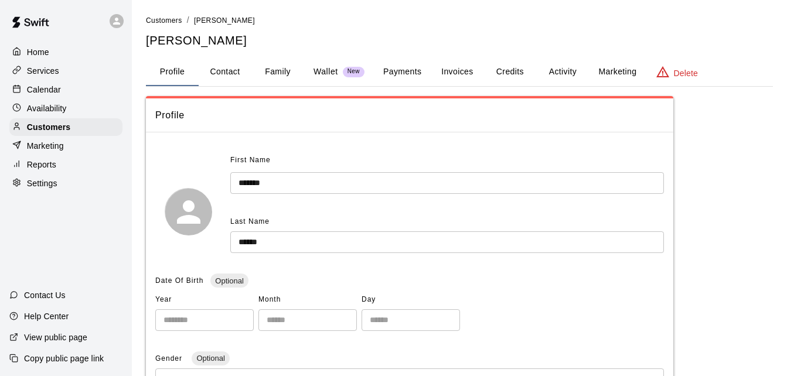
click at [278, 72] on button "Family" at bounding box center [277, 72] width 53 height 28
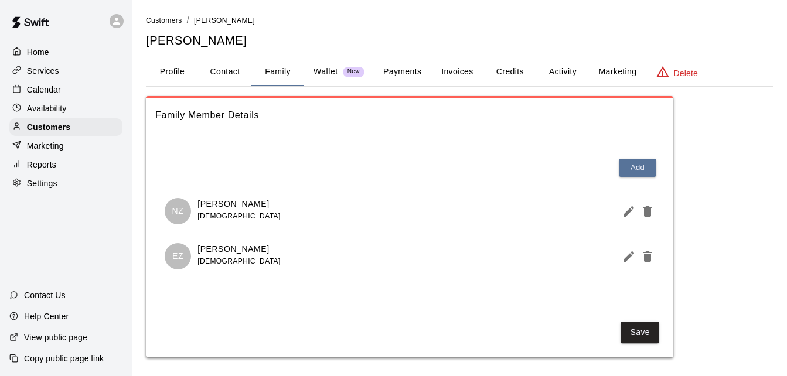
click at [404, 80] on button "Payments" at bounding box center [402, 72] width 57 height 28
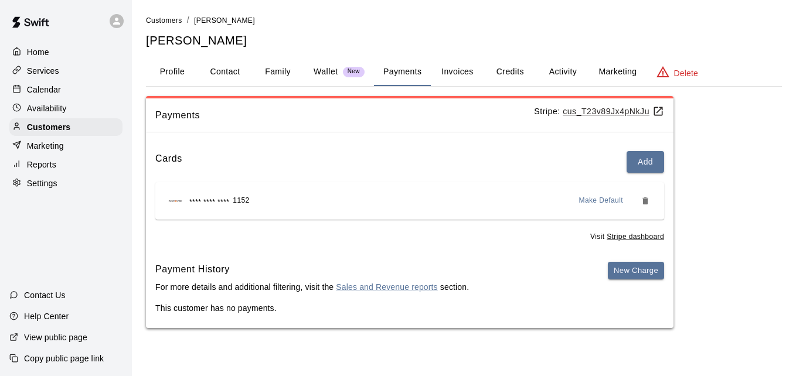
click at [565, 74] on button "Activity" at bounding box center [562, 72] width 53 height 28
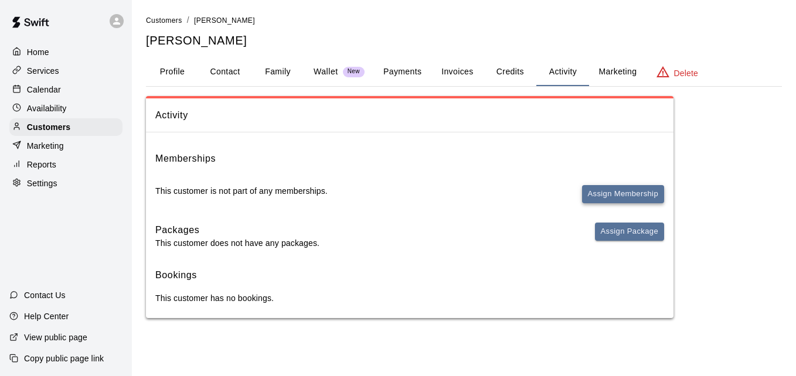
click at [610, 193] on button "Assign Membership" at bounding box center [623, 194] width 82 height 18
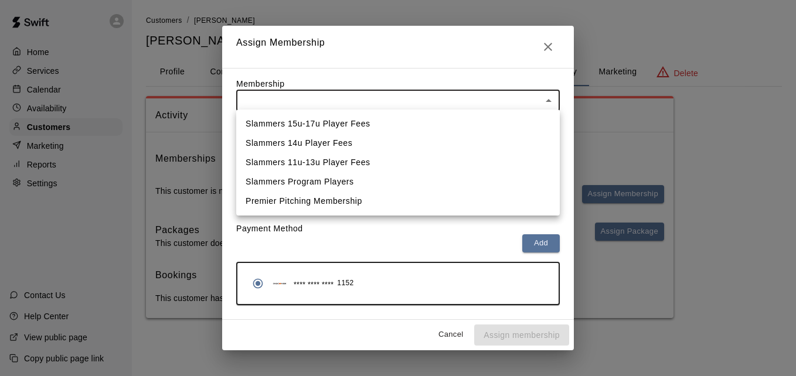
click at [493, 97] on body "Home Services Calendar Availability Customers Marketing Reports Settings Contac…" at bounding box center [398, 171] width 796 height 342
click at [480, 123] on li "Slammers 15u-17u Player Fees" at bounding box center [397, 123] width 323 height 19
type input "**********"
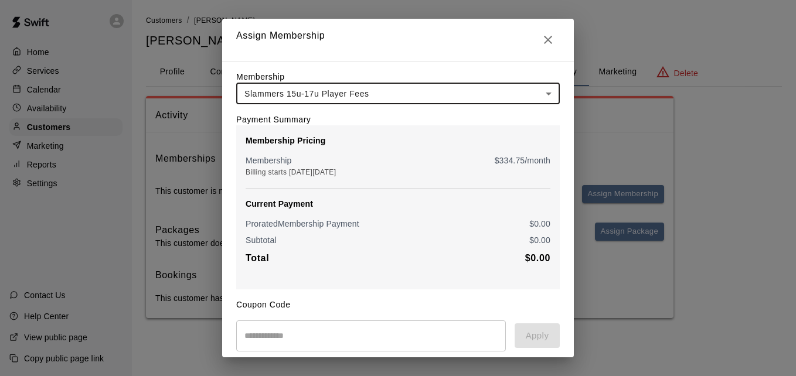
scroll to position [138, 0]
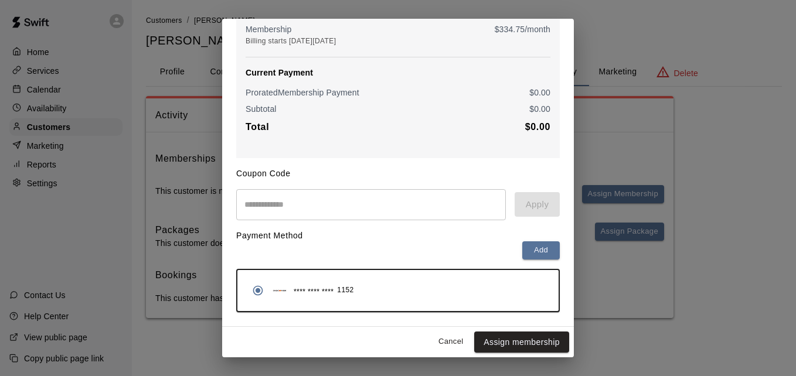
click at [527, 339] on button "Assign membership" at bounding box center [521, 343] width 95 height 22
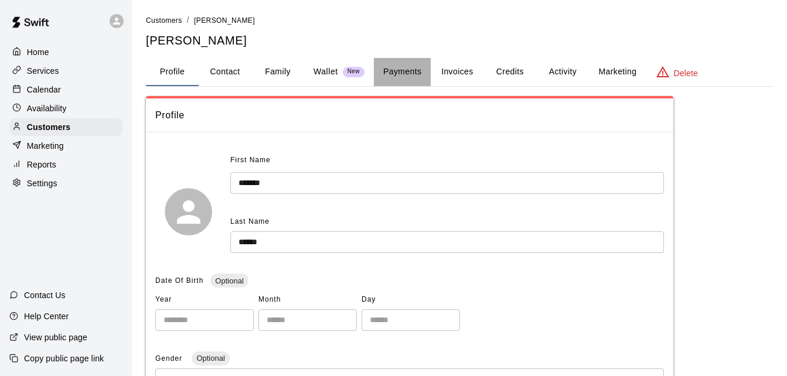
click at [391, 70] on button "Payments" at bounding box center [402, 72] width 57 height 28
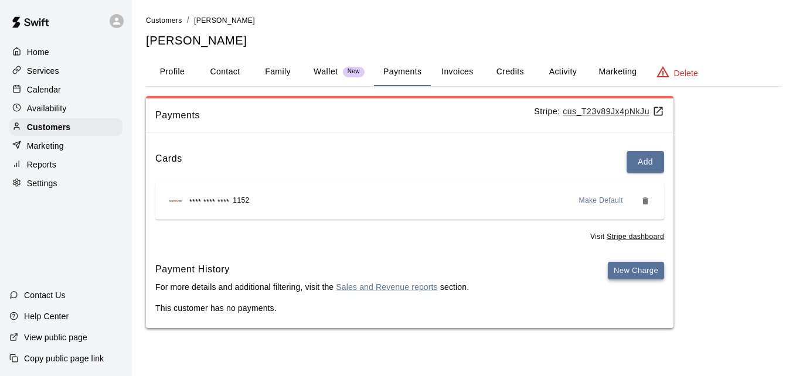
click at [635, 271] on button "New Charge" at bounding box center [636, 271] width 56 height 18
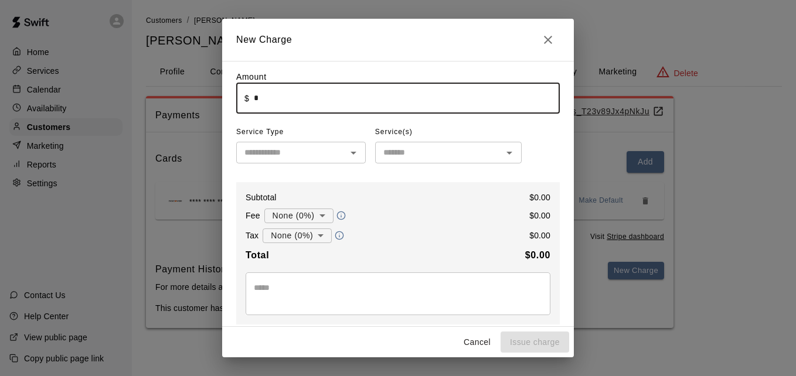
click at [395, 108] on input "*" at bounding box center [407, 98] width 306 height 31
type input "******"
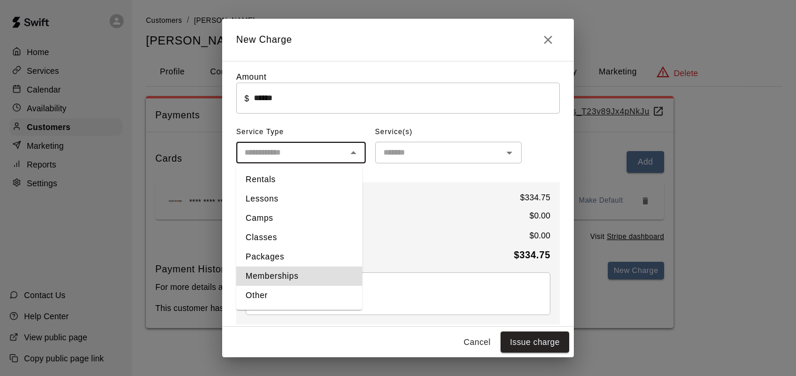
type input "**********"
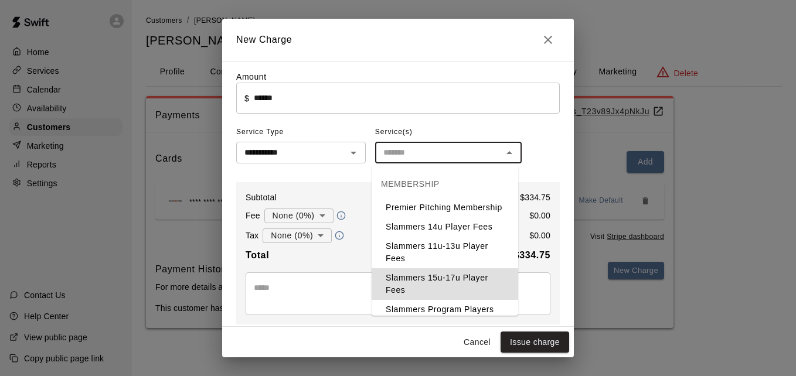
type input "**********"
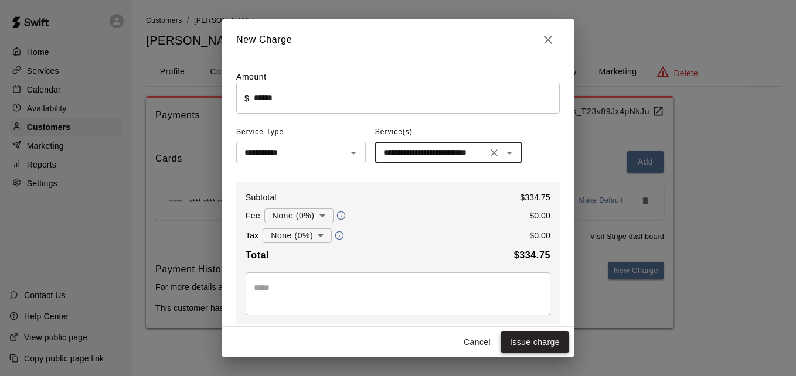
click at [537, 336] on button "Issue charge" at bounding box center [534, 343] width 69 height 22
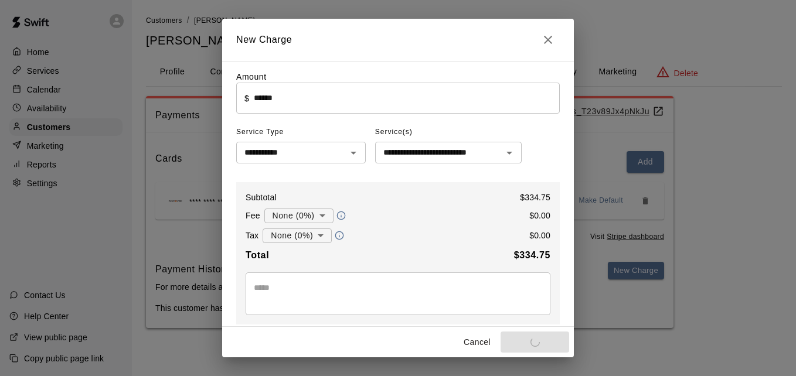
type input "*"
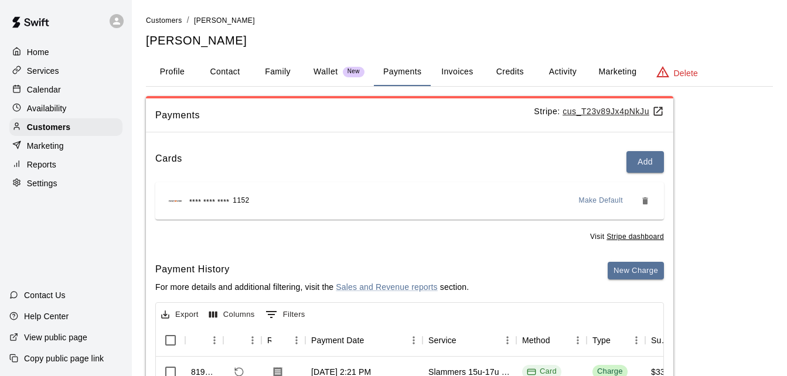
click at [172, 16] on link "Customers" at bounding box center [164, 19] width 36 height 9
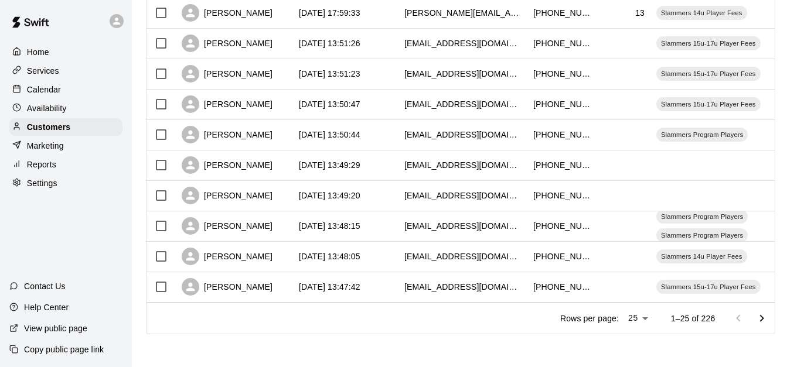
scroll to position [654, 0]
click at [768, 313] on icon "Go to next page" at bounding box center [762, 319] width 14 height 14
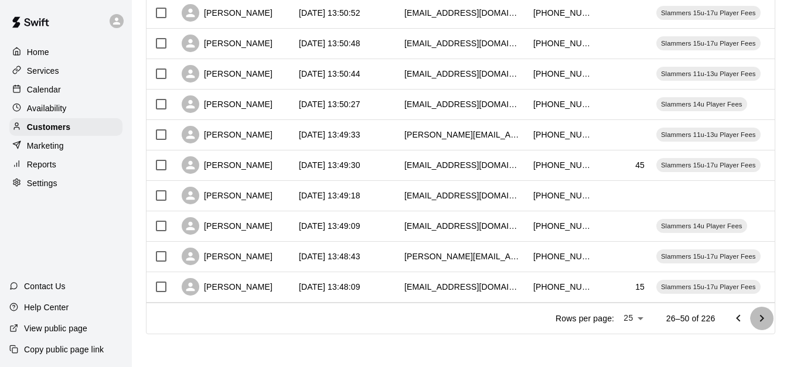
click at [768, 313] on icon "Go to next page" at bounding box center [762, 319] width 14 height 14
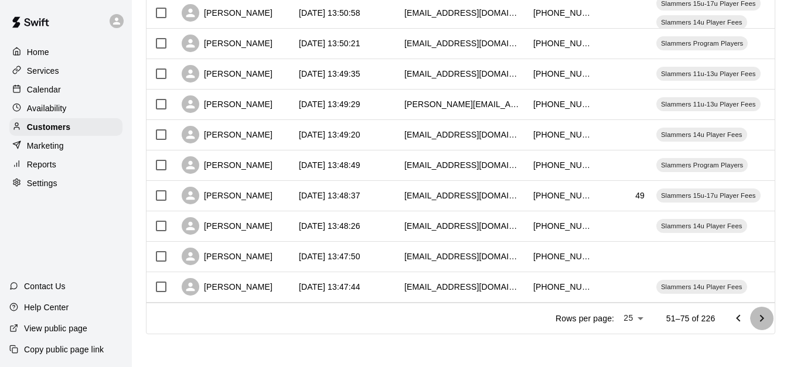
click at [768, 313] on icon "Go to next page" at bounding box center [762, 319] width 14 height 14
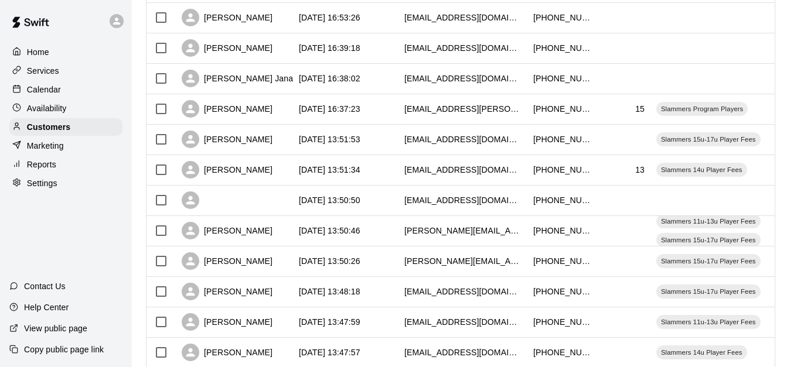
scroll to position [444, 0]
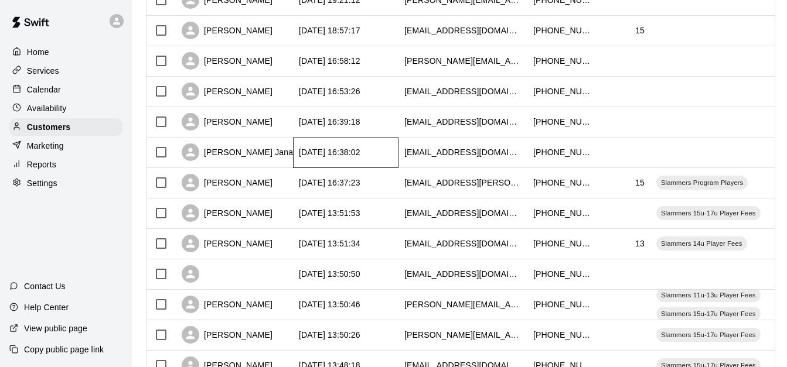
click at [360, 158] on div "[DATE] 16:38:02" at bounding box center [330, 152] width 62 height 12
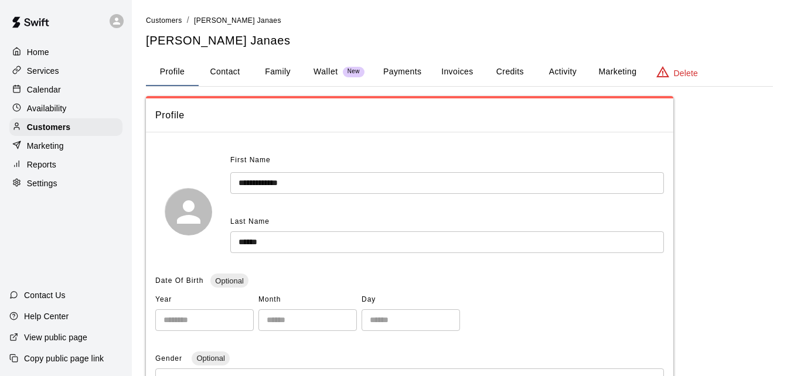
click at [281, 67] on button "Family" at bounding box center [277, 72] width 53 height 28
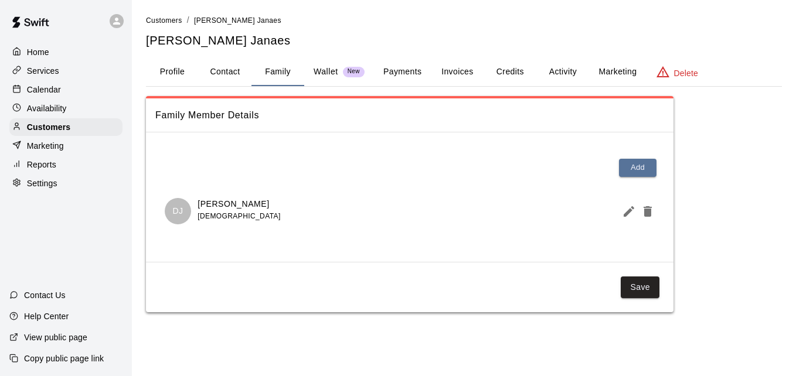
click at [410, 71] on button "Payments" at bounding box center [402, 72] width 57 height 28
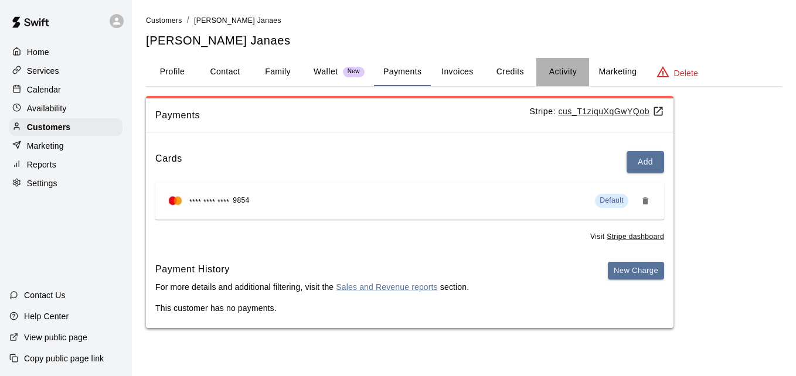
click at [566, 68] on button "Activity" at bounding box center [562, 72] width 53 height 28
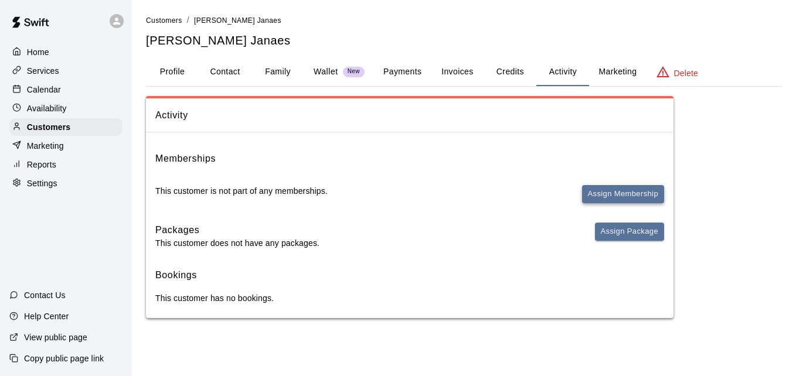
click at [616, 189] on button "Assign Membership" at bounding box center [623, 194] width 82 height 18
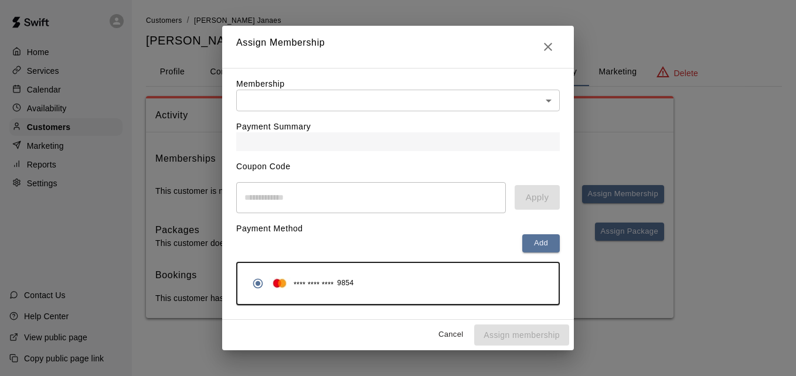
click at [490, 104] on body "Home Services Calendar Availability Customers Marketing Reports Settings Contac…" at bounding box center [398, 171] width 796 height 342
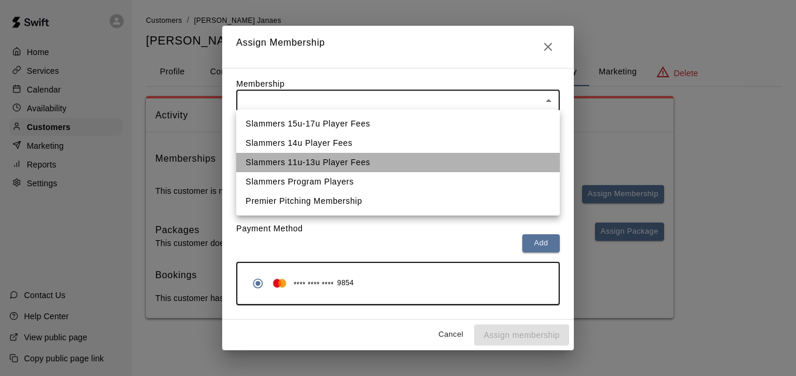
click at [469, 158] on li "Slammers 11u-13u Player Fees" at bounding box center [397, 162] width 323 height 19
type input "**********"
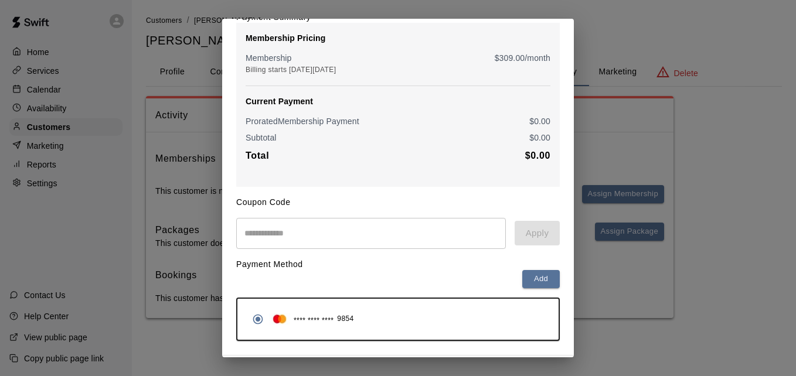
scroll to position [138, 0]
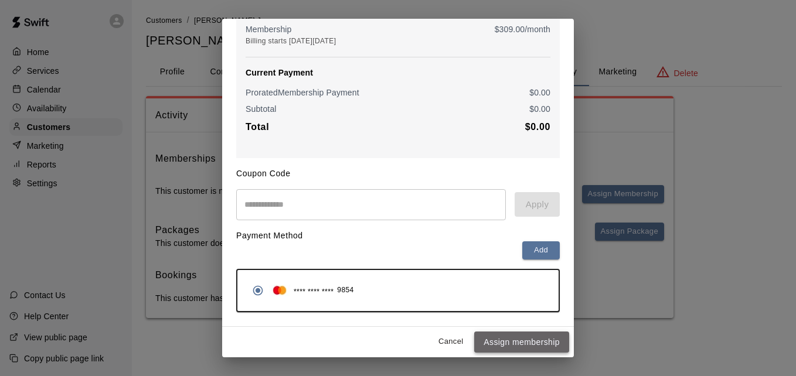
click at [519, 347] on button "Assign membership" at bounding box center [521, 343] width 95 height 22
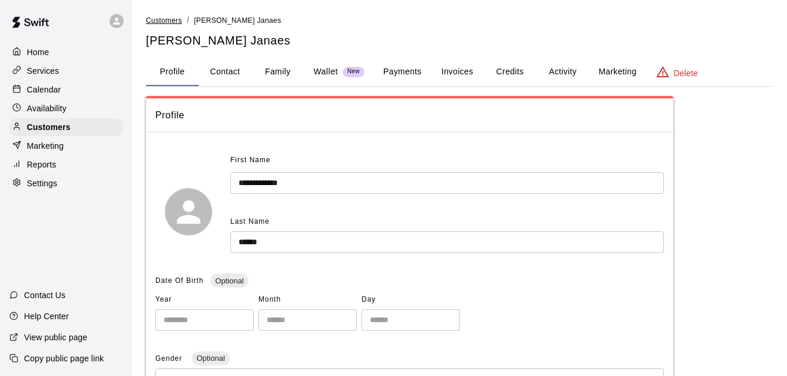
drag, startPoint x: 0, startPoint y: 0, endPoint x: 162, endPoint y: 17, distance: 162.6
click at [162, 17] on span "Customers" at bounding box center [164, 20] width 36 height 8
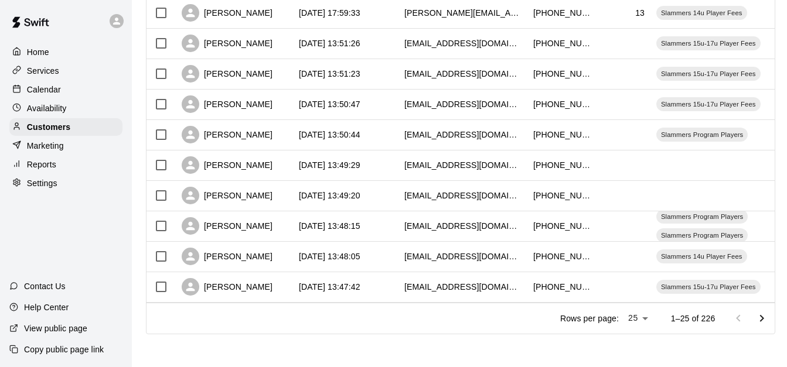
scroll to position [654, 0]
click at [769, 318] on icon "Go to next page" at bounding box center [762, 319] width 14 height 14
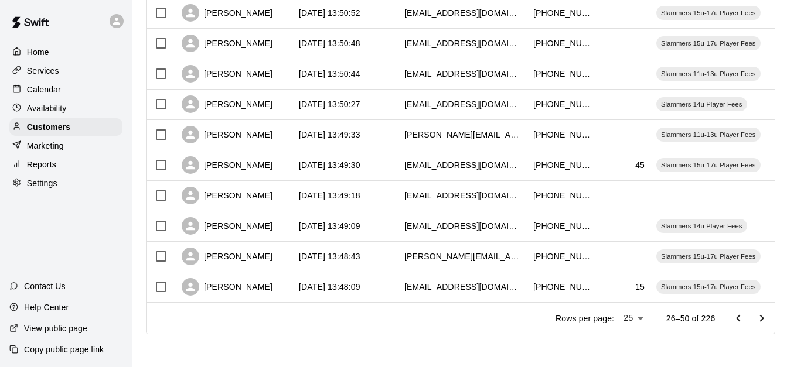
click at [769, 318] on icon "Go to next page" at bounding box center [762, 319] width 14 height 14
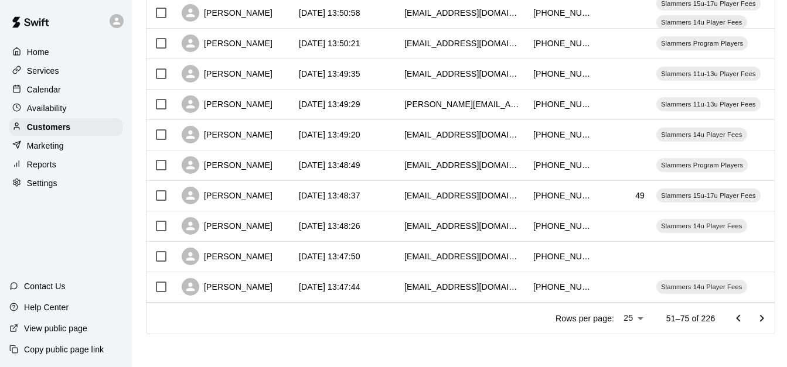
click at [769, 318] on icon "Go to next page" at bounding box center [762, 319] width 14 height 14
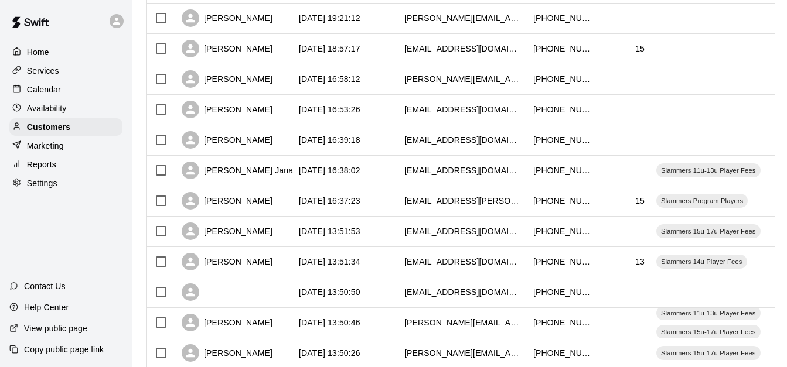
scroll to position [425, 0]
click at [388, 144] on div "[DATE] 16:39:18" at bounding box center [345, 141] width 105 height 30
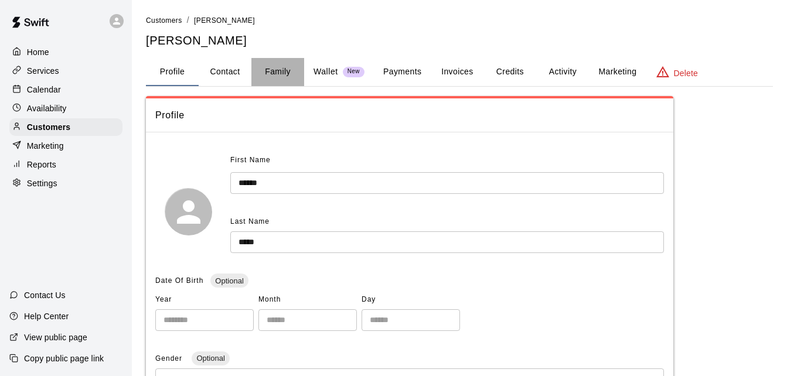
click at [277, 69] on button "Family" at bounding box center [277, 72] width 53 height 28
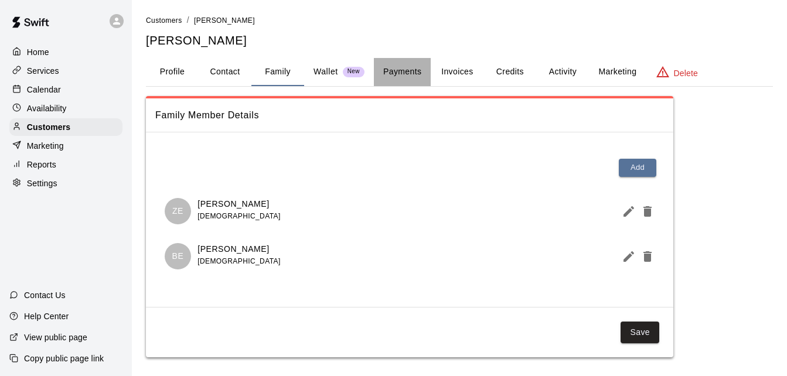
click at [386, 73] on button "Payments" at bounding box center [402, 72] width 57 height 28
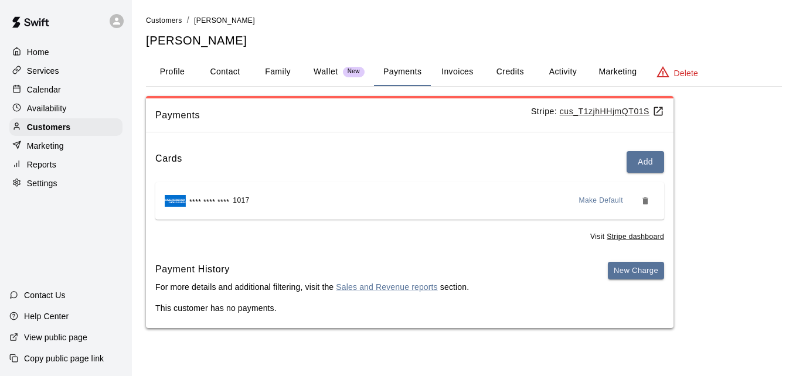
click at [557, 69] on button "Activity" at bounding box center [562, 72] width 53 height 28
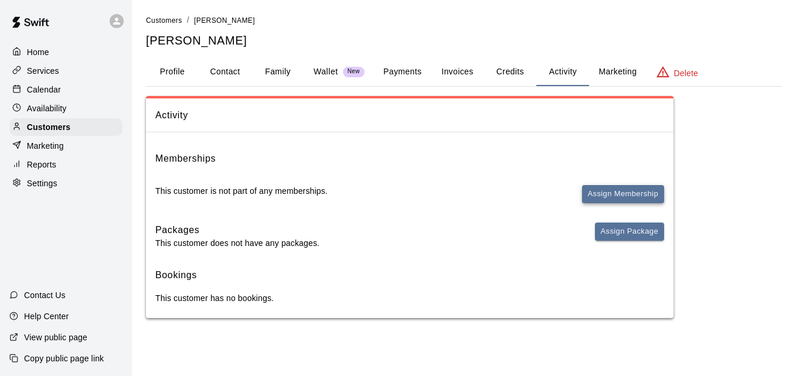
click at [618, 190] on button "Assign Membership" at bounding box center [623, 194] width 82 height 18
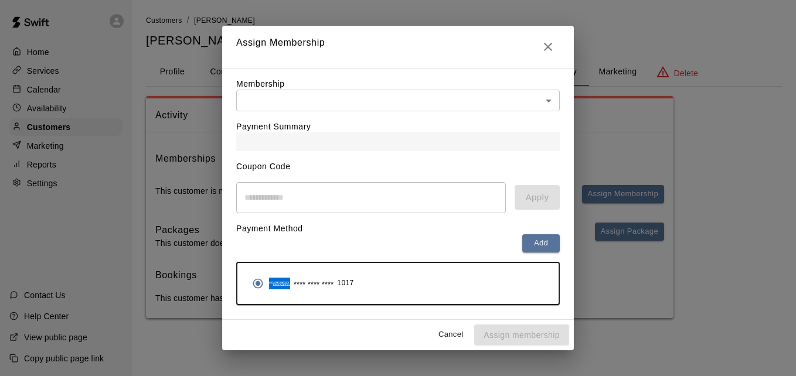
click at [439, 103] on body "Home Services Calendar Availability Customers Marketing Reports Settings Contac…" at bounding box center [398, 171] width 796 height 342
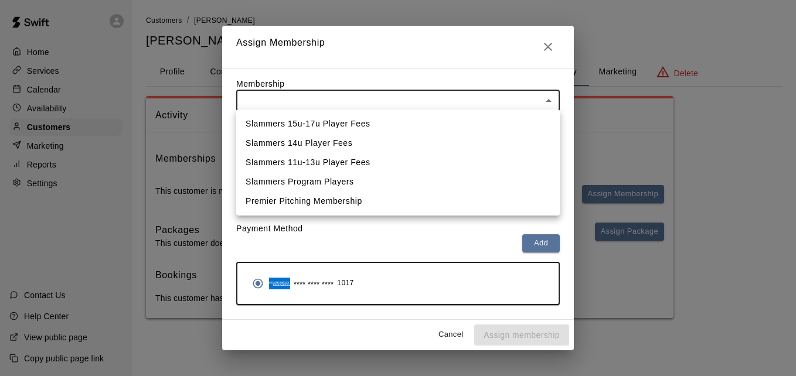
click at [431, 126] on li "Slammers 15u-17u Player Fees" at bounding box center [397, 123] width 323 height 19
type input "**********"
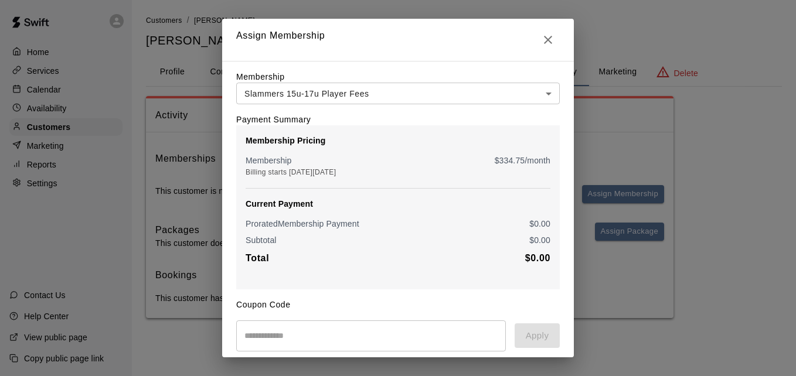
scroll to position [138, 0]
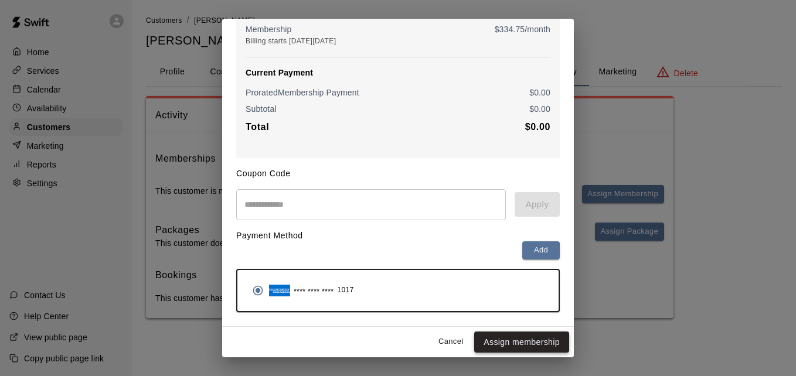
click at [525, 344] on button "Assign membership" at bounding box center [521, 343] width 95 height 22
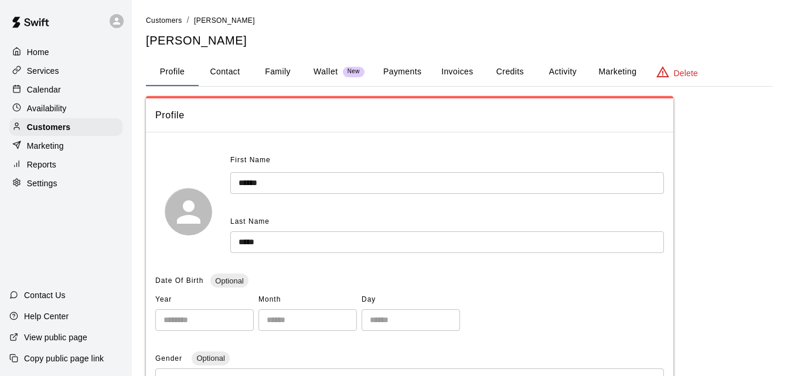
click at [404, 69] on button "Payments" at bounding box center [402, 72] width 57 height 28
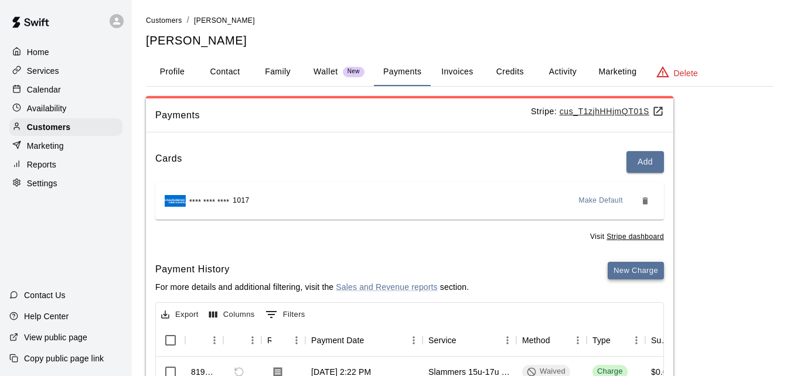
click at [630, 268] on button "New Charge" at bounding box center [636, 271] width 56 height 18
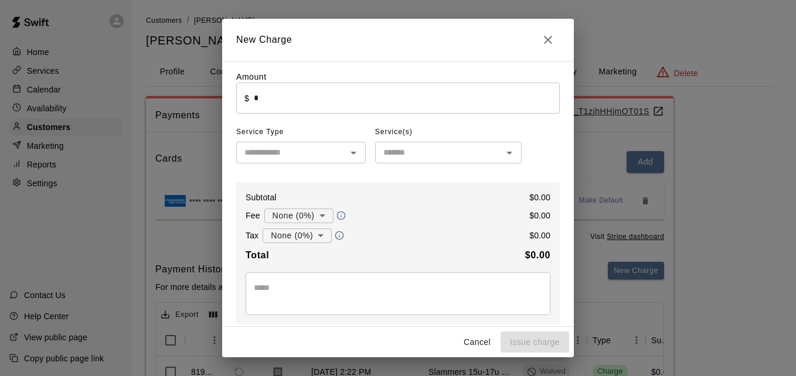
click at [367, 96] on input "*" at bounding box center [407, 98] width 306 height 31
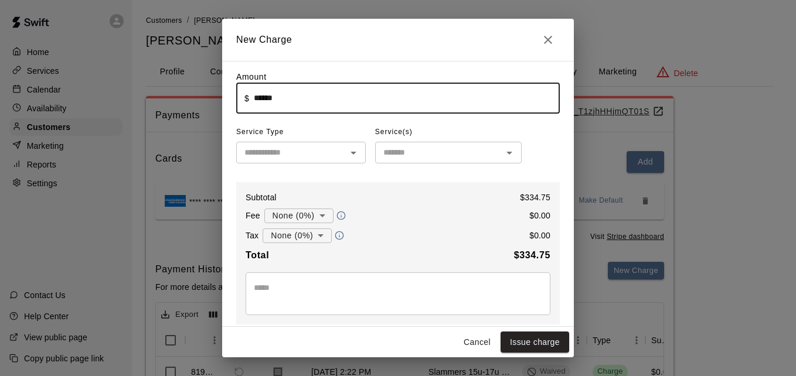
type input "******"
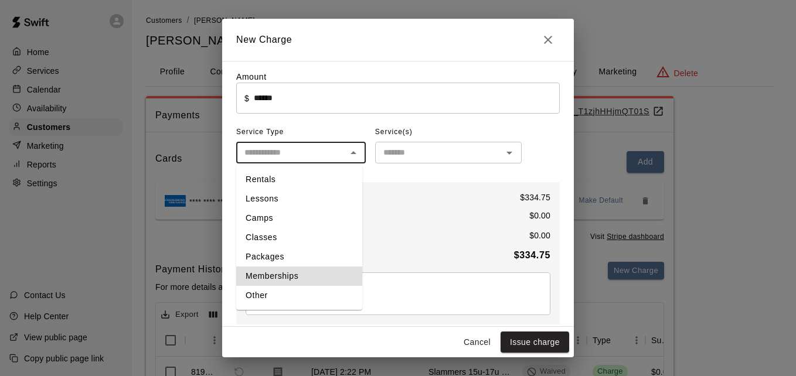
type input "**********"
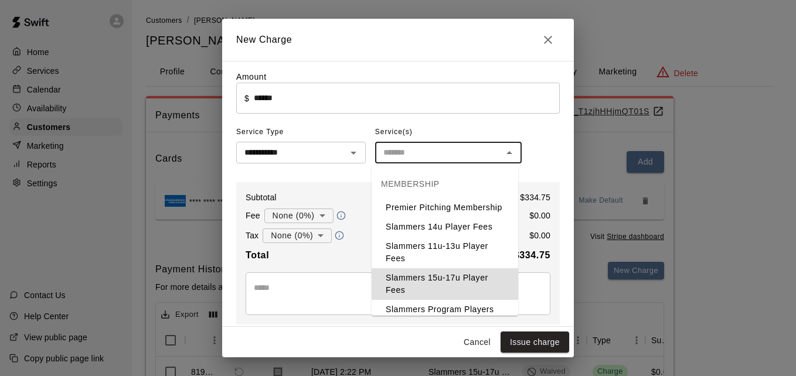
type input "**********"
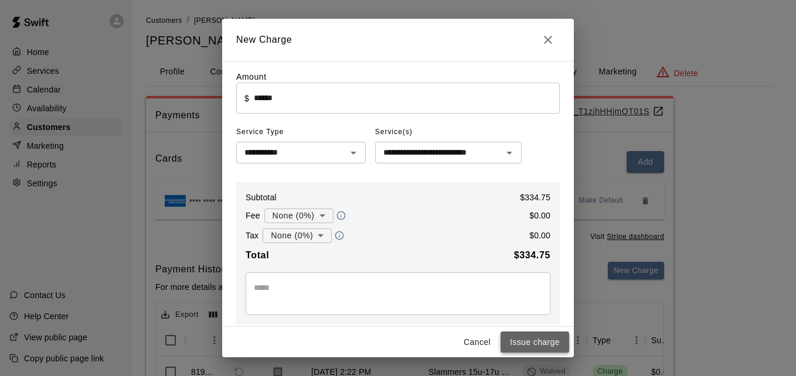
click at [526, 338] on button "Issue charge" at bounding box center [534, 343] width 69 height 22
type input "*"
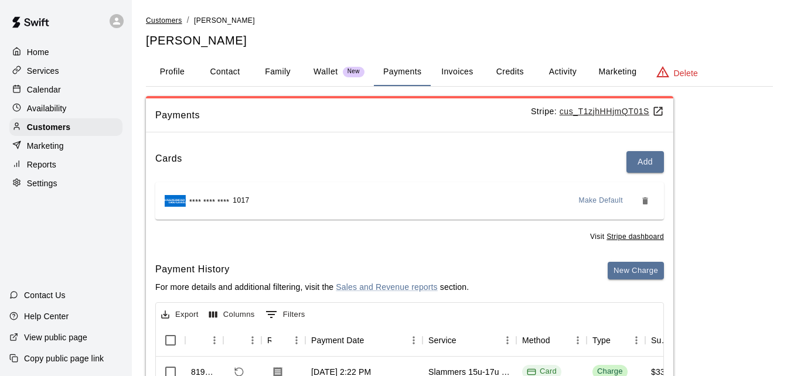
click at [169, 21] on span "Customers" at bounding box center [164, 20] width 36 height 8
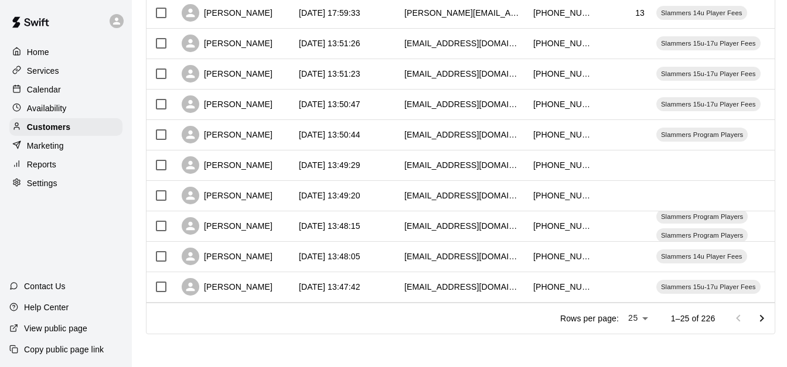
scroll to position [654, 0]
click at [763, 312] on icon "Go to next page" at bounding box center [762, 319] width 14 height 14
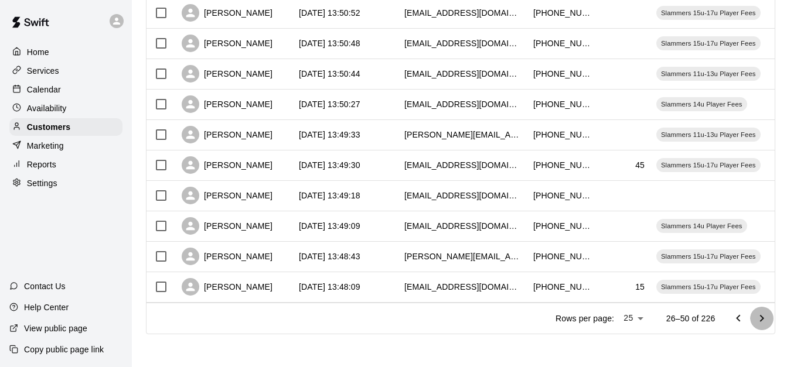
click at [763, 312] on icon "Go to next page" at bounding box center [762, 319] width 14 height 14
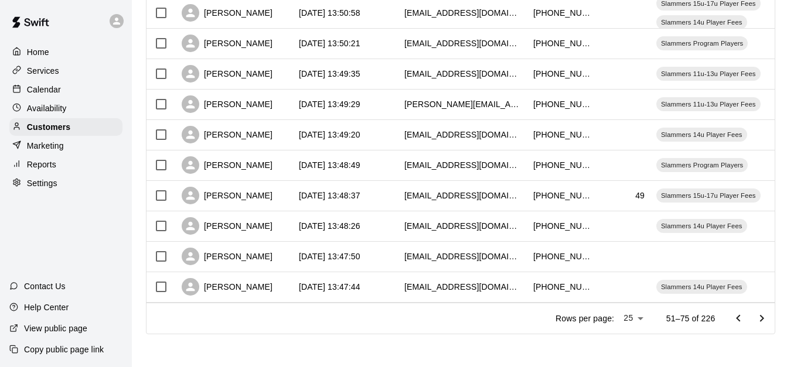
click at [763, 312] on icon "Go to next page" at bounding box center [762, 319] width 14 height 14
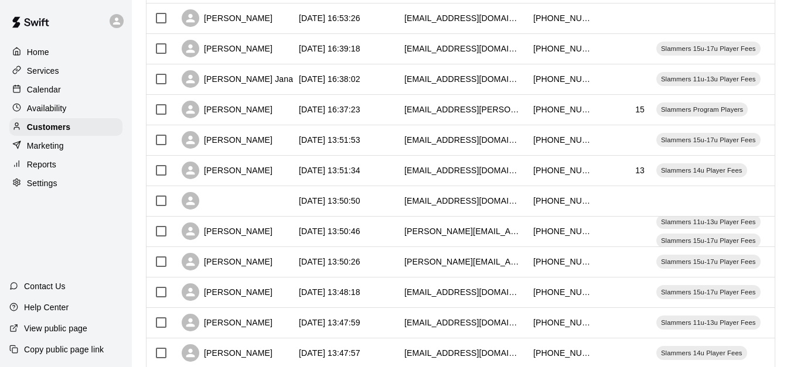
scroll to position [420, 0]
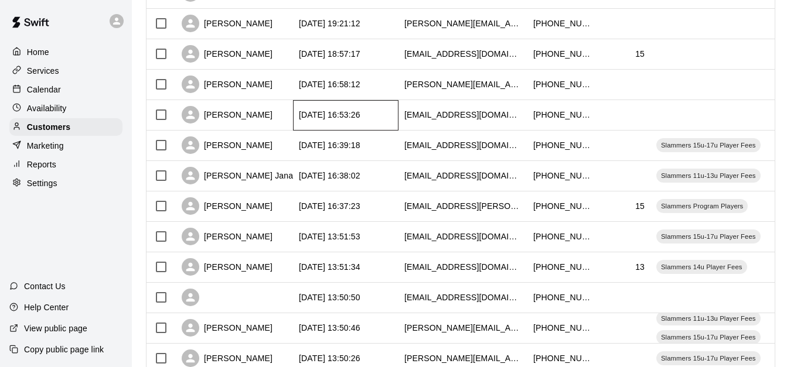
click at [390, 114] on div "[DATE] 16:53:26" at bounding box center [345, 115] width 105 height 30
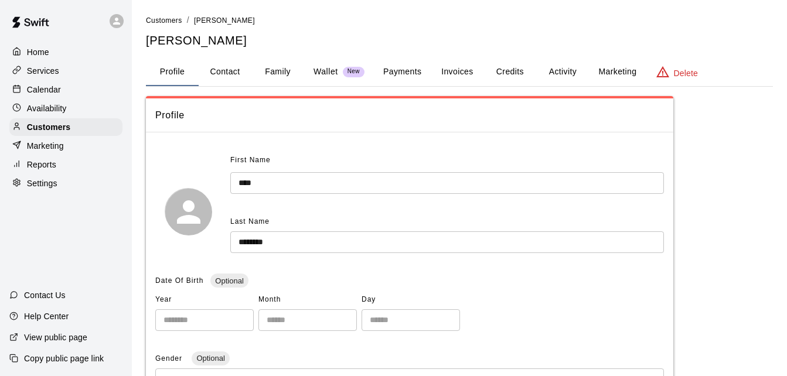
click at [285, 67] on button "Family" at bounding box center [277, 72] width 53 height 28
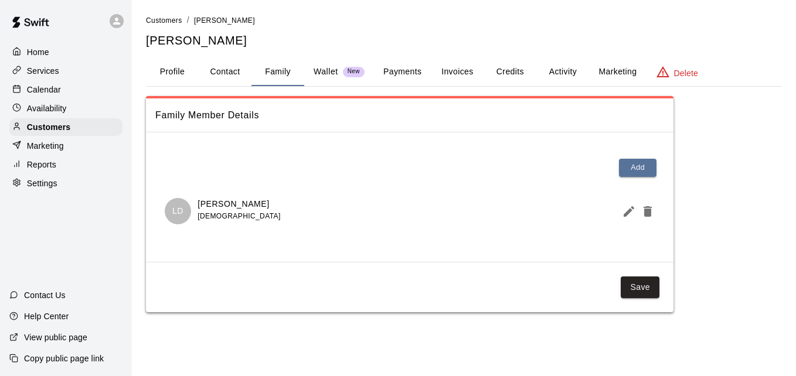
click at [386, 71] on button "Payments" at bounding box center [402, 72] width 57 height 28
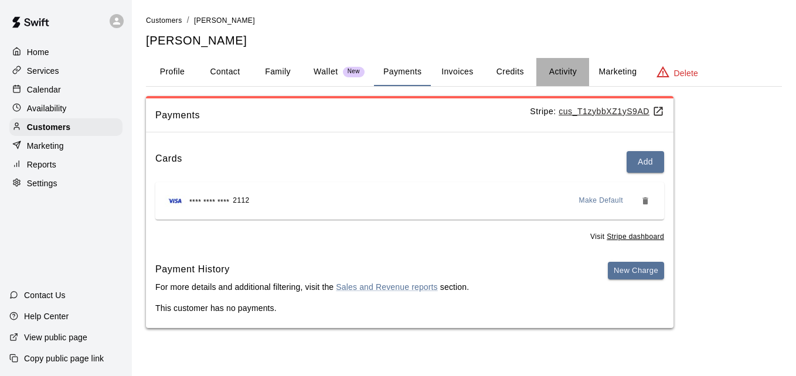
click at [568, 64] on button "Activity" at bounding box center [562, 72] width 53 height 28
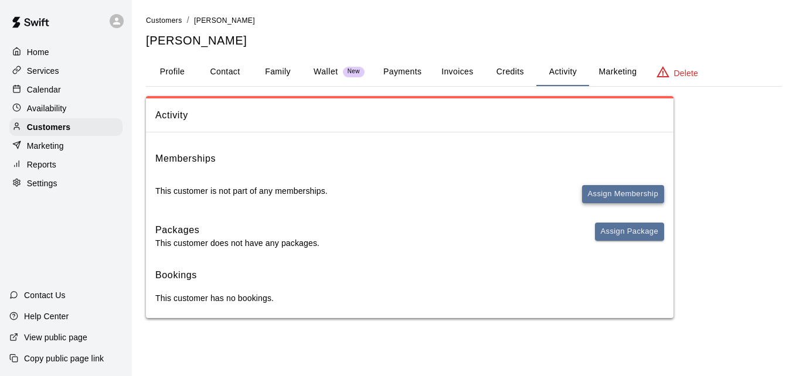
click at [615, 193] on button "Assign Membership" at bounding box center [623, 194] width 82 height 18
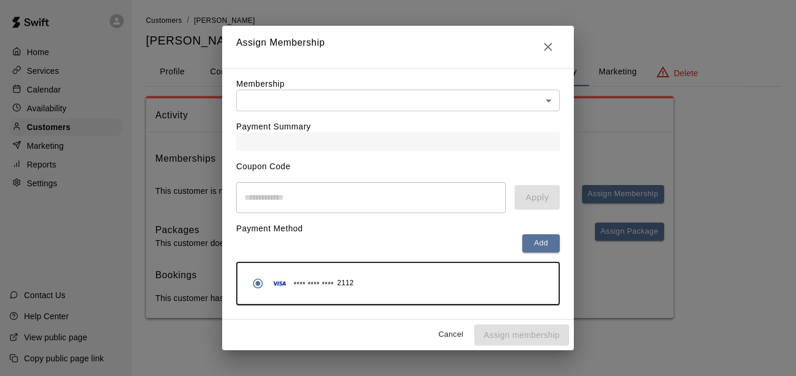
click at [472, 90] on body "Home Services Calendar Availability Customers Marketing Reports Settings Contac…" at bounding box center [398, 171] width 796 height 342
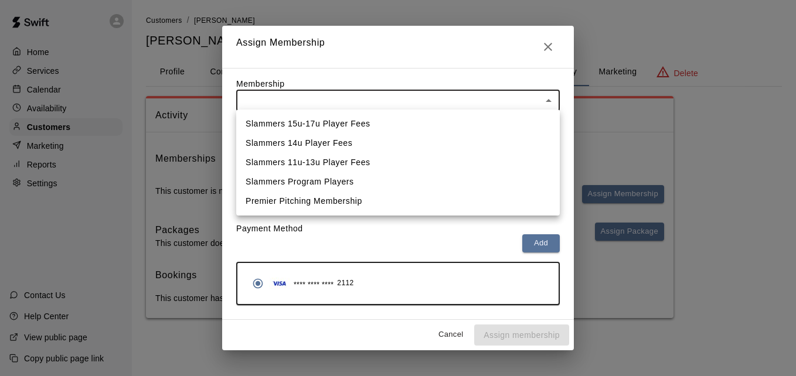
click at [448, 127] on li "Slammers 15u-17u Player Fees" at bounding box center [397, 123] width 323 height 19
type input "**********"
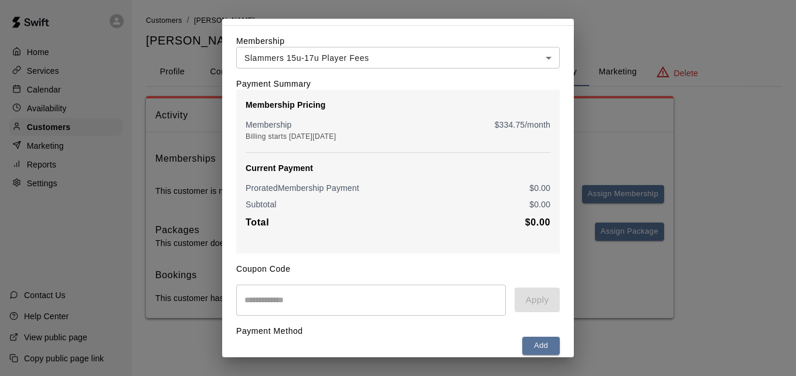
scroll to position [138, 0]
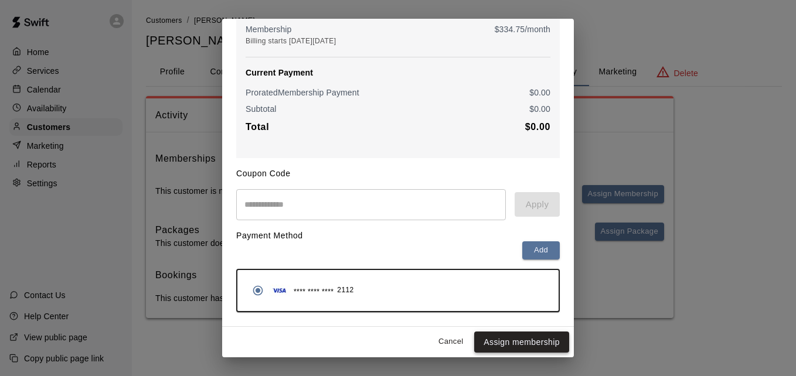
click at [529, 343] on button "Assign membership" at bounding box center [521, 343] width 95 height 22
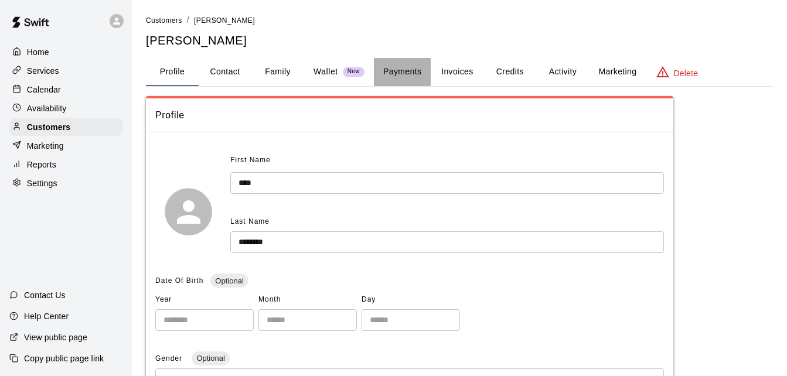
click at [386, 73] on button "Payments" at bounding box center [402, 72] width 57 height 28
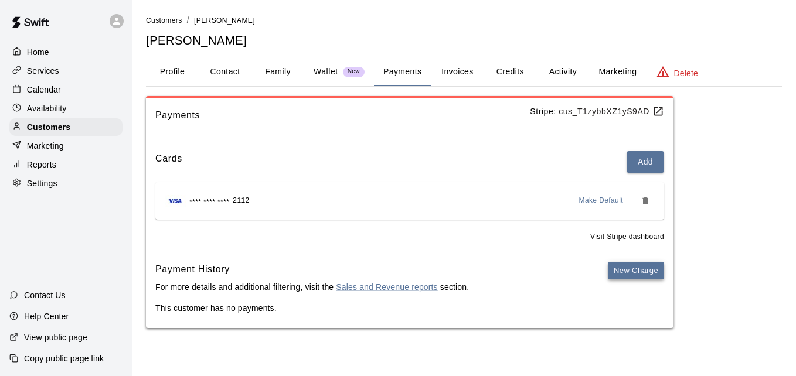
click at [624, 274] on button "New Charge" at bounding box center [636, 271] width 56 height 18
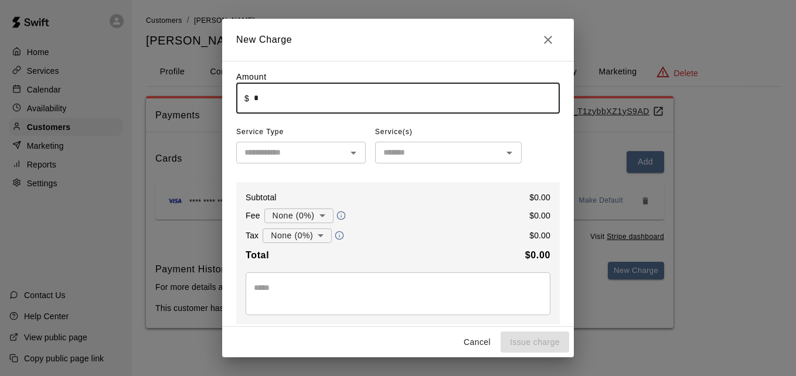
click at [330, 102] on input "*" at bounding box center [407, 98] width 306 height 31
type input "******"
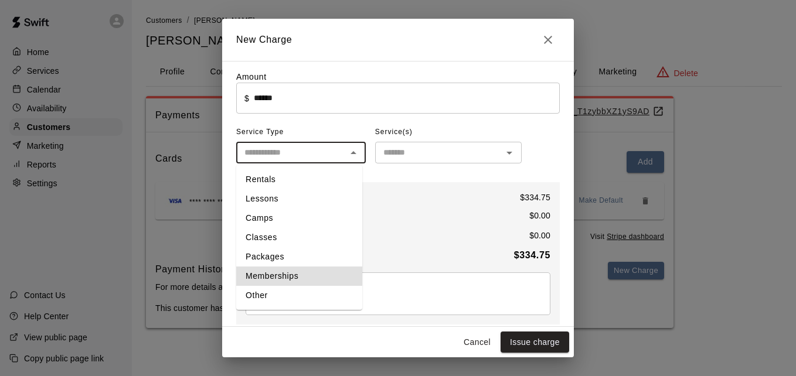
type input "**********"
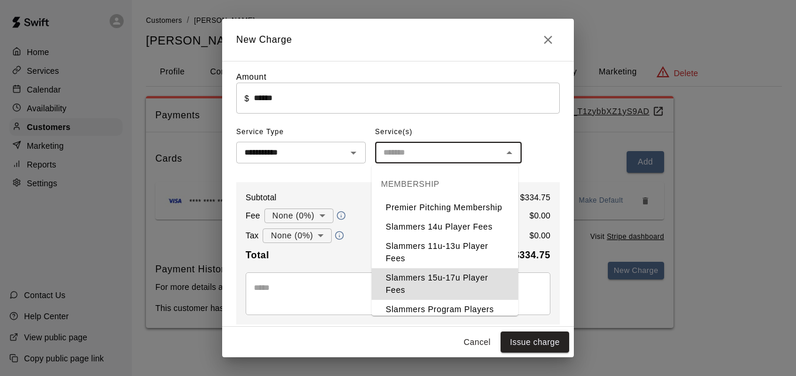
type input "**********"
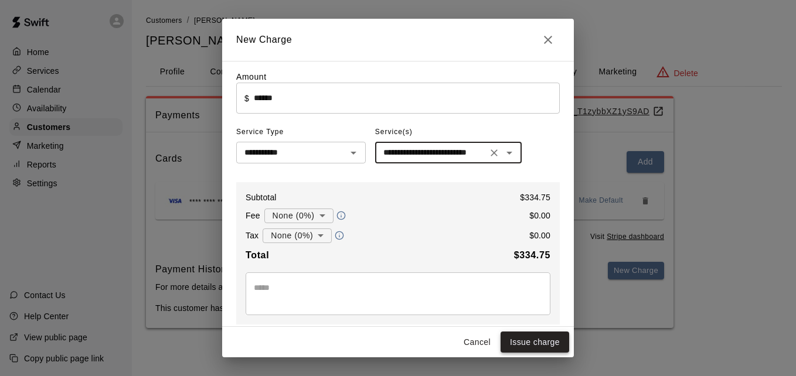
click at [538, 341] on button "Issue charge" at bounding box center [534, 343] width 69 height 22
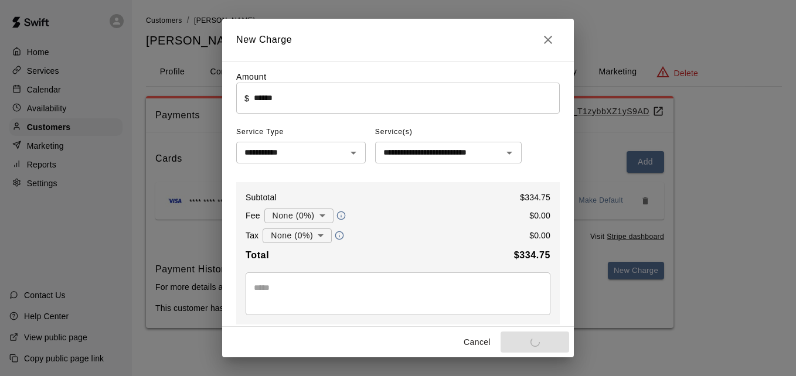
type input "*"
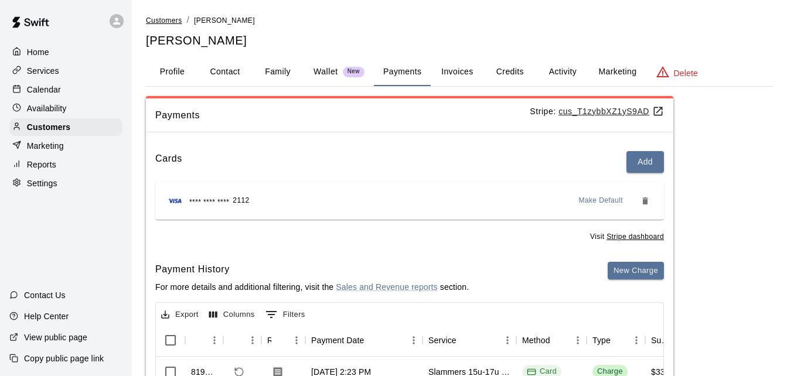
click at [170, 22] on span "Customers" at bounding box center [164, 20] width 36 height 8
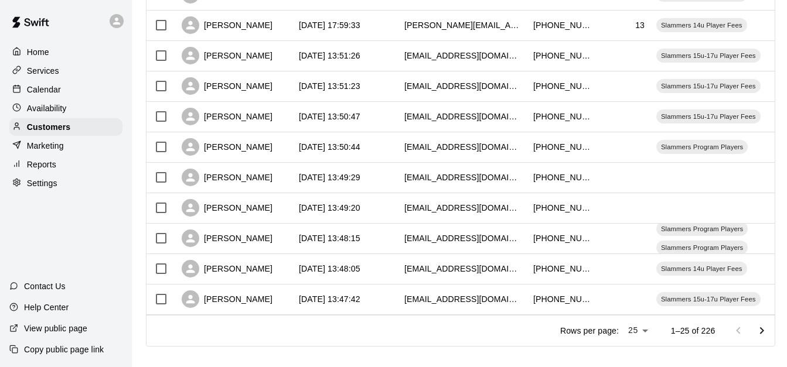
scroll to position [654, 0]
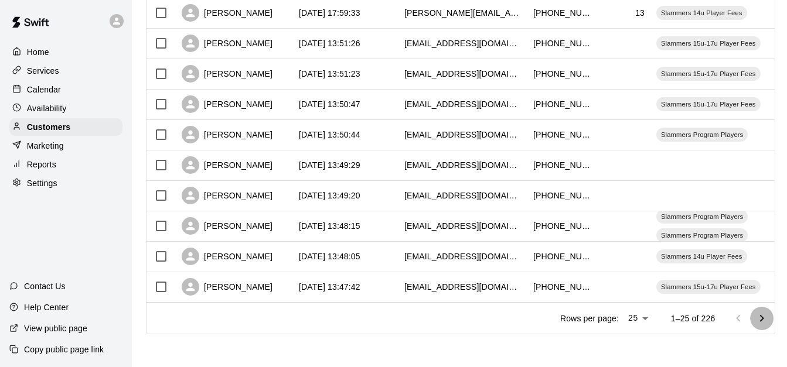
click at [765, 318] on icon "Go to next page" at bounding box center [762, 319] width 14 height 14
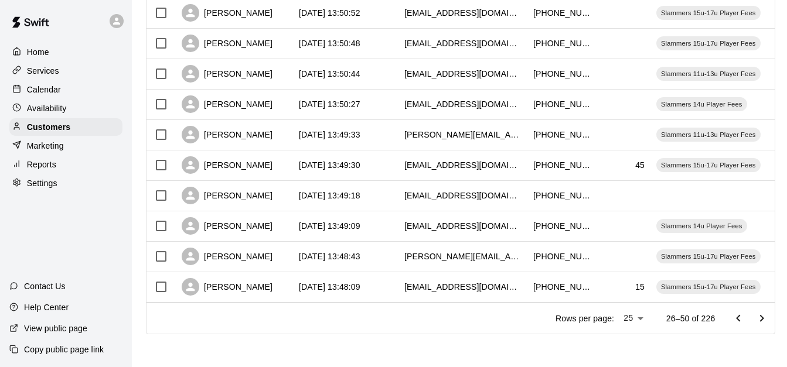
click at [765, 318] on icon "Go to next page" at bounding box center [762, 319] width 14 height 14
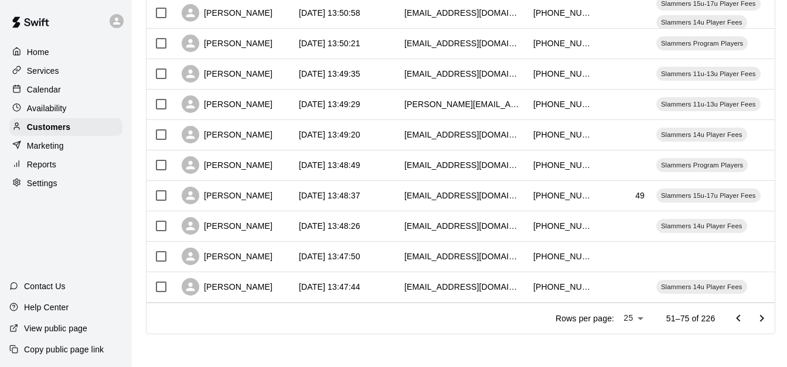
click at [765, 318] on icon "Go to next page" at bounding box center [762, 319] width 14 height 14
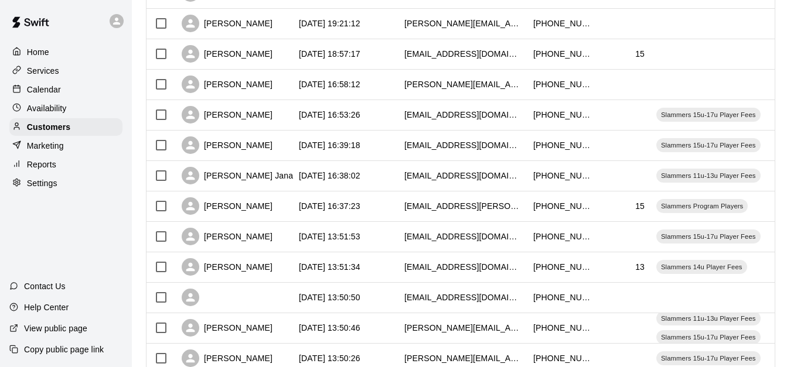
scroll to position [397, 0]
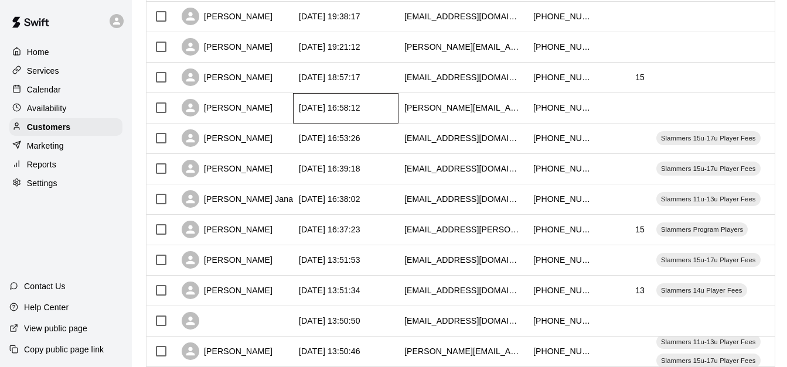
click at [386, 112] on div "[DATE] 16:58:12" at bounding box center [345, 108] width 105 height 30
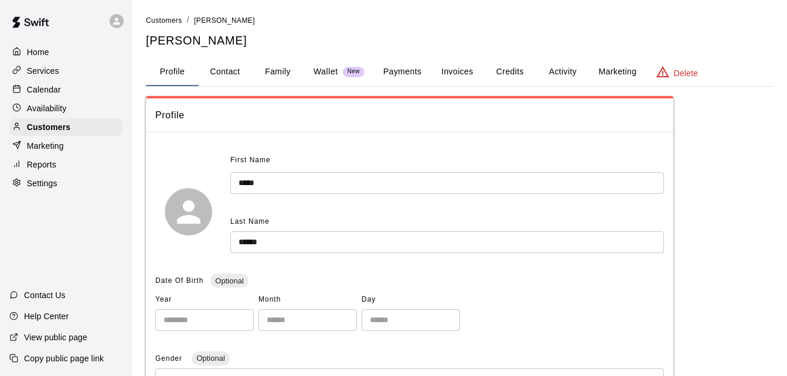
click at [285, 66] on button "Family" at bounding box center [277, 72] width 53 height 28
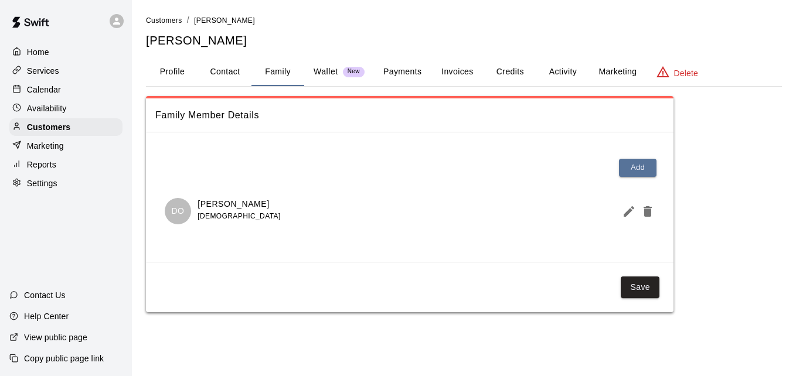
click at [406, 73] on button "Payments" at bounding box center [402, 72] width 57 height 28
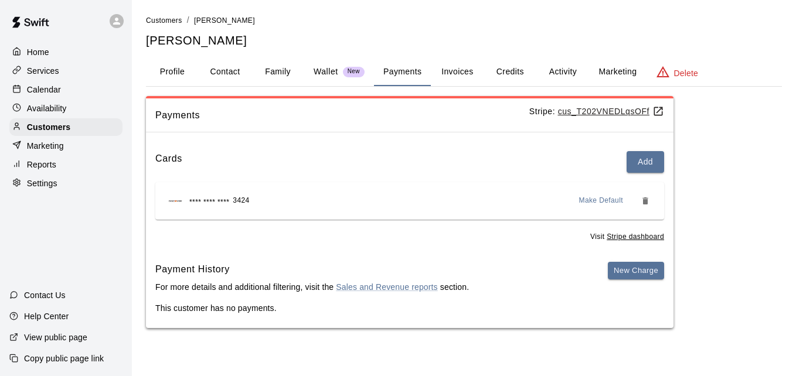
click at [560, 70] on button "Activity" at bounding box center [562, 72] width 53 height 28
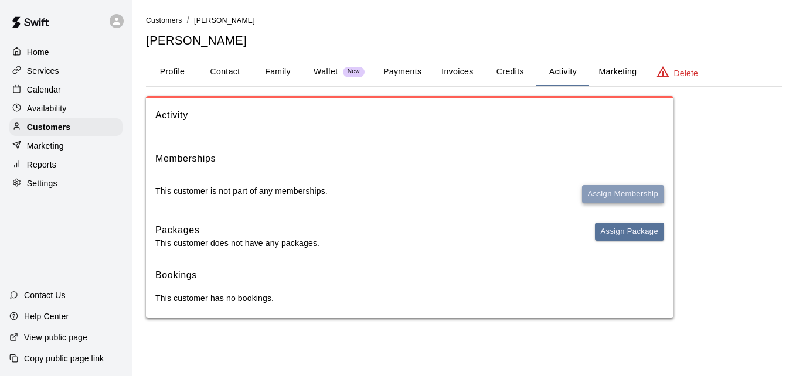
click at [618, 195] on button "Assign Membership" at bounding box center [623, 194] width 82 height 18
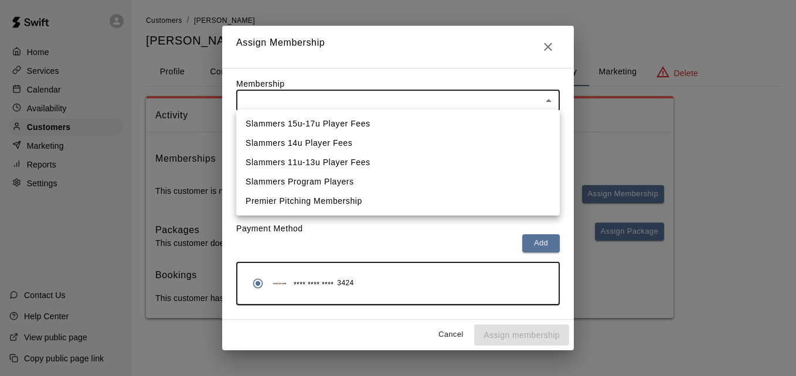
click at [486, 104] on body "Home Services Calendar Availability Customers Marketing Reports Settings Contac…" at bounding box center [398, 171] width 796 height 342
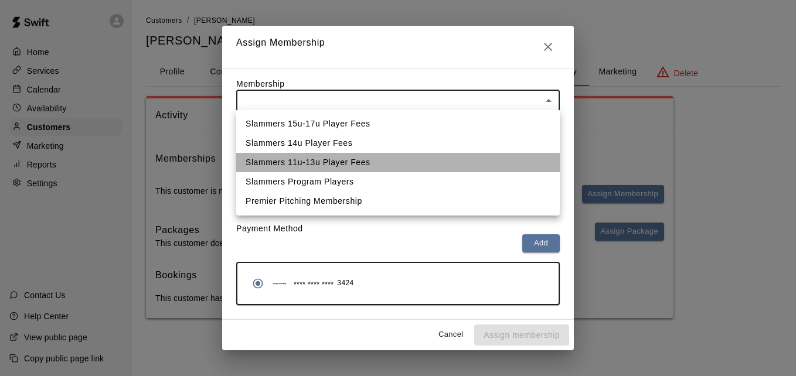
click at [456, 156] on li "Slammers 11u-13u Player Fees" at bounding box center [397, 162] width 323 height 19
type input "**********"
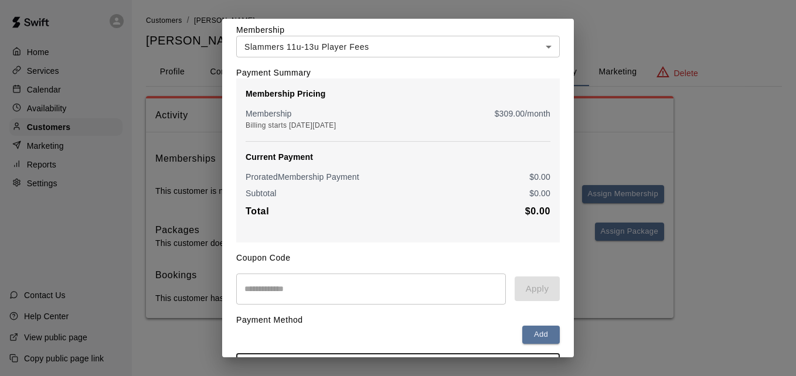
scroll to position [138, 0]
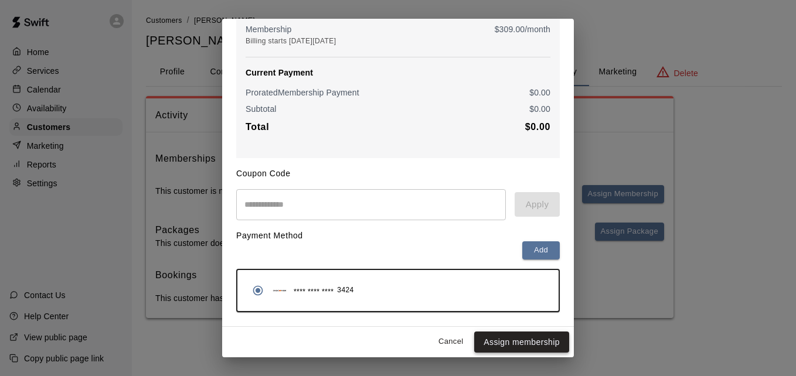
click at [519, 344] on button "Assign membership" at bounding box center [521, 343] width 95 height 22
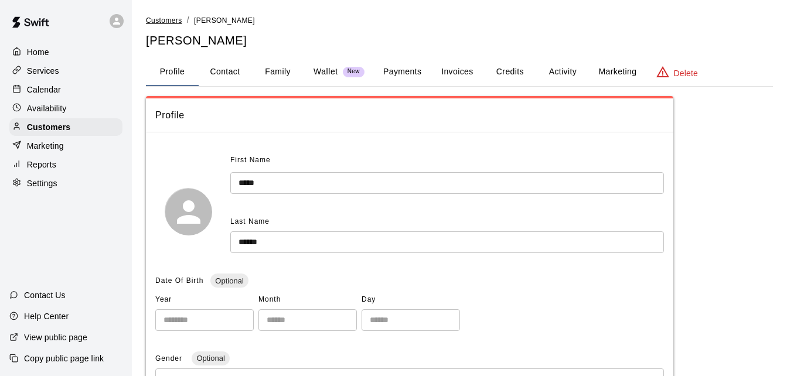
drag, startPoint x: 0, startPoint y: 0, endPoint x: 152, endPoint y: 18, distance: 153.4
click at [152, 18] on span "Customers" at bounding box center [164, 20] width 36 height 8
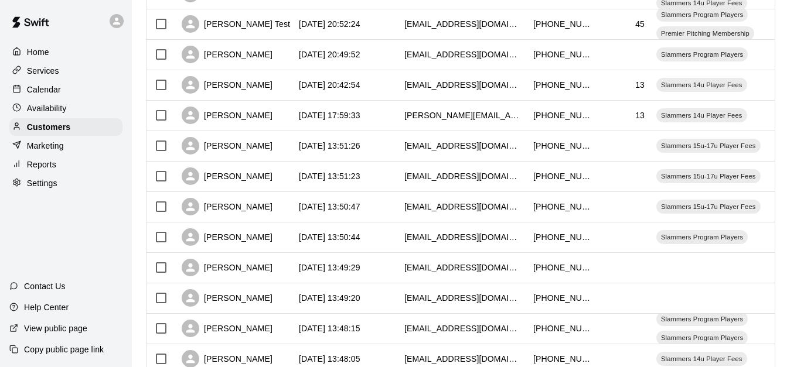
scroll to position [654, 0]
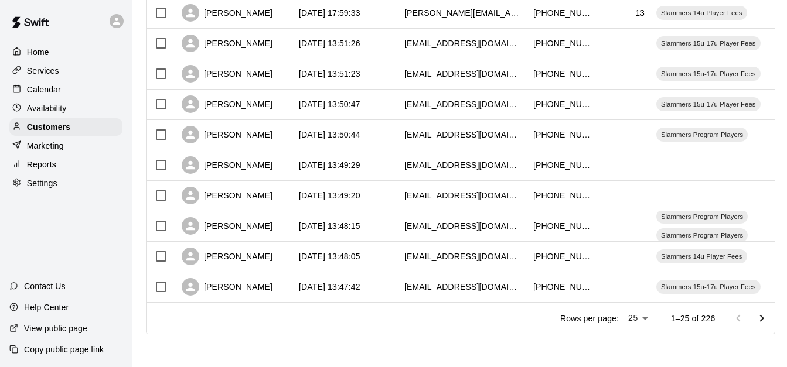
click at [769, 318] on icon "Go to next page" at bounding box center [762, 319] width 14 height 14
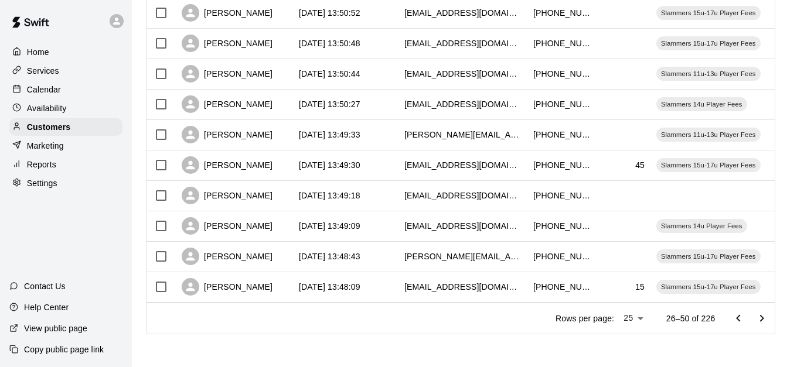
click at [769, 318] on icon "Go to next page" at bounding box center [762, 319] width 14 height 14
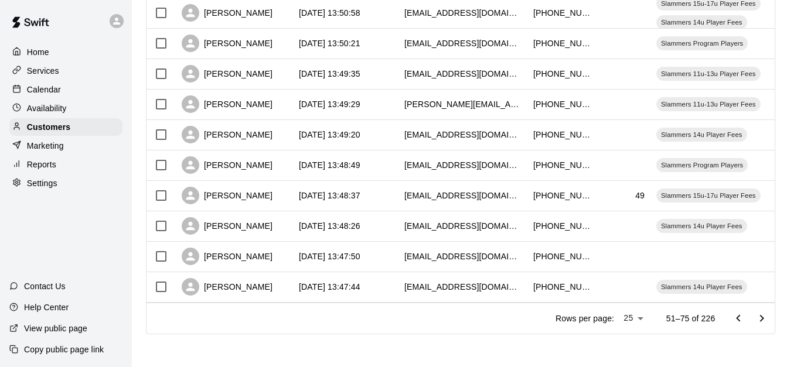
click at [769, 318] on icon "Go to next page" at bounding box center [762, 319] width 14 height 14
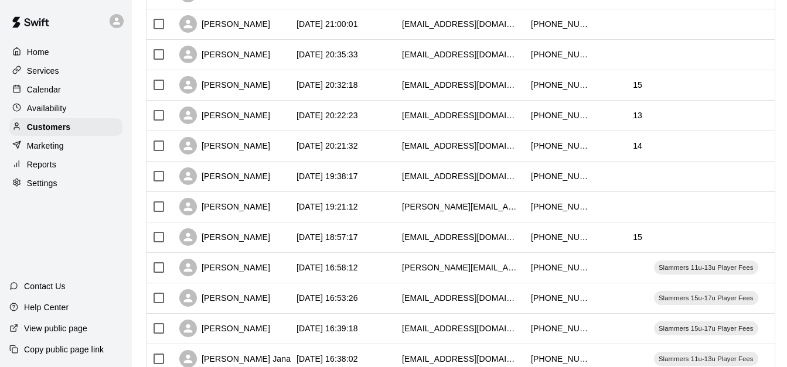
scroll to position [238, 0]
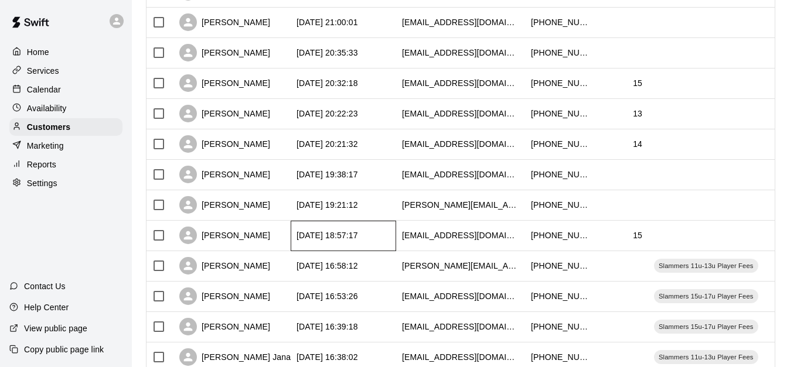
click at [388, 240] on div "[DATE] 18:57:17" at bounding box center [343, 236] width 105 height 30
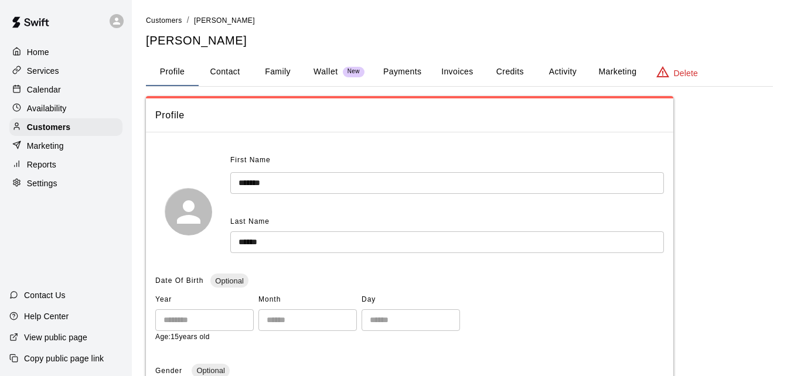
click at [406, 67] on button "Payments" at bounding box center [402, 72] width 57 height 28
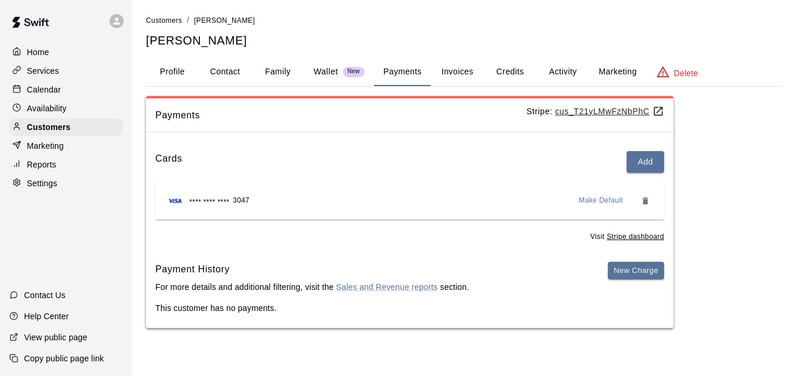
click at [572, 73] on button "Activity" at bounding box center [562, 72] width 53 height 28
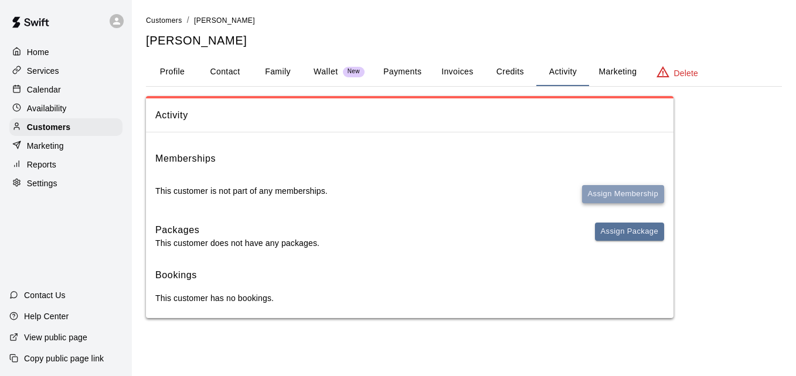
click at [635, 196] on button "Assign Membership" at bounding box center [623, 194] width 82 height 18
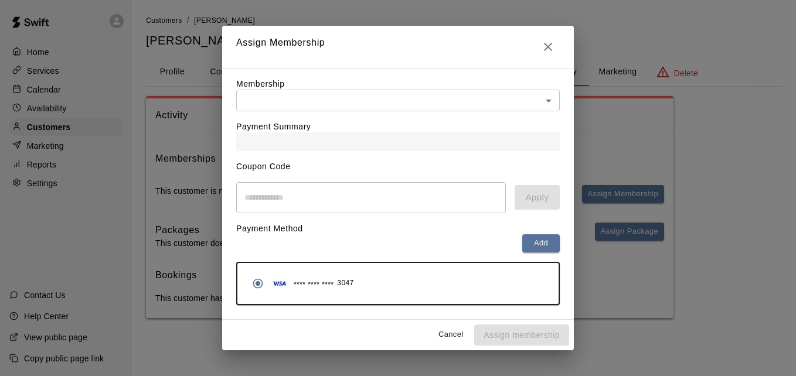
click at [484, 102] on body "Home Services Calendar Availability Customers Marketing Reports Settings Contac…" at bounding box center [398, 171] width 796 height 342
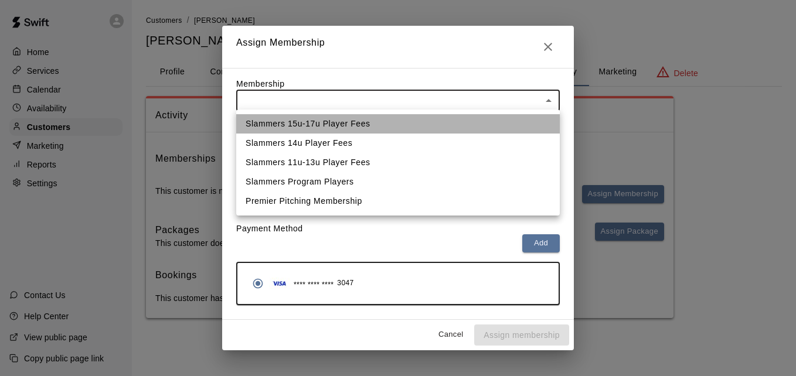
click at [466, 127] on li "Slammers 15u-17u Player Fees" at bounding box center [397, 123] width 323 height 19
type input "**********"
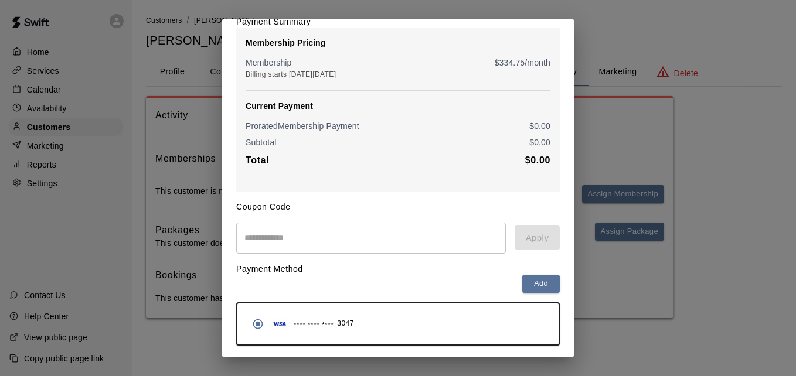
scroll to position [138, 0]
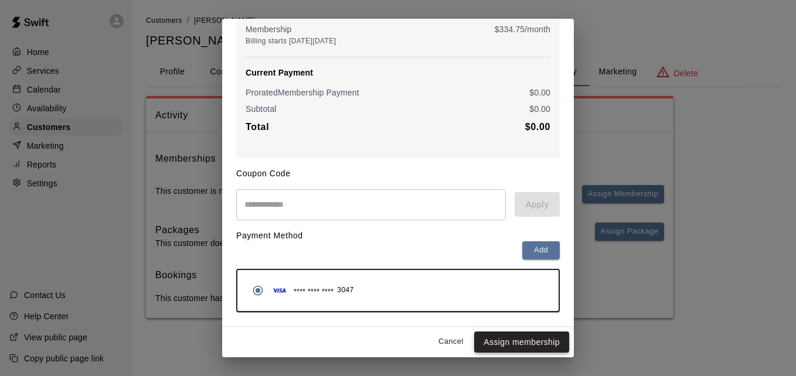
click at [525, 347] on button "Assign membership" at bounding box center [521, 343] width 95 height 22
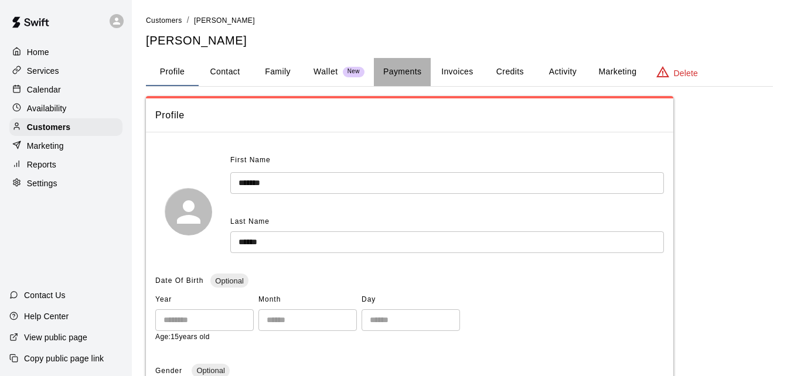
click at [382, 75] on button "Payments" at bounding box center [402, 72] width 57 height 28
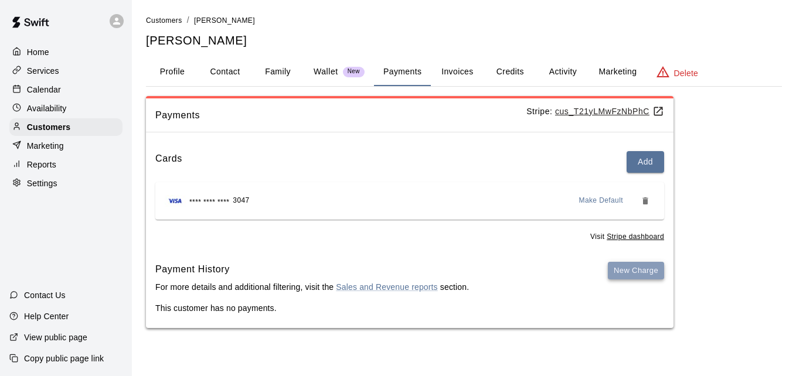
click at [640, 265] on button "New Charge" at bounding box center [636, 271] width 56 height 18
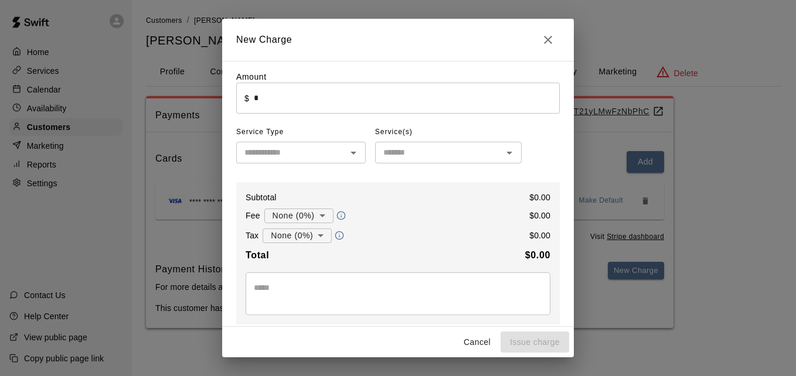
click at [411, 104] on input "*" at bounding box center [407, 98] width 306 height 31
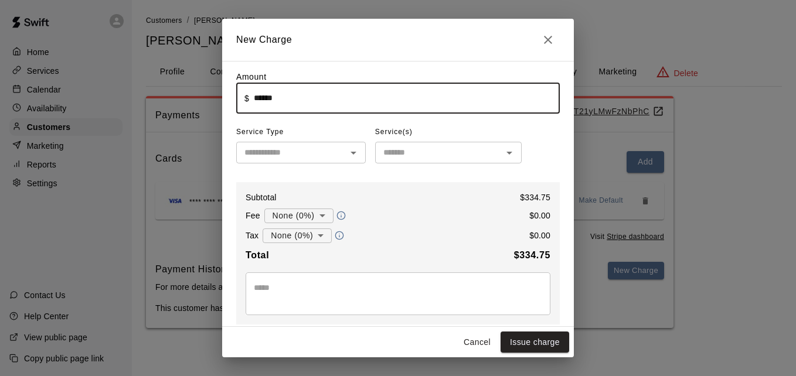
type input "******"
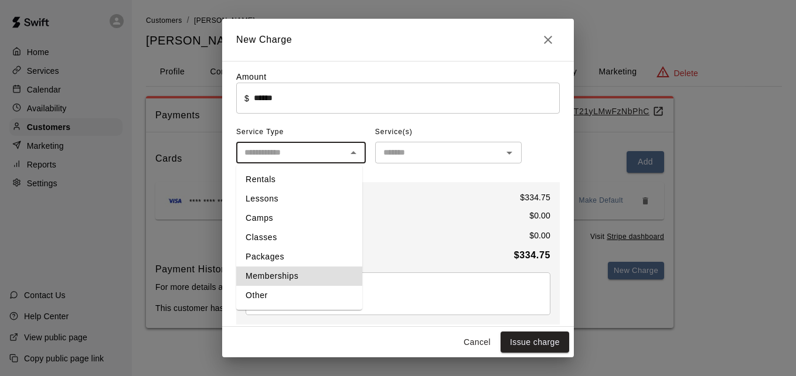
type input "**********"
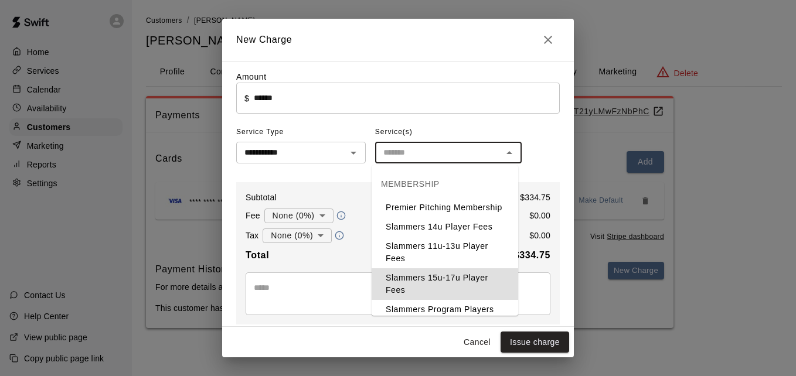
type input "**********"
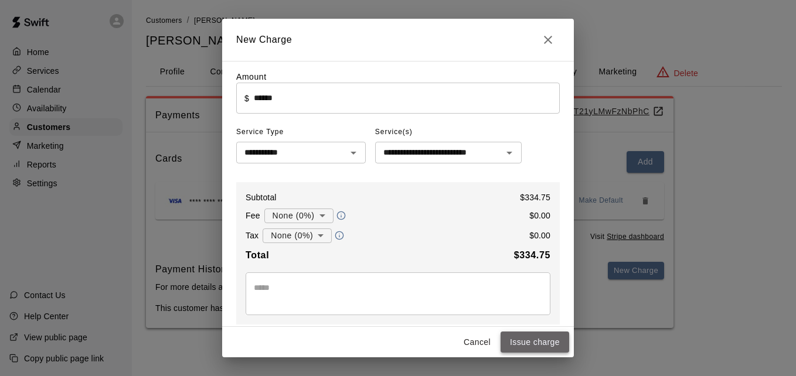
click at [536, 337] on button "Issue charge" at bounding box center [534, 343] width 69 height 22
type input "*"
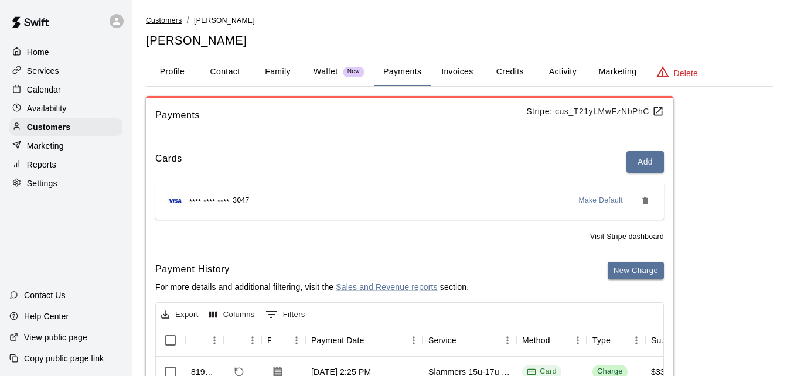
click at [155, 18] on span "Customers" at bounding box center [164, 20] width 36 height 8
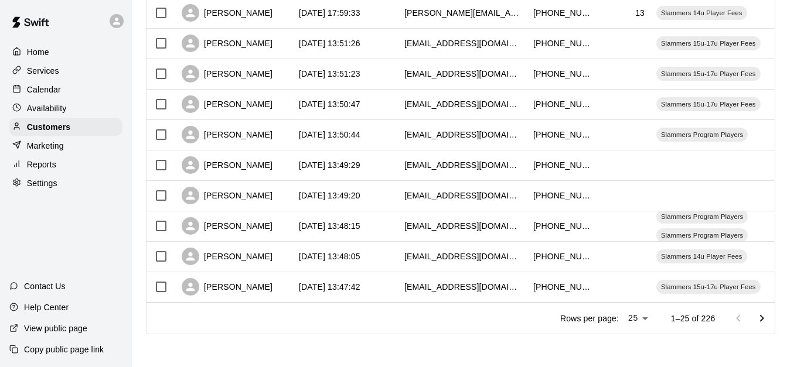
scroll to position [654, 0]
click at [764, 320] on icon "Go to next page" at bounding box center [762, 318] width 4 height 7
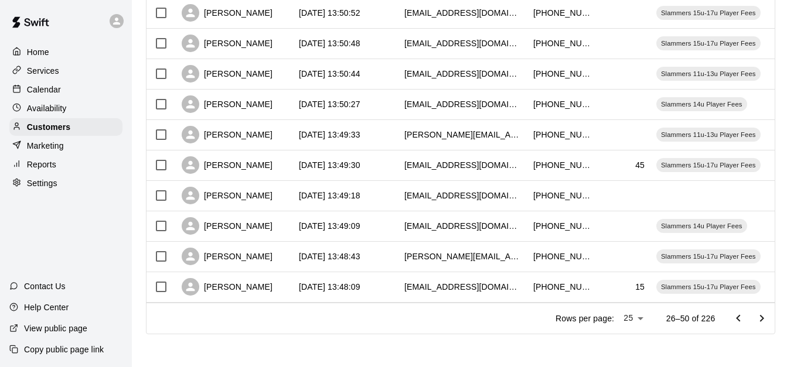
click at [769, 319] on icon "Go to next page" at bounding box center [762, 319] width 14 height 14
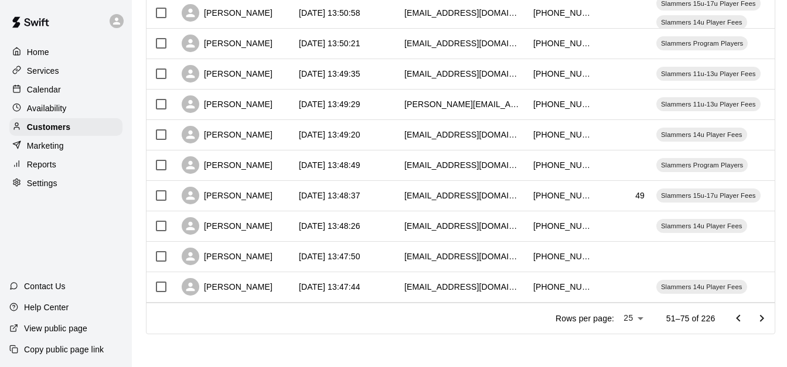
click at [769, 319] on icon "Go to next page" at bounding box center [762, 319] width 14 height 14
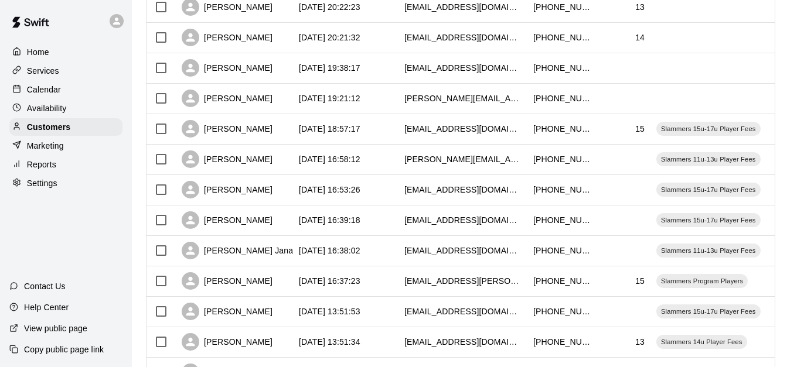
scroll to position [323, 0]
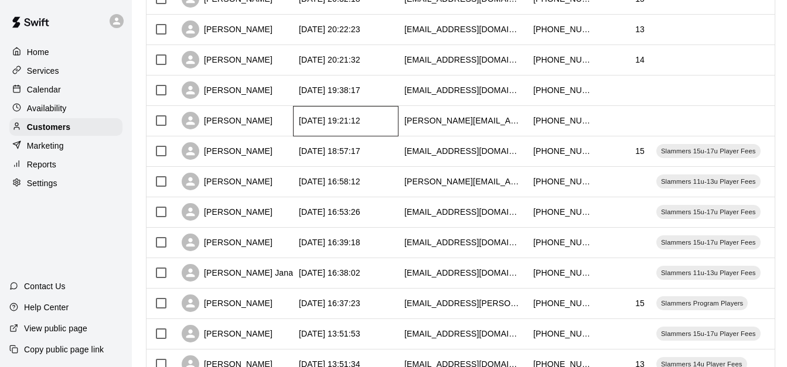
click at [391, 113] on div "2025-09-10 19:21:12" at bounding box center [345, 121] width 105 height 30
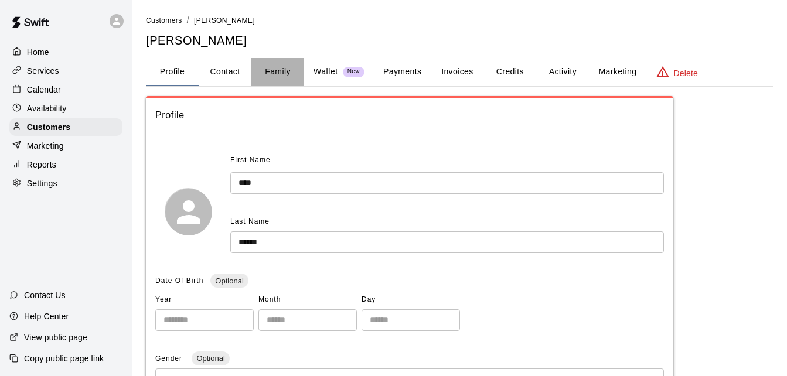
click at [284, 76] on button "Family" at bounding box center [277, 72] width 53 height 28
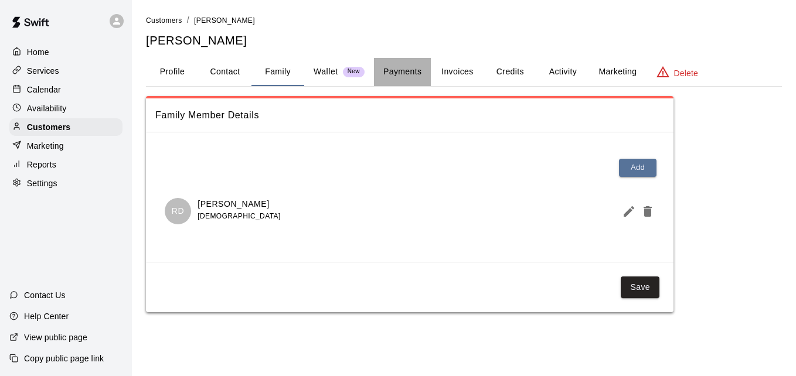
click at [406, 71] on button "Payments" at bounding box center [402, 72] width 57 height 28
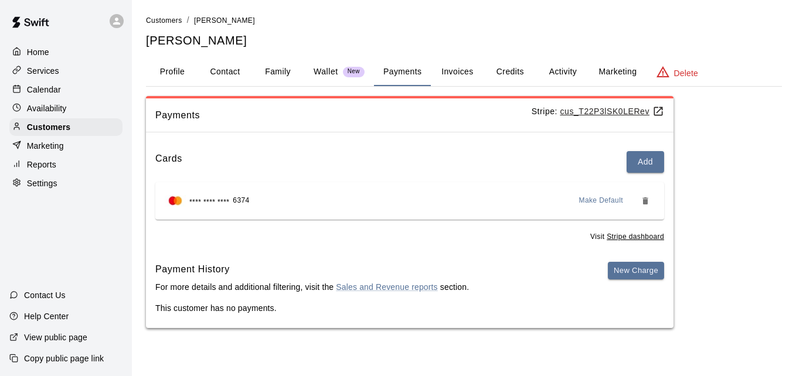
click at [562, 66] on button "Activity" at bounding box center [562, 72] width 53 height 28
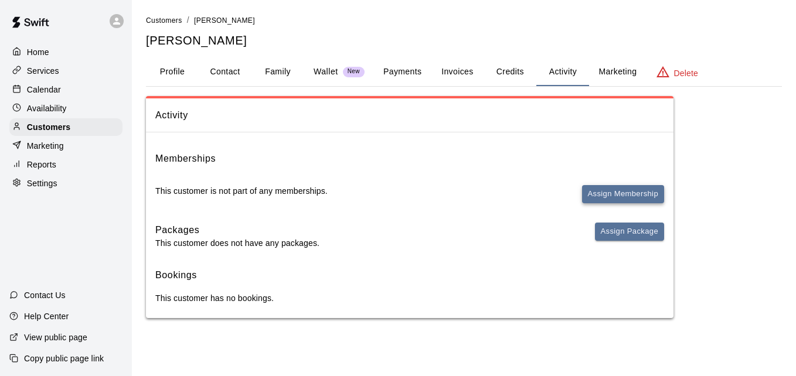
click at [615, 189] on button "Assign Membership" at bounding box center [623, 194] width 82 height 18
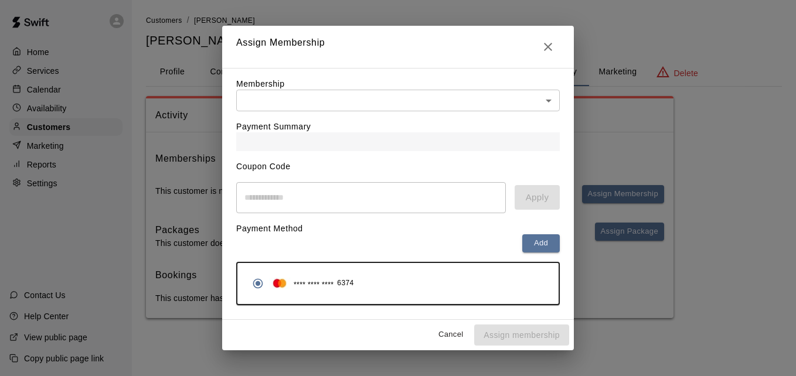
click at [451, 101] on body "Home Services Calendar Availability Customers Marketing Reports Settings Contac…" at bounding box center [398, 171] width 796 height 342
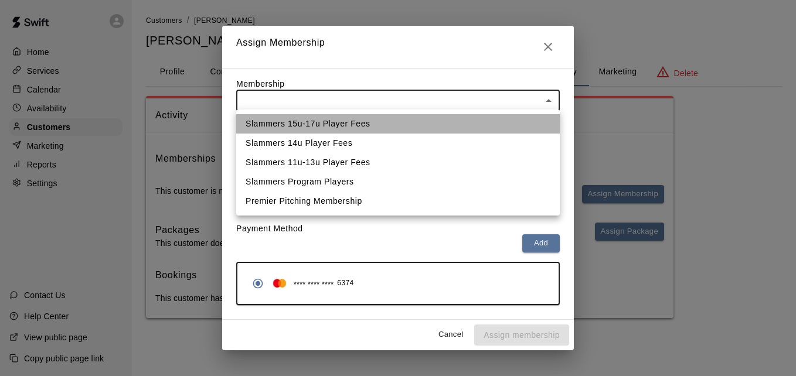
click at [427, 125] on li "Slammers 15u-17u Player Fees" at bounding box center [397, 123] width 323 height 19
type input "**********"
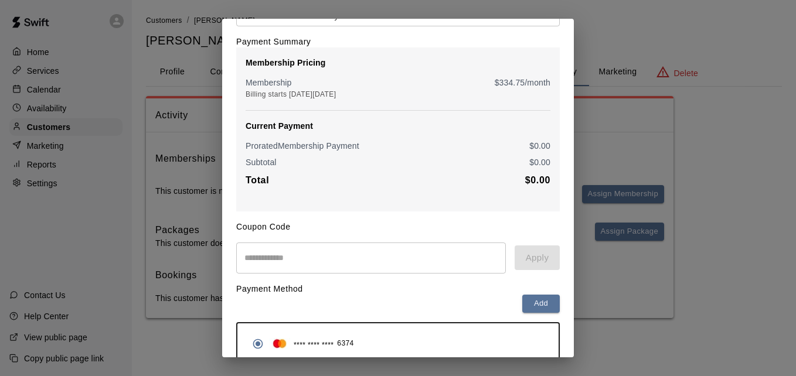
scroll to position [138, 0]
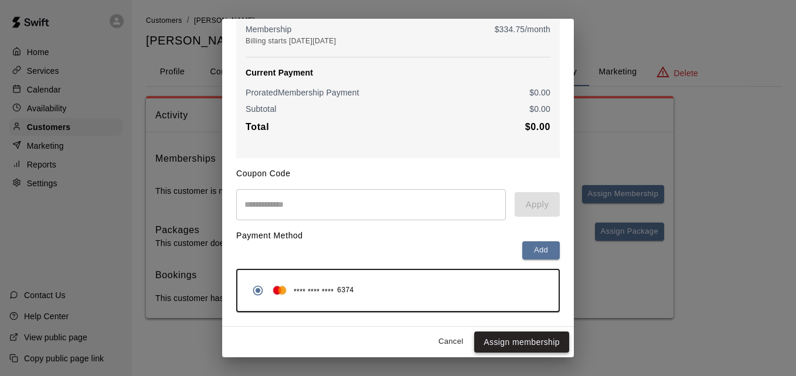
click at [530, 335] on button "Assign membership" at bounding box center [521, 343] width 95 height 22
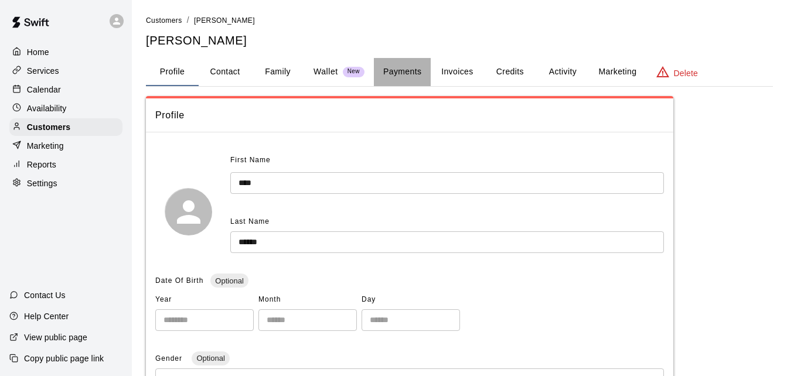
click at [396, 66] on button "Payments" at bounding box center [402, 72] width 57 height 28
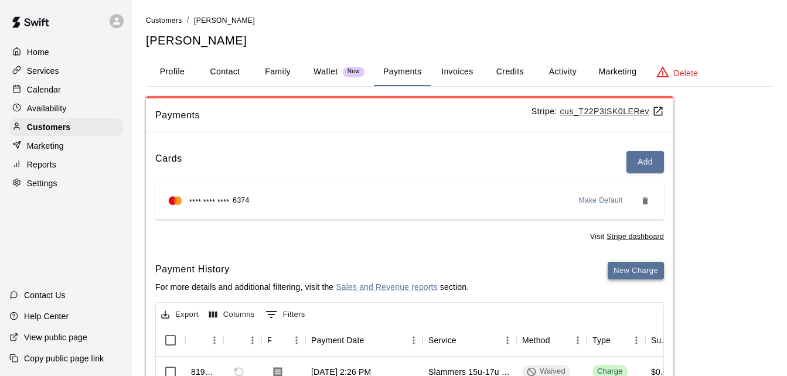
click at [647, 267] on button "New Charge" at bounding box center [636, 271] width 56 height 18
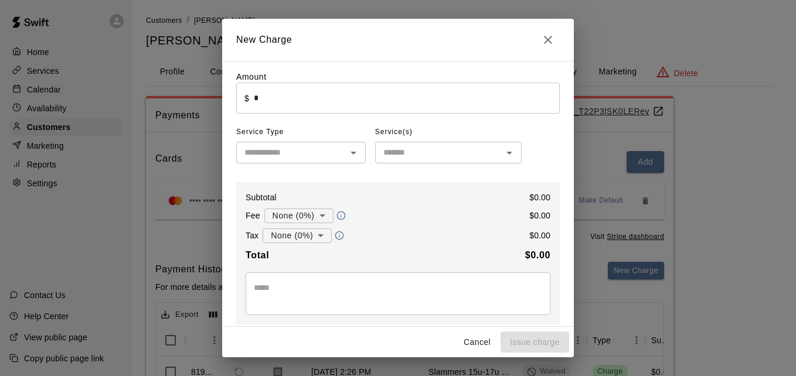
click at [347, 105] on input "*" at bounding box center [407, 98] width 306 height 31
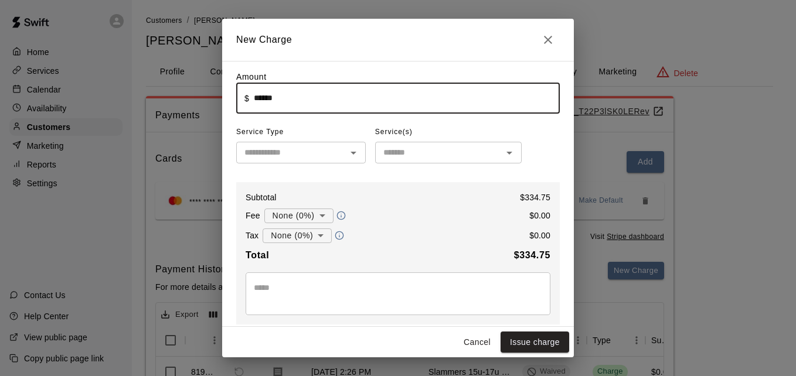
type input "******"
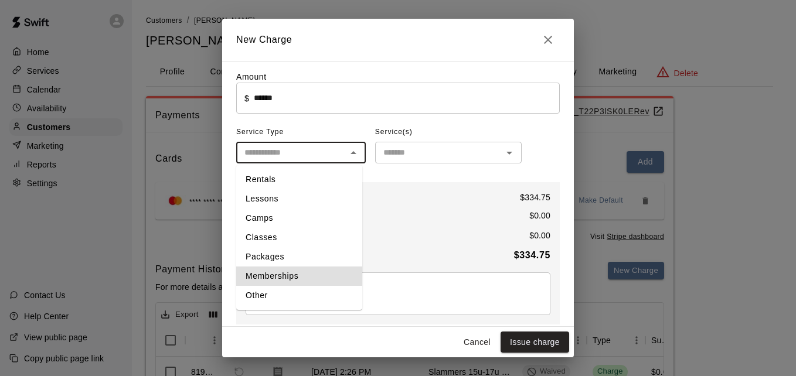
type input "**********"
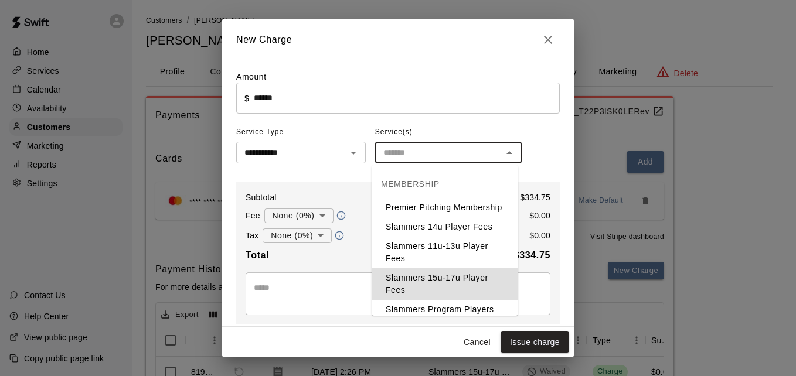
type input "**********"
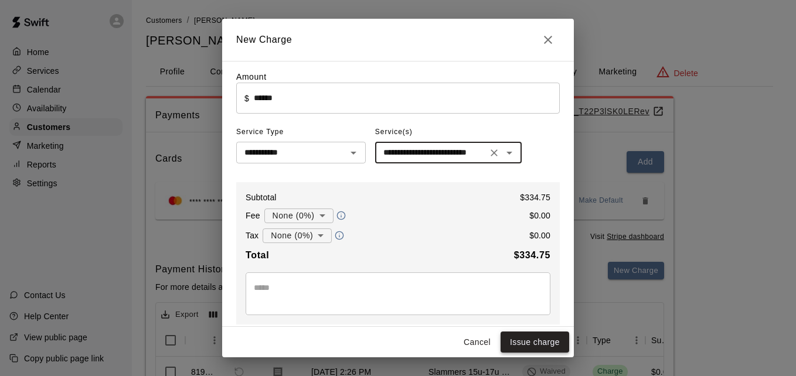
click at [533, 340] on button "Issue charge" at bounding box center [534, 343] width 69 height 22
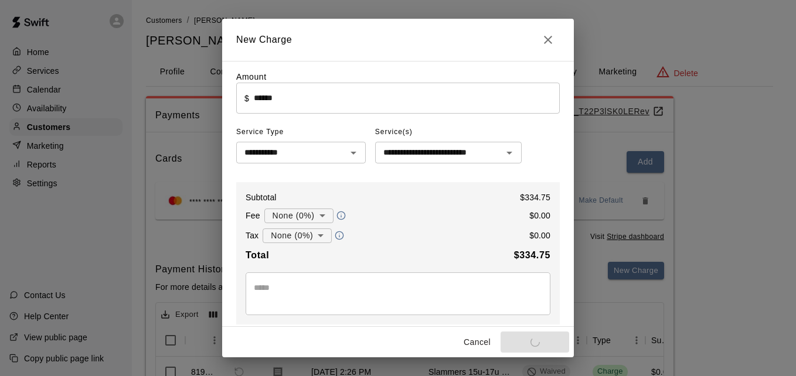
type input "*"
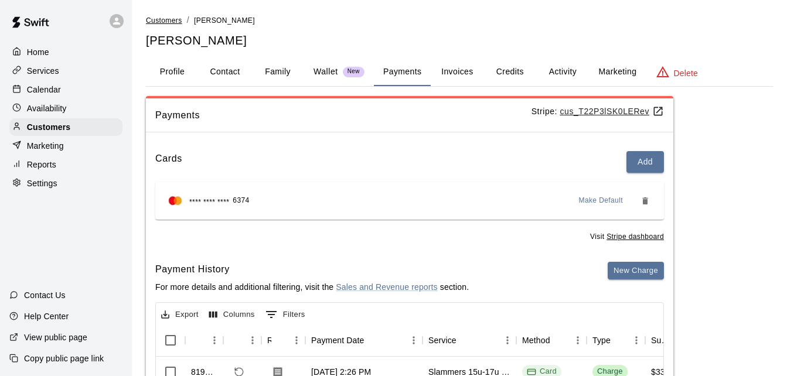
click at [170, 17] on span "Customers" at bounding box center [164, 20] width 36 height 8
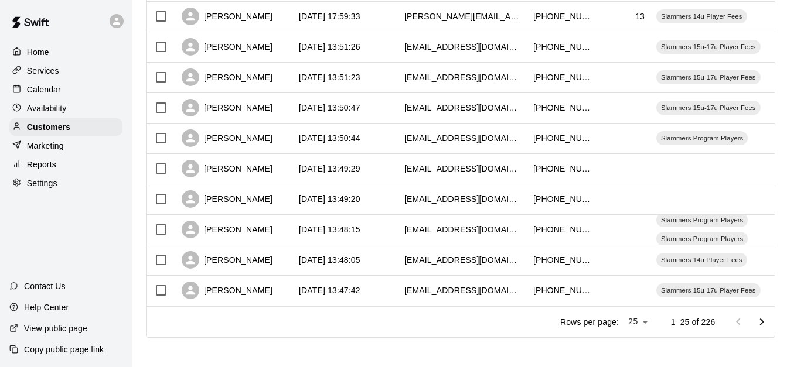
scroll to position [654, 0]
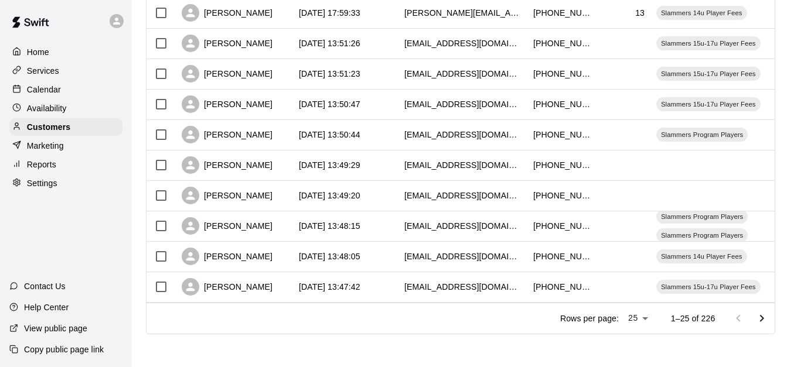
click at [764, 320] on icon "Go to next page" at bounding box center [762, 318] width 4 height 7
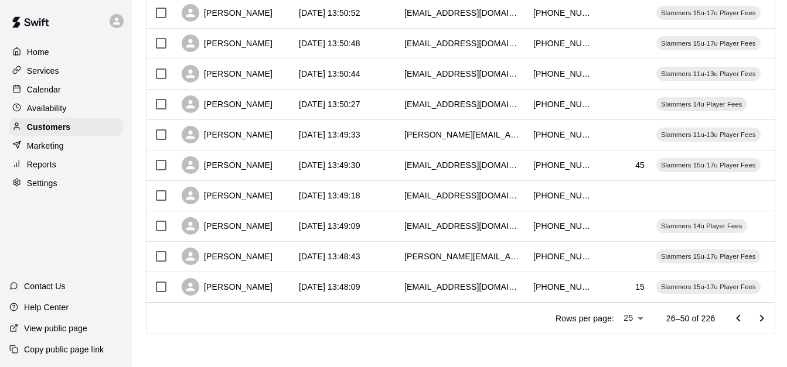
click at [764, 320] on icon "Go to next page" at bounding box center [762, 318] width 4 height 7
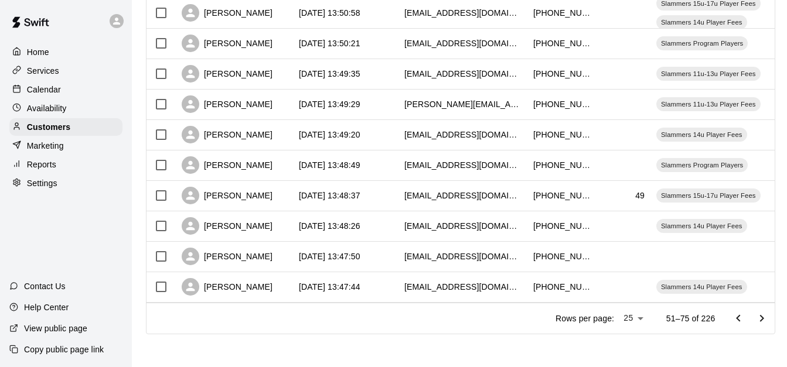
click at [764, 320] on icon "Go to next page" at bounding box center [762, 318] width 4 height 7
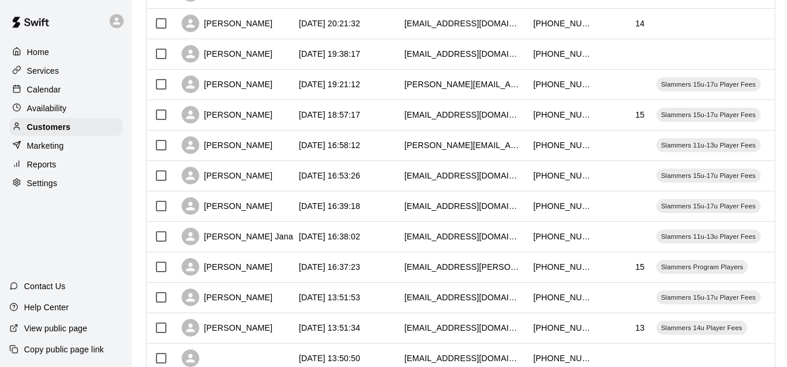
scroll to position [335, 0]
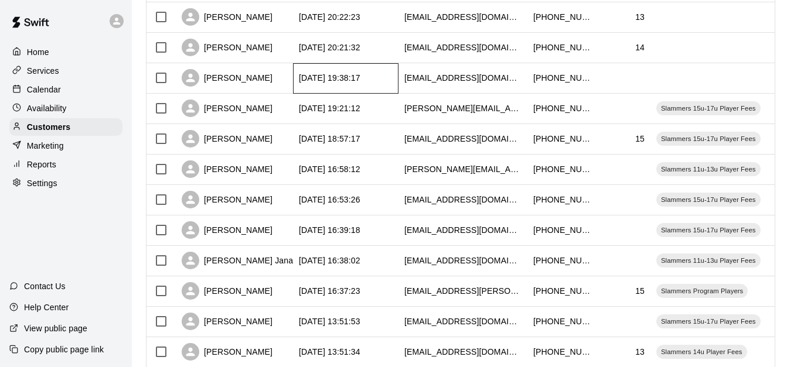
click at [388, 81] on div "[DATE] 19:38:17" at bounding box center [345, 78] width 105 height 30
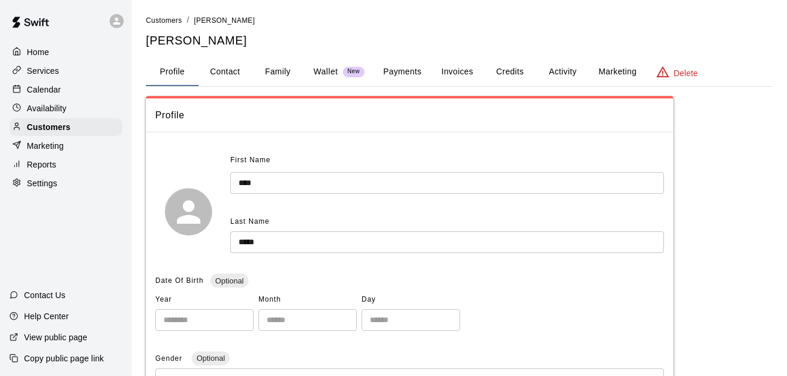
click at [282, 72] on button "Family" at bounding box center [277, 72] width 53 height 28
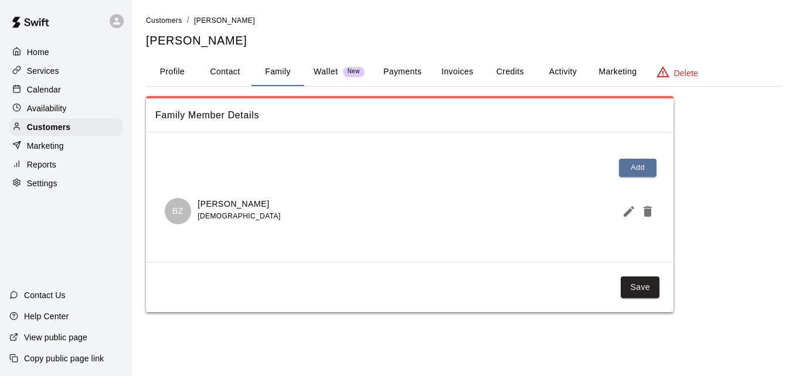
click at [404, 75] on button "Payments" at bounding box center [402, 72] width 57 height 28
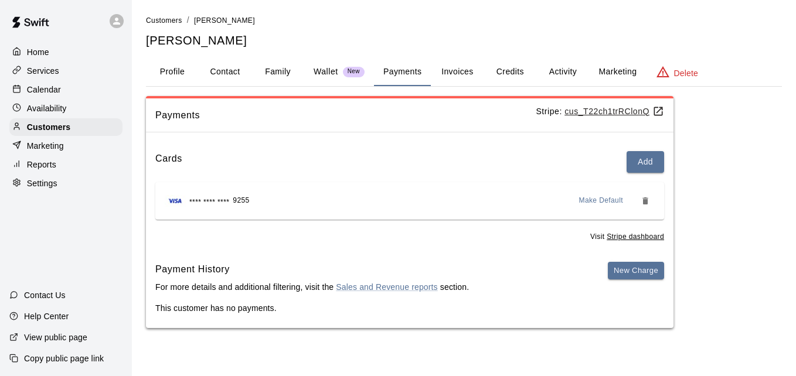
click at [564, 76] on button "Activity" at bounding box center [562, 72] width 53 height 28
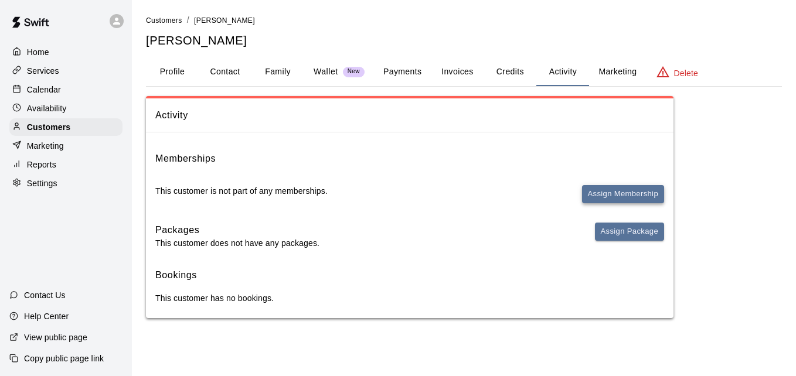
click at [643, 193] on button "Assign Membership" at bounding box center [623, 194] width 82 height 18
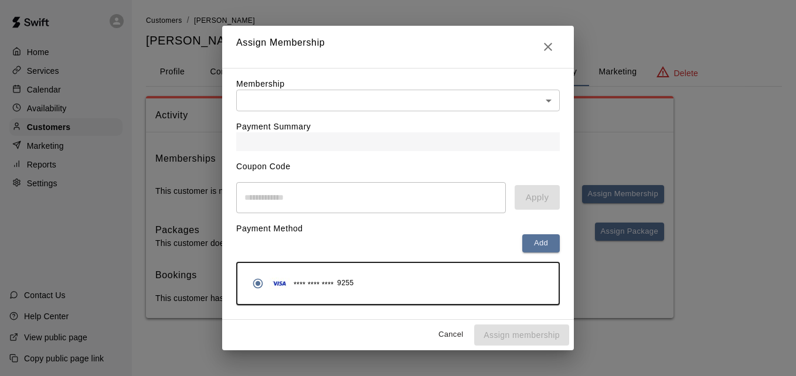
click at [485, 100] on body "Home Services Calendar Availability Customers Marketing Reports Settings Contac…" at bounding box center [398, 171] width 796 height 342
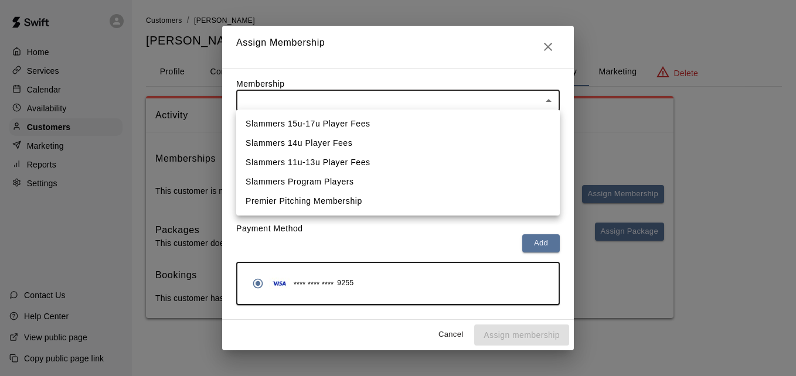
click at [377, 124] on li "Slammers 15u-17u Player Fees" at bounding box center [397, 123] width 323 height 19
type input "**********"
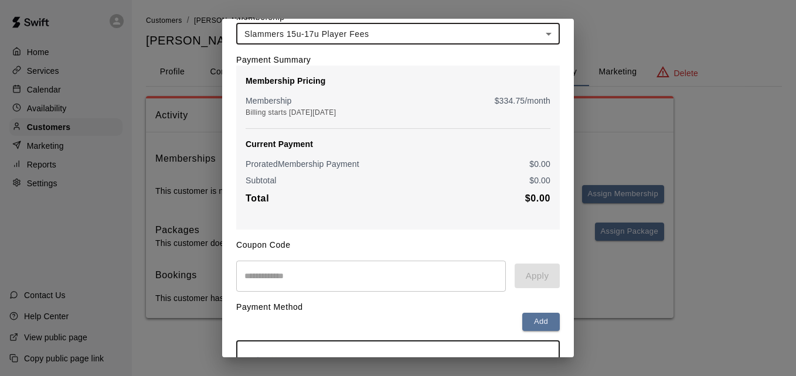
scroll to position [138, 0]
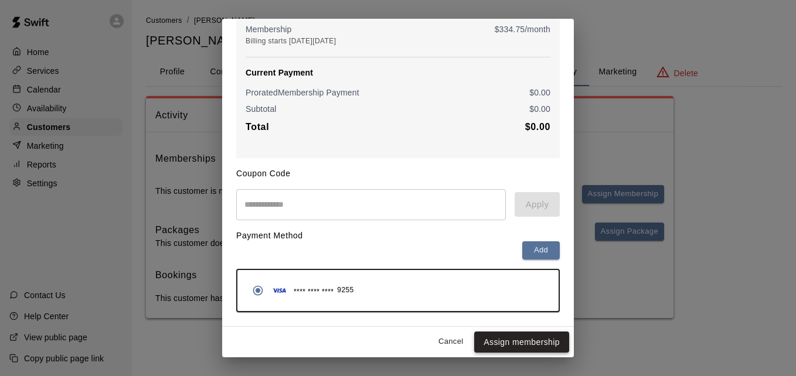
click at [519, 345] on button "Assign membership" at bounding box center [521, 343] width 95 height 22
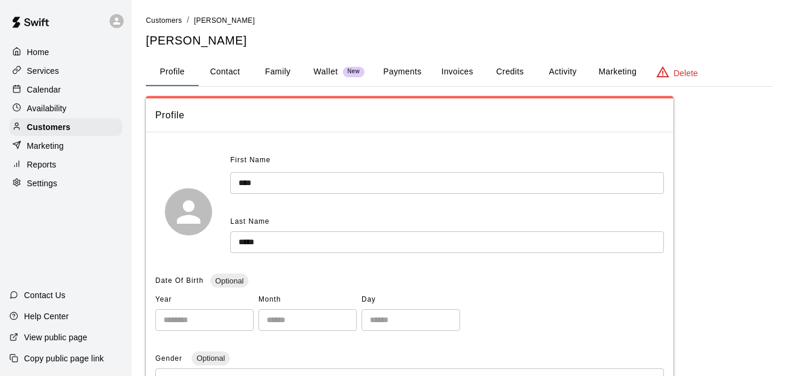
click at [404, 75] on button "Payments" at bounding box center [402, 72] width 57 height 28
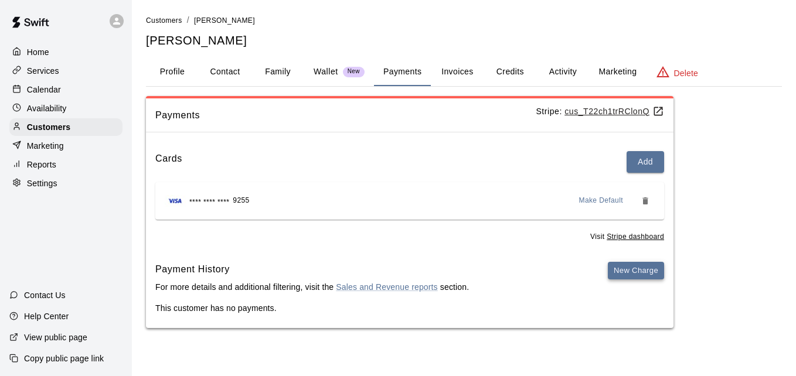
click at [653, 272] on button "New Charge" at bounding box center [636, 271] width 56 height 18
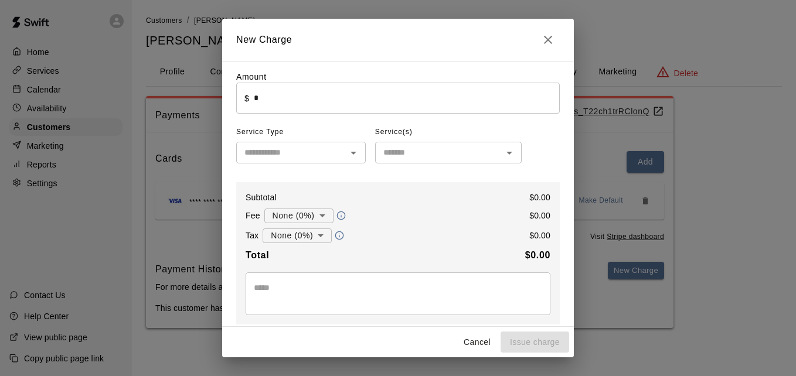
click at [368, 101] on input "*" at bounding box center [407, 98] width 306 height 31
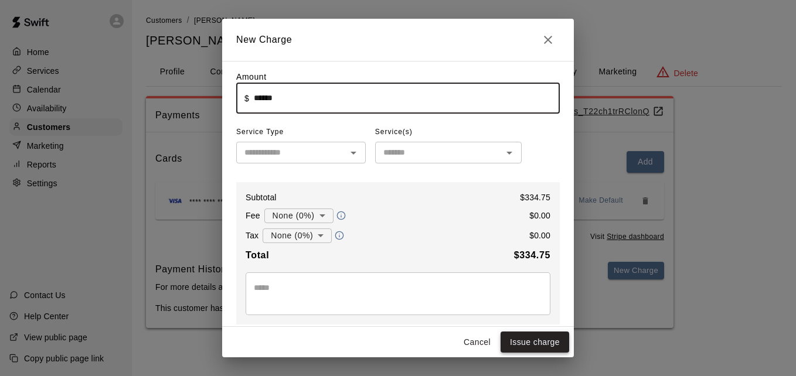
click at [549, 348] on button "Issue charge" at bounding box center [534, 343] width 69 height 22
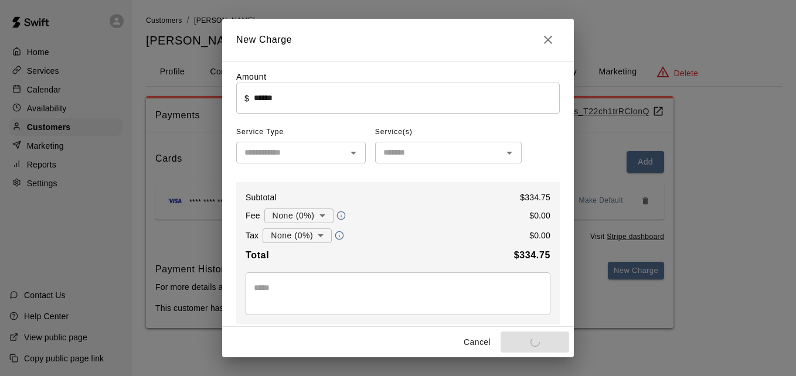
type input "*"
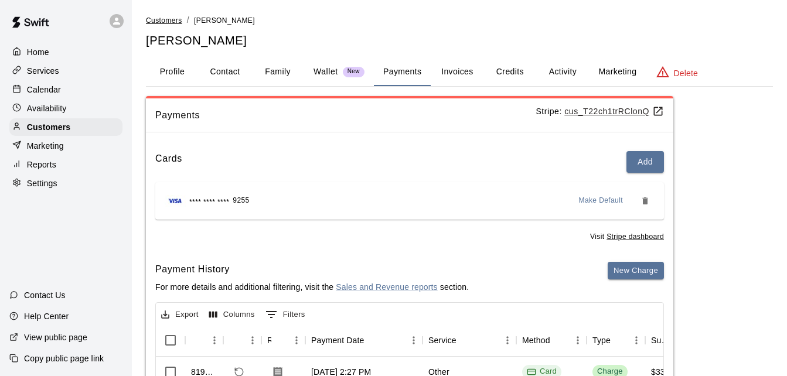
click at [167, 20] on span "Customers" at bounding box center [164, 20] width 36 height 8
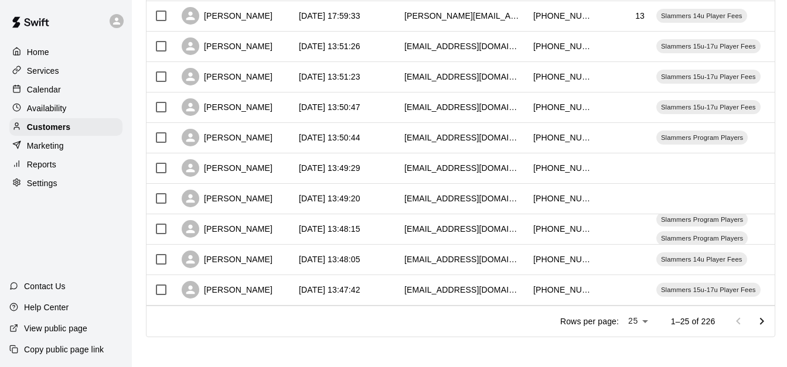
scroll to position [654, 0]
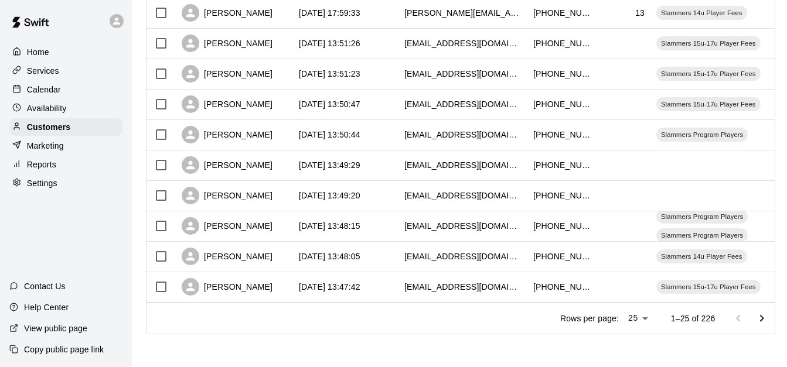
click at [769, 318] on icon "Go to next page" at bounding box center [762, 319] width 14 height 14
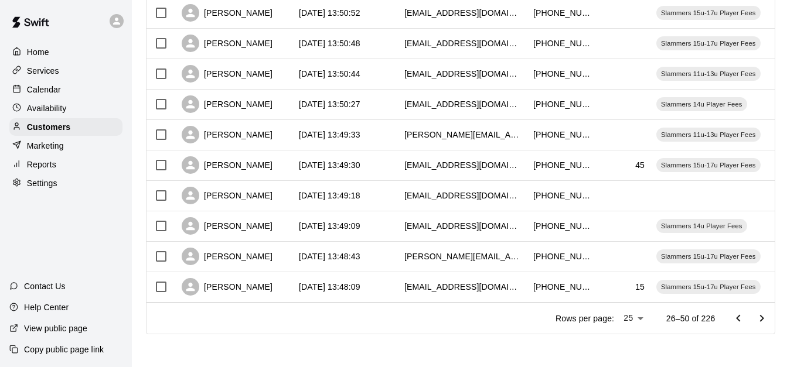
click at [769, 318] on icon "Go to next page" at bounding box center [762, 319] width 14 height 14
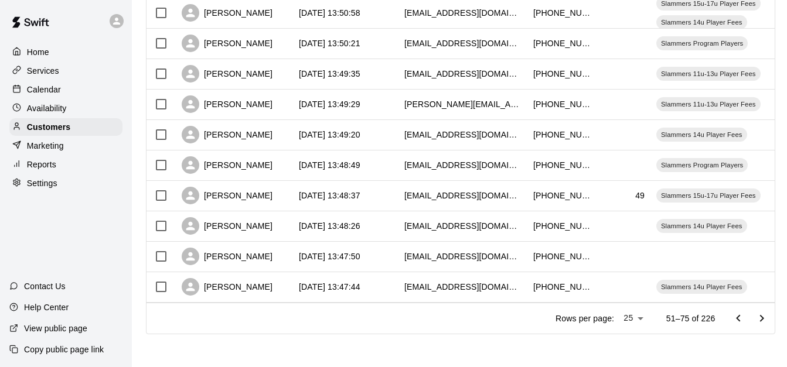
click at [769, 318] on icon "Go to next page" at bounding box center [762, 319] width 14 height 14
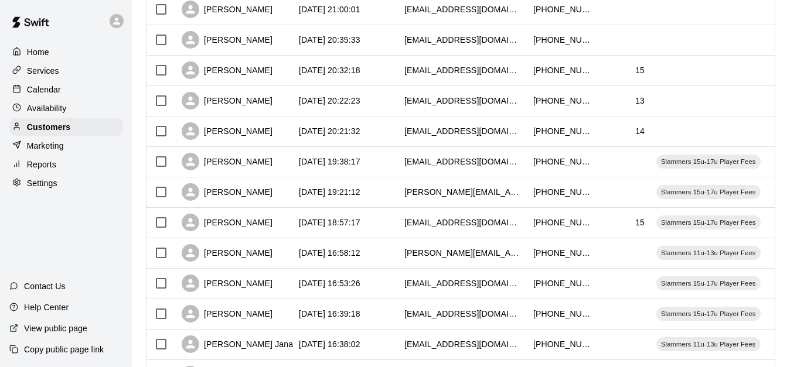
scroll to position [244, 0]
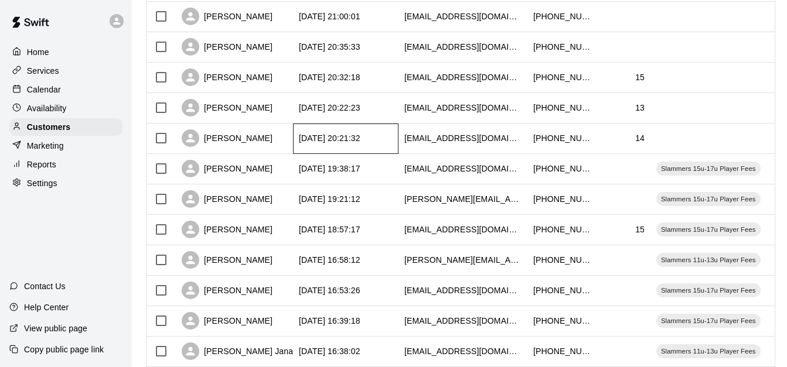
click at [389, 143] on div "[DATE] 20:21:32" at bounding box center [345, 139] width 105 height 30
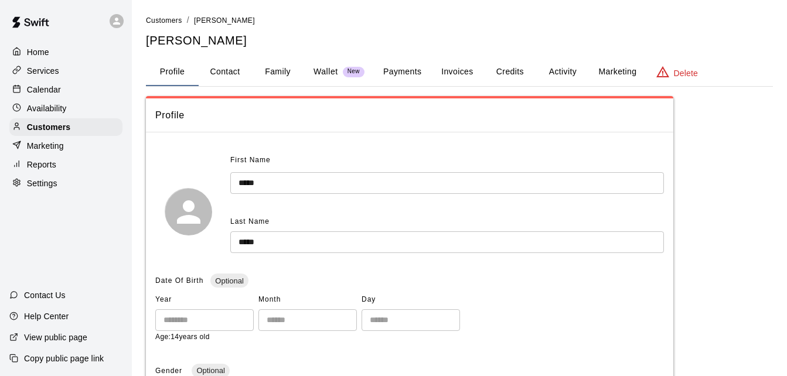
click at [570, 72] on button "Activity" at bounding box center [562, 72] width 53 height 28
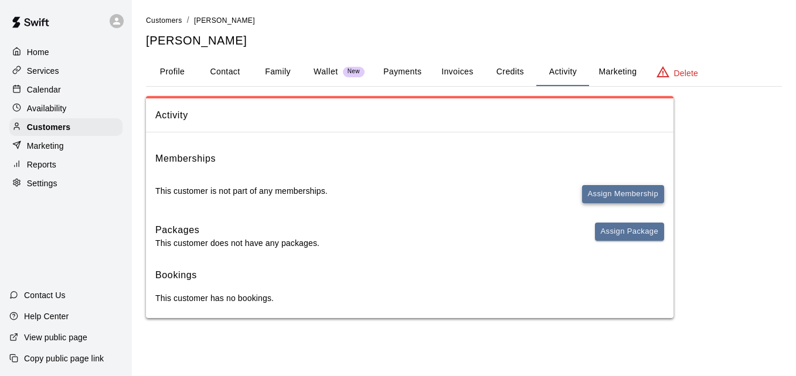
click at [622, 194] on button "Assign Membership" at bounding box center [623, 194] width 82 height 18
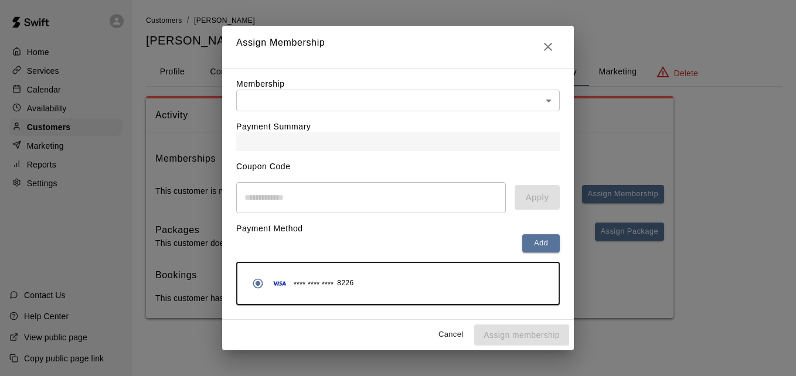
click at [429, 101] on body "Home Services Calendar Availability Customers Marketing Reports Settings Contac…" at bounding box center [398, 171] width 796 height 342
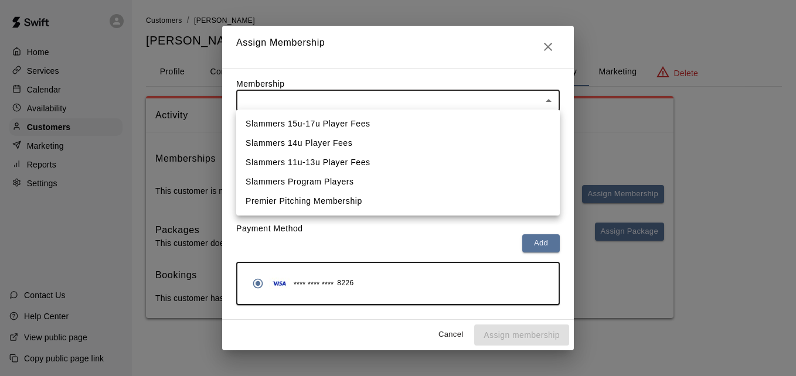
click at [412, 185] on li "Slammers Program Players" at bounding box center [397, 181] width 323 height 19
type input "**********"
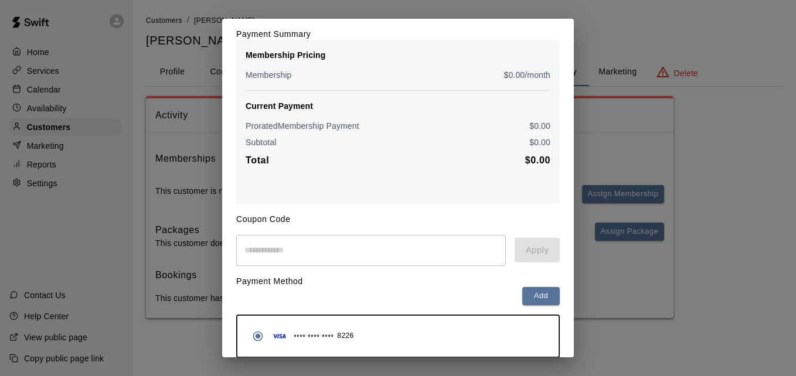
scroll to position [138, 0]
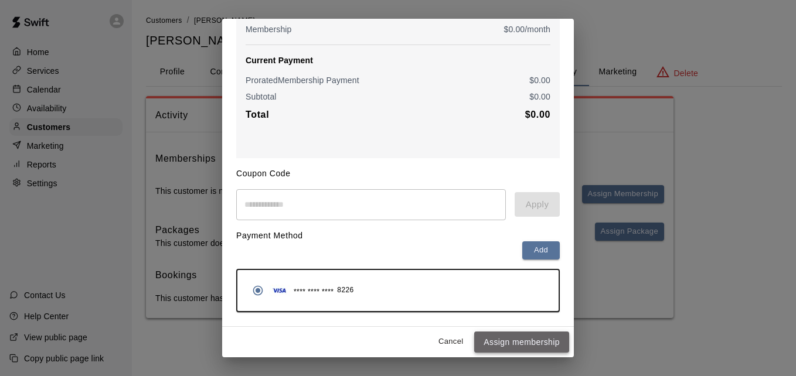
click at [518, 339] on button "Assign membership" at bounding box center [521, 343] width 95 height 22
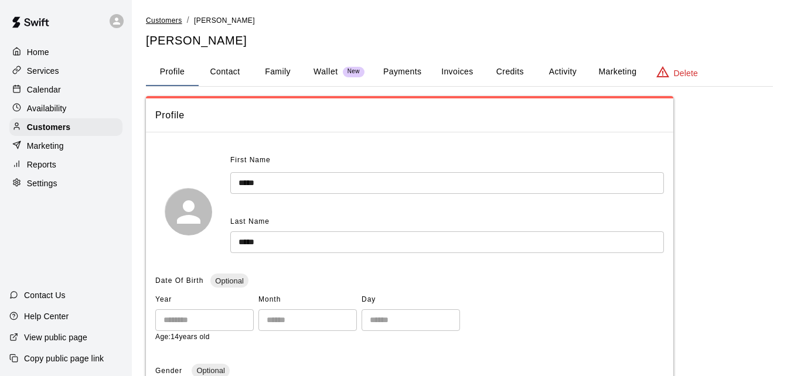
click at [168, 17] on span "Customers" at bounding box center [164, 20] width 36 height 8
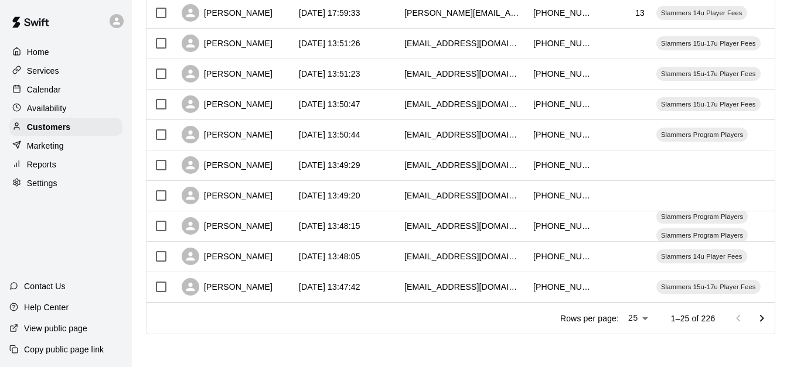
scroll to position [654, 0]
click at [769, 318] on icon "Go to next page" at bounding box center [762, 319] width 14 height 14
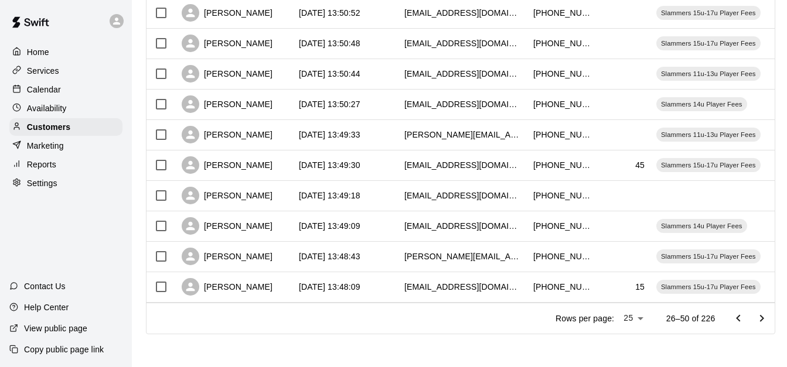
click at [769, 318] on icon "Go to next page" at bounding box center [762, 319] width 14 height 14
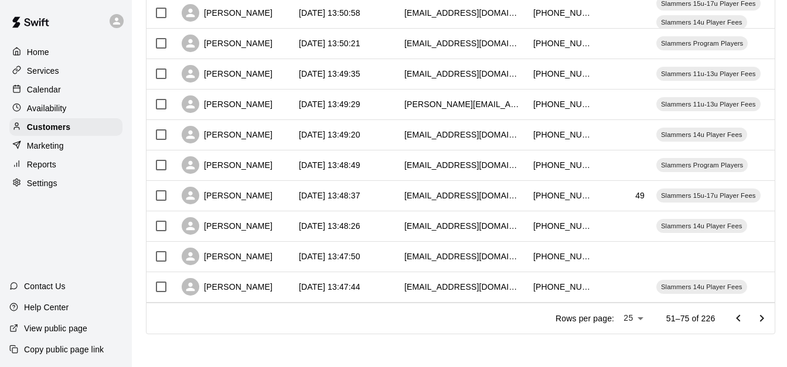
click at [769, 318] on icon "Go to next page" at bounding box center [762, 319] width 14 height 14
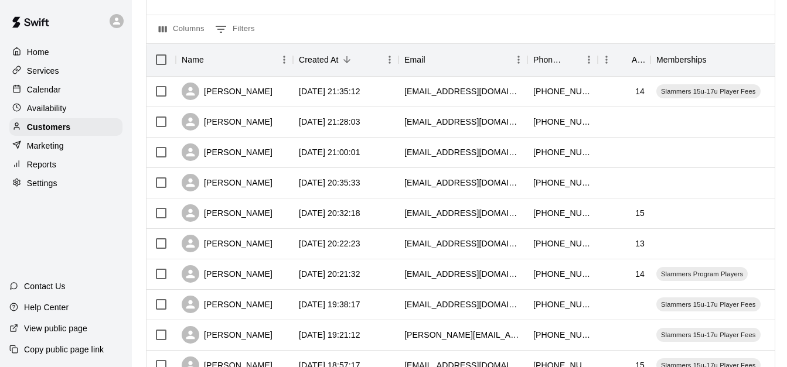
scroll to position [0, 0]
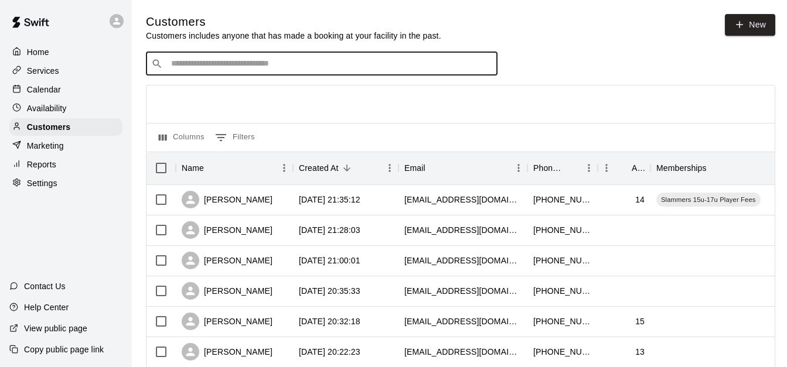
click at [216, 67] on input "Search customers by name or email" at bounding box center [330, 64] width 325 height 12
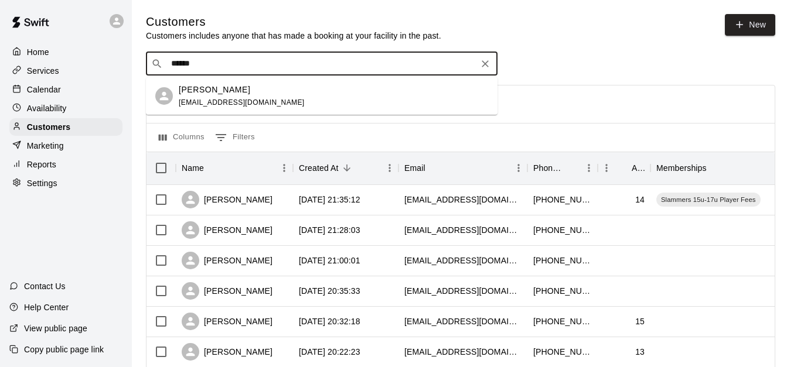
type input "******"
drag, startPoint x: 213, startPoint y: 70, endPoint x: 141, endPoint y: 70, distance: 72.7
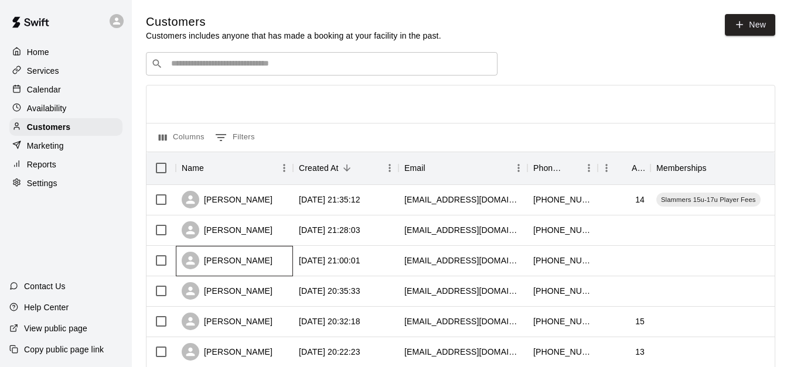
click at [282, 267] on div "[PERSON_NAME]" at bounding box center [234, 261] width 117 height 30
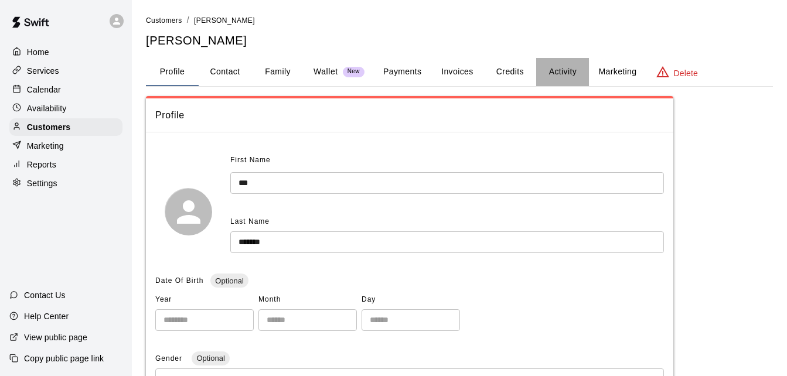
click at [559, 66] on button "Activity" at bounding box center [562, 72] width 53 height 28
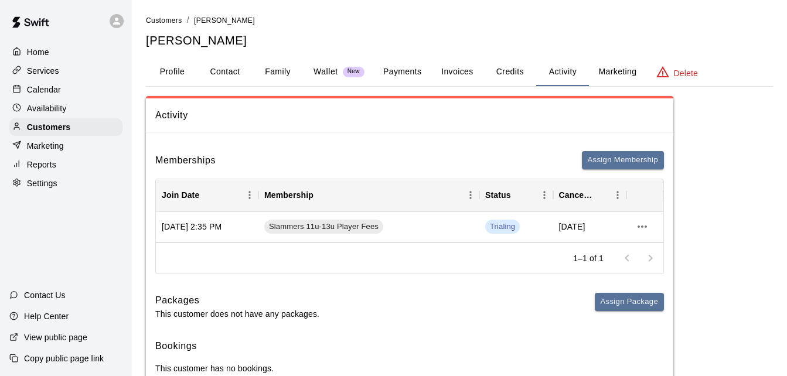
click at [162, 25] on li "Customers" at bounding box center [164, 20] width 36 height 13
click at [162, 25] on link "Customers" at bounding box center [164, 19] width 36 height 9
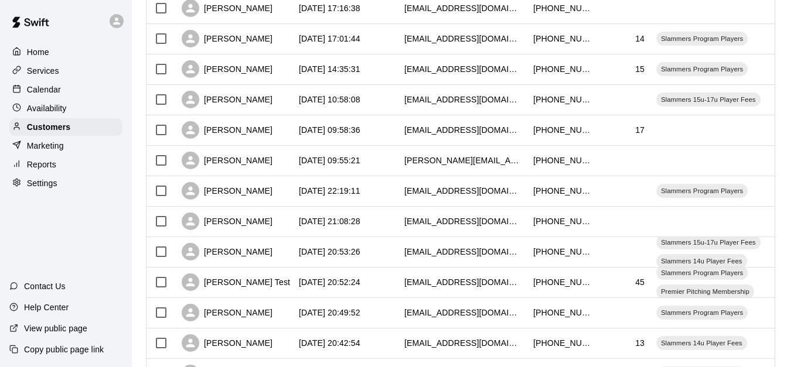
scroll to position [654, 0]
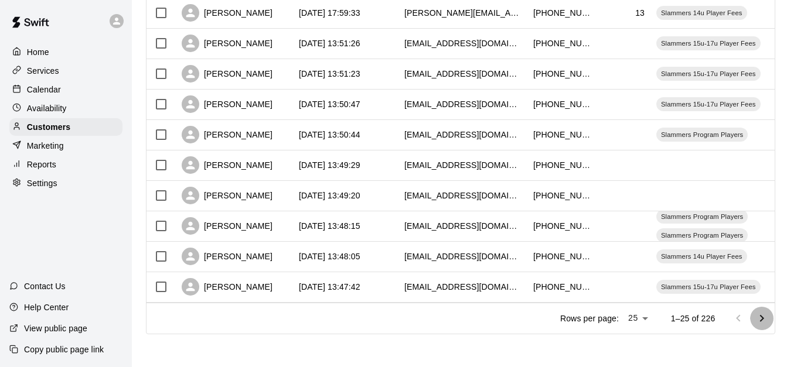
click at [765, 320] on icon "Go to next page" at bounding box center [762, 319] width 14 height 14
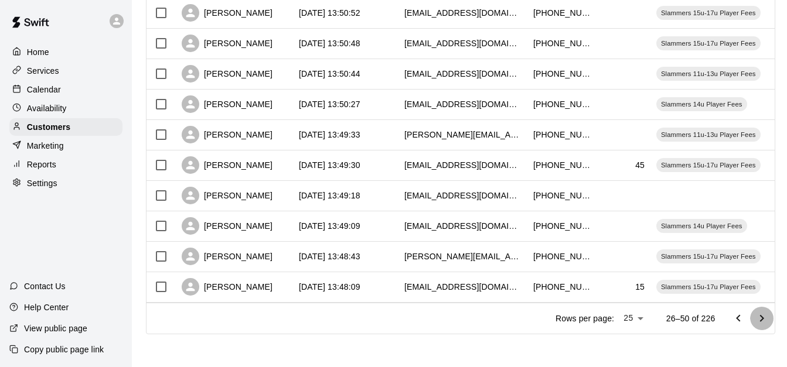
click at [765, 320] on icon "Go to next page" at bounding box center [762, 319] width 14 height 14
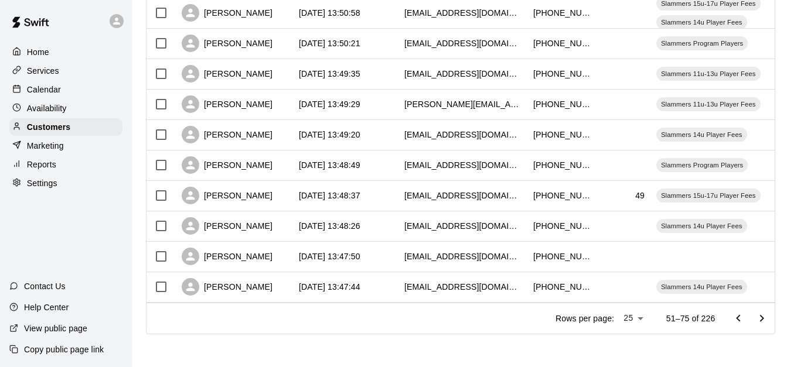
click at [765, 320] on icon "Go to next page" at bounding box center [762, 319] width 14 height 14
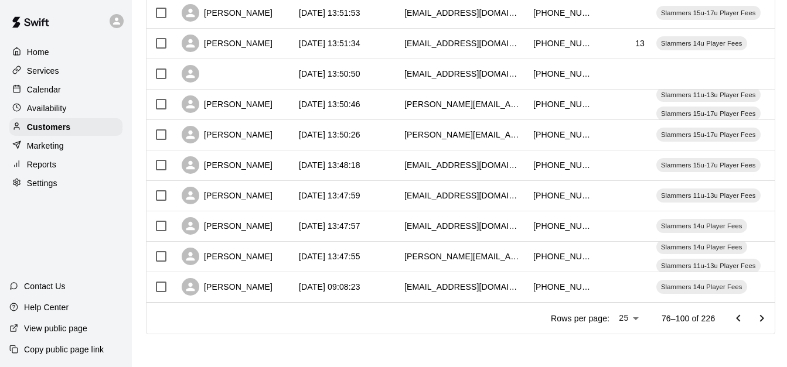
click at [765, 316] on icon "Go to next page" at bounding box center [762, 319] width 14 height 14
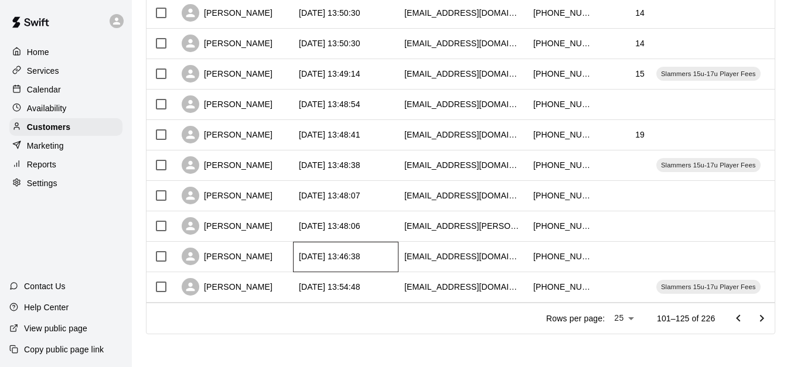
click at [391, 242] on div "2025-08-29 13:46:38" at bounding box center [345, 257] width 105 height 30
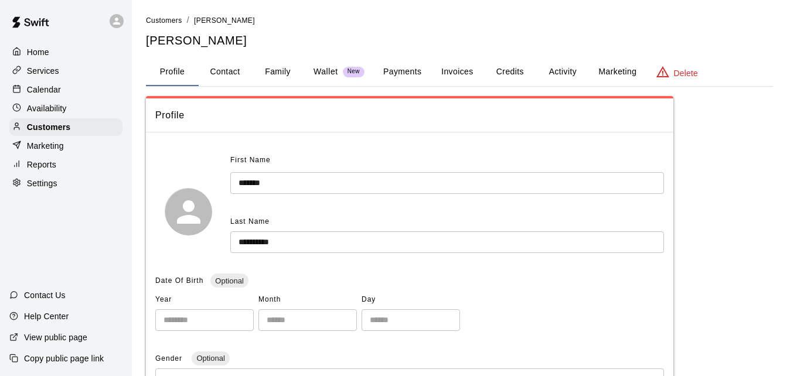
click at [288, 73] on button "Family" at bounding box center [277, 72] width 53 height 28
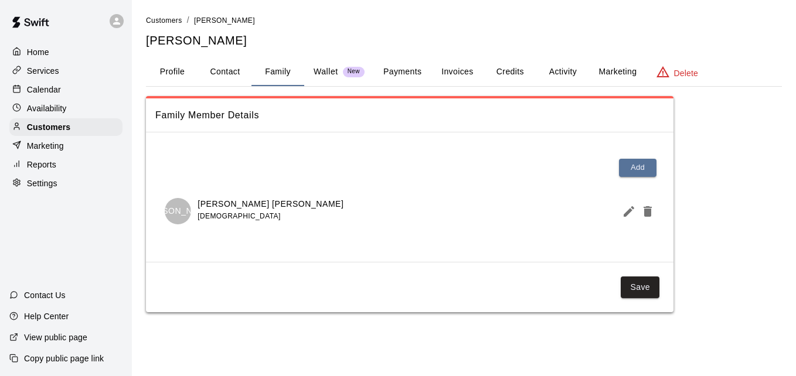
click at [559, 70] on button "Activity" at bounding box center [562, 72] width 53 height 28
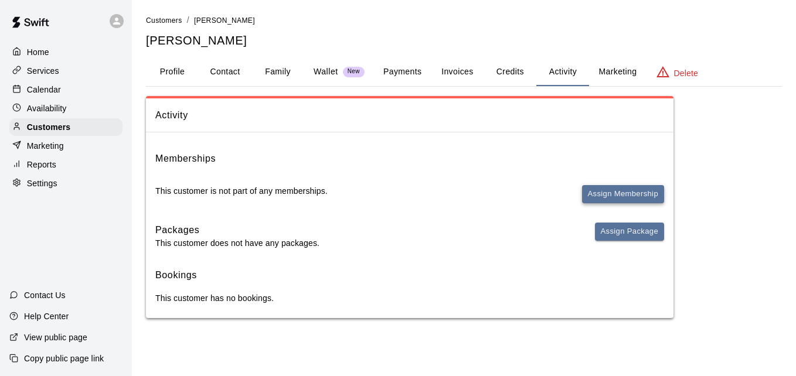
click at [608, 194] on button "Assign Membership" at bounding box center [623, 194] width 82 height 18
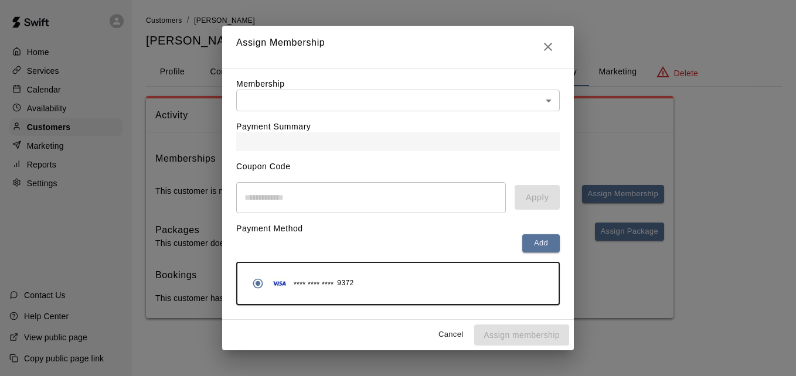
click at [451, 90] on body "Home Services Calendar Availability Customers Marketing Reports Settings Contac…" at bounding box center [398, 171] width 796 height 342
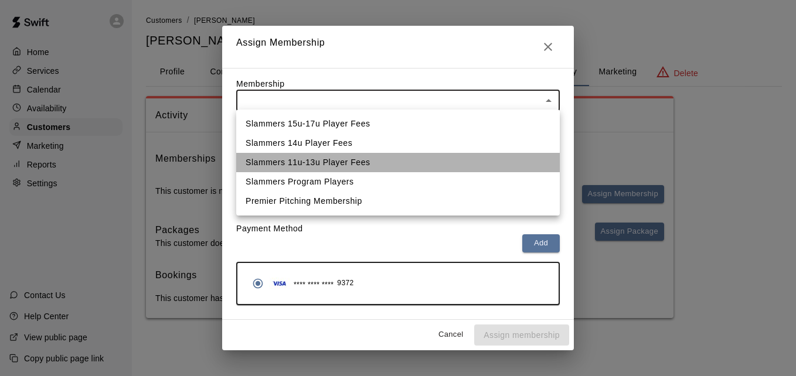
click at [428, 162] on li "Slammers 11u-13u Player Fees" at bounding box center [397, 162] width 323 height 19
type input "**********"
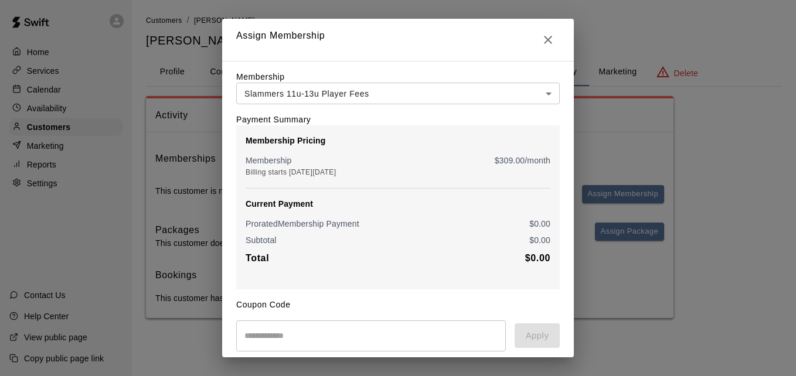
scroll to position [138, 0]
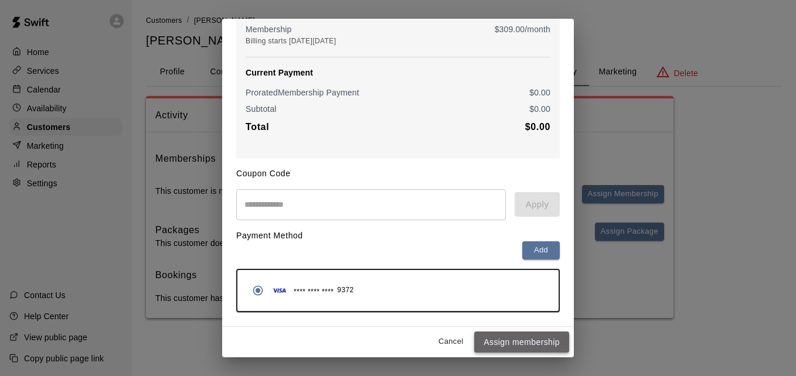
click at [517, 343] on button "Assign membership" at bounding box center [521, 343] width 95 height 22
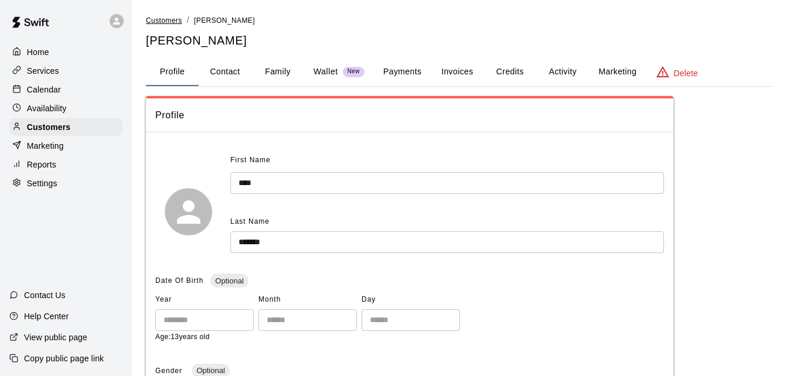
click at [163, 18] on span "Customers" at bounding box center [164, 20] width 36 height 8
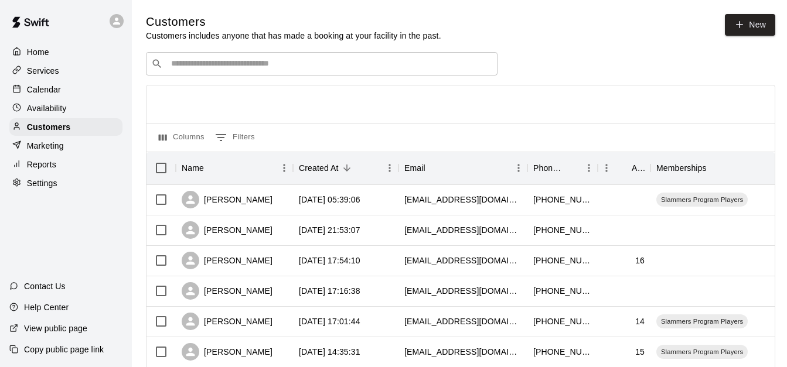
click at [207, 66] on input "Search customers by name or email" at bounding box center [330, 64] width 325 height 12
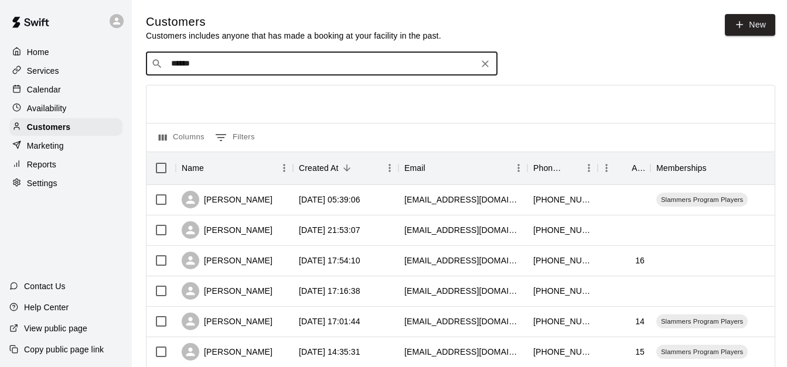
type input "*******"
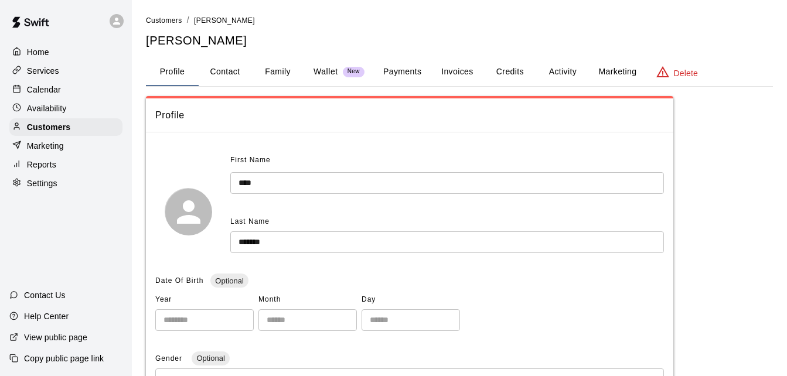
click at [568, 76] on button "Activity" at bounding box center [562, 72] width 53 height 28
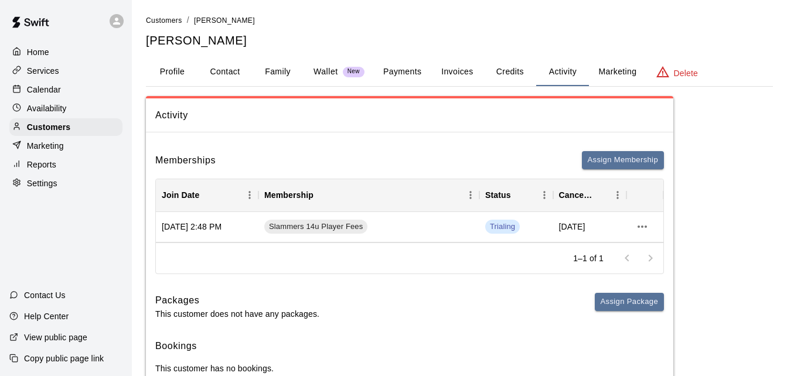
click at [66, 74] on div "Services" at bounding box center [65, 71] width 113 height 18
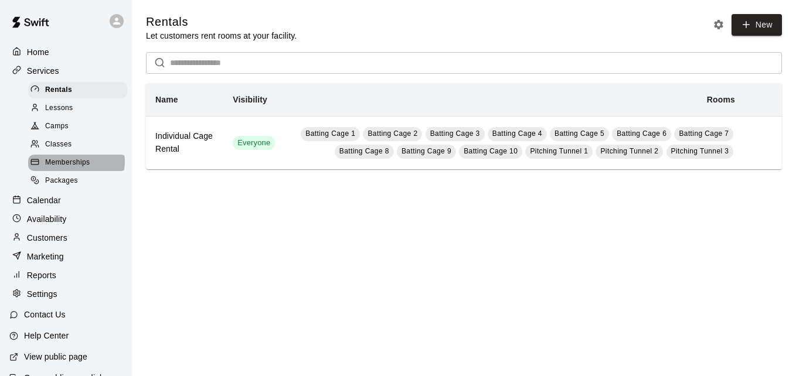
click at [76, 166] on span "Memberships" at bounding box center [67, 163] width 45 height 12
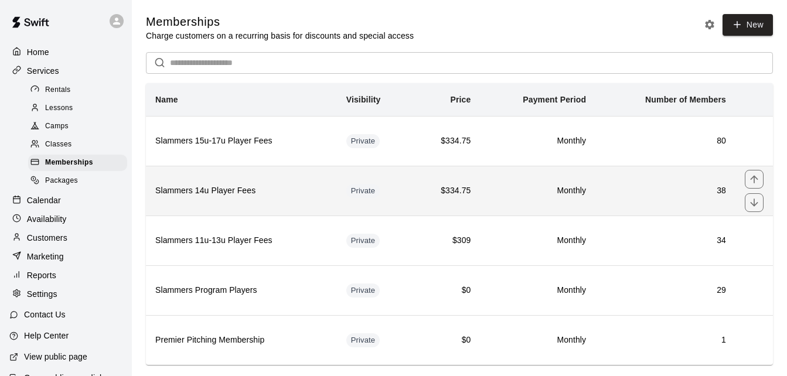
click at [413, 185] on td "$334.75" at bounding box center [445, 191] width 69 height 50
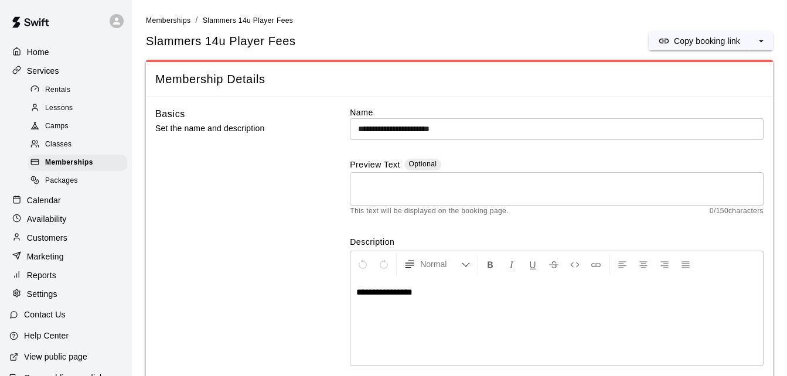
click at [321, 178] on div "**********" at bounding box center [459, 248] width 608 height 282
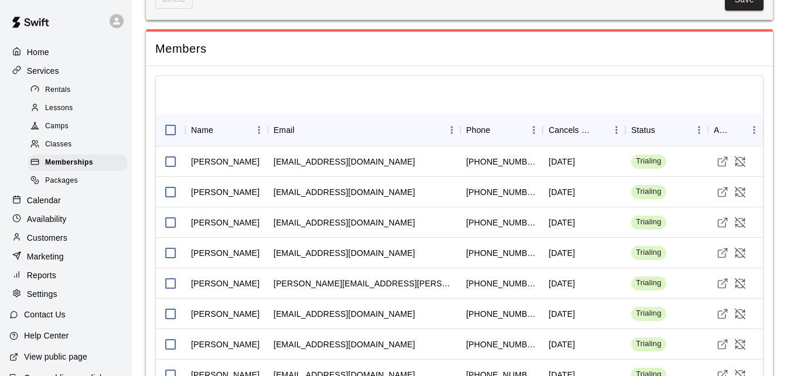
scroll to position [773, 0]
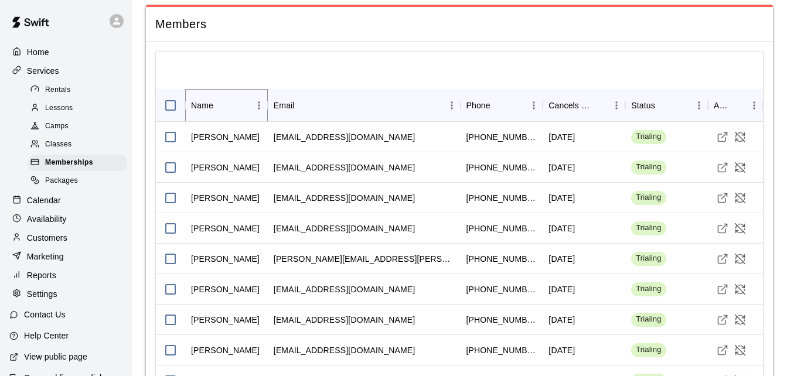
click at [217, 100] on icon "Sort" at bounding box center [221, 105] width 11 height 11
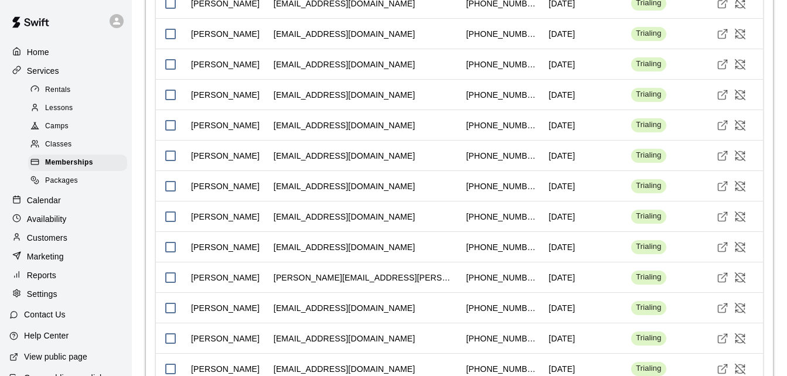
scroll to position [1493, 0]
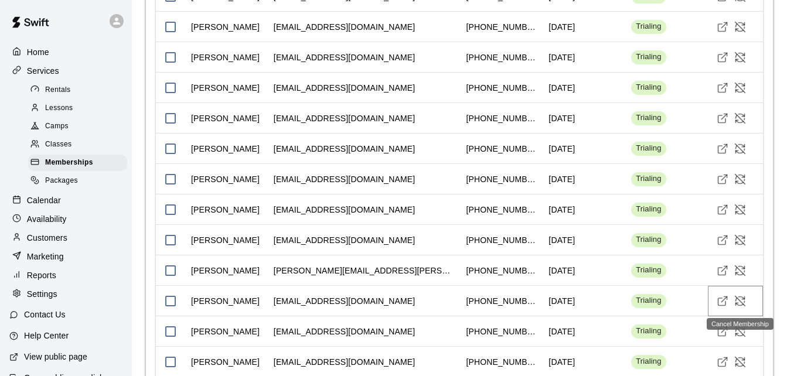
click at [739, 301] on icon "Cancel Membership" at bounding box center [740, 301] width 10 height 10
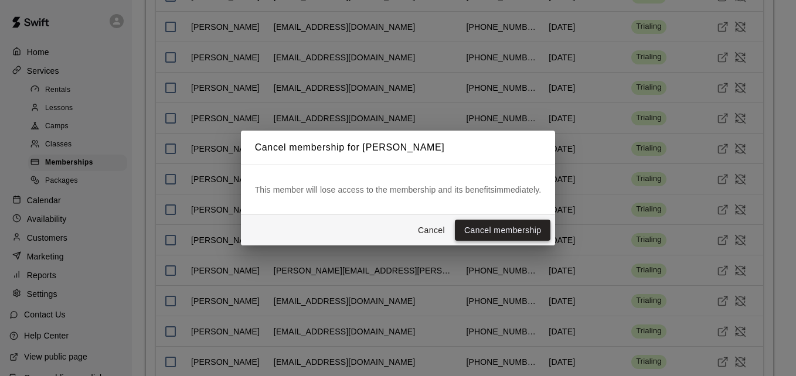
click at [494, 223] on button "Cancel membership" at bounding box center [503, 231] width 96 height 22
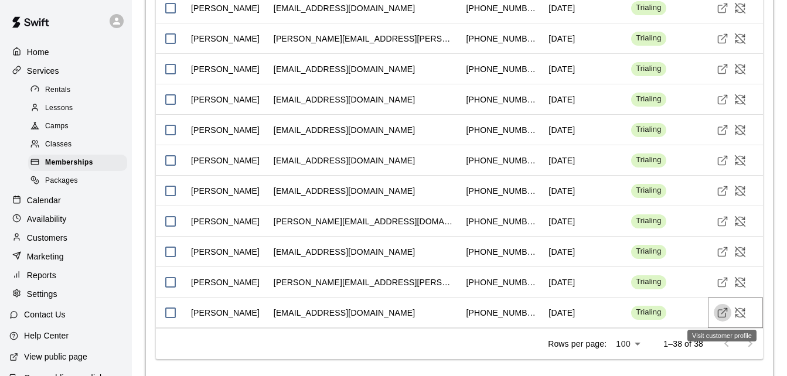
scroll to position [1739, 0]
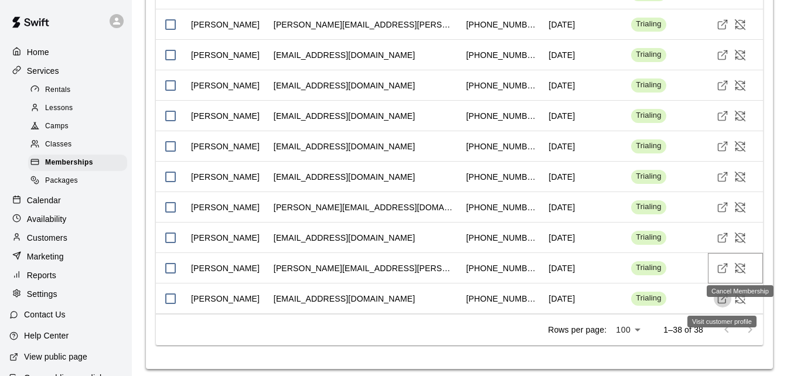
click at [737, 267] on icon "Cancel Membership" at bounding box center [740, 268] width 12 height 12
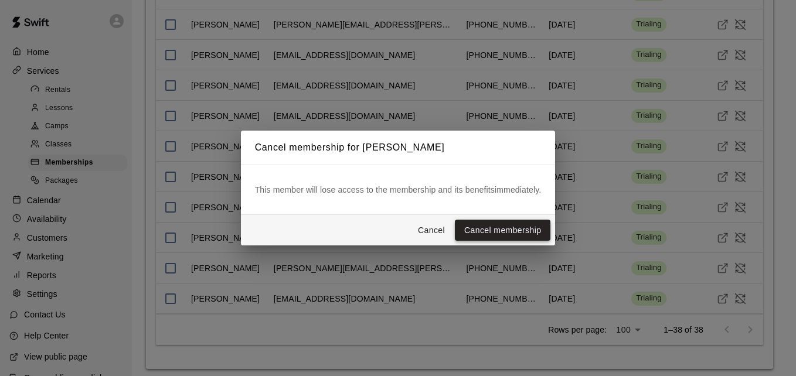
click at [503, 229] on button "Cancel membership" at bounding box center [503, 231] width 96 height 22
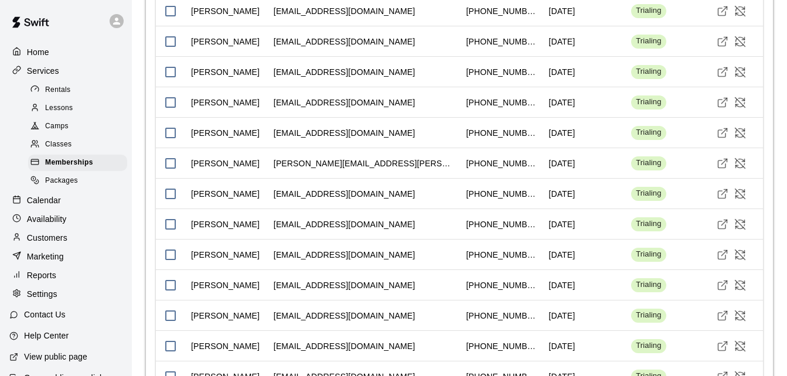
scroll to position [1160, 0]
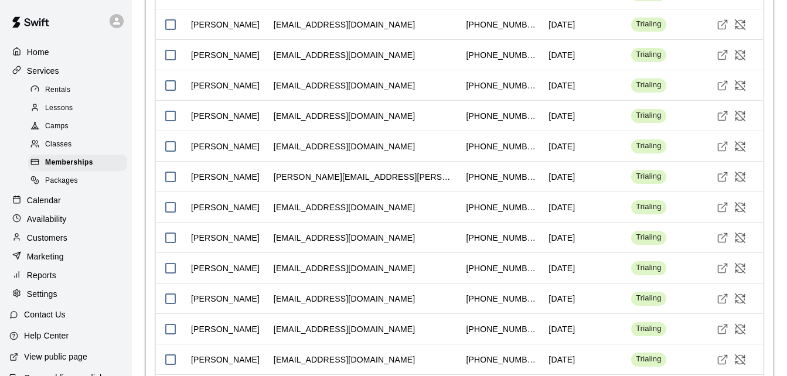
click at [53, 241] on p "Customers" at bounding box center [47, 238] width 40 height 12
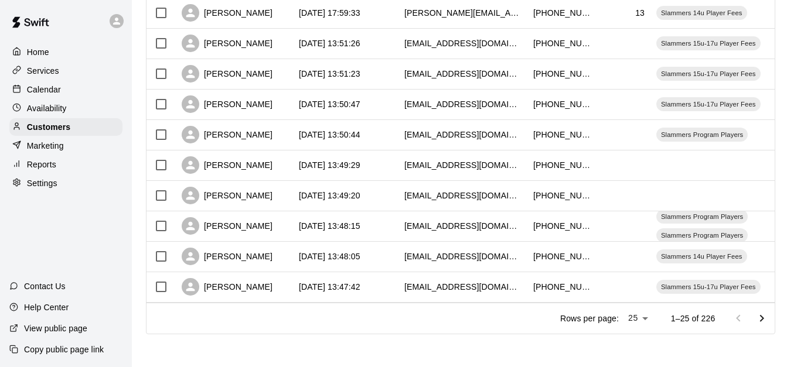
scroll to position [654, 0]
click at [765, 315] on icon "Go to next page" at bounding box center [762, 319] width 14 height 14
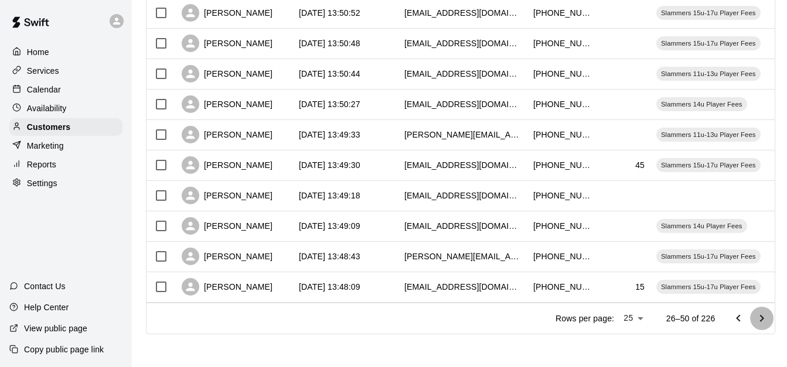
click at [765, 315] on icon "Go to next page" at bounding box center [762, 319] width 14 height 14
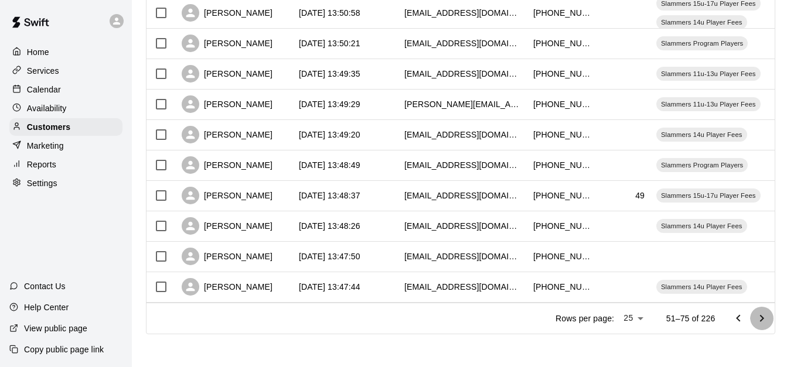
click at [765, 315] on icon "Go to next page" at bounding box center [762, 319] width 14 height 14
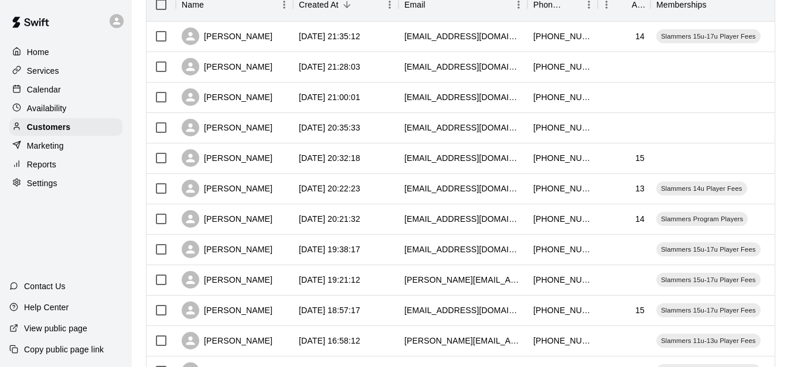
scroll to position [162, 0]
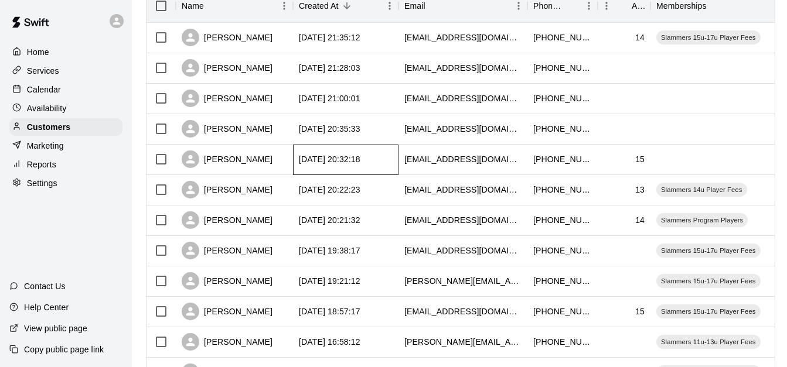
click at [394, 161] on div "2025-09-10 20:32:18" at bounding box center [345, 160] width 105 height 30
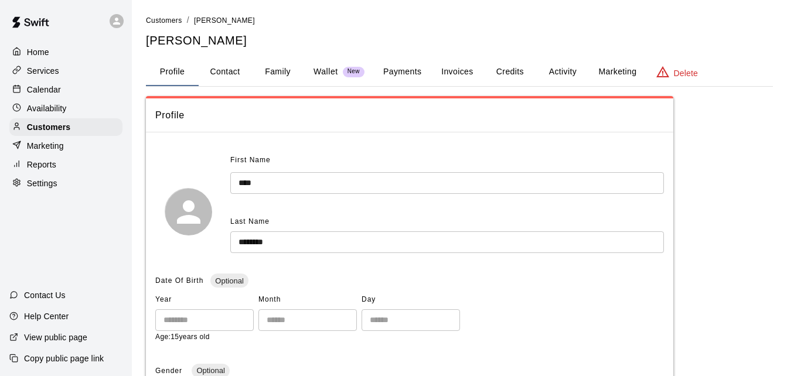
click at [286, 67] on button "Family" at bounding box center [277, 72] width 53 height 28
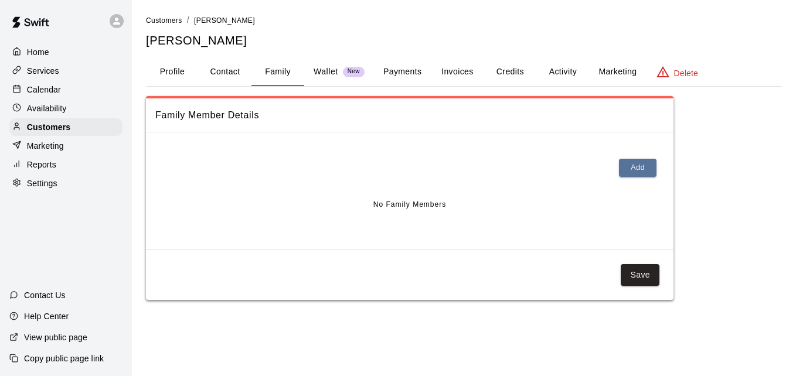
click at [393, 67] on button "Payments" at bounding box center [402, 72] width 57 height 28
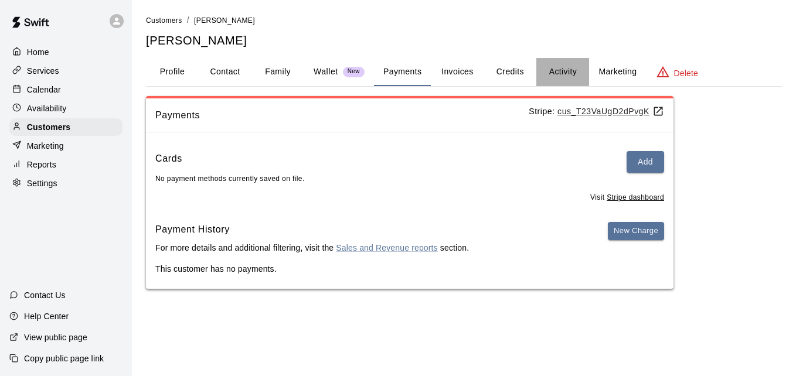
click at [565, 69] on button "Activity" at bounding box center [562, 72] width 53 height 28
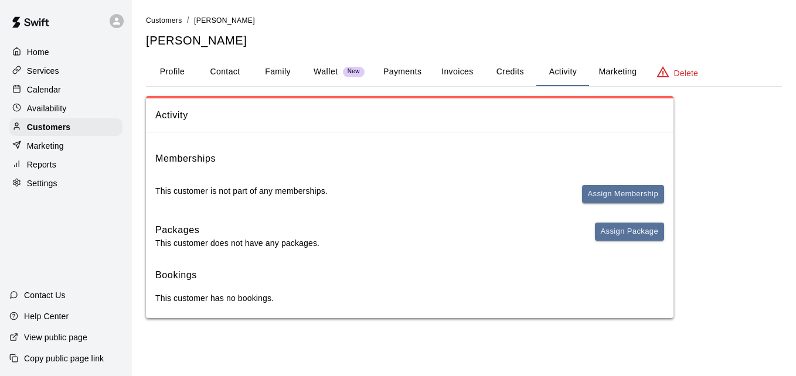
click at [159, 73] on button "Profile" at bounding box center [172, 72] width 53 height 28
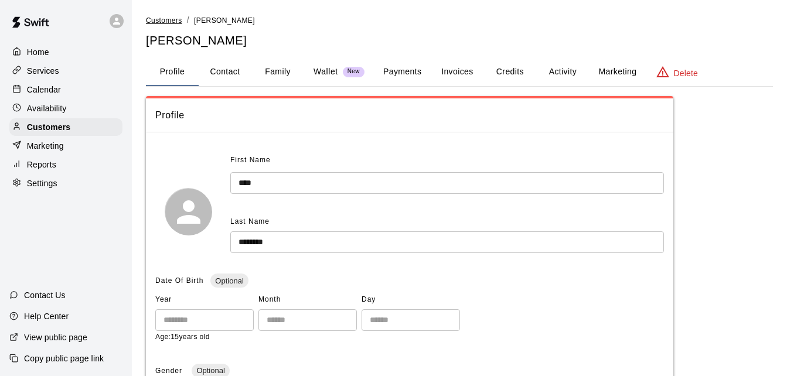
click at [169, 21] on span "Customers" at bounding box center [164, 20] width 36 height 8
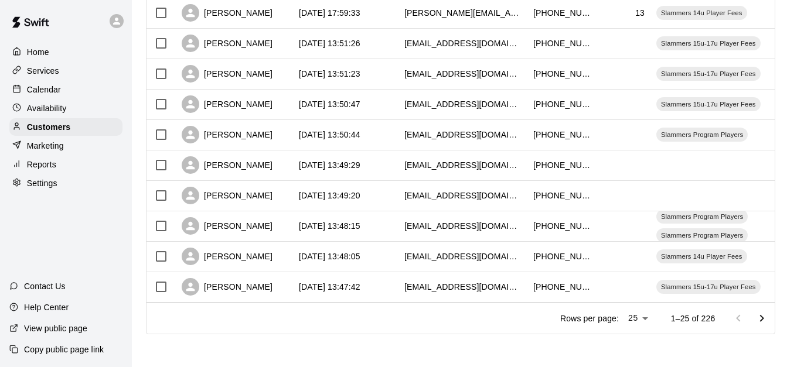
scroll to position [654, 0]
click at [769, 314] on icon "Go to next page" at bounding box center [762, 319] width 14 height 14
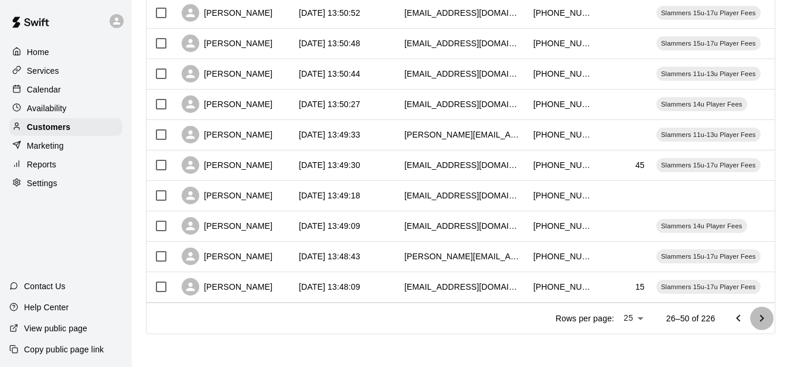
click at [769, 314] on icon "Go to next page" at bounding box center [762, 319] width 14 height 14
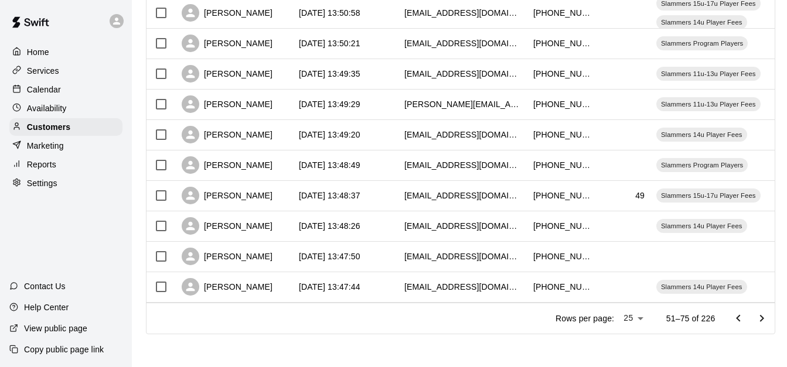
click at [769, 314] on icon "Go to next page" at bounding box center [762, 319] width 14 height 14
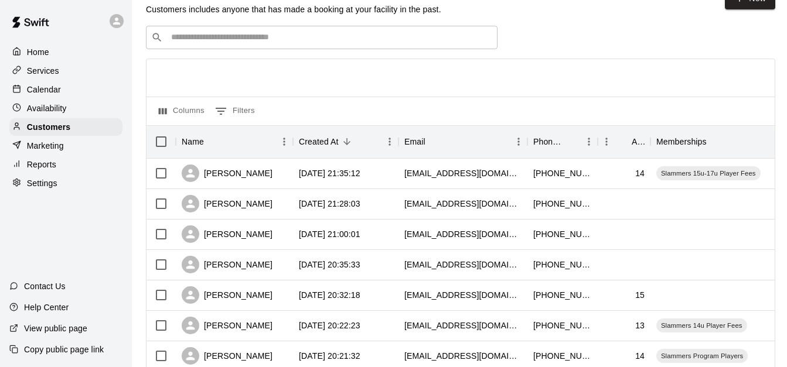
scroll to position [47, 0]
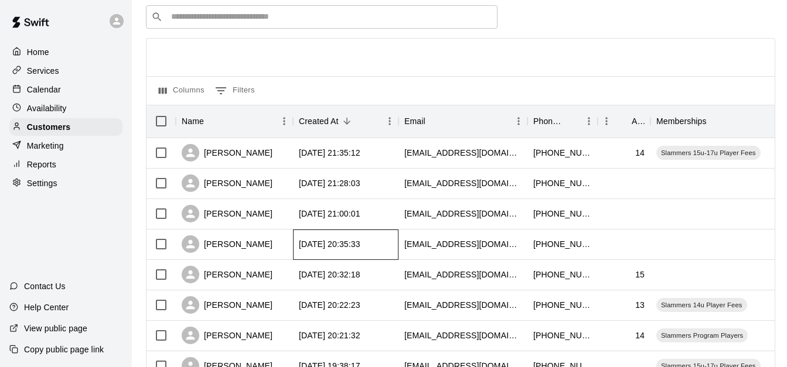
click at [390, 241] on div "2025-09-10 20:35:33" at bounding box center [345, 245] width 105 height 30
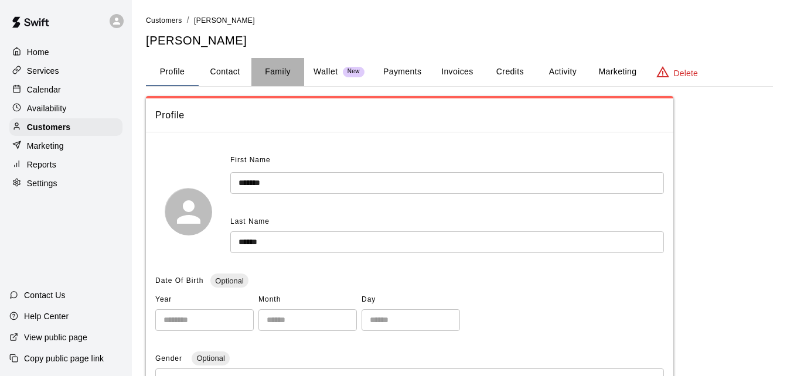
click at [289, 66] on button "Family" at bounding box center [277, 72] width 53 height 28
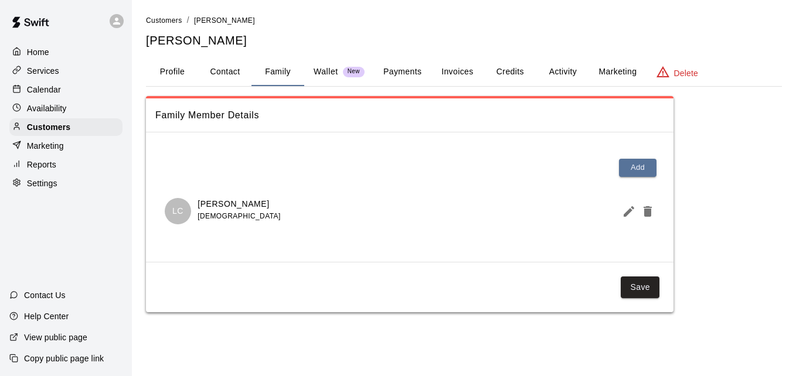
click at [401, 71] on button "Payments" at bounding box center [402, 72] width 57 height 28
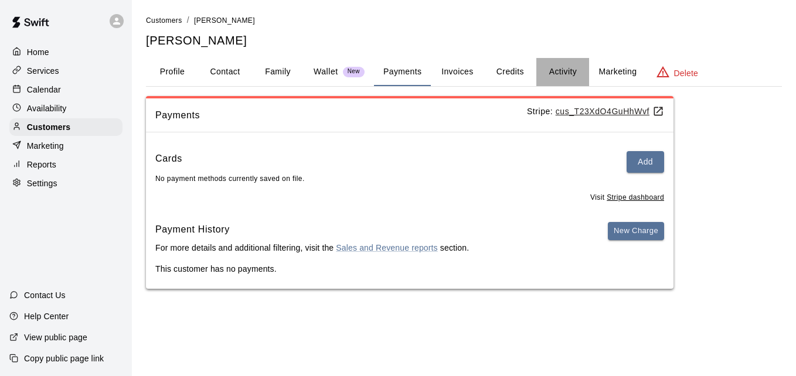
click at [571, 71] on button "Activity" at bounding box center [562, 72] width 53 height 28
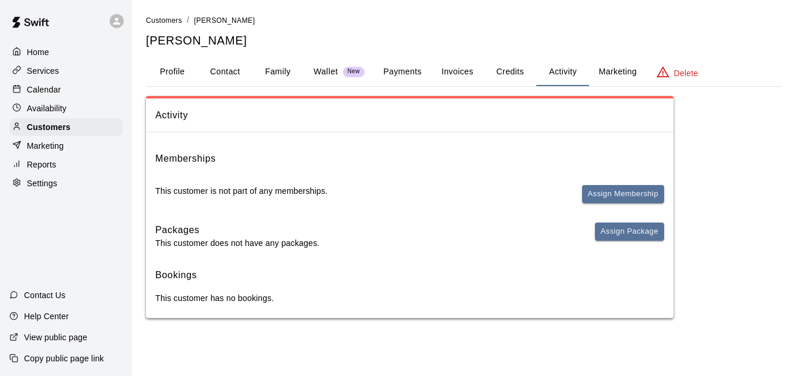
click at [274, 74] on button "Family" at bounding box center [277, 72] width 53 height 28
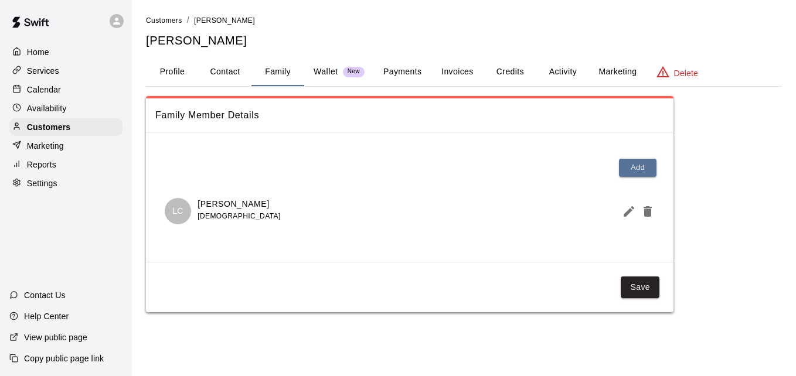
click at [161, 25] on link "Customers" at bounding box center [164, 19] width 36 height 9
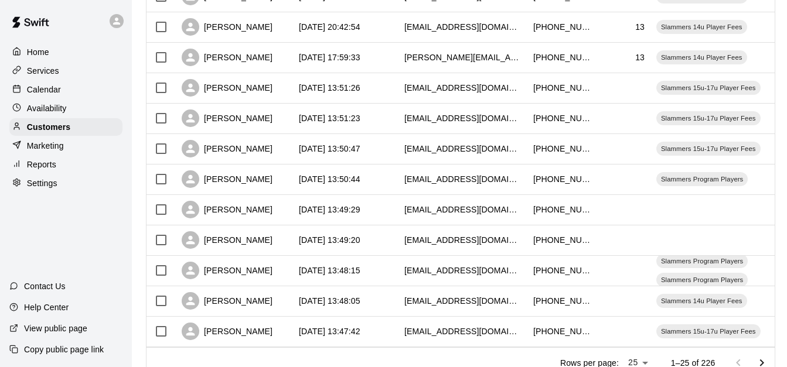
scroll to position [654, 0]
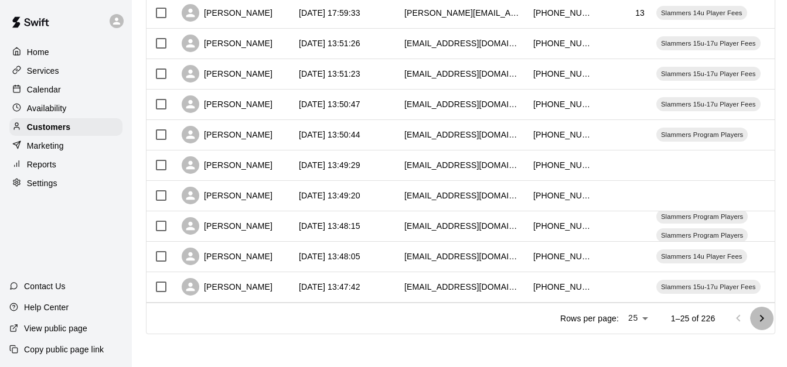
click at [769, 316] on icon "Go to next page" at bounding box center [762, 319] width 14 height 14
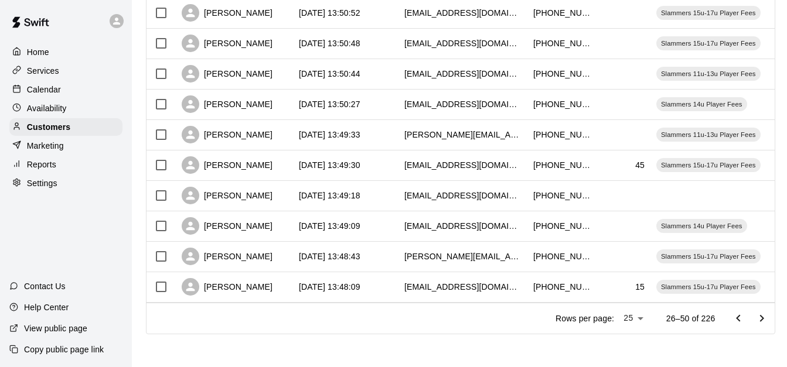
click at [769, 316] on icon "Go to next page" at bounding box center [762, 319] width 14 height 14
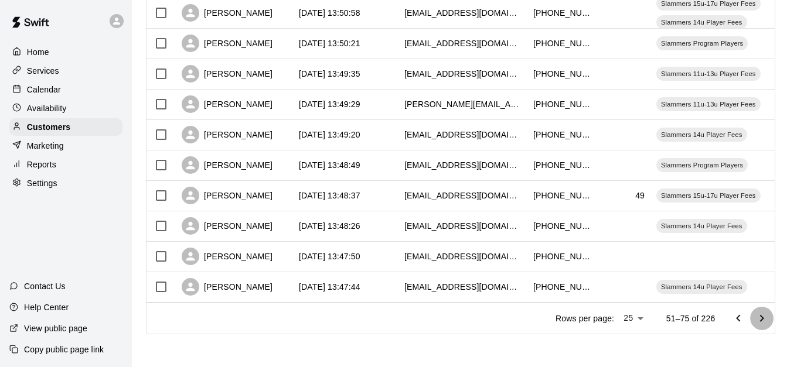
click at [769, 316] on icon "Go to next page" at bounding box center [762, 319] width 14 height 14
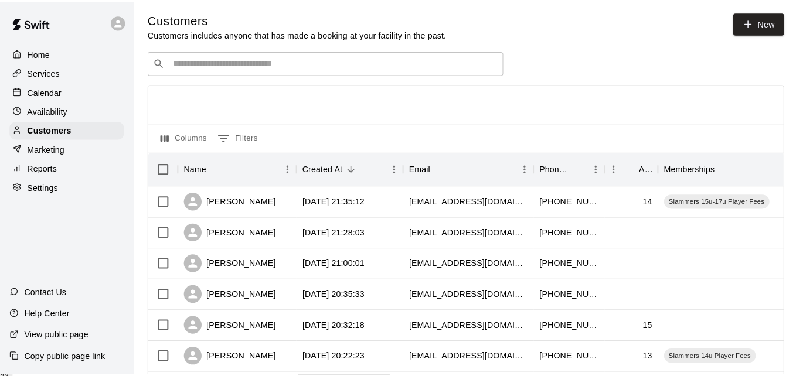
scroll to position [0, 0]
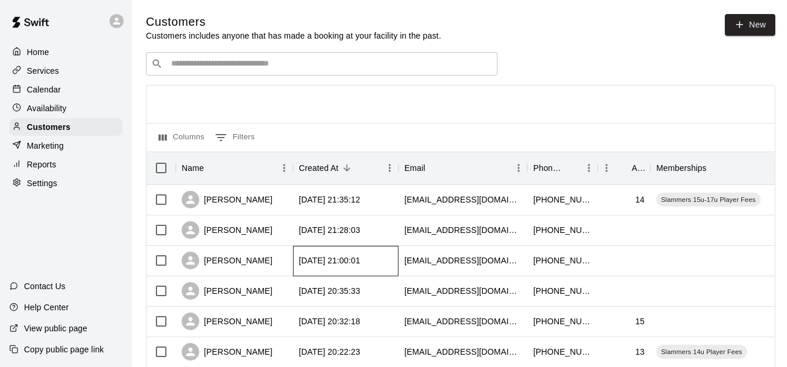
click at [393, 257] on div "2025-09-10 21:00:01" at bounding box center [345, 261] width 105 height 30
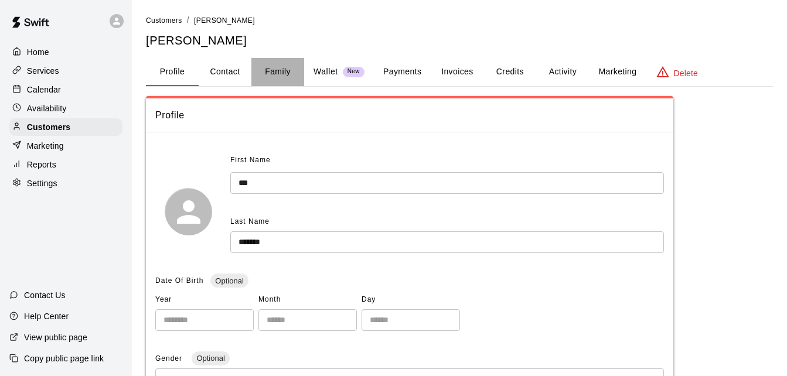
click at [286, 69] on button "Family" at bounding box center [277, 72] width 53 height 28
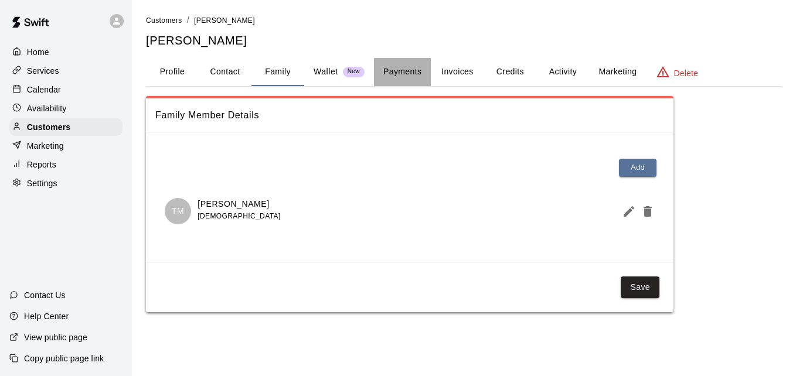
click at [404, 67] on button "Payments" at bounding box center [402, 72] width 57 height 28
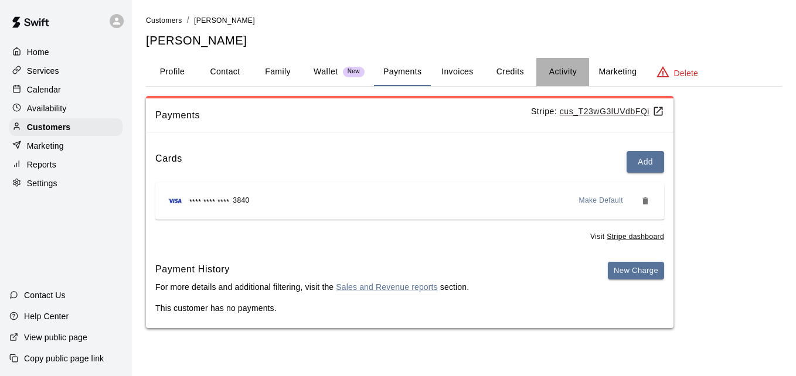
click at [567, 70] on button "Activity" at bounding box center [562, 72] width 53 height 28
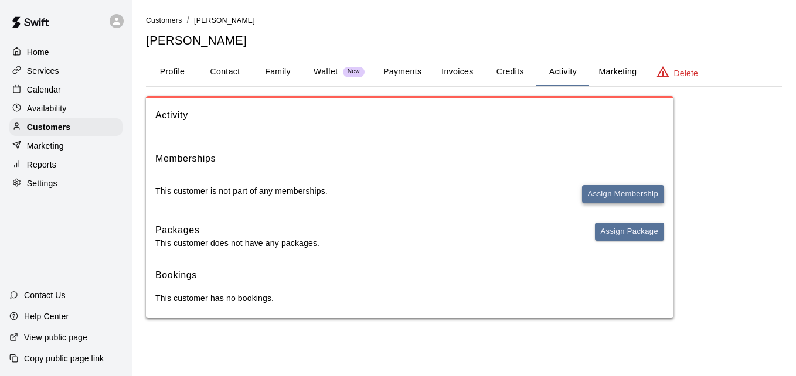
click at [609, 189] on button "Assign Membership" at bounding box center [623, 194] width 82 height 18
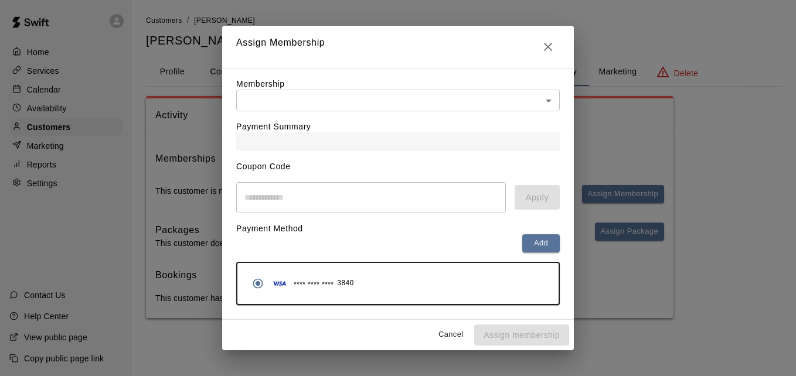
click at [520, 94] on body "Home Services Calendar Availability Customers Marketing Reports Settings Contac…" at bounding box center [398, 171] width 796 height 342
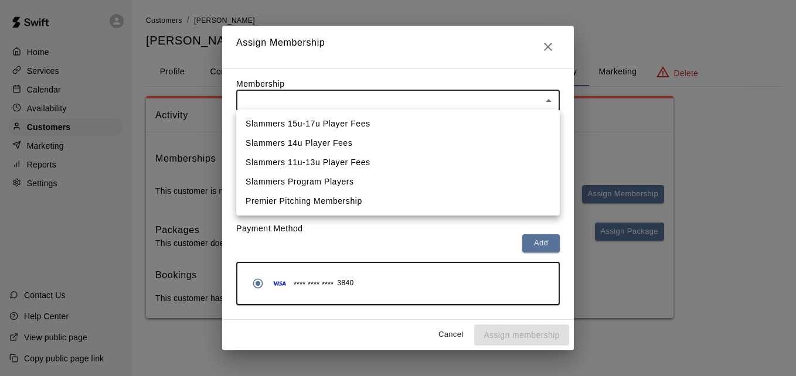
click at [496, 161] on li "Slammers 11u-13u Player Fees" at bounding box center [397, 162] width 323 height 19
type input "**********"
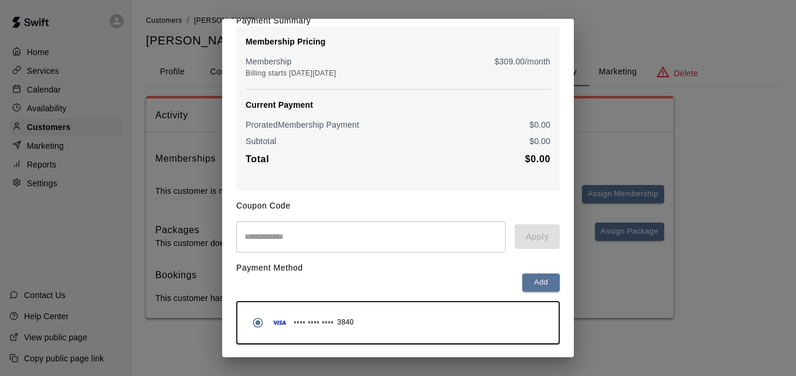
scroll to position [138, 0]
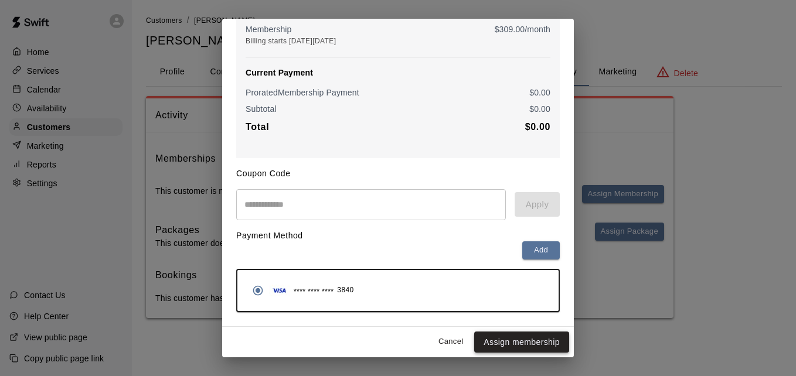
click at [513, 343] on button "Assign membership" at bounding box center [521, 343] width 95 height 22
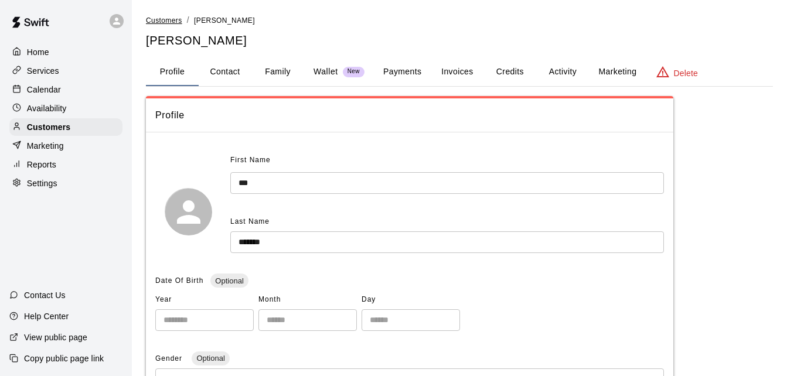
drag, startPoint x: 0, startPoint y: 0, endPoint x: 166, endPoint y: 18, distance: 166.7
click at [166, 18] on span "Customers" at bounding box center [164, 20] width 36 height 8
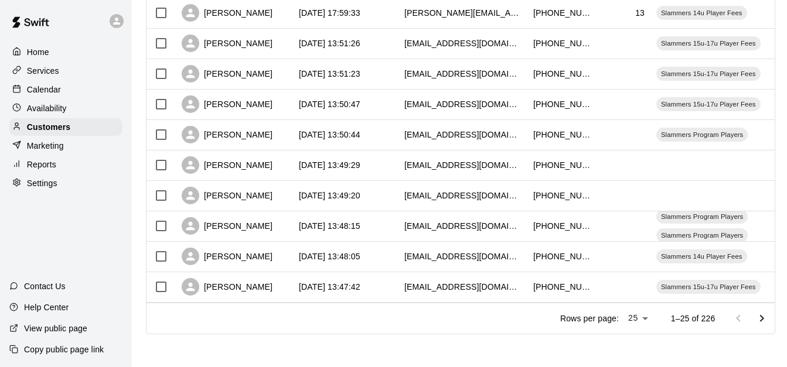
scroll to position [654, 0]
click at [768, 319] on icon "Go to next page" at bounding box center [762, 319] width 14 height 14
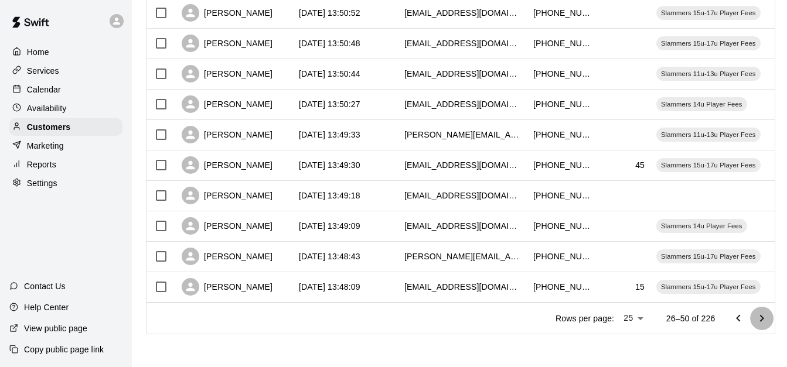
click at [768, 319] on icon "Go to next page" at bounding box center [762, 319] width 14 height 14
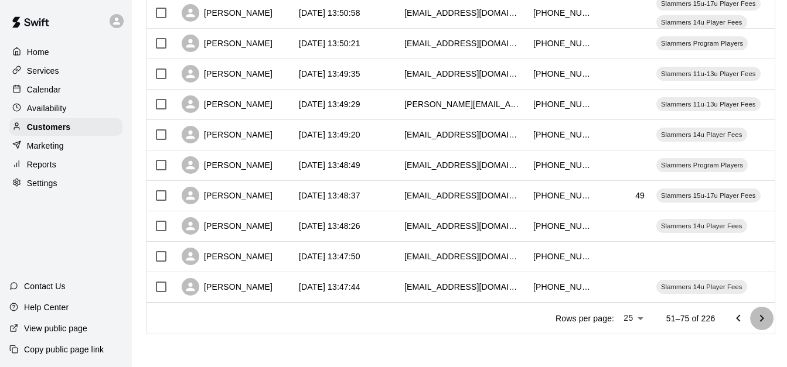
click at [768, 319] on icon "Go to next page" at bounding box center [762, 319] width 14 height 14
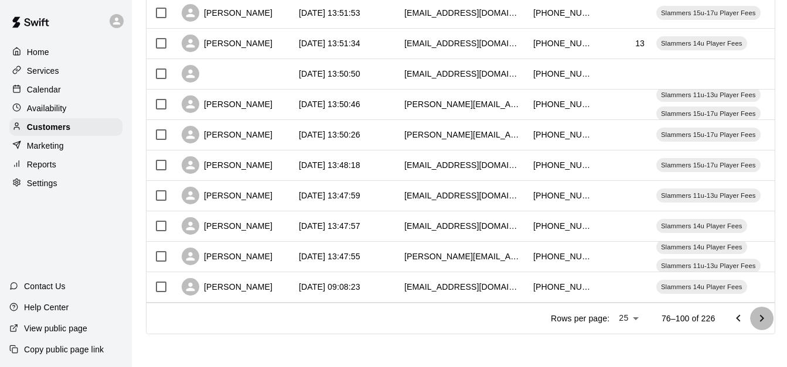
click at [768, 319] on icon "Go to next page" at bounding box center [762, 319] width 14 height 14
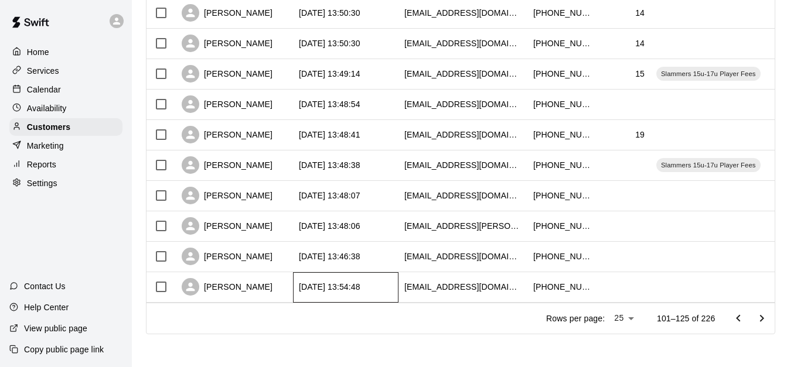
click at [387, 272] on div "[DATE] 13:54:48" at bounding box center [345, 287] width 105 height 30
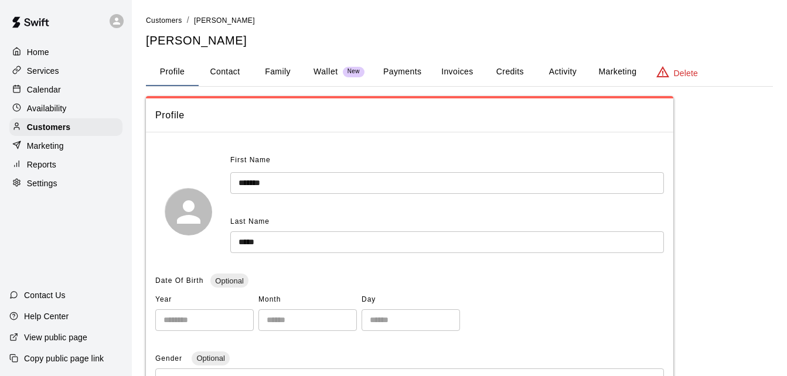
click at [270, 66] on button "Family" at bounding box center [277, 72] width 53 height 28
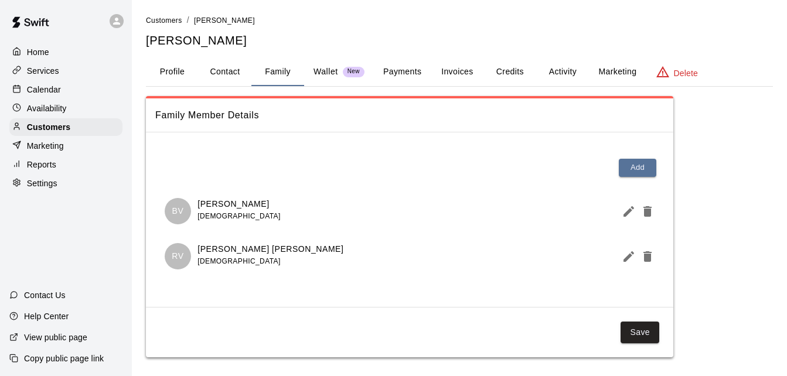
click at [345, 67] on div "Wallet New" at bounding box center [338, 72] width 51 height 12
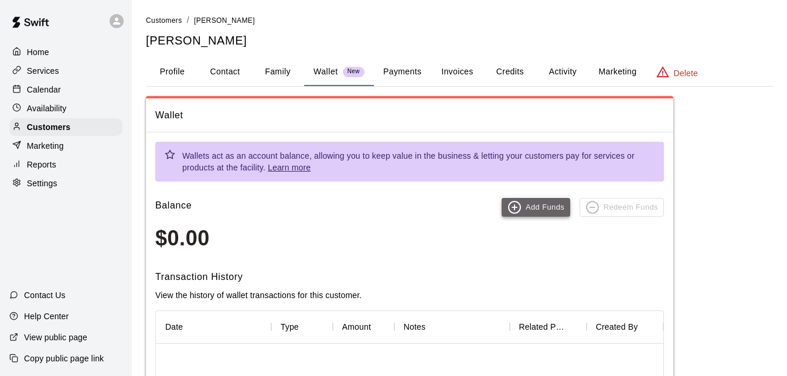
click at [520, 211] on circle "button" at bounding box center [515, 208] width 12 height 12
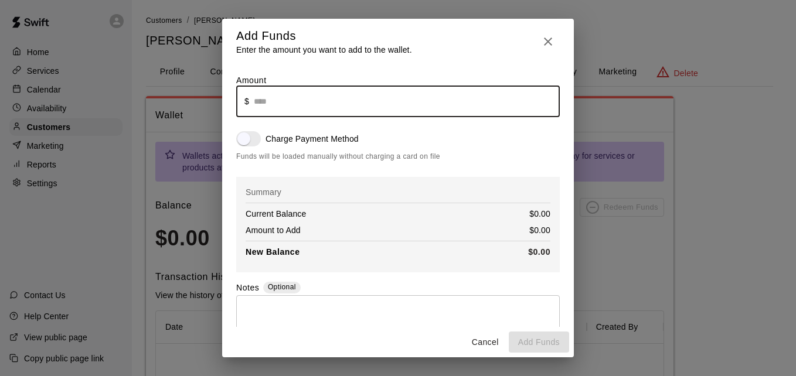
click at [325, 106] on input "text" at bounding box center [407, 101] width 306 height 31
type input "*******"
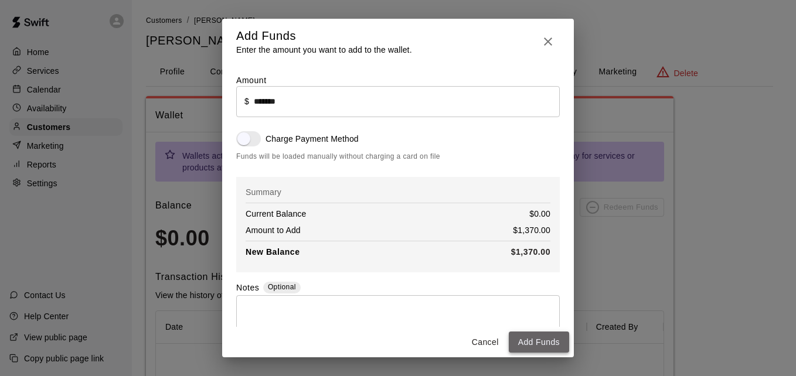
click at [539, 337] on button "Add Funds" at bounding box center [539, 343] width 60 height 22
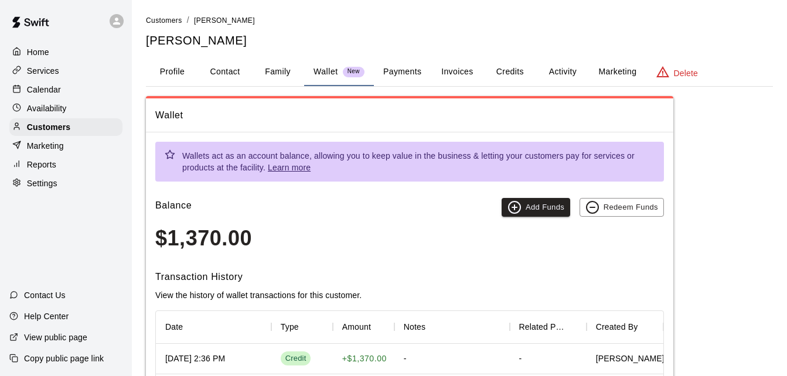
click at [552, 69] on button "Activity" at bounding box center [562, 72] width 53 height 28
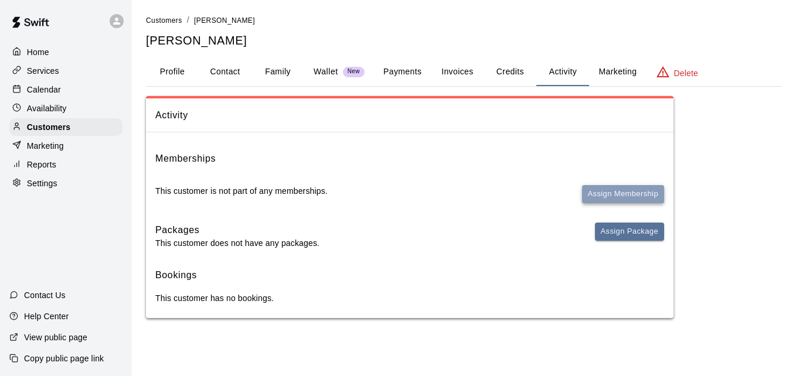
click at [588, 190] on button "Assign Membership" at bounding box center [623, 194] width 82 height 18
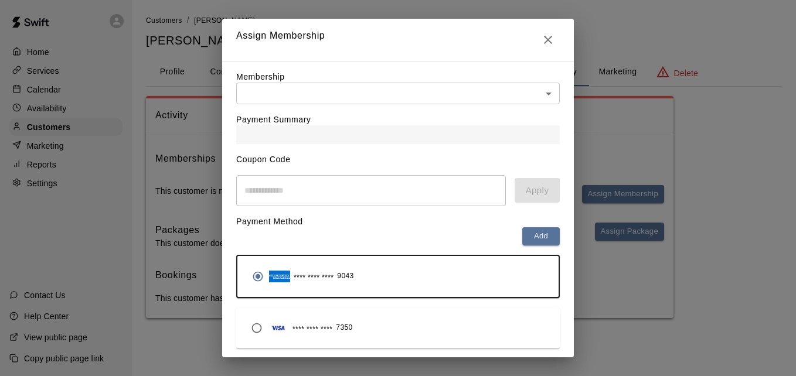
click at [444, 97] on body "Home Services Calendar Availability Customers Marketing Reports Settings Contac…" at bounding box center [398, 171] width 796 height 342
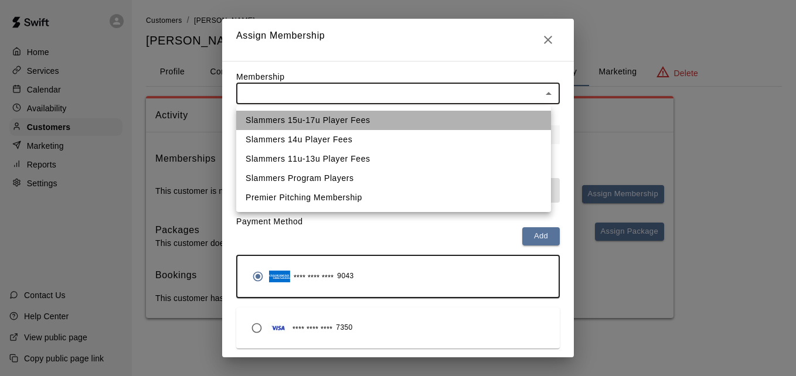
click at [436, 122] on li "Slammers 15u-17u Player Fees" at bounding box center [393, 120] width 315 height 19
type input "**********"
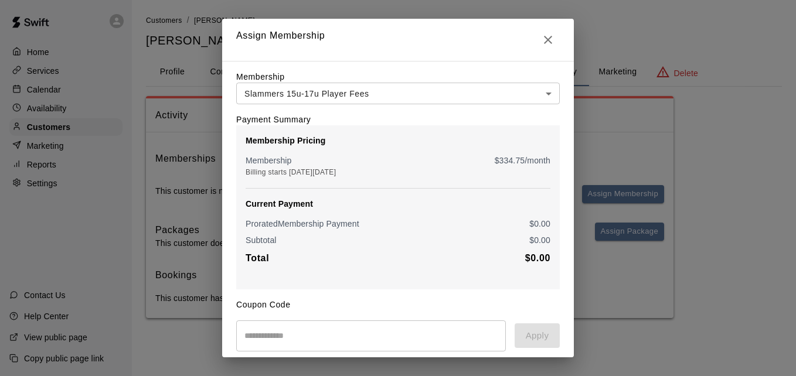
scroll to position [189, 0]
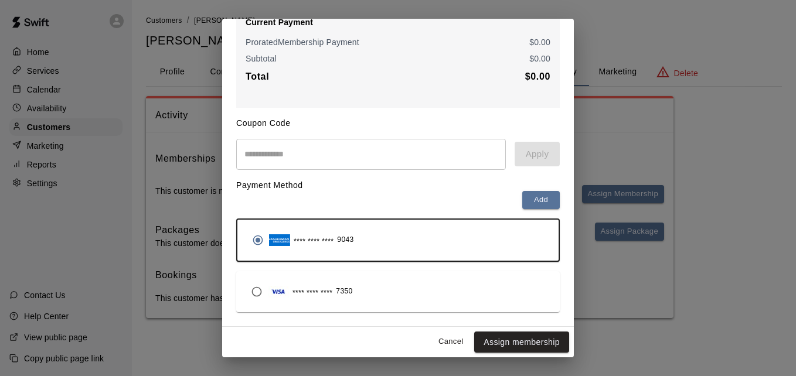
click at [528, 340] on button "Assign membership" at bounding box center [521, 343] width 95 height 22
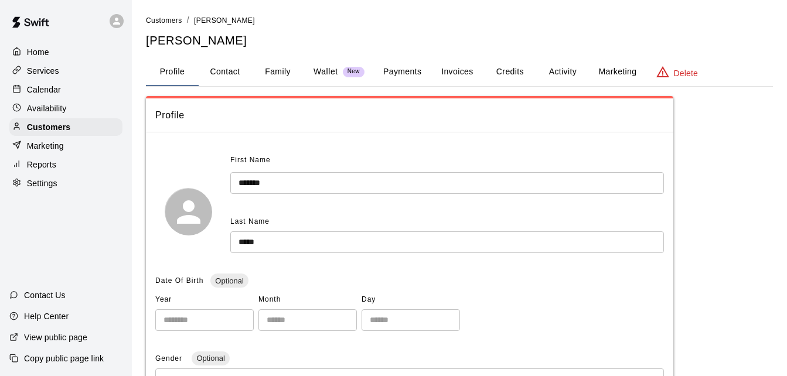
click at [413, 74] on button "Payments" at bounding box center [402, 72] width 57 height 28
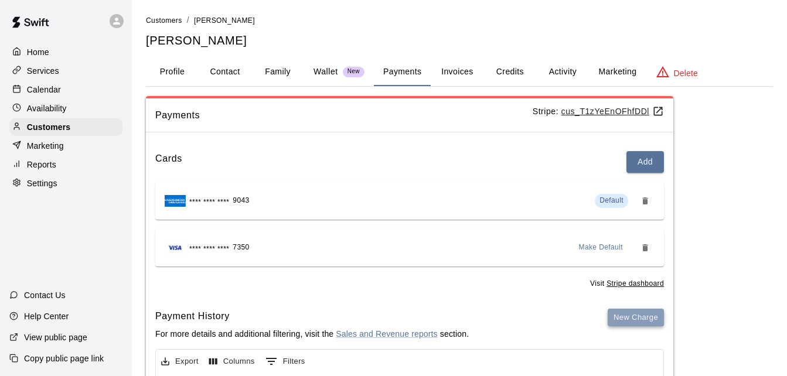
click at [627, 318] on button "New Charge" at bounding box center [636, 318] width 56 height 18
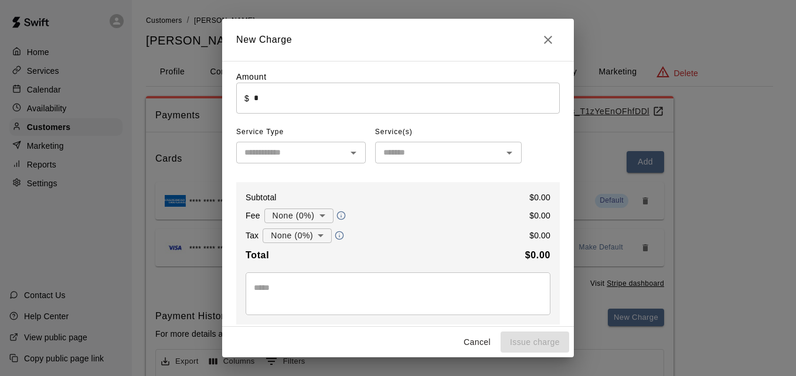
click at [402, 104] on input "*" at bounding box center [407, 98] width 306 height 31
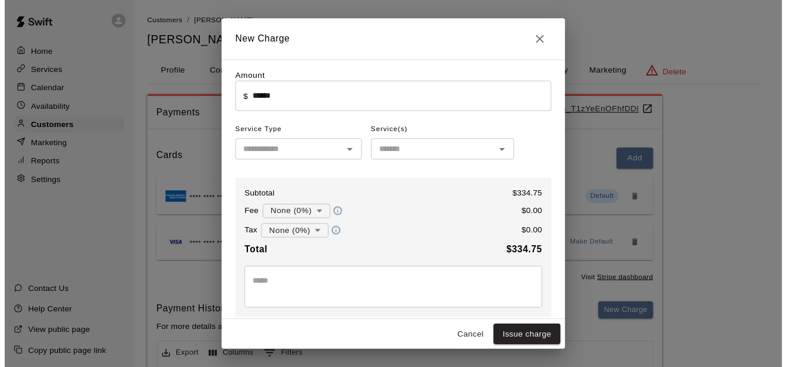
scroll to position [132, 0]
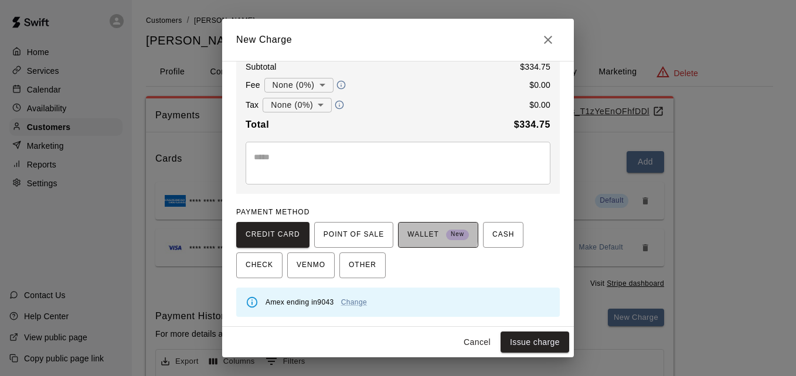
click at [408, 234] on span "WALLET New" at bounding box center [438, 235] width 62 height 19
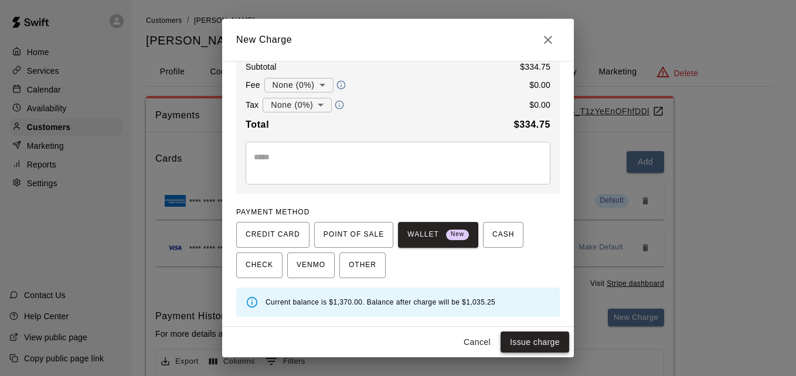
click at [522, 339] on button "Issue charge" at bounding box center [534, 343] width 69 height 22
type input "*"
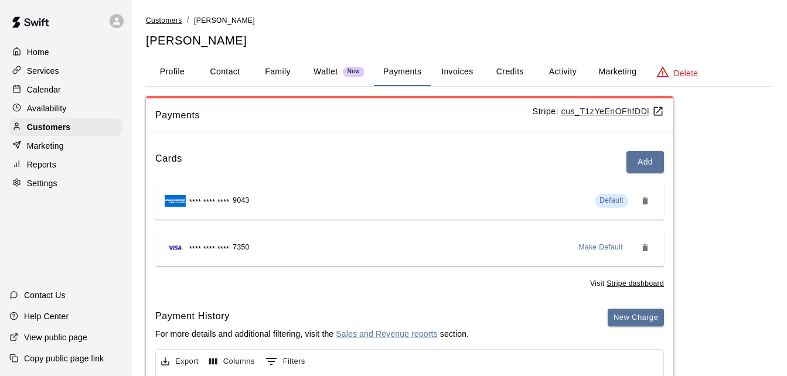
click at [172, 19] on span "Customers" at bounding box center [164, 20] width 36 height 8
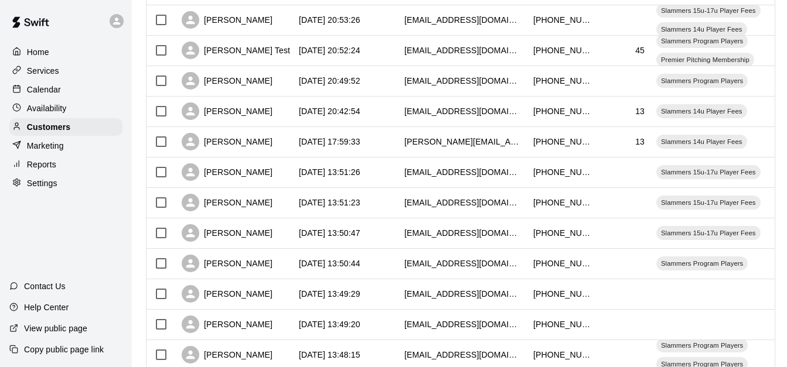
scroll to position [654, 0]
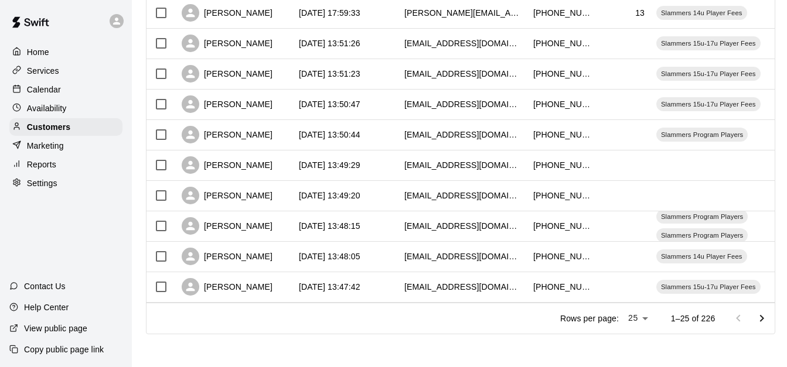
click at [769, 316] on icon "Go to next page" at bounding box center [762, 319] width 14 height 14
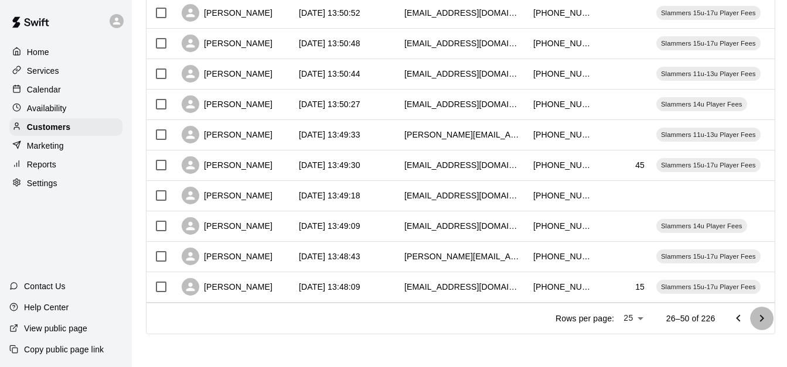
click at [769, 316] on icon "Go to next page" at bounding box center [762, 319] width 14 height 14
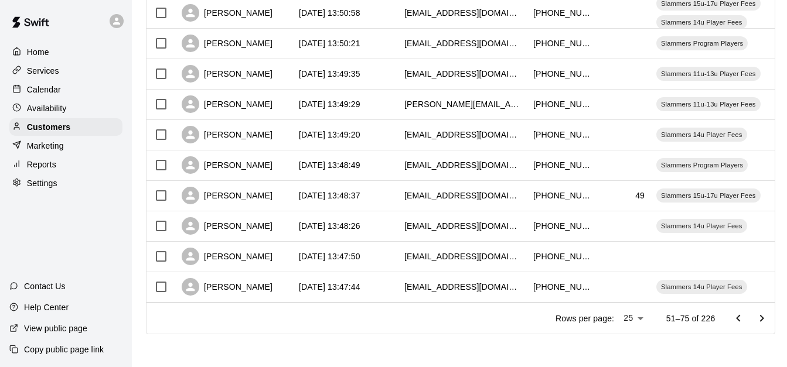
click at [769, 316] on icon "Go to next page" at bounding box center [762, 319] width 14 height 14
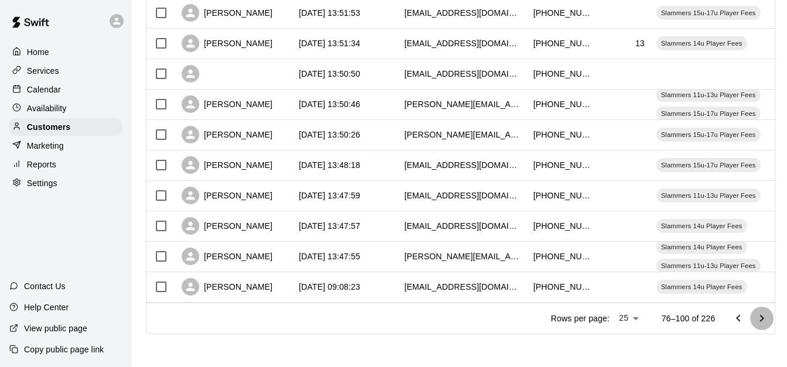
click at [769, 316] on icon "Go to next page" at bounding box center [762, 319] width 14 height 14
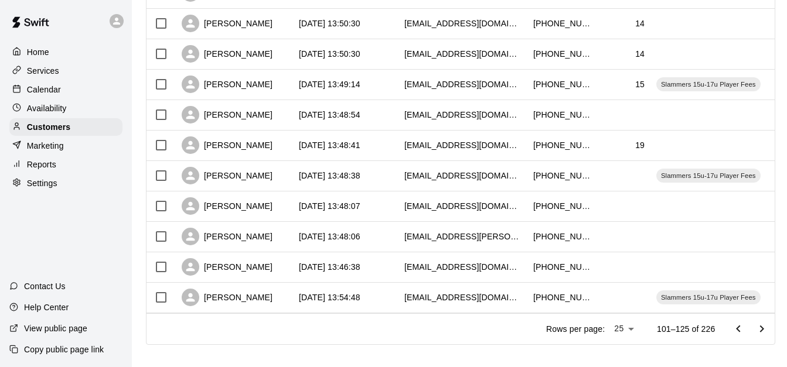
scroll to position [631, 0]
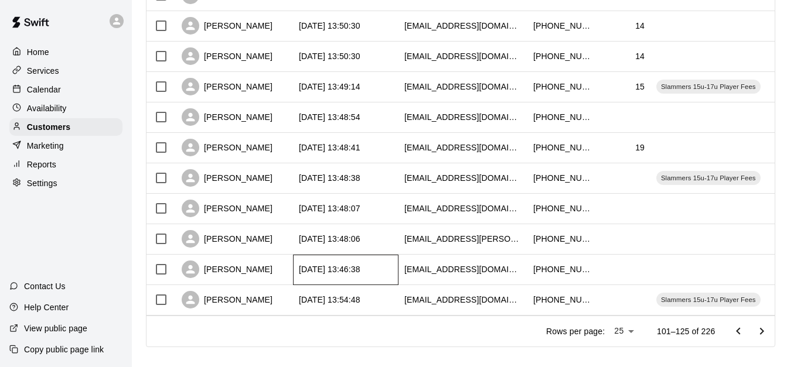
click at [387, 268] on div "[DATE] 13:46:38" at bounding box center [345, 270] width 105 height 30
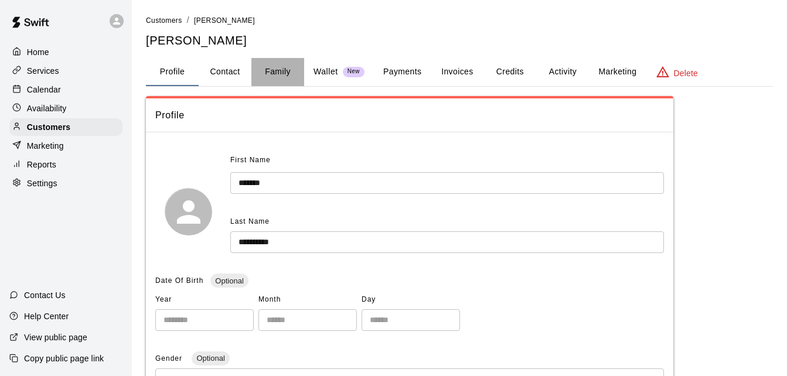
click at [276, 69] on button "Family" at bounding box center [277, 72] width 53 height 28
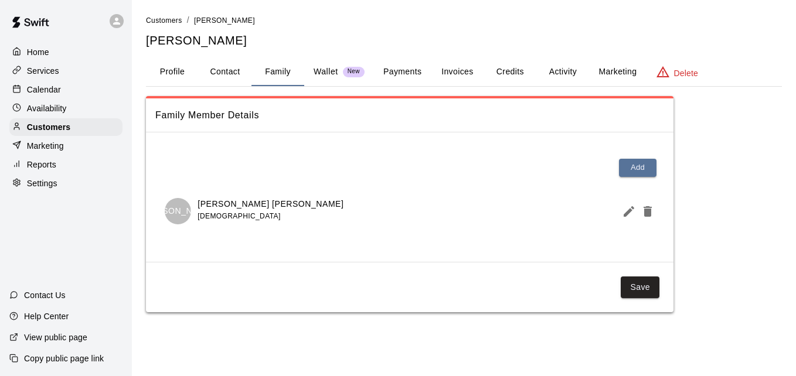
click at [398, 70] on button "Payments" at bounding box center [402, 72] width 57 height 28
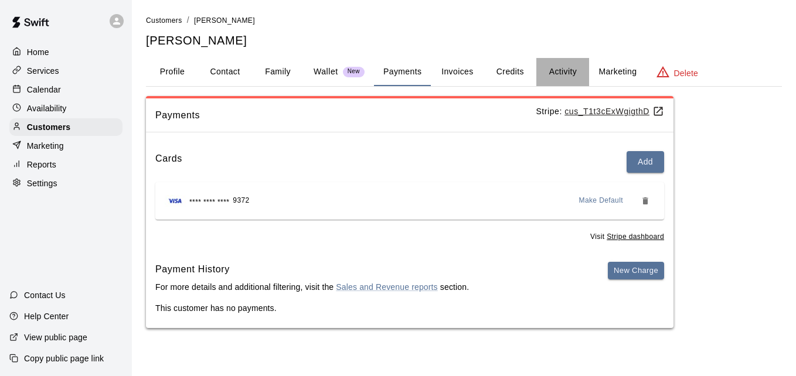
click at [554, 72] on button "Activity" at bounding box center [562, 72] width 53 height 28
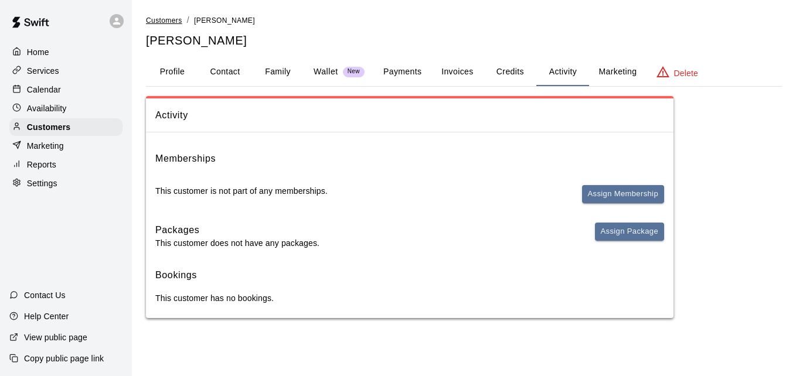
click at [178, 21] on span "Customers" at bounding box center [164, 20] width 36 height 8
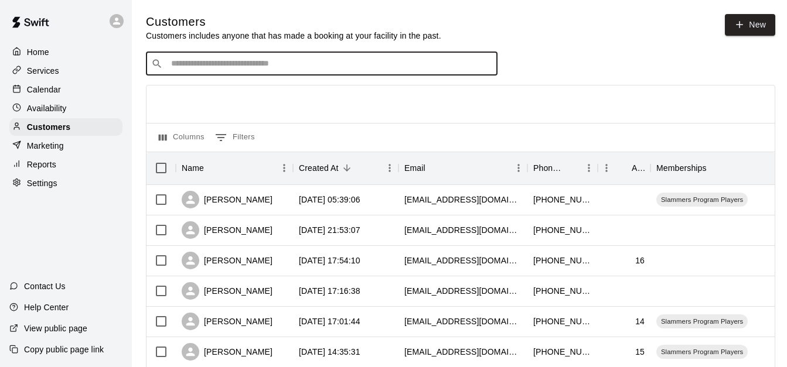
click at [217, 60] on input "Search customers by name or email" at bounding box center [330, 64] width 325 height 12
type input "***"
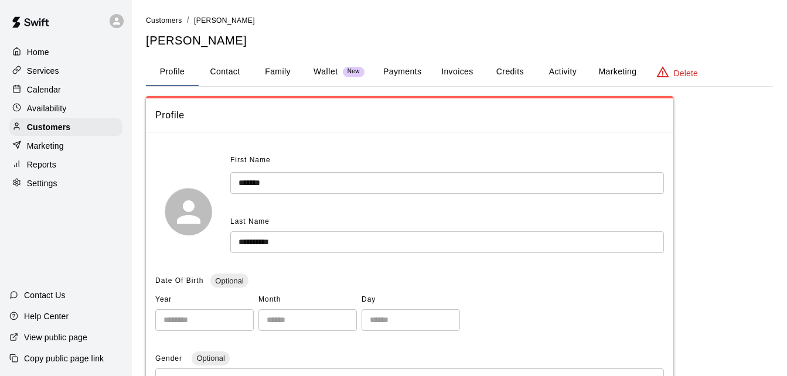
click at [405, 74] on button "Payments" at bounding box center [402, 72] width 57 height 28
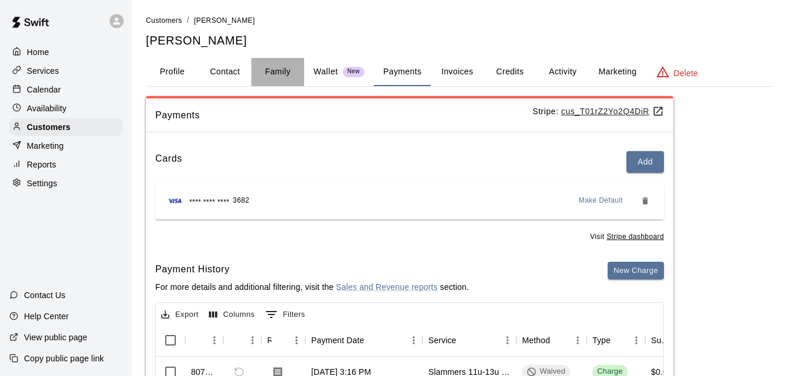
click at [284, 70] on button "Family" at bounding box center [277, 72] width 53 height 28
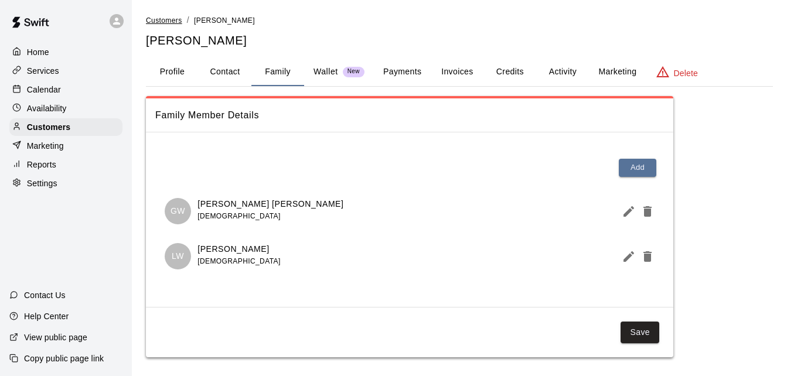
click at [159, 18] on span "Customers" at bounding box center [164, 20] width 36 height 8
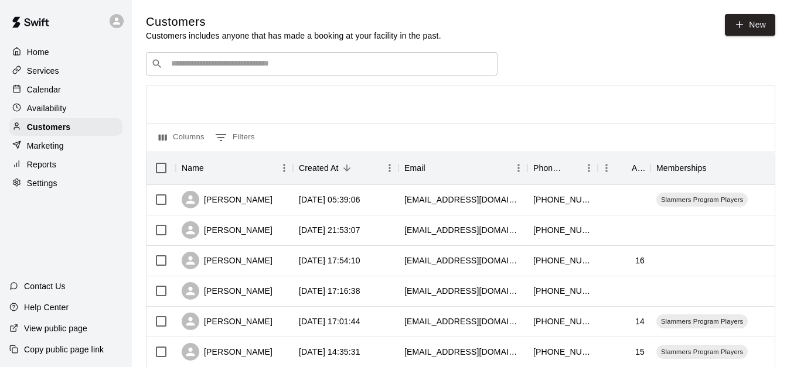
click at [210, 72] on div "​ ​" at bounding box center [322, 63] width 352 height 23
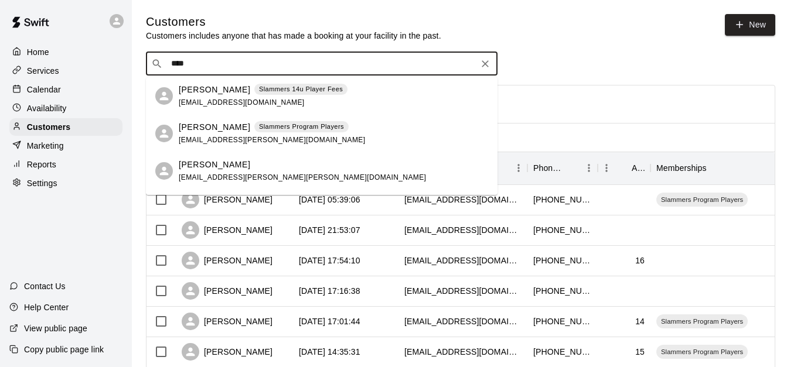
type input "****"
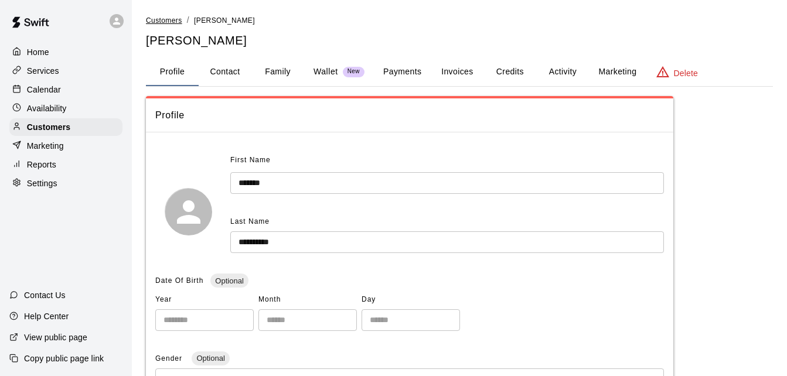
click at [170, 23] on span "Customers" at bounding box center [164, 20] width 36 height 8
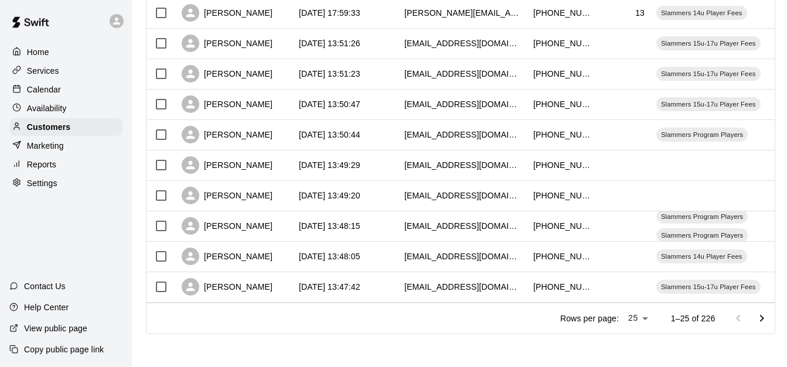
scroll to position [654, 0]
click at [769, 319] on icon "Go to next page" at bounding box center [762, 319] width 14 height 14
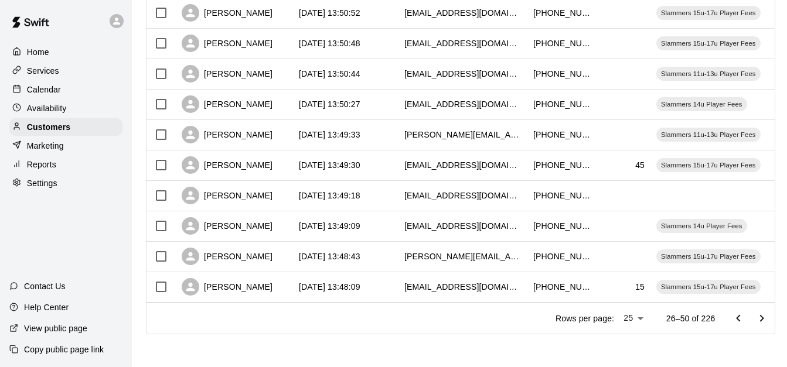
click at [769, 319] on icon "Go to next page" at bounding box center [762, 319] width 14 height 14
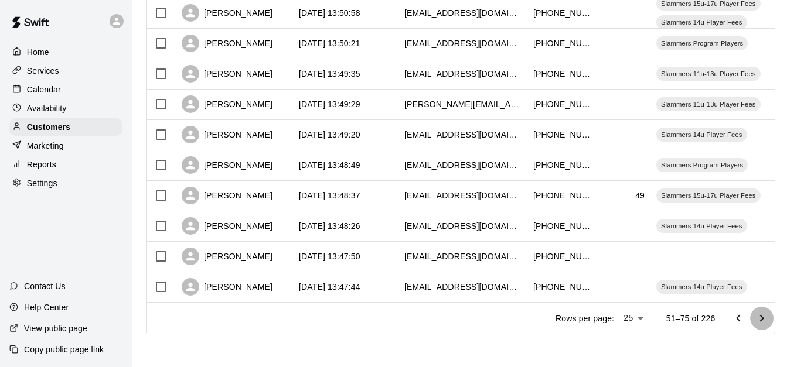
click at [769, 319] on icon "Go to next page" at bounding box center [762, 319] width 14 height 14
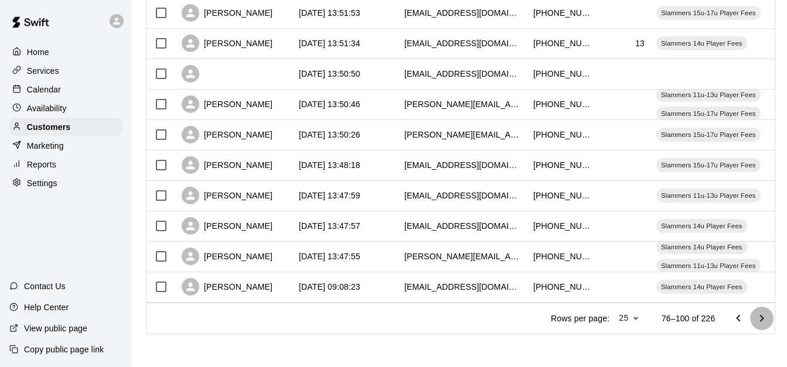
click at [765, 313] on icon "Go to next page" at bounding box center [762, 319] width 14 height 14
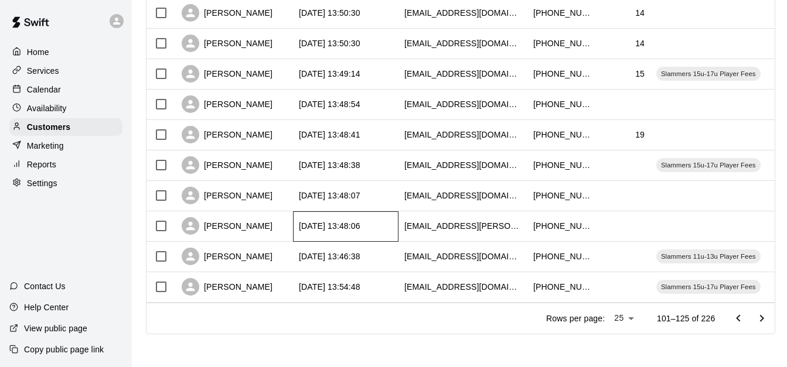
click at [396, 217] on div "[DATE] 13:48:06" at bounding box center [345, 227] width 105 height 30
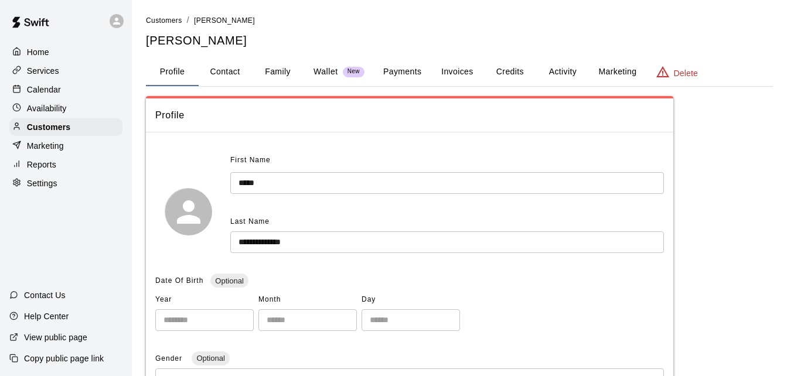
click at [274, 76] on button "Family" at bounding box center [277, 72] width 53 height 28
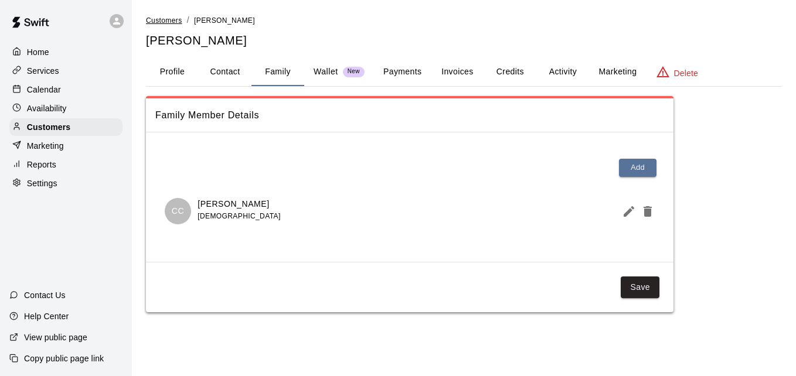
click at [175, 21] on span "Customers" at bounding box center [164, 20] width 36 height 8
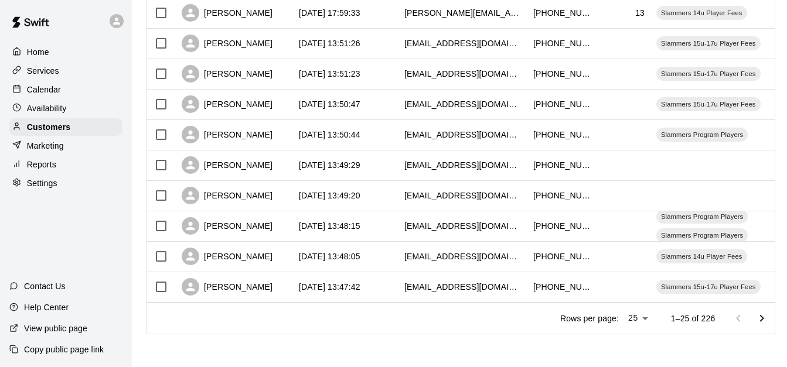
scroll to position [654, 0]
click at [764, 318] on icon "Go to next page" at bounding box center [762, 318] width 4 height 7
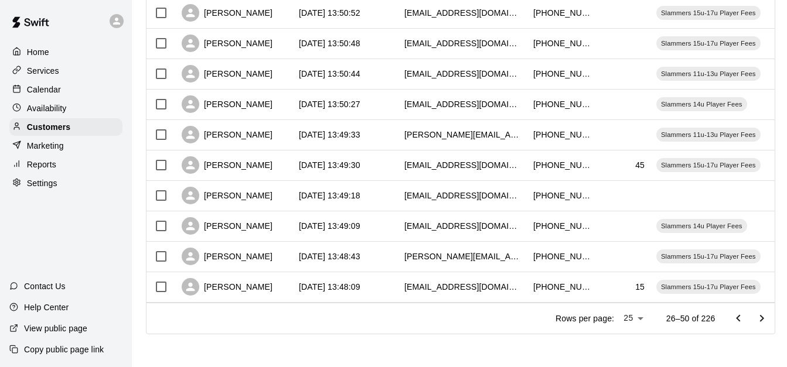
click at [765, 314] on icon "Go to next page" at bounding box center [762, 319] width 14 height 14
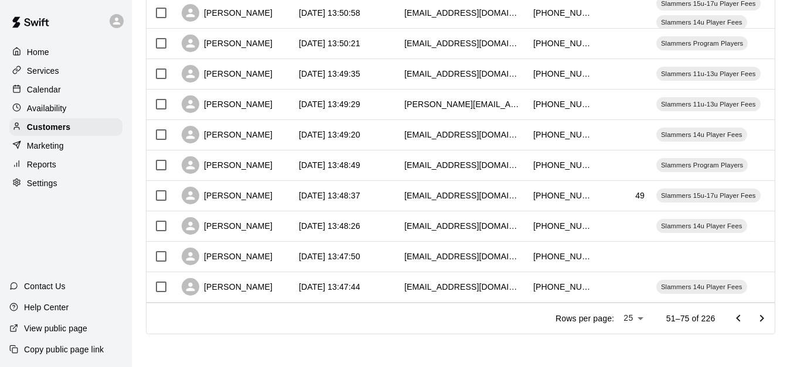
click at [765, 314] on icon "Go to next page" at bounding box center [762, 319] width 14 height 14
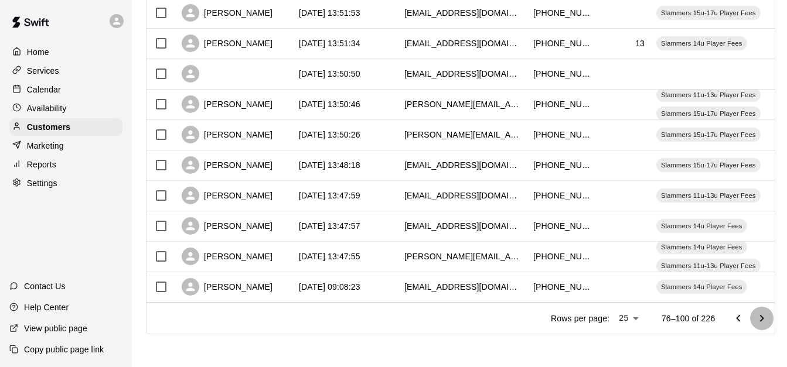
click at [766, 313] on icon "Go to next page" at bounding box center [762, 319] width 14 height 14
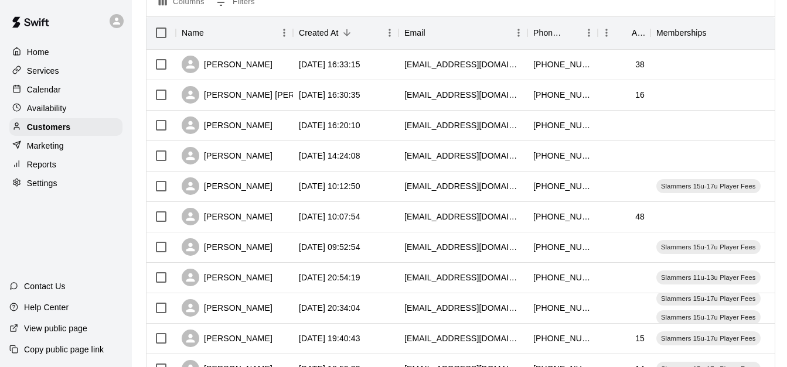
scroll to position [137, 0]
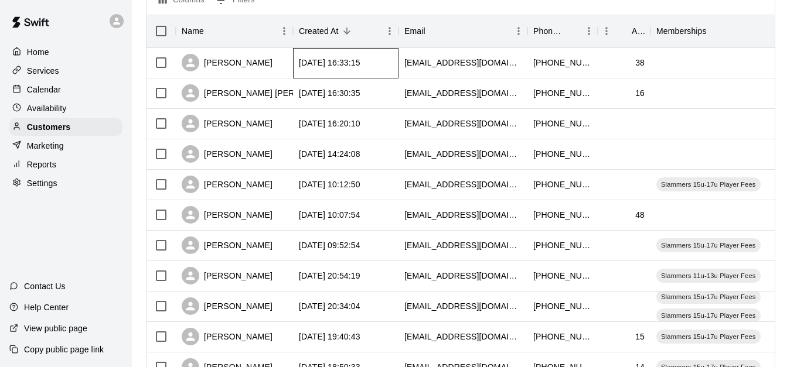
click at [387, 57] on div "[DATE] 16:33:15" at bounding box center [345, 63] width 105 height 30
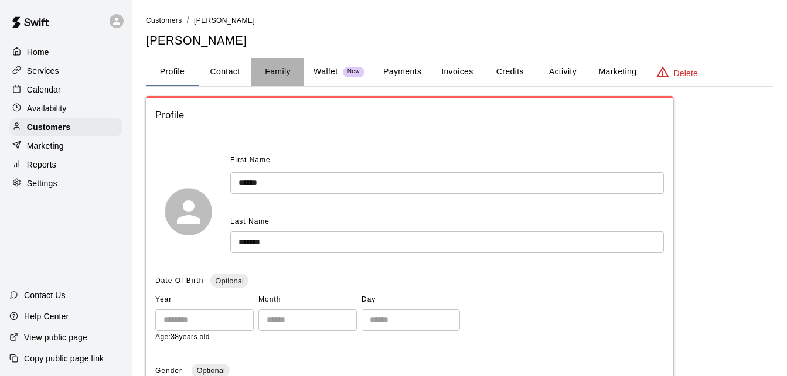
click at [278, 70] on button "Family" at bounding box center [277, 72] width 53 height 28
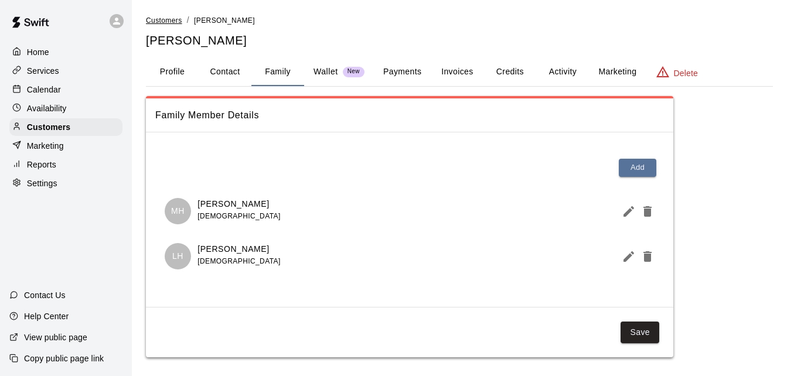
click at [170, 16] on span "Customers" at bounding box center [164, 20] width 36 height 8
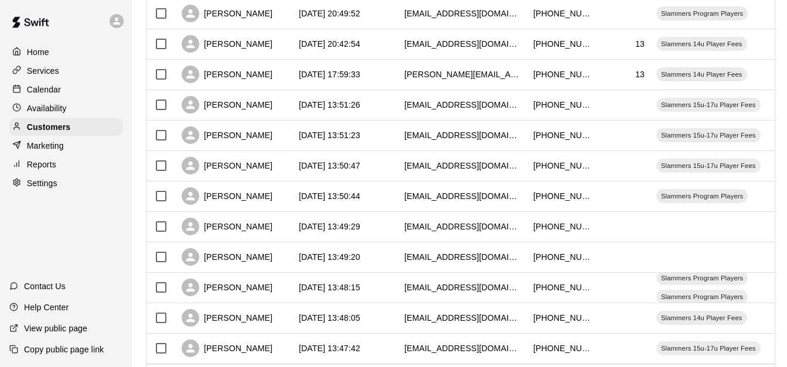
scroll to position [654, 0]
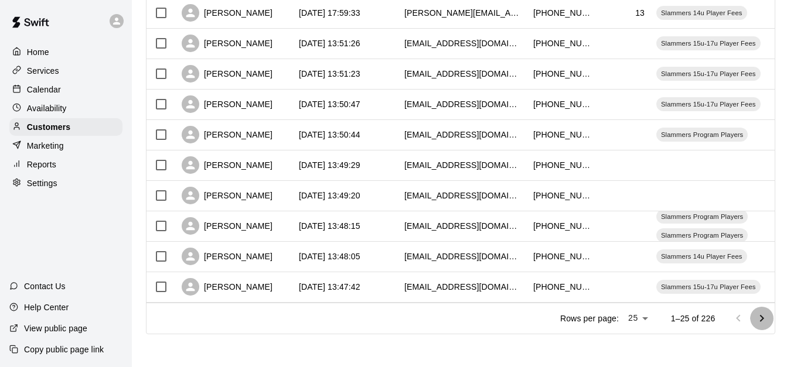
click at [767, 322] on icon "Go to next page" at bounding box center [762, 319] width 14 height 14
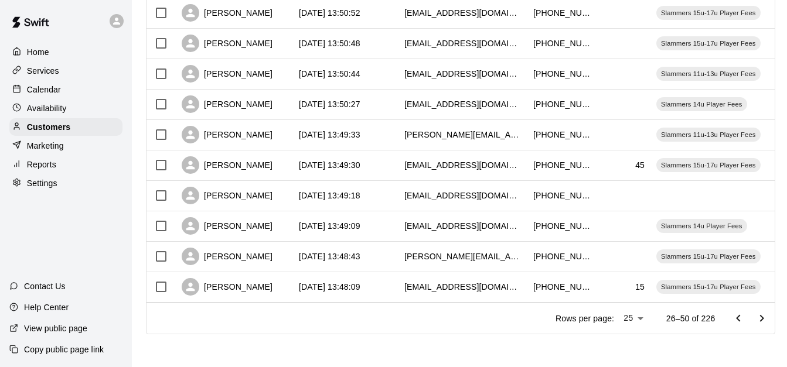
click at [767, 322] on icon "Go to next page" at bounding box center [762, 319] width 14 height 14
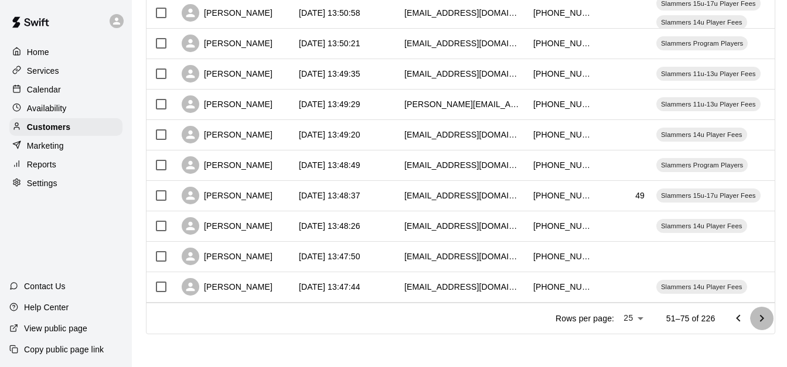
click at [767, 322] on icon "Go to next page" at bounding box center [762, 319] width 14 height 14
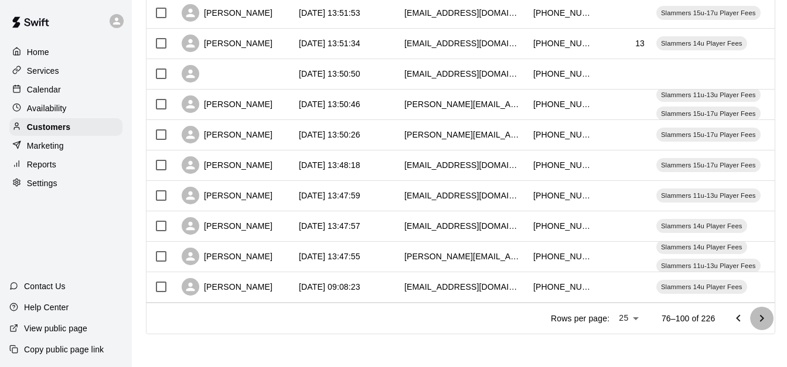
click at [767, 322] on icon "Go to next page" at bounding box center [762, 319] width 14 height 14
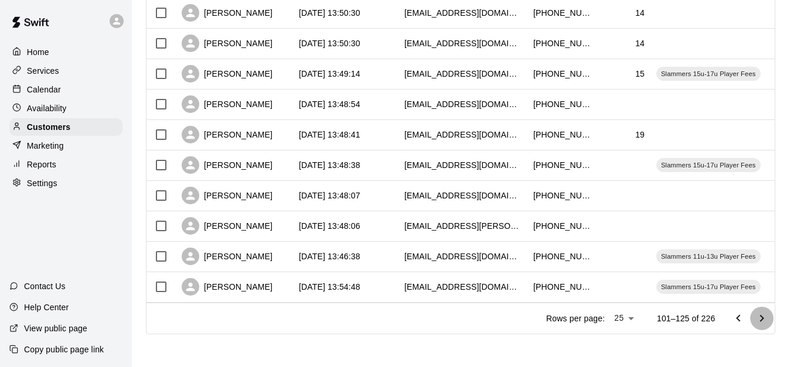
click at [766, 316] on icon "Go to next page" at bounding box center [762, 319] width 14 height 14
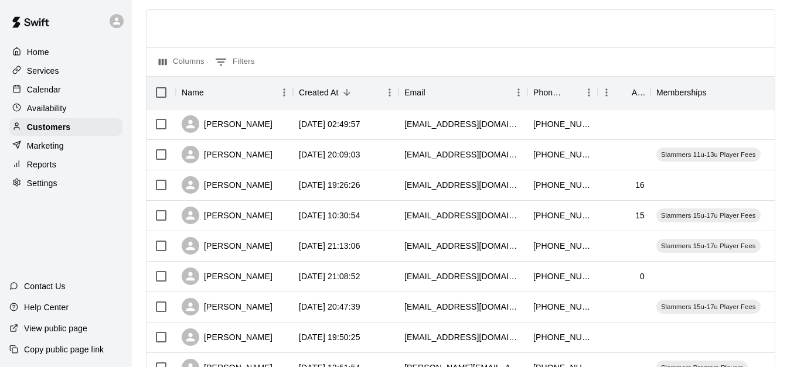
scroll to position [49, 0]
